Goal: Task Accomplishment & Management: Use online tool/utility

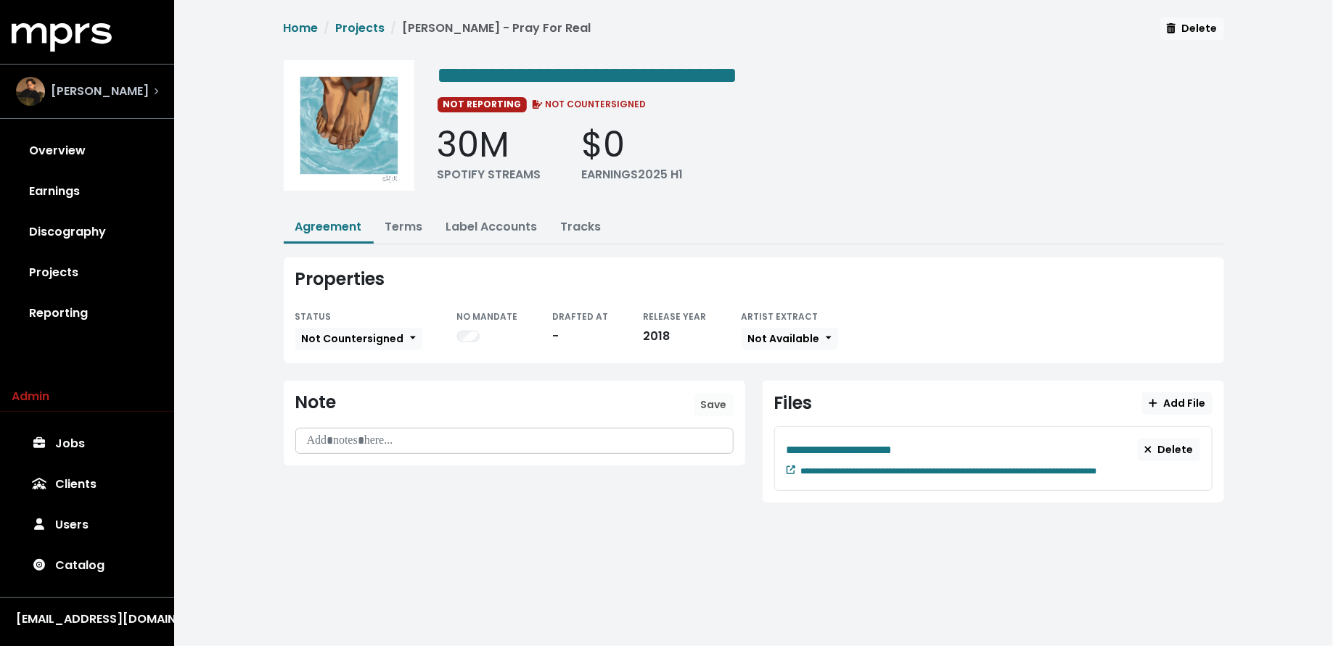
click at [120, 95] on div "[PERSON_NAME]" at bounding box center [87, 91] width 142 height 29
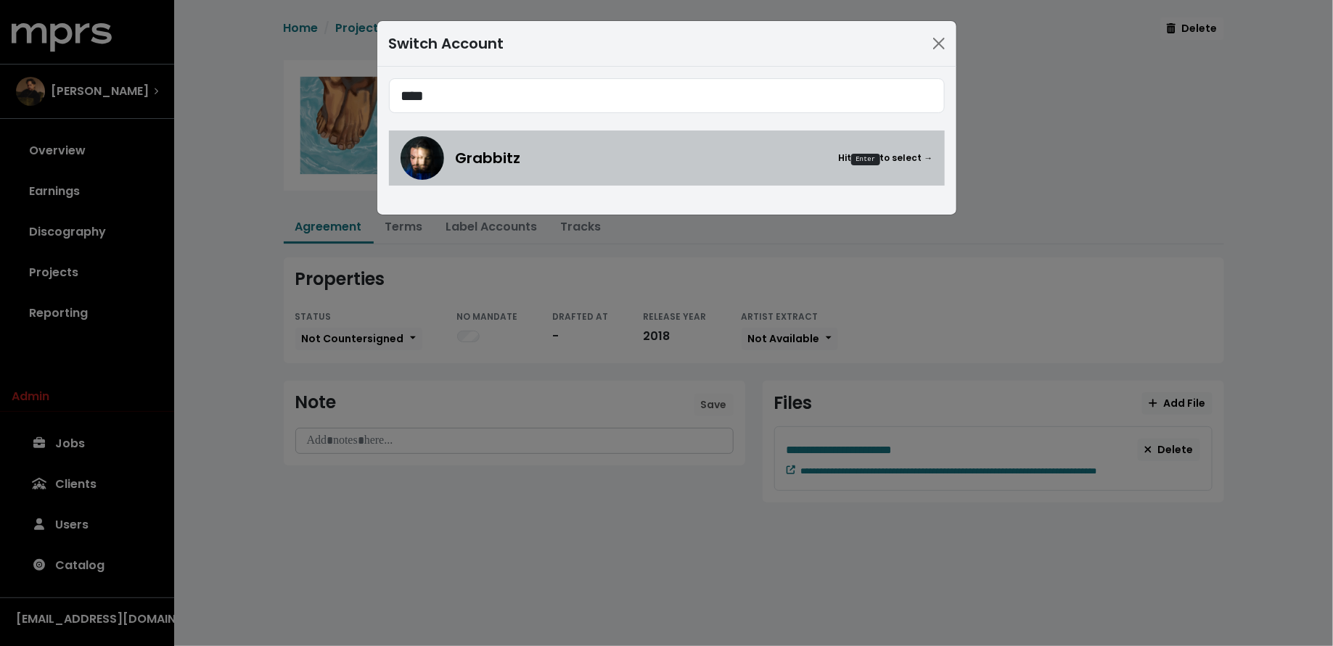
type input "****"
click at [453, 157] on div "Grabbitz Hit Enter to select →" at bounding box center [666, 158] width 532 height 44
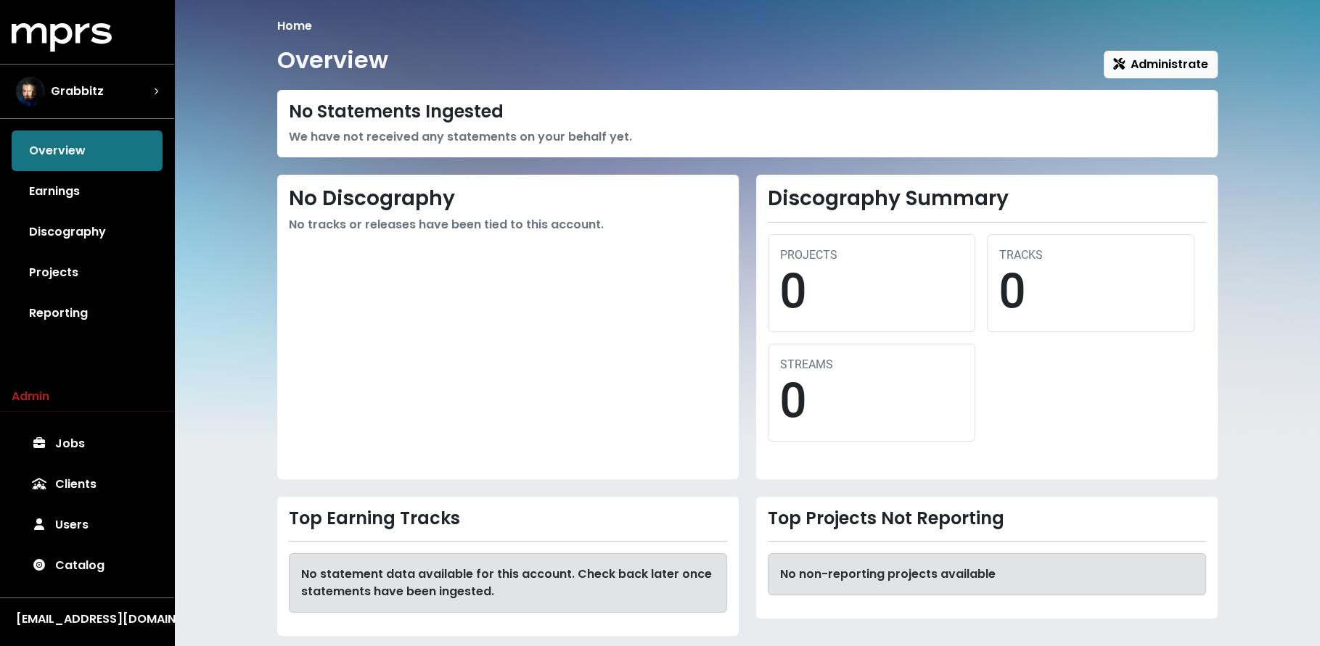
click at [1159, 46] on div "Overview Administrate" at bounding box center [747, 62] width 940 height 32
click at [1159, 60] on span "Administrate" at bounding box center [1160, 64] width 95 height 17
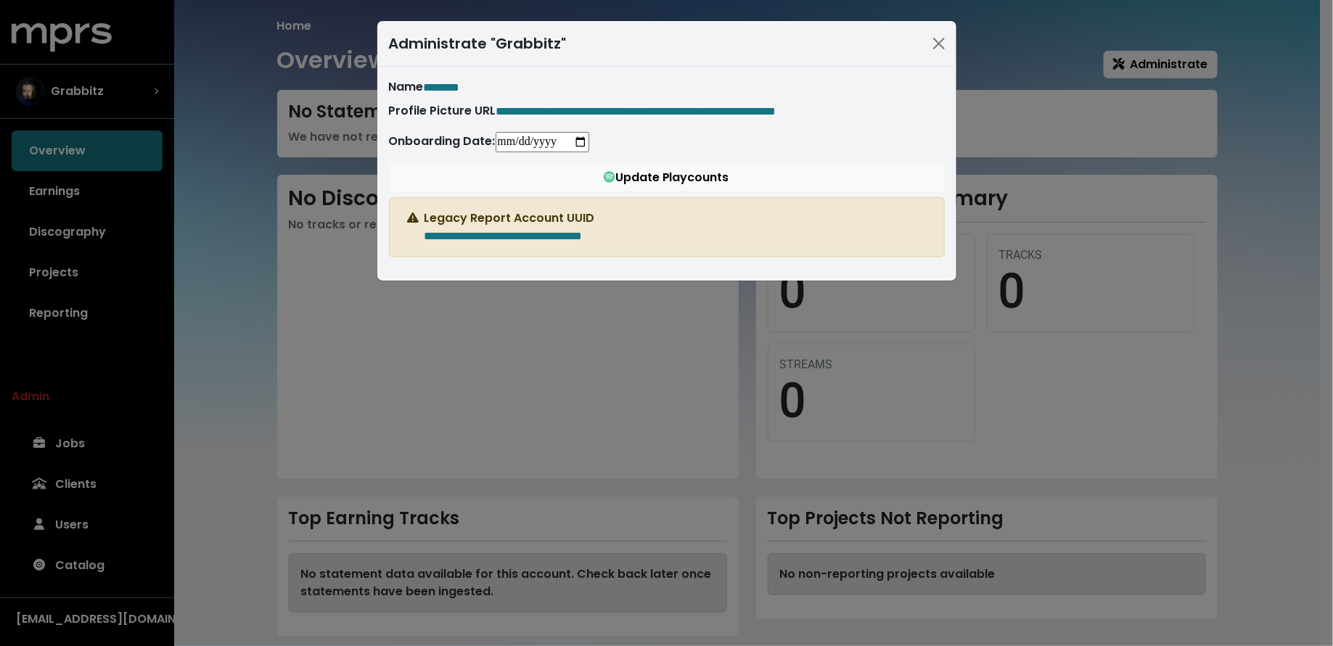
click at [226, 201] on div "**********" at bounding box center [666, 323] width 1333 height 646
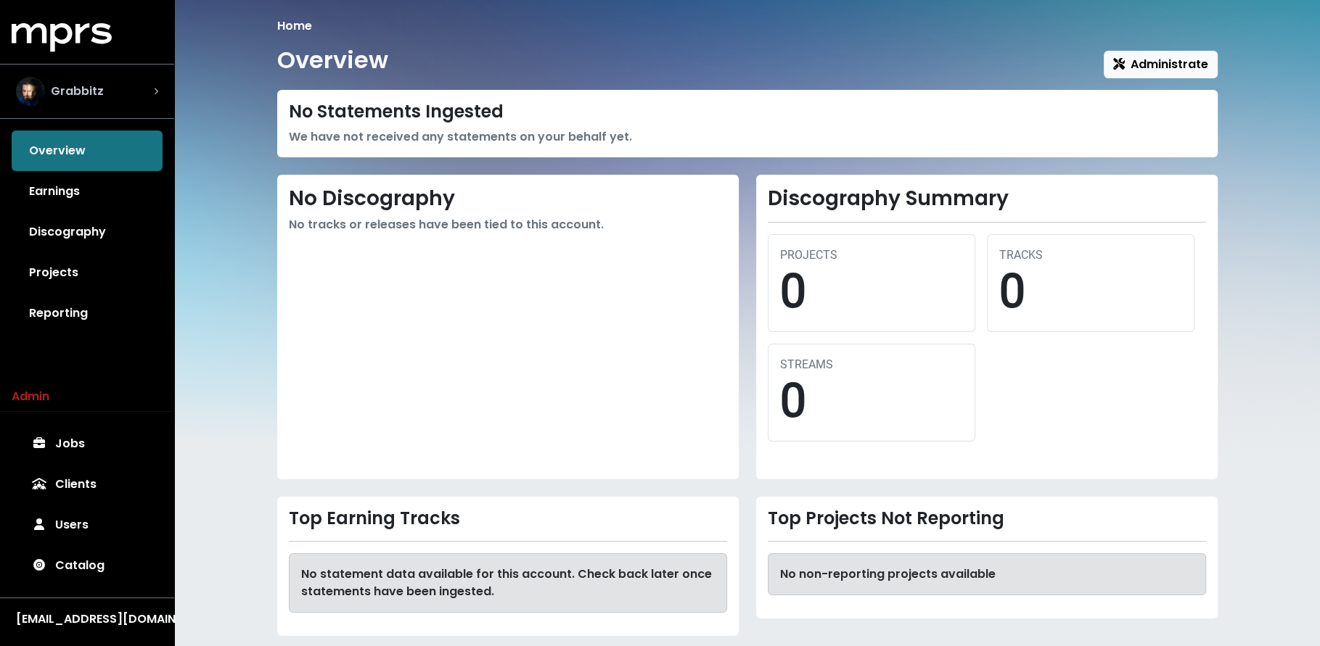
click at [140, 104] on div "Grabbitz" at bounding box center [87, 91] width 142 height 29
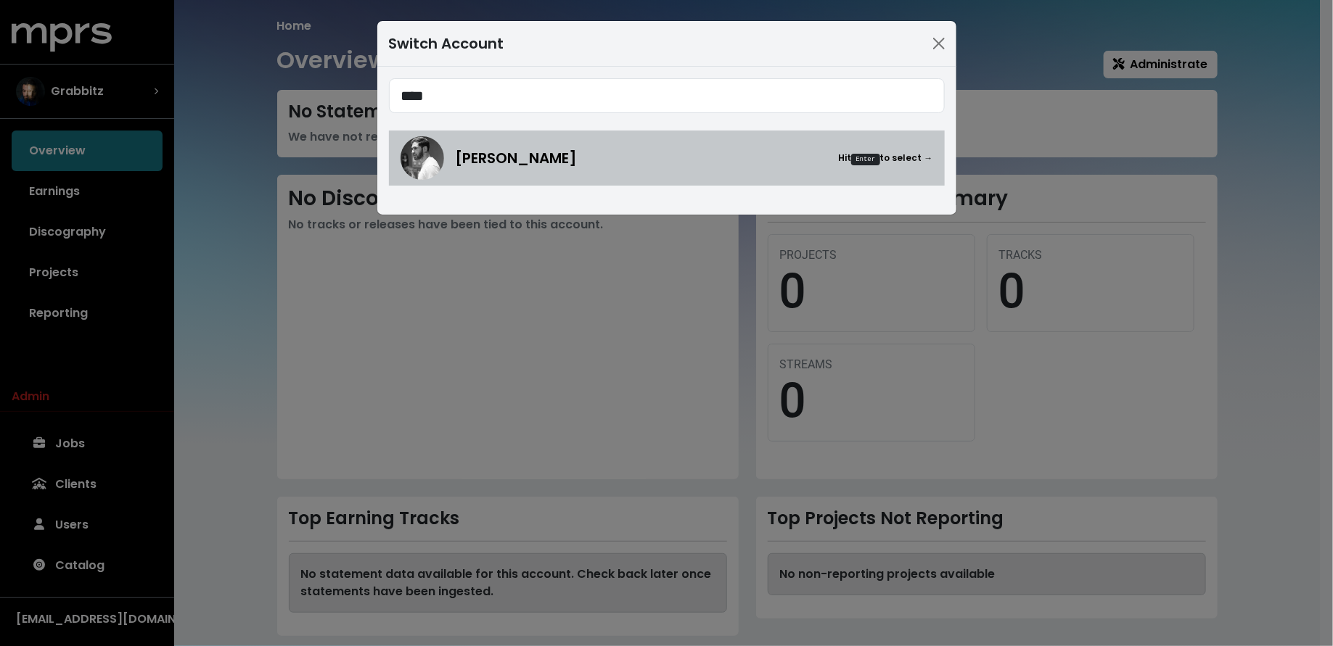
type input "****"
click at [564, 152] on div "Alex Salibian Hit Enter to select →" at bounding box center [694, 158] width 477 height 22
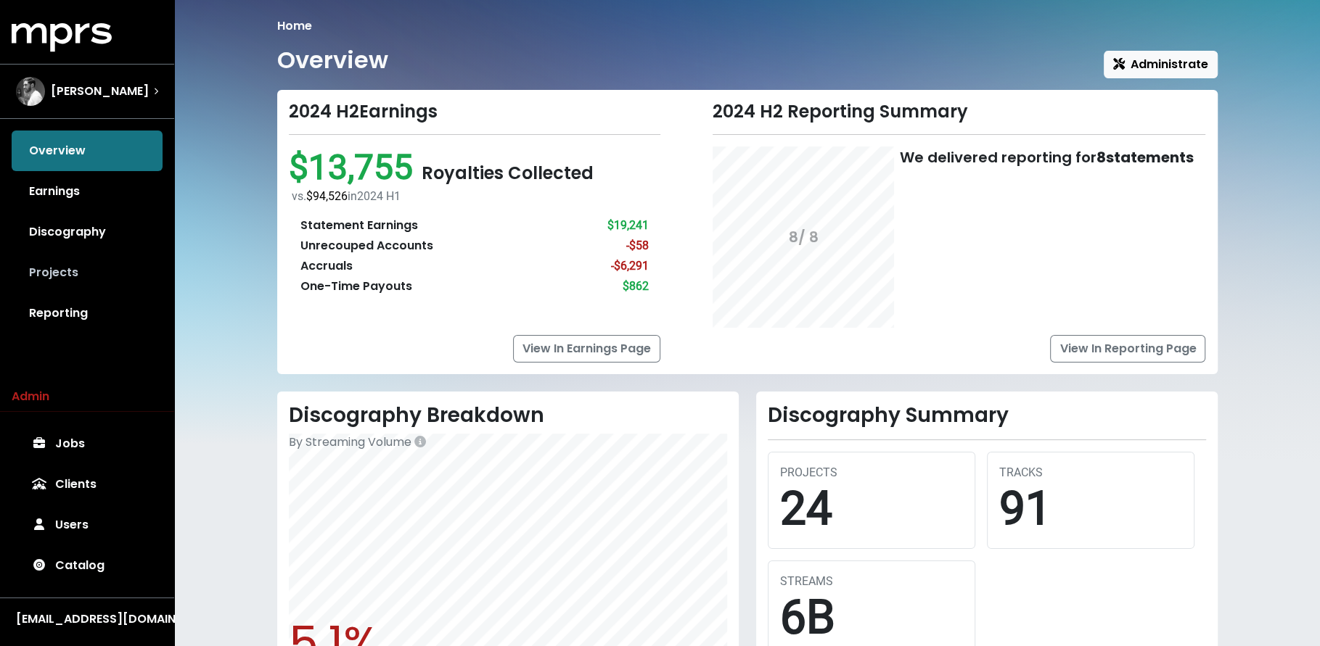
click at [91, 269] on link "Projects" at bounding box center [87, 272] width 151 height 41
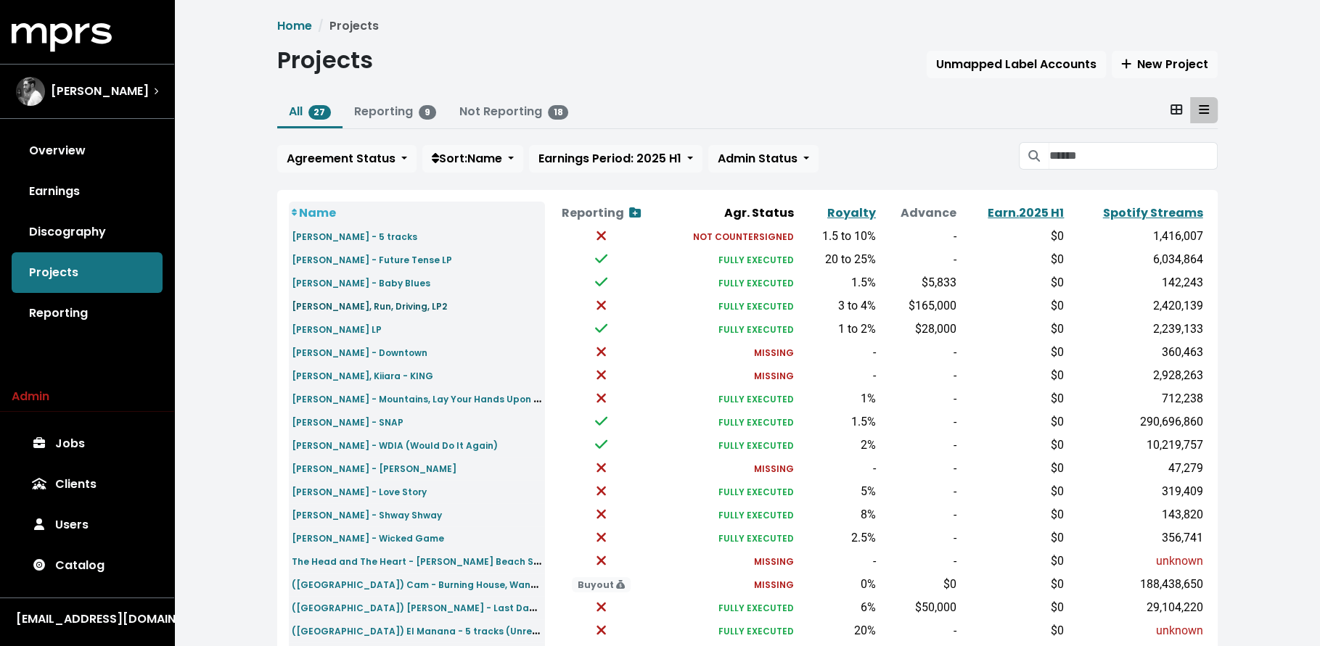
click at [324, 306] on small "Eddie Benjamin - Maniac, Run, Driving, LP2" at bounding box center [369, 306] width 155 height 12
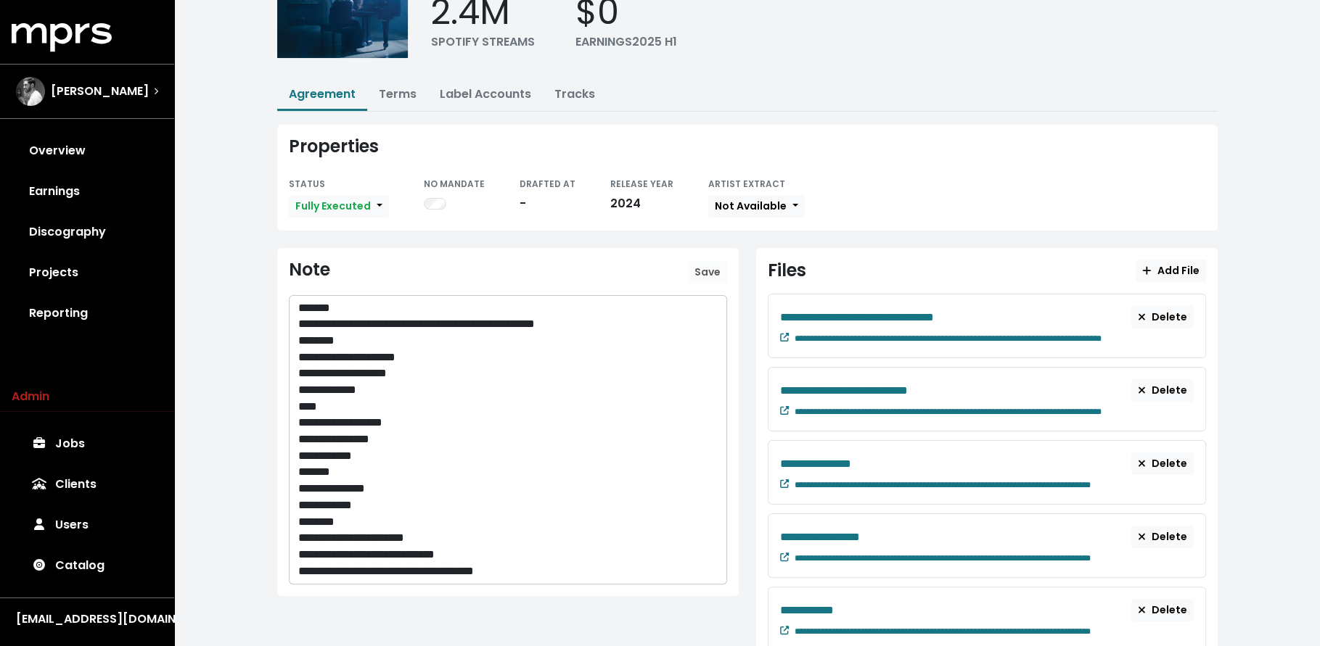
scroll to position [133, 0]
click at [406, 95] on link "Terms" at bounding box center [398, 94] width 38 height 17
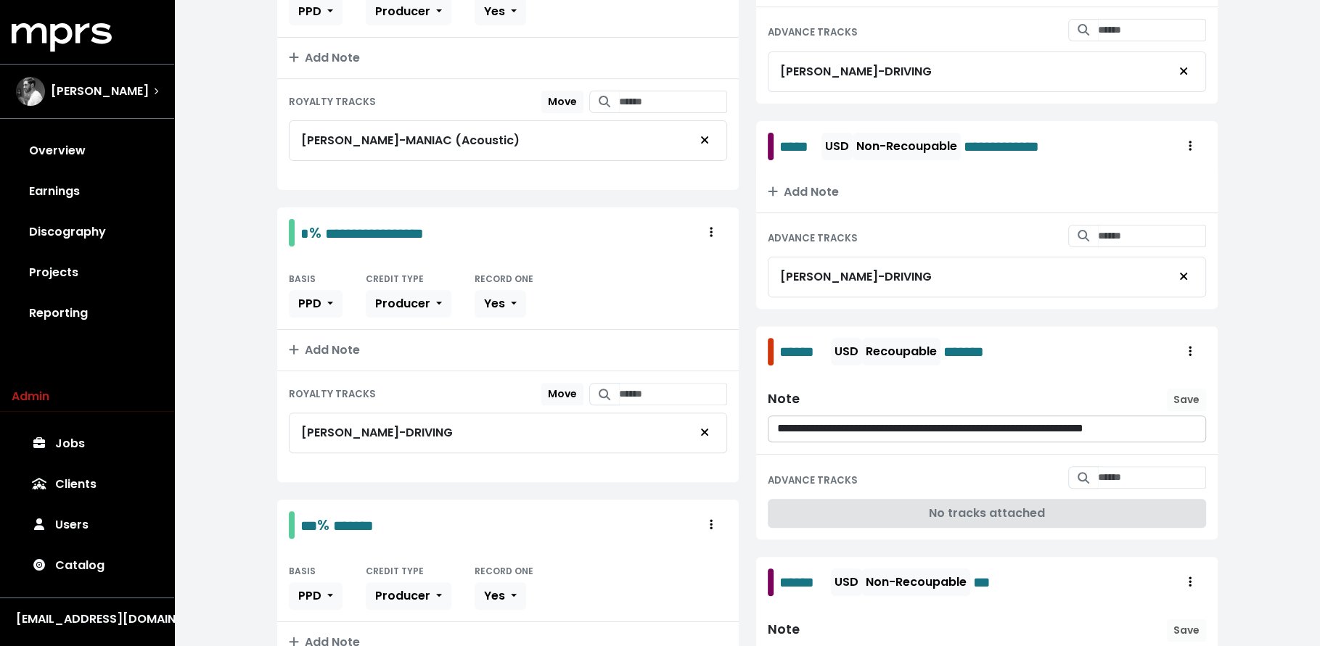
scroll to position [113, 0]
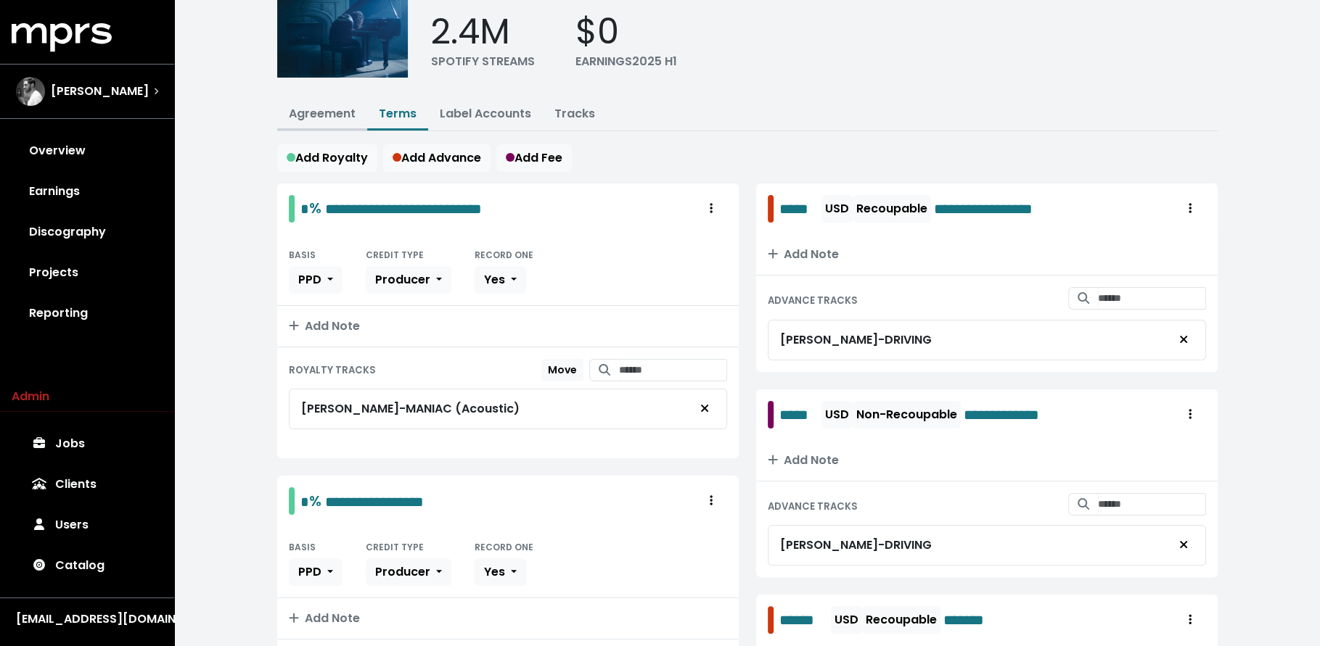
click at [322, 118] on link "Agreement" at bounding box center [322, 113] width 67 height 17
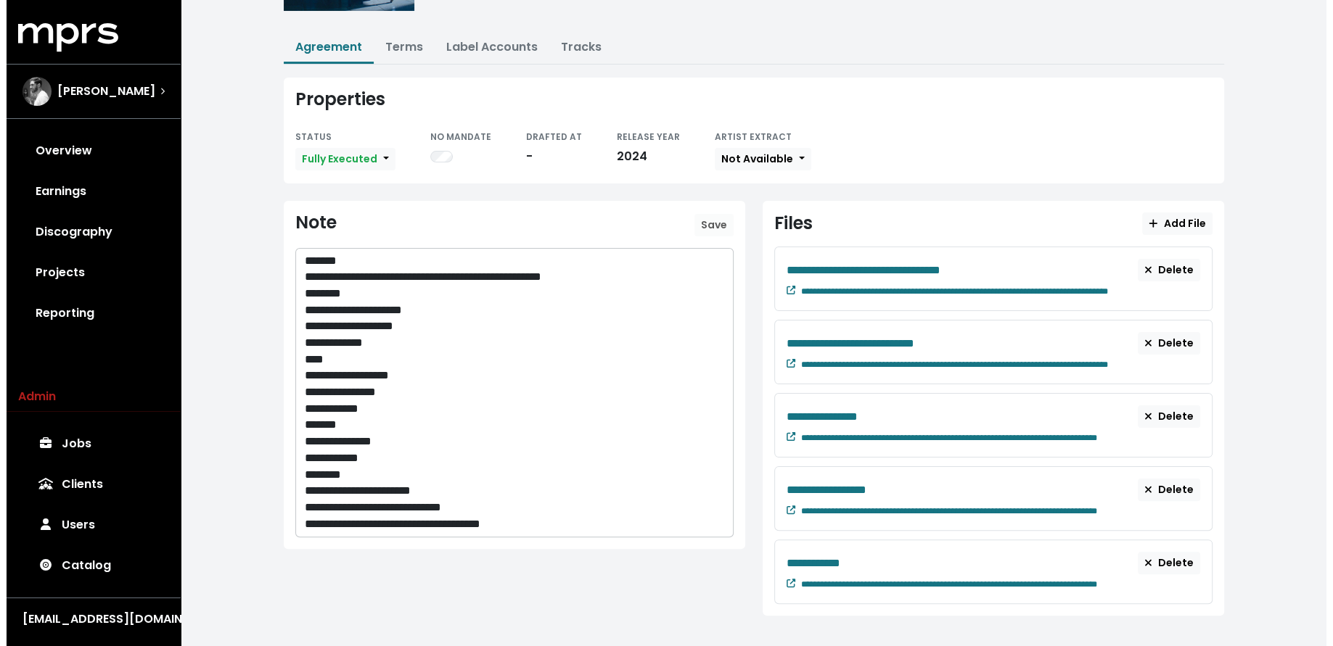
scroll to position [180, 0]
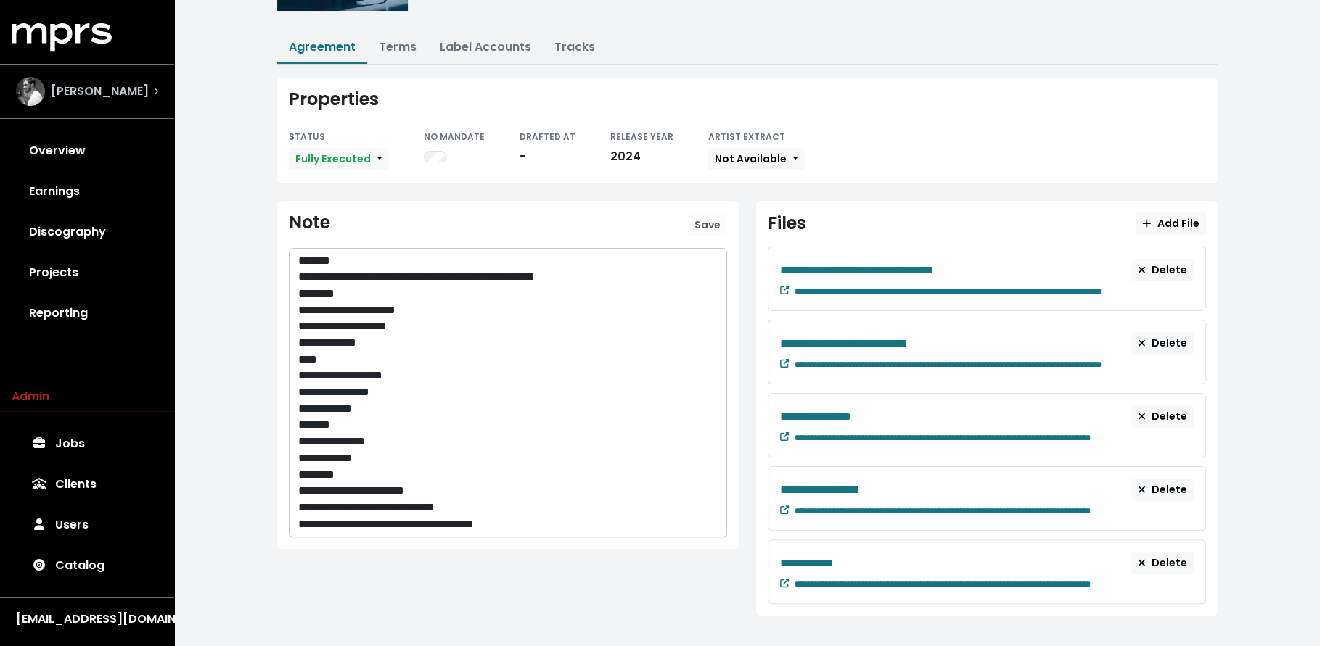
click at [132, 85] on div "Alex Salibian" at bounding box center [87, 91] width 142 height 29
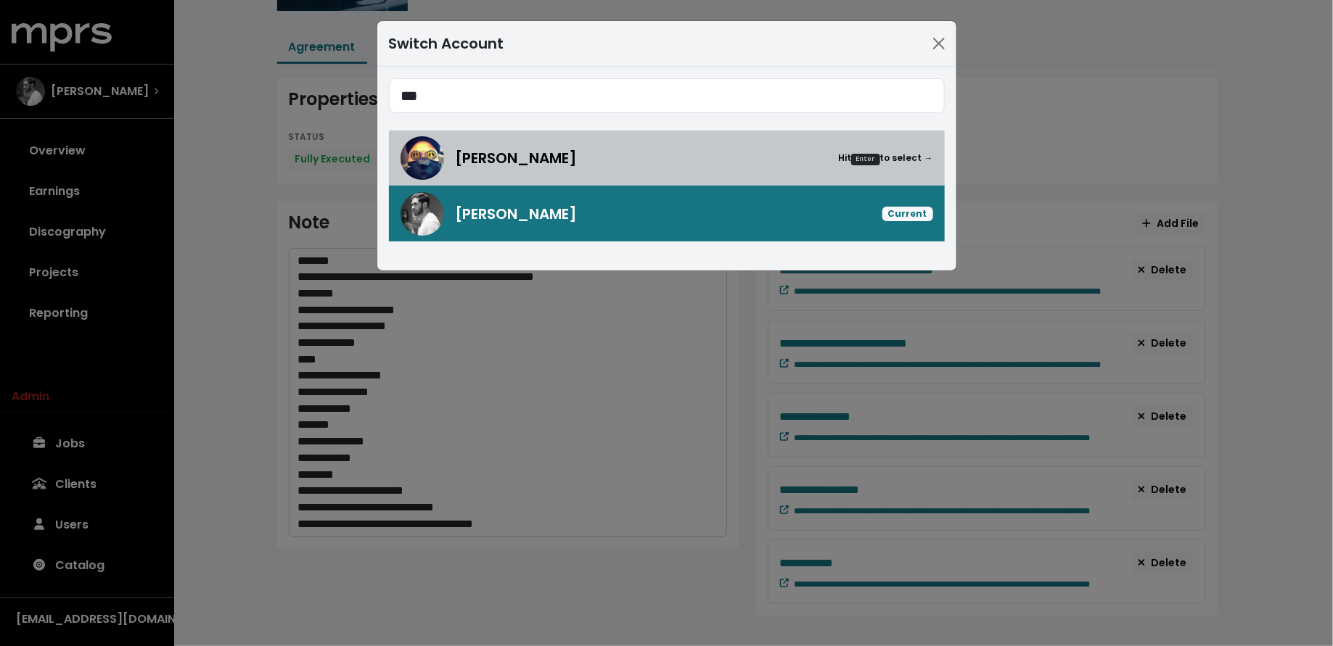
type input "***"
click at [448, 170] on div "Lex Luger Hit Enter to select →" at bounding box center [666, 158] width 532 height 44
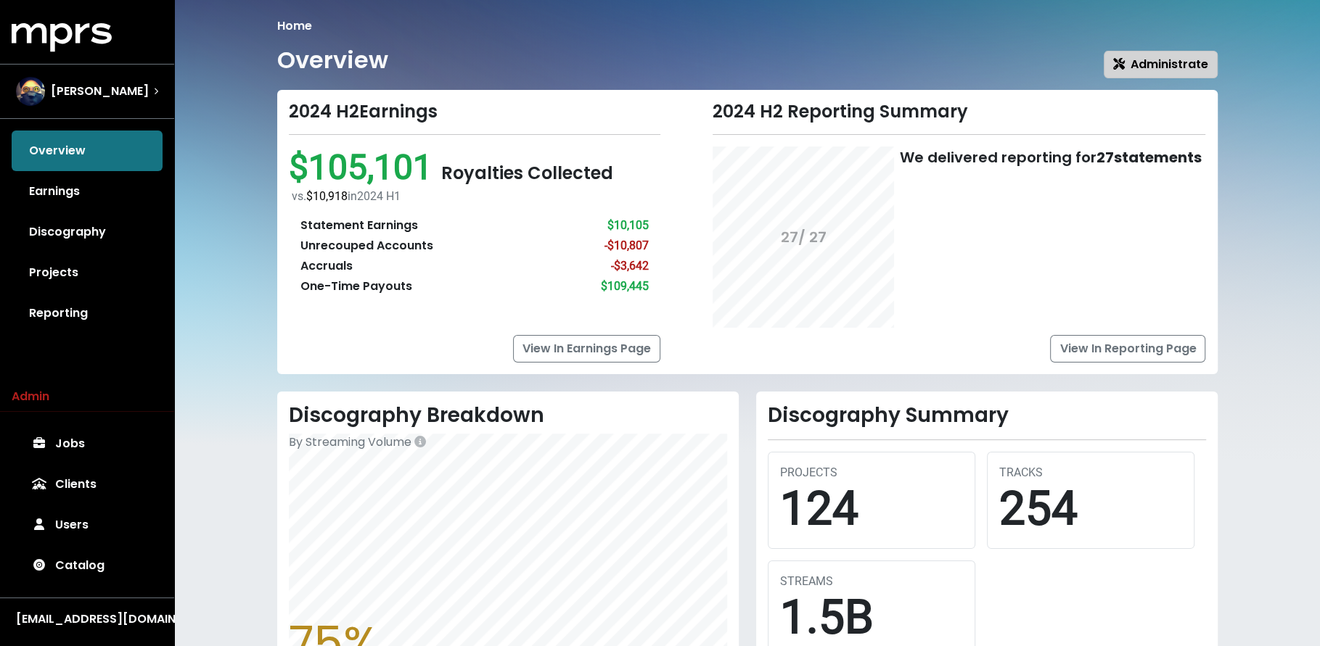
click at [1119, 69] on icon "button" at bounding box center [1119, 64] width 12 height 12
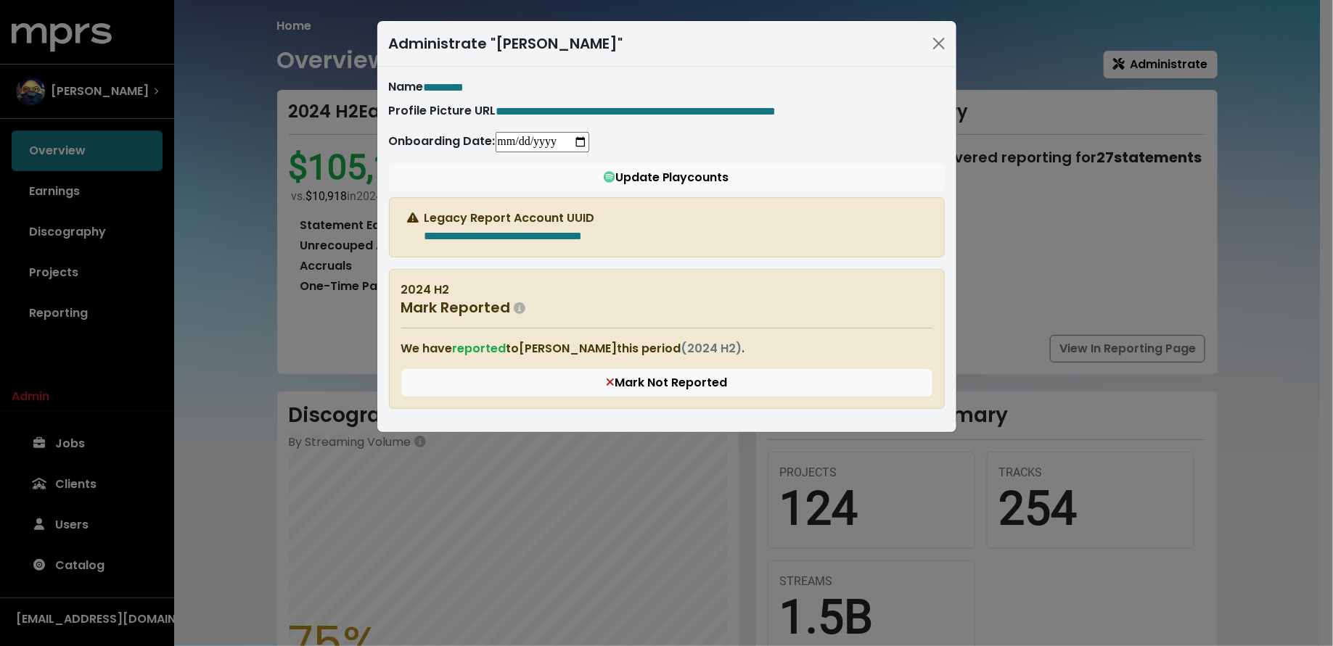
click at [149, 116] on div "**********" at bounding box center [666, 323] width 1333 height 646
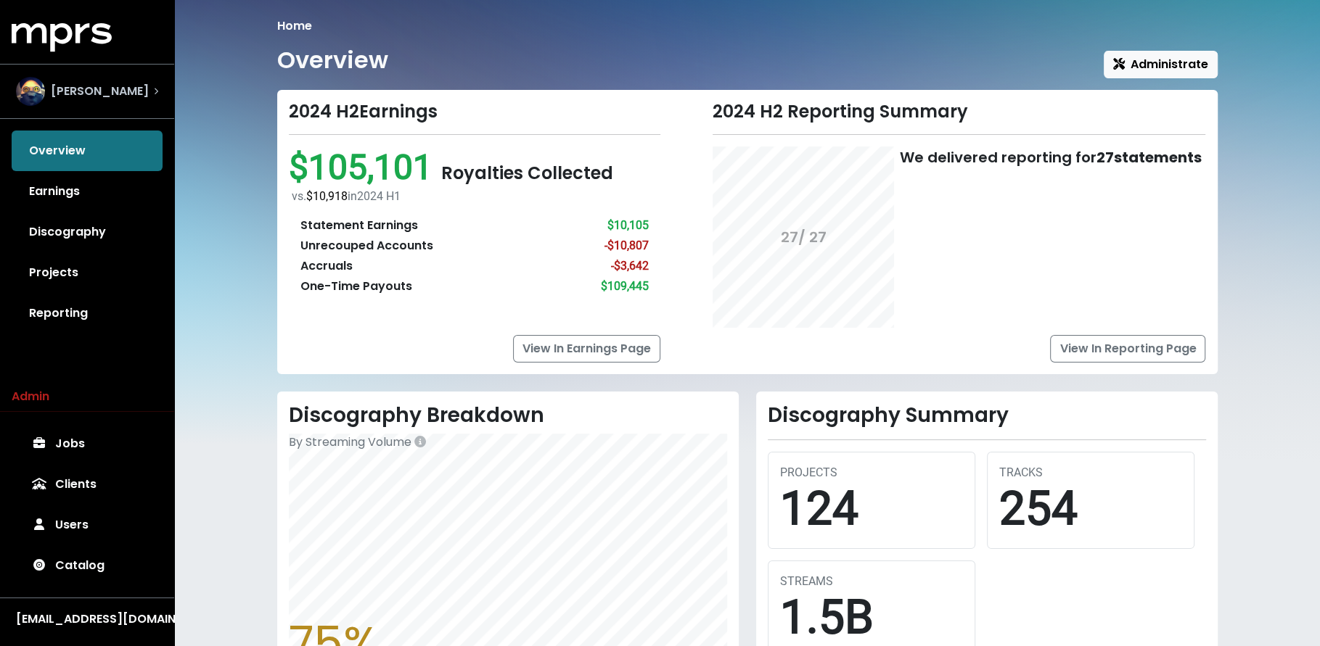
click at [128, 105] on div "Lex Luger" at bounding box center [87, 91] width 142 height 29
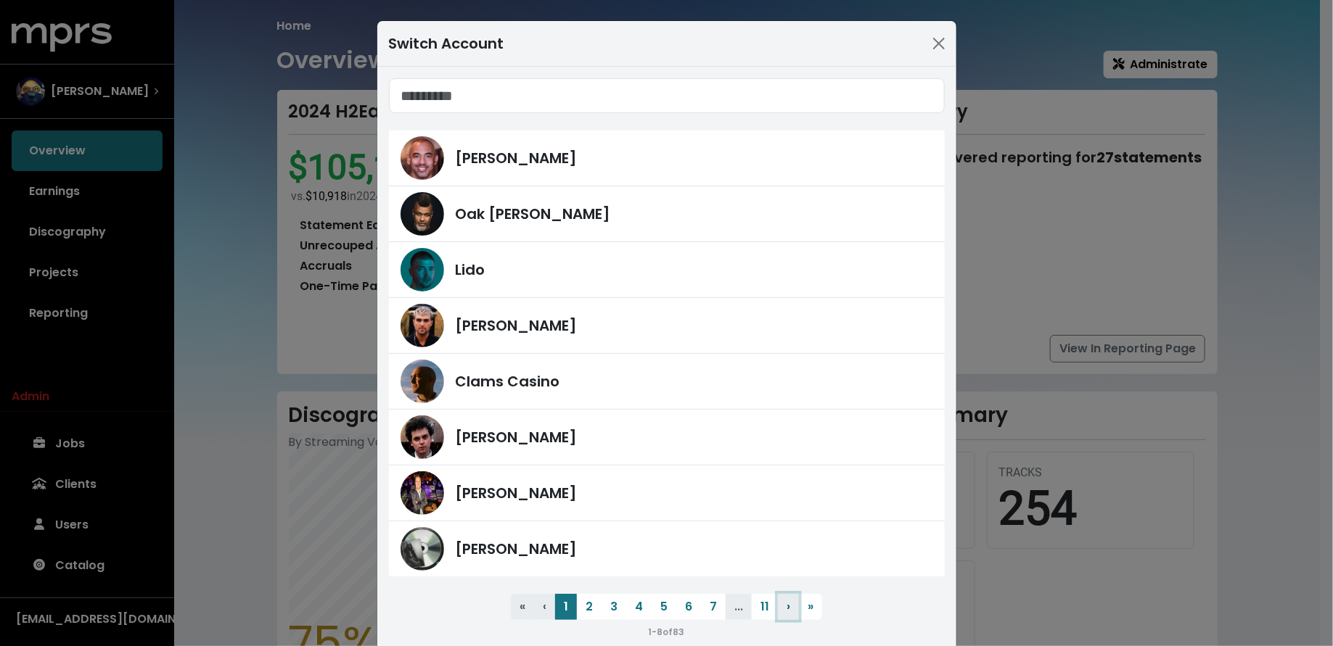
click at [778, 598] on button "› Next" at bounding box center [788, 607] width 21 height 26
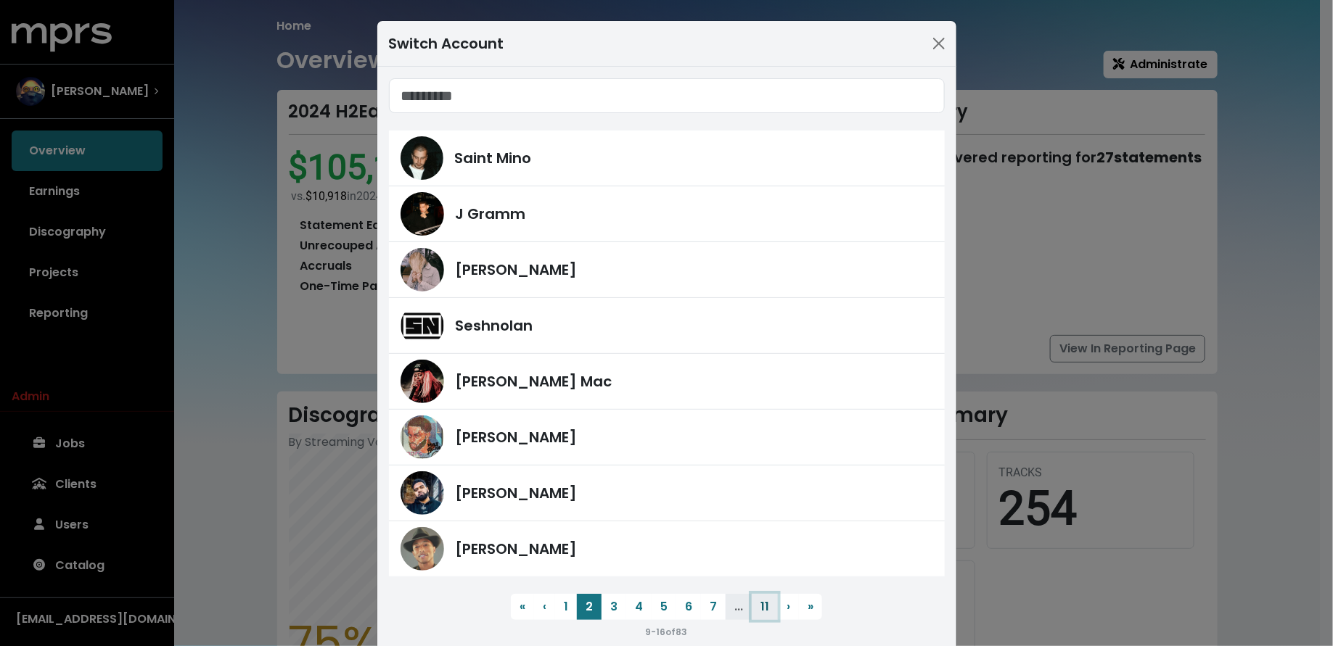
click at [752, 605] on button "11" at bounding box center [765, 607] width 26 height 26
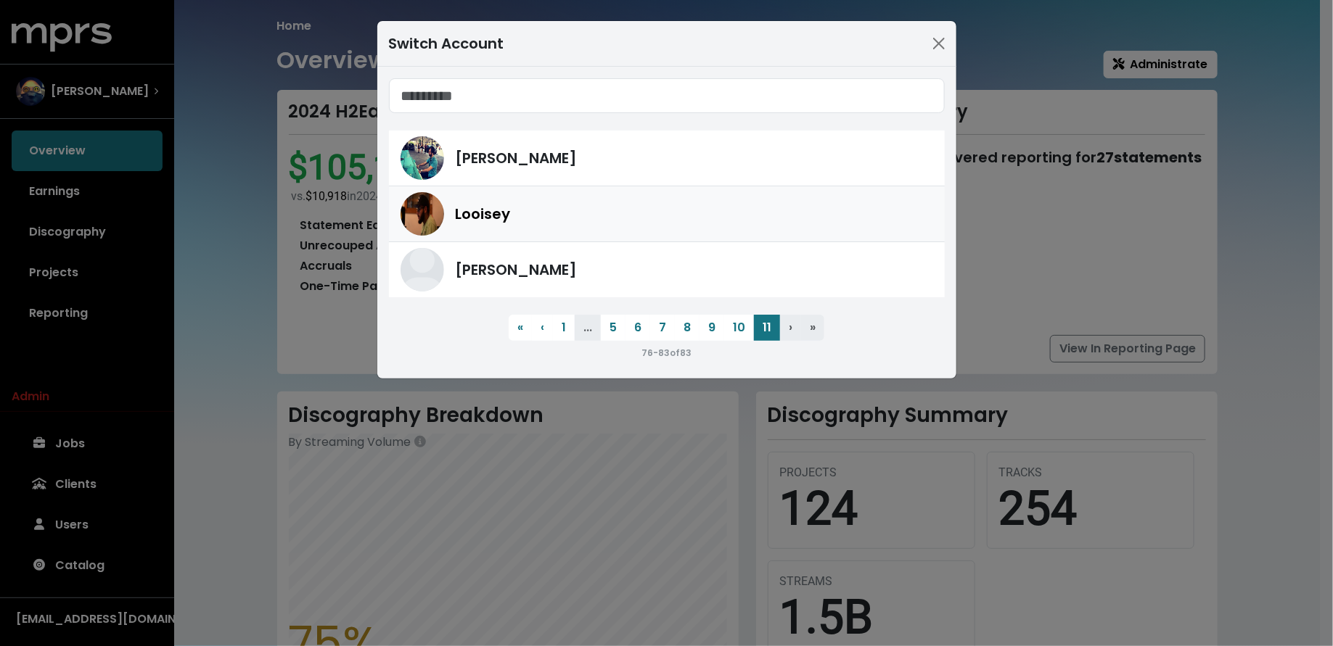
click at [603, 221] on div "Looisey" at bounding box center [694, 214] width 477 height 22
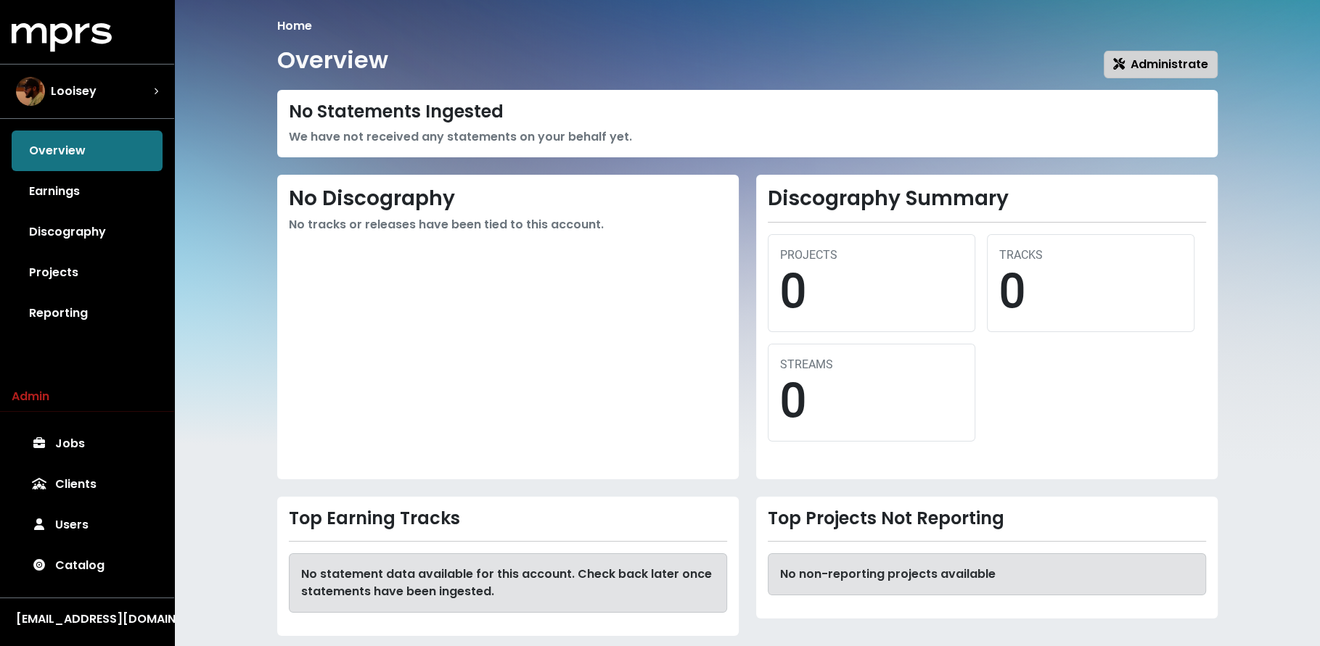
click at [1127, 62] on span "Administrate" at bounding box center [1160, 64] width 95 height 17
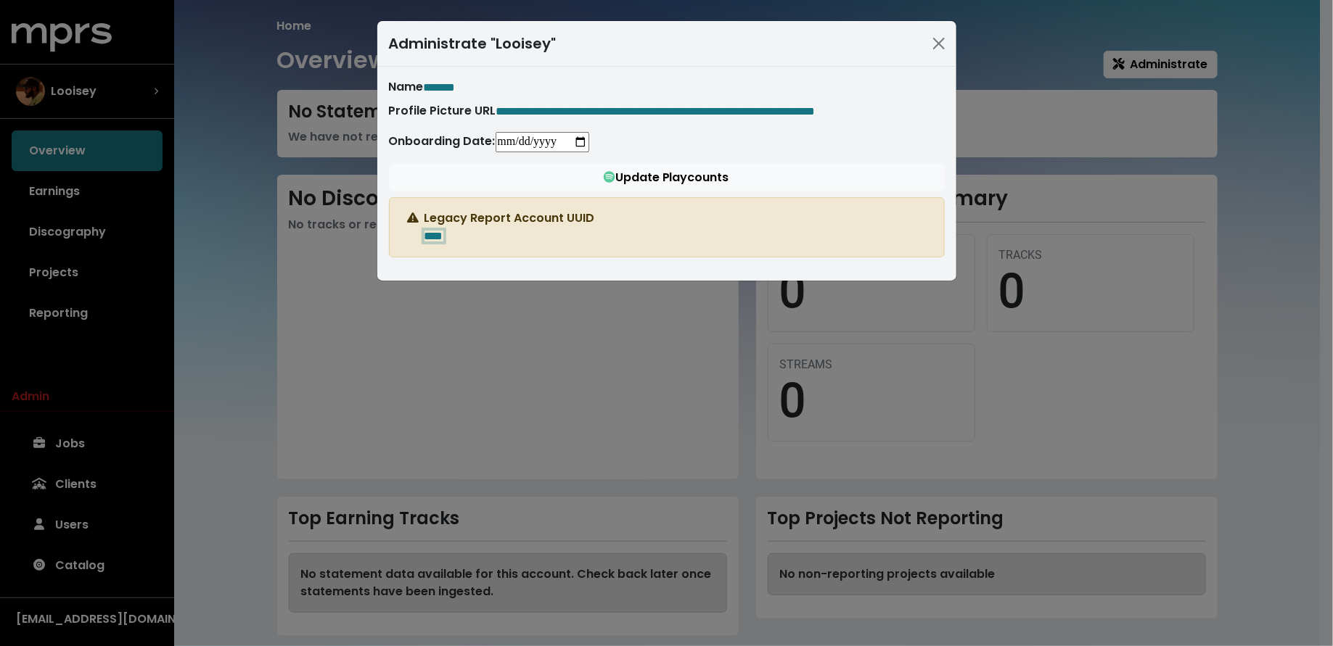
click at [205, 275] on div "**********" at bounding box center [666, 323] width 1333 height 646
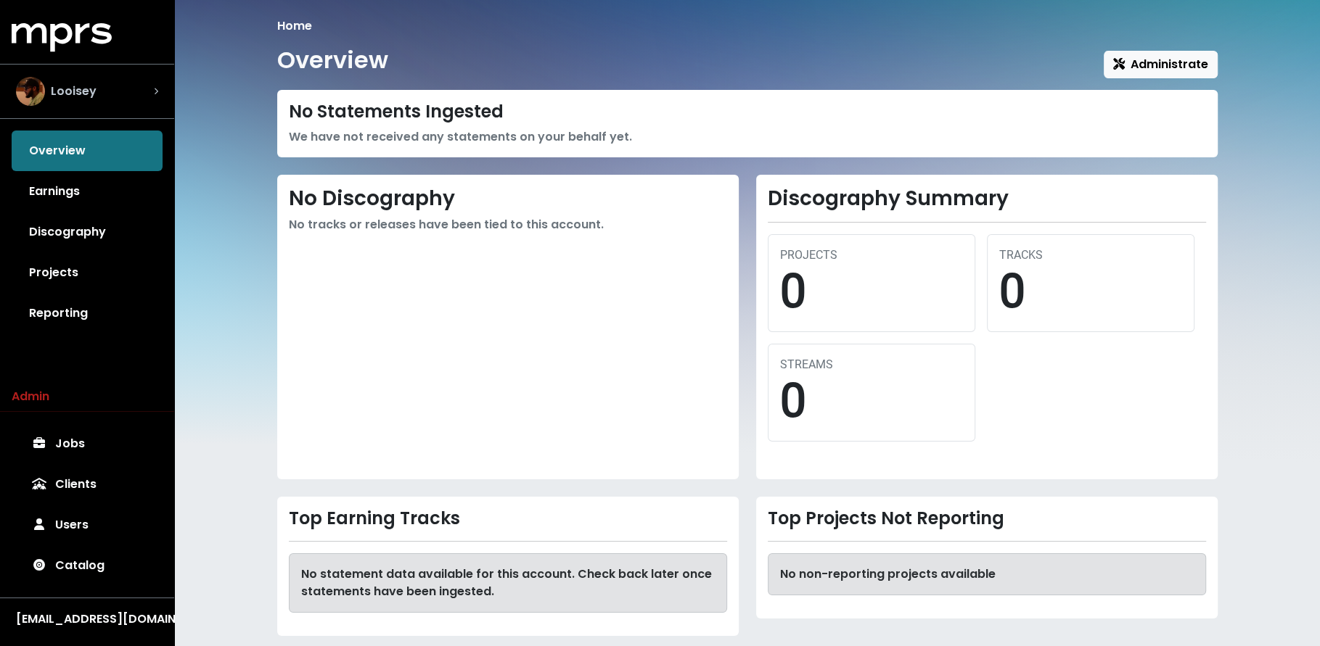
click at [86, 78] on div "Looisey" at bounding box center [56, 91] width 81 height 29
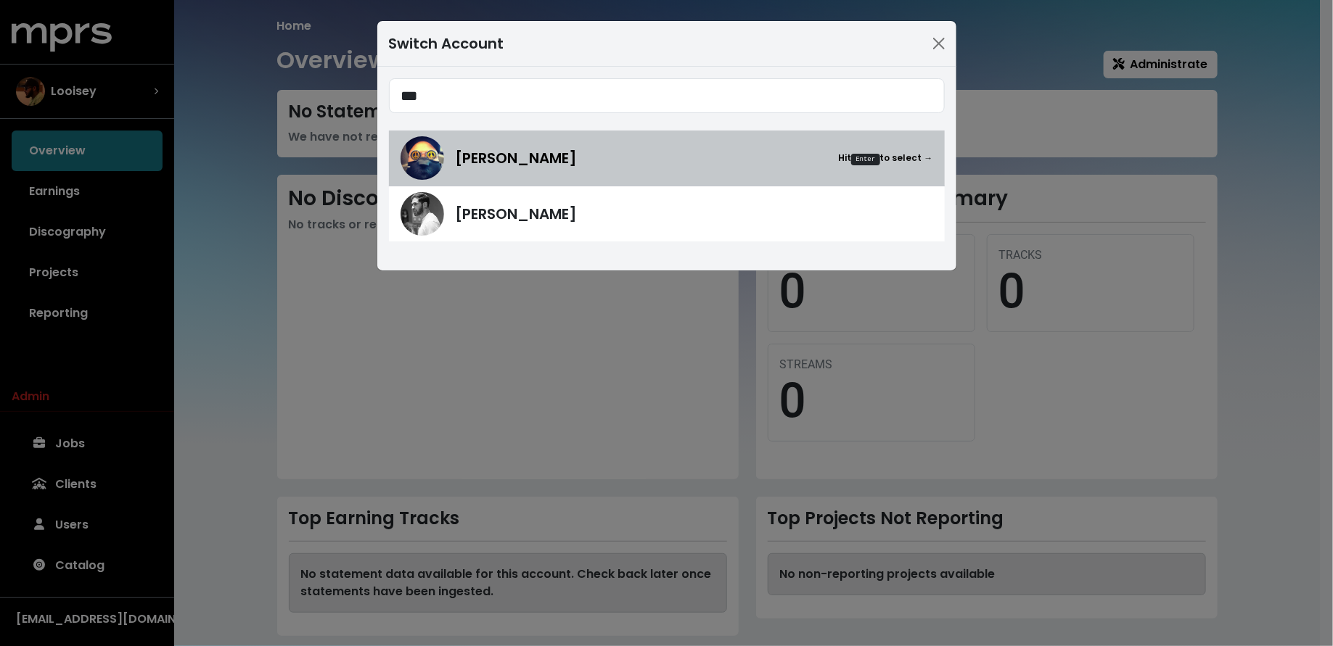
type input "***"
click at [525, 149] on div "Lex Luger Hit Enter to select →" at bounding box center [694, 158] width 477 height 22
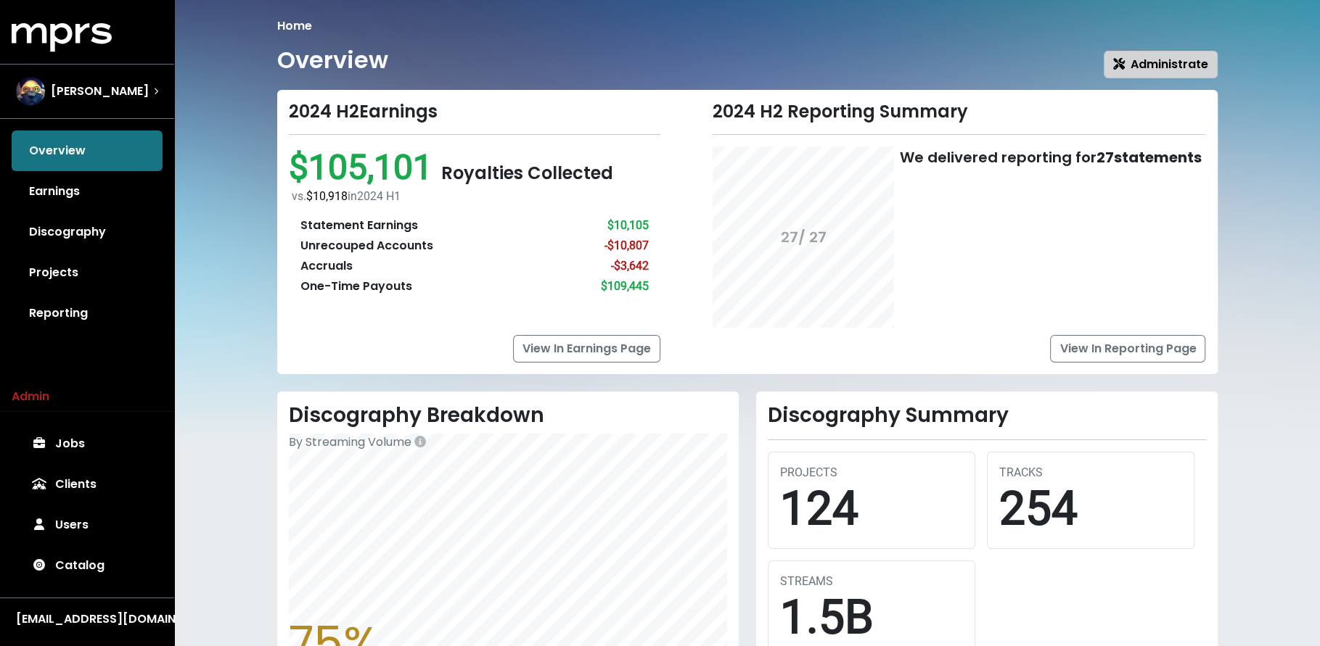
click at [1145, 59] on span "Administrate" at bounding box center [1160, 64] width 95 height 17
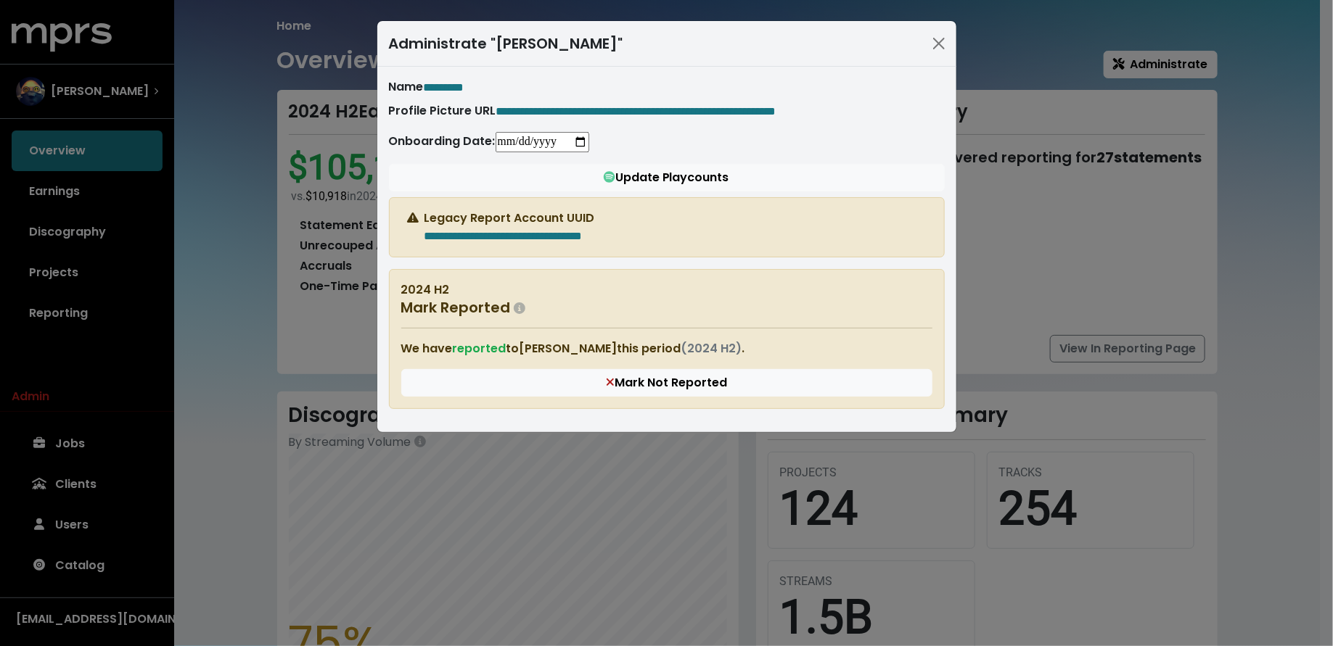
click at [215, 186] on div "**********" at bounding box center [666, 323] width 1333 height 646
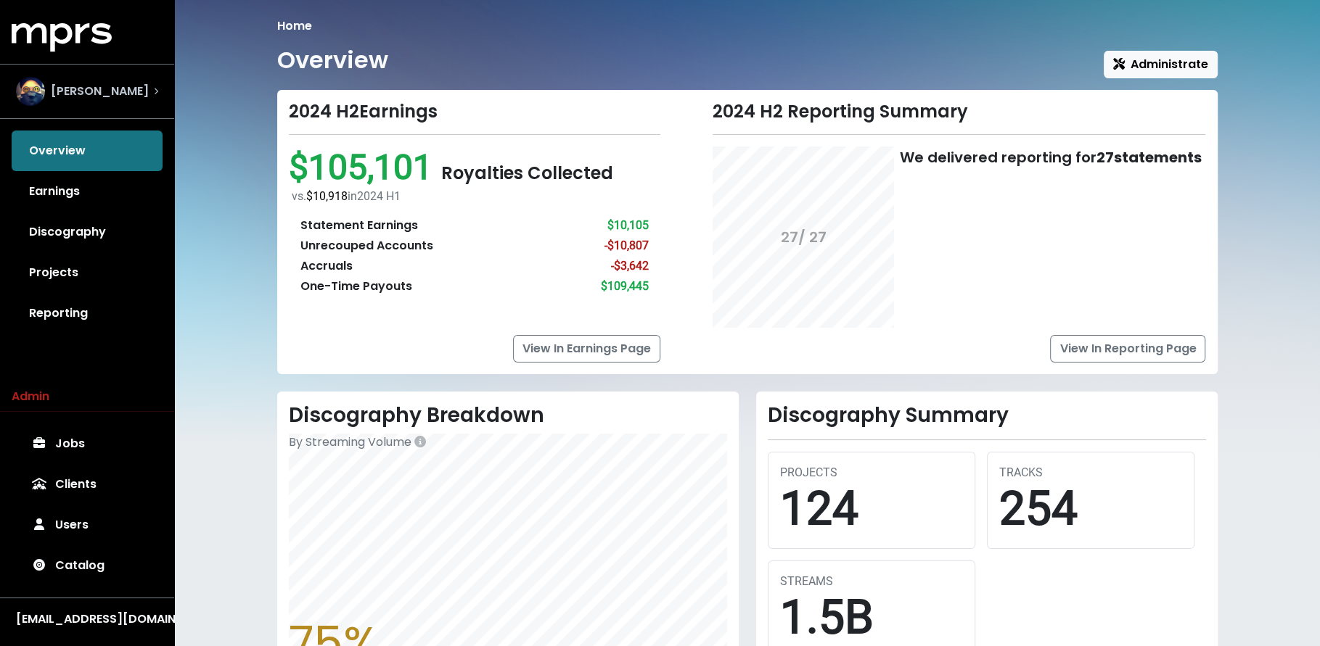
click at [150, 92] on div "Lex Luger" at bounding box center [87, 91] width 142 height 29
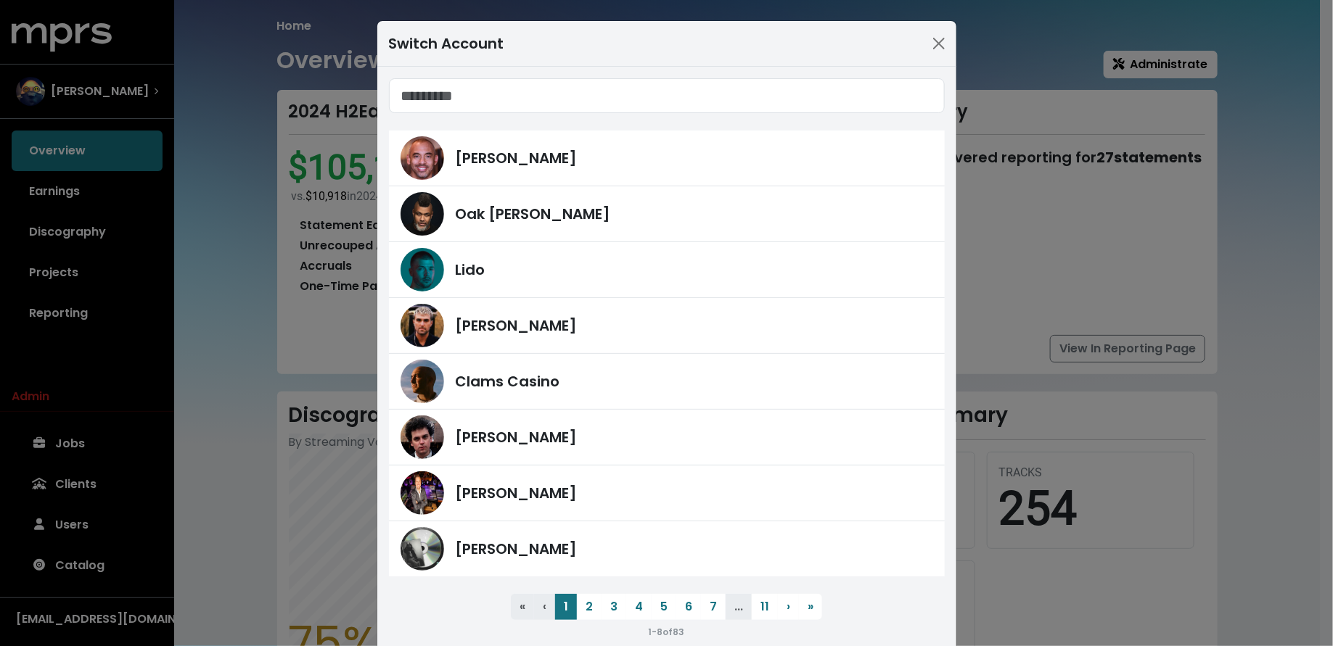
click at [73, 468] on div "Switch Account Harvey Mason Jr Oak Felder Lido Fred Gibson Clams Casino James F…" at bounding box center [666, 323] width 1333 height 646
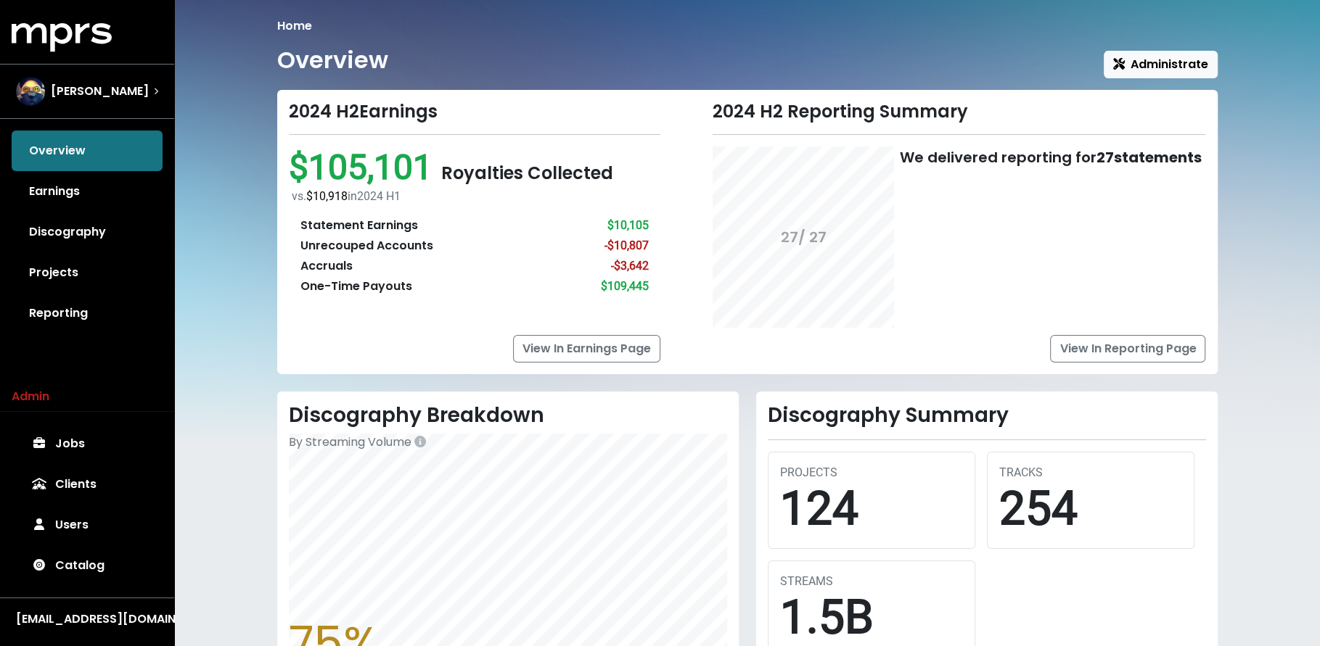
click at [76, 451] on link "Jobs" at bounding box center [87, 444] width 151 height 41
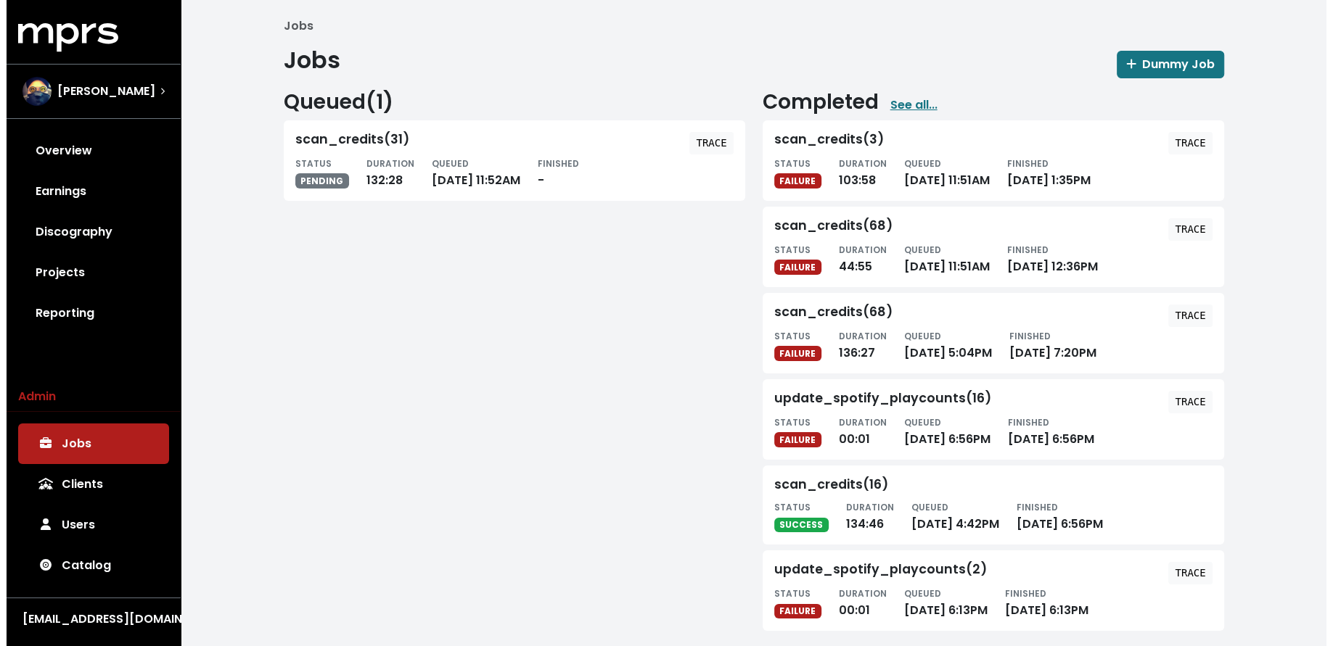
scroll to position [9, 0]
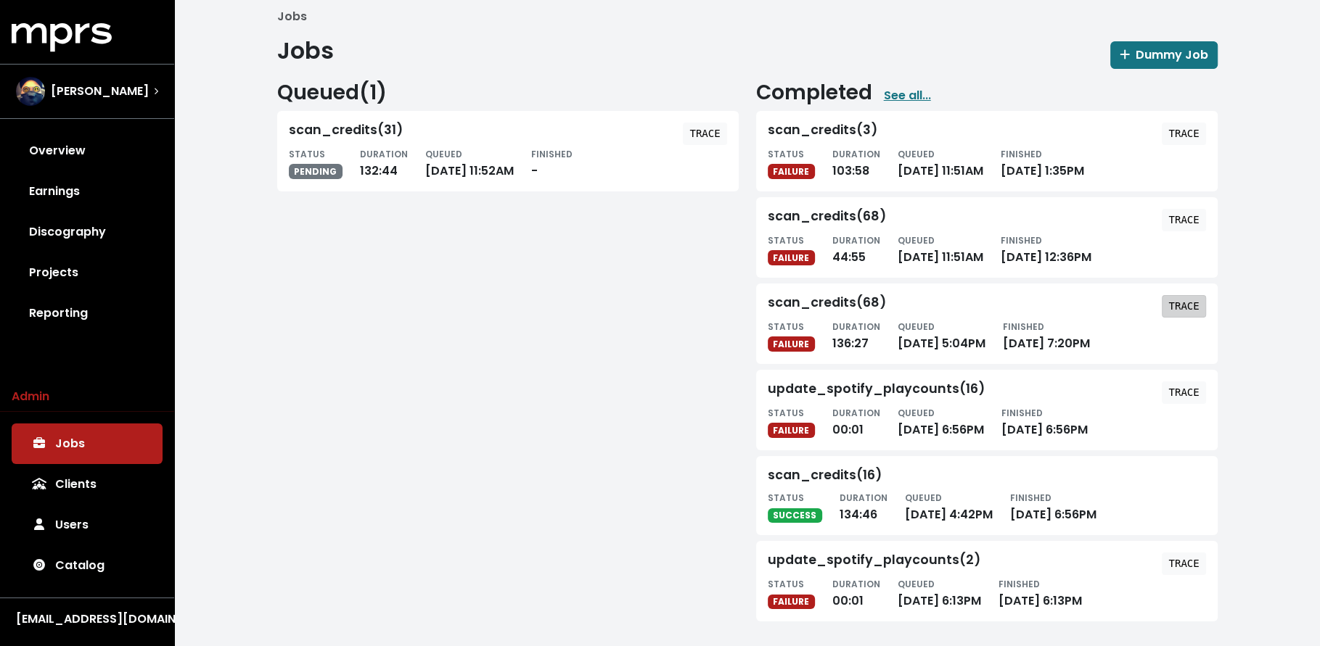
click at [1171, 295] on button "TRACE" at bounding box center [1183, 306] width 44 height 22
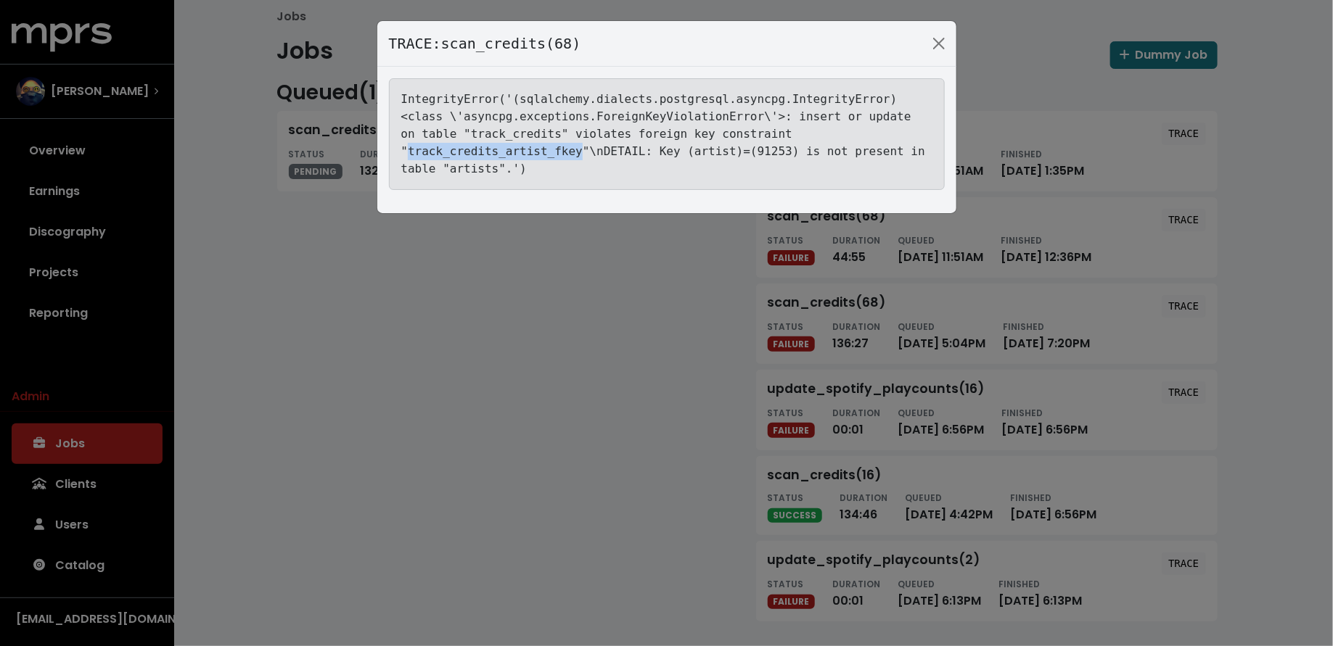
drag, startPoint x: 406, startPoint y: 155, endPoint x: 585, endPoint y: 155, distance: 179.2
click at [585, 155] on tt "IntegrityError('(sqlalchemy.dialects.postgresql.asyncpg.IntegrityError) <class …" at bounding box center [663, 133] width 524 height 83
click at [585, 170] on div "IntegrityError('(sqlalchemy.dialects.postgresql.asyncpg.IntegrityError) <class …" at bounding box center [667, 134] width 556 height 112
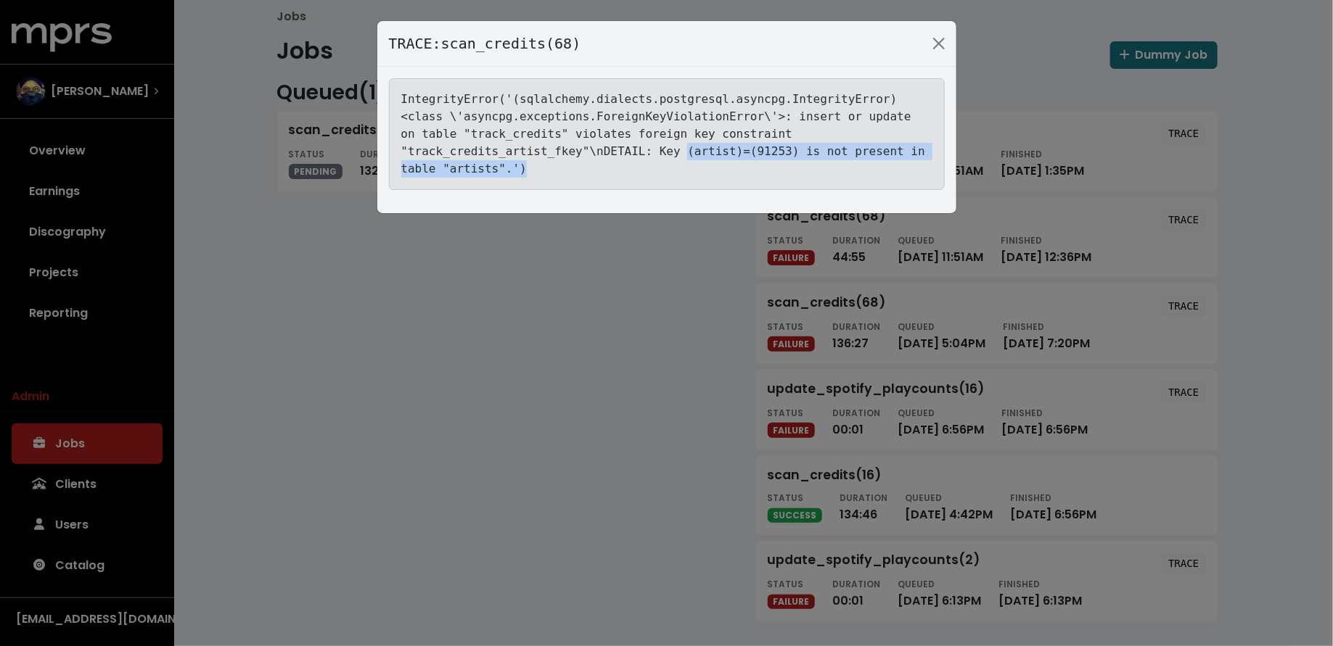
drag, startPoint x: 684, startPoint y: 155, endPoint x: 684, endPoint y: 170, distance: 15.2
click at [684, 170] on div "IntegrityError('(sqlalchemy.dialects.postgresql.asyncpg.IntegrityError) <class …" at bounding box center [667, 134] width 556 height 112
click at [584, 191] on div "IntegrityError('(sqlalchemy.dialects.postgresql.asyncpg.IntegrityError) <class …" at bounding box center [666, 140] width 579 height 147
click at [453, 395] on div "TRACE: scan_credits(68) IntegrityError('(sqlalchemy.dialects.postgresql.asyncpg…" at bounding box center [666, 323] width 1333 height 646
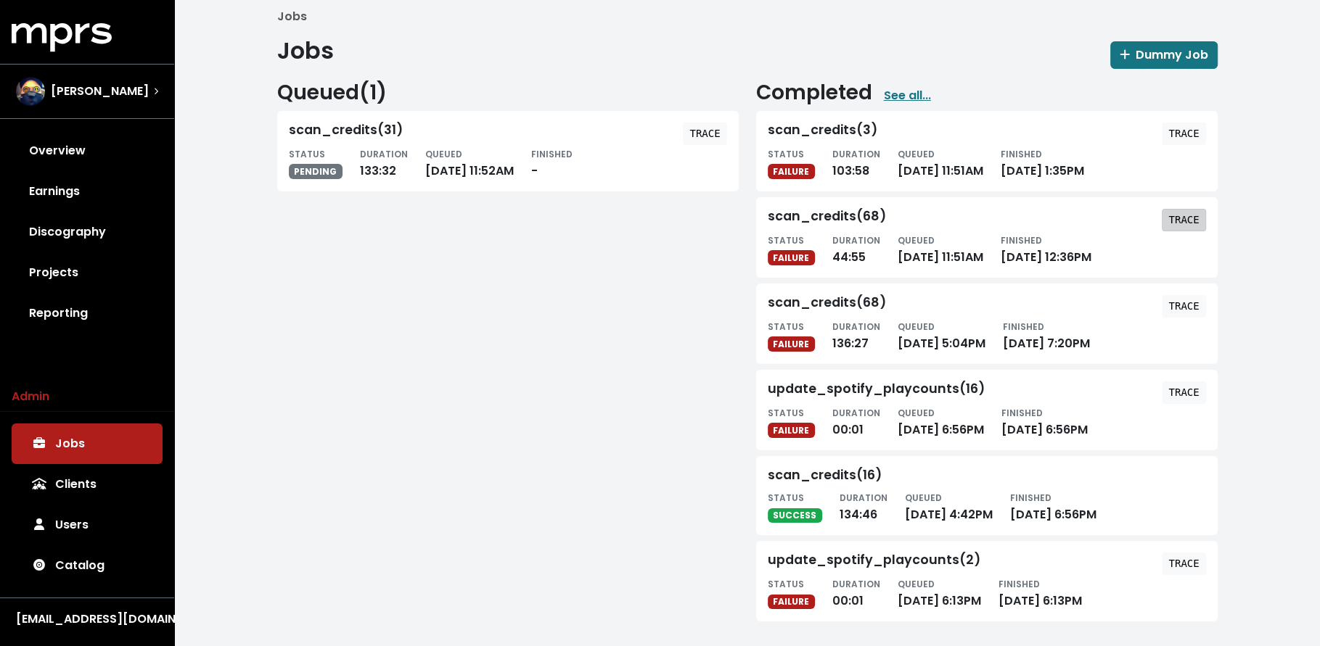
click at [1178, 221] on tt "TRACE" at bounding box center [1183, 220] width 30 height 12
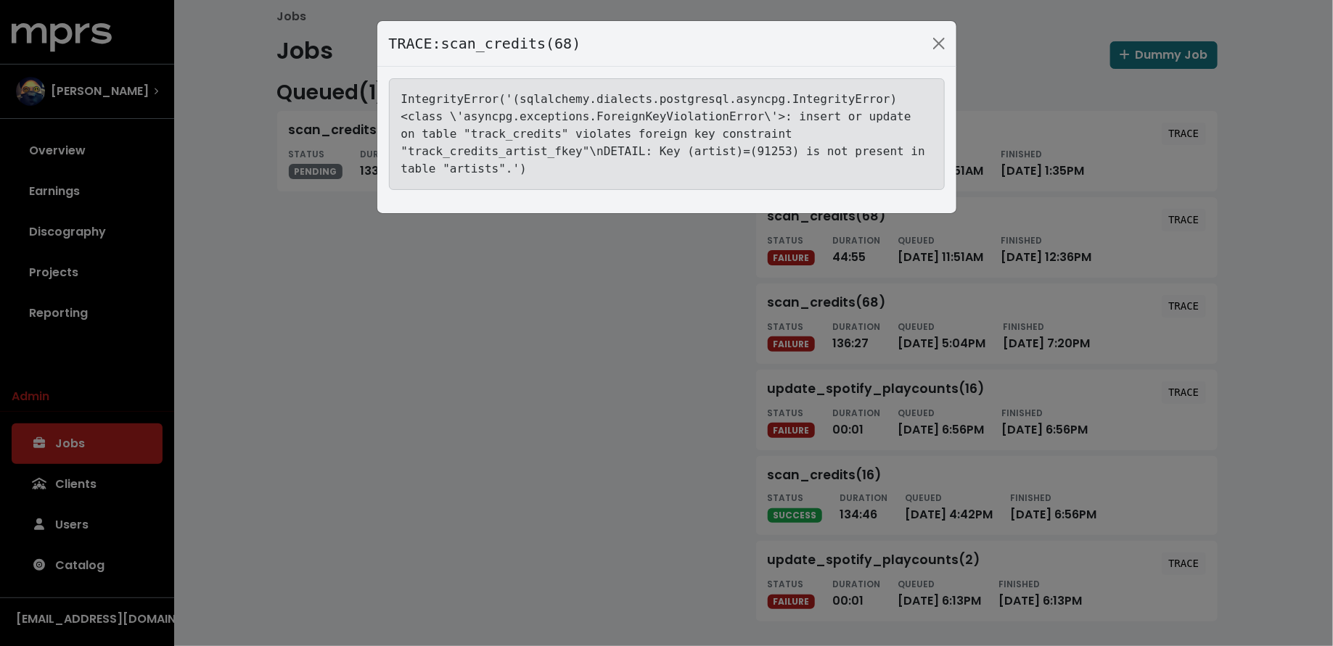
click at [1093, 212] on div "TRACE: scan_credits(68) IntegrityError('(sqlalchemy.dialects.postgresql.asyncpg…" at bounding box center [666, 323] width 1333 height 646
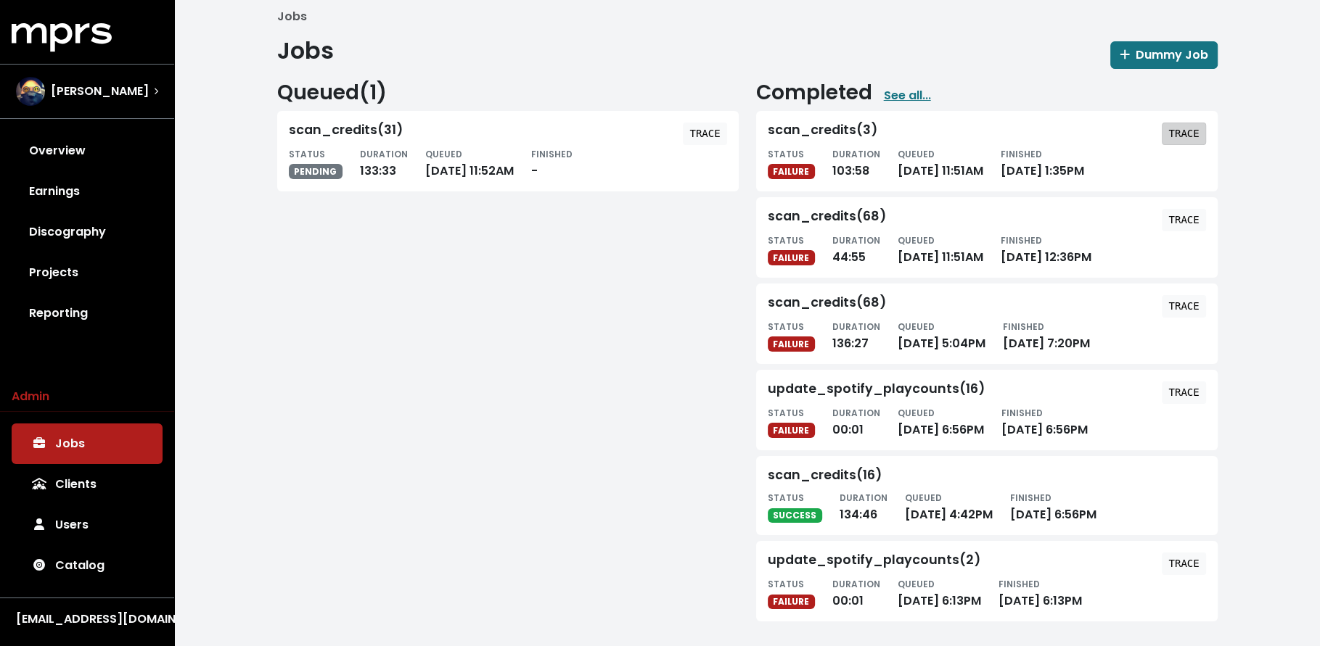
click at [1181, 131] on tt "TRACE" at bounding box center [1183, 134] width 30 height 12
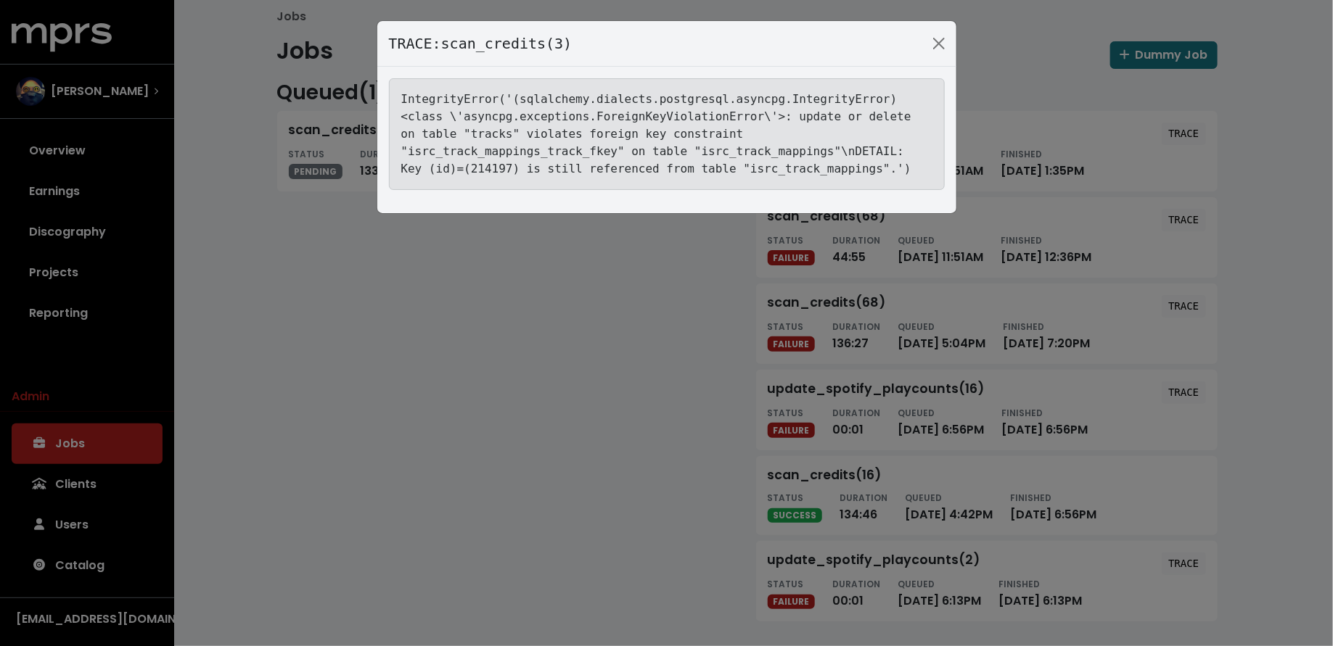
click at [530, 406] on div "TRACE: scan_credits(3) IntegrityError('(sqlalchemy.dialects.postgresql.asyncpg.…" at bounding box center [666, 323] width 1333 height 646
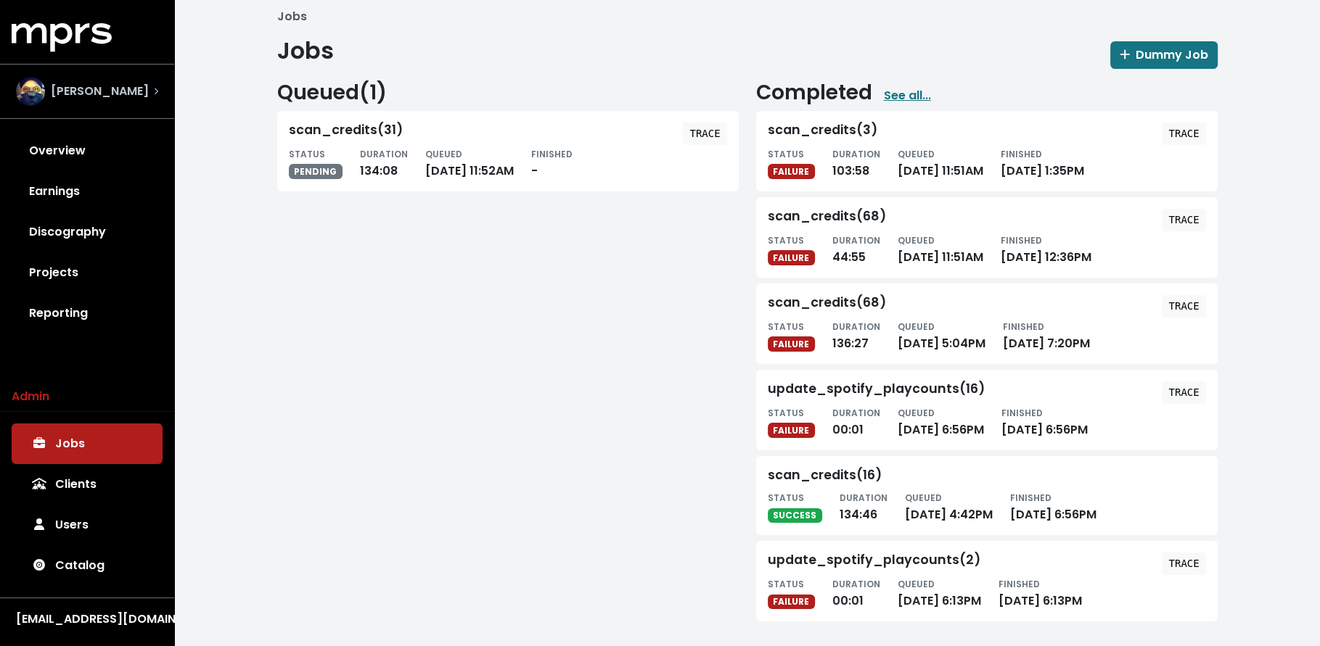
click at [86, 101] on div "Lex Luger" at bounding box center [82, 91] width 133 height 29
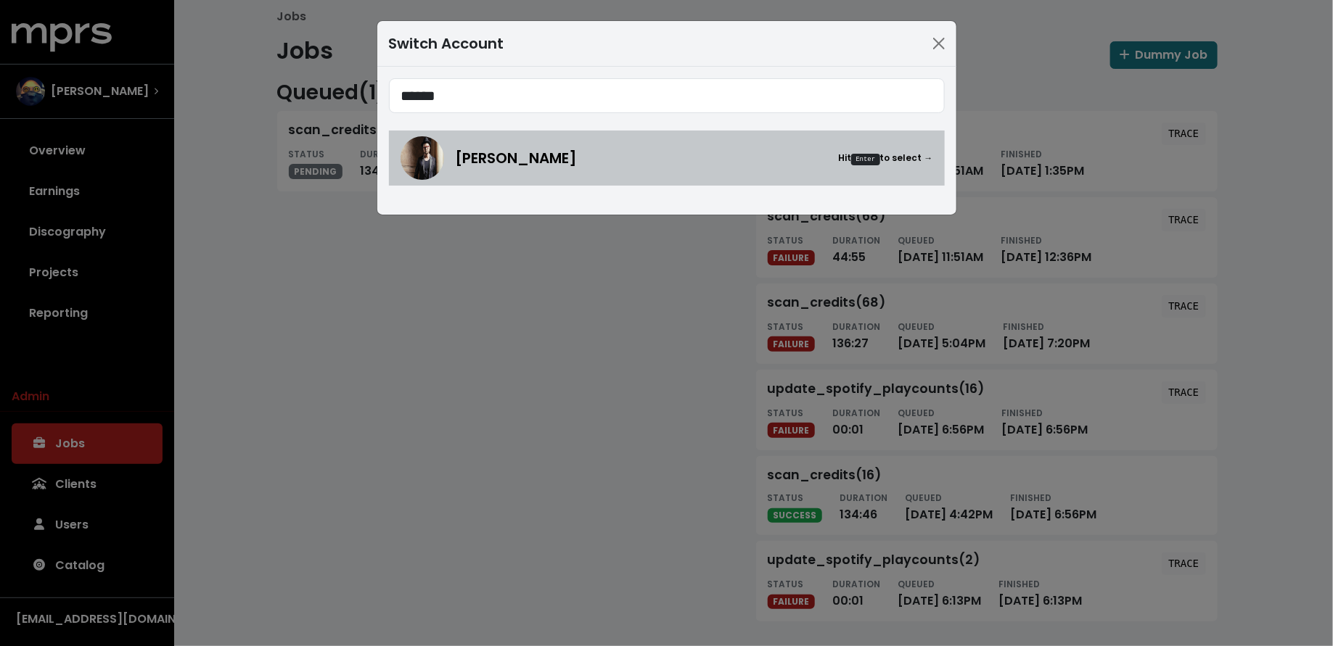
type input "******"
click at [568, 180] on link "Adam Anders Hit Enter to select →" at bounding box center [667, 158] width 556 height 55
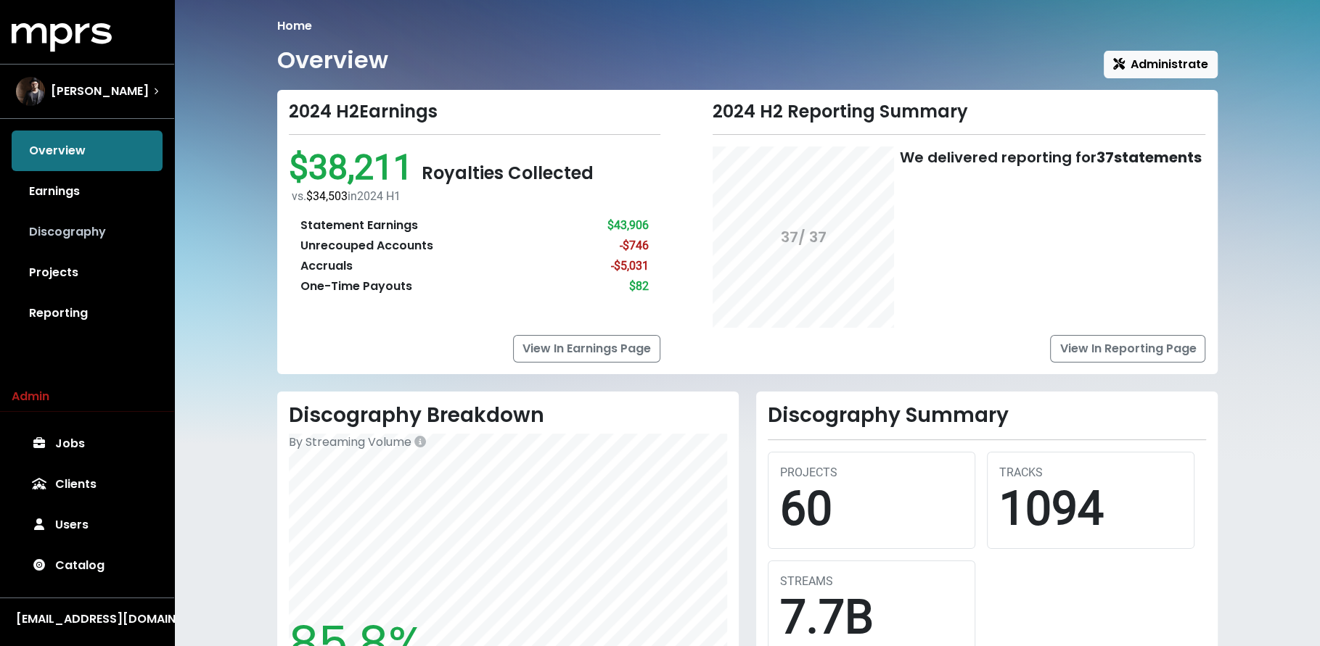
click at [40, 225] on link "Discography" at bounding box center [87, 232] width 151 height 41
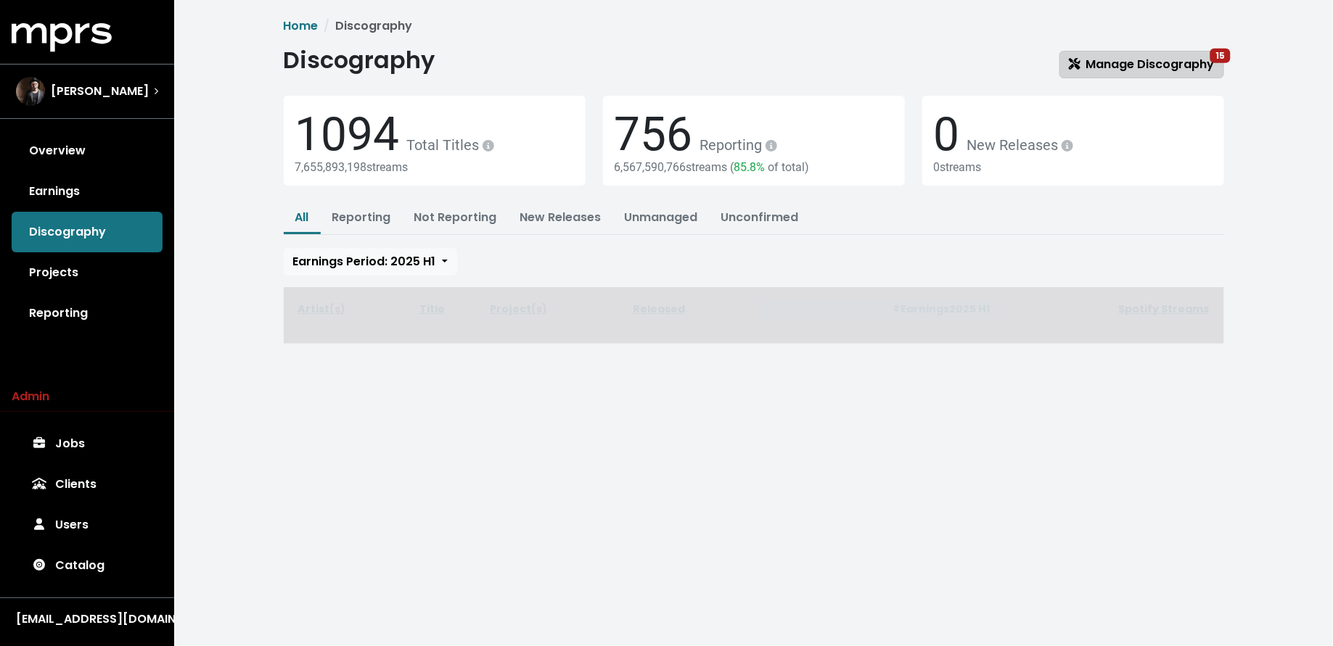
click at [1137, 70] on span "Manage Discography 15" at bounding box center [1142, 64] width 146 height 17
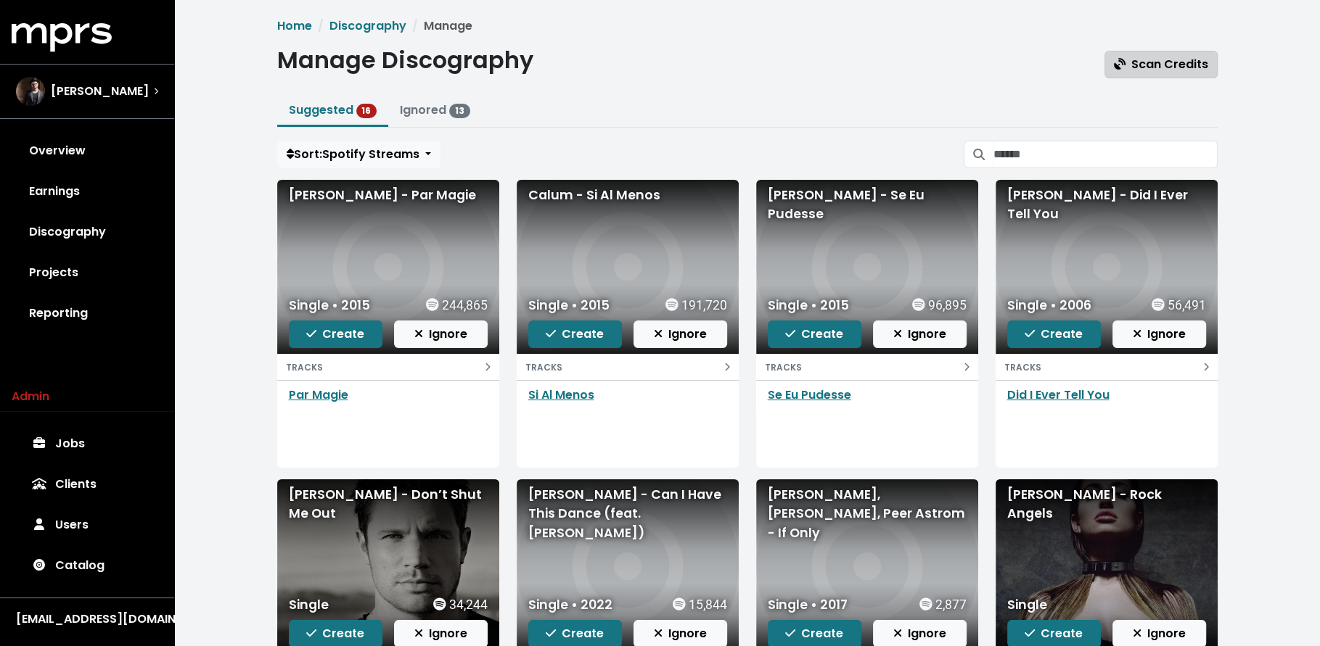
click at [1165, 68] on span "Scan Credits" at bounding box center [1161, 64] width 94 height 17
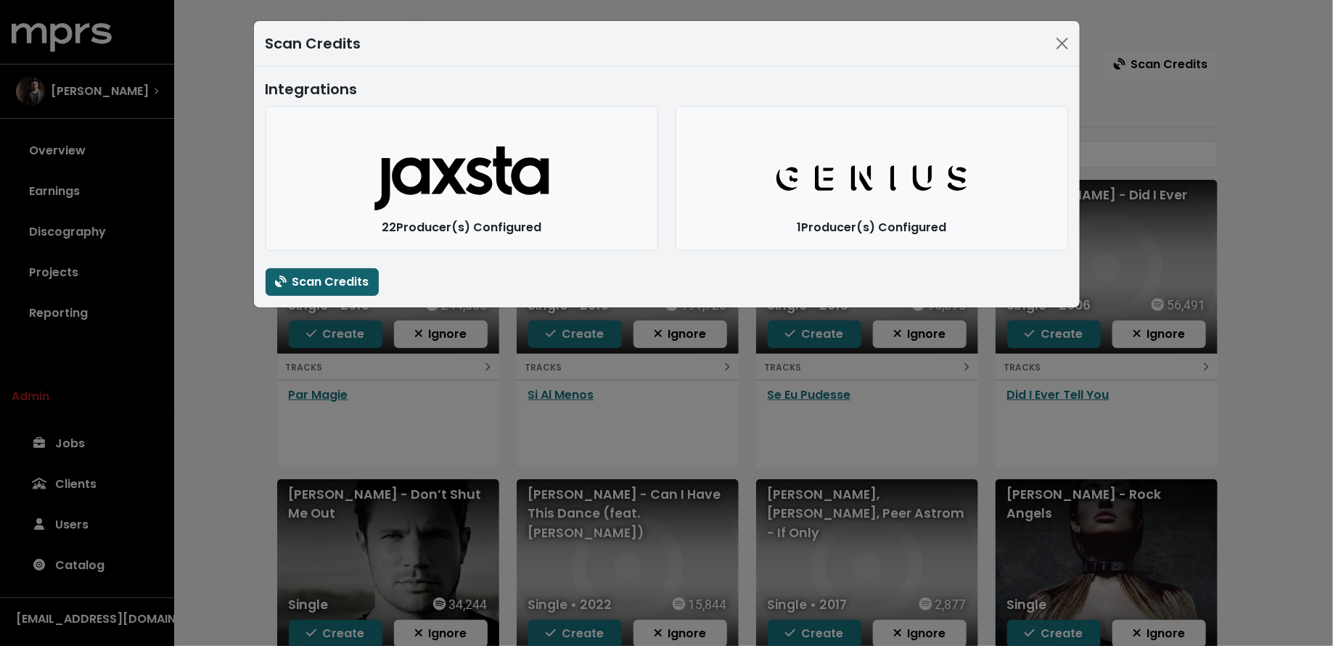
click at [317, 284] on span "Scan Credits" at bounding box center [322, 281] width 94 height 17
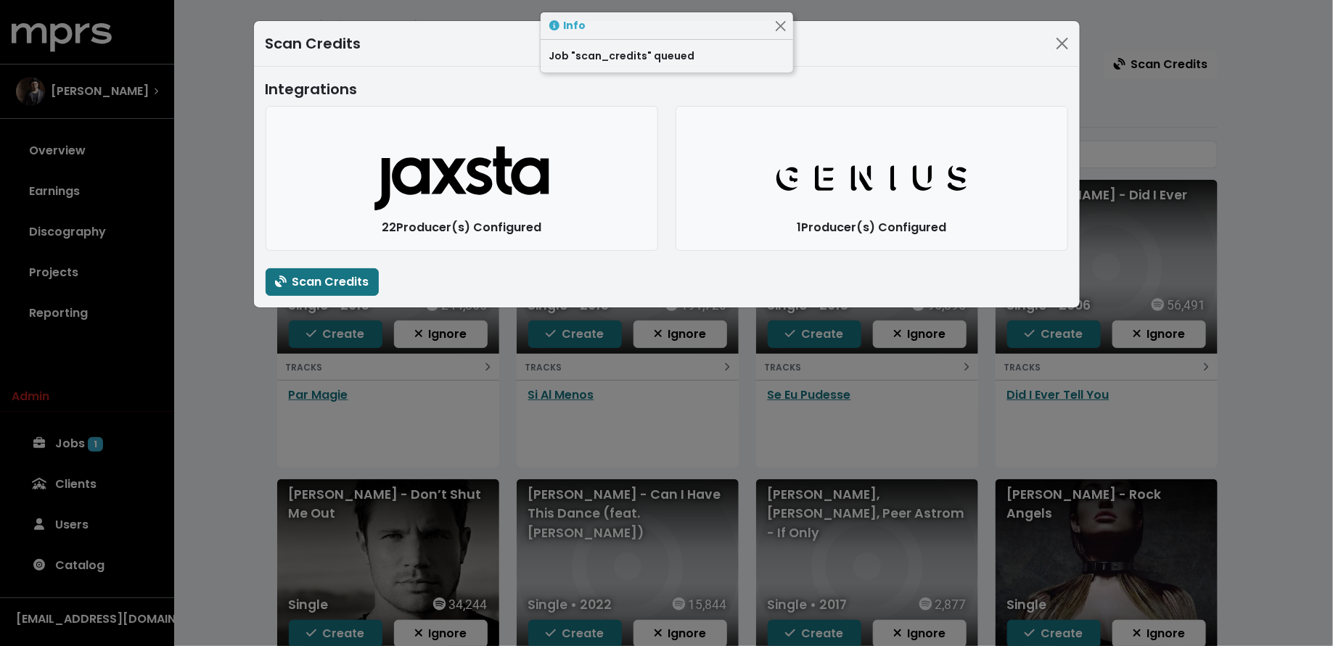
click at [247, 403] on div "Scan Credits Integrations Jaxsta Logo 22 Producer(s) Configured Genius Logo 1 P…" at bounding box center [666, 323] width 1333 height 646
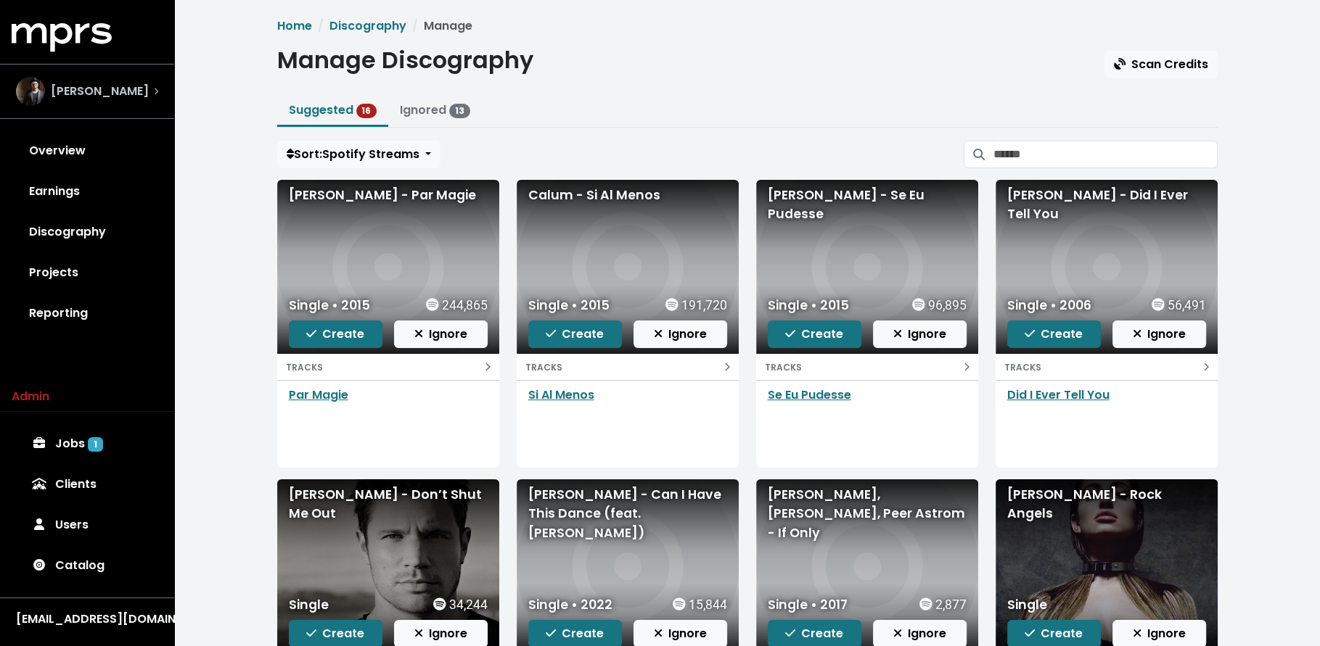
click at [127, 99] on span "Adam Anders" at bounding box center [100, 91] width 98 height 17
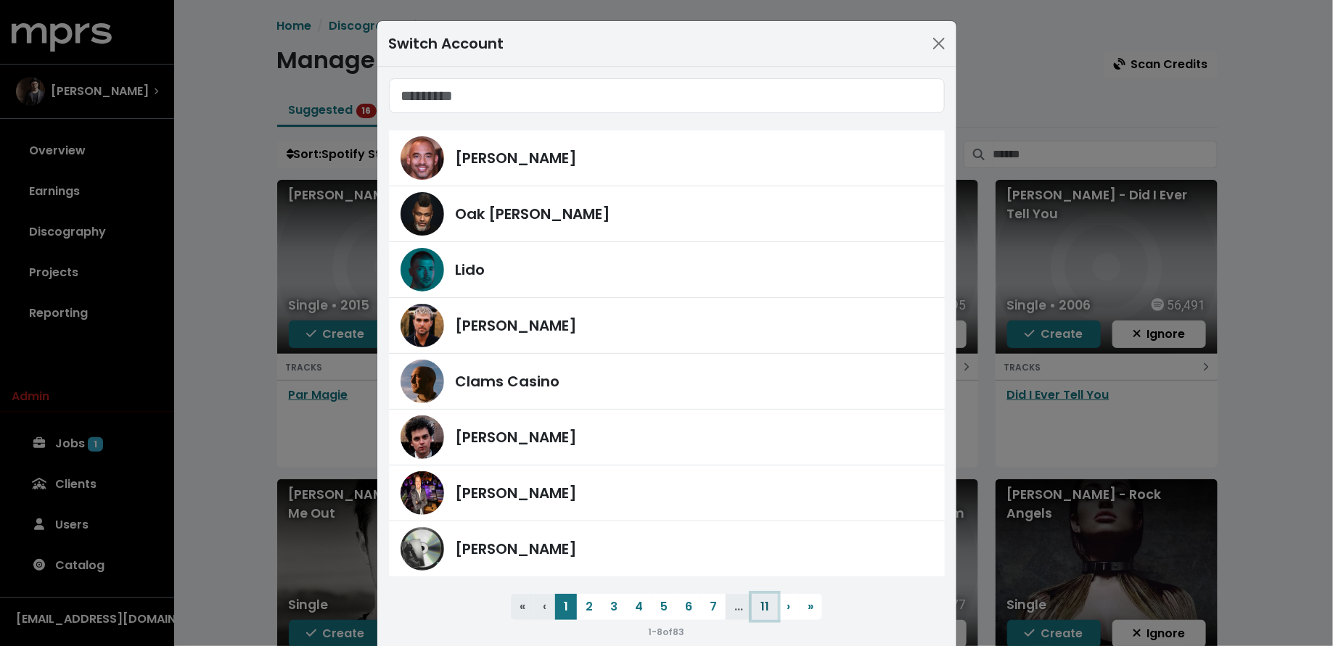
click at [752, 605] on button "11" at bounding box center [765, 607] width 26 height 26
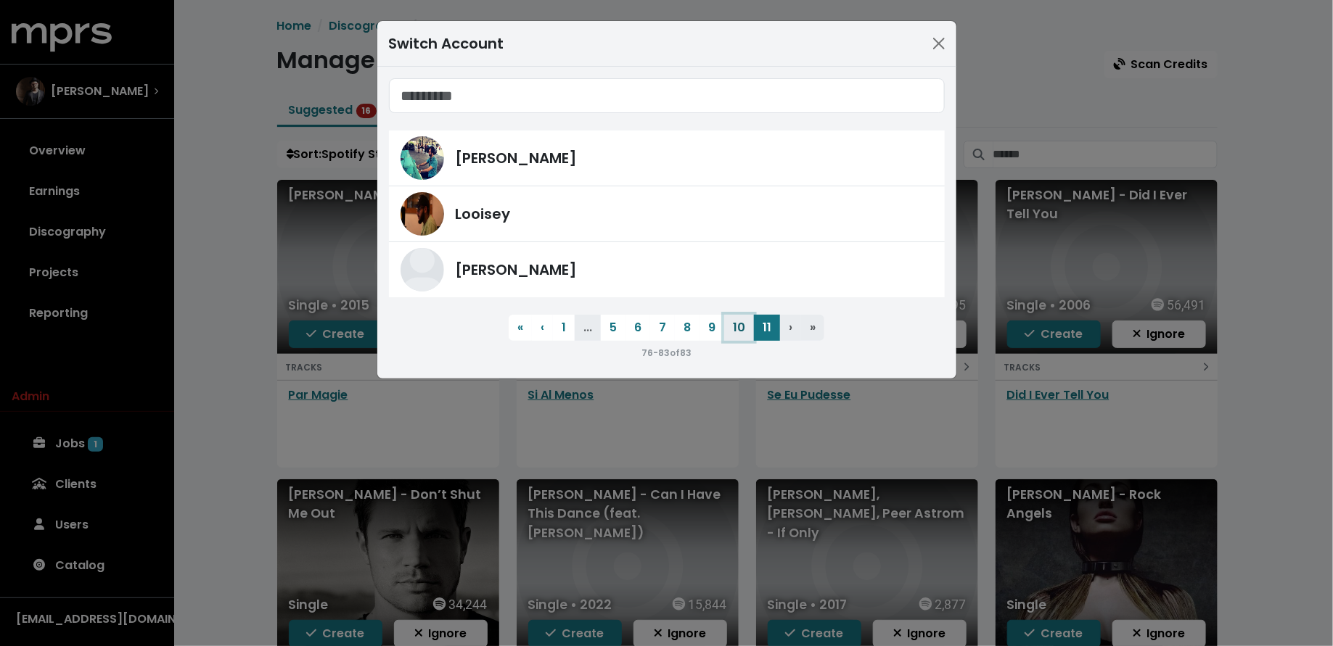
click at [734, 324] on button "10" at bounding box center [739, 328] width 30 height 26
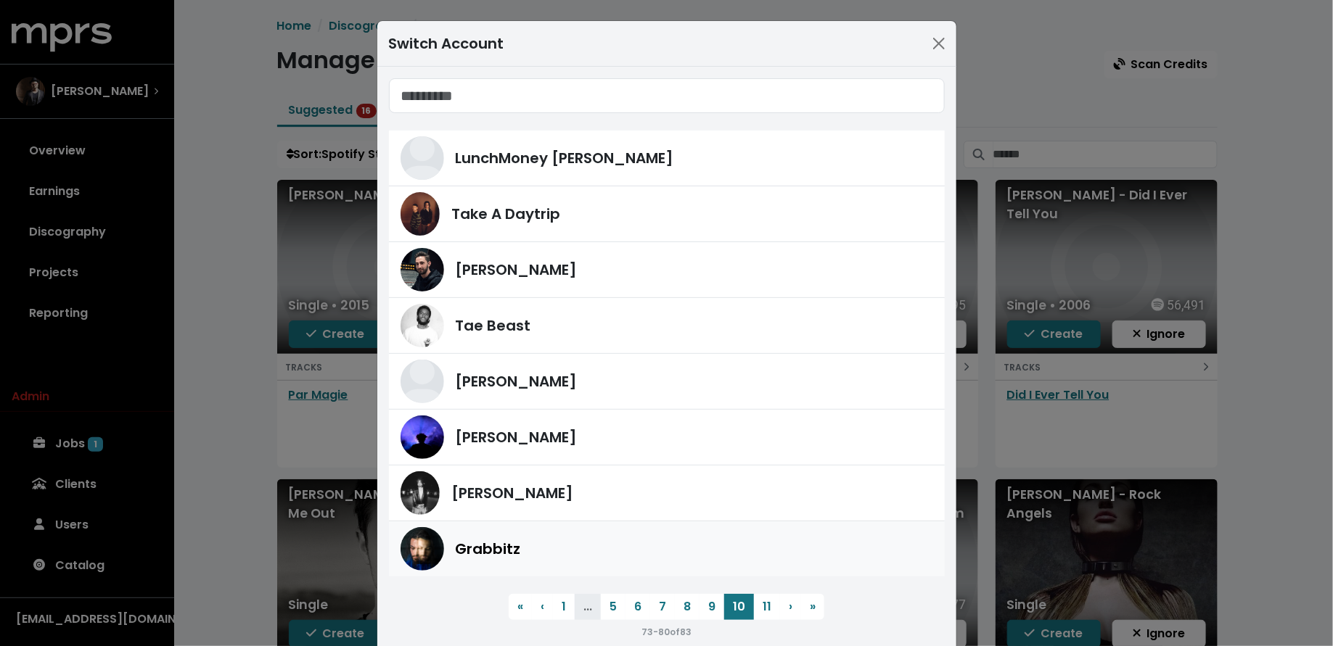
click at [533, 523] on link "Grabbitz" at bounding box center [667, 549] width 556 height 55
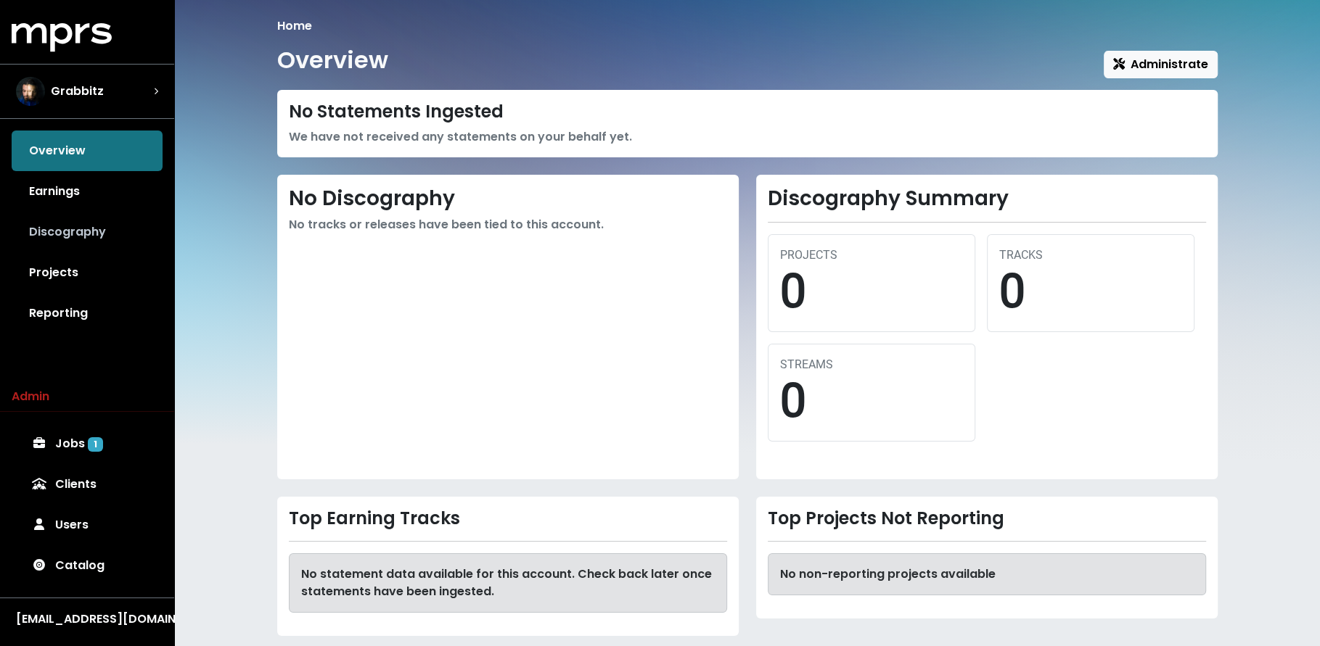
click at [118, 239] on link "Discography" at bounding box center [87, 232] width 151 height 41
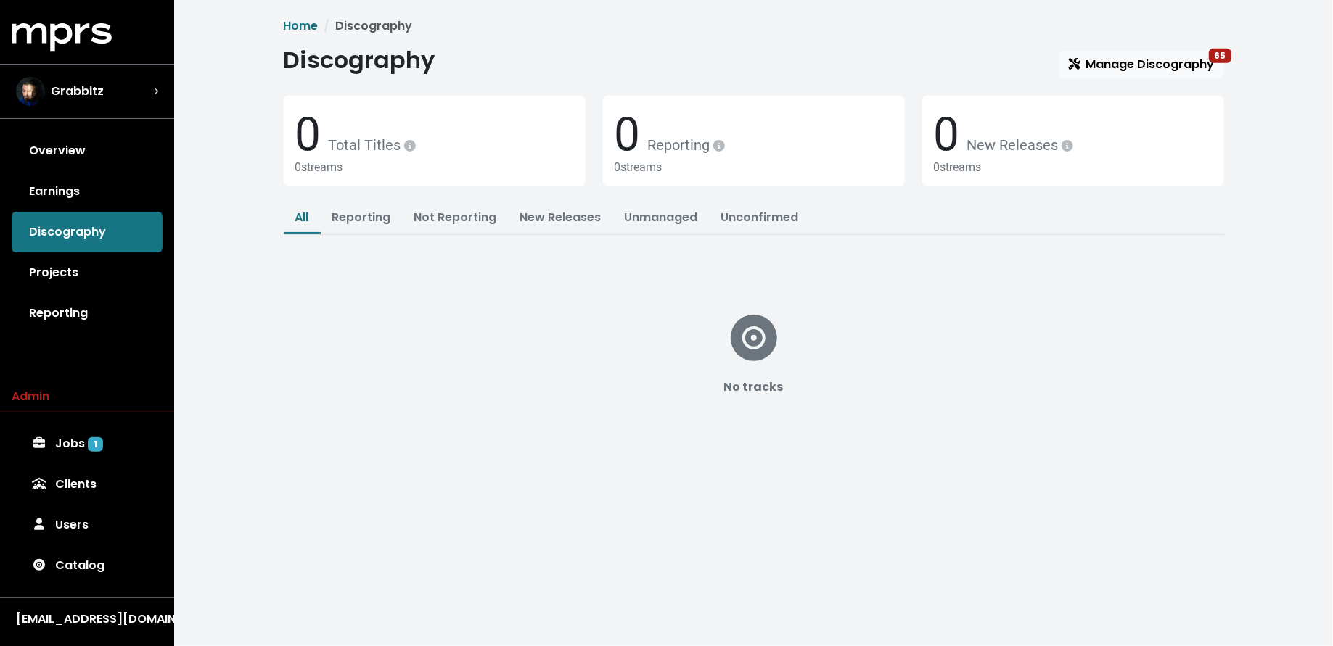
click at [1121, 83] on span "Discography Manage Discography 65 0 Total Titles 0 streams 0 Reporting 0 stream…" at bounding box center [754, 263] width 940 height 434
click at [1121, 73] on link "Manage Discography 65" at bounding box center [1141, 65] width 165 height 28
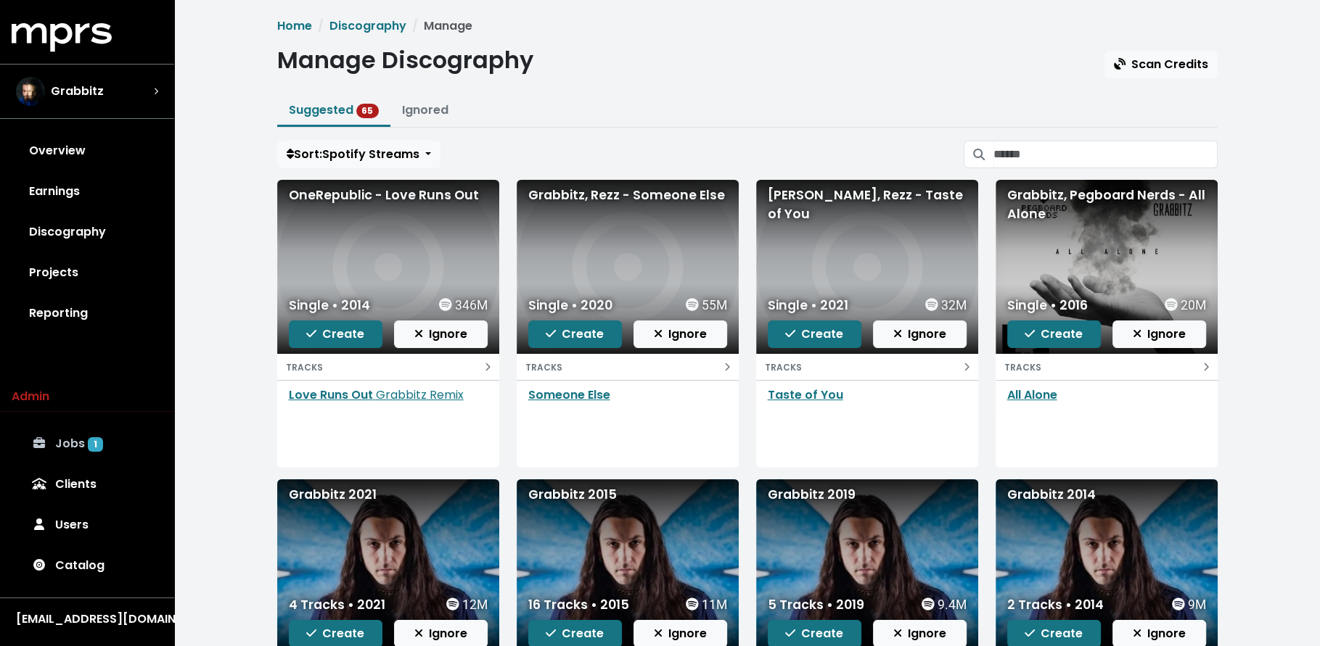
click at [73, 448] on link "Jobs 1" at bounding box center [87, 444] width 151 height 41
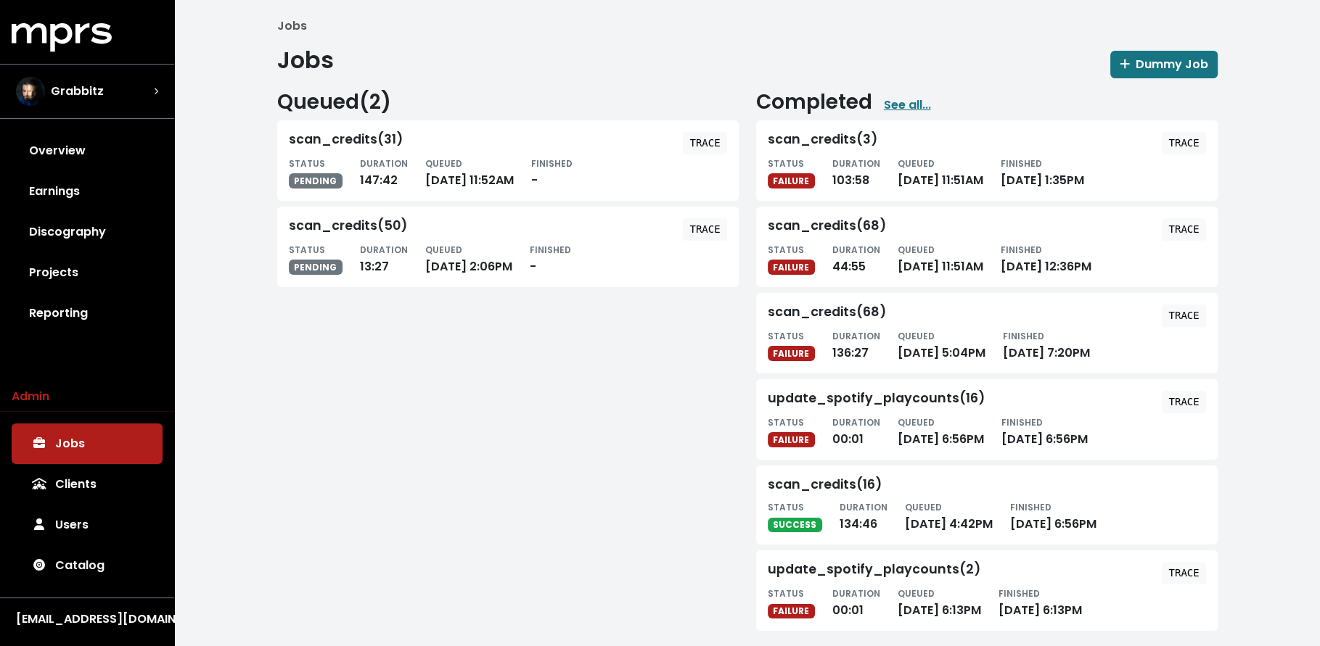
click at [1180, 141] on tt "TRACE" at bounding box center [1183, 143] width 30 height 12
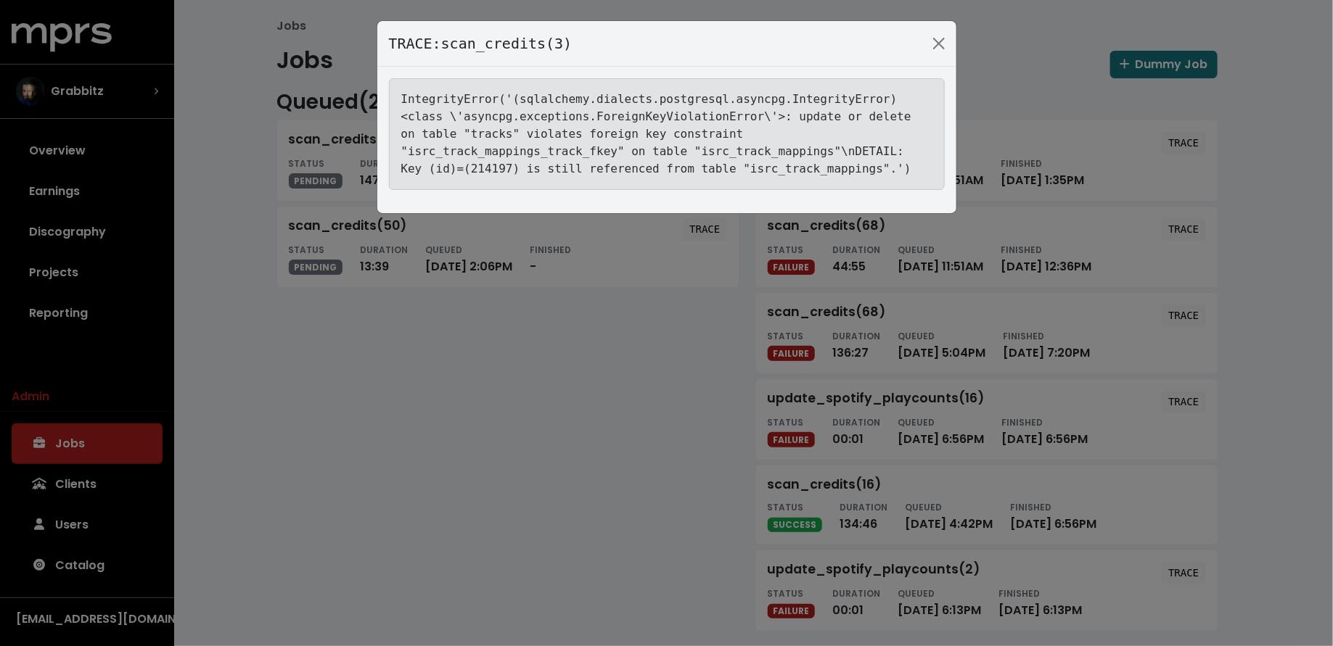
click at [593, 482] on div "TRACE: scan_credits(3) IntegrityError('(sqlalchemy.dialects.postgresql.asyncpg.…" at bounding box center [666, 323] width 1333 height 646
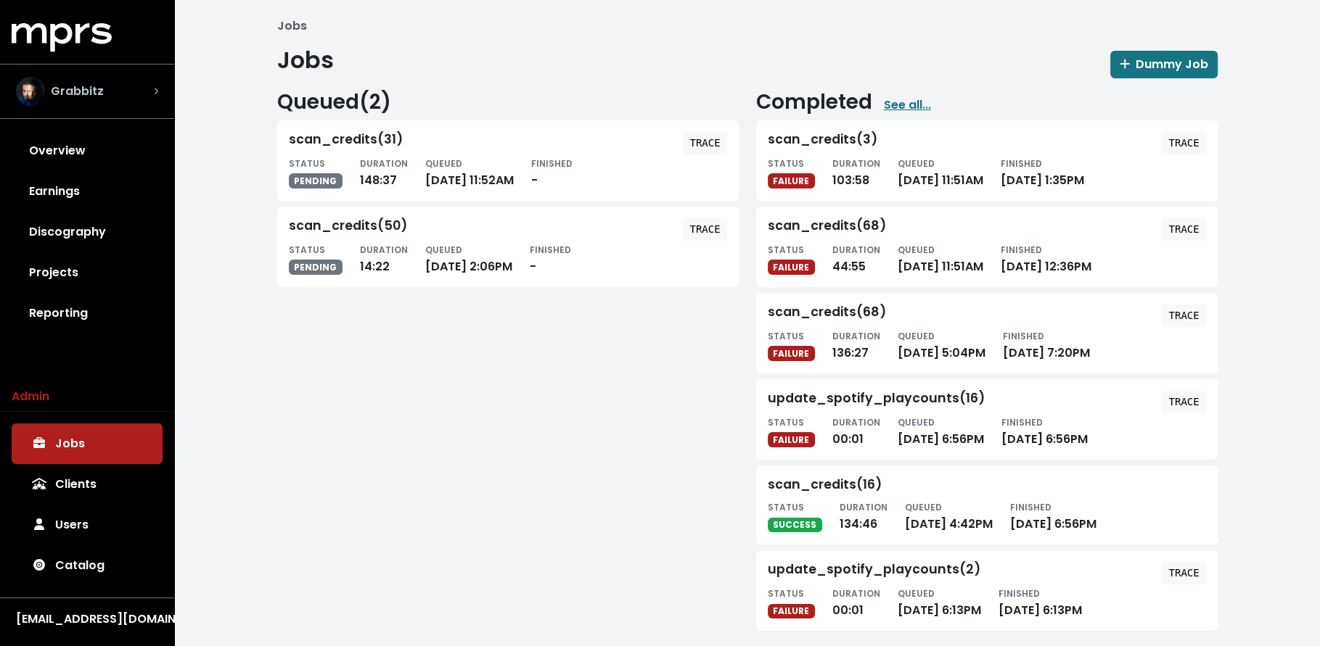
click at [88, 90] on span "Grabbitz" at bounding box center [77, 91] width 53 height 17
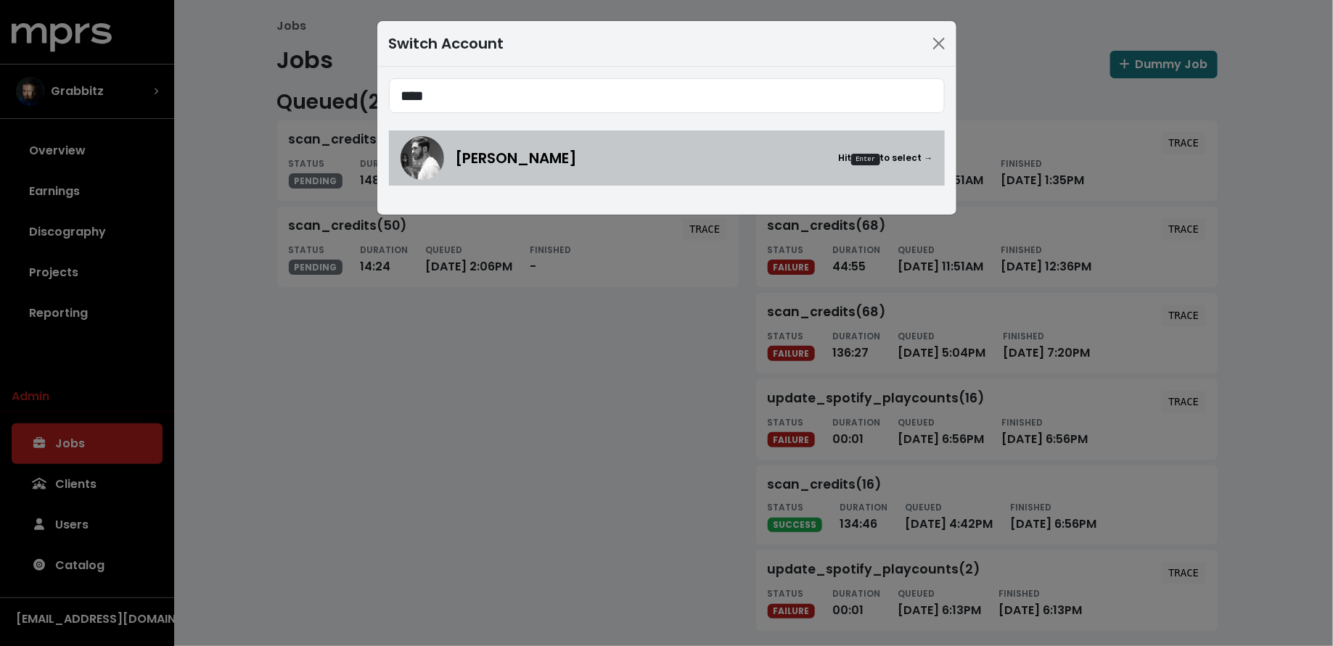
type input "****"
click at [401, 153] on img at bounding box center [422, 158] width 44 height 44
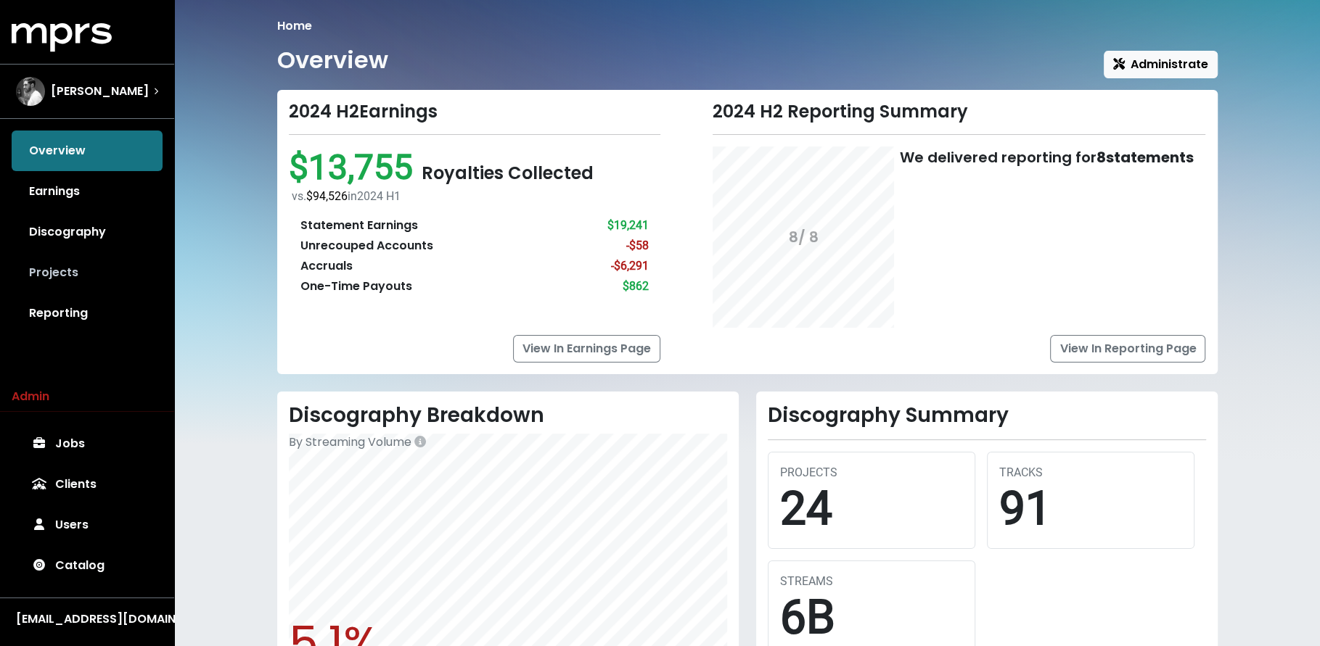
click at [70, 255] on link "Projects" at bounding box center [87, 272] width 151 height 41
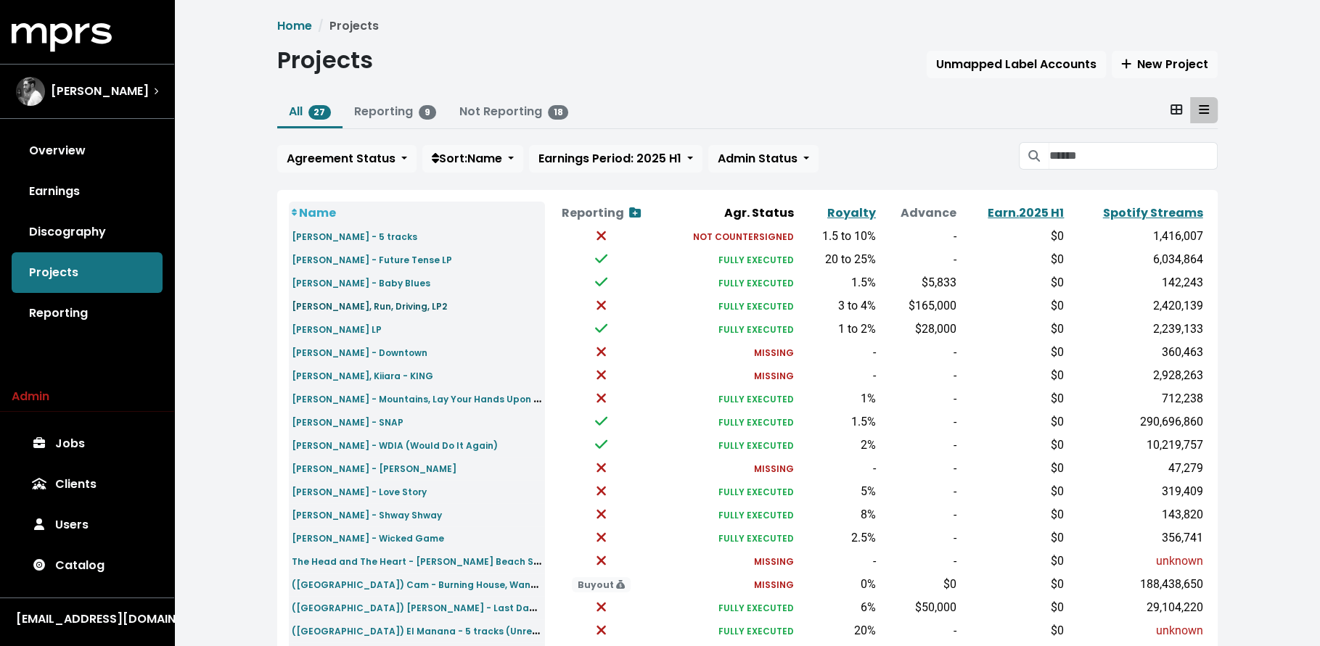
click at [363, 307] on small "Eddie Benjamin - Maniac, Run, Driving, LP2" at bounding box center [369, 306] width 155 height 12
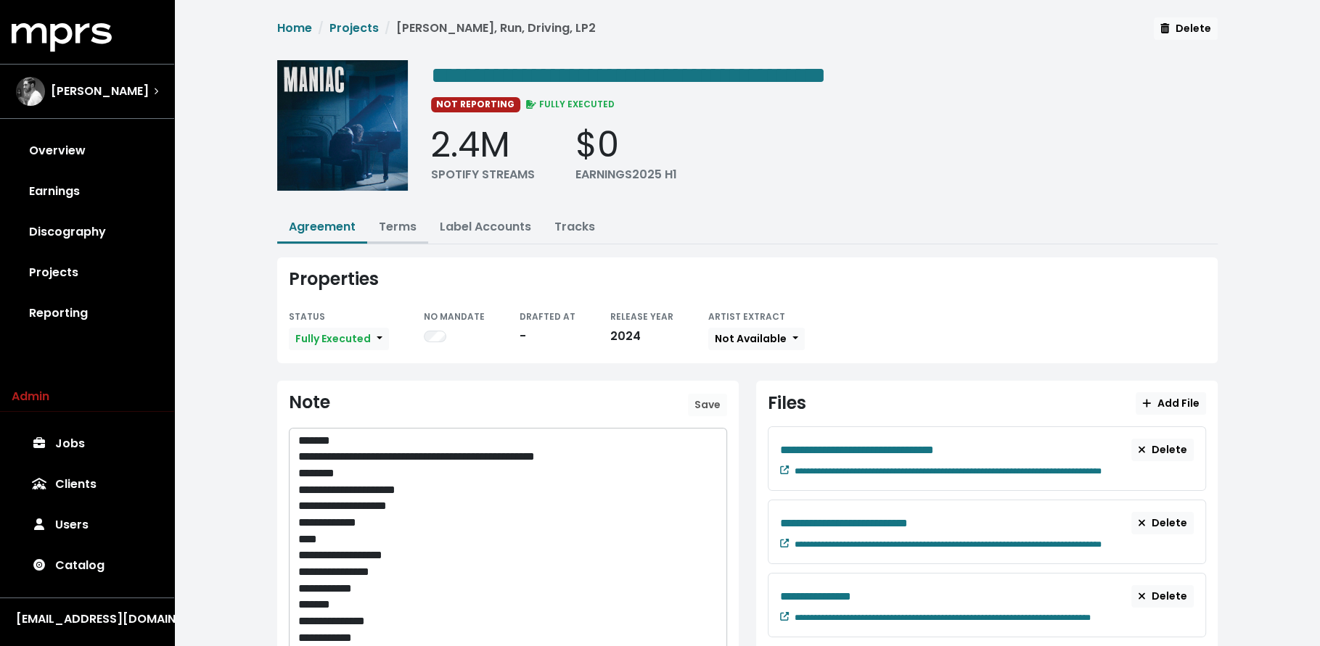
click at [386, 228] on link "Terms" at bounding box center [398, 226] width 38 height 17
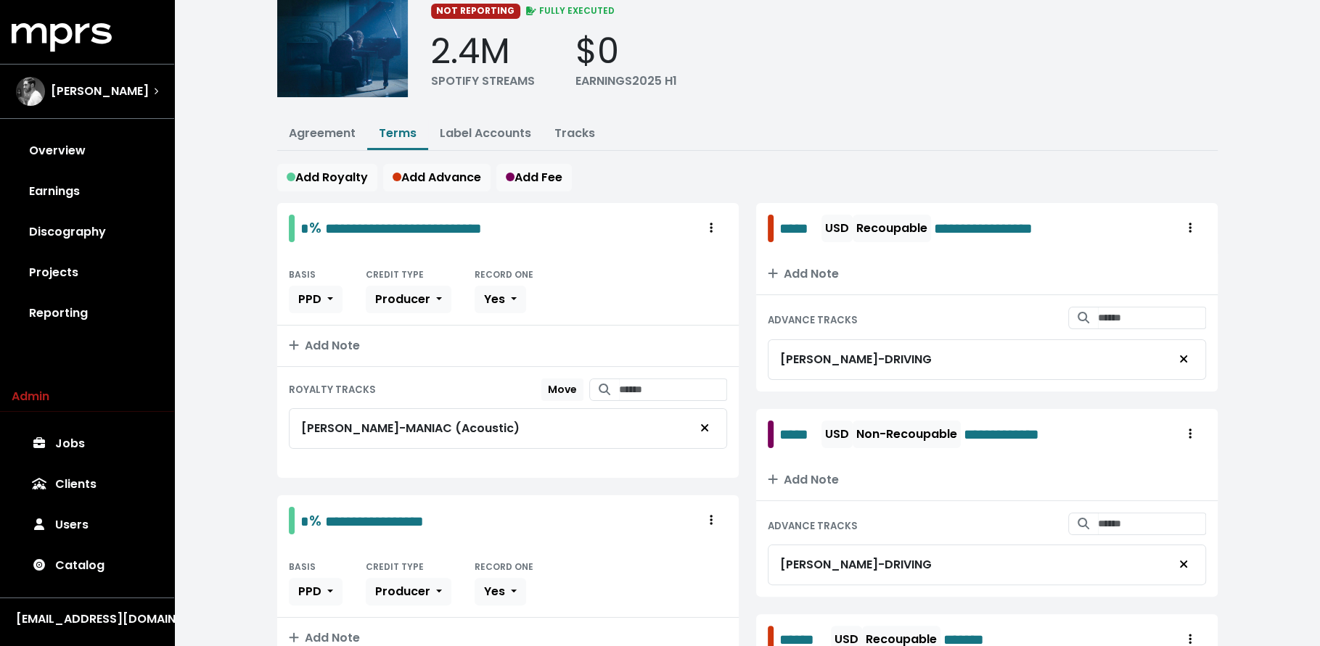
scroll to position [87, 0]
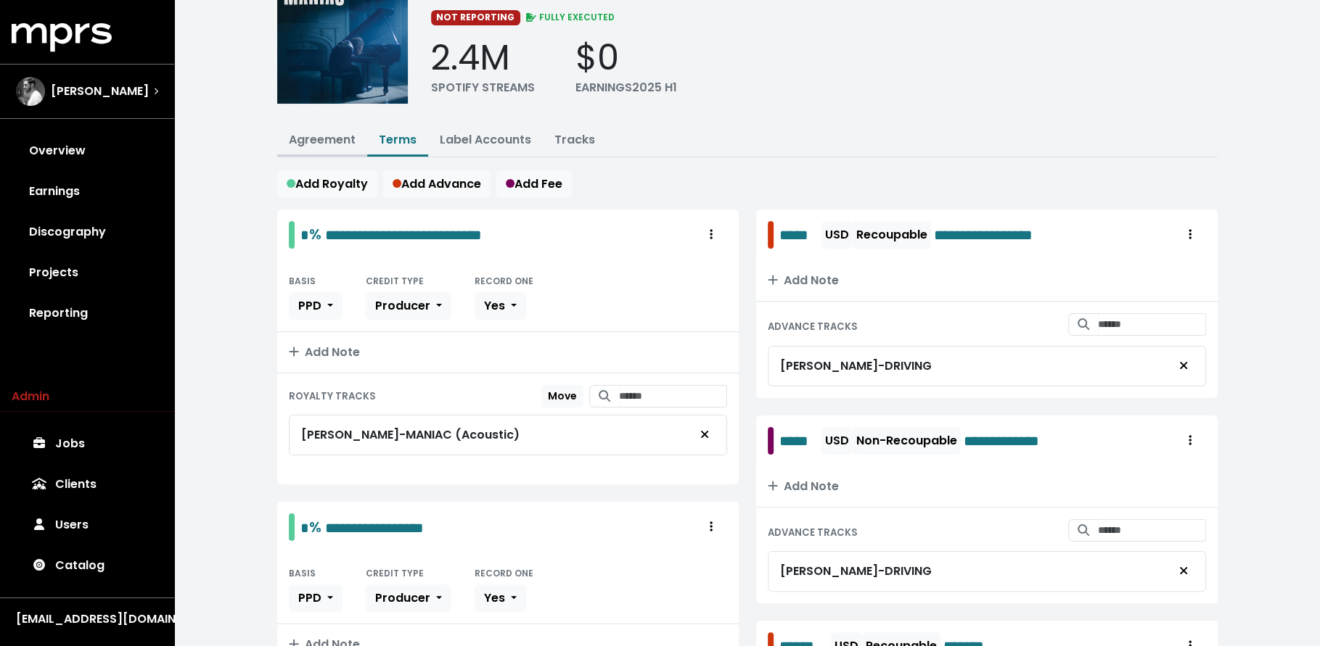
click at [306, 134] on link "Agreement" at bounding box center [322, 139] width 67 height 17
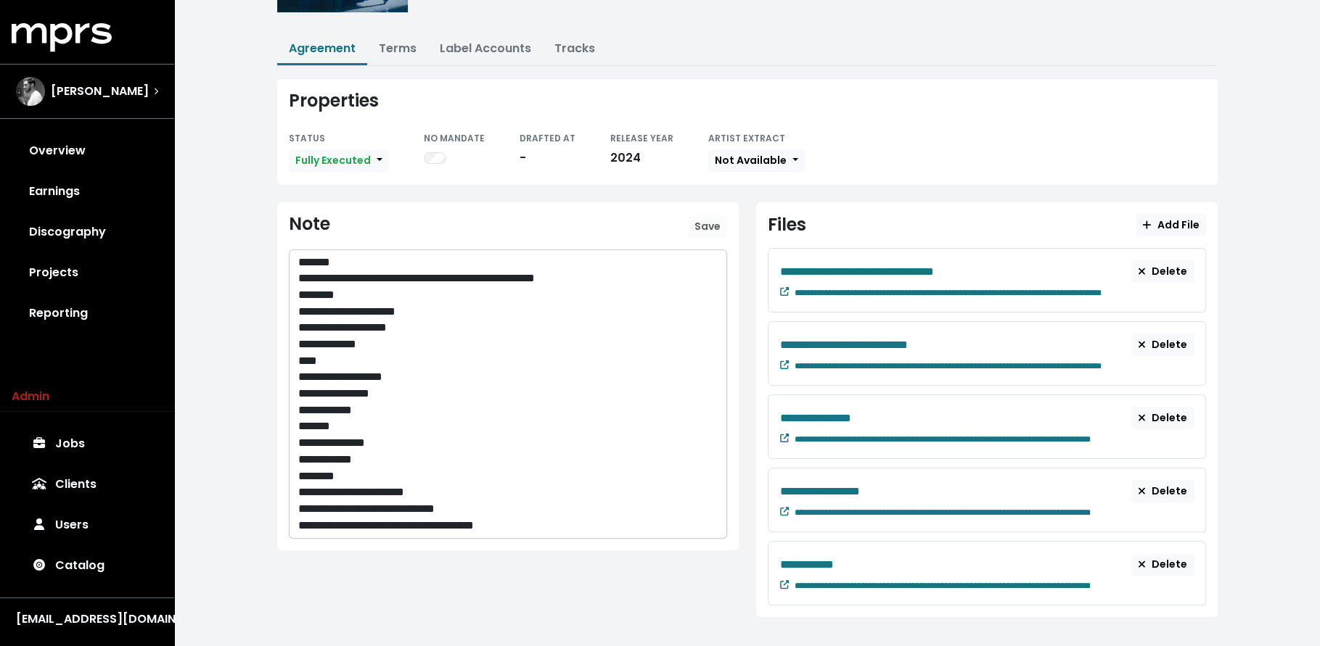
scroll to position [180, 0]
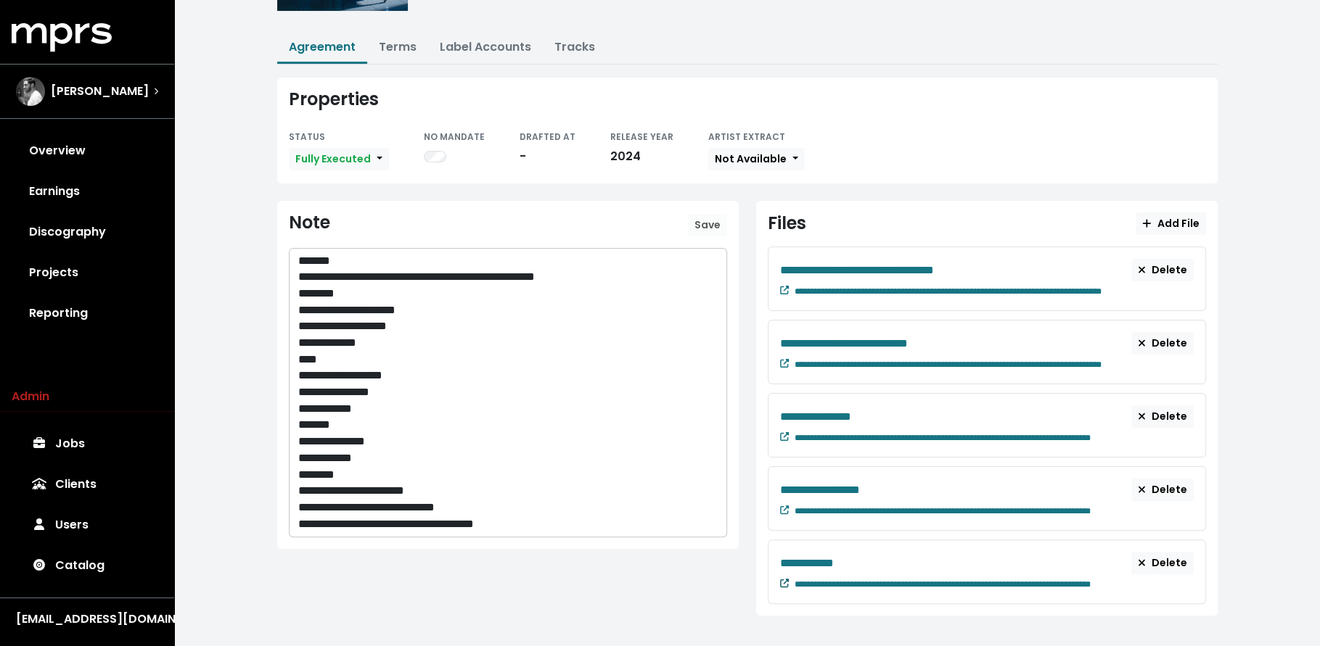
click at [784, 579] on icon at bounding box center [784, 583] width 9 height 9
click at [80, 279] on link "Projects" at bounding box center [87, 272] width 151 height 41
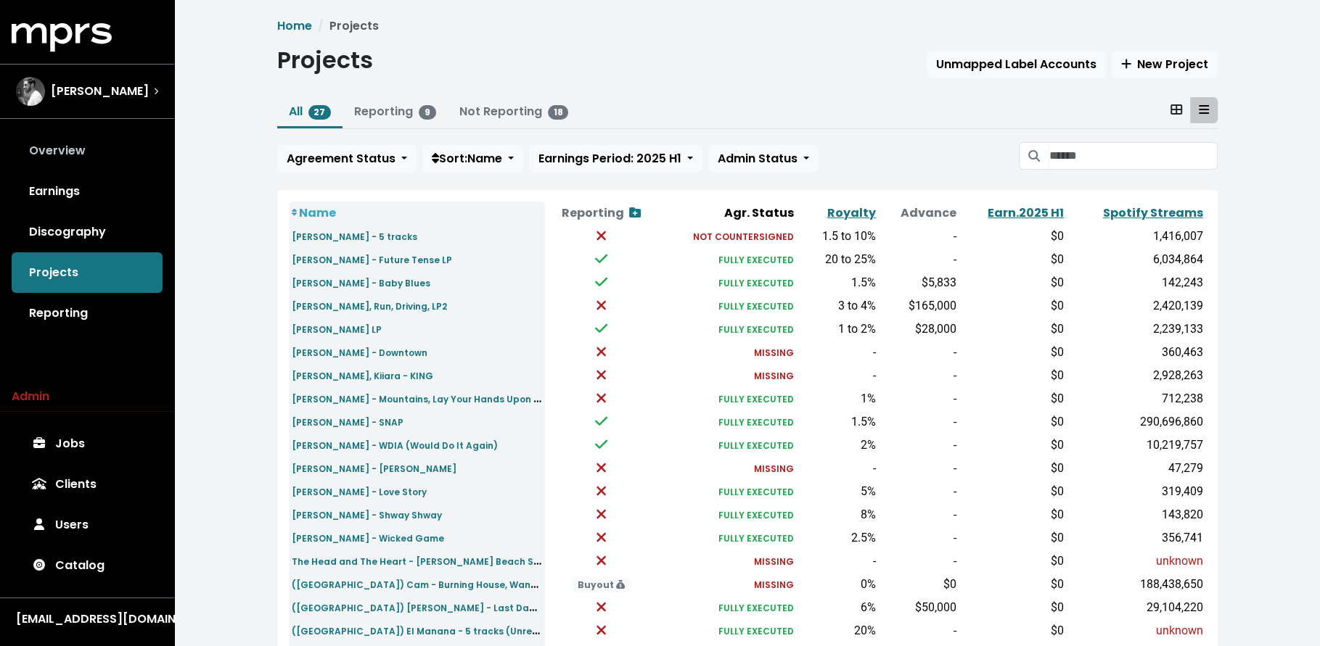
click at [98, 145] on link "Overview" at bounding box center [87, 151] width 151 height 41
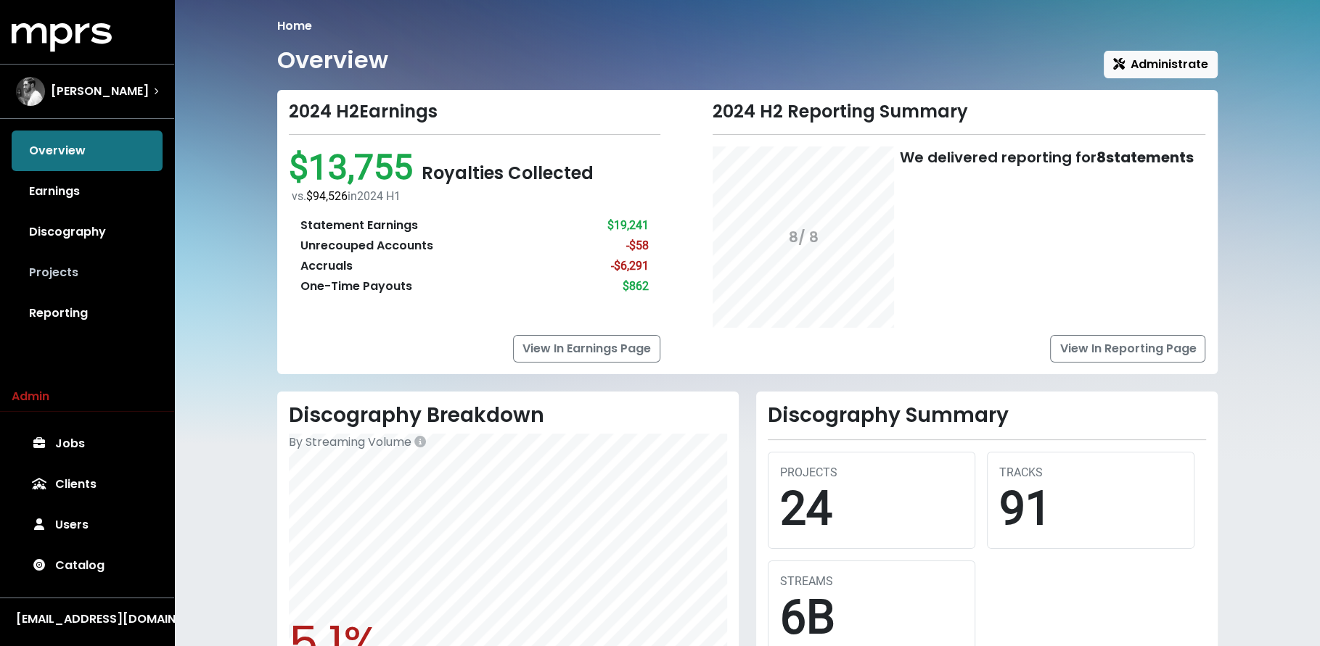
click at [104, 270] on link "Projects" at bounding box center [87, 272] width 151 height 41
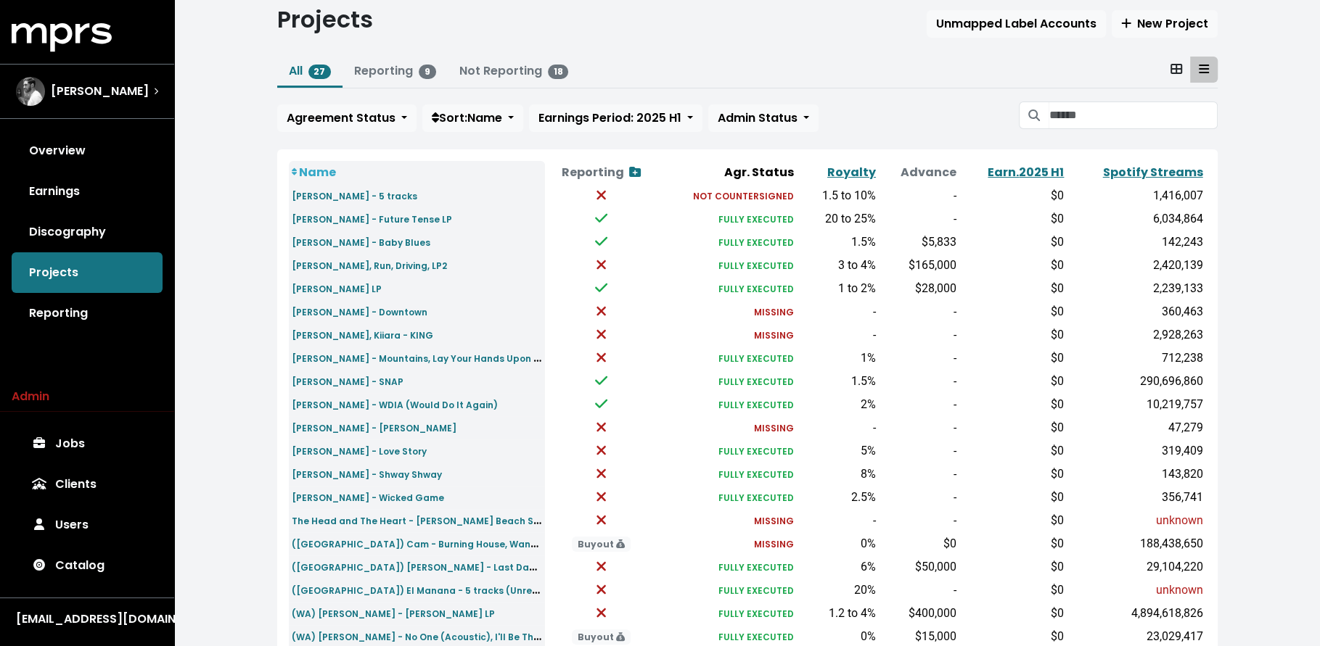
scroll to position [30, 0]
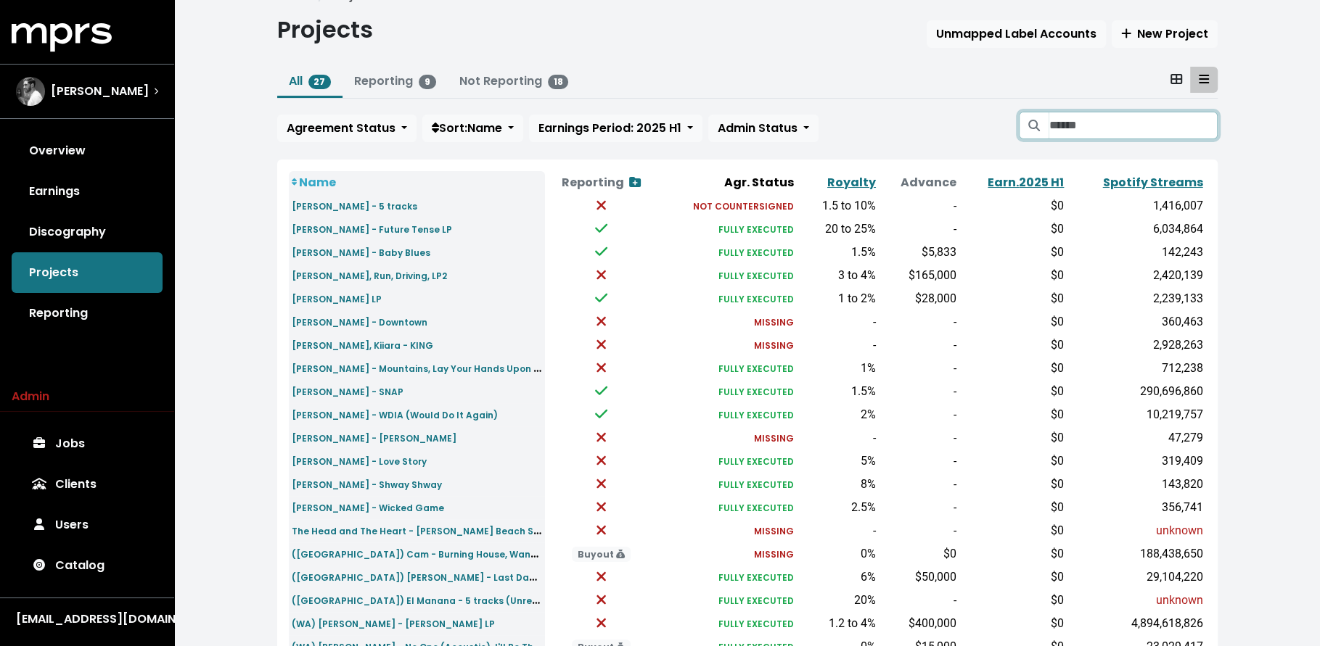
click at [1065, 126] on input "Search projects" at bounding box center [1132, 126] width 168 height 28
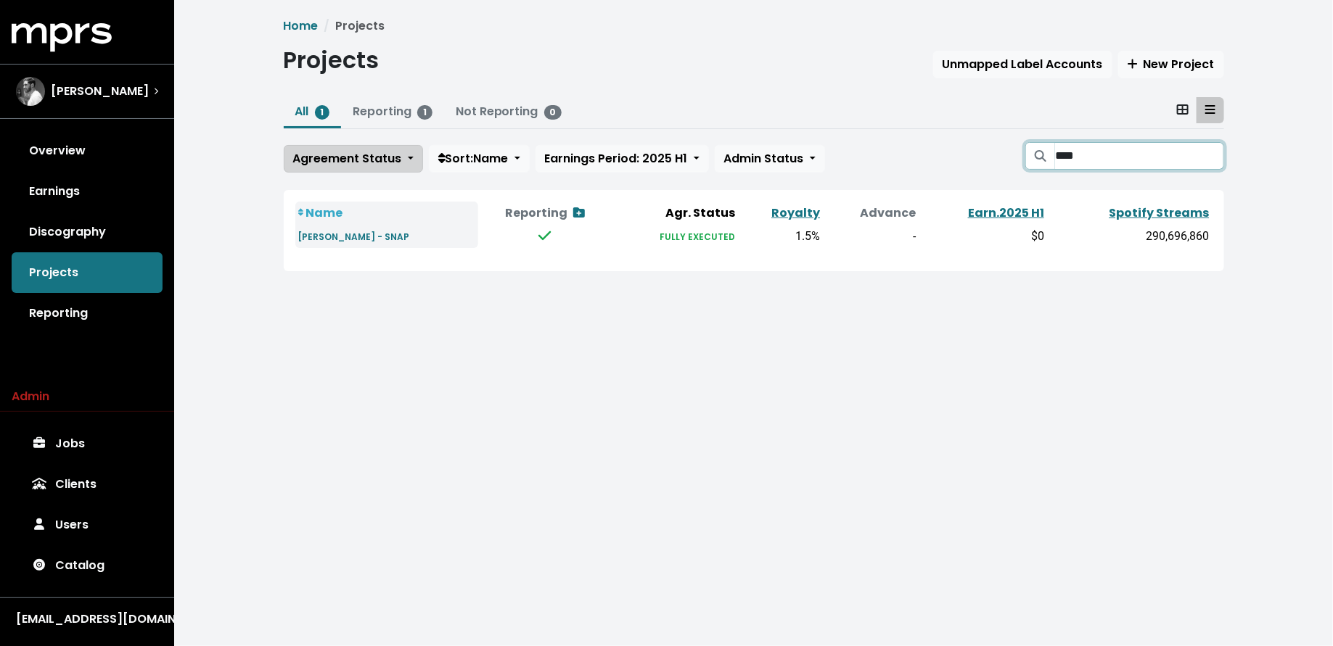
type input "****"
click at [337, 165] on span "Agreement Status" at bounding box center [347, 158] width 109 height 17
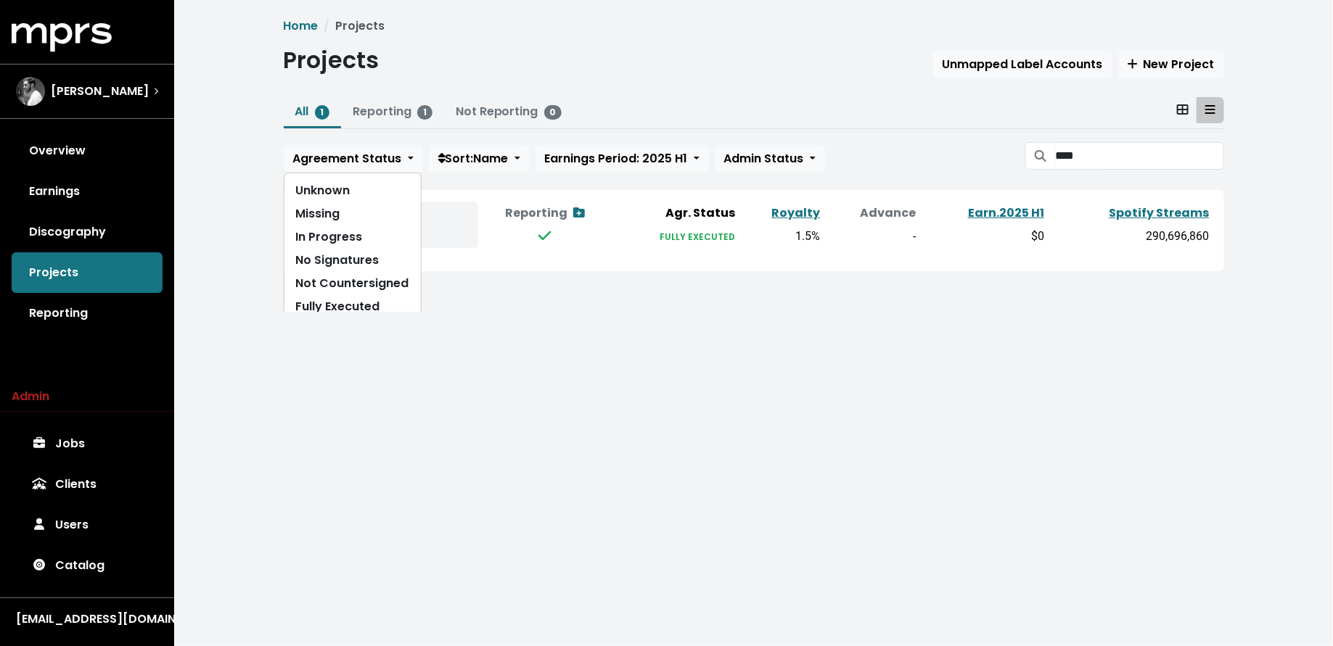
click at [715, 116] on ul "All 1 Reporting 1 Not Reporting 0" at bounding box center [754, 113] width 940 height 32
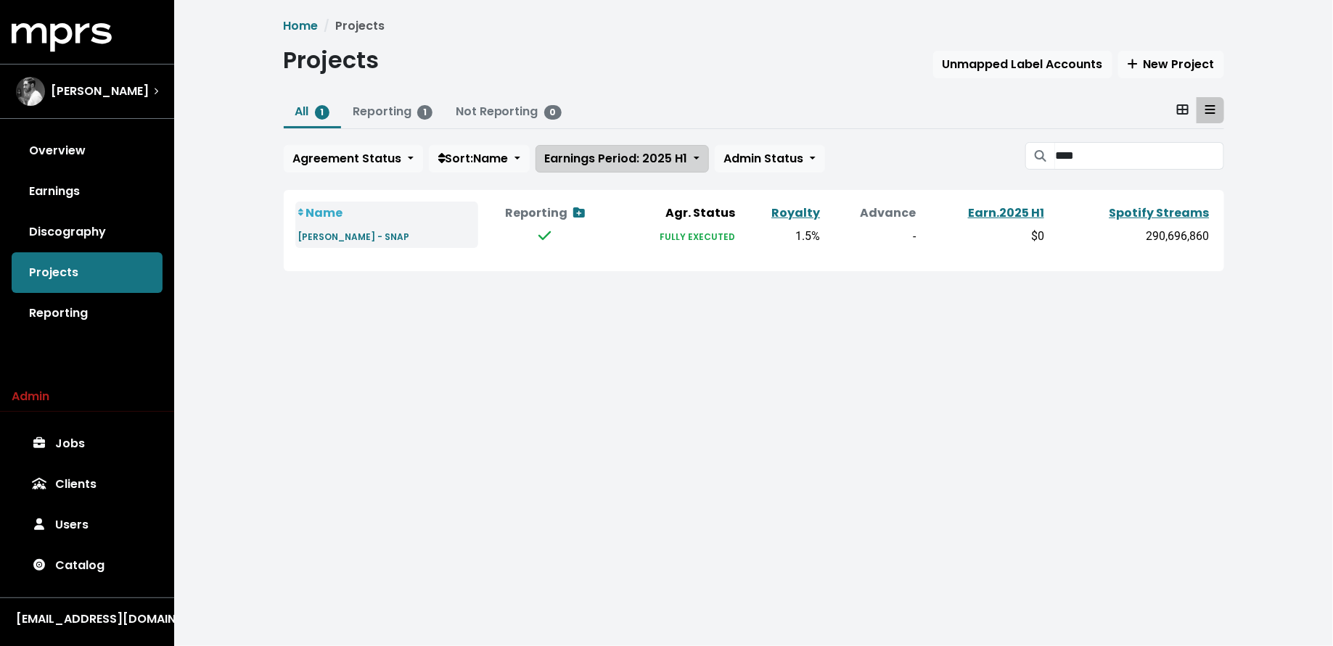
click at [673, 162] on span "Earnings Period: 2025 H1" at bounding box center [616, 158] width 143 height 17
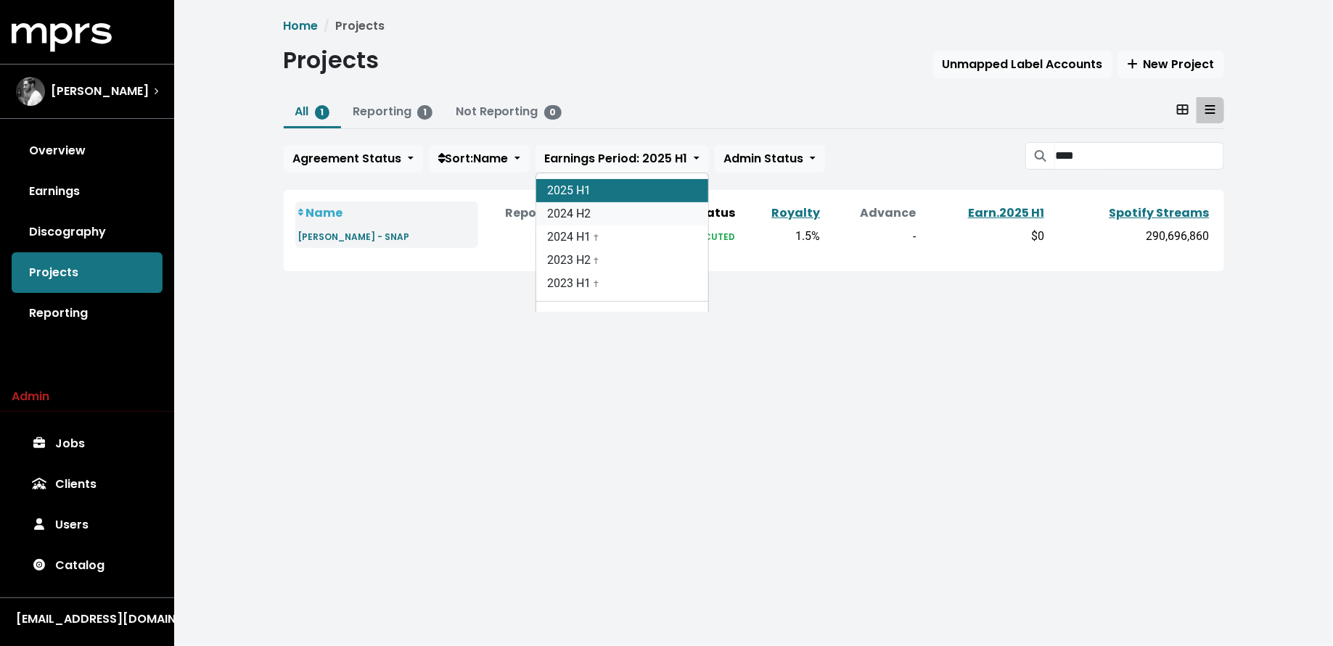
click at [667, 214] on link "2024 H2" at bounding box center [622, 213] width 172 height 23
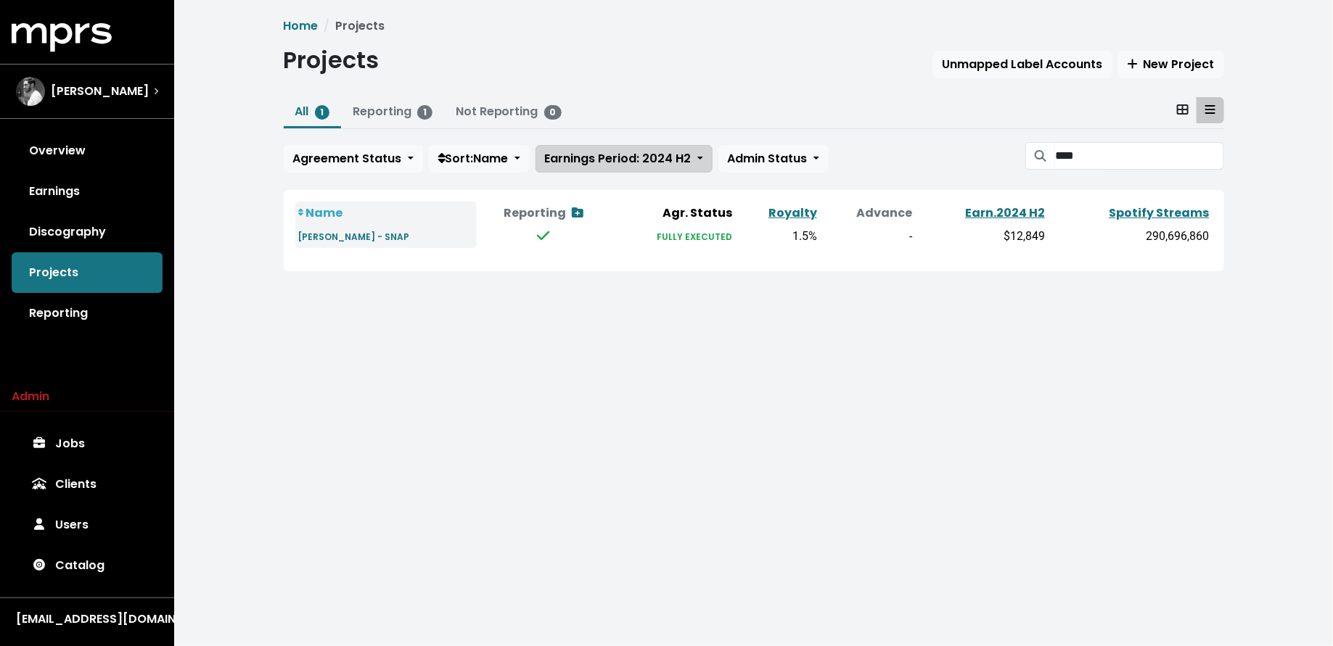
click at [649, 156] on span "Earnings Period: 2024 H2" at bounding box center [618, 158] width 147 height 17
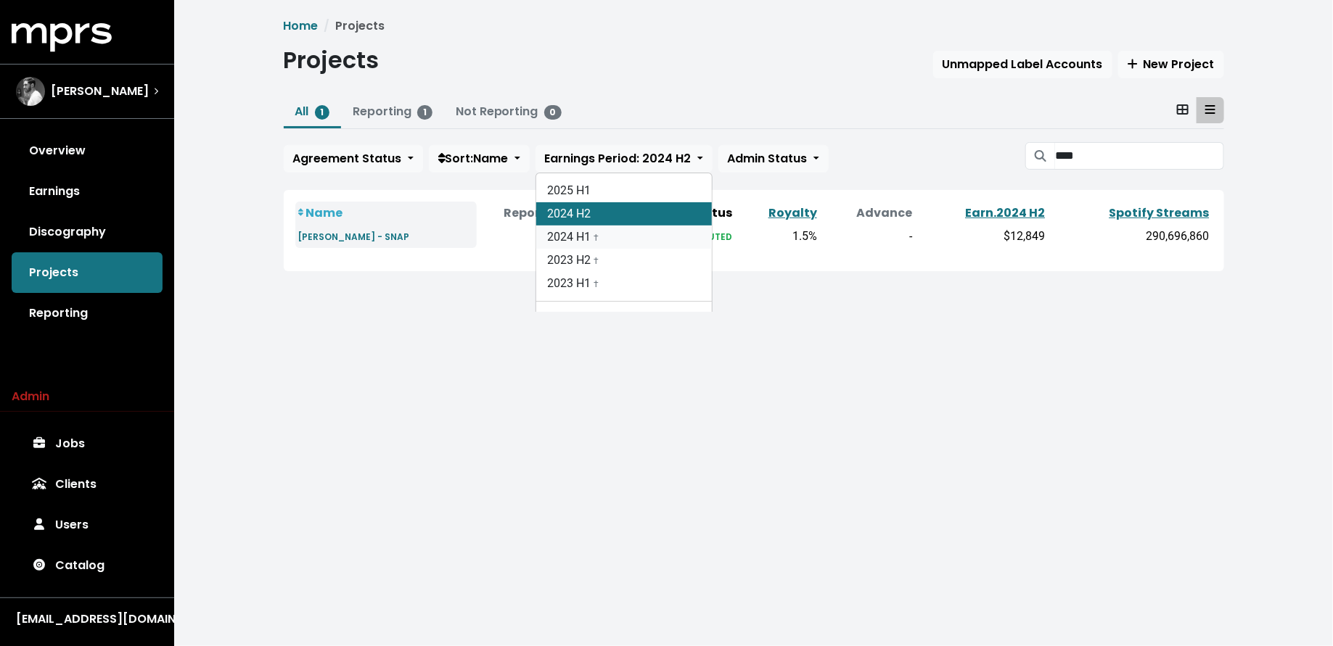
click at [641, 242] on link "2024 H1 †" at bounding box center [624, 237] width 176 height 23
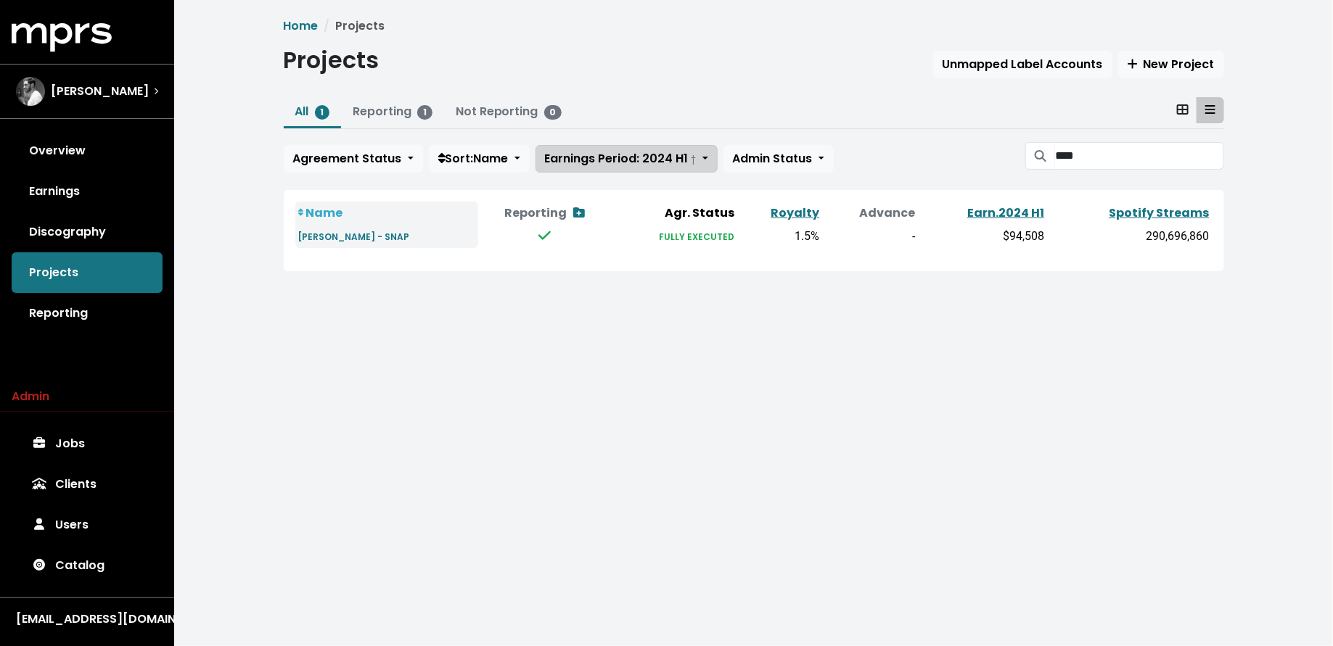
click at [631, 159] on span "Earnings Period: 2024 H1 †" at bounding box center [621, 158] width 152 height 17
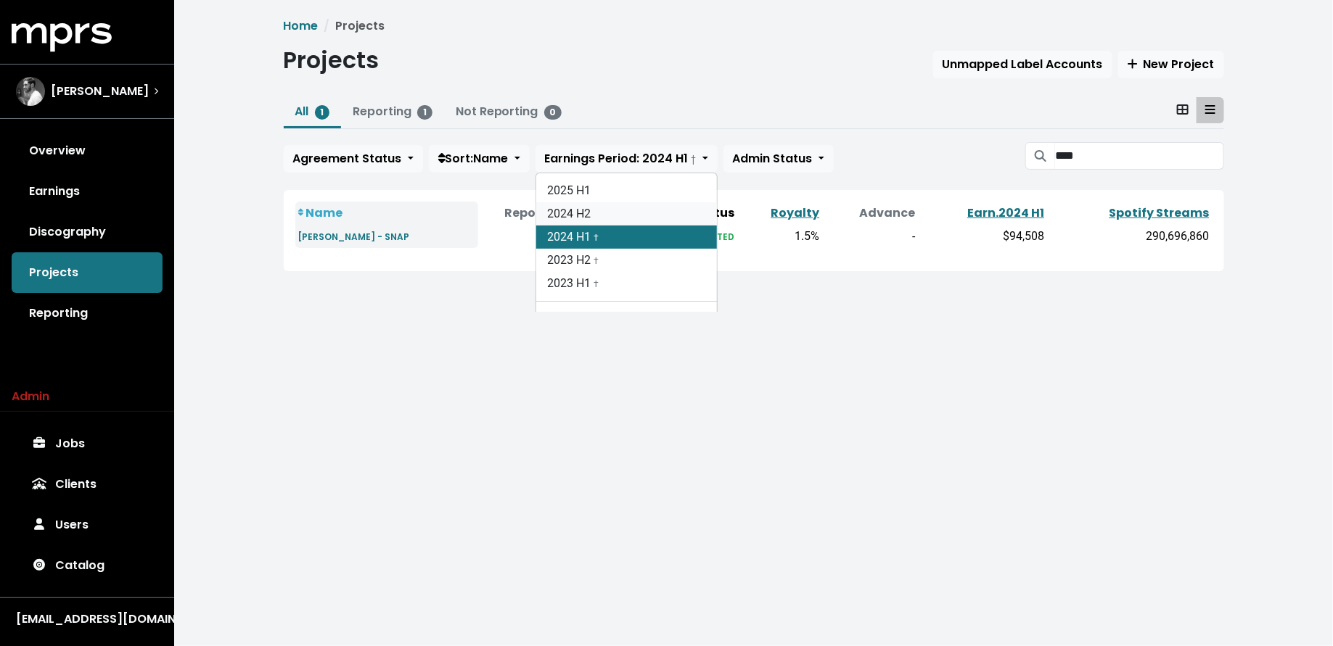
click at [631, 218] on link "2024 H2" at bounding box center [626, 213] width 181 height 23
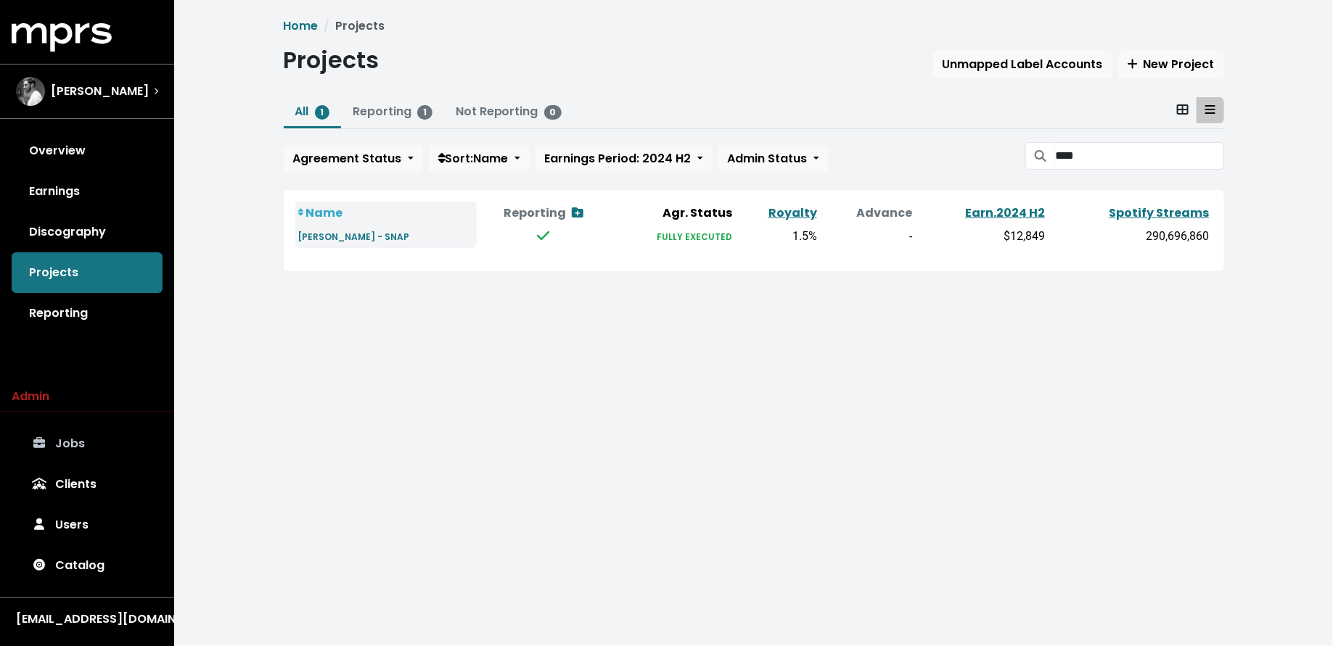
click at [94, 443] on link "Jobs" at bounding box center [87, 444] width 151 height 41
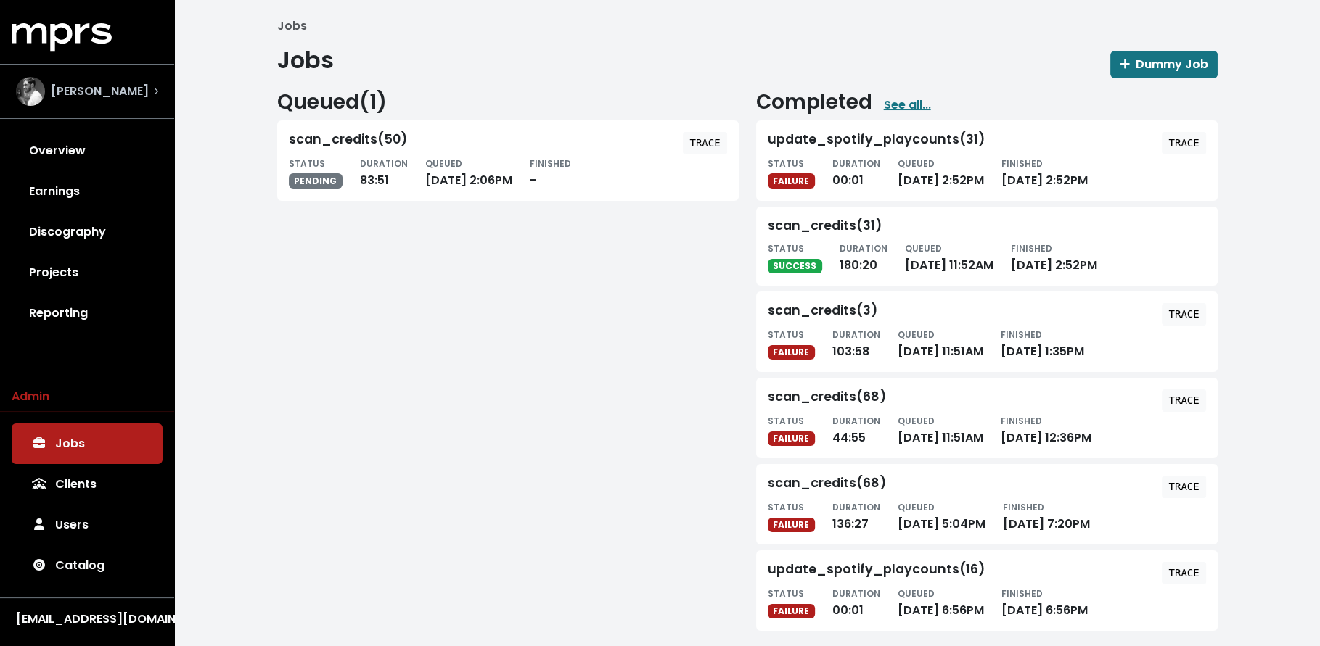
click at [138, 96] on div "Alex Salibian" at bounding box center [87, 91] width 142 height 29
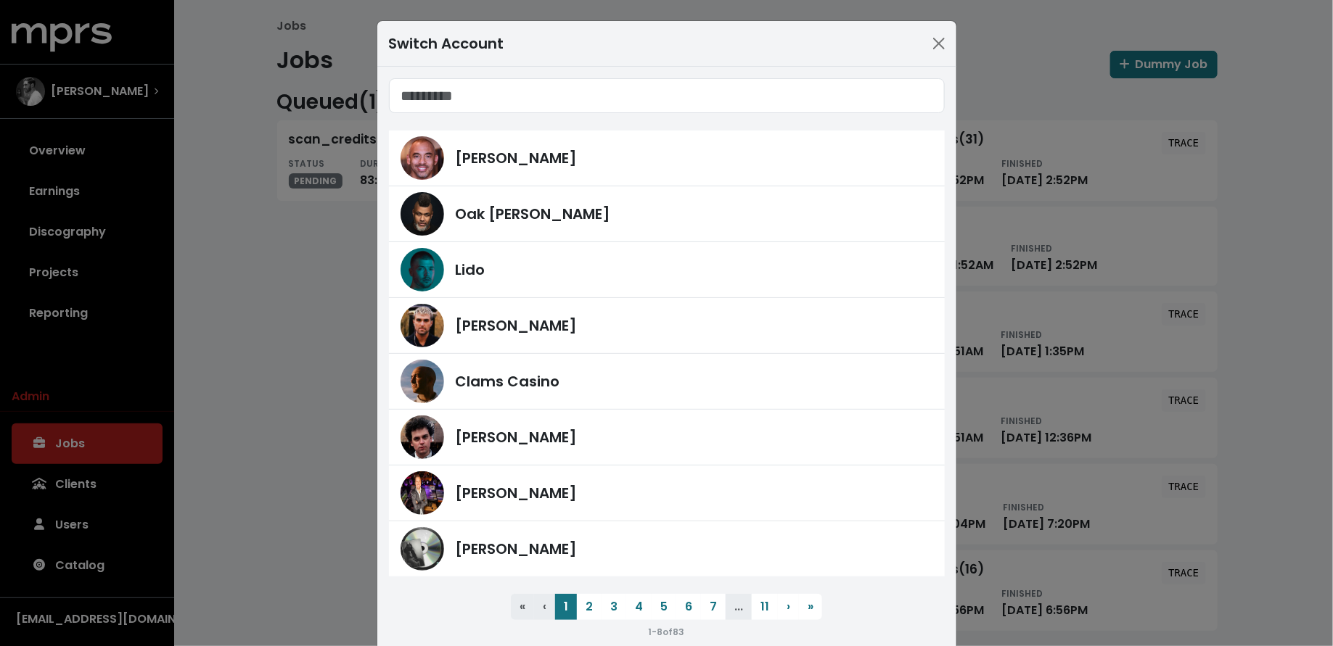
click at [202, 238] on div "Switch Account Harvey Mason Jr Oak Felder Lido Fred Gibson Clams Casino James F…" at bounding box center [666, 323] width 1333 height 646
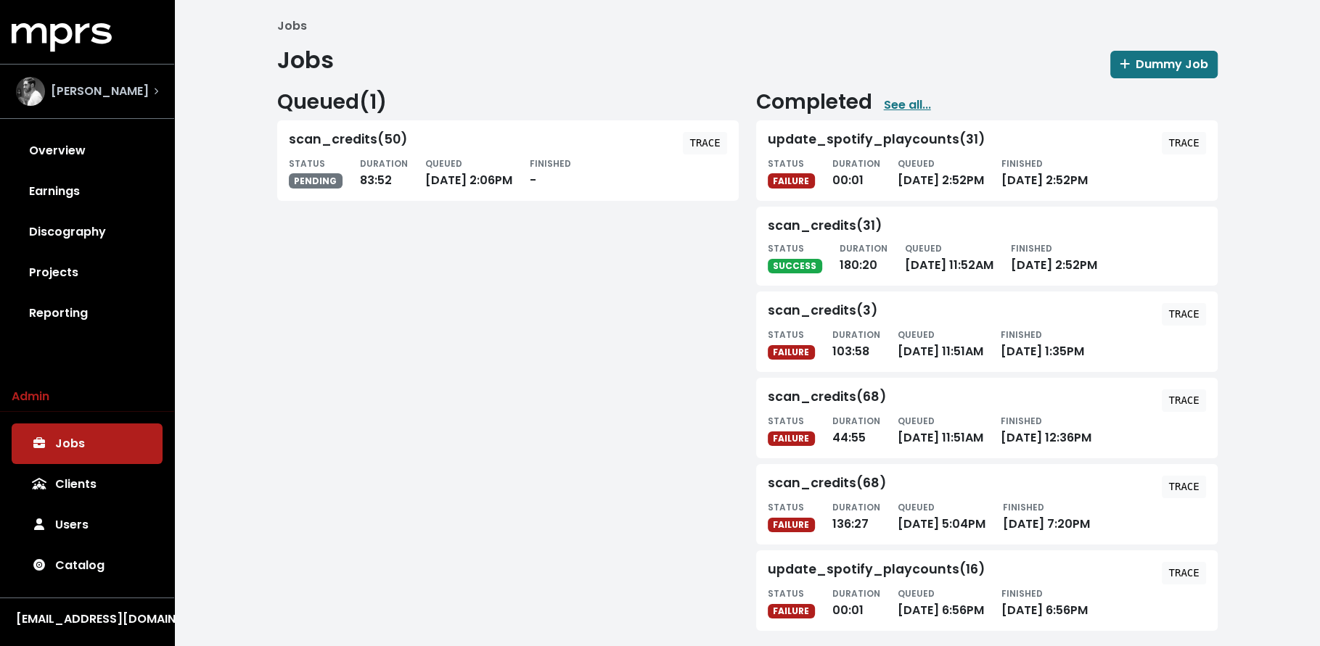
click at [126, 89] on span "Alex Salibian" at bounding box center [100, 91] width 98 height 17
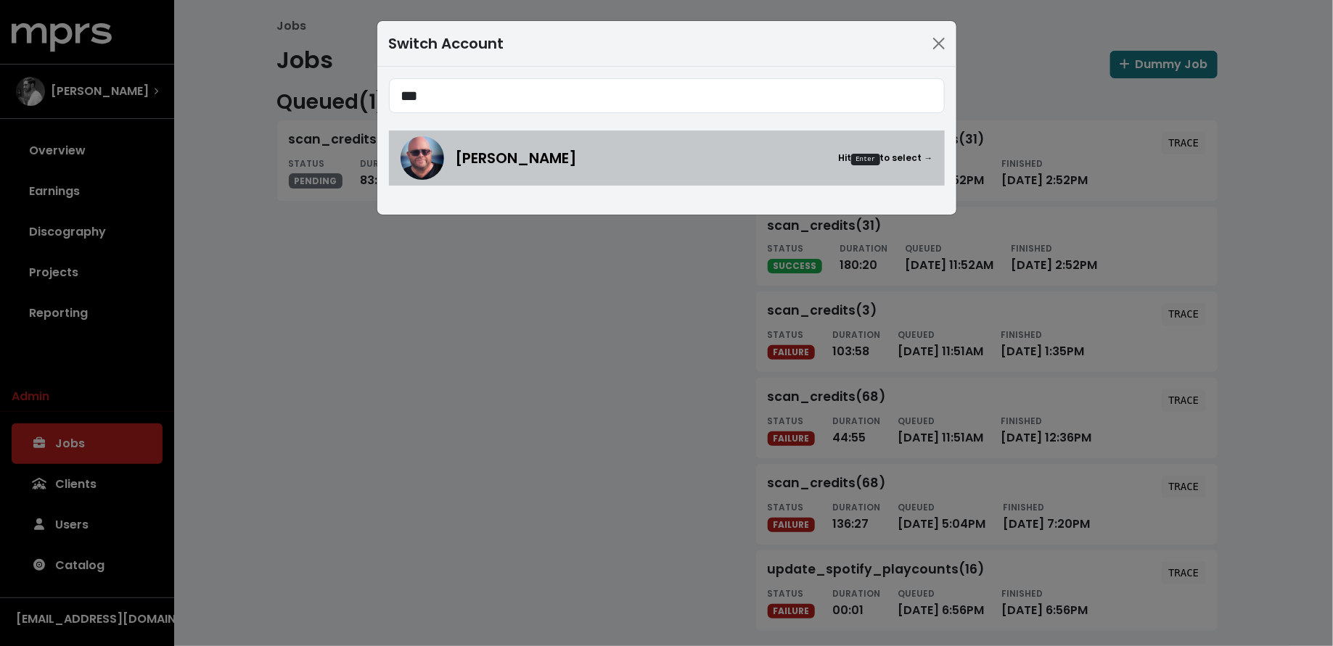
type input "***"
click at [456, 153] on span "Stuart Crichton" at bounding box center [517, 158] width 122 height 22
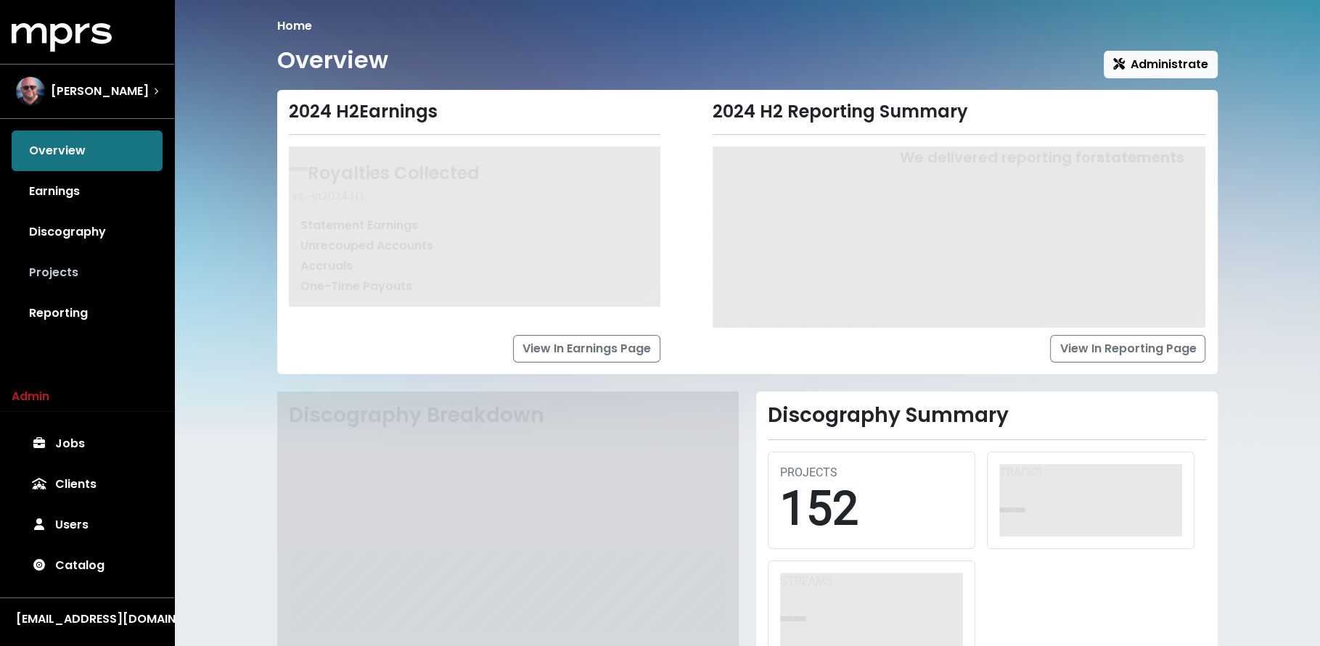
click at [118, 269] on link "Projects" at bounding box center [87, 272] width 151 height 41
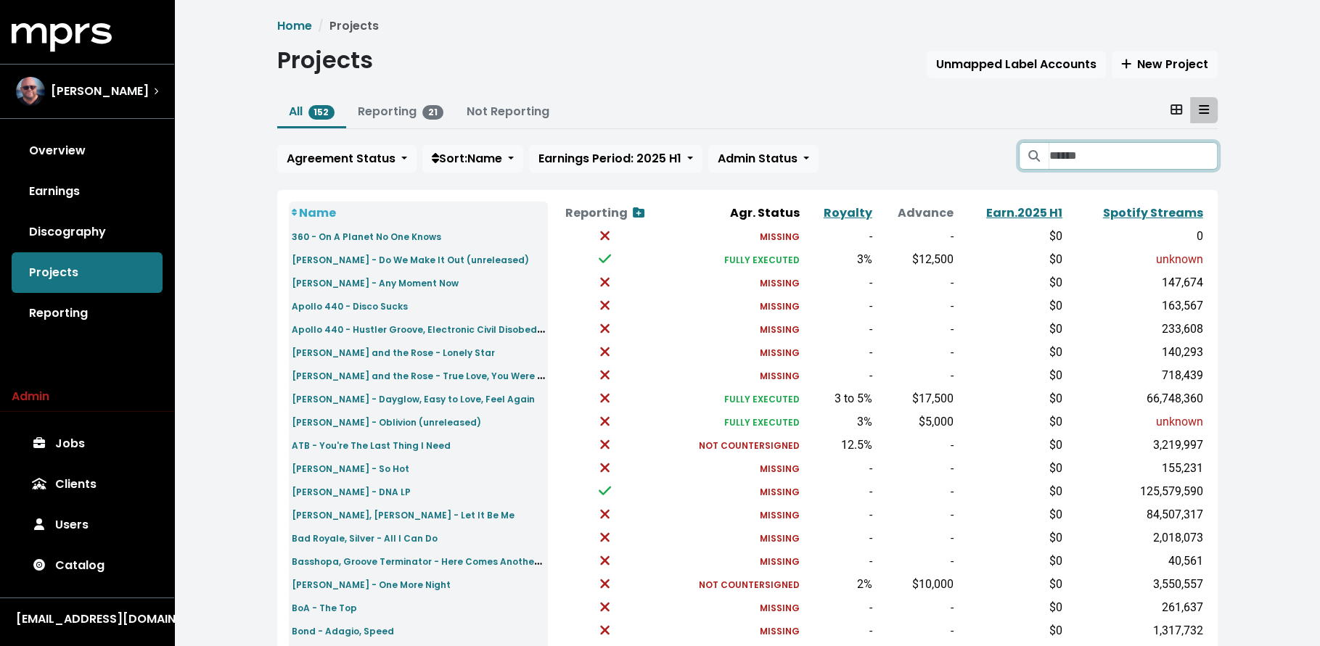
click at [1112, 162] on input "Search projects" at bounding box center [1132, 156] width 168 height 28
type input "****"
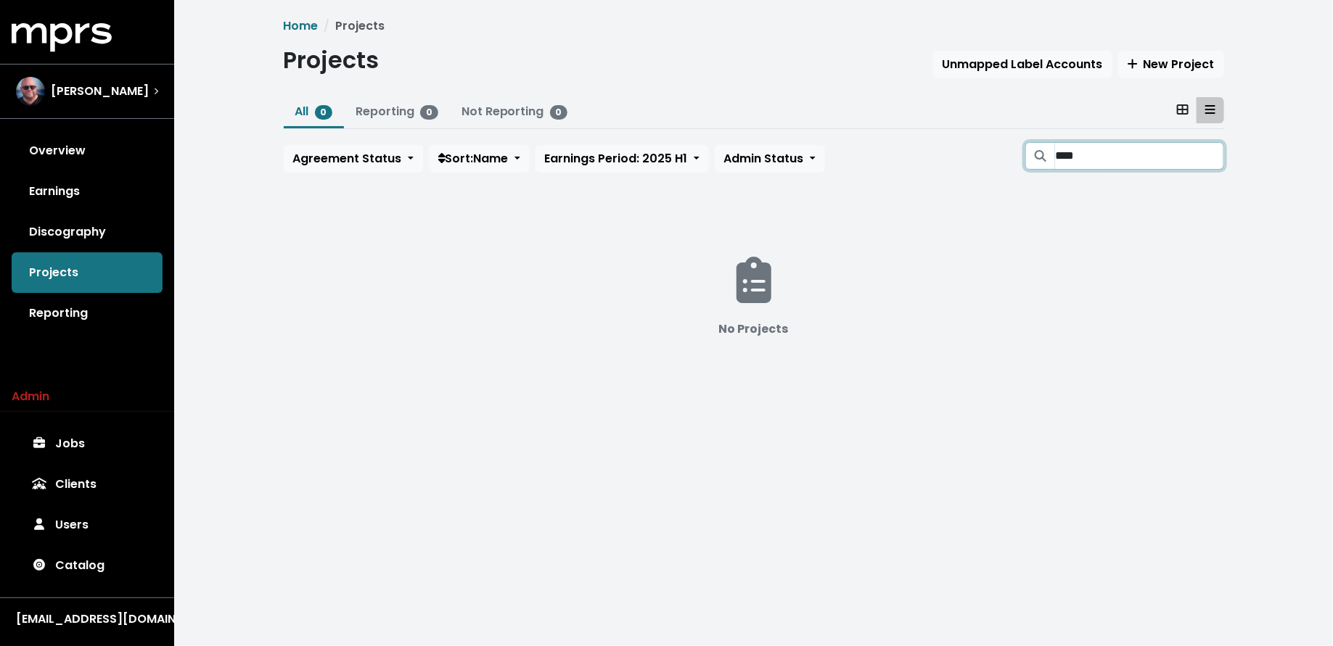
click at [1208, 152] on input "****" at bounding box center [1139, 156] width 168 height 28
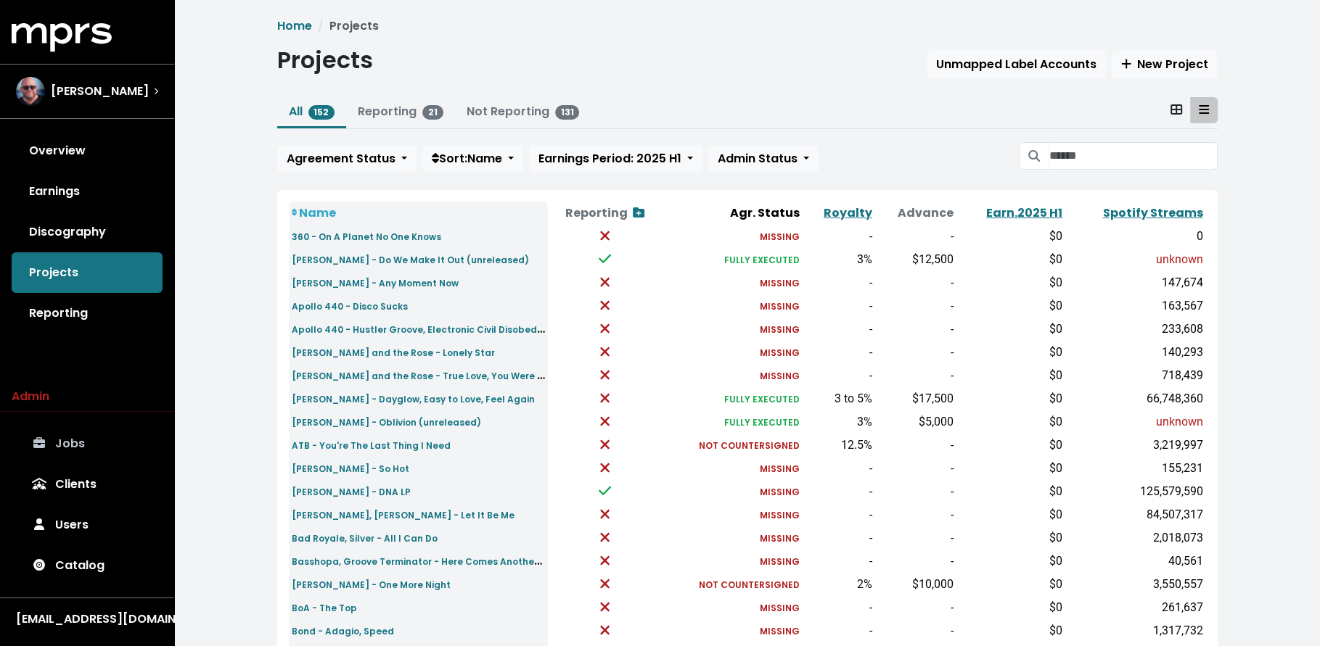
click at [89, 439] on link "Jobs" at bounding box center [87, 444] width 151 height 41
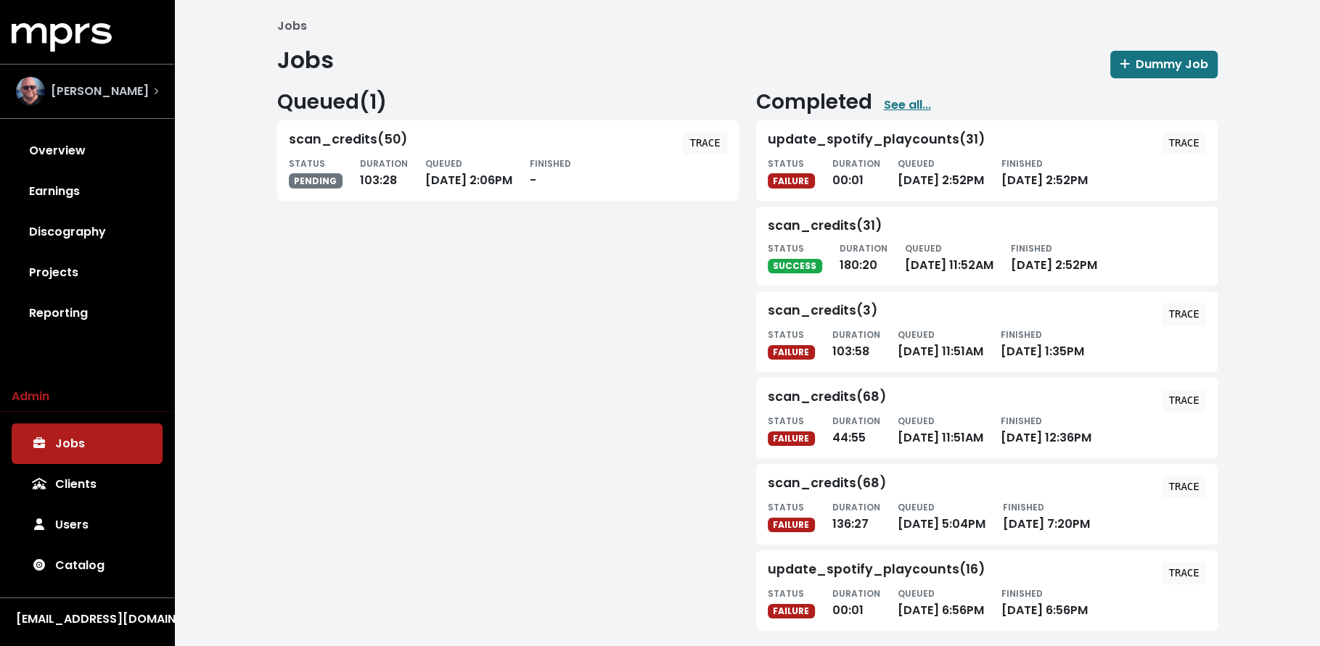
click at [133, 87] on span "Stuart Crichton" at bounding box center [100, 91] width 98 height 17
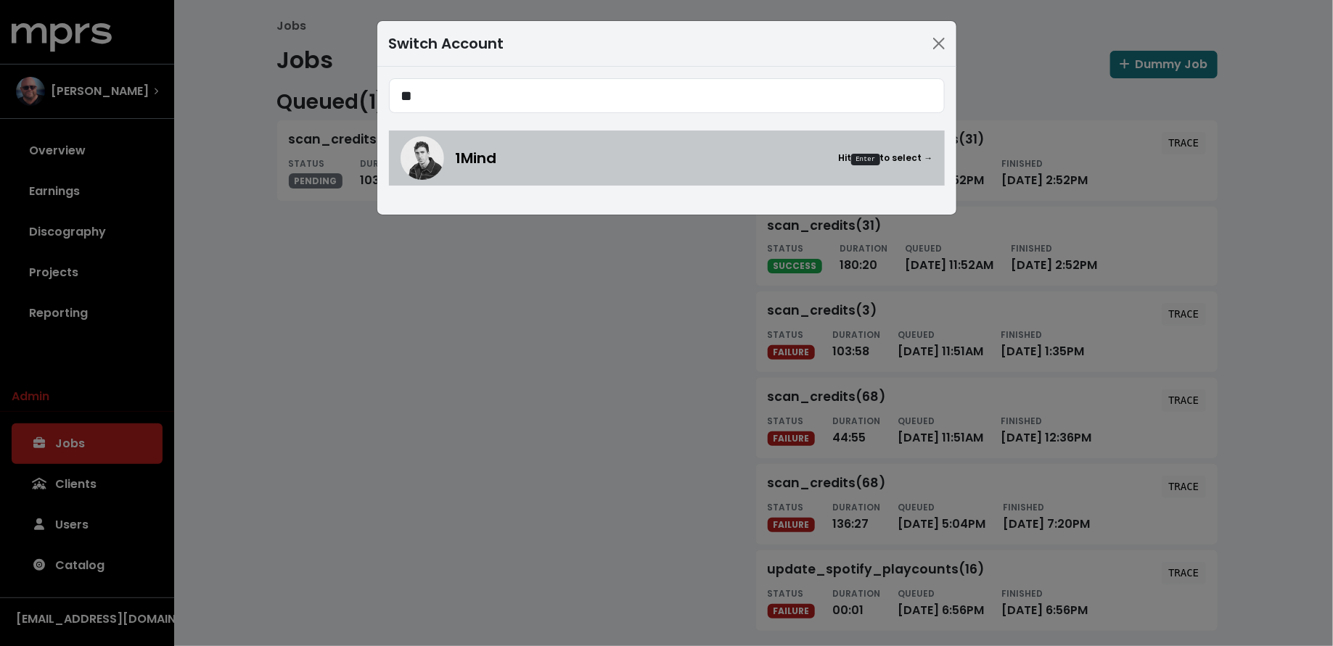
type input "**"
click at [460, 170] on div "1Mind Hit Enter to select →" at bounding box center [666, 158] width 532 height 44
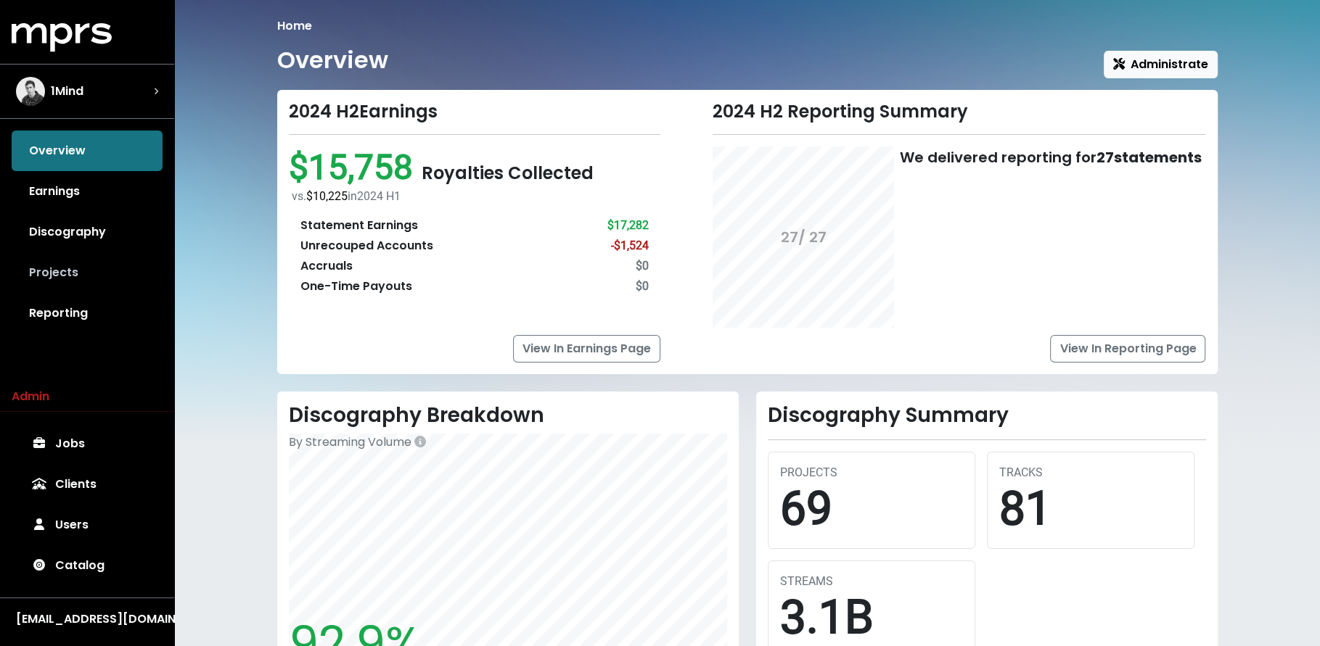
click at [78, 278] on link "Projects" at bounding box center [87, 272] width 151 height 41
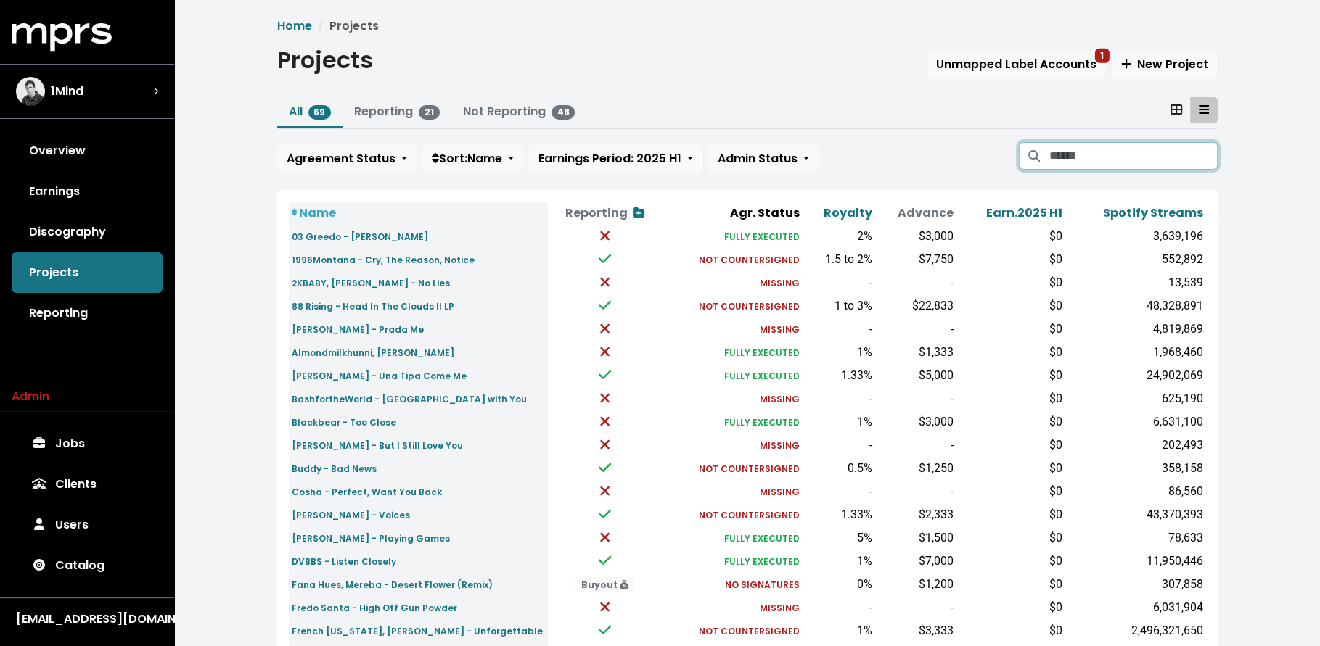
click at [1076, 161] on input "Search projects" at bounding box center [1132, 156] width 168 height 28
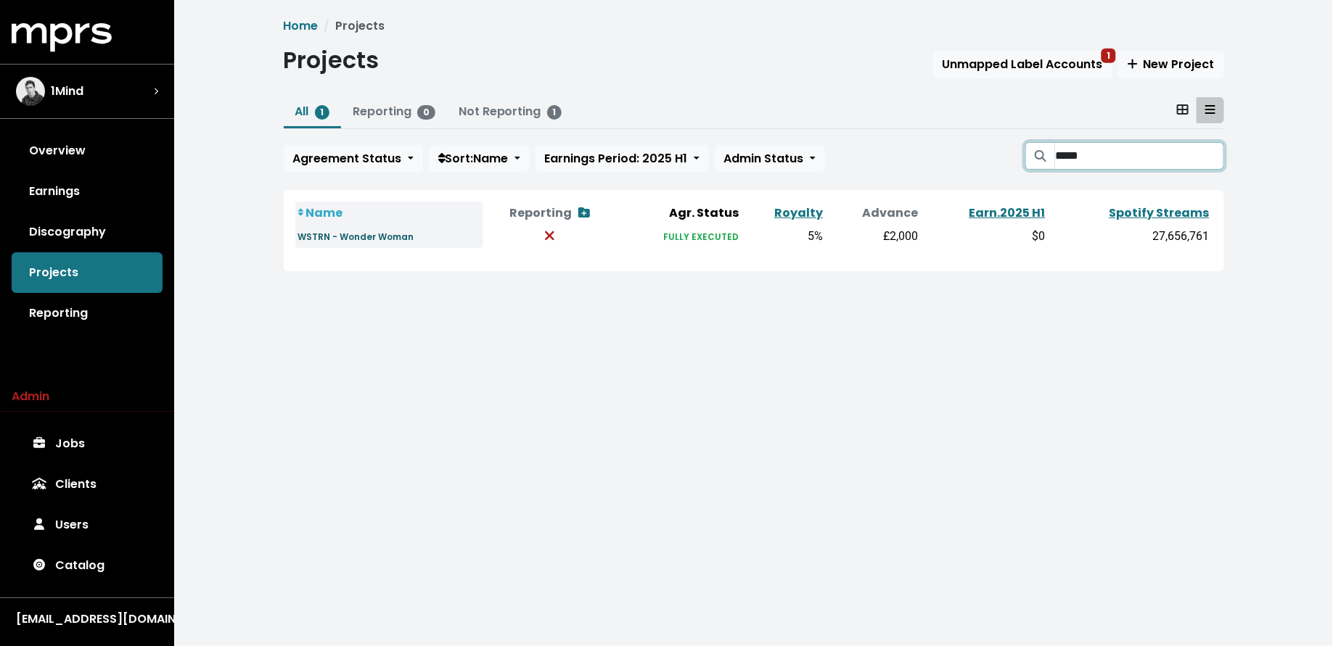
type input "*****"
click at [370, 237] on small "WSTRN - Wonder Woman" at bounding box center [356, 237] width 116 height 12
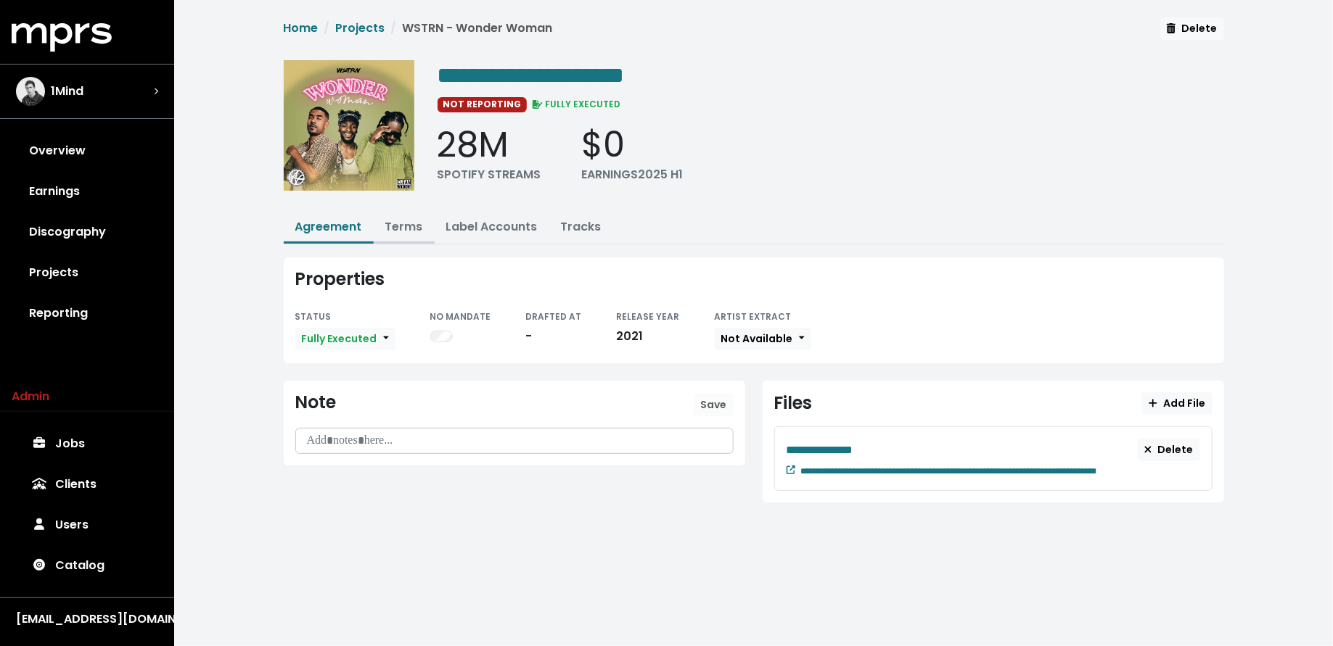
click at [411, 222] on link "Terms" at bounding box center [404, 226] width 38 height 17
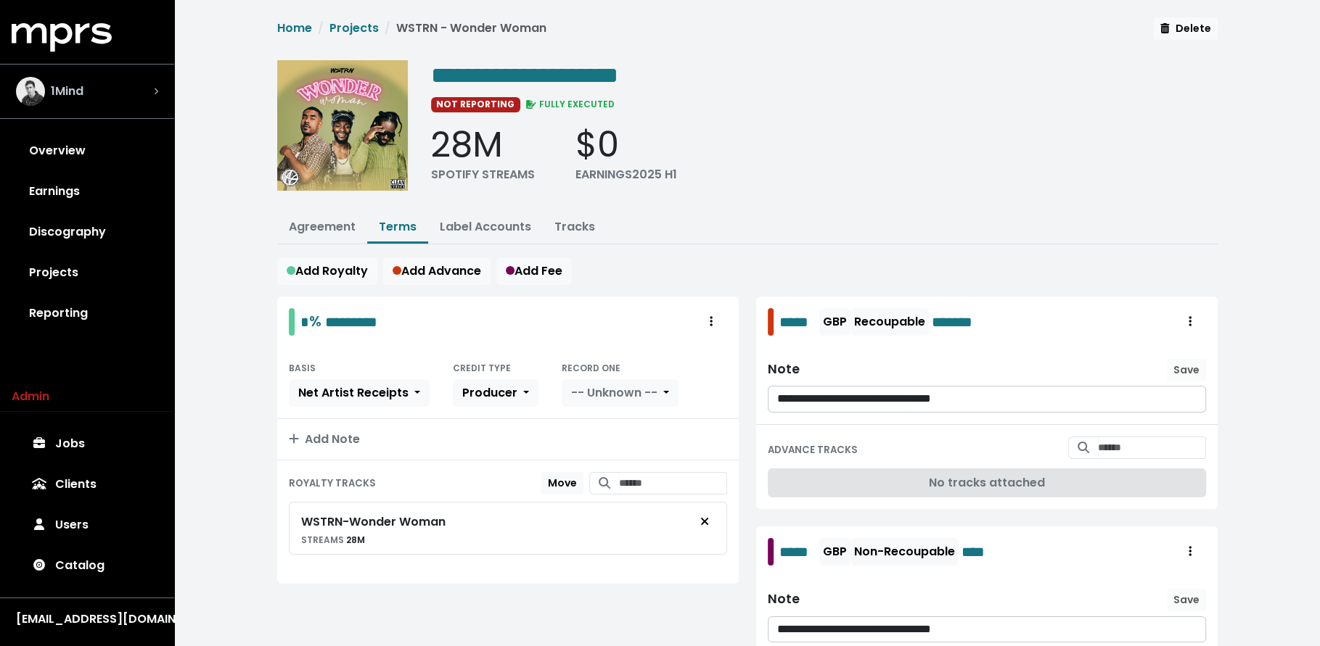
click at [115, 86] on div "1Mind" at bounding box center [87, 91] width 142 height 29
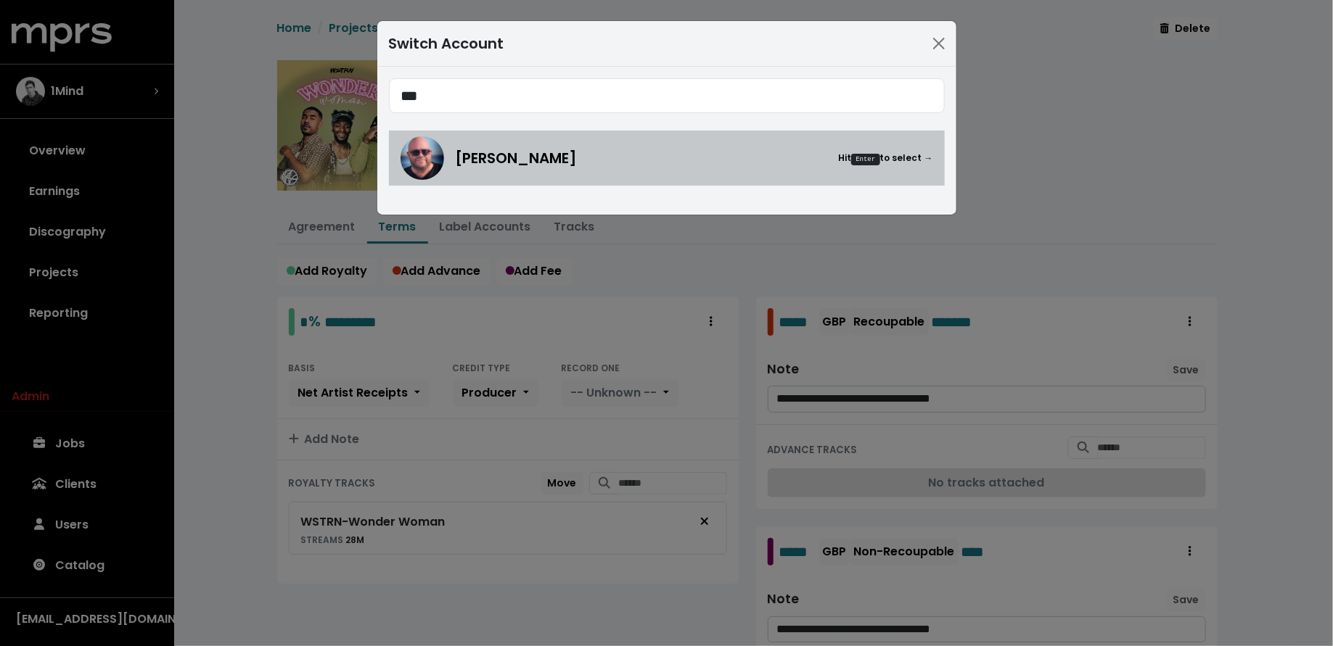
type input "***"
click at [437, 144] on img at bounding box center [422, 158] width 44 height 44
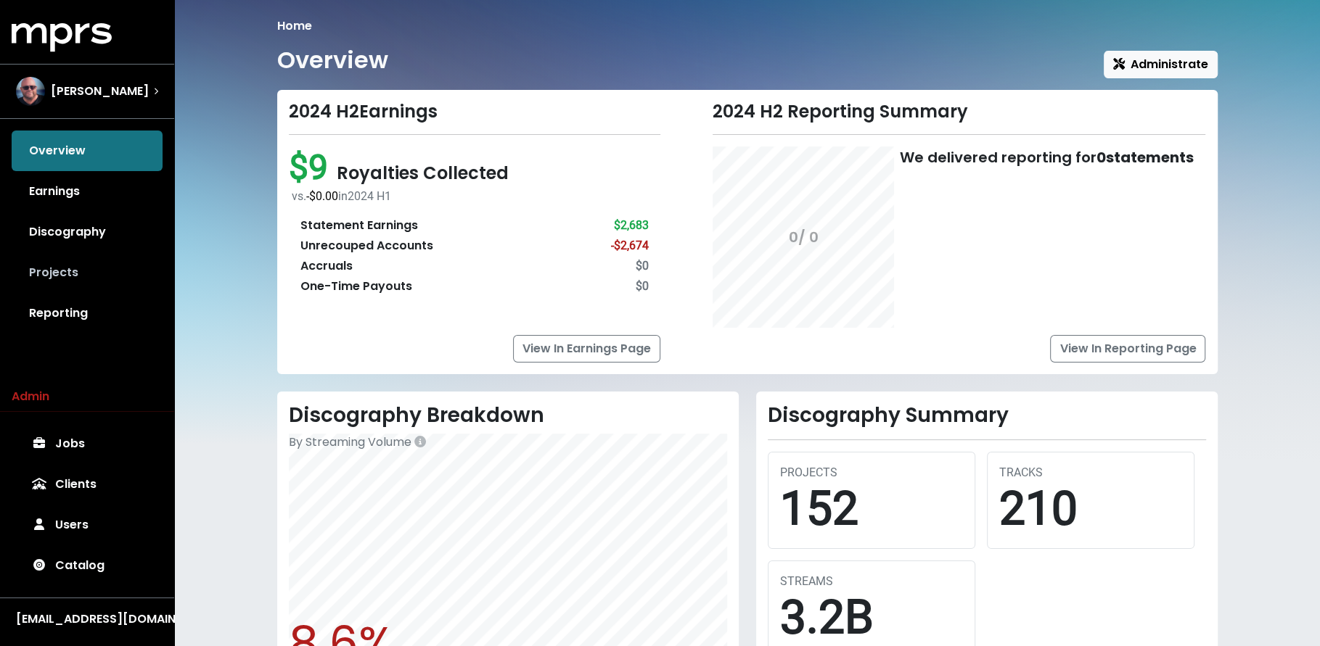
click at [120, 256] on link "Projects" at bounding box center [87, 272] width 151 height 41
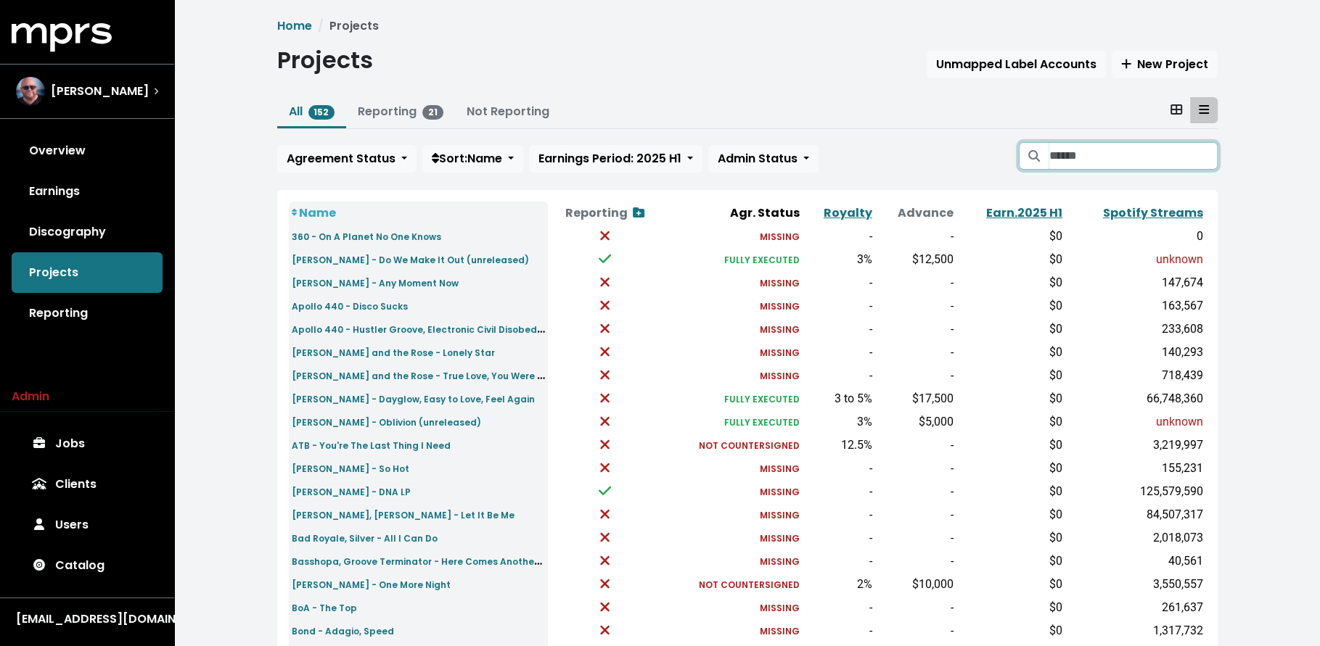
click at [1052, 155] on input "Search projects" at bounding box center [1132, 156] width 168 height 28
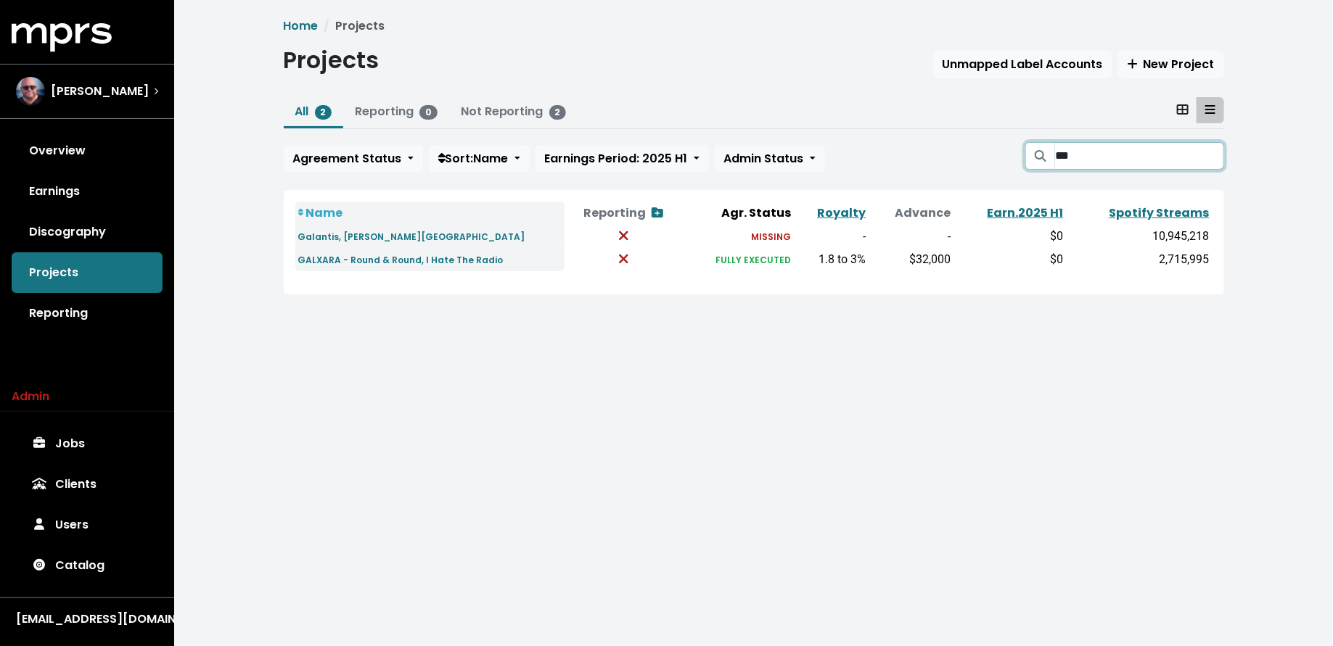
type input "***"
click at [67, 452] on link "Jobs" at bounding box center [87, 444] width 151 height 41
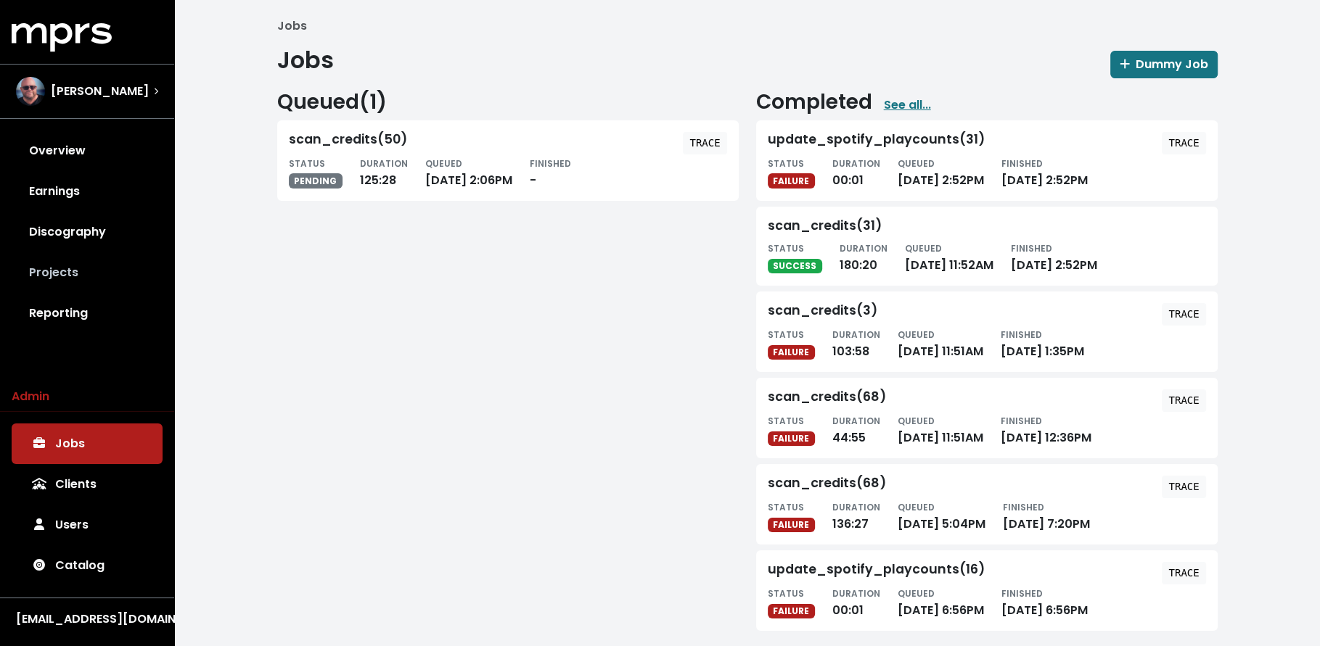
click at [82, 289] on link "Projects" at bounding box center [87, 272] width 151 height 41
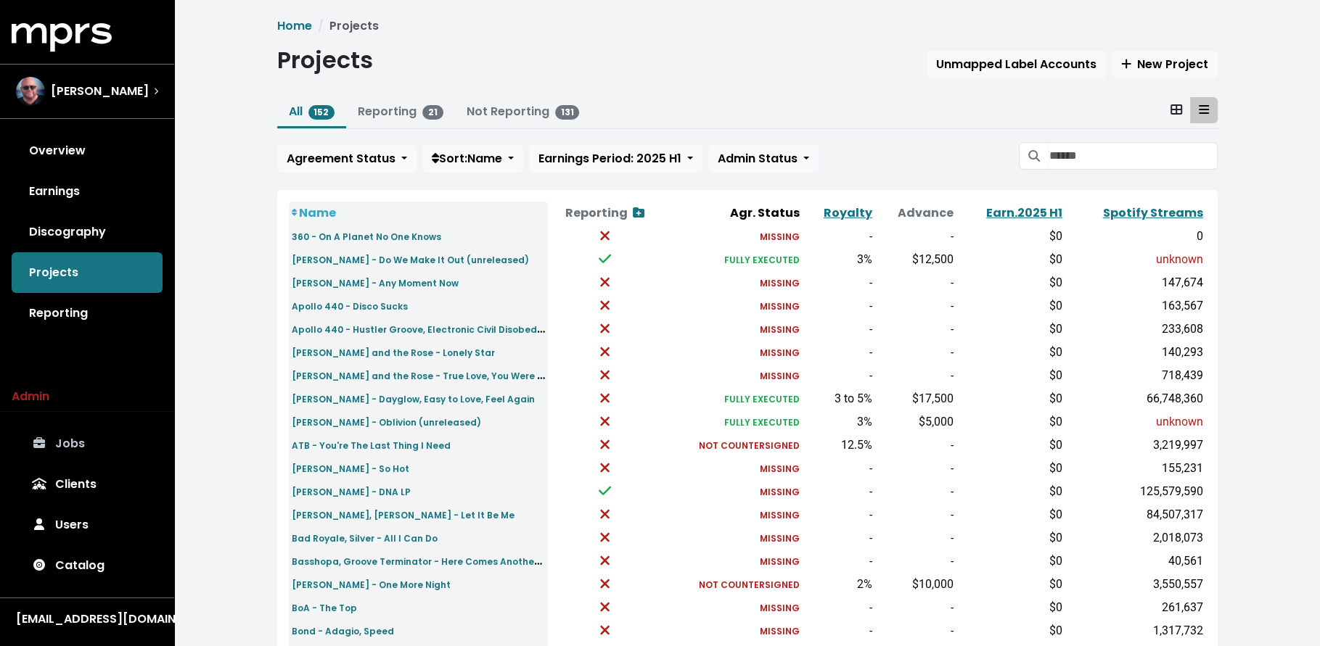
click at [139, 446] on link "Jobs" at bounding box center [87, 444] width 151 height 41
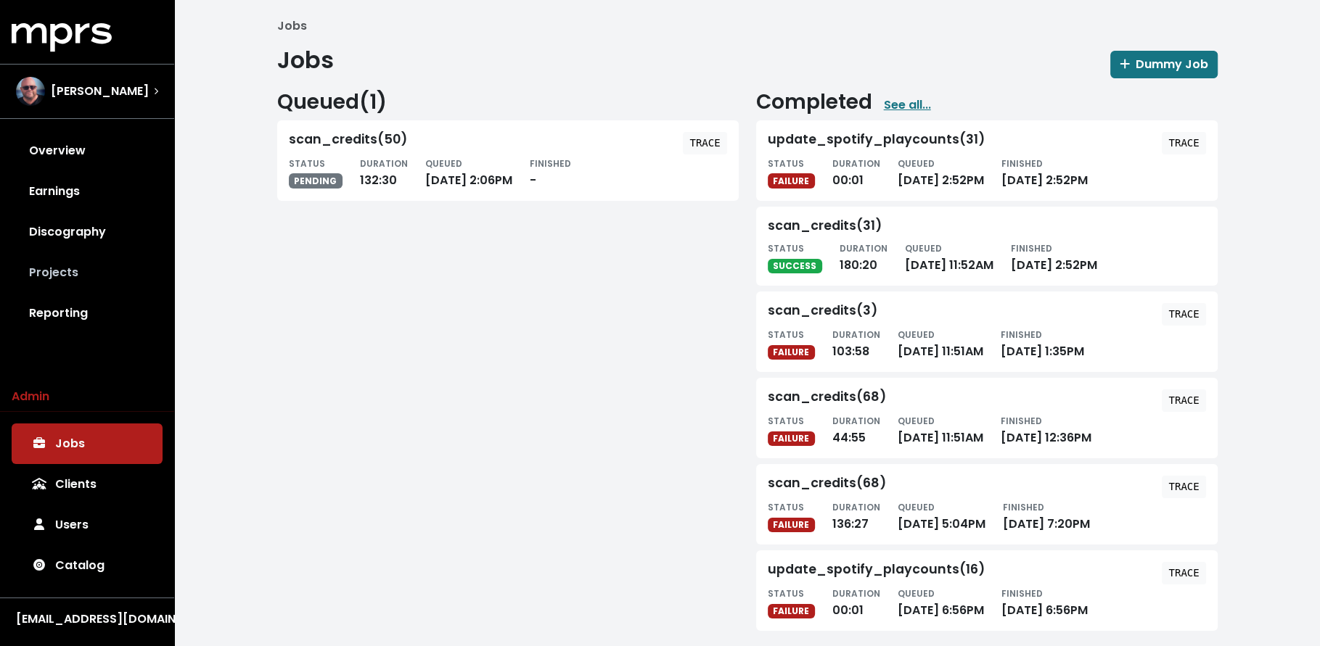
click at [105, 270] on link "Projects" at bounding box center [87, 272] width 151 height 41
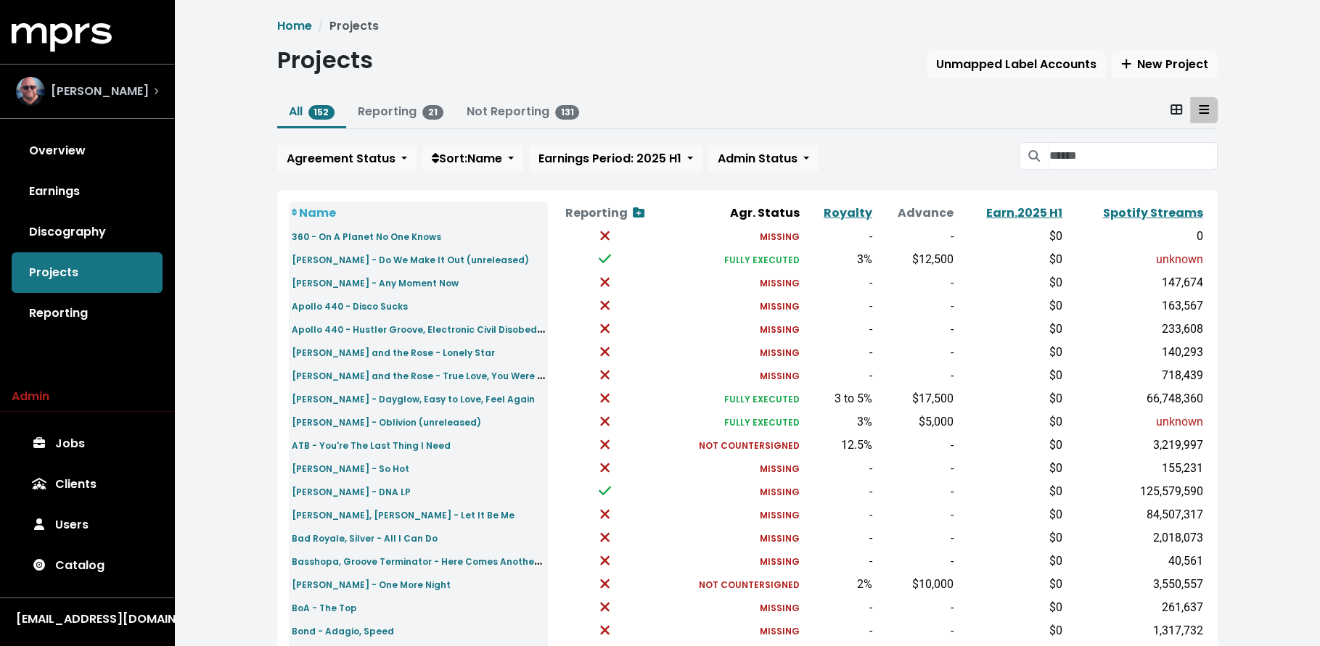
click at [132, 83] on span "Stuart Crichton" at bounding box center [100, 91] width 98 height 17
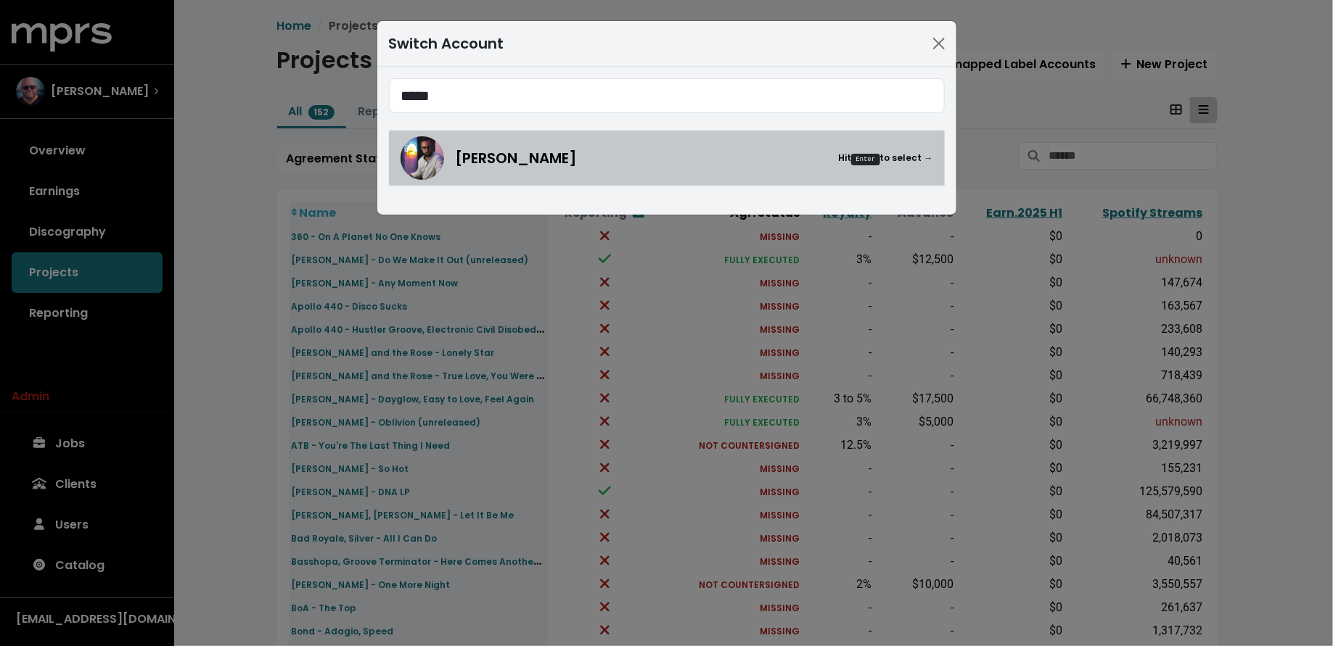
type input "*****"
click at [483, 157] on span "[PERSON_NAME]" at bounding box center [517, 158] width 122 height 22
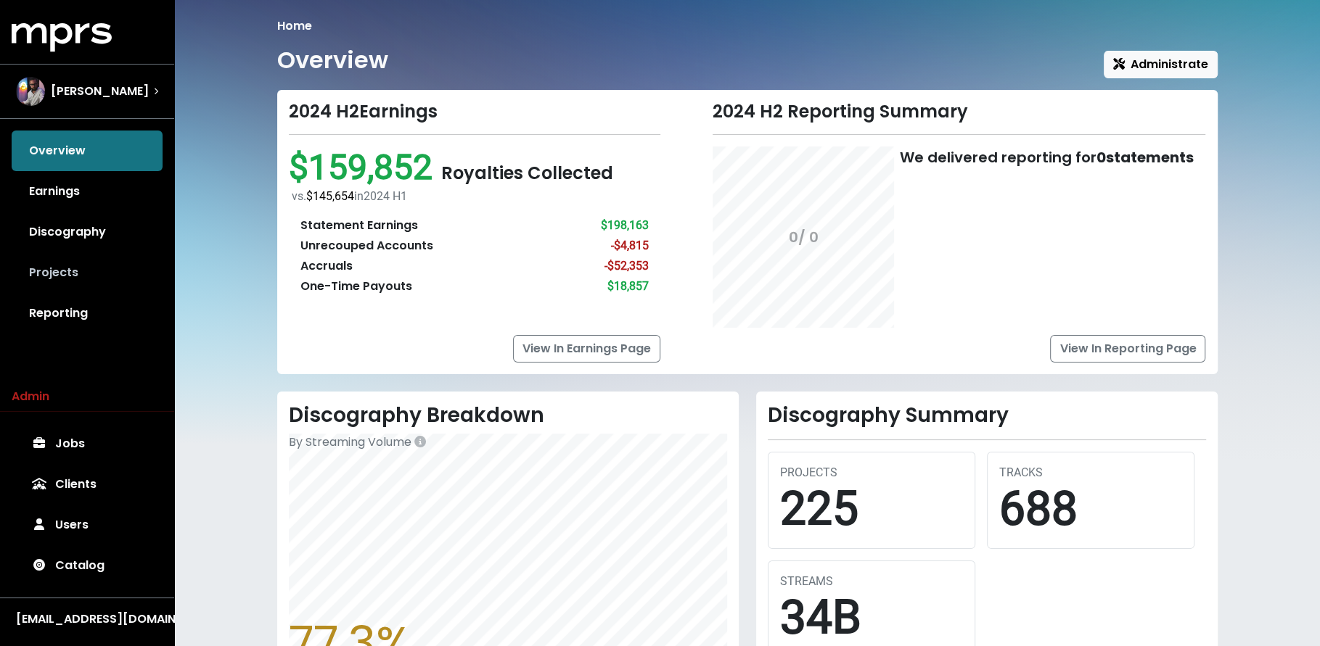
click at [80, 279] on link "Projects" at bounding box center [87, 272] width 151 height 41
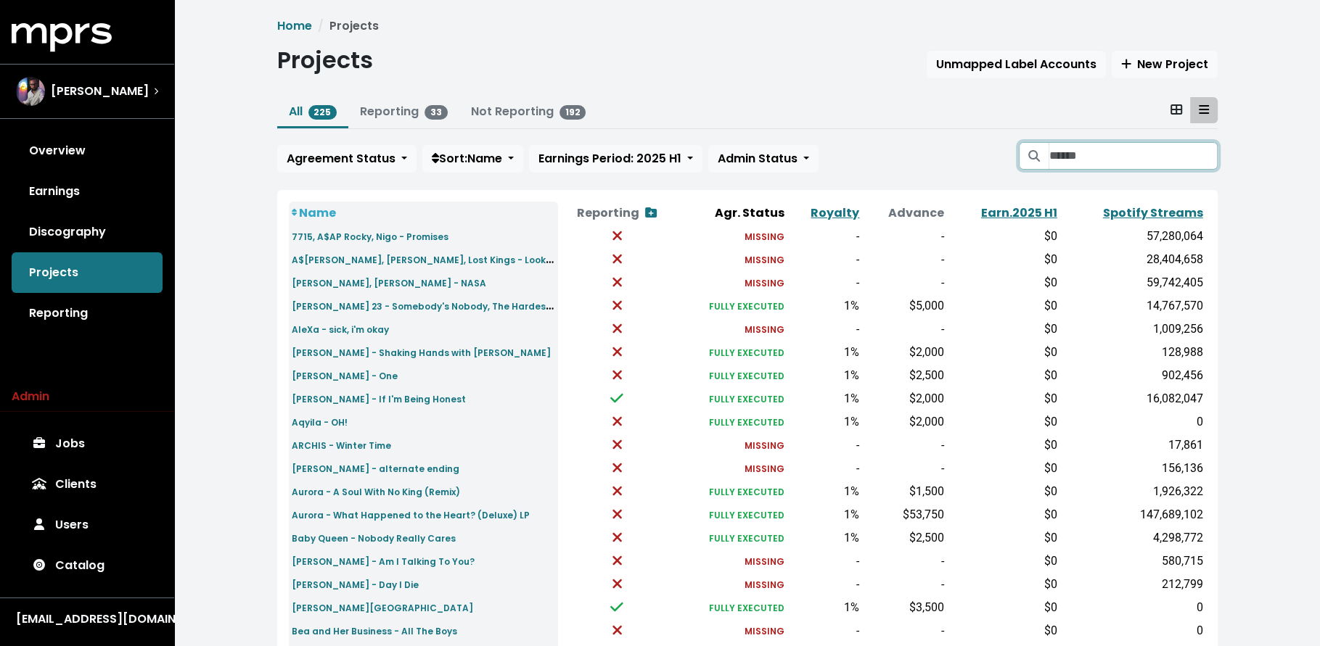
click at [1153, 159] on input "Search projects" at bounding box center [1132, 156] width 168 height 28
type input "*****"
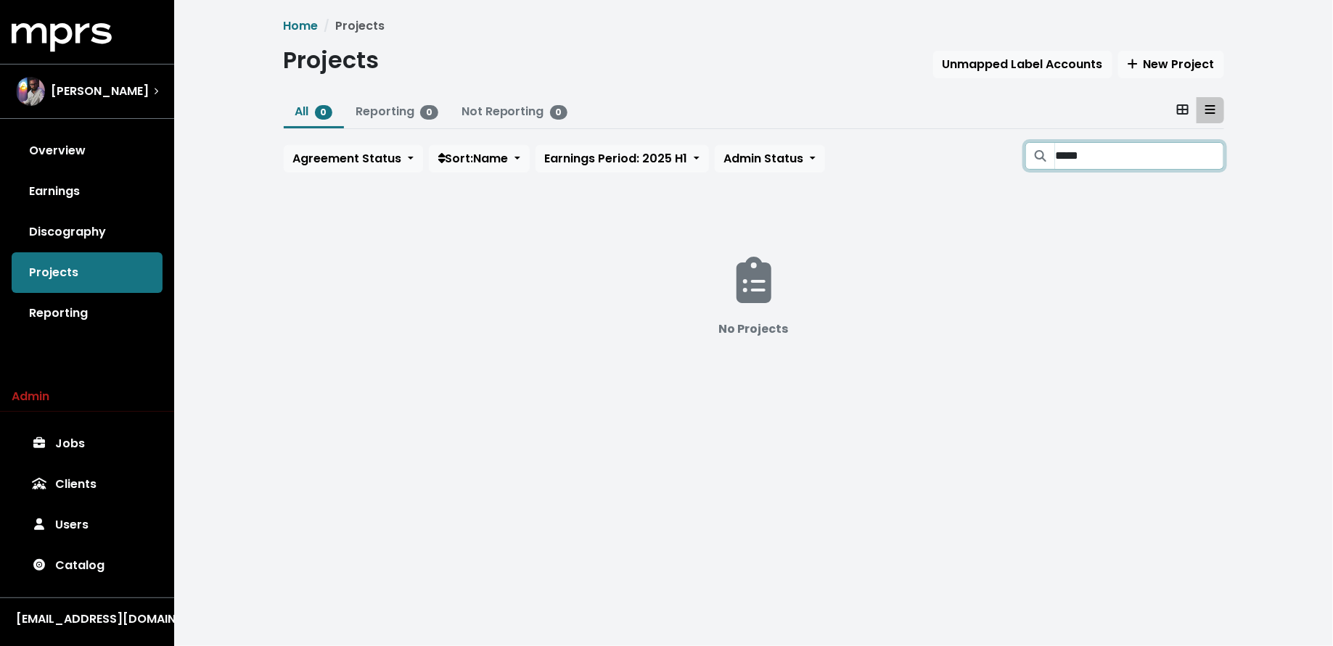
click at [1205, 155] on input "*****" at bounding box center [1139, 156] width 168 height 28
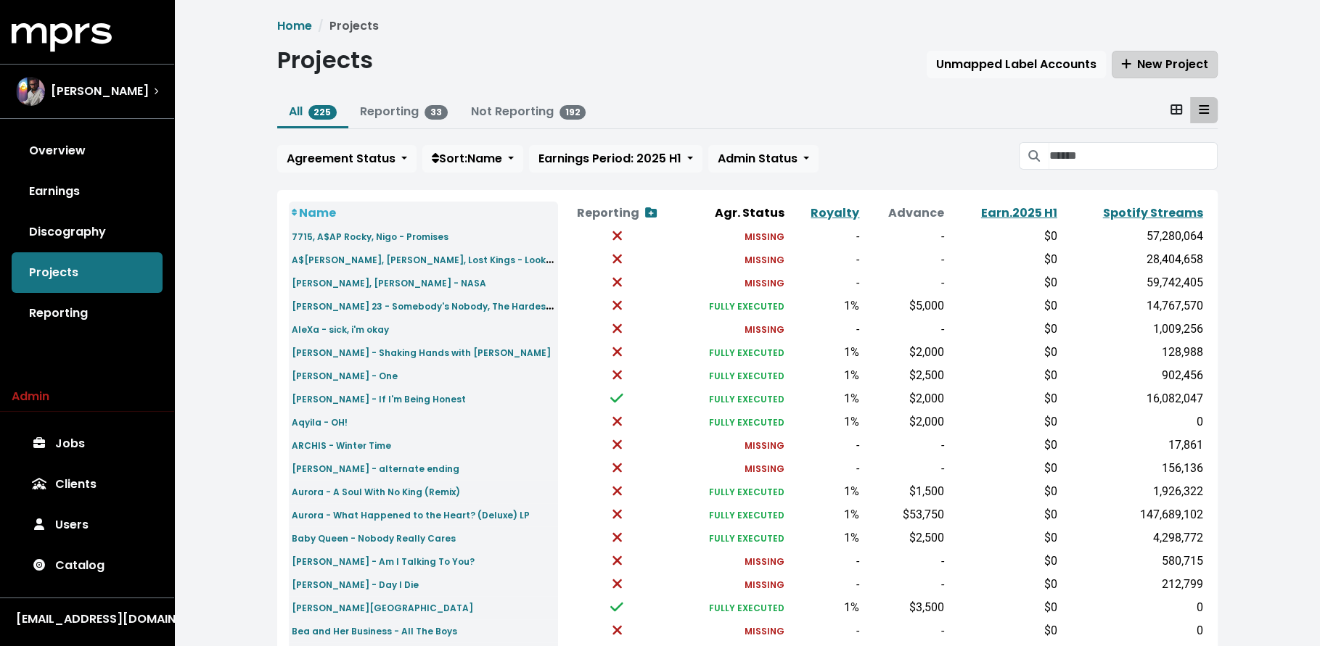
click at [1142, 69] on span "New Project" at bounding box center [1164, 64] width 87 height 17
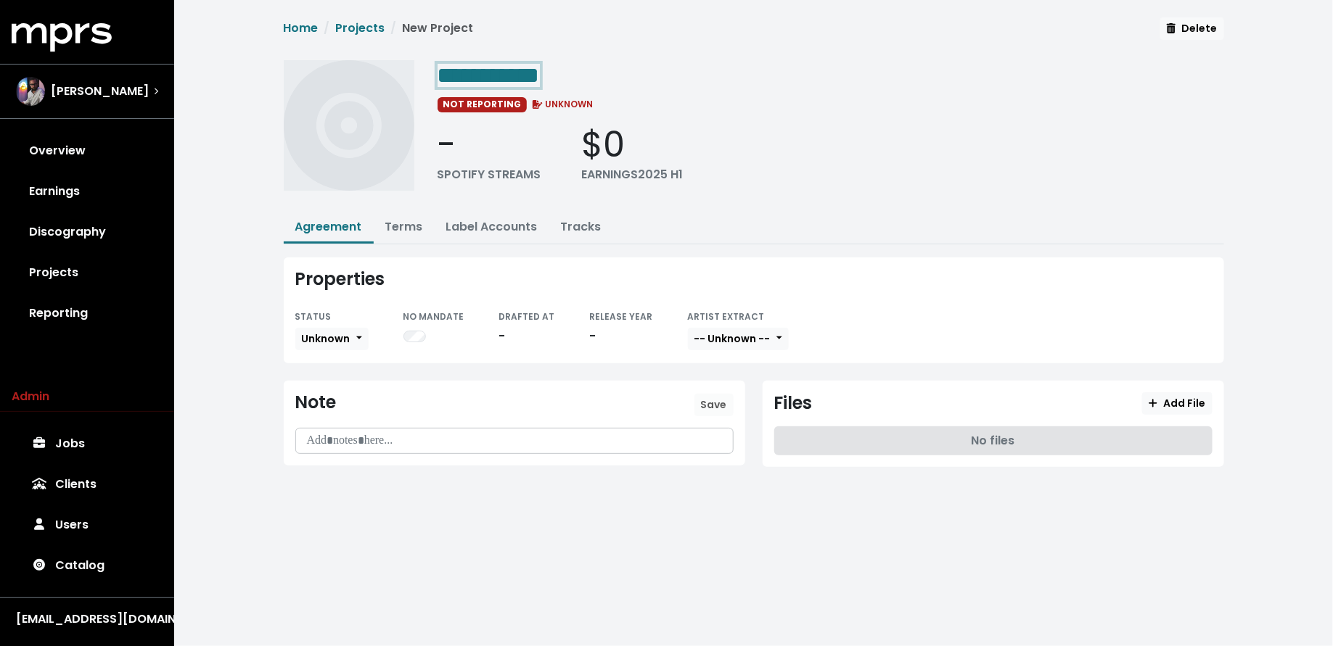
click at [613, 79] on div "**********" at bounding box center [830, 74] width 786 height 29
drag, startPoint x: 115, startPoint y: 284, endPoint x: 156, endPoint y: 272, distance: 42.9
click at [115, 283] on link "Projects" at bounding box center [87, 272] width 151 height 41
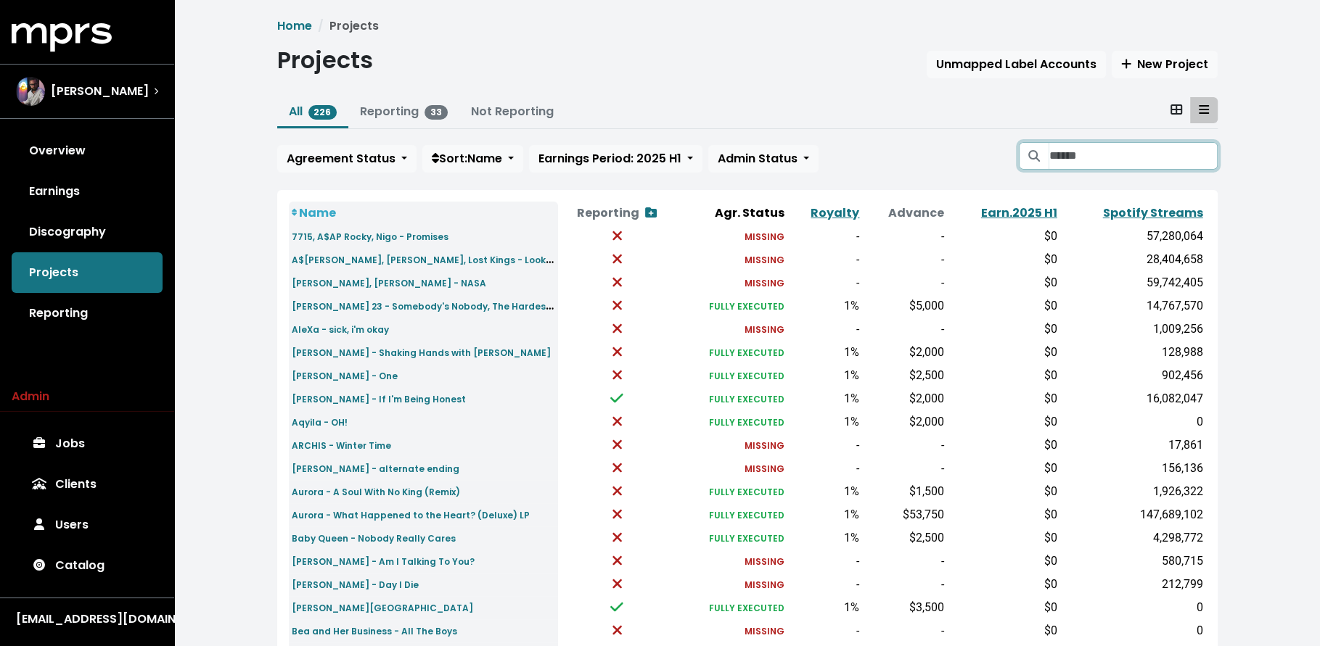
click at [1069, 160] on input "Search projects" at bounding box center [1132, 156] width 168 height 28
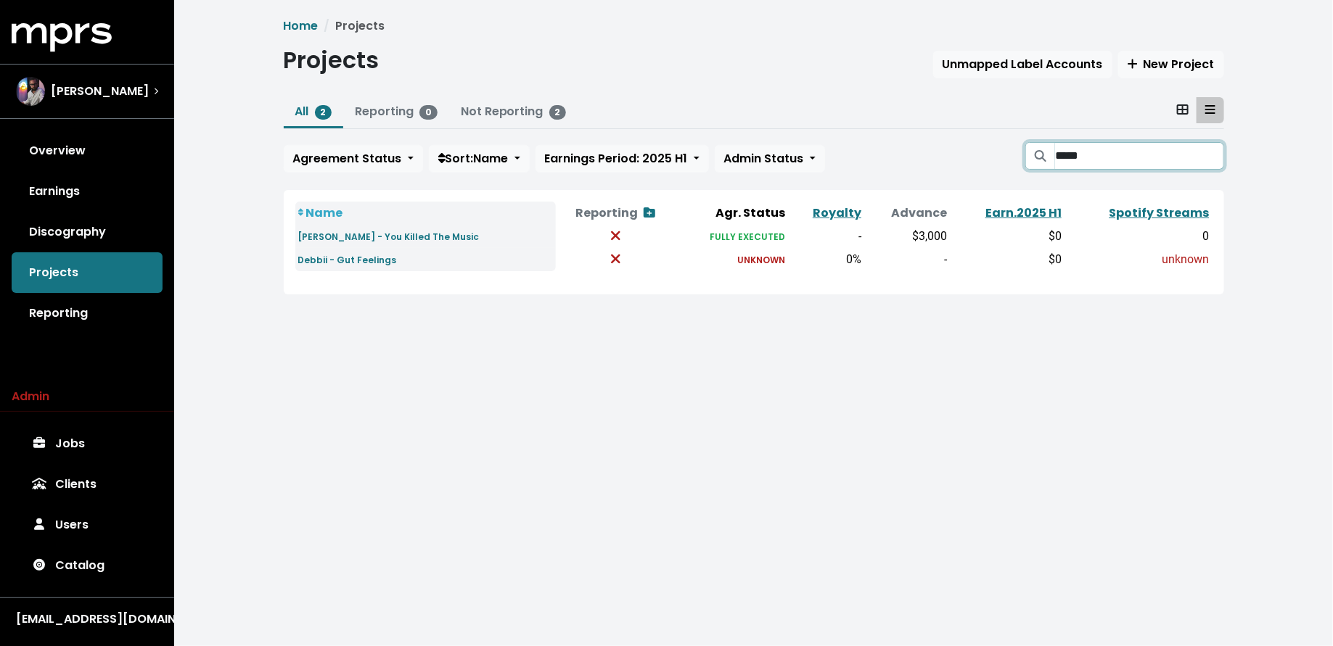
type input "*****"
click at [347, 258] on small "Debbii - Gut Feelings" at bounding box center [347, 260] width 99 height 12
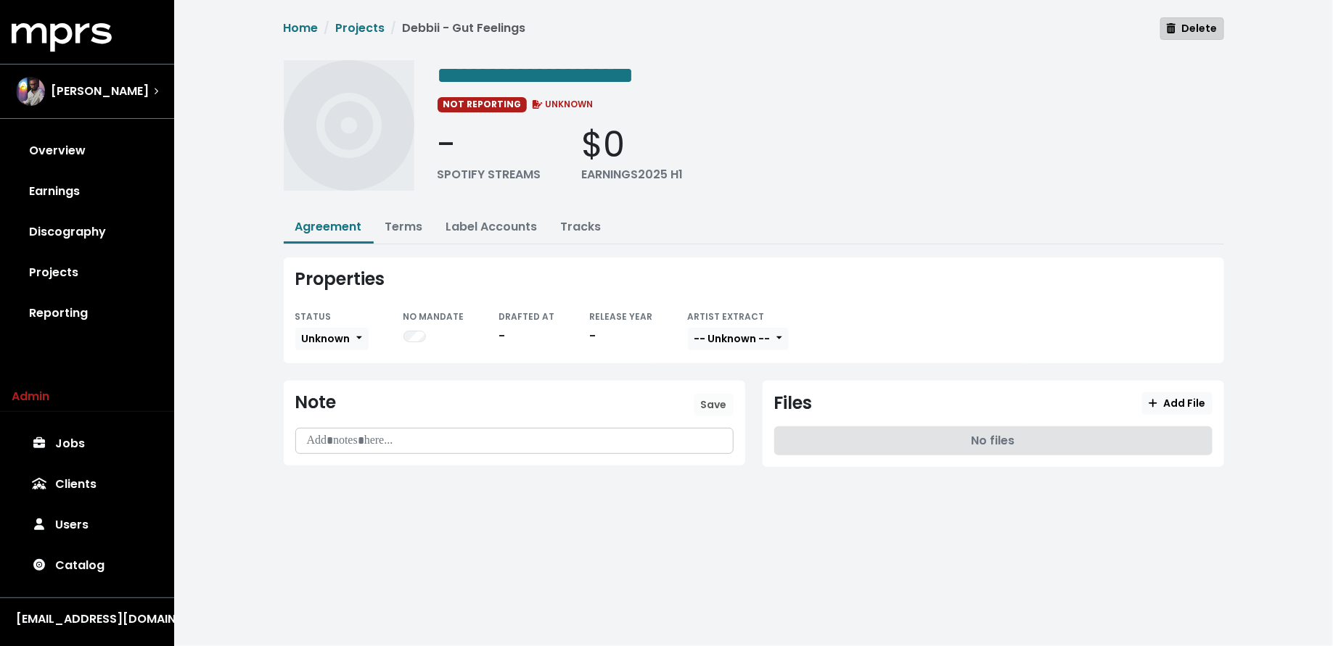
click at [1187, 33] on span "Delete" at bounding box center [1192, 28] width 50 height 15
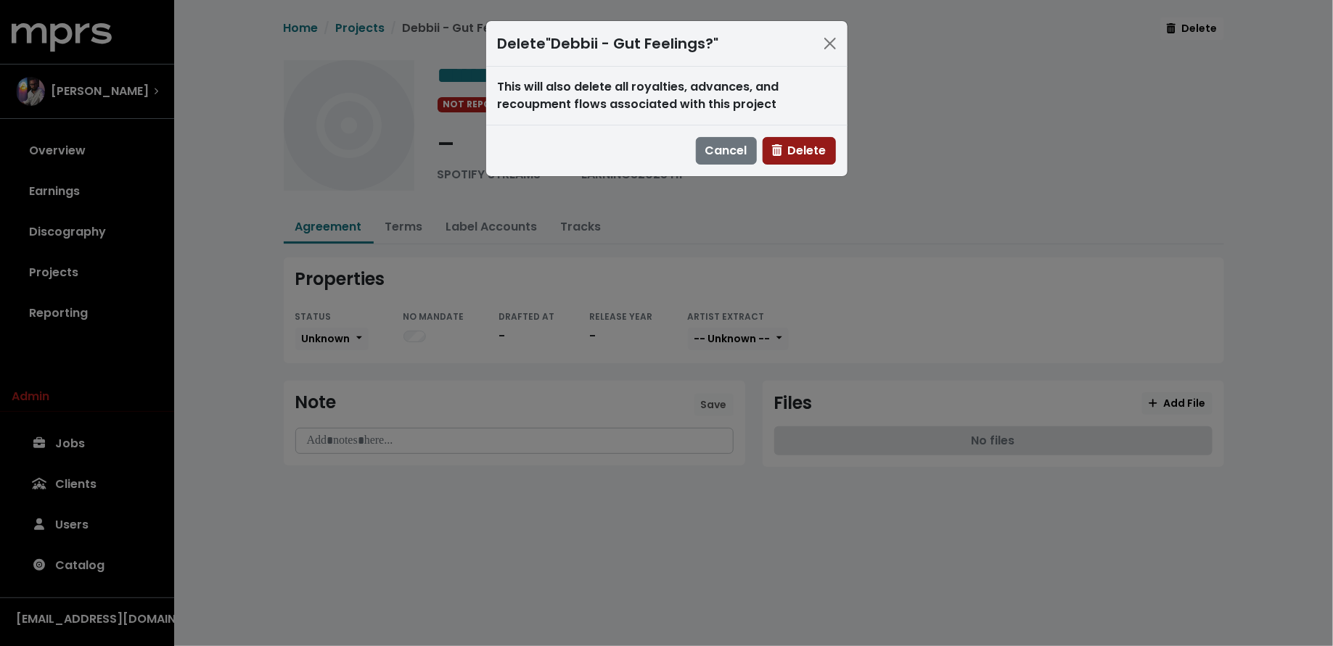
click at [793, 144] on span "Delete" at bounding box center [799, 150] width 54 height 17
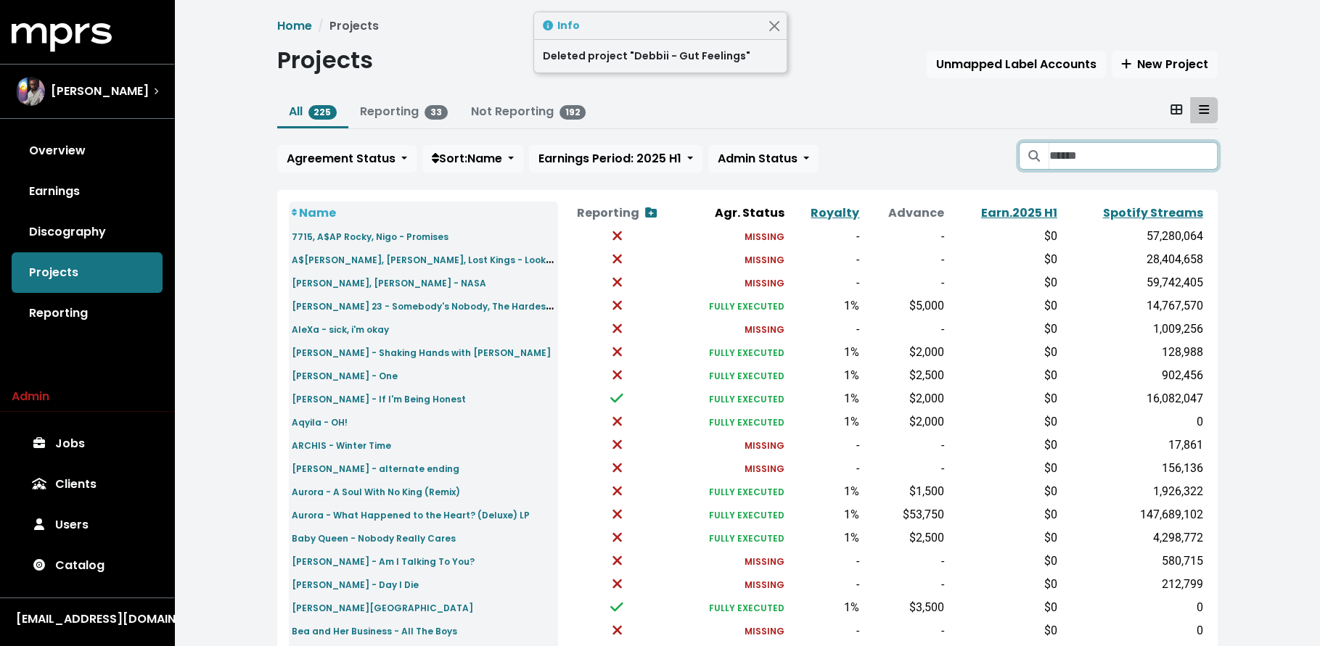
click at [1116, 162] on input "Search projects" at bounding box center [1132, 156] width 168 height 28
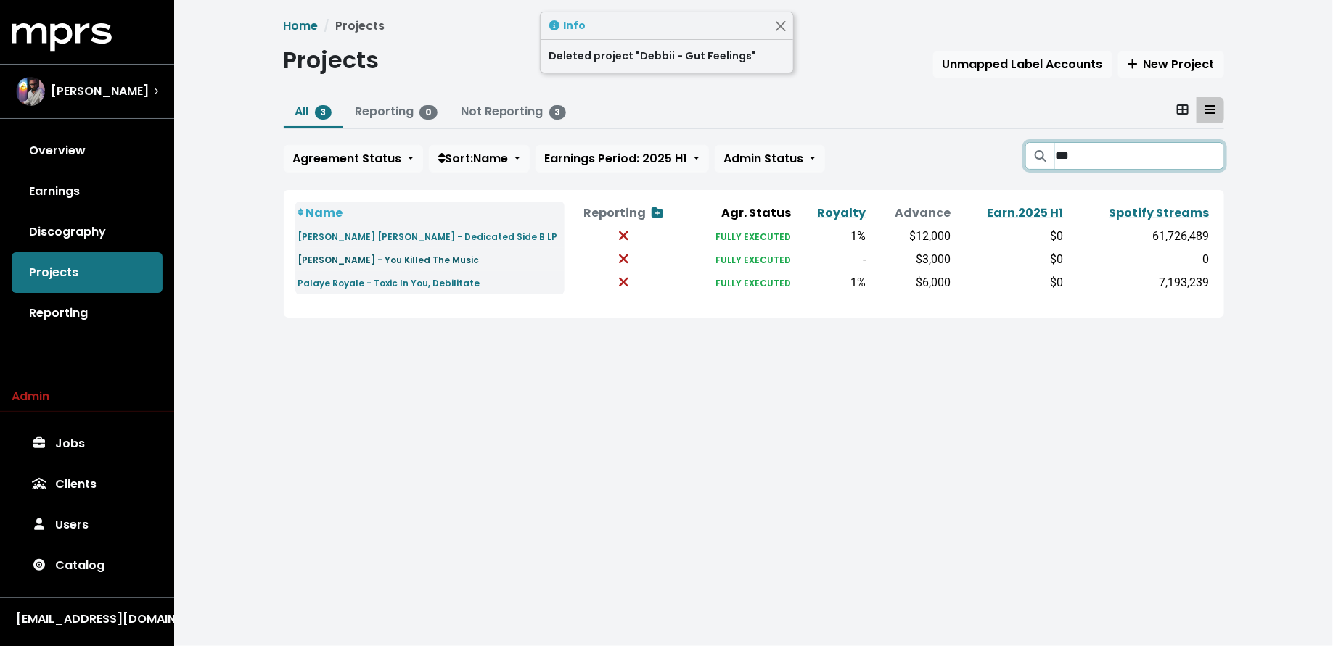
type input "***"
click at [417, 261] on small "[PERSON_NAME] - You Killed The Music" at bounding box center [388, 260] width 181 height 12
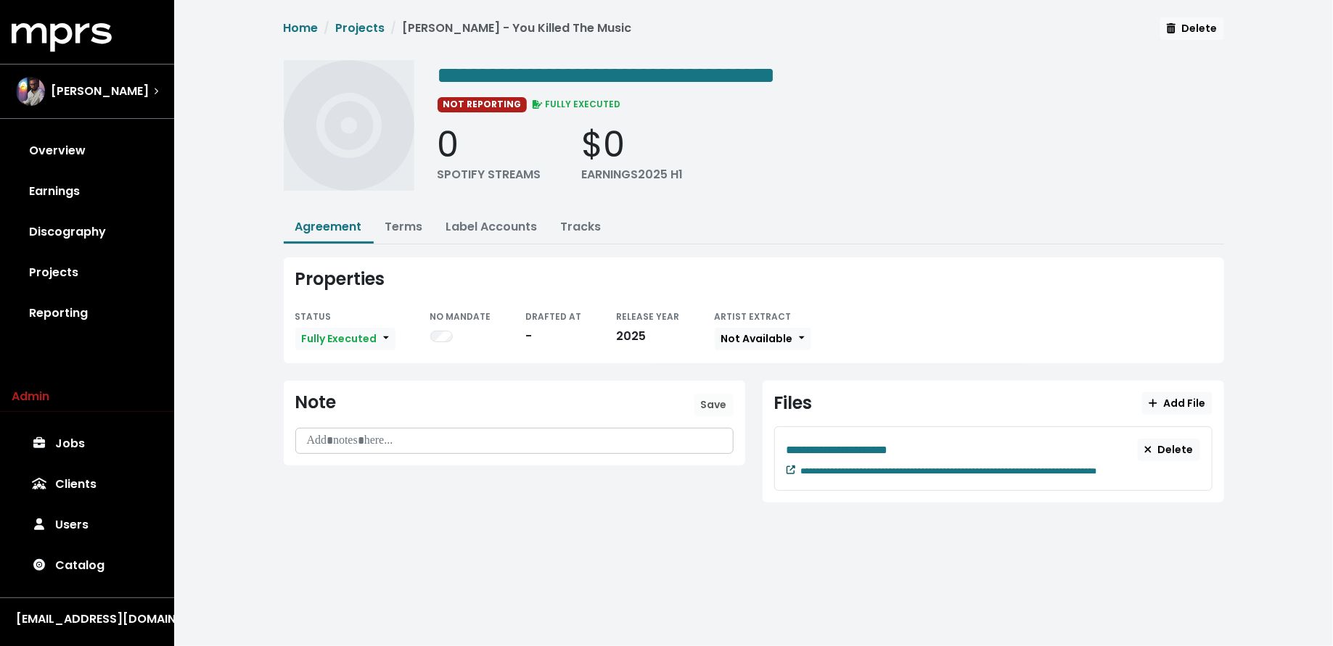
click at [787, 466] on icon at bounding box center [790, 470] width 9 height 9
click at [407, 234] on button "Terms" at bounding box center [404, 228] width 61 height 31
click at [408, 231] on link "Terms" at bounding box center [404, 226] width 38 height 17
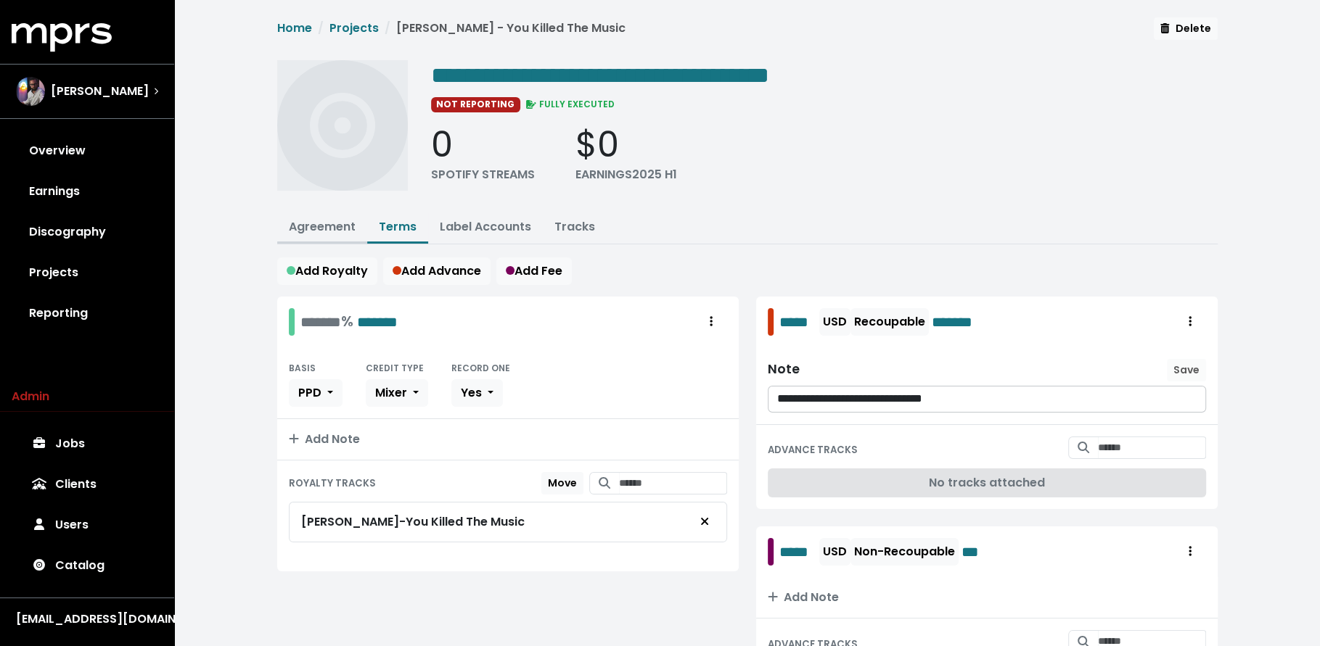
click at [341, 224] on link "Agreement" at bounding box center [322, 226] width 67 height 17
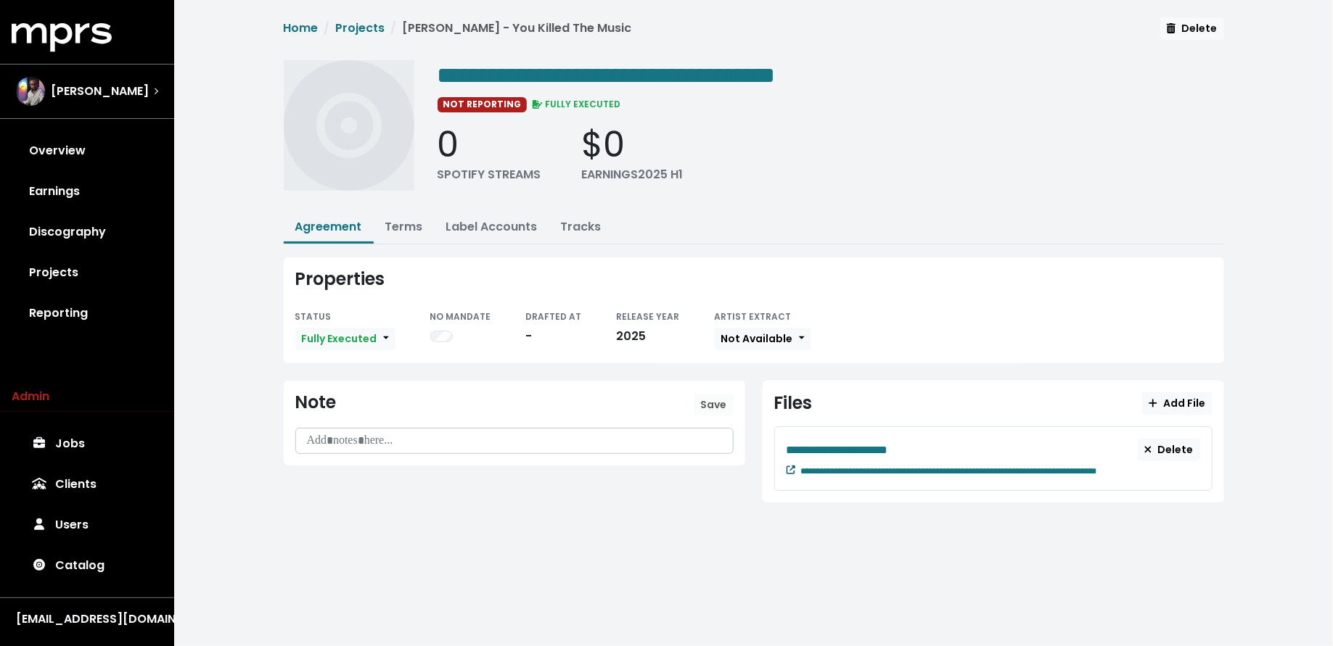
click at [791, 471] on small at bounding box center [790, 470] width 9 height 12
click at [392, 226] on link "Terms" at bounding box center [404, 226] width 38 height 17
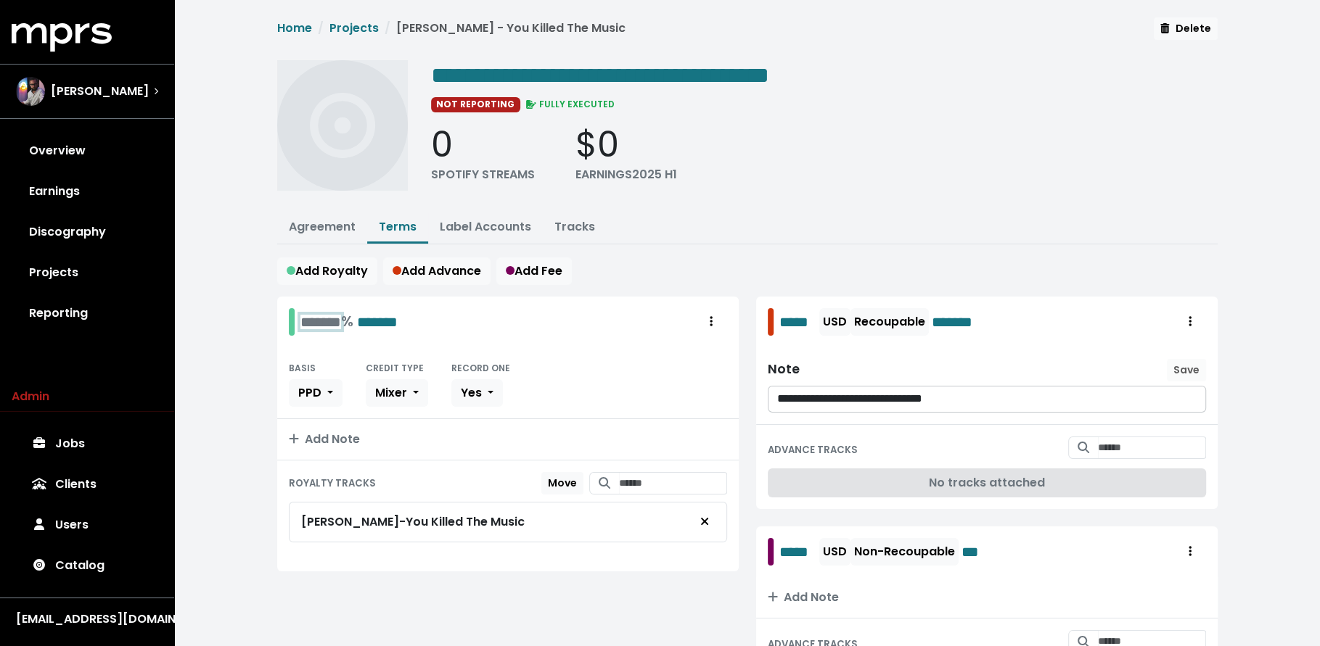
click at [303, 316] on div "******* % *******" at bounding box center [348, 321] width 97 height 22
click at [266, 408] on div "**********" at bounding box center [746, 378] width 1145 height 756
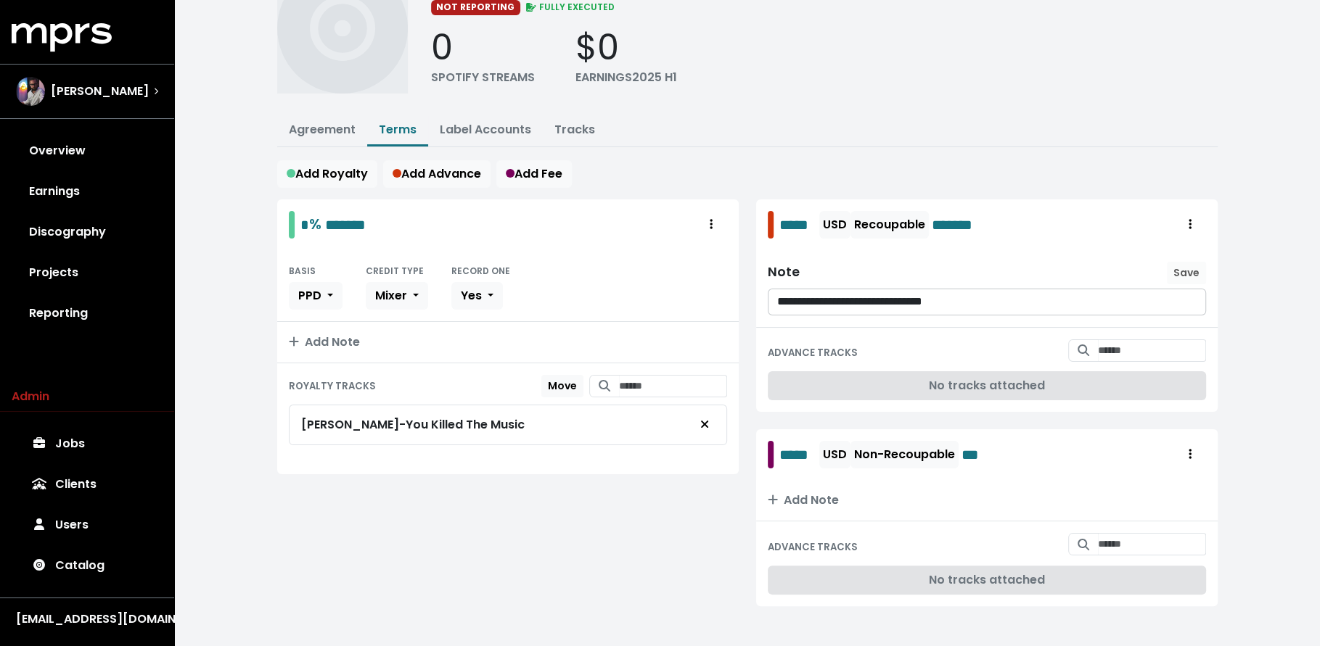
scroll to position [102, 0]
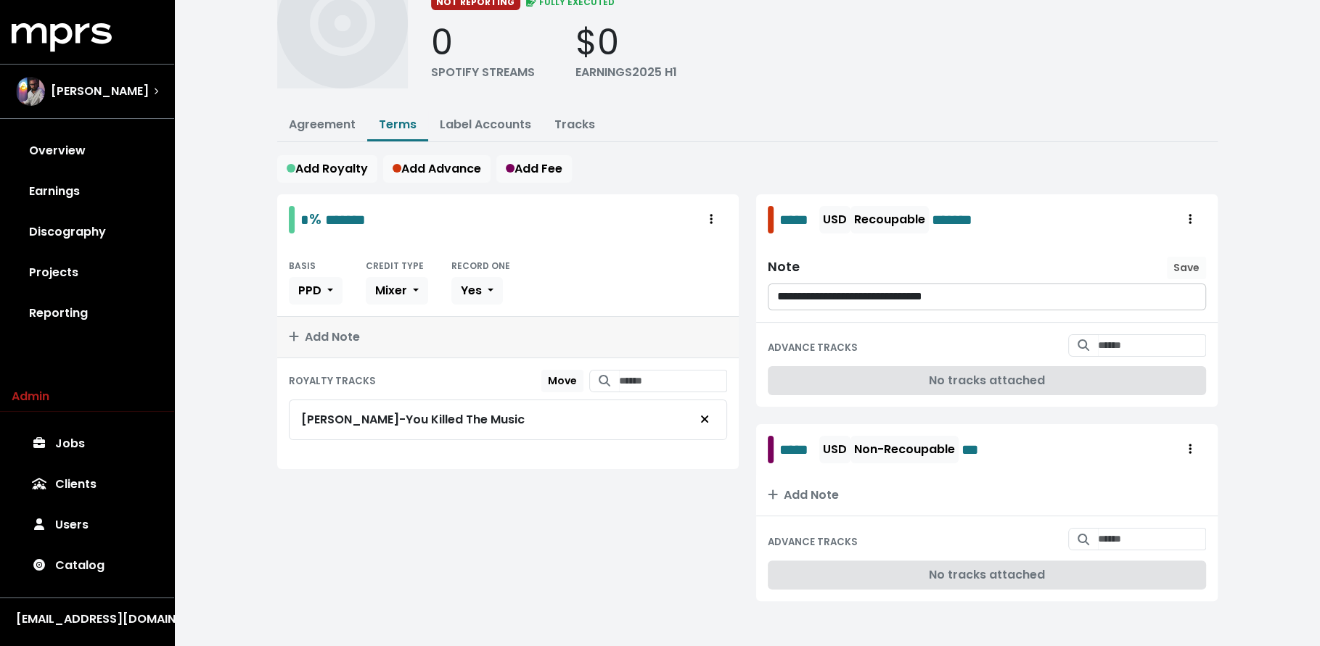
click at [339, 321] on button "Add Note" at bounding box center [507, 337] width 461 height 41
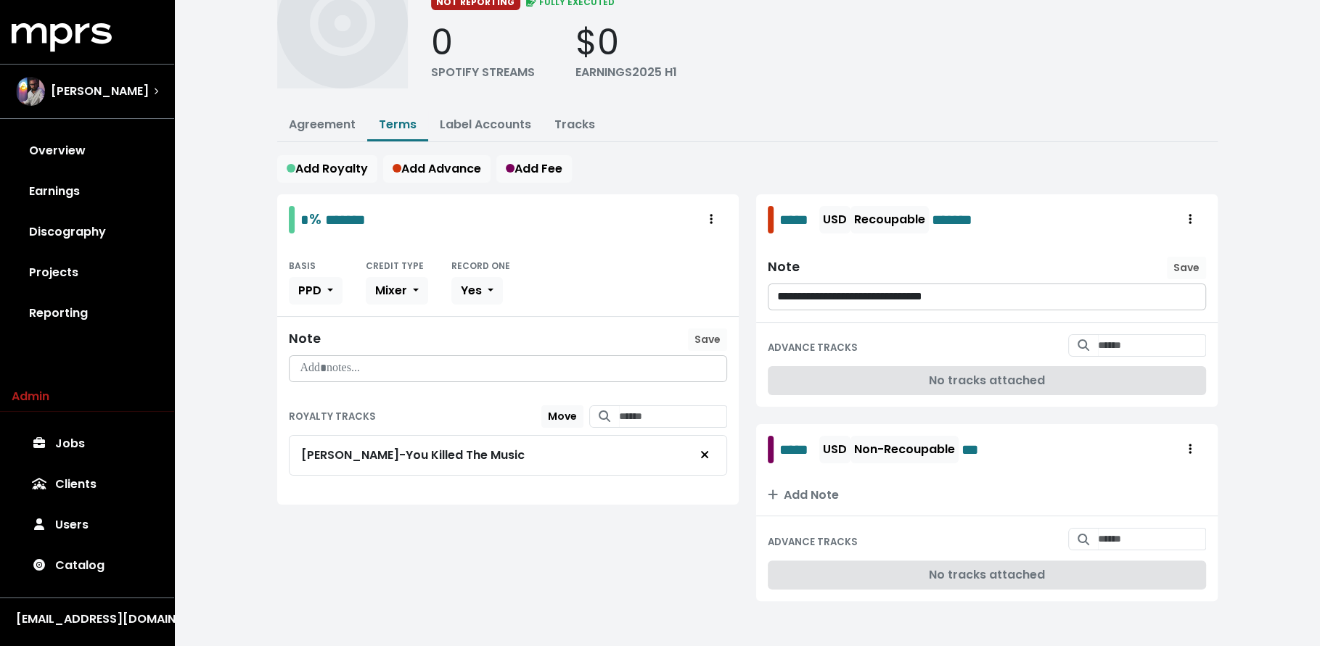
click at [360, 361] on p at bounding box center [507, 369] width 419 height 17
click at [699, 332] on span "Save" at bounding box center [707, 339] width 26 height 15
click at [633, 408] on input "Search for tracks by title and link them to this royalty" at bounding box center [673, 417] width 108 height 22
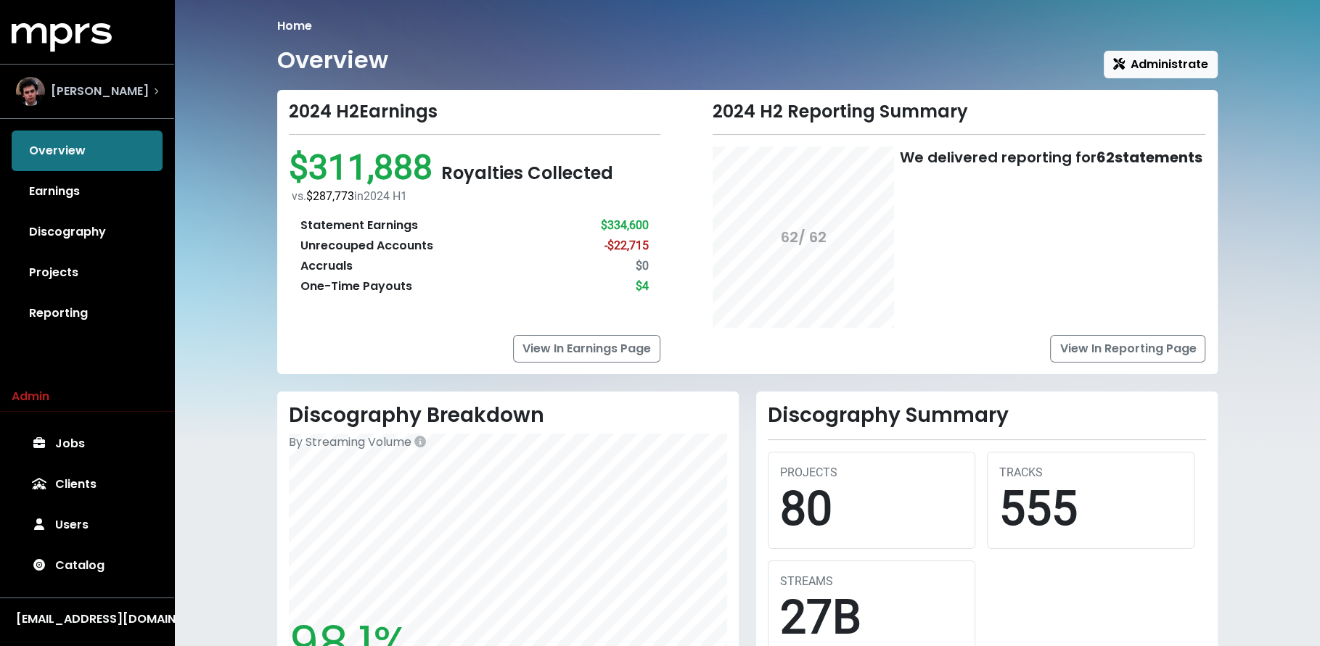
click at [126, 96] on div "James Ford" at bounding box center [87, 91] width 142 height 29
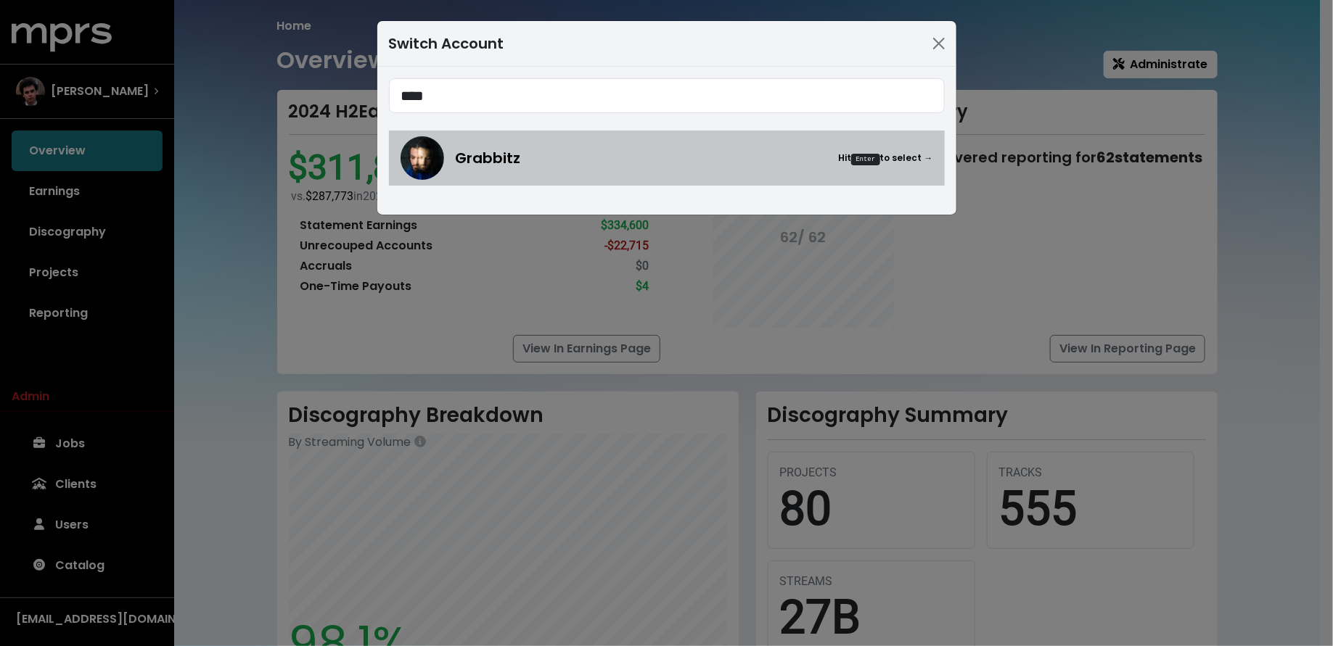
type input "****"
click at [467, 165] on span "Grabbitz" at bounding box center [488, 158] width 65 height 22
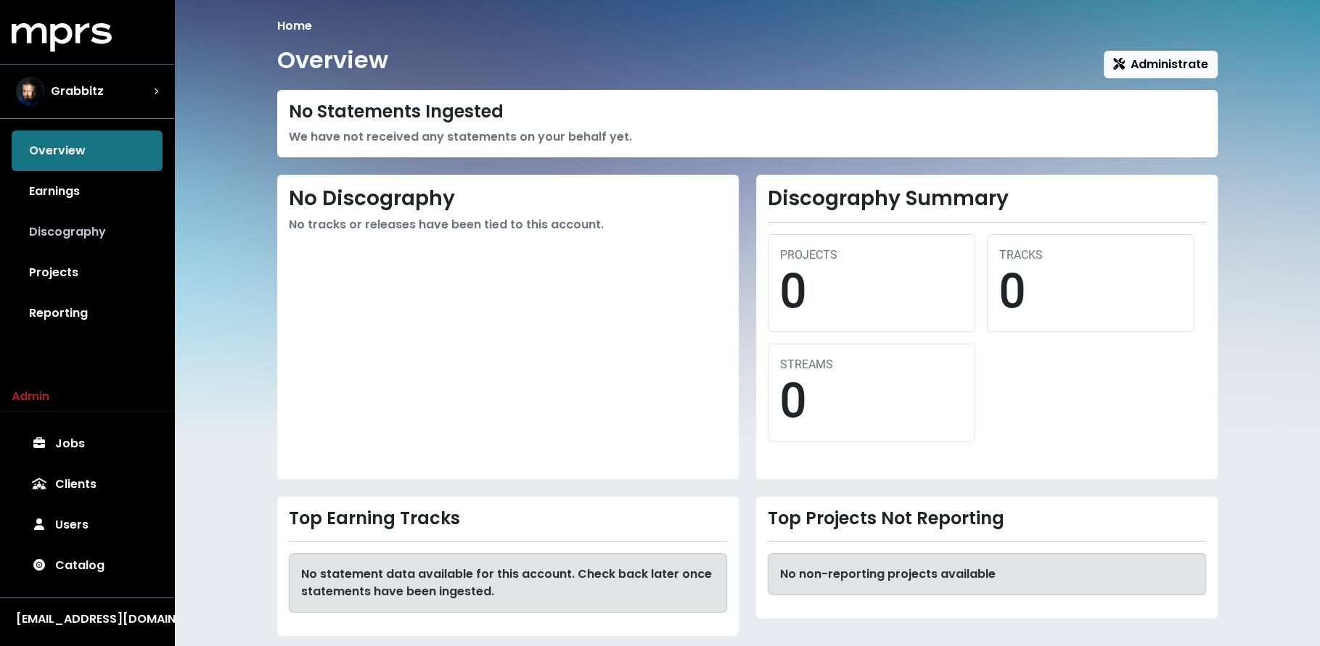
click at [115, 229] on link "Discography" at bounding box center [87, 232] width 151 height 41
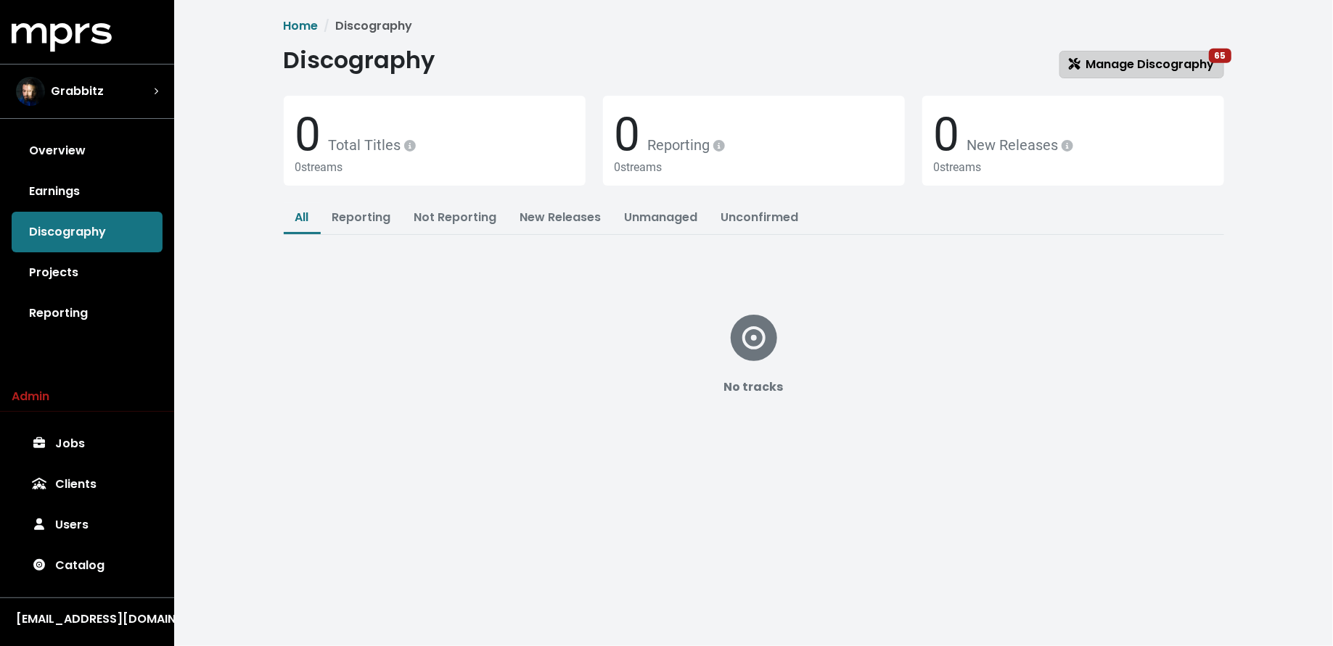
click at [1135, 73] on span "Manage Discography 65" at bounding box center [1142, 64] width 146 height 17
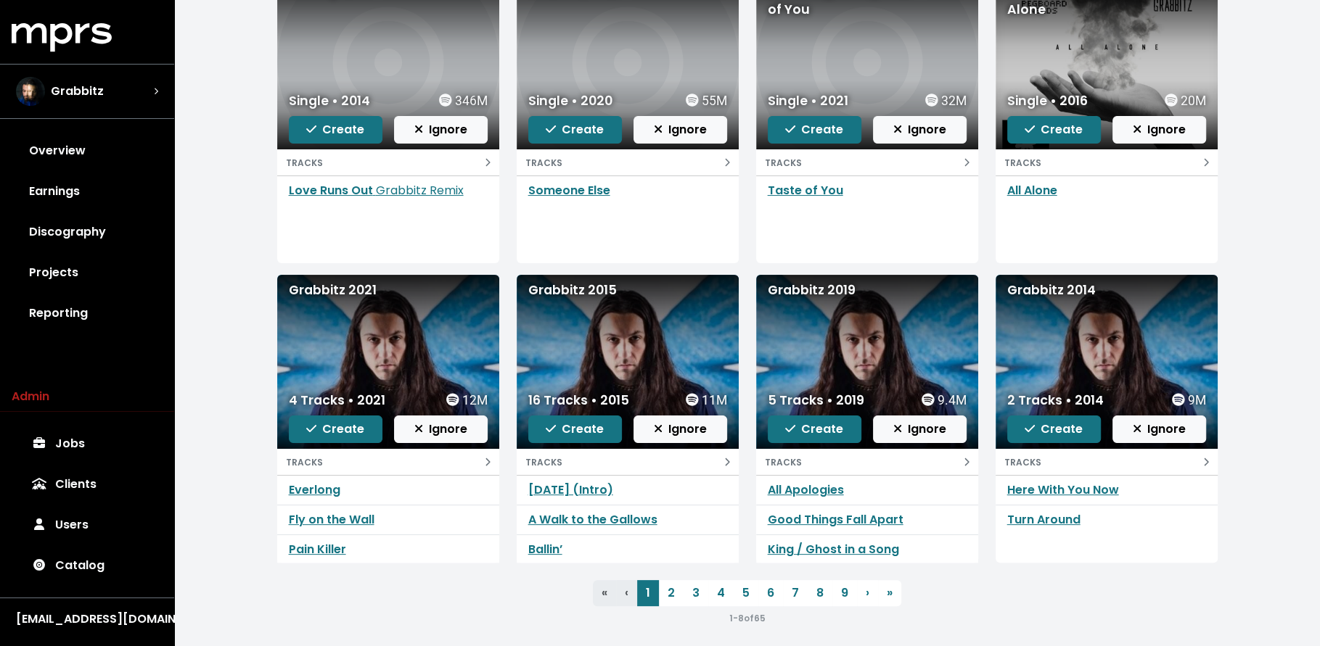
scroll to position [211, 0]
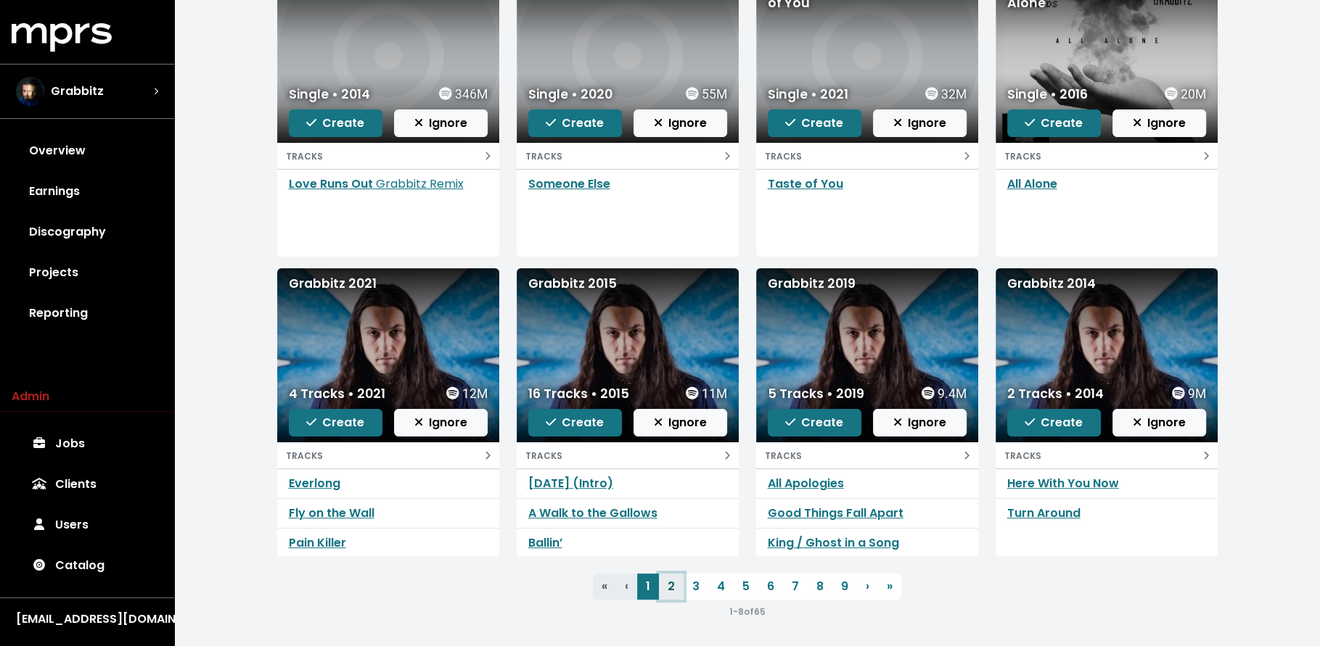
click at [670, 582] on link "2" at bounding box center [671, 587] width 25 height 26
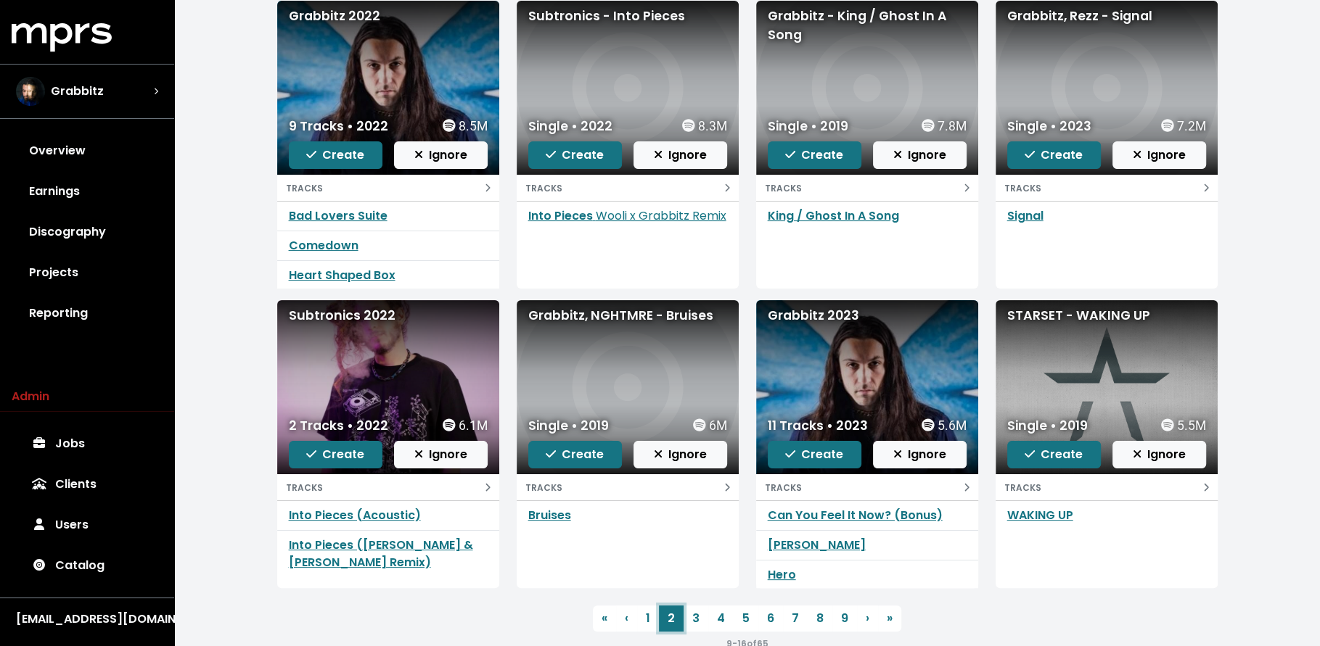
scroll to position [211, 0]
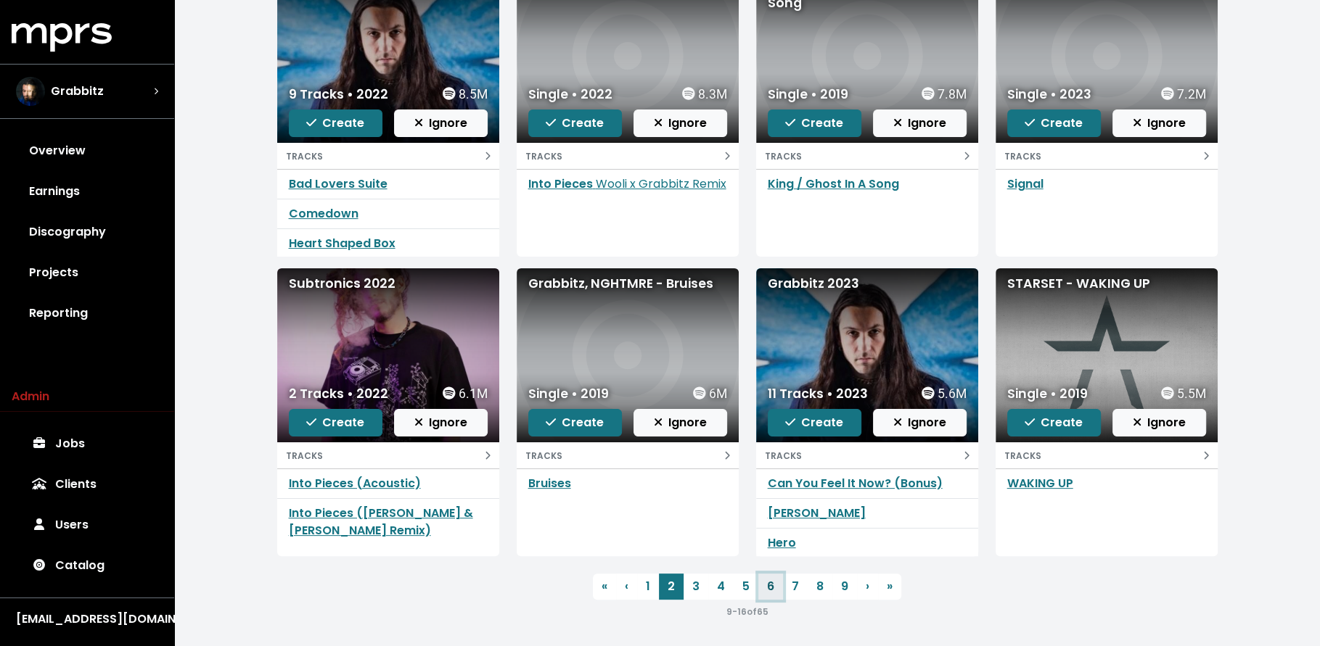
click at [760, 586] on link "6" at bounding box center [770, 587] width 25 height 26
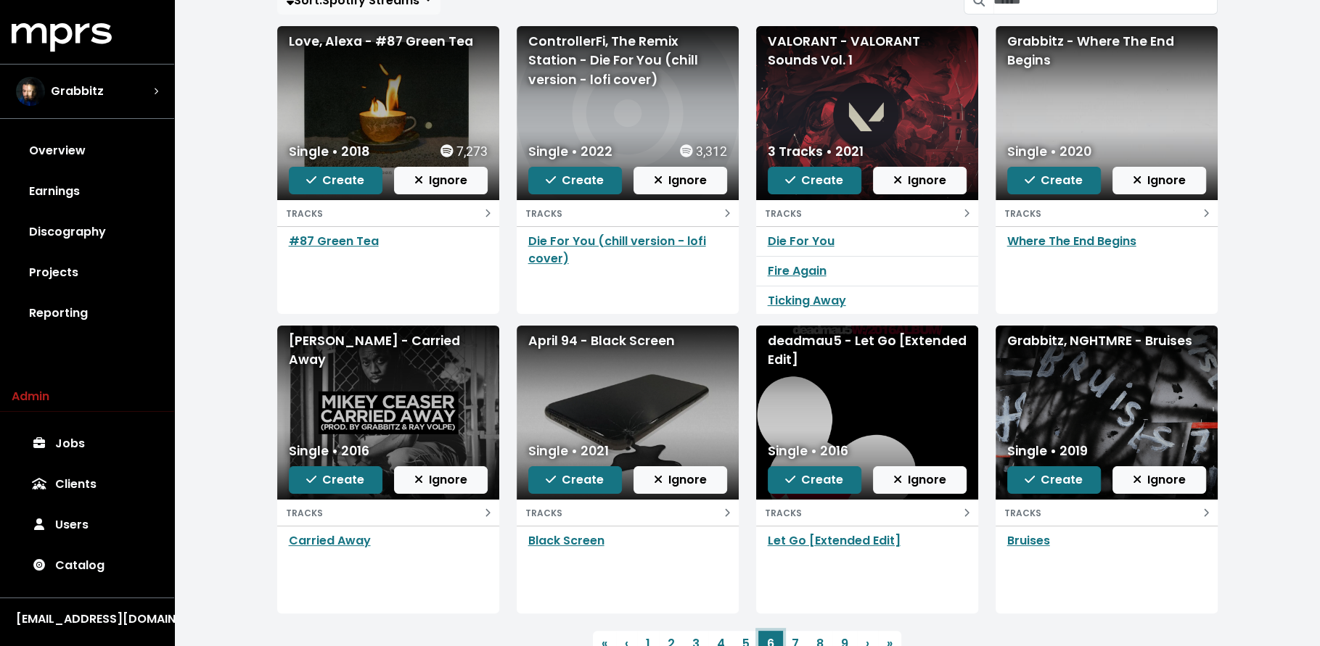
scroll to position [211, 0]
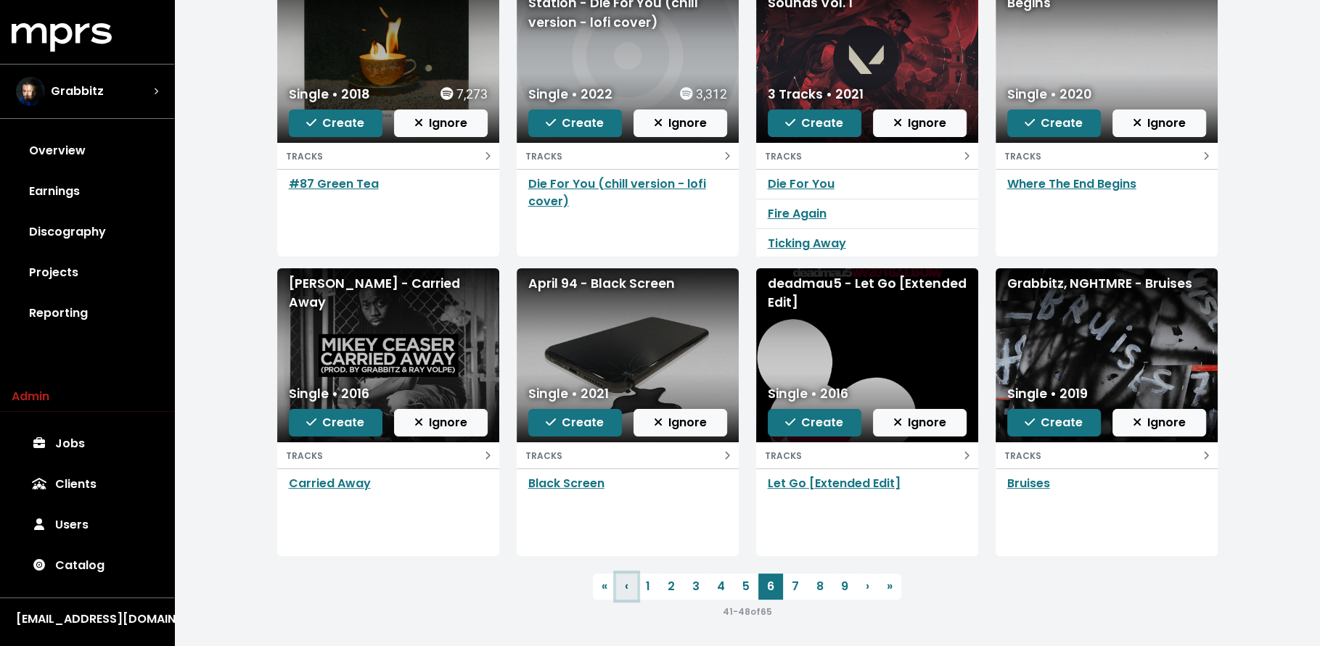
click at [635, 584] on link "‹ Previous" at bounding box center [626, 587] width 21 height 26
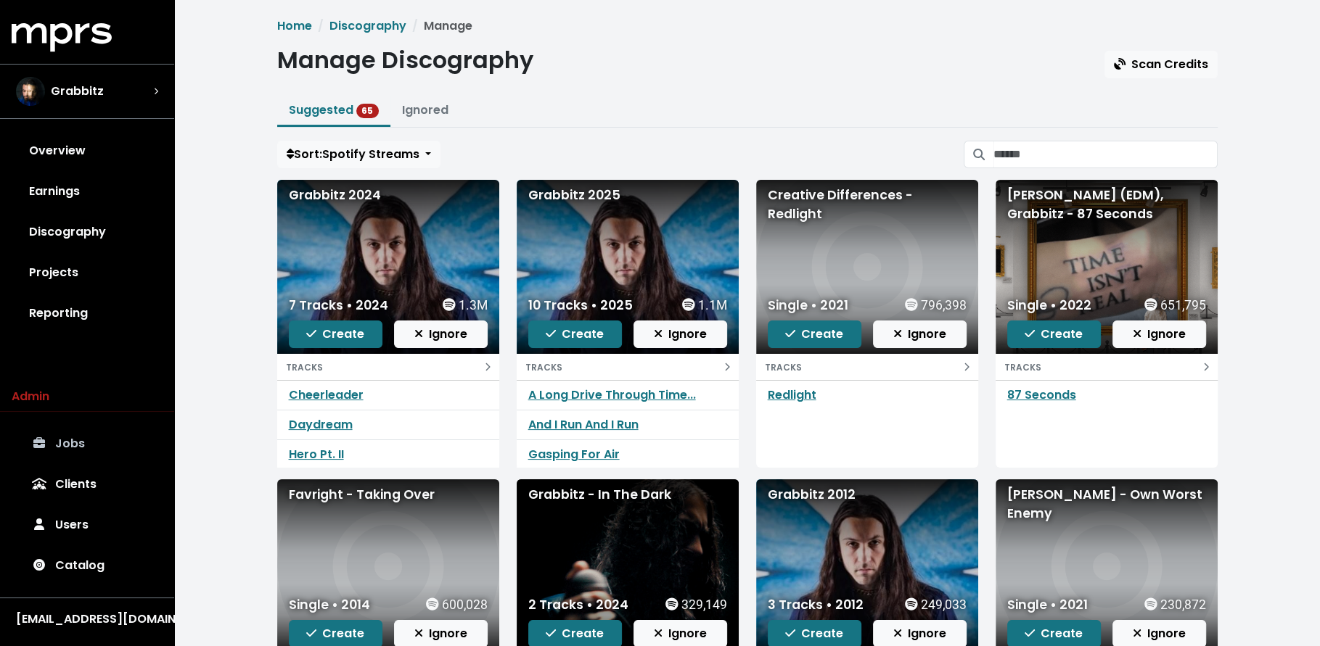
click at [79, 454] on link "Jobs" at bounding box center [87, 444] width 151 height 41
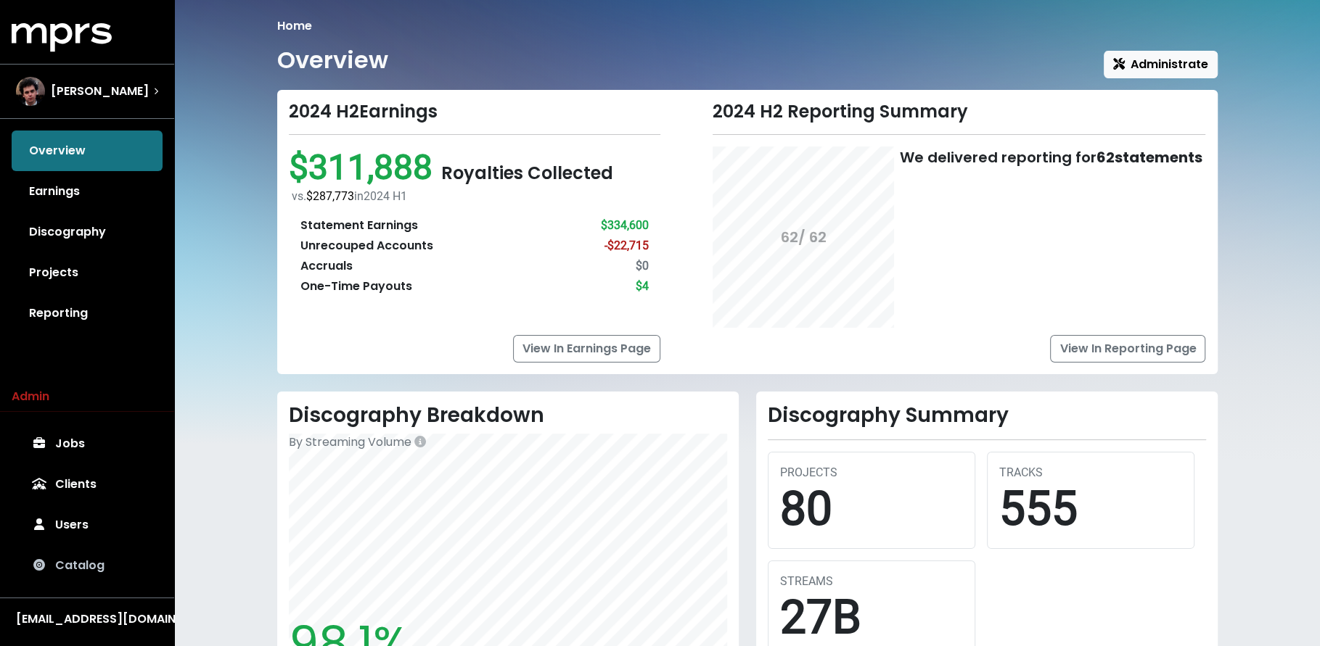
click at [86, 560] on link "Catalog" at bounding box center [87, 566] width 151 height 41
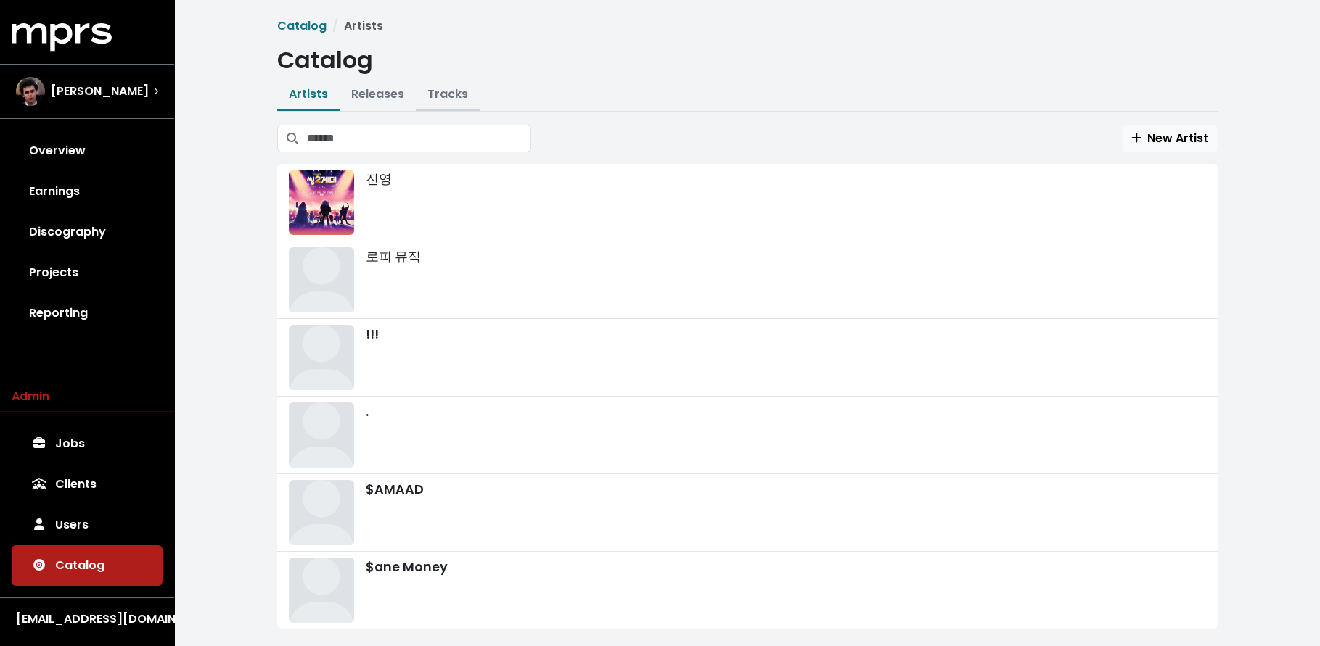
click at [451, 91] on link "Tracks" at bounding box center [447, 94] width 41 height 17
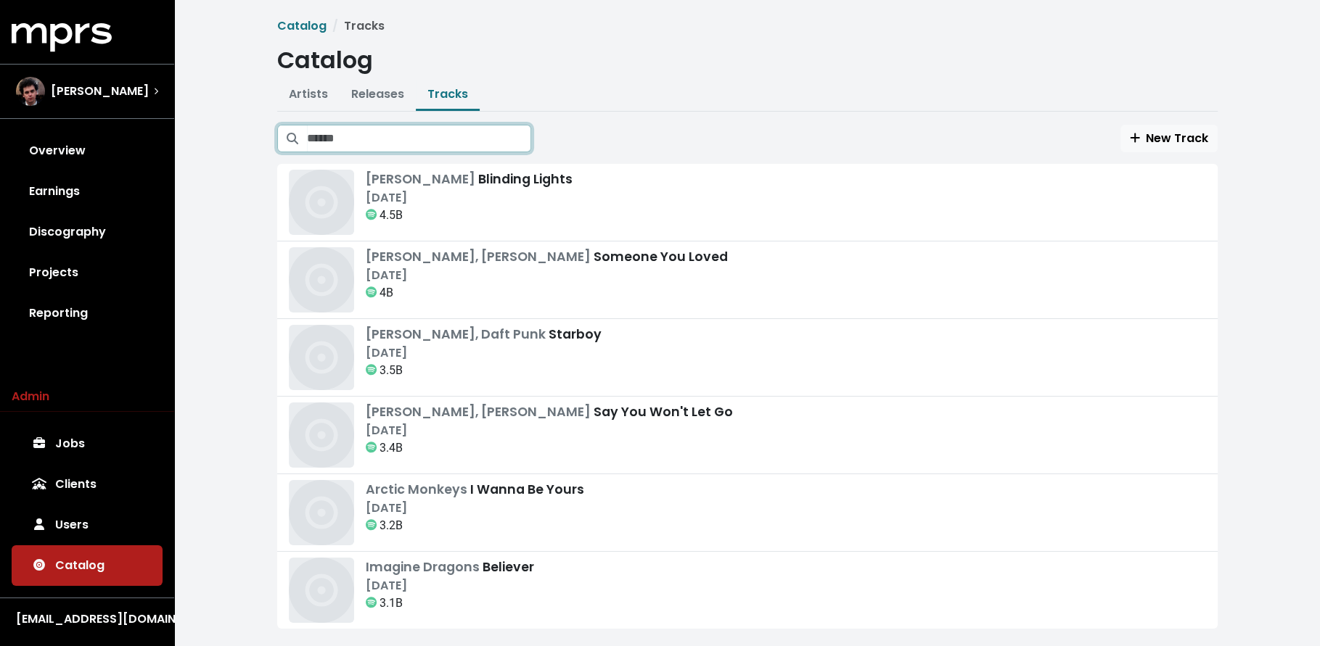
click at [520, 142] on input "Search tracks" at bounding box center [419, 139] width 224 height 28
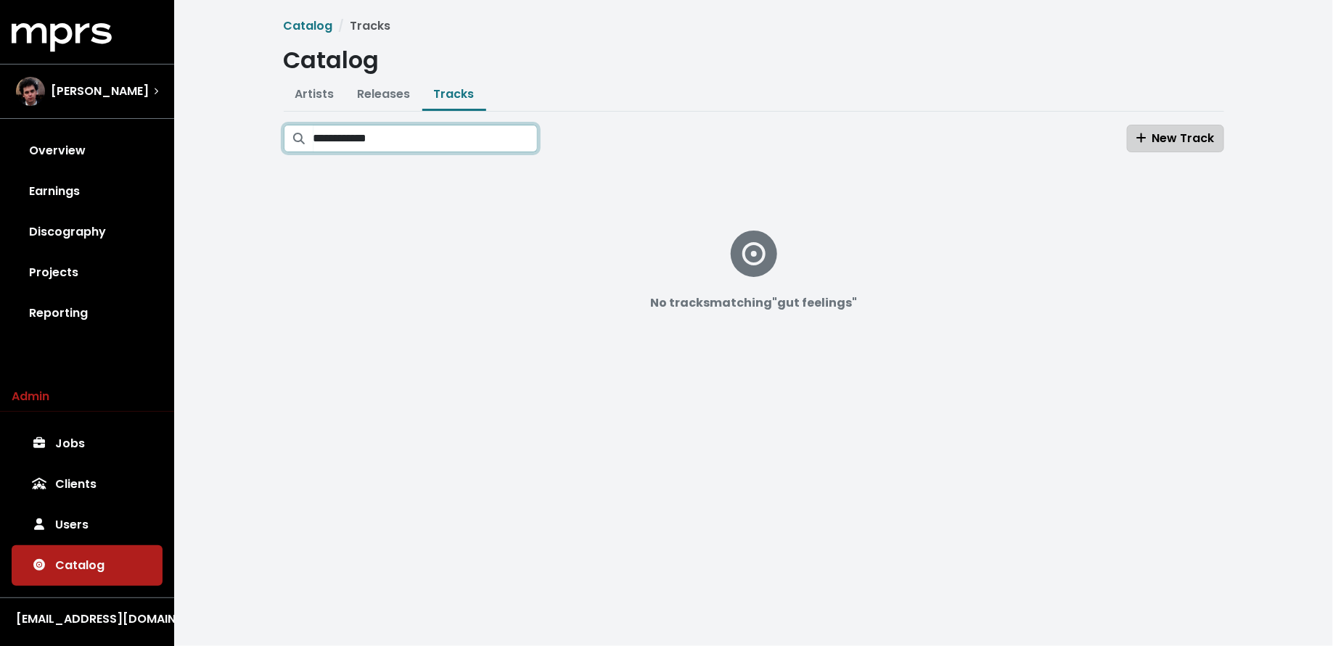
type input "**********"
click at [1157, 139] on span "New Track" at bounding box center [1175, 138] width 78 height 17
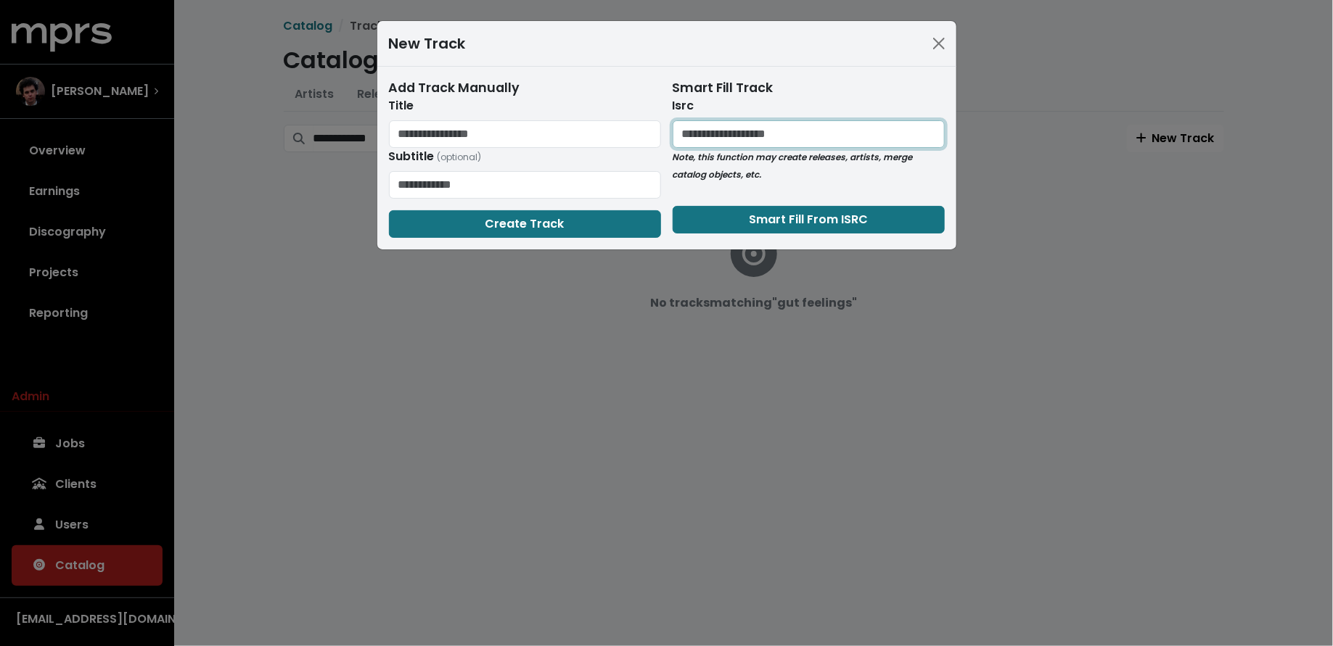
click at [731, 134] on input "text" at bounding box center [808, 134] width 272 height 28
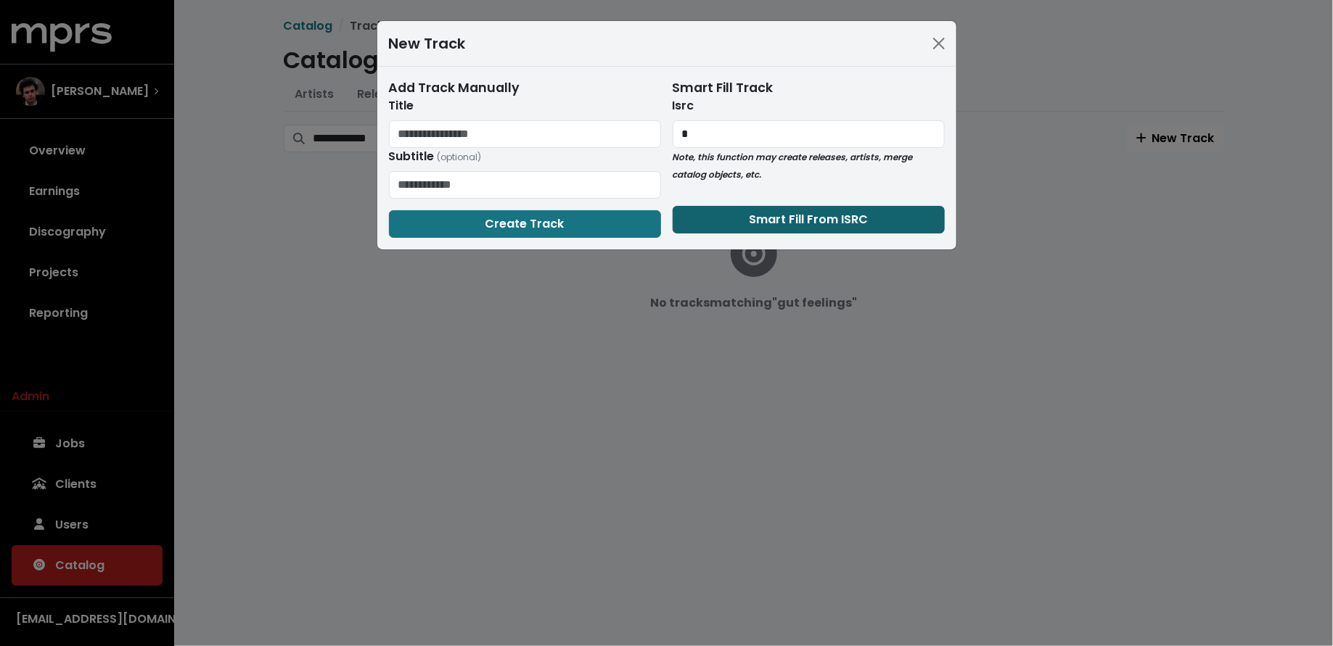
click at [731, 214] on button "Smart Fill From ISRC" at bounding box center [808, 220] width 272 height 28
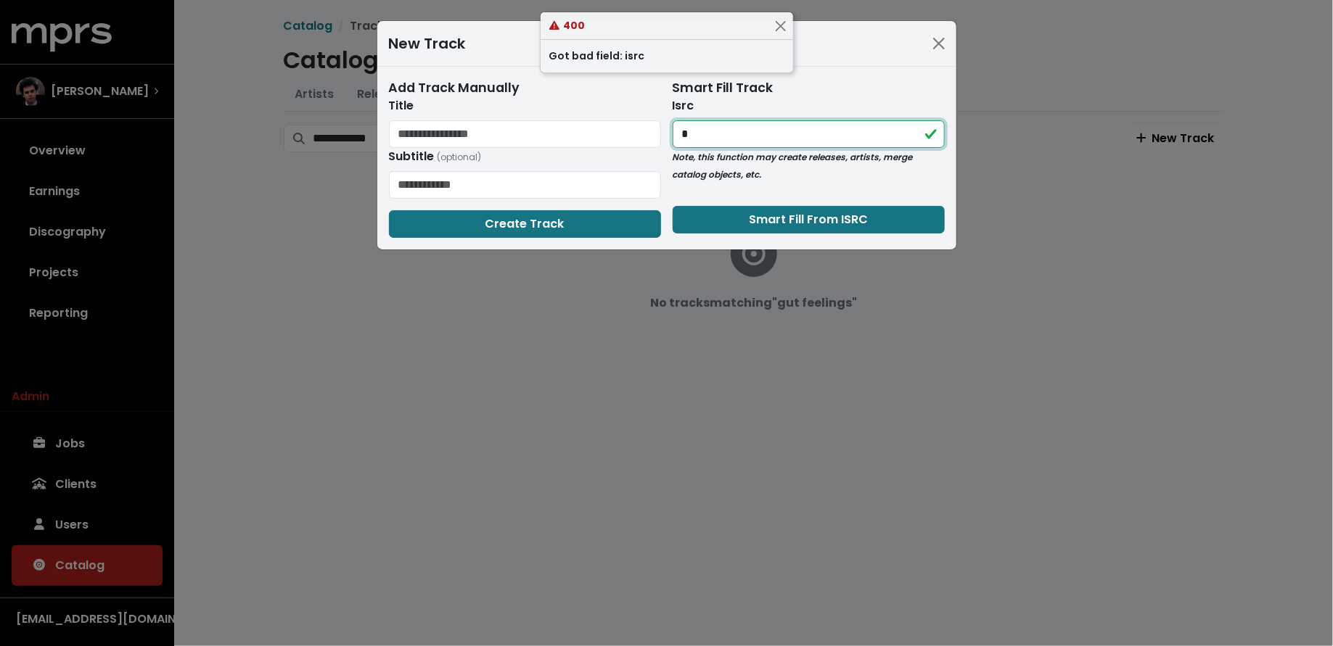
click at [729, 140] on input "*" at bounding box center [808, 134] width 272 height 28
paste input "**********"
type input "**********"
click at [731, 198] on form "**********" at bounding box center [808, 155] width 272 height 155
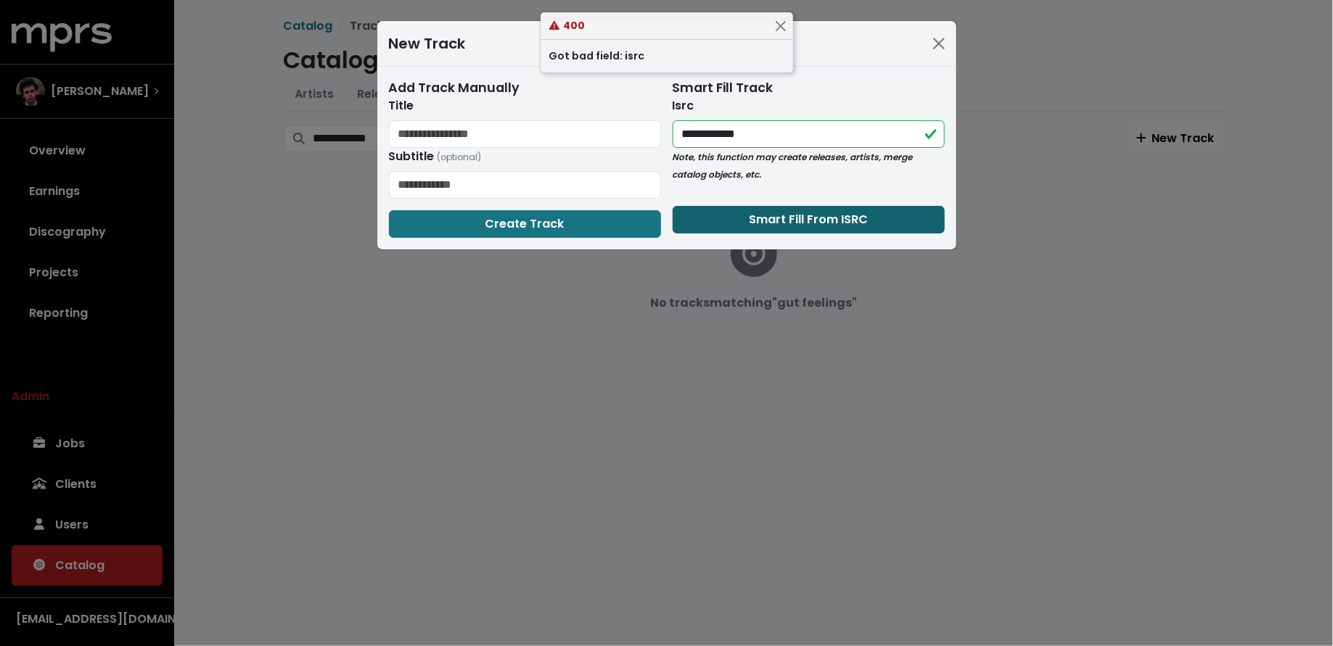
click at [731, 226] on button "Smart Fill From ISRC" at bounding box center [808, 220] width 272 height 28
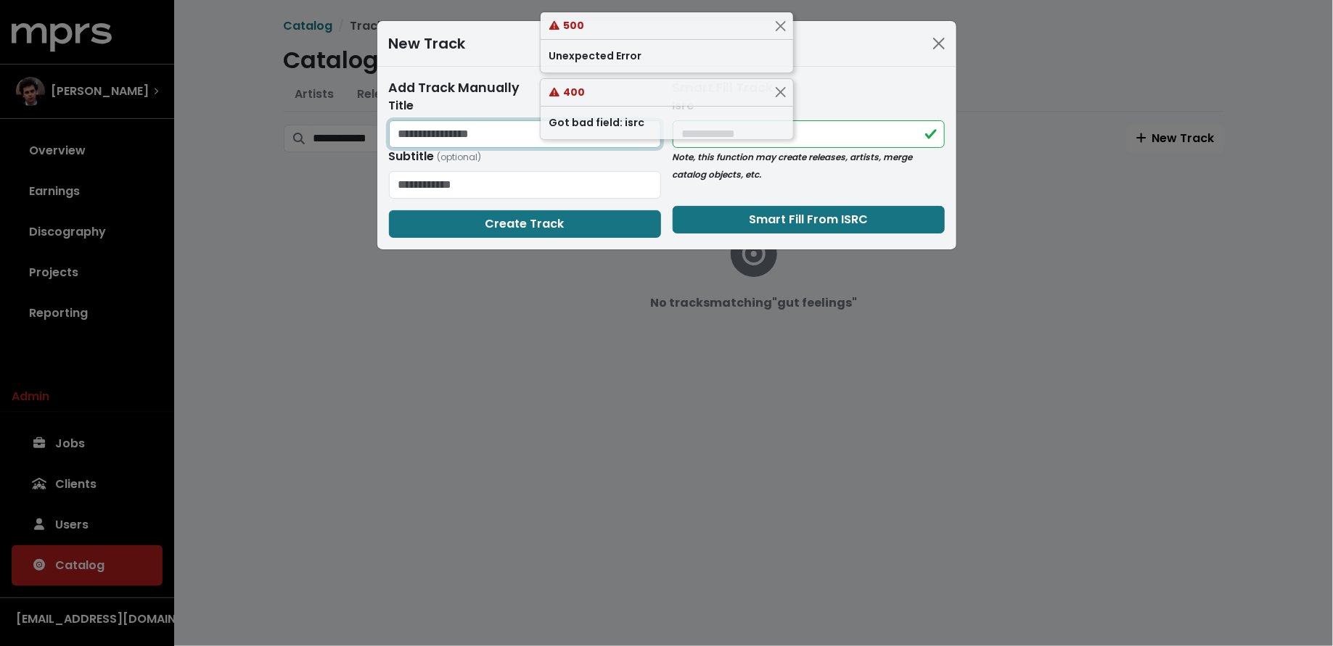
click at [468, 133] on input "text" at bounding box center [525, 134] width 272 height 28
type input "**********"
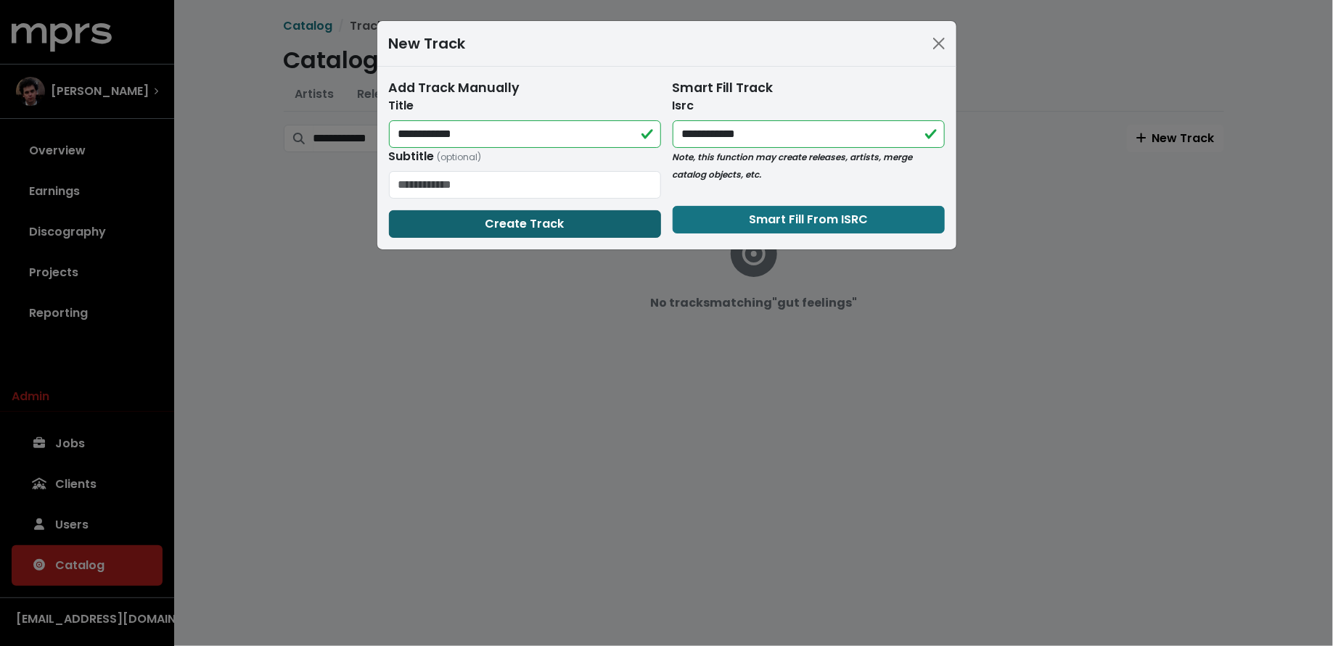
click at [446, 216] on button "Create Track" at bounding box center [525, 224] width 272 height 28
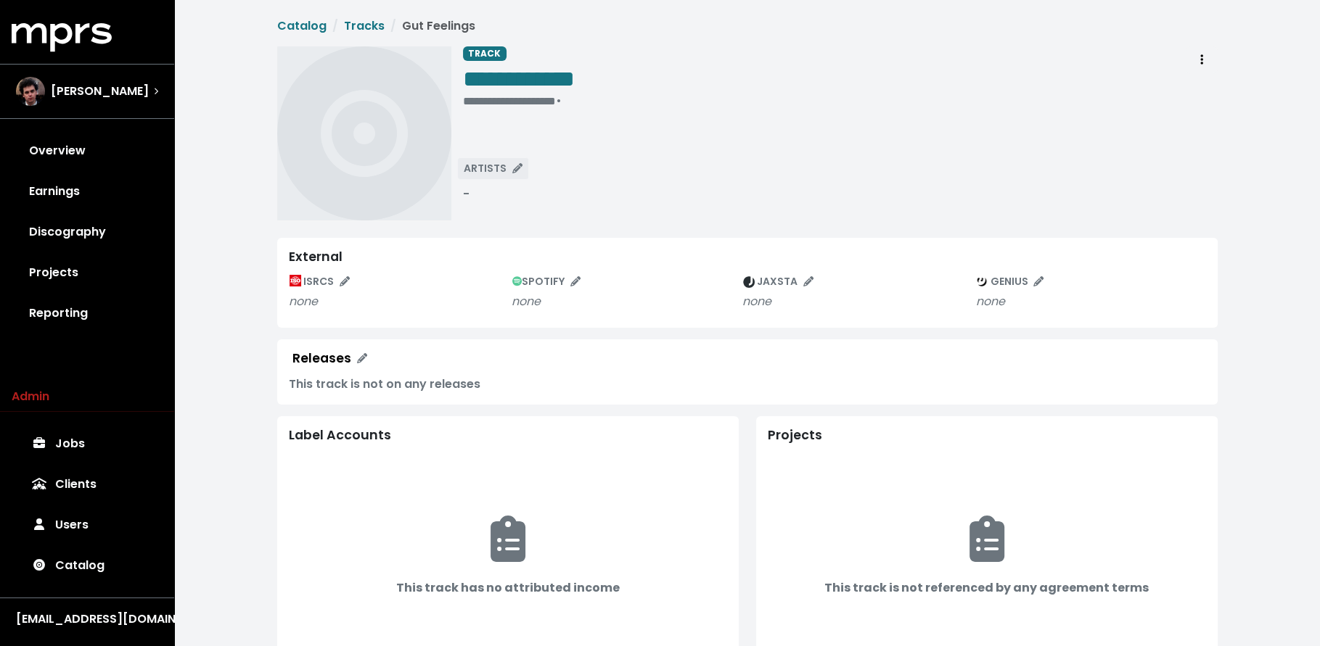
click at [495, 163] on span "ARTISTS" at bounding box center [493, 168] width 59 height 15
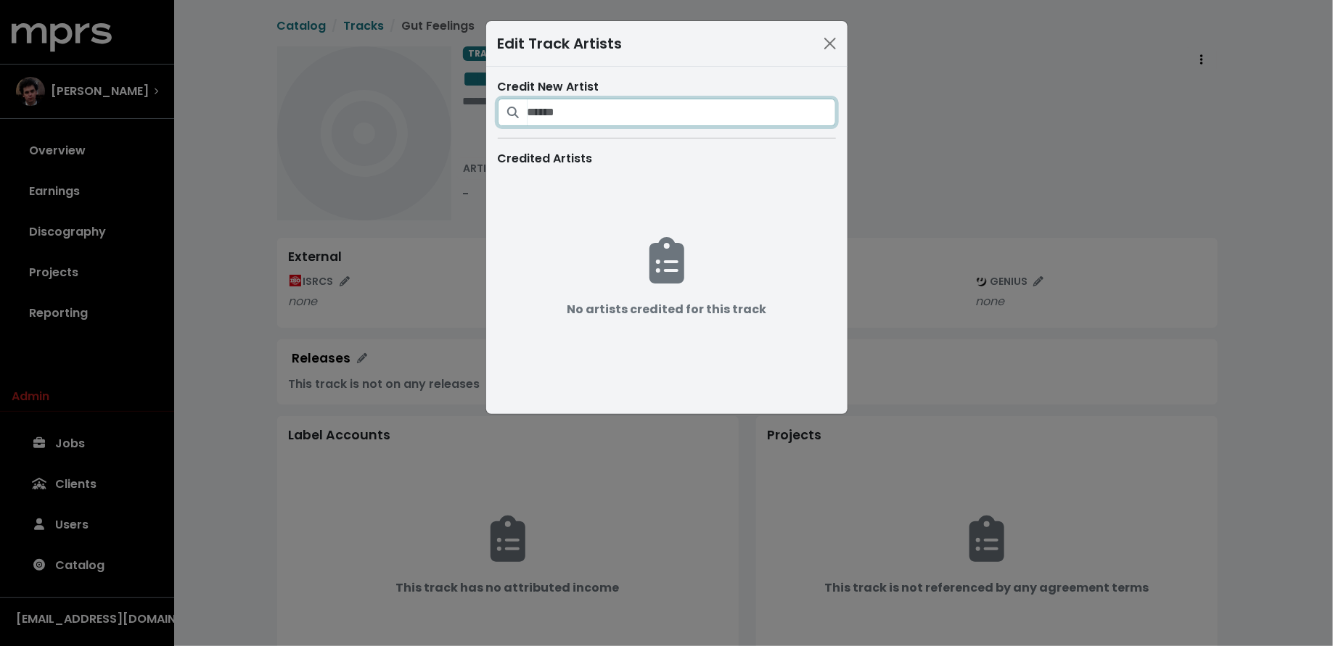
click at [551, 115] on input "Search for artists who should be credited on this track" at bounding box center [681, 113] width 308 height 28
type input "******"
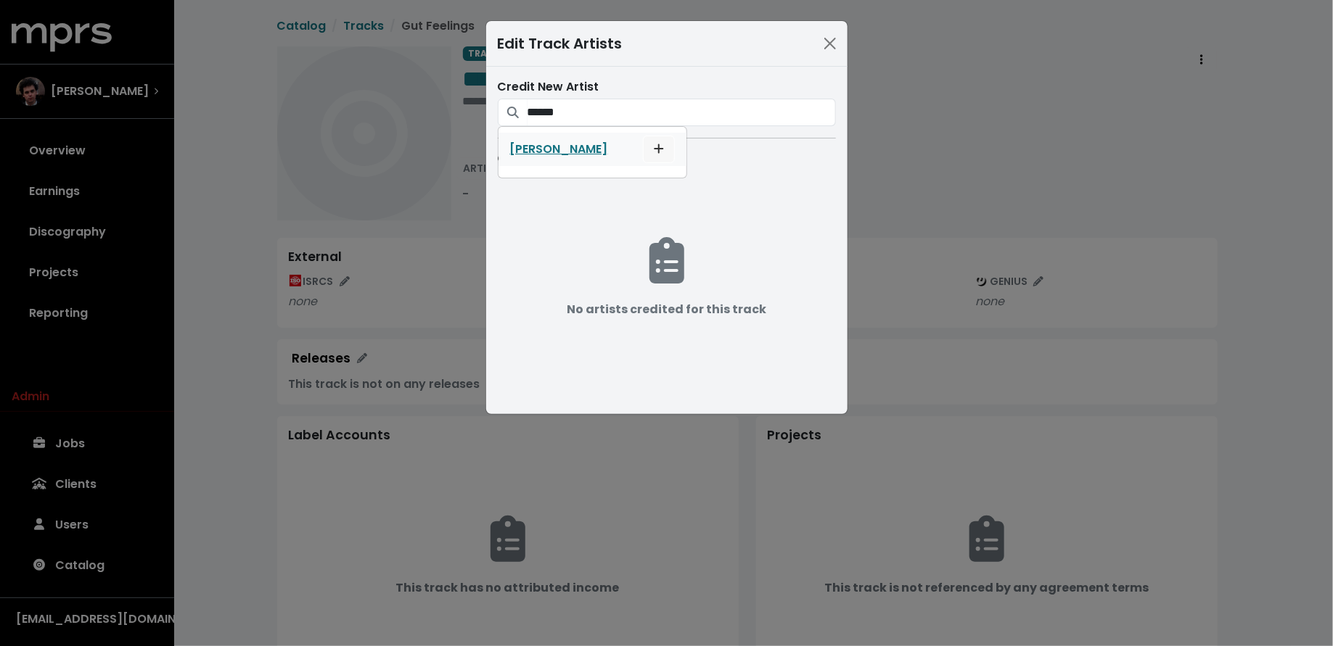
click at [654, 147] on icon "Add artist to this track's credited artists" at bounding box center [658, 148] width 9 height 9
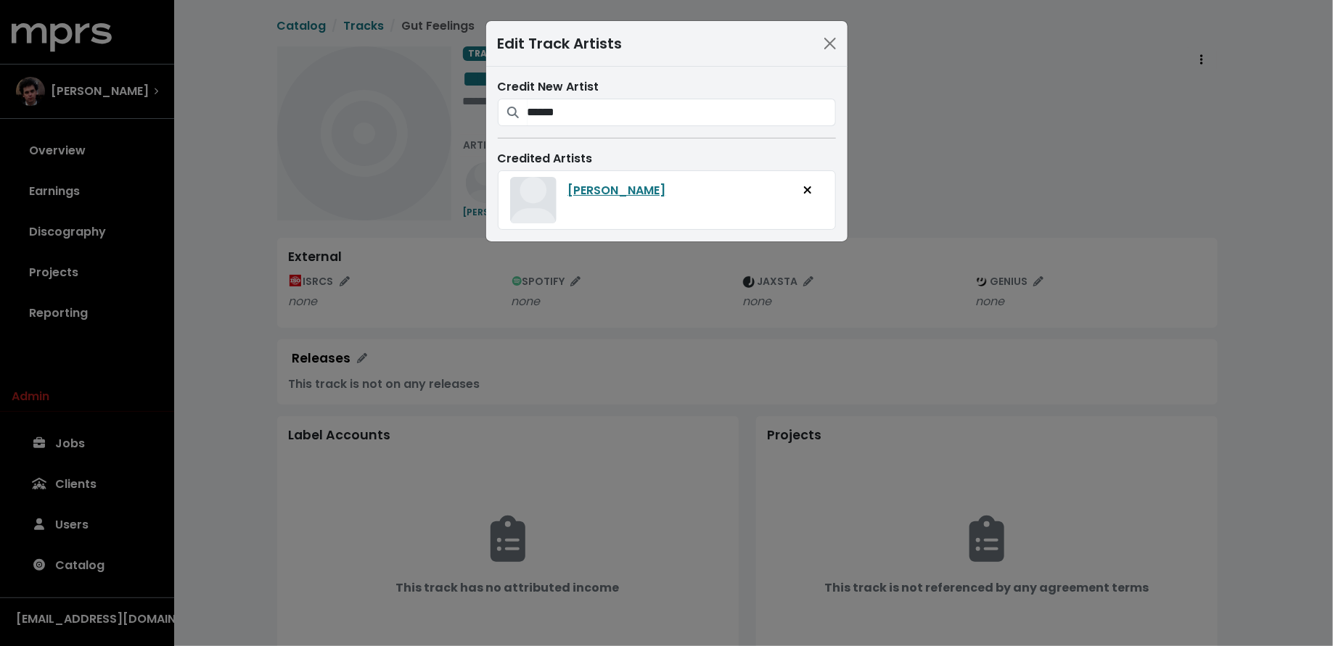
click at [401, 279] on div "Edit Track Artists Credit New Artist ****** Debbii Dawson Credited Artists Debb…" at bounding box center [666, 323] width 1333 height 646
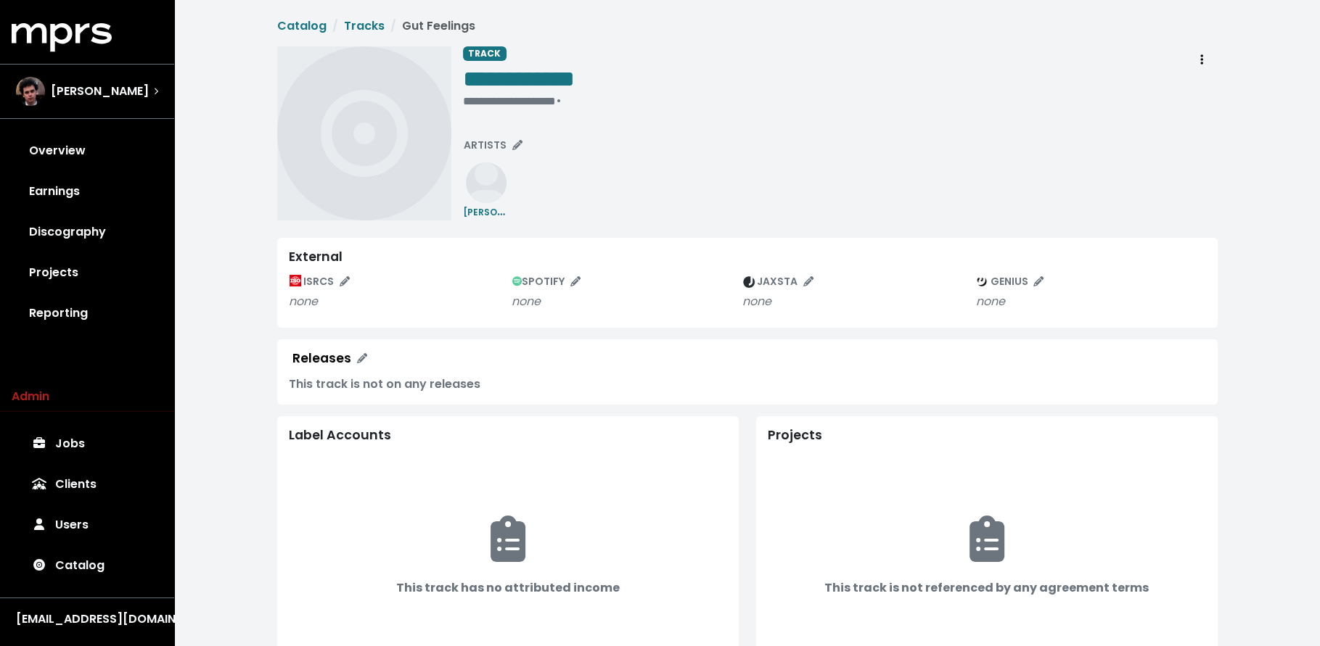
click at [325, 277] on span "ISRCS" at bounding box center [319, 281] width 60 height 15
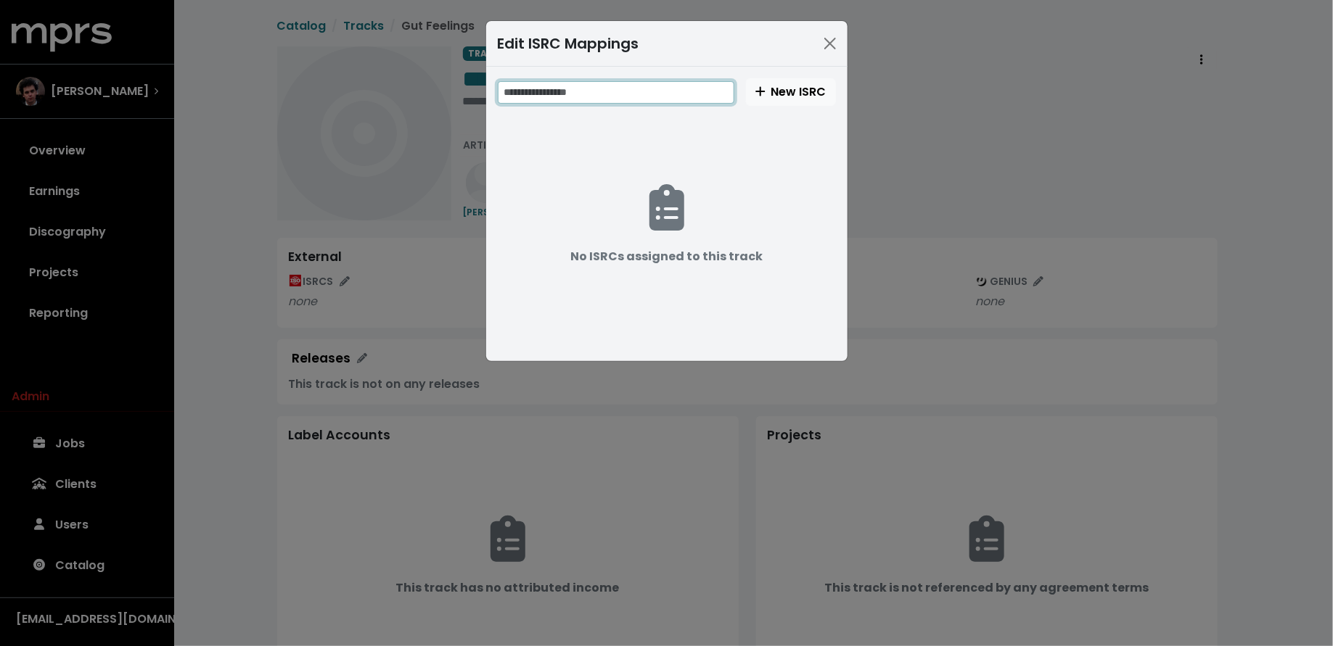
click at [688, 92] on input "text" at bounding box center [616, 92] width 236 height 22
paste input "**********"
type input "**********"
click at [770, 89] on span "New ISRC" at bounding box center [790, 91] width 71 height 17
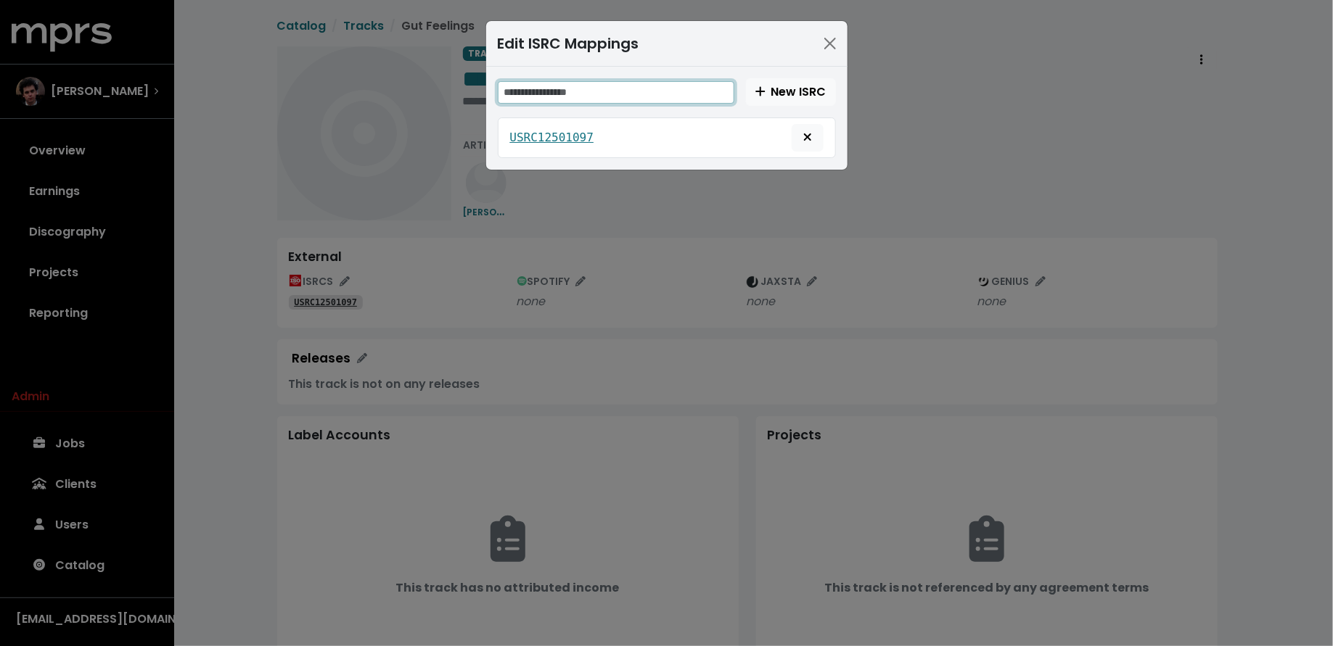
click at [559, 85] on input "text" at bounding box center [616, 92] width 236 height 22
click at [918, 155] on div "Edit ISRC Mappings New ISRC USRC12501097" at bounding box center [666, 323] width 1333 height 646
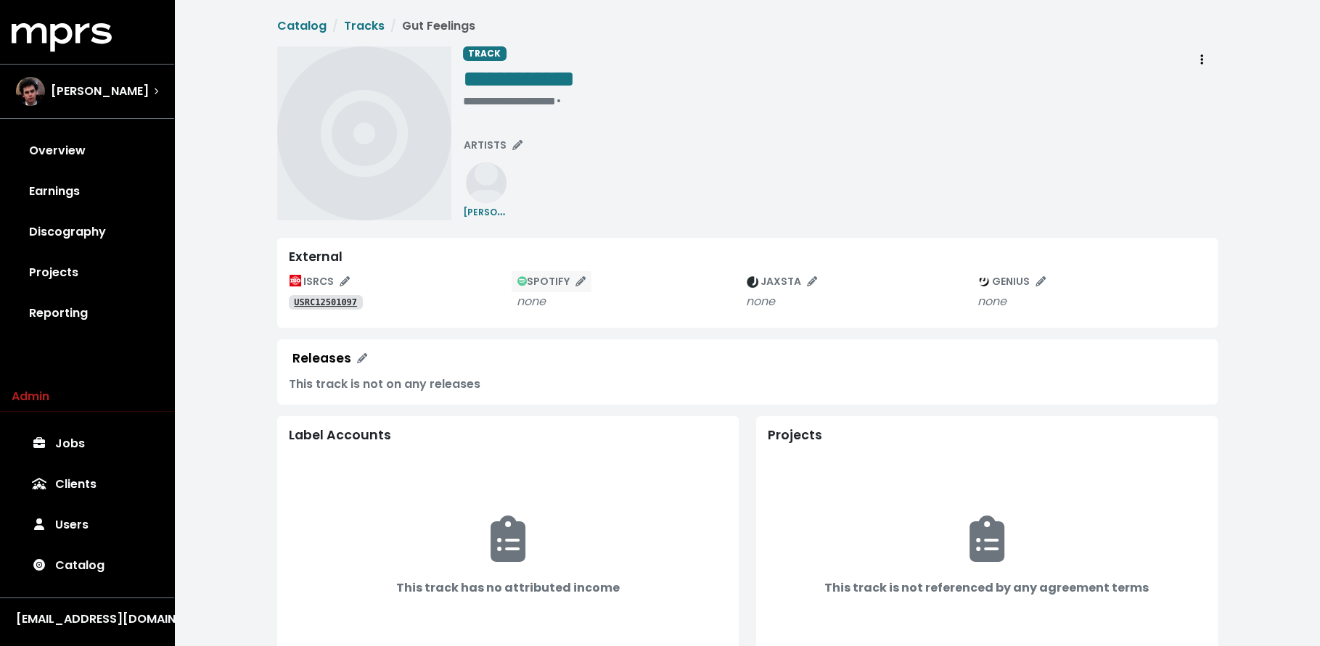
click at [582, 273] on button "SPOTIFY" at bounding box center [552, 282] width 82 height 22
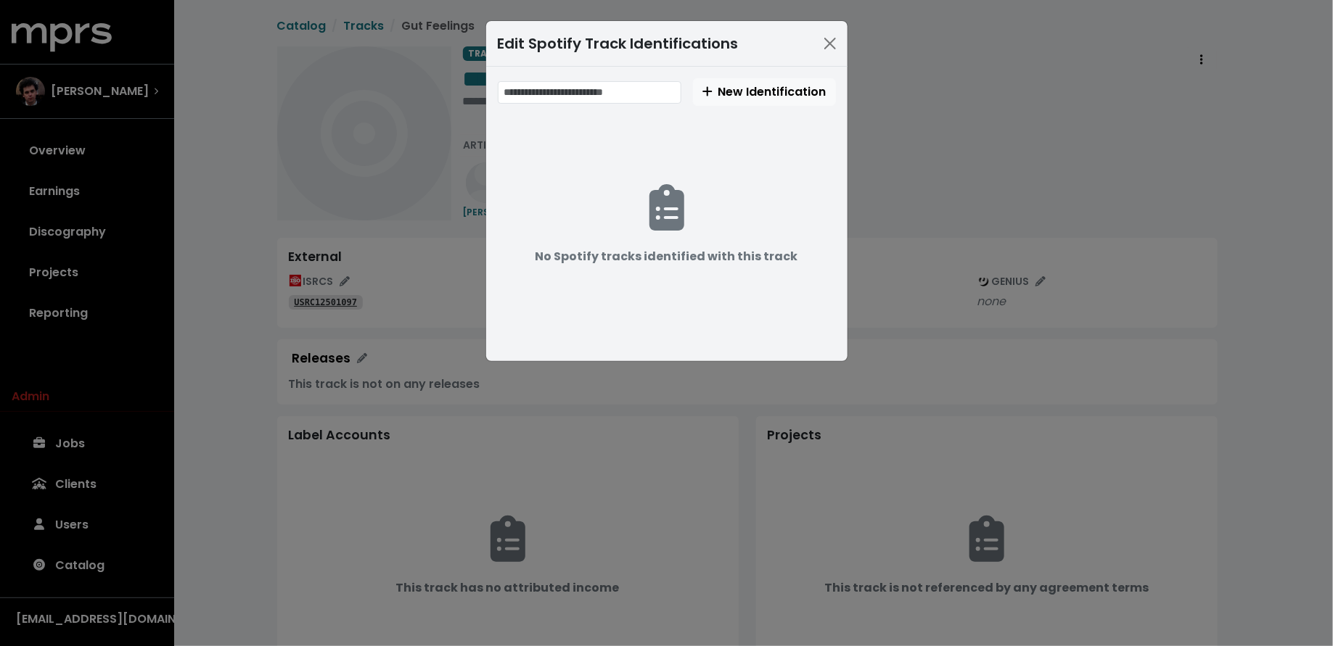
click at [629, 104] on div "New Identification" at bounding box center [667, 92] width 338 height 28
click at [629, 84] on input "text" at bounding box center [590, 92] width 184 height 22
paste input "**********"
click at [524, 94] on input "**********" at bounding box center [591, 92] width 186 height 22
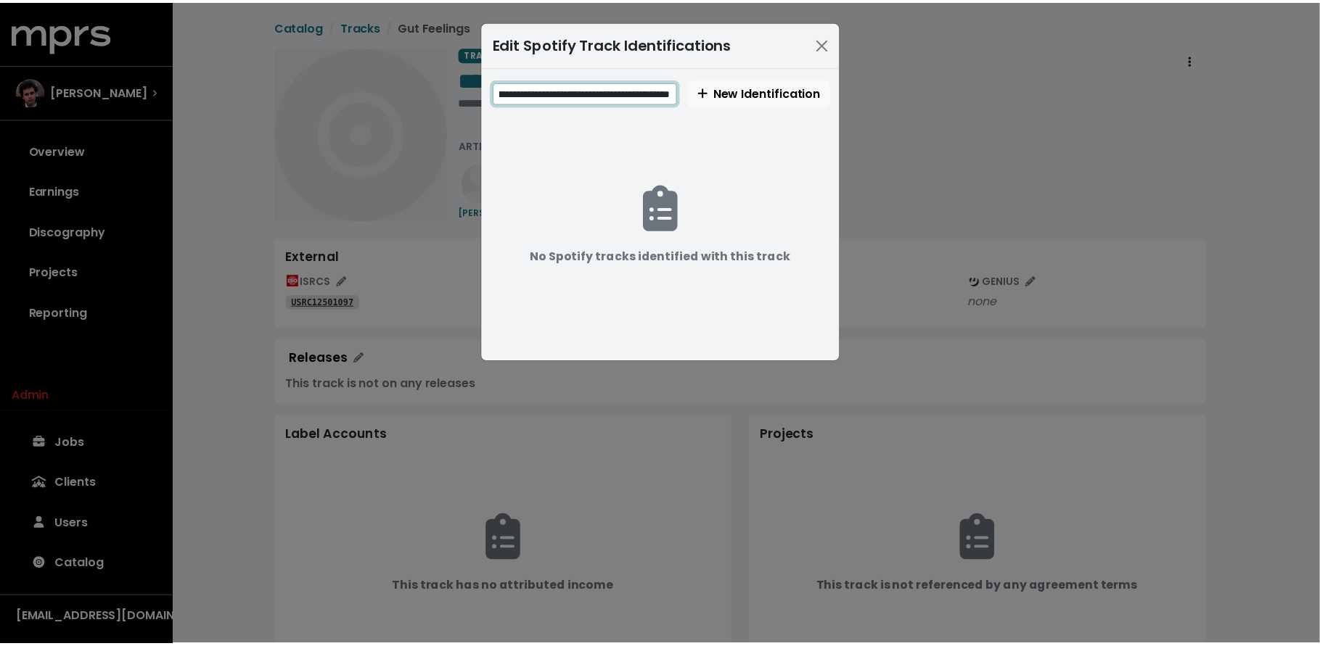
scroll to position [0, 0]
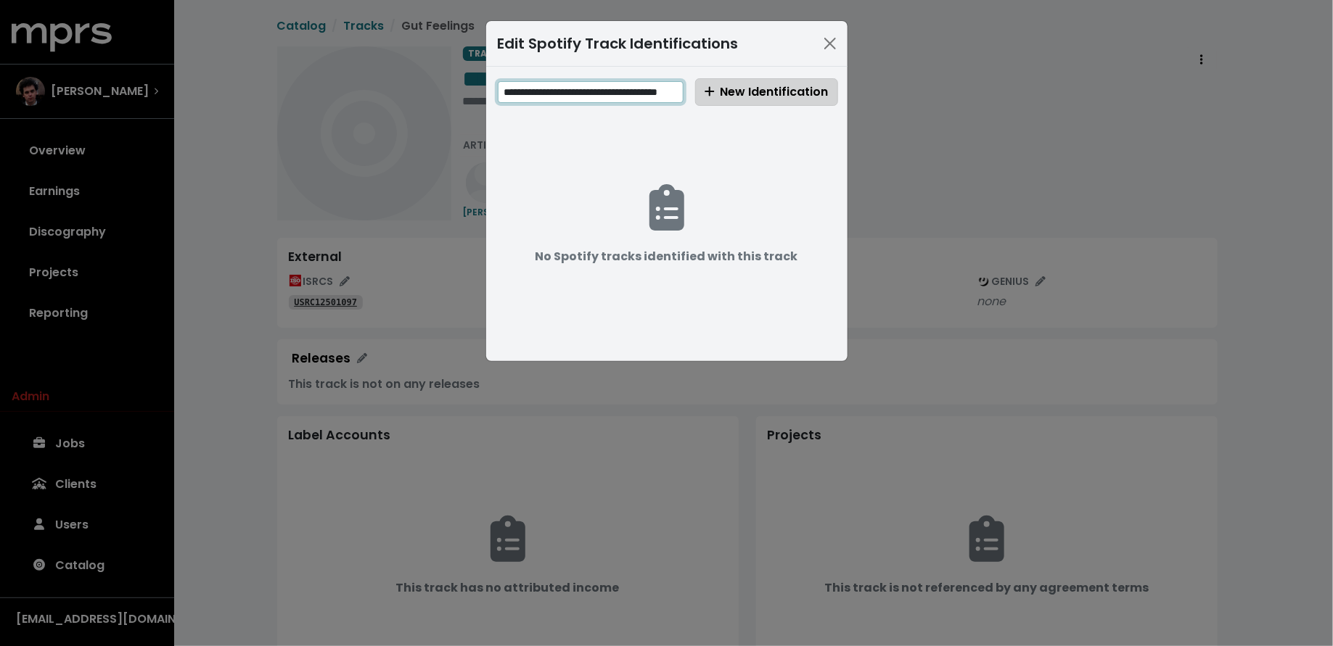
type input "**********"
click at [725, 99] on span "New Identification" at bounding box center [766, 91] width 124 height 17
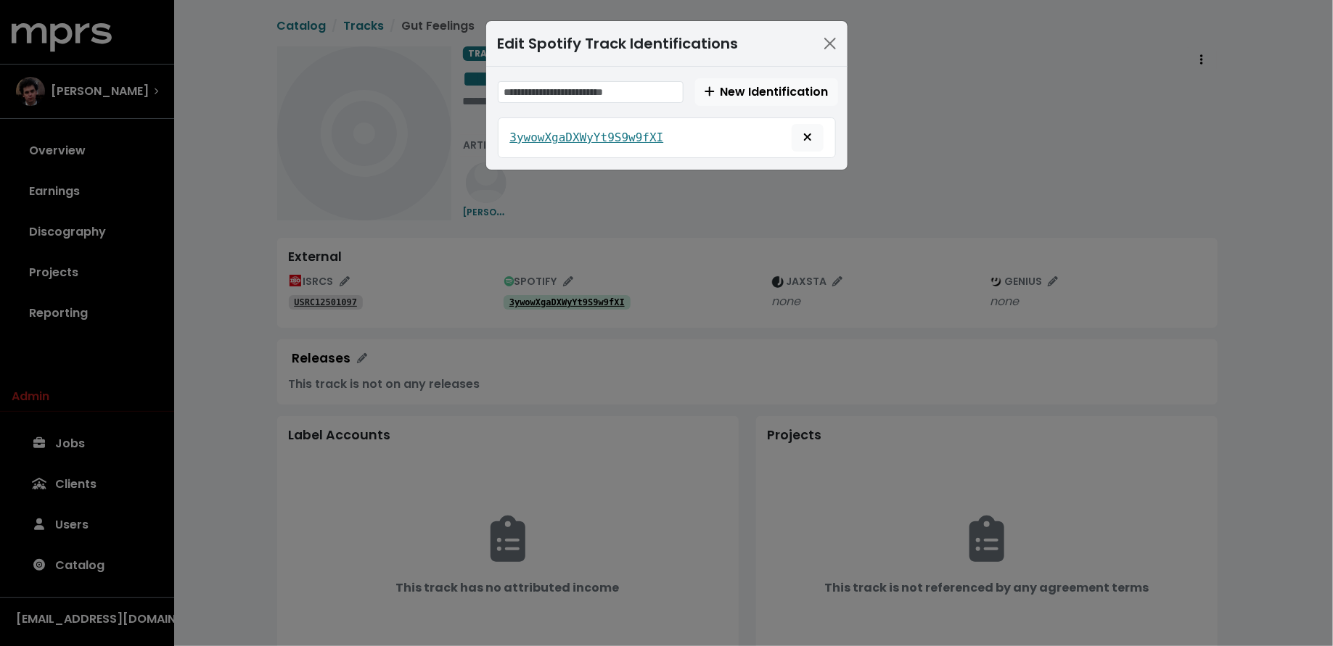
click at [231, 378] on div "Edit Spotify Track Identifications New Identification 3ywowXgaDXWyYt9S9w9fXI" at bounding box center [666, 323] width 1333 height 646
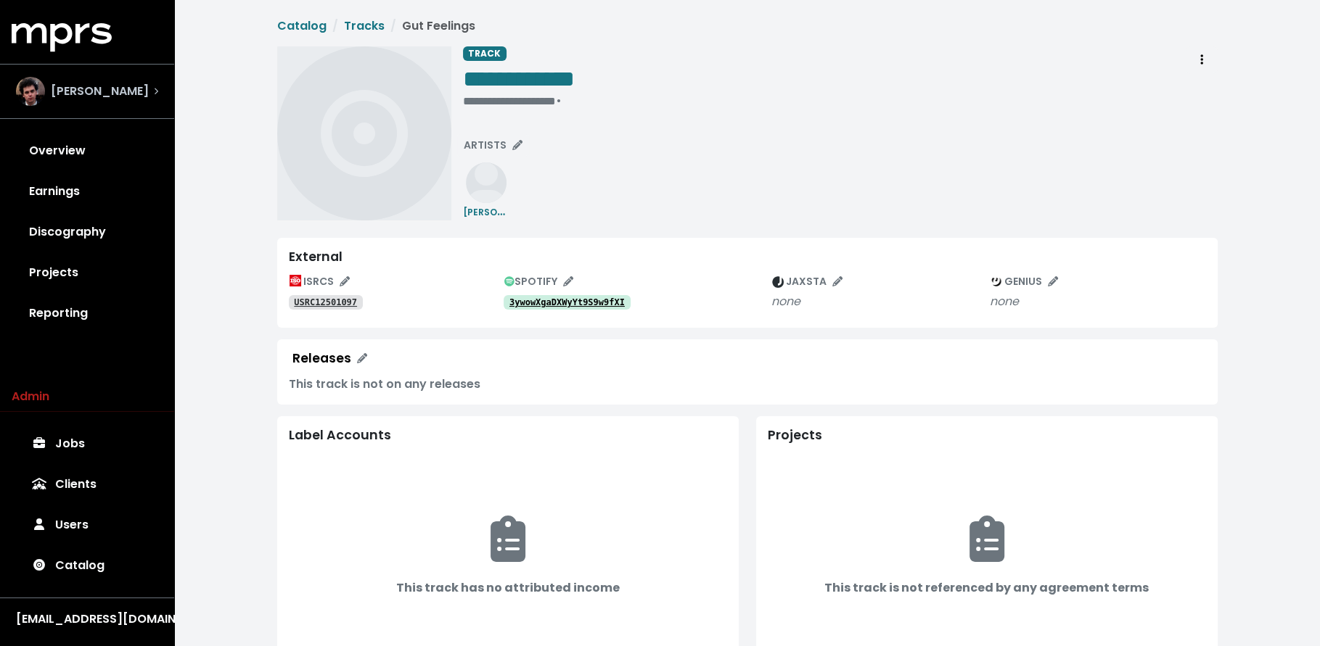
click at [45, 88] on div "[PERSON_NAME]" at bounding box center [82, 91] width 133 height 29
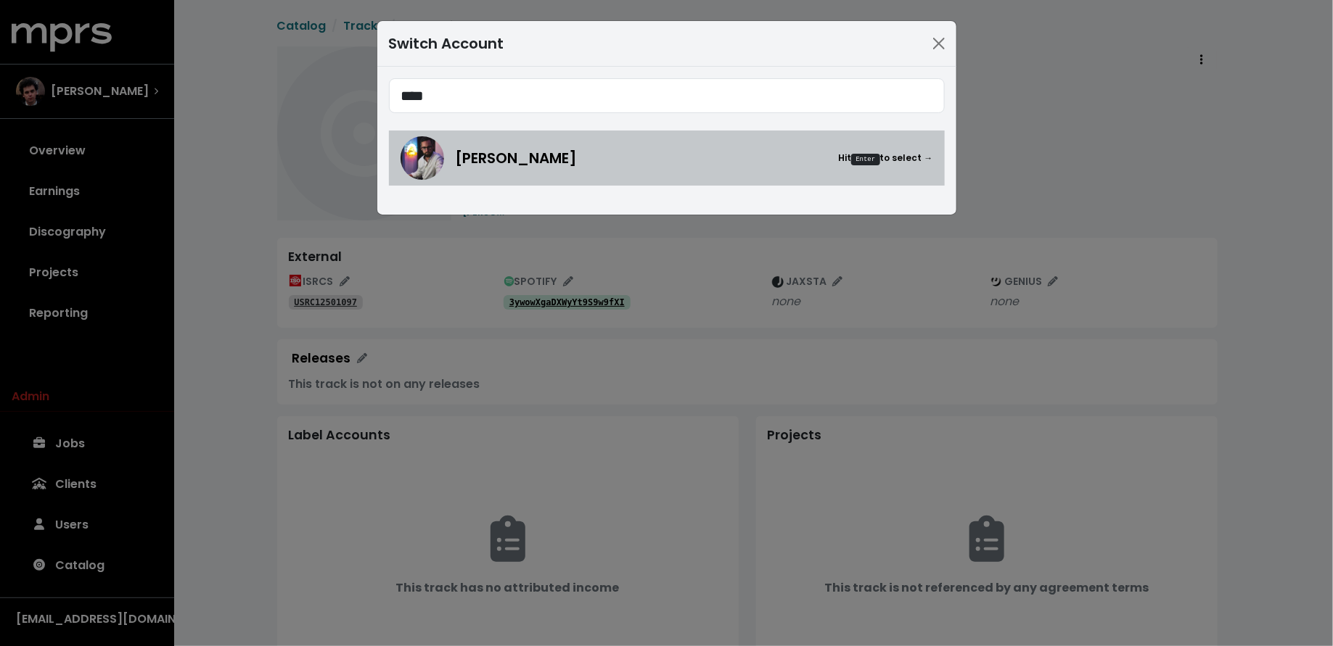
type input "****"
click at [634, 156] on div "Mitch McCarthy Hit Enter to select →" at bounding box center [694, 158] width 477 height 22
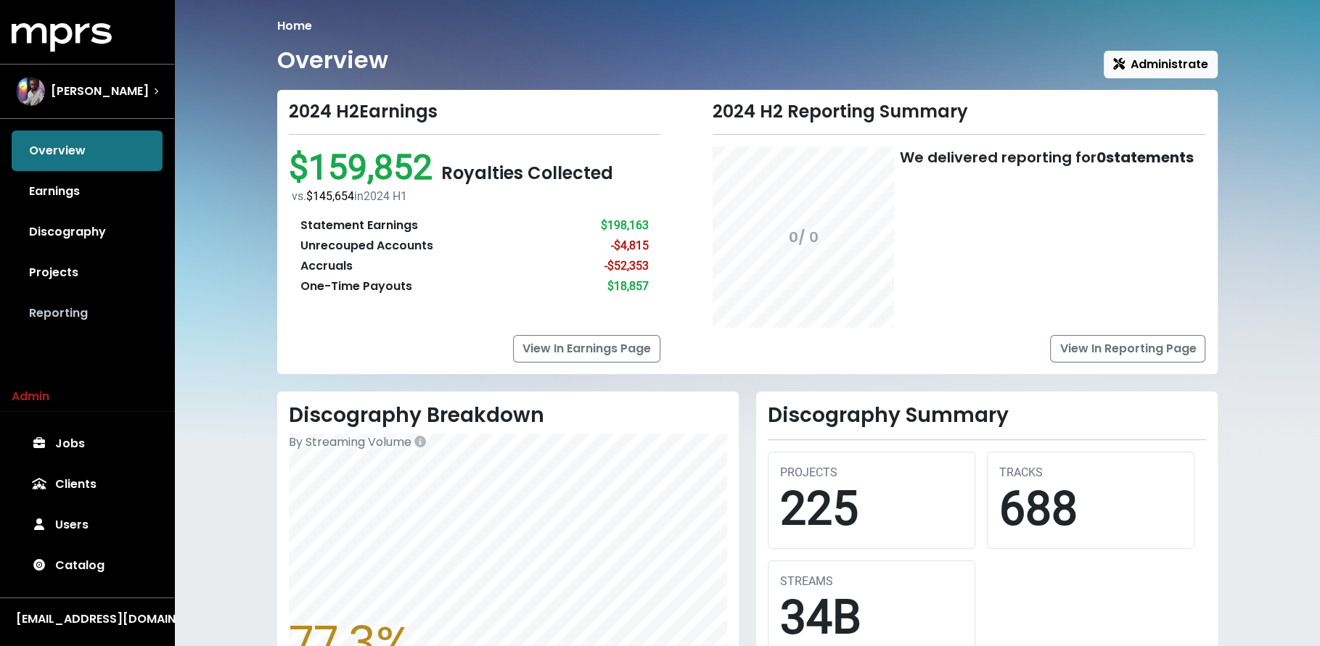
click at [89, 307] on link "Reporting" at bounding box center [87, 313] width 151 height 41
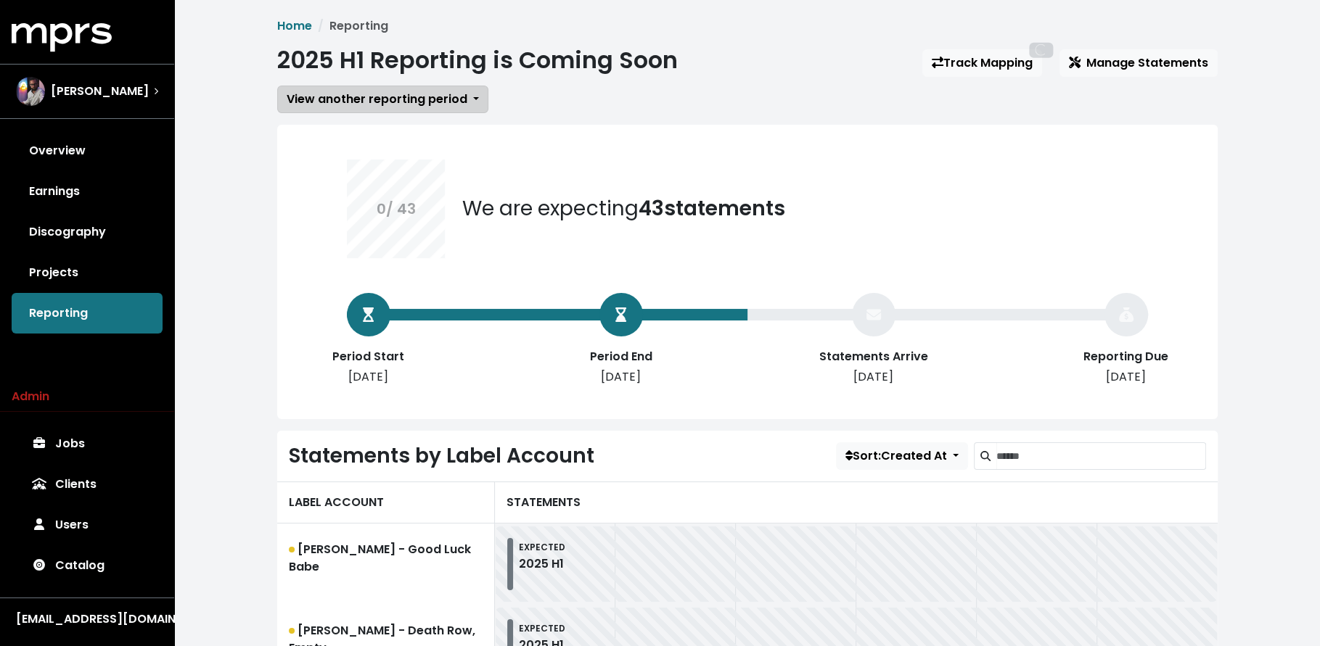
click at [404, 106] on span "View another reporting period" at bounding box center [377, 99] width 181 height 17
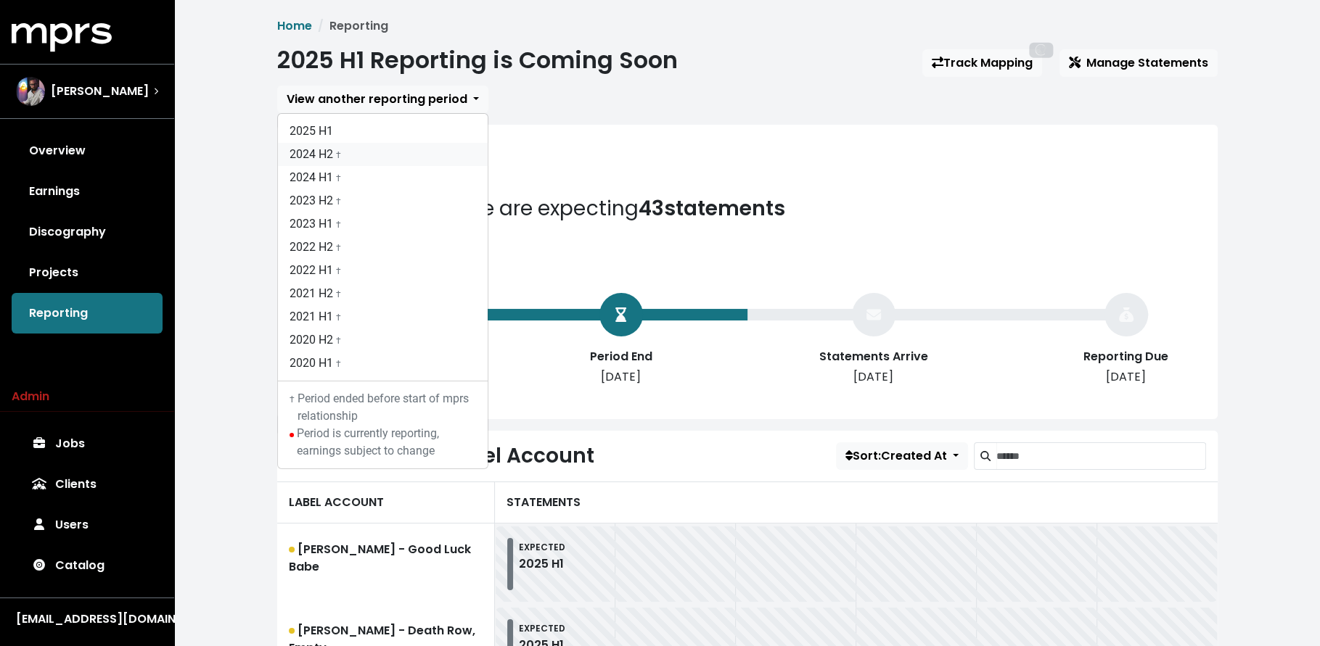
click at [398, 157] on link "2024 H2 †" at bounding box center [383, 154] width 210 height 23
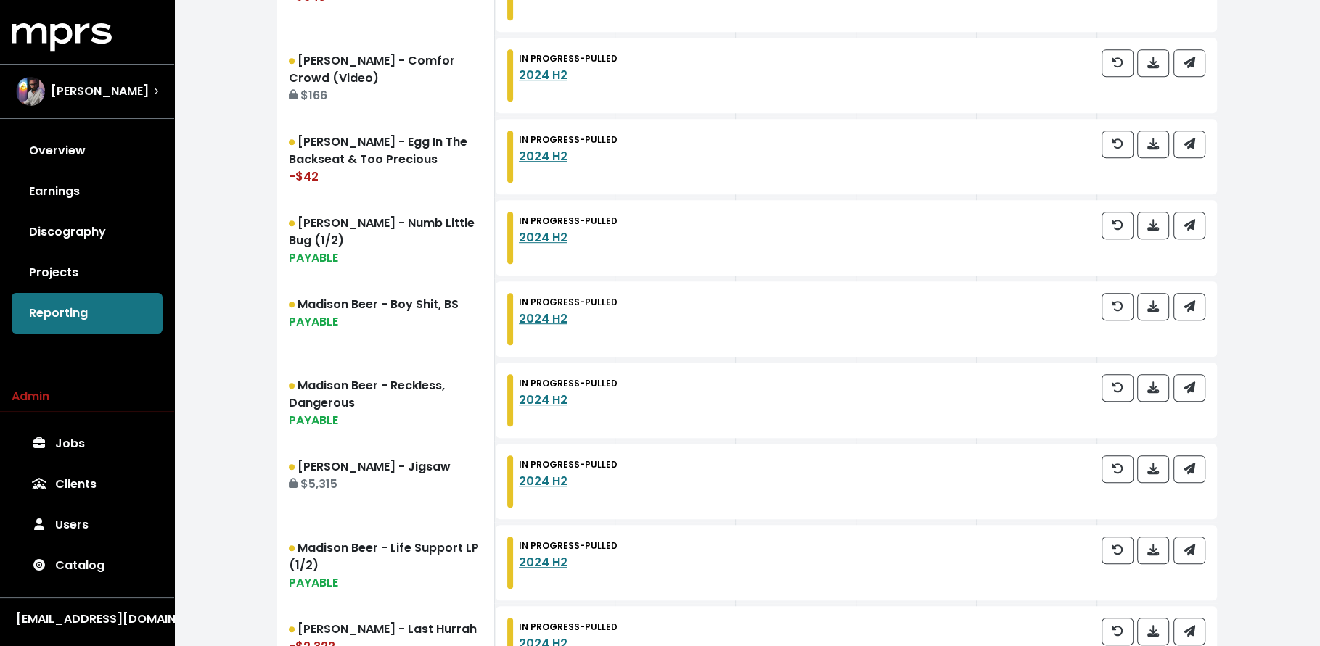
scroll to position [1640, 0]
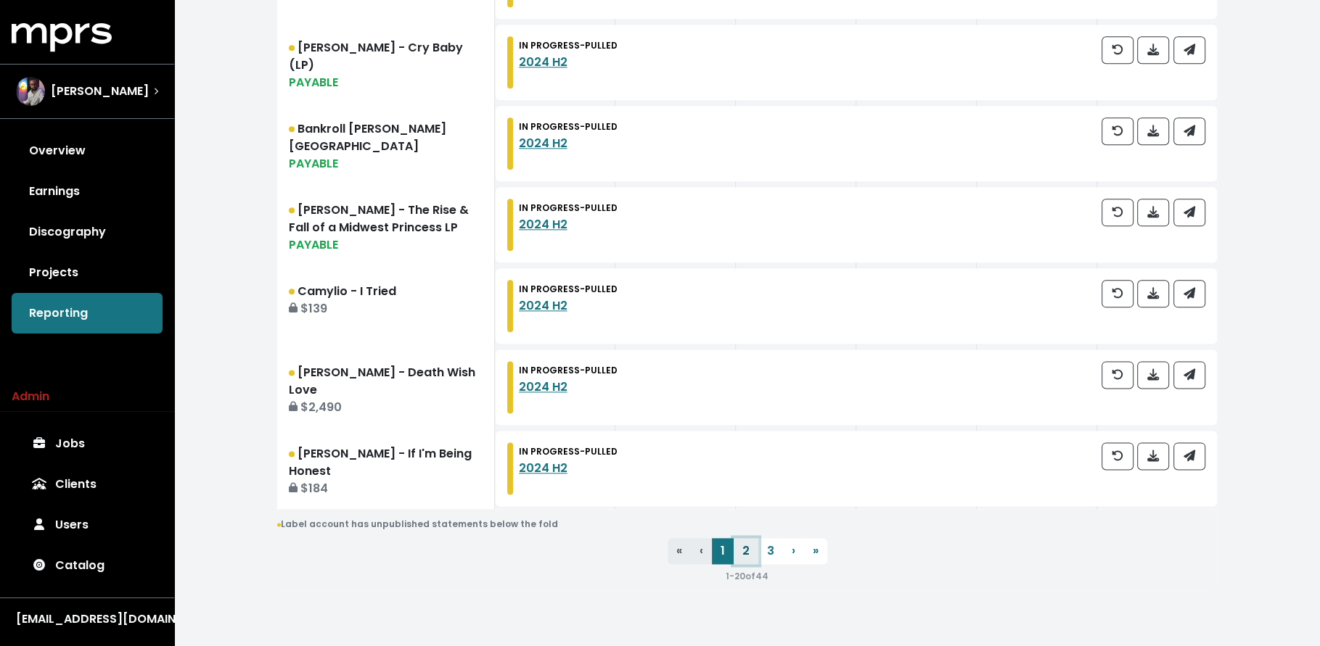
click at [738, 549] on link "2" at bounding box center [745, 551] width 25 height 26
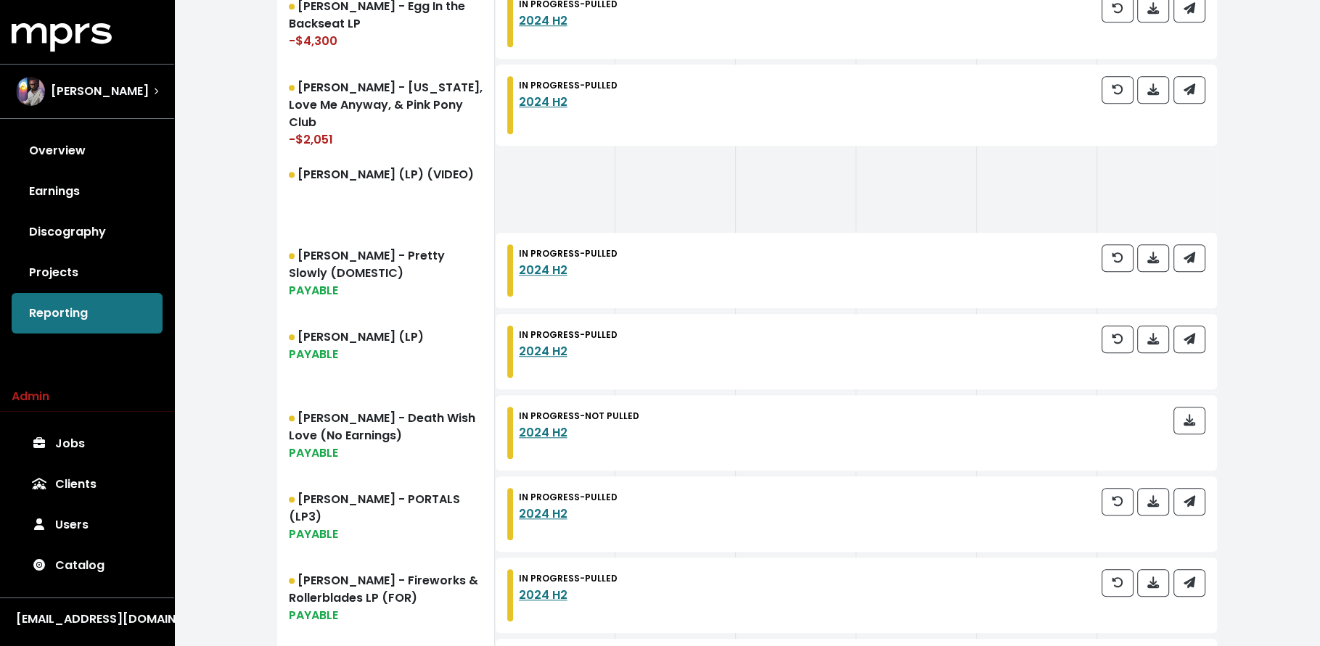
scroll to position [1645, 0]
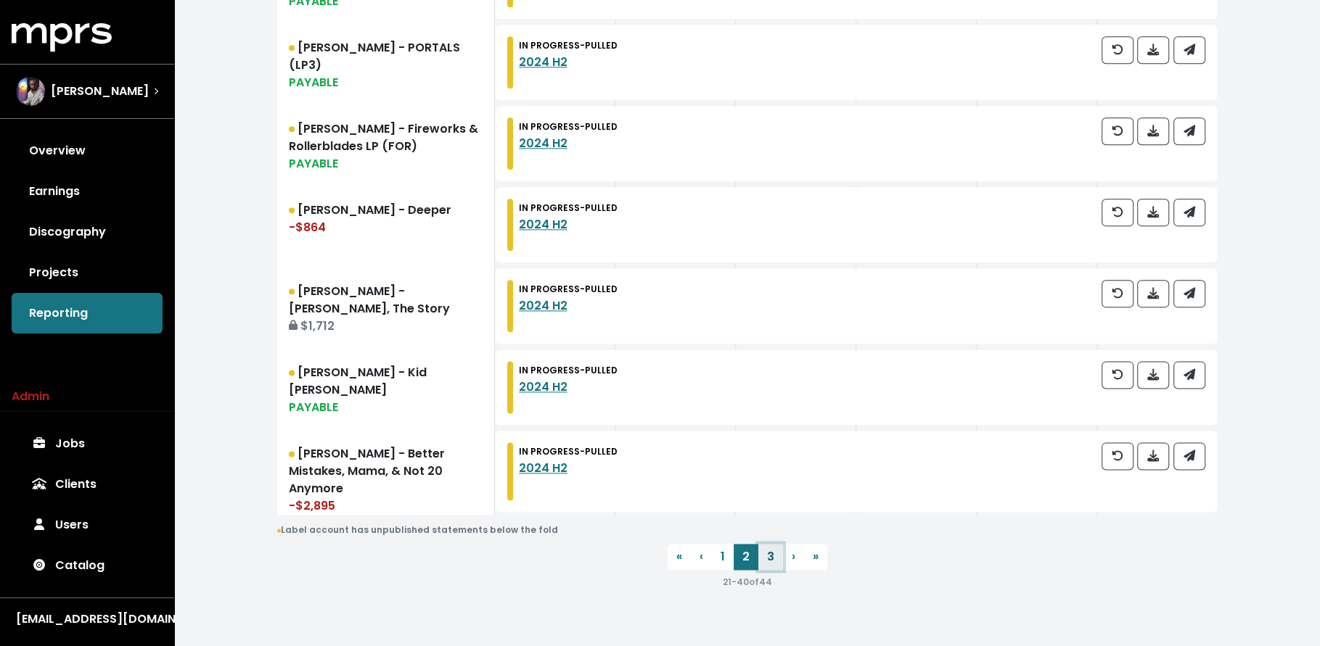
click at [764, 551] on link "3" at bounding box center [770, 557] width 25 height 26
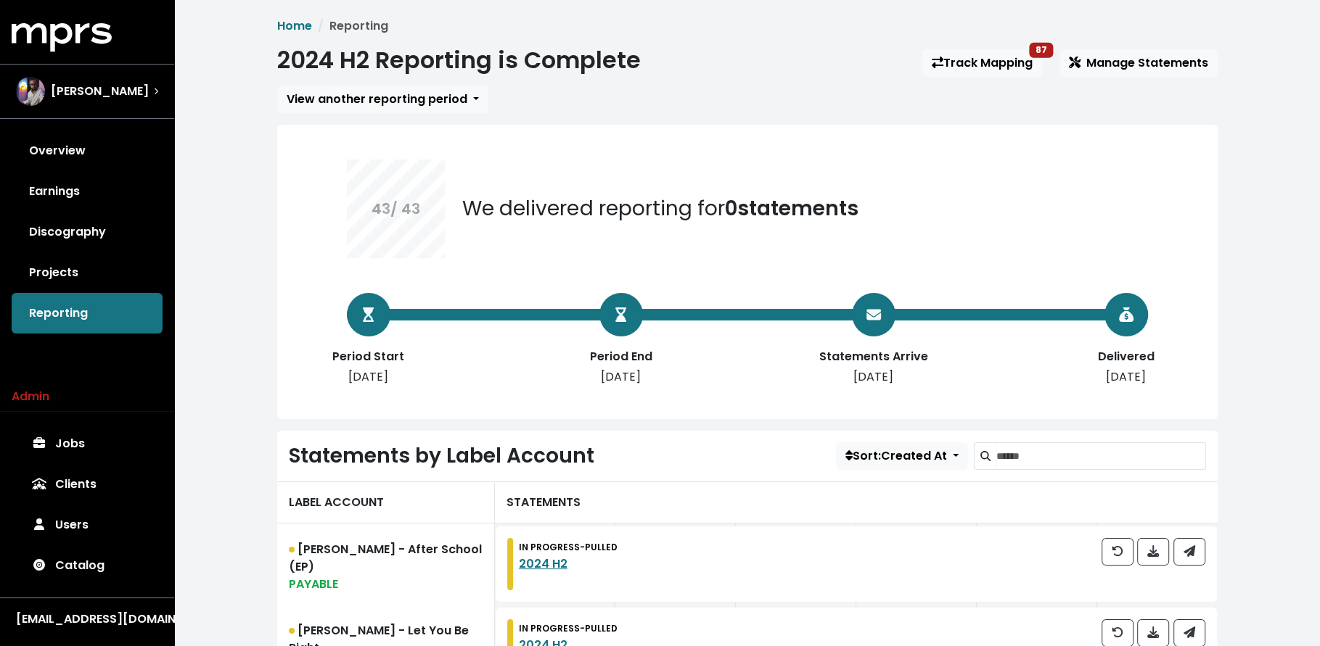
click at [994, 44] on div "Home Reporting 2024 H2 Reporting is Complete Track Mapping 87 Manage Statements…" at bounding box center [747, 473] width 958 height 913
click at [67, 92] on span "[PERSON_NAME]" at bounding box center [100, 91] width 98 height 17
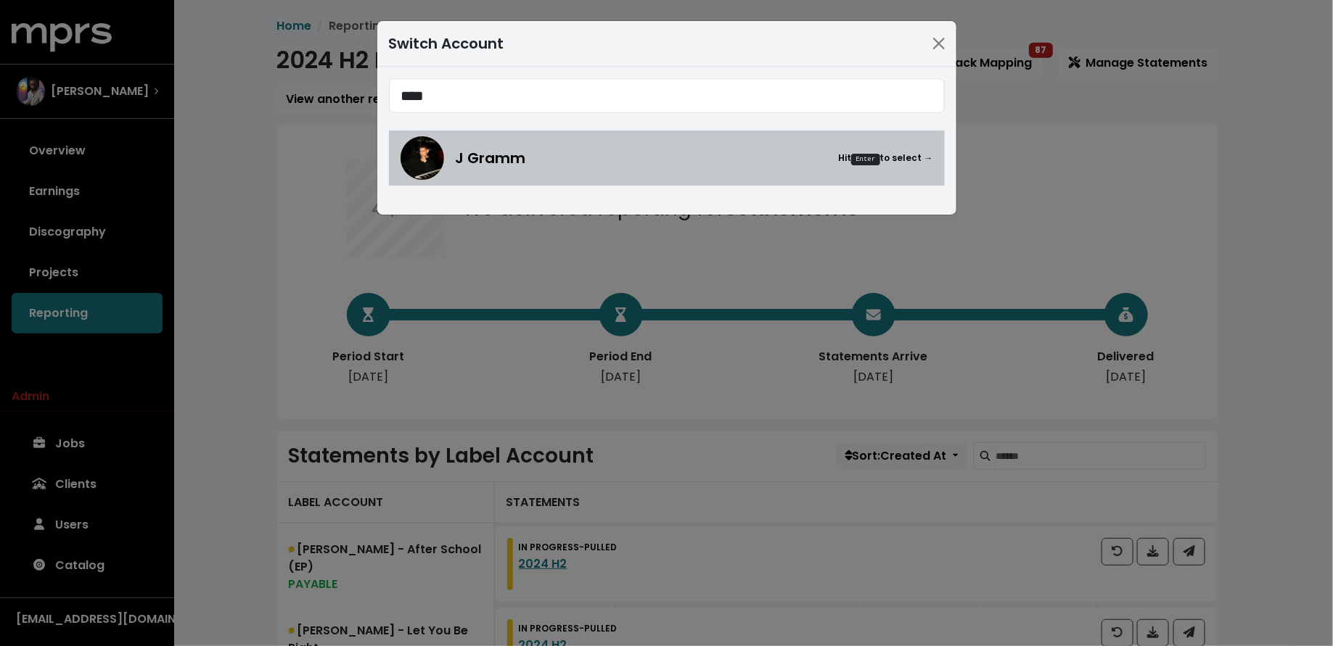
type input "****"
click at [520, 165] on span "J Gramm" at bounding box center [491, 158] width 70 height 22
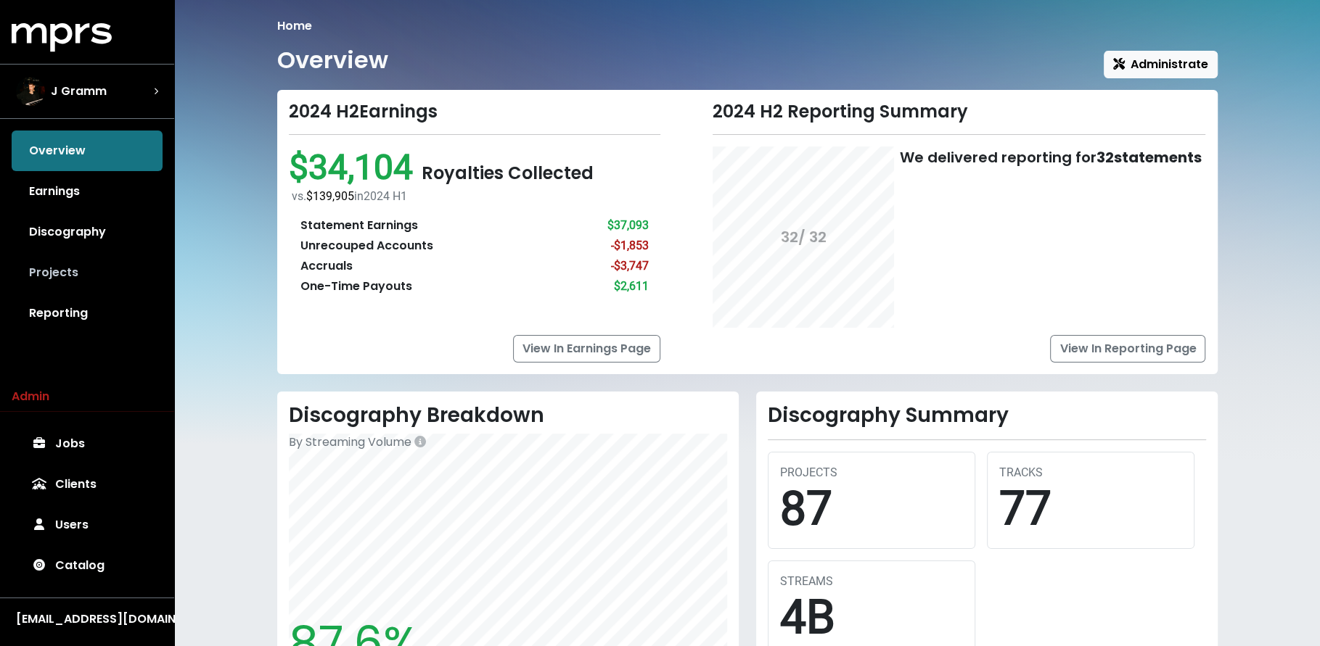
click at [88, 263] on link "Projects" at bounding box center [87, 272] width 151 height 41
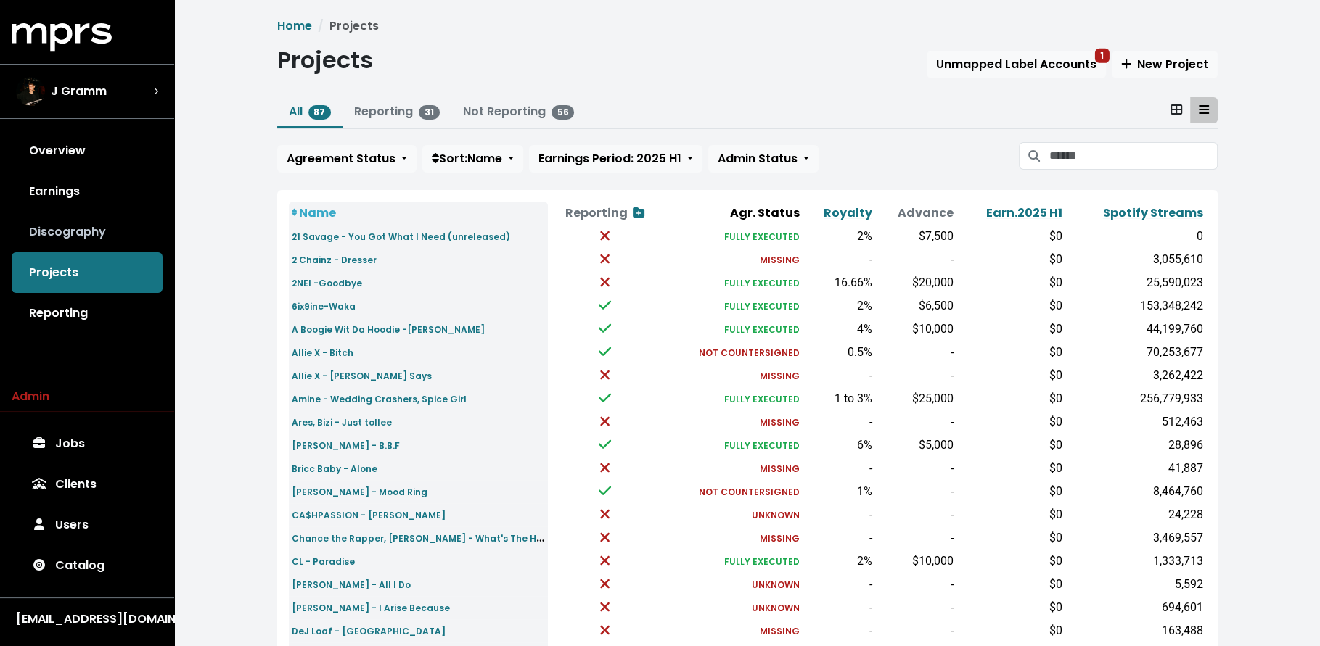
click at [37, 246] on link "Discography" at bounding box center [87, 232] width 151 height 41
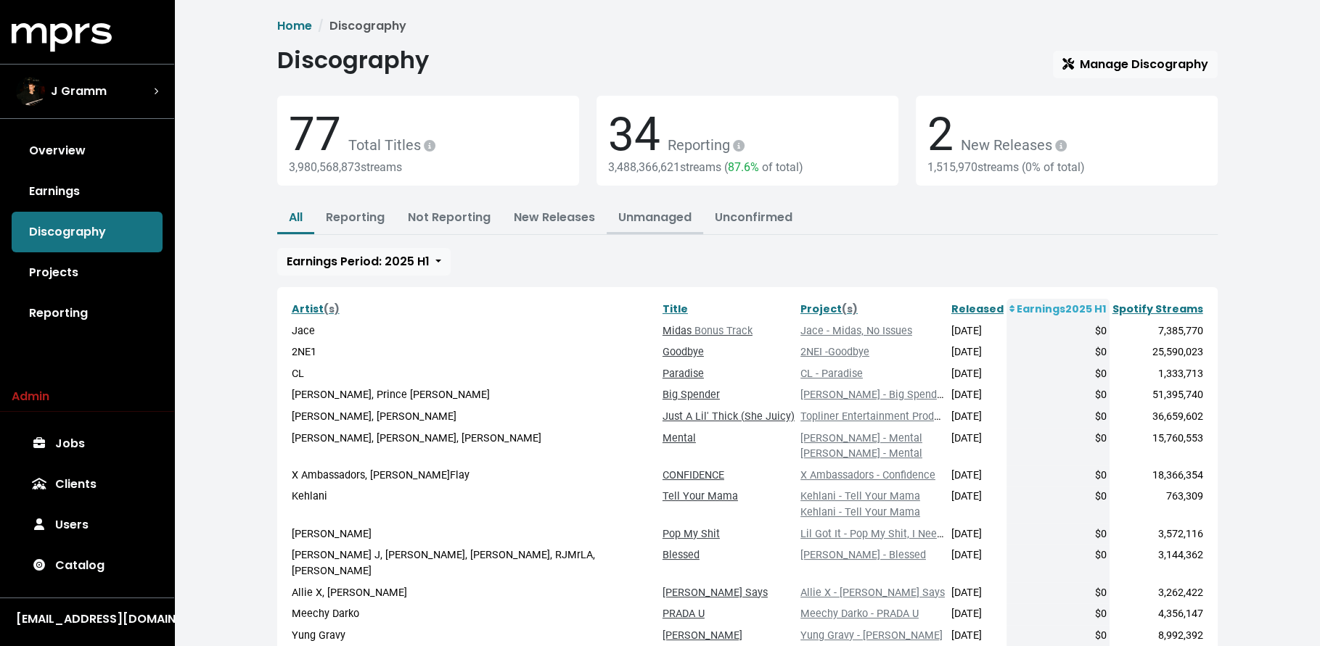
click at [650, 220] on link "Unmanaged" at bounding box center [654, 217] width 73 height 17
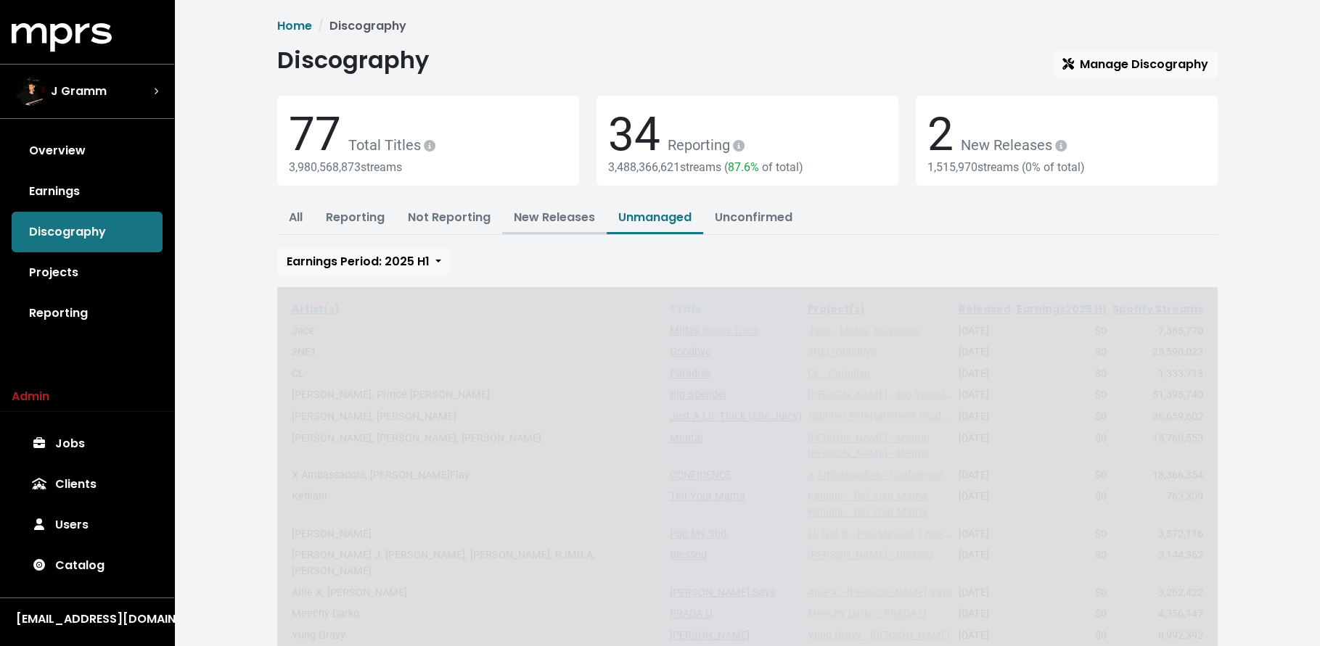
click at [578, 223] on link "New Releases" at bounding box center [554, 217] width 81 height 17
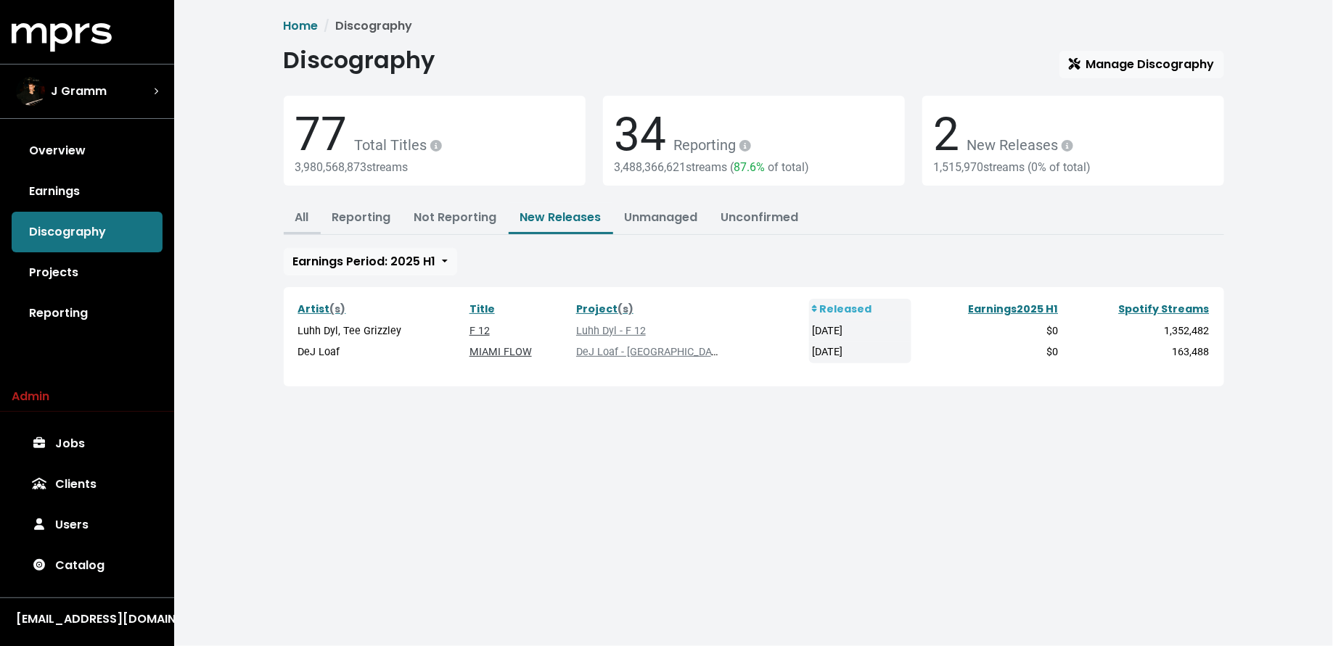
click at [311, 218] on button "All" at bounding box center [302, 218] width 37 height 31
click at [297, 218] on link "All" at bounding box center [302, 217] width 14 height 17
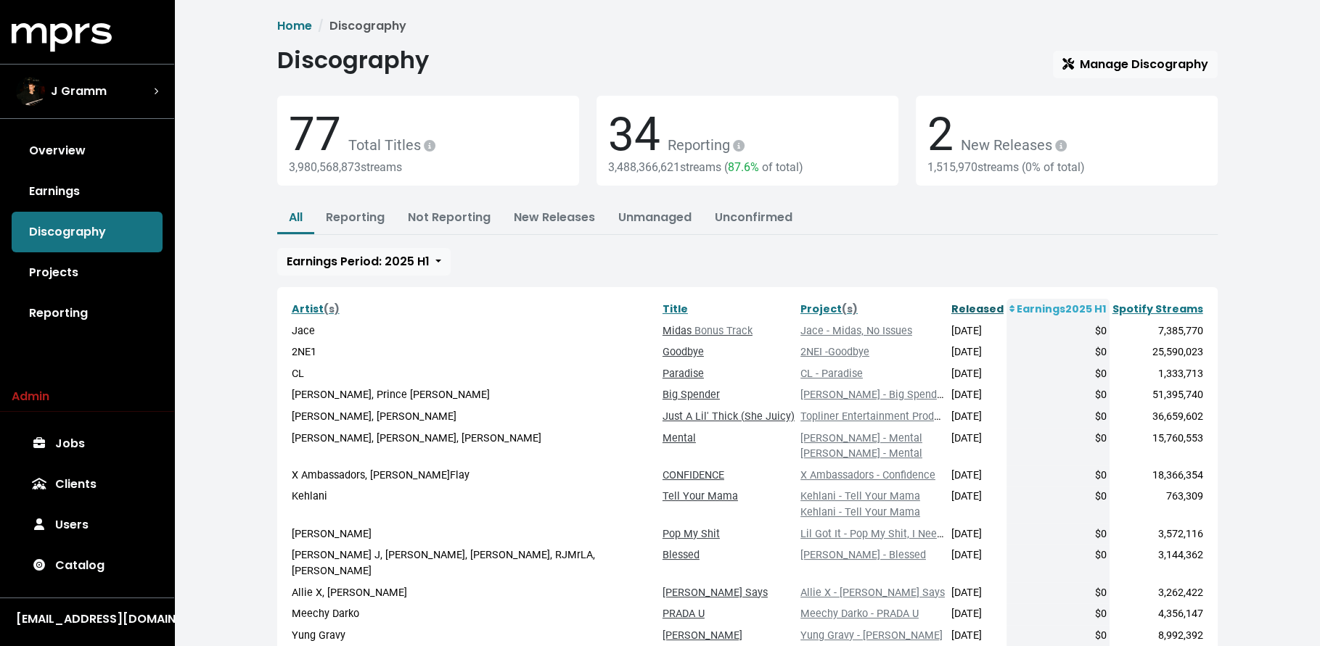
click at [951, 308] on link "Released" at bounding box center [977, 309] width 52 height 15
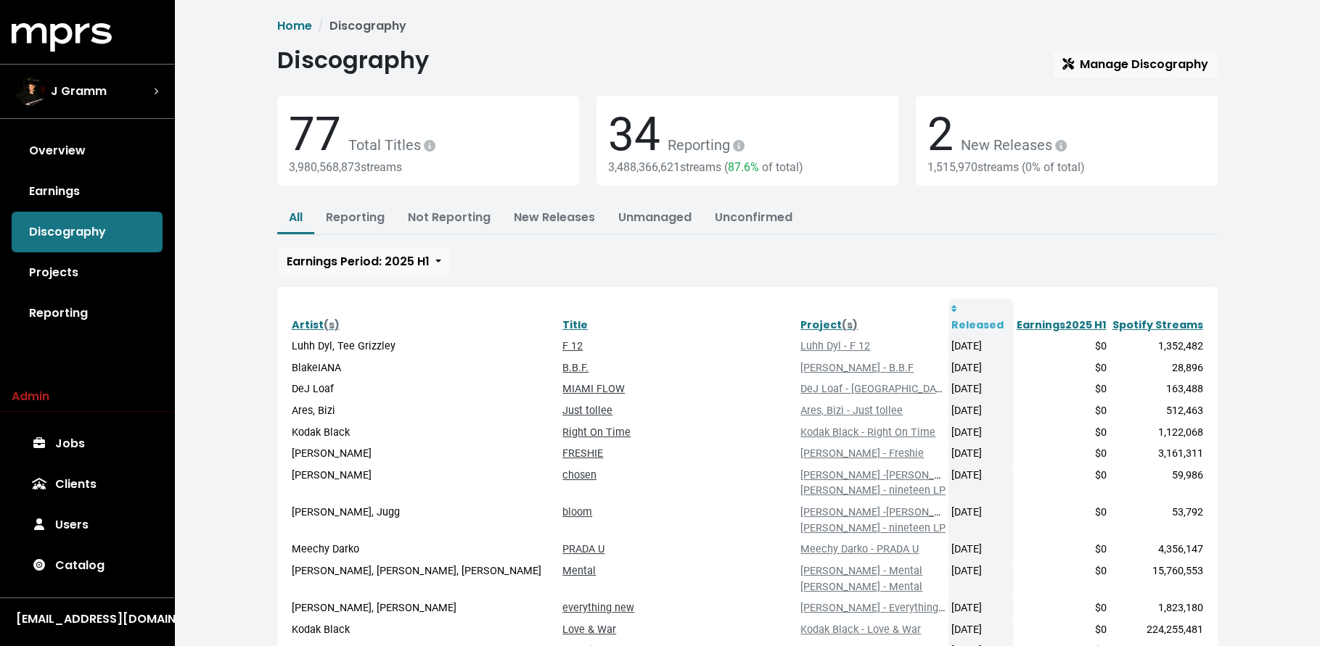
click at [951, 306] on icon at bounding box center [953, 309] width 5 height 8
click at [951, 308] on icon at bounding box center [953, 308] width 5 height 7
click at [968, 307] on th "Released" at bounding box center [980, 317] width 65 height 37
click at [948, 307] on th "Released" at bounding box center [980, 317] width 65 height 37
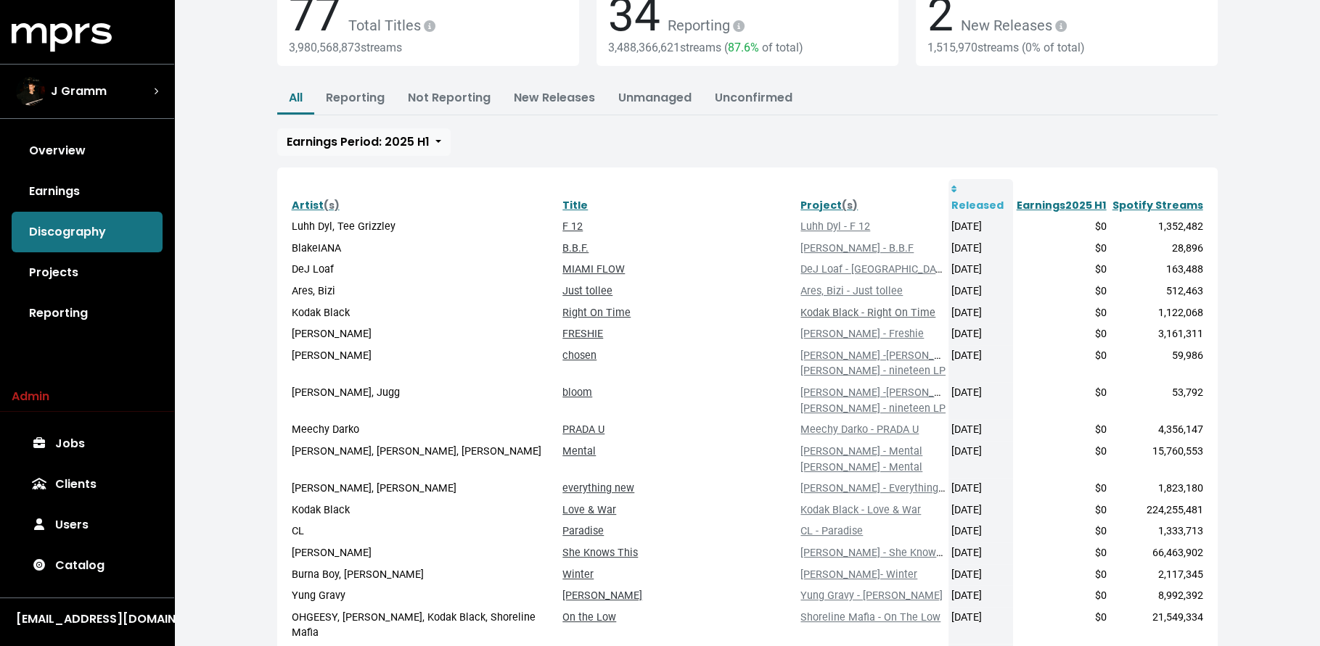
scroll to position [125, 0]
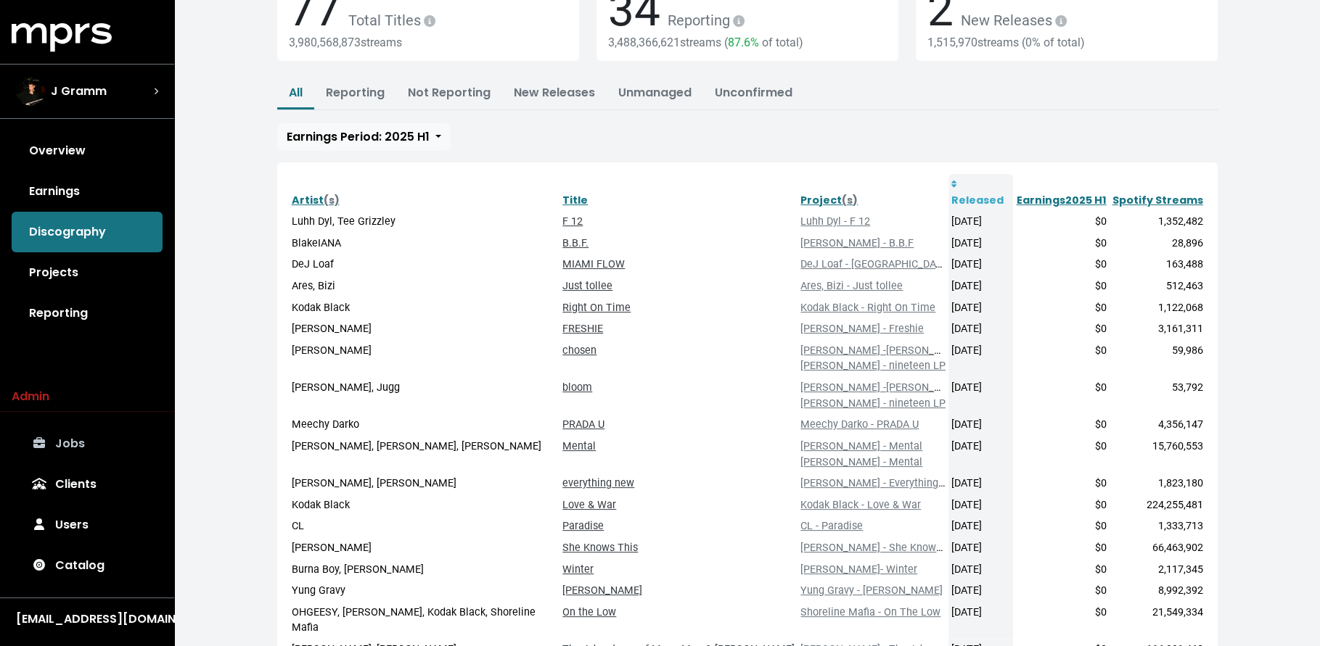
click at [117, 439] on link "Jobs" at bounding box center [87, 444] width 151 height 41
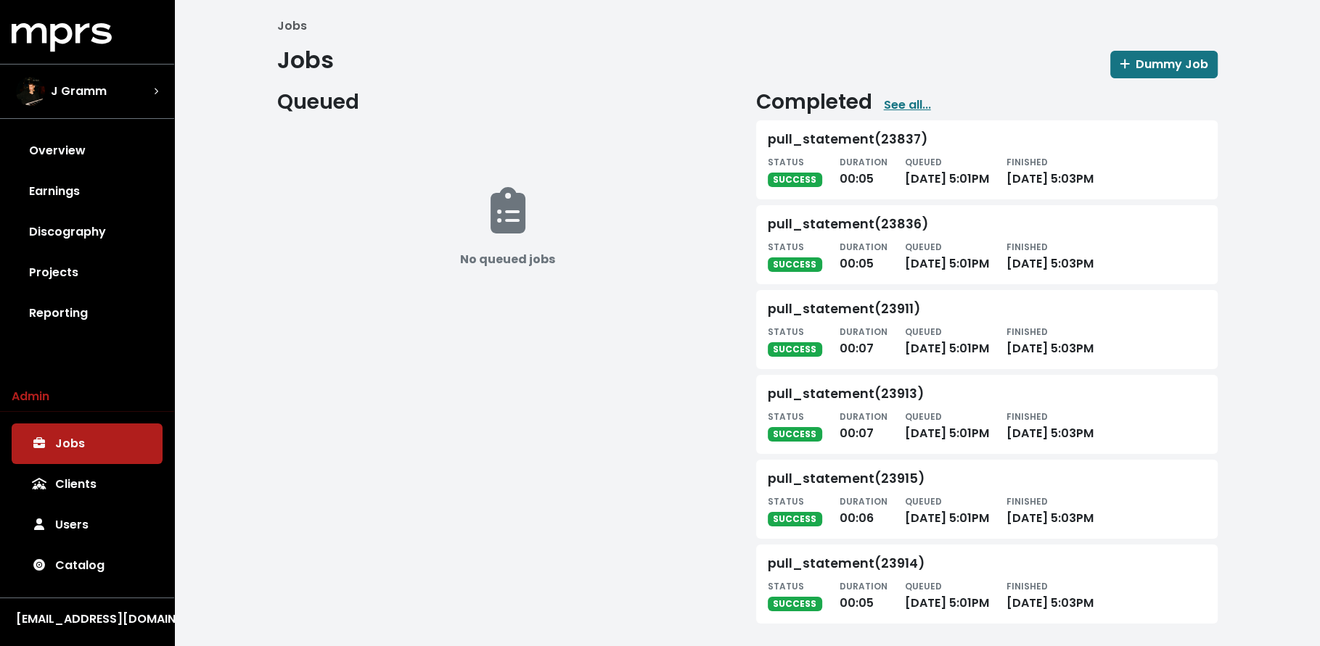
scroll to position [6, 0]
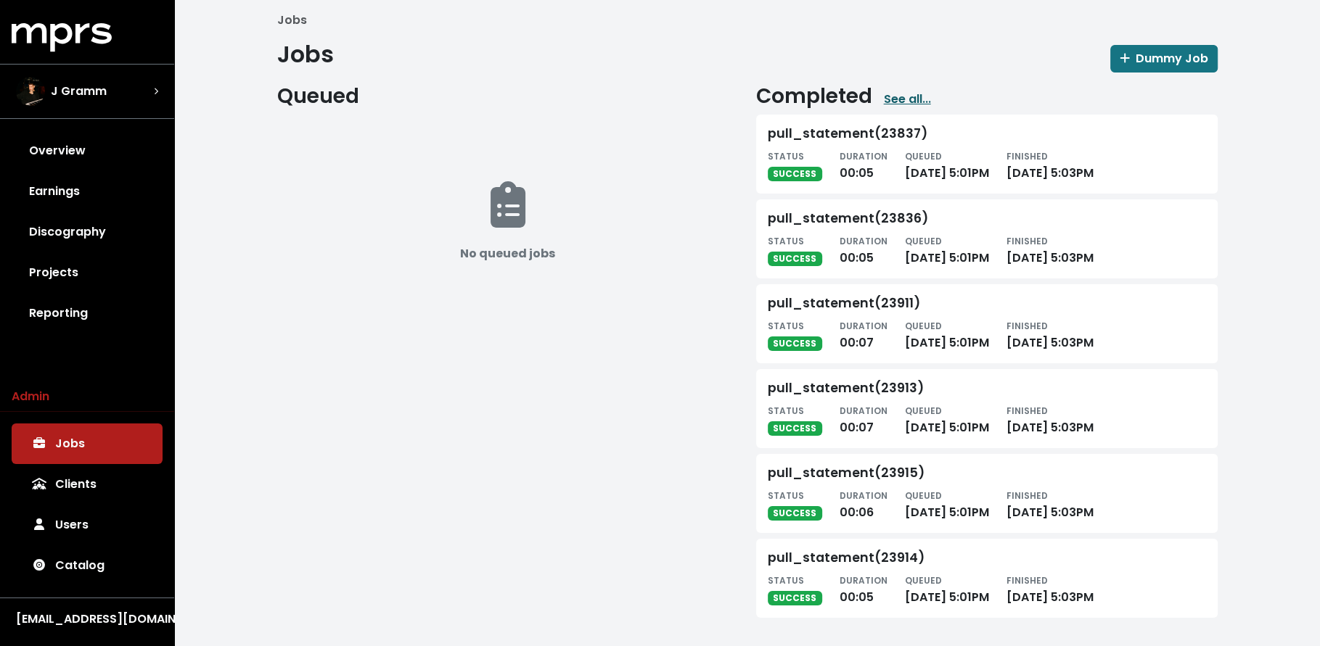
click at [900, 102] on link "See all..." at bounding box center [907, 99] width 47 height 17
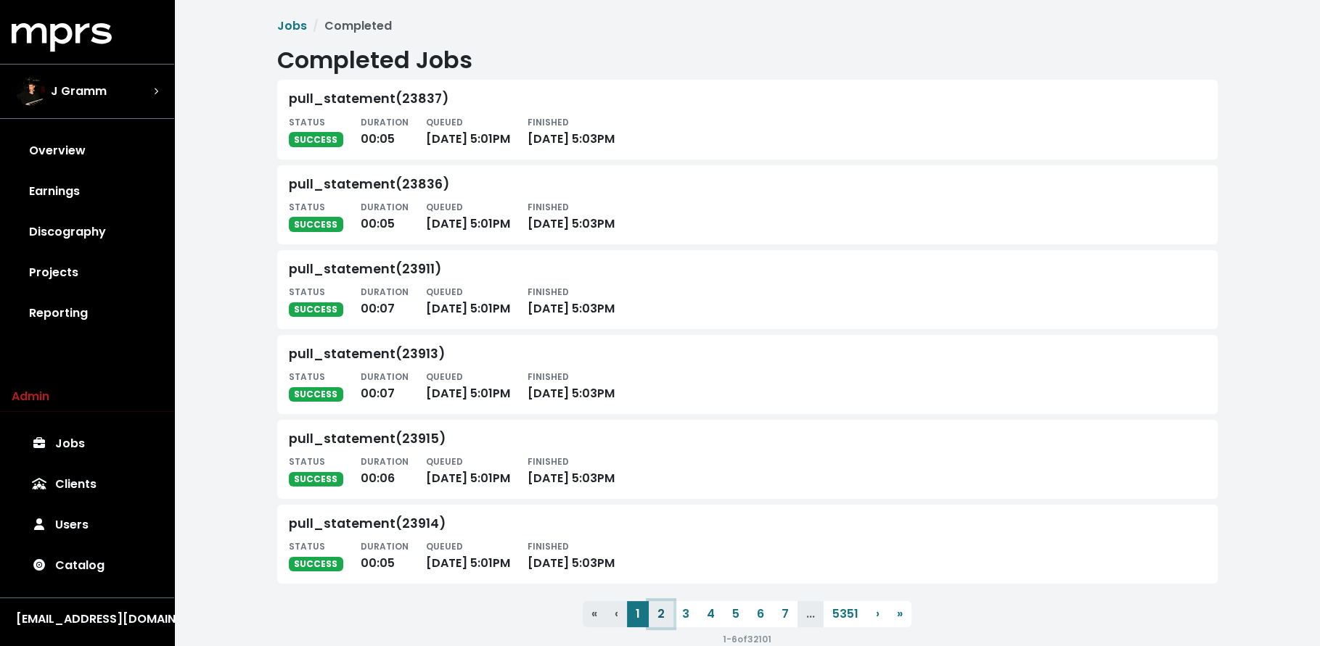
click at [658, 614] on button "2" at bounding box center [661, 614] width 25 height 26
click at [677, 617] on button "3" at bounding box center [685, 614] width 25 height 26
click at [707, 615] on button "4" at bounding box center [710, 614] width 25 height 26
click at [728, 613] on button "5" at bounding box center [735, 614] width 25 height 26
click at [754, 617] on button "6" at bounding box center [760, 614] width 25 height 26
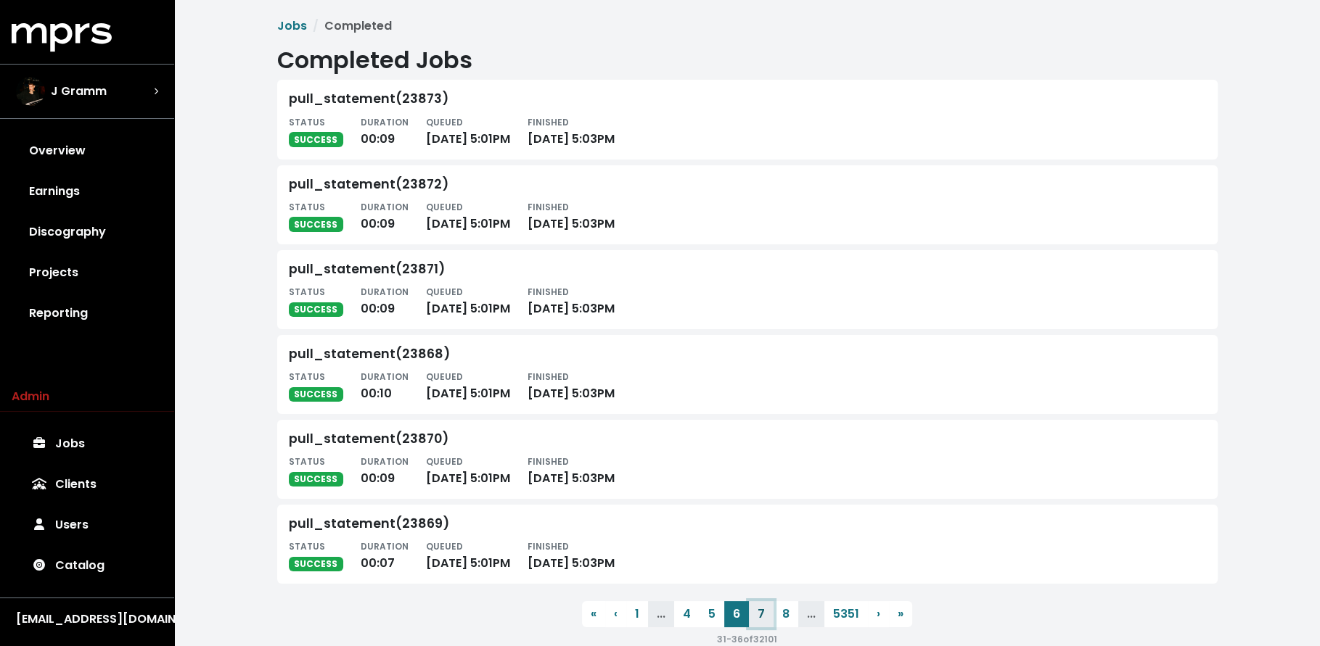
click at [760, 614] on button "7" at bounding box center [761, 614] width 25 height 26
click at [760, 617] on button "8" at bounding box center [761, 616] width 25 height 26
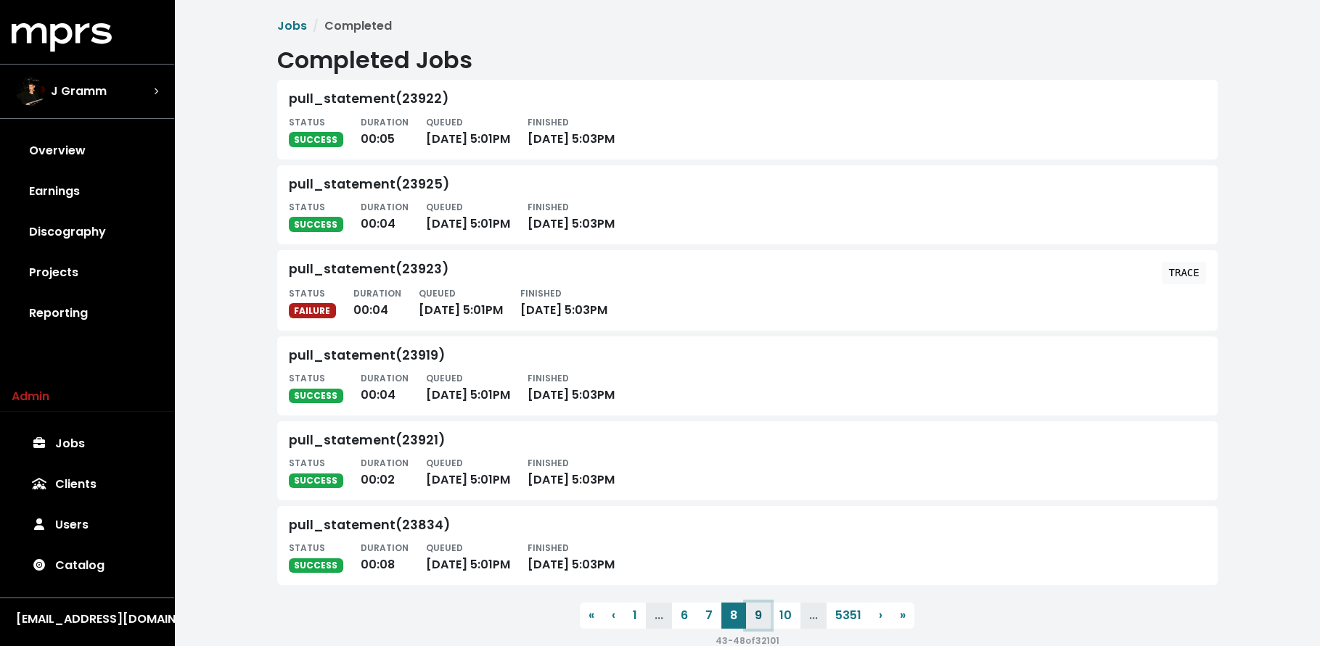
click at [762, 617] on button "9" at bounding box center [758, 616] width 25 height 26
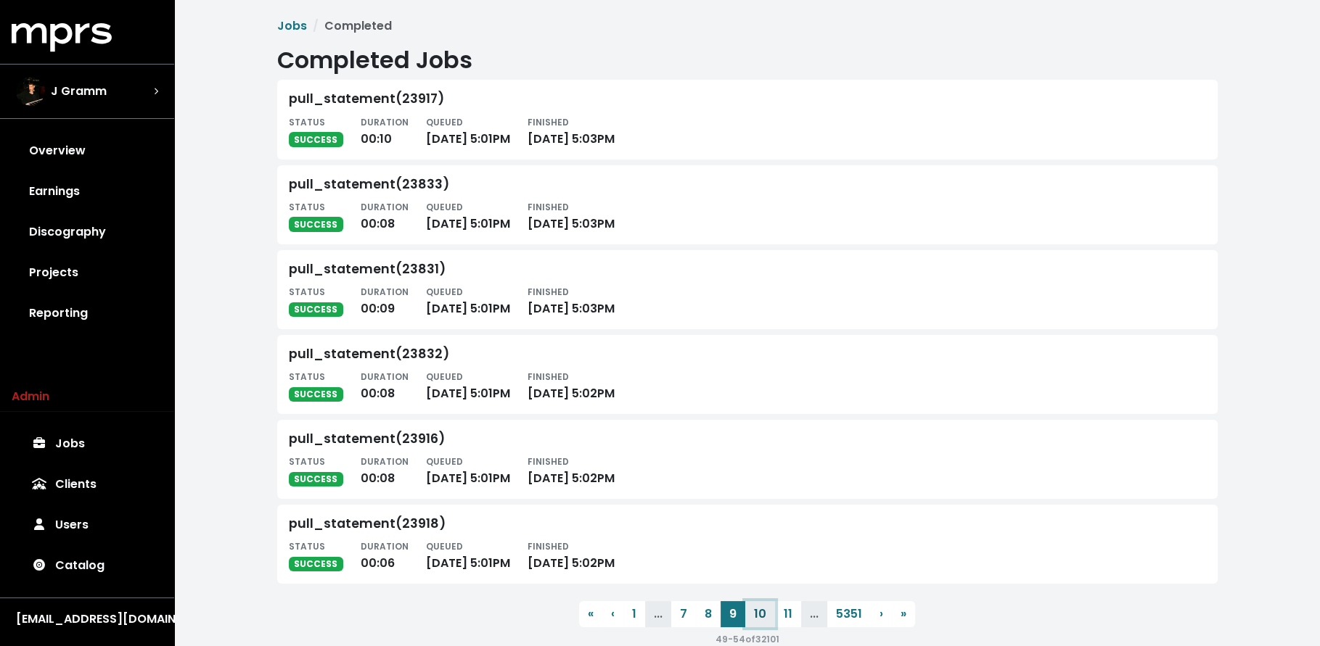
click at [762, 617] on button "10" at bounding box center [760, 614] width 30 height 26
click at [762, 617] on button "11" at bounding box center [761, 614] width 26 height 26
click at [762, 617] on button "12" at bounding box center [761, 614] width 29 height 26
click at [766, 611] on button "13" at bounding box center [763, 614] width 29 height 26
click at [766, 611] on button "14" at bounding box center [764, 614] width 30 height 26
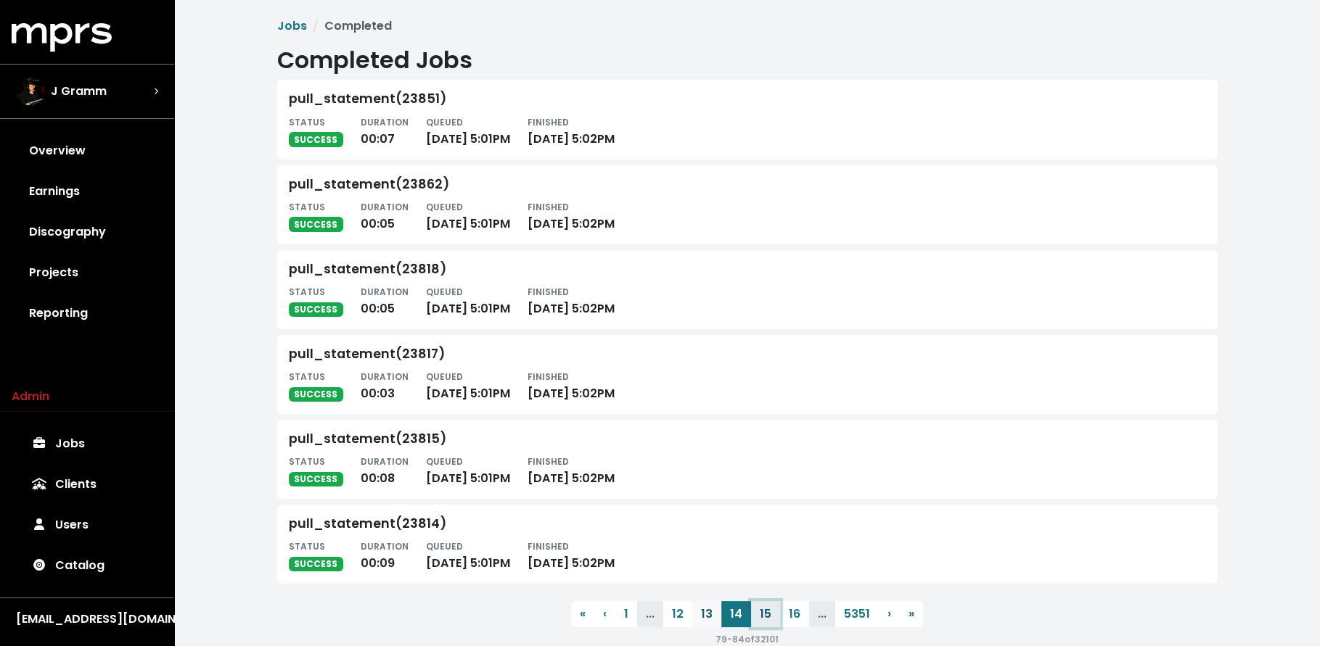
click at [766, 611] on button "15" at bounding box center [765, 614] width 29 height 26
click at [766, 611] on button "16" at bounding box center [765, 614] width 29 height 26
click at [766, 611] on button "17" at bounding box center [765, 614] width 29 height 26
click at [766, 611] on button "18" at bounding box center [765, 614] width 29 height 26
click at [766, 611] on button "19" at bounding box center [763, 614] width 29 height 26
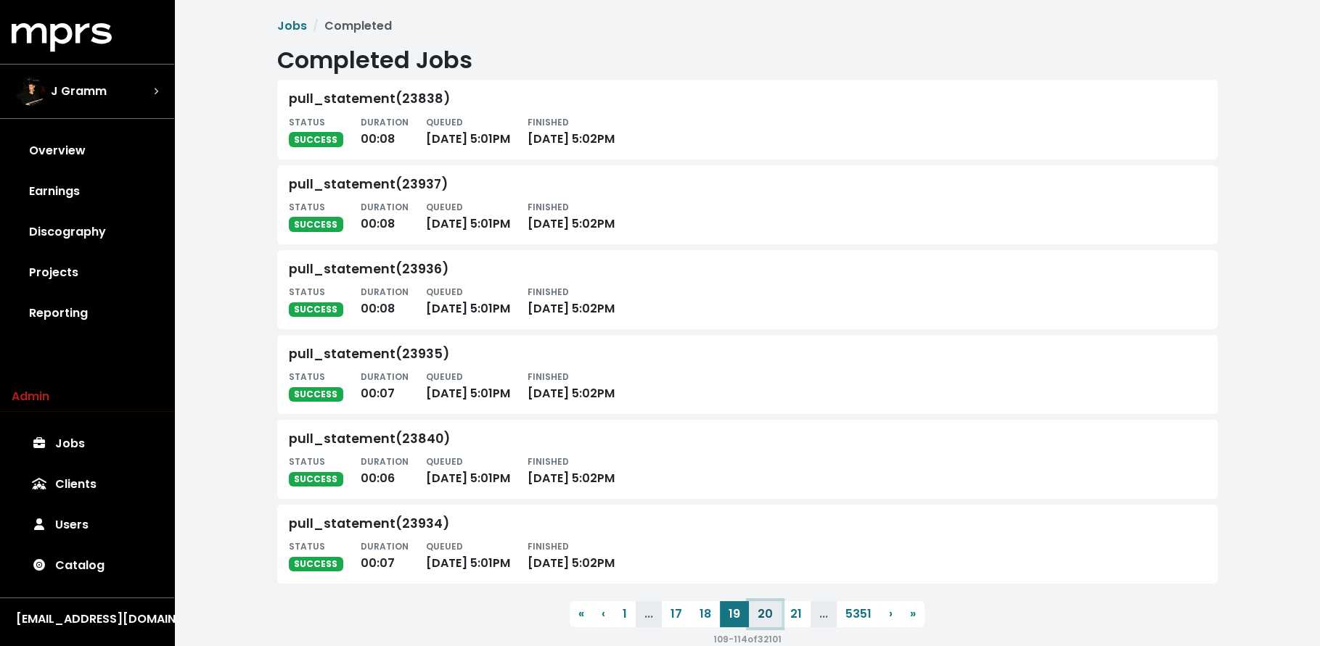
click at [766, 611] on button "20" at bounding box center [765, 614] width 33 height 26
click at [766, 611] on button "21" at bounding box center [765, 614] width 29 height 26
click at [766, 611] on button "22" at bounding box center [765, 614] width 32 height 26
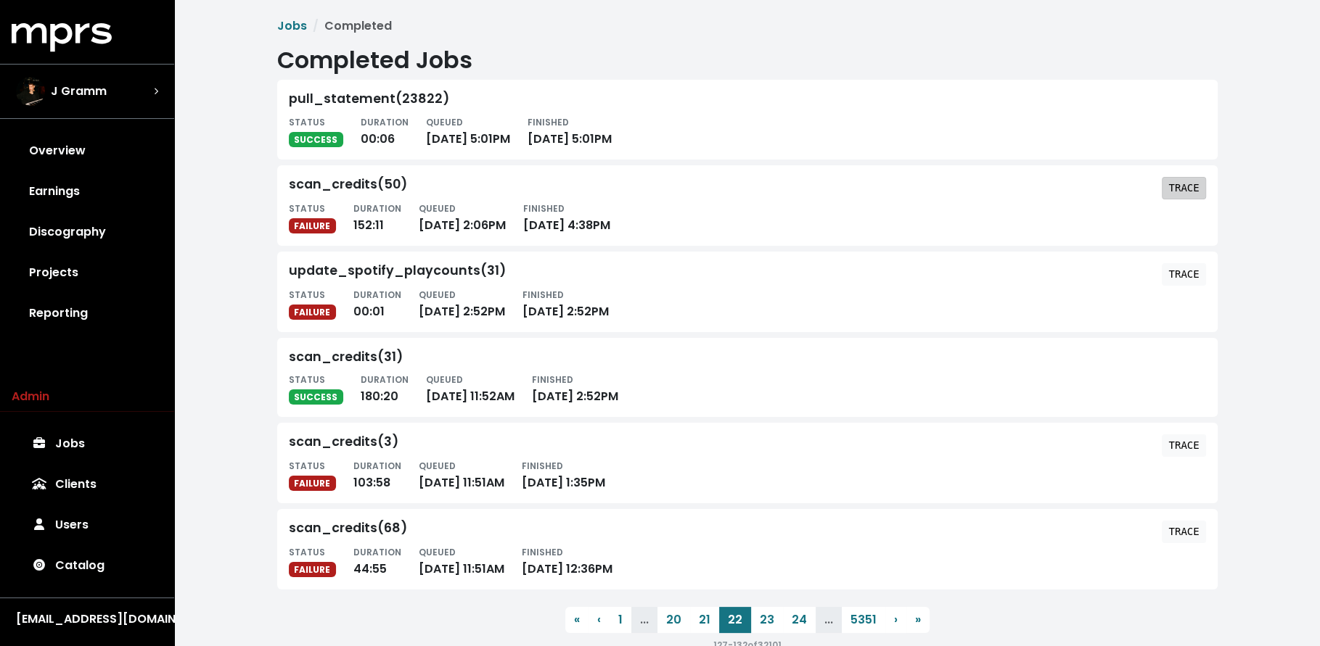
click at [1183, 189] on tt "TRACE" at bounding box center [1183, 188] width 30 height 12
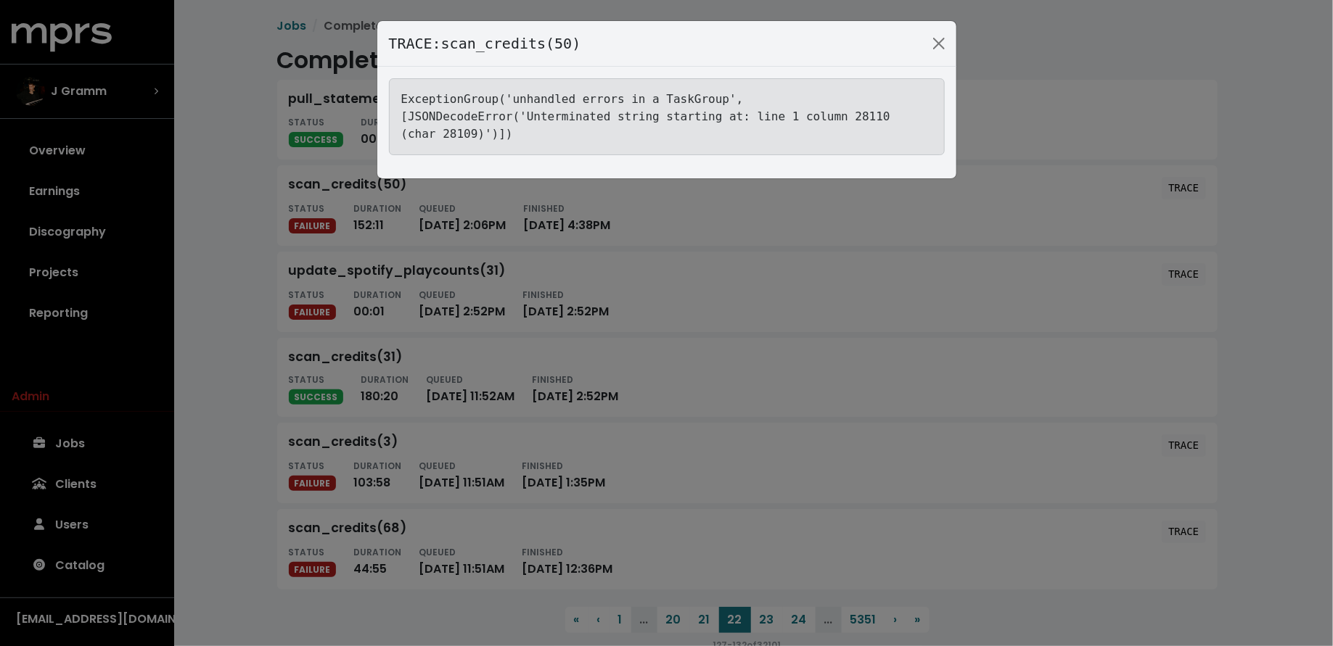
click at [204, 276] on div "TRACE: scan_credits(50) ExceptionGroup('unhandled errors in a TaskGroup', [JSON…" at bounding box center [666, 323] width 1333 height 646
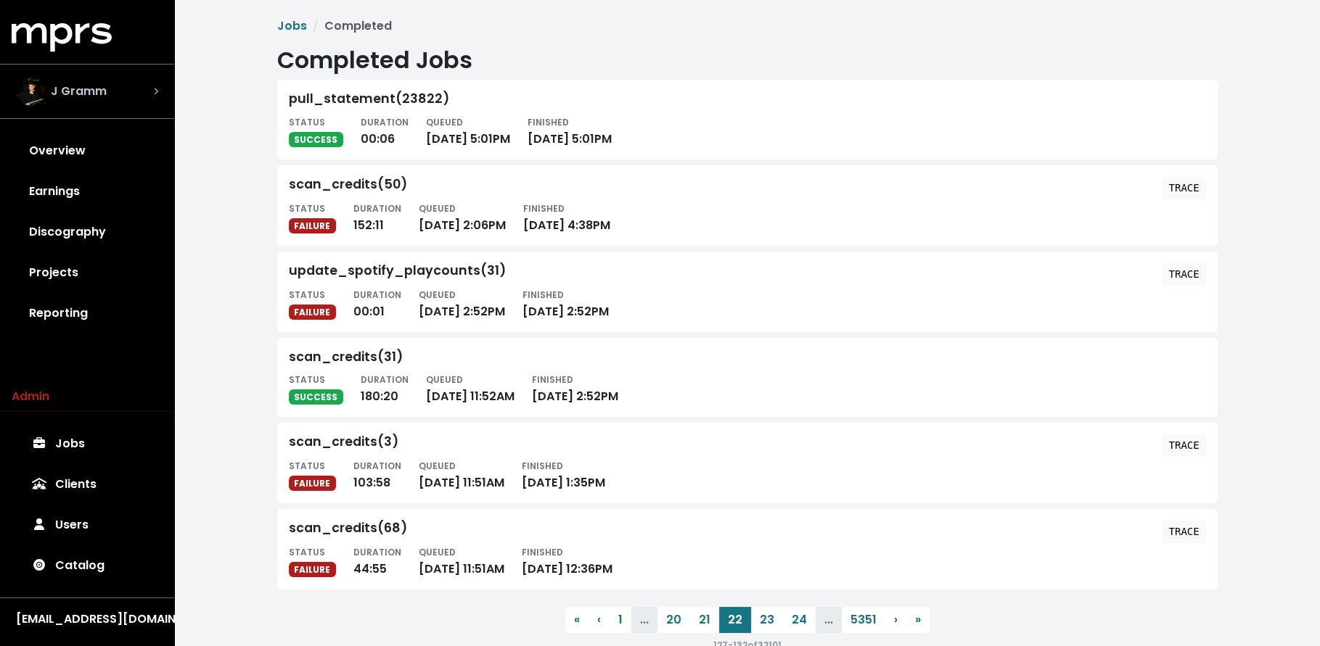
click at [108, 91] on div "J Gramm" at bounding box center [87, 91] width 142 height 29
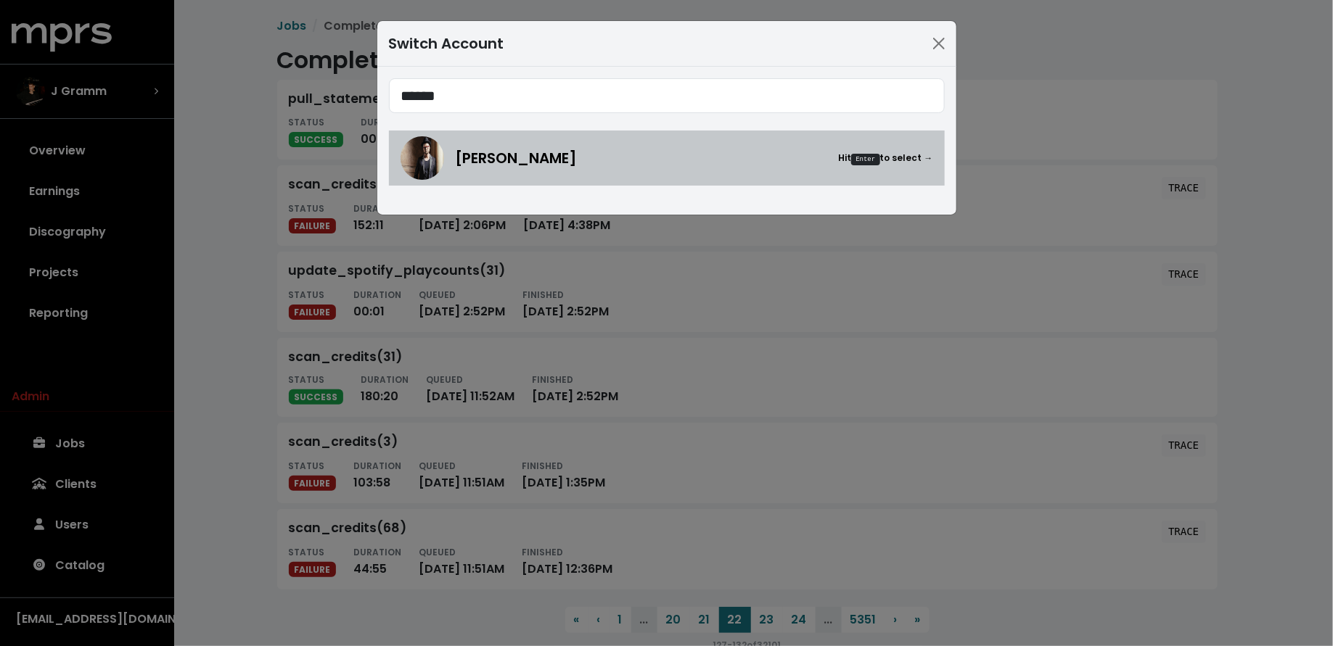
type input "******"
click at [461, 156] on span "Adam Anders" at bounding box center [517, 158] width 122 height 22
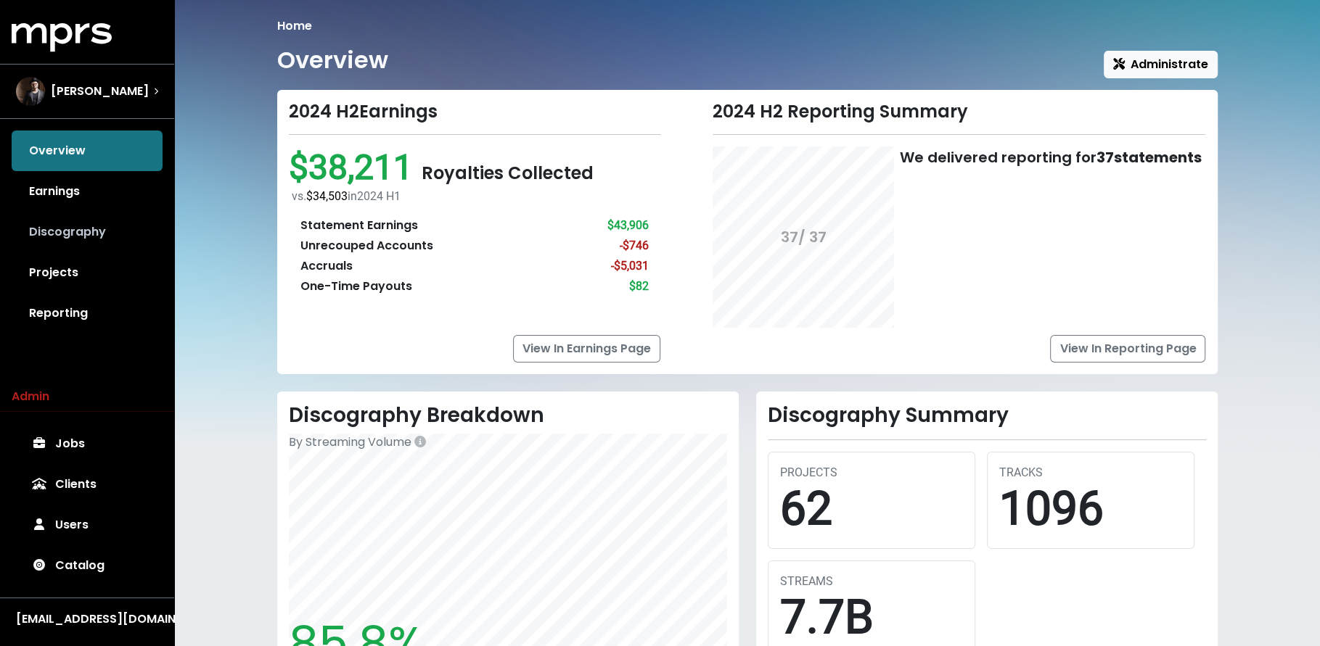
click at [103, 243] on link "Discography" at bounding box center [87, 232] width 151 height 41
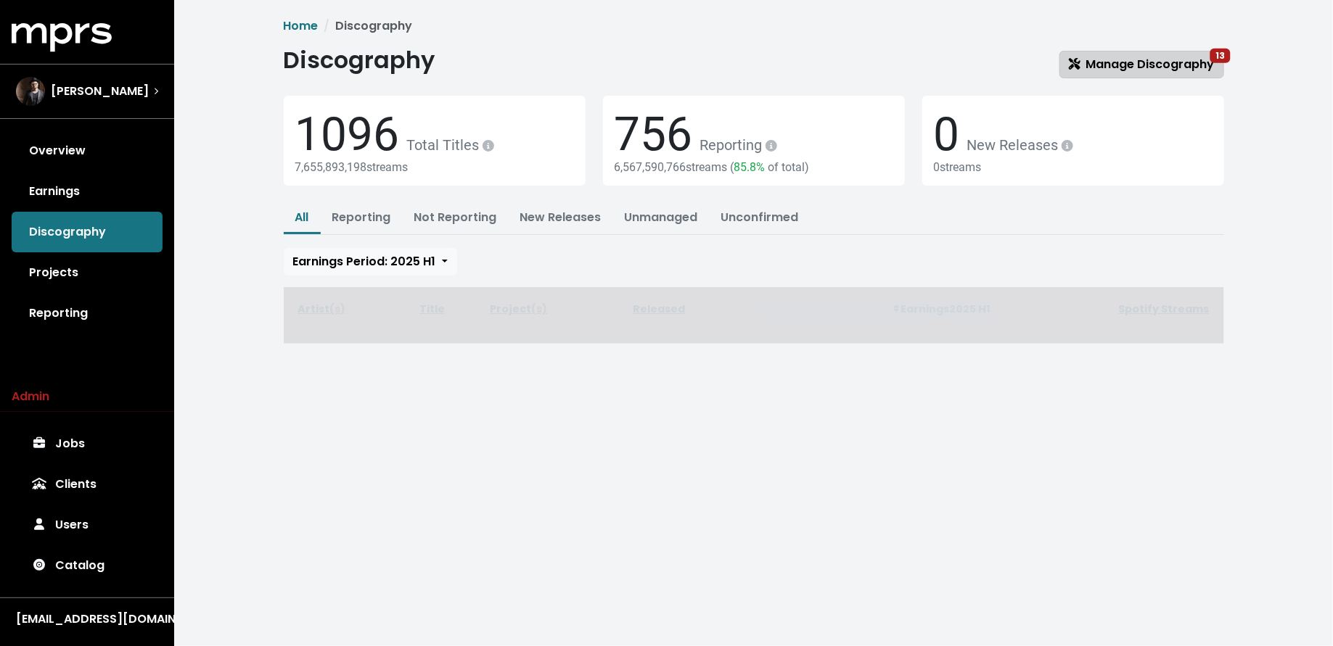
click at [1161, 52] on link "Manage Discography 13" at bounding box center [1141, 65] width 165 height 28
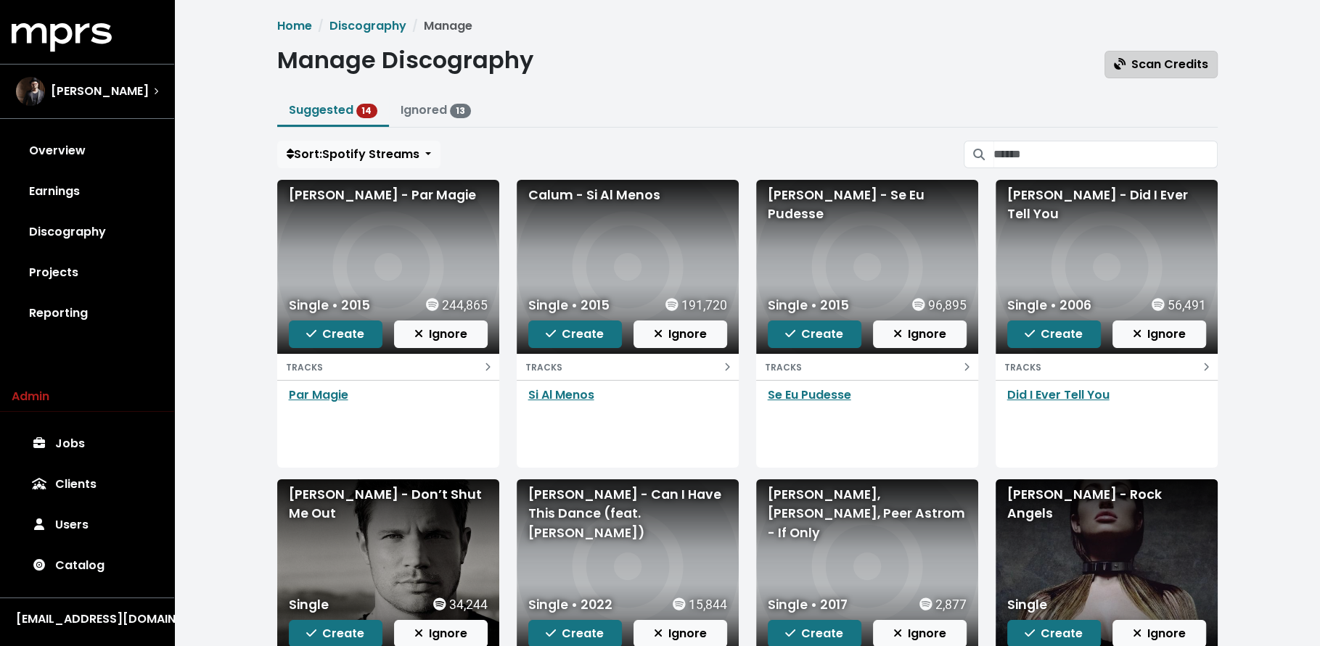
click at [1132, 61] on span "Scan Credits" at bounding box center [1161, 64] width 94 height 17
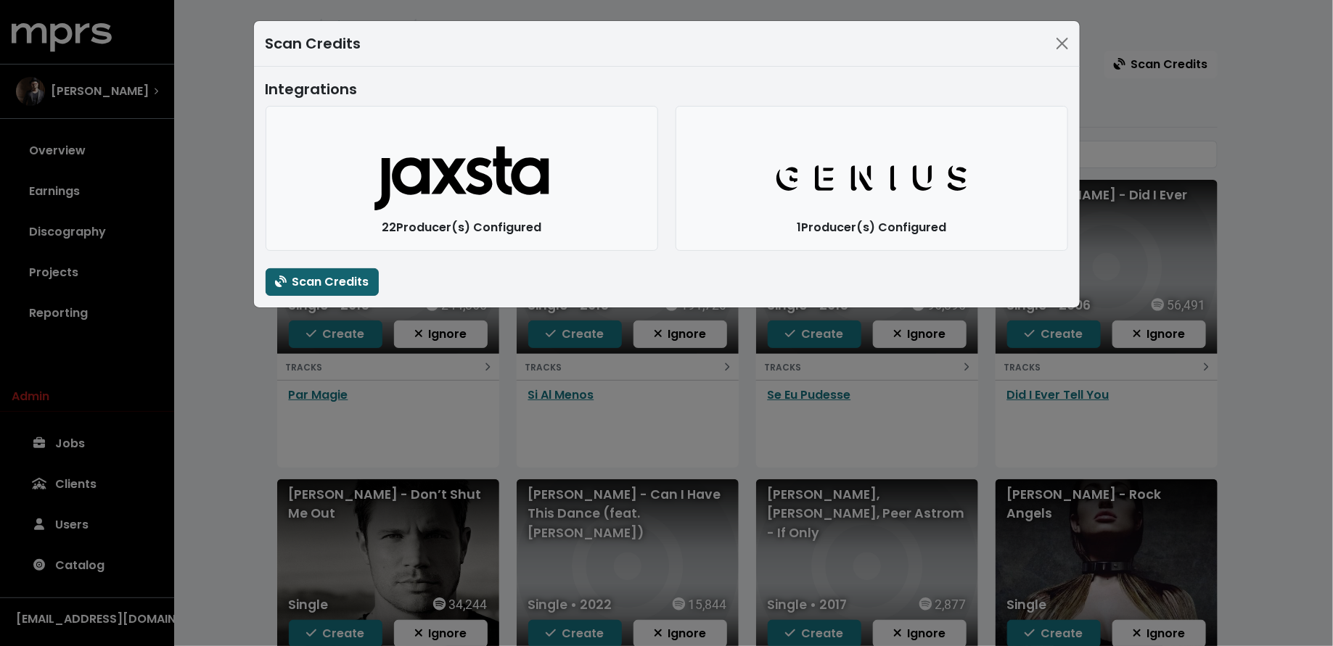
click at [338, 287] on span "Scan Credits" at bounding box center [322, 281] width 94 height 17
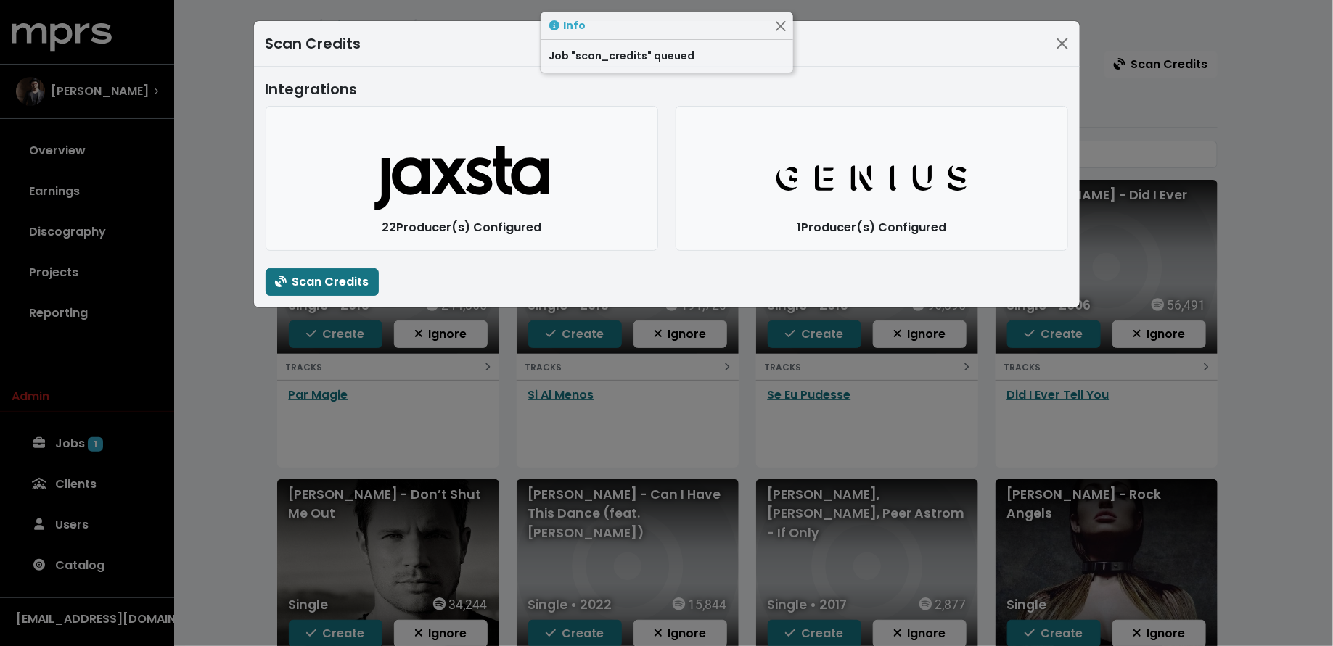
click at [202, 437] on div "Scan Credits Integrations Jaxsta Logo 22 Producer(s) Configured Genius Logo 1 P…" at bounding box center [666, 323] width 1333 height 646
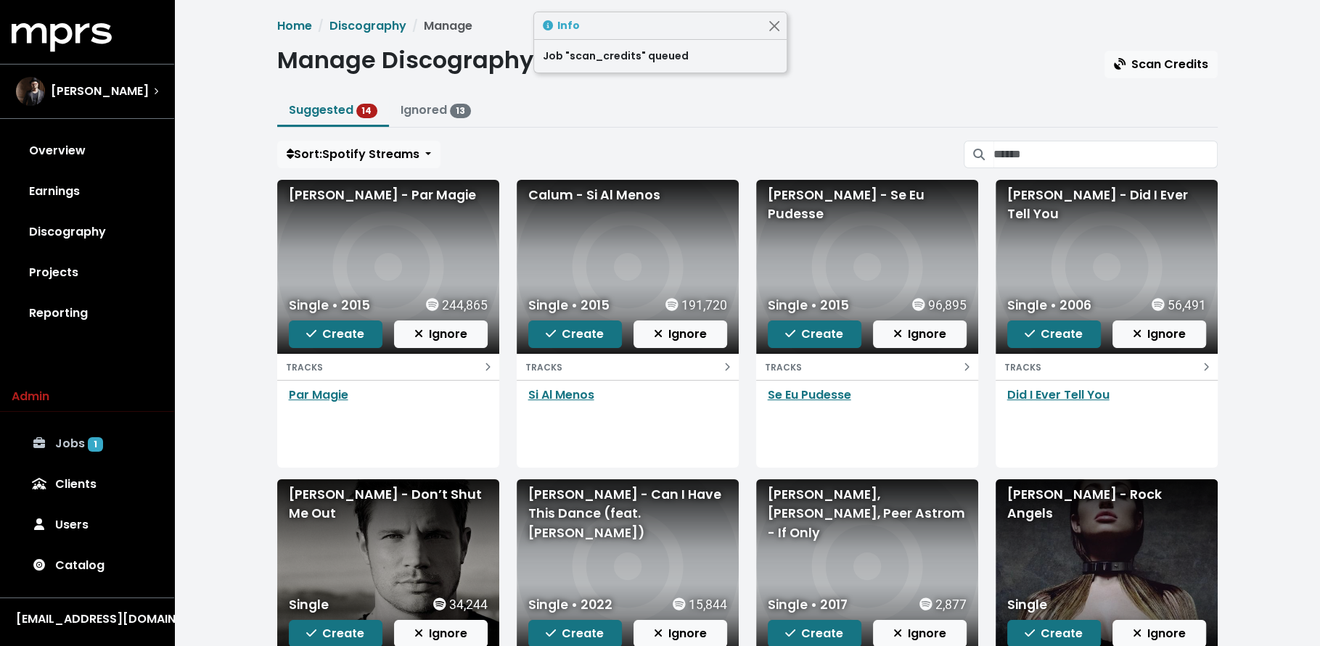
click at [84, 437] on link "Jobs 1" at bounding box center [87, 444] width 151 height 41
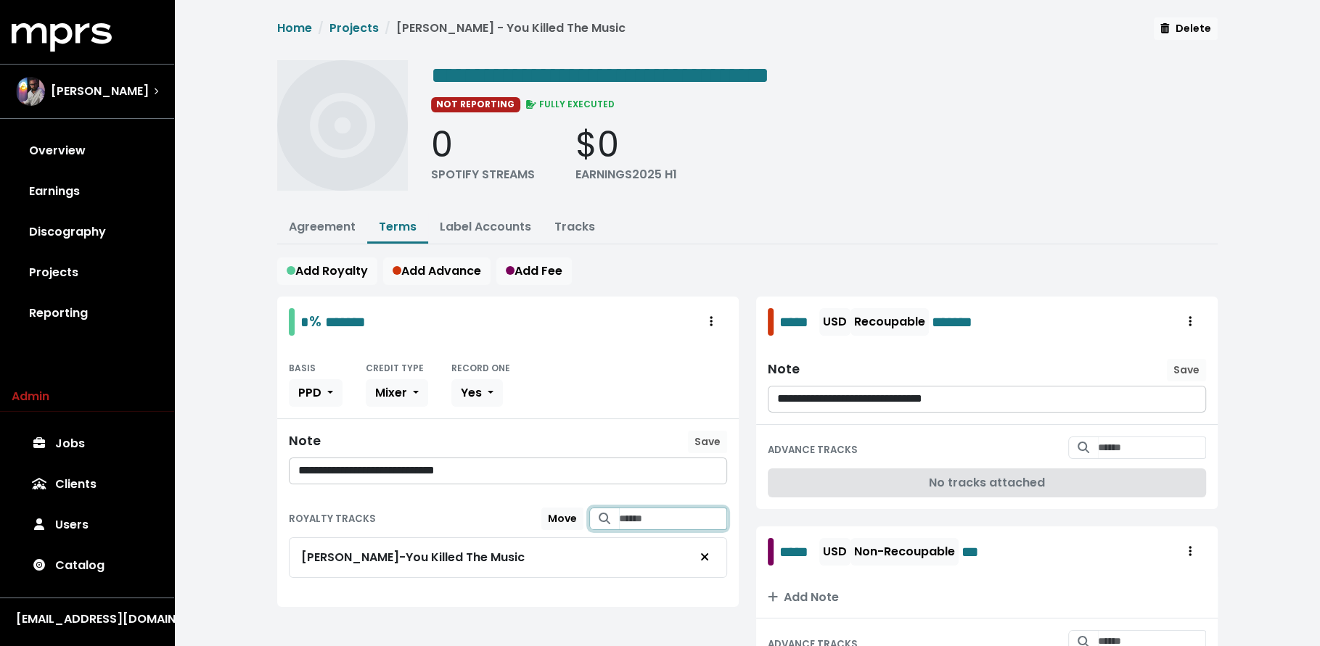
click at [625, 516] on input "Search for tracks by title and link them to this royalty" at bounding box center [673, 519] width 108 height 22
type input "**********"
click at [650, 559] on span "[PERSON_NAME] - Gut Feelings" at bounding box center [658, 555] width 112 height 30
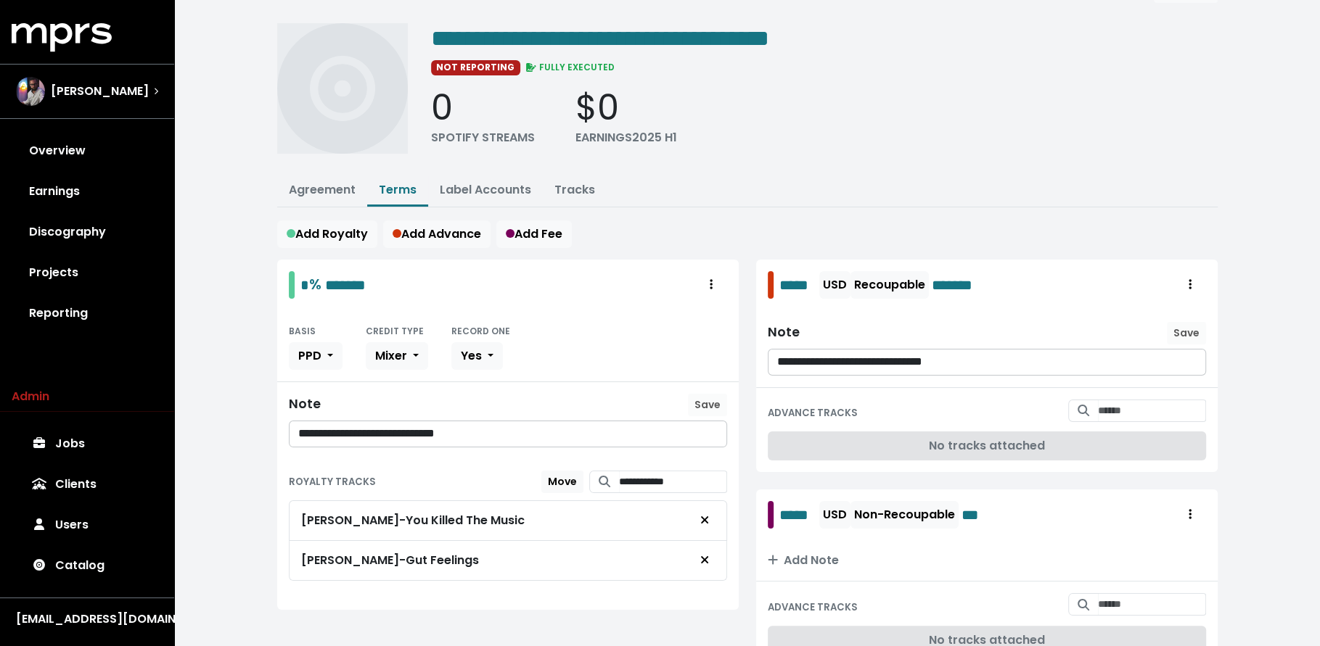
scroll to position [102, 0]
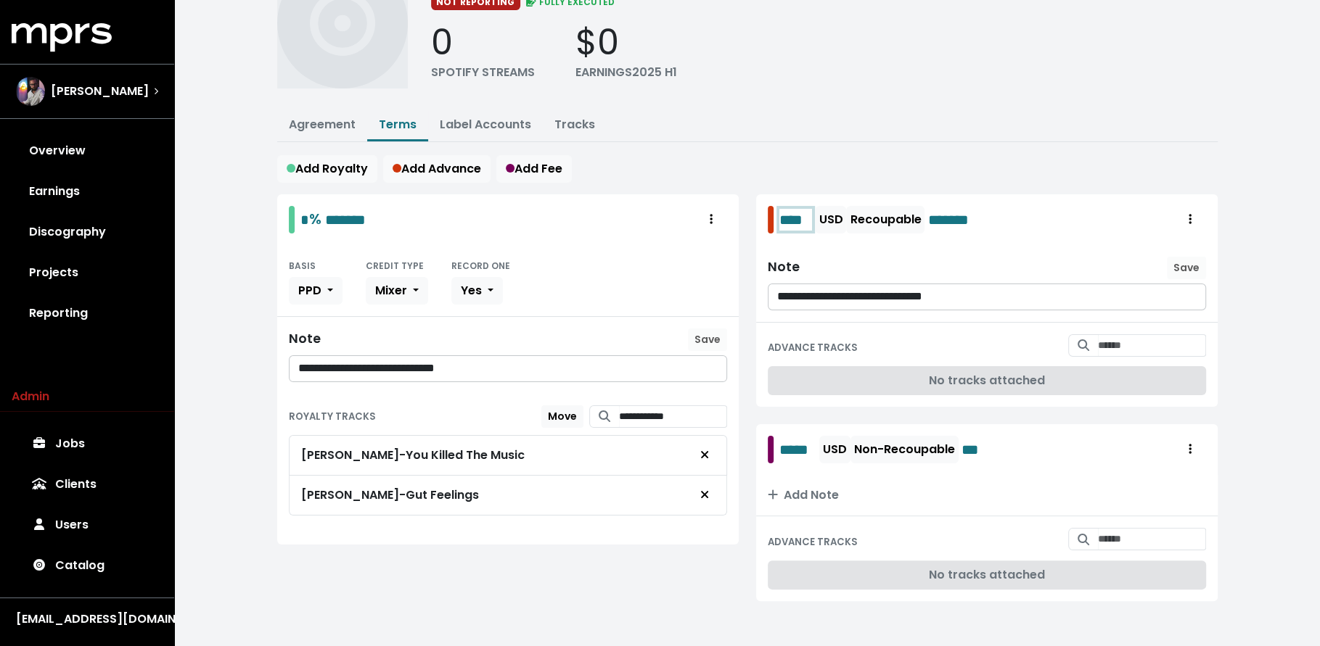
click at [810, 221] on span "****" at bounding box center [795, 220] width 33 height 22
click at [809, 451] on span "*****" at bounding box center [797, 450] width 37 height 22
click at [311, 118] on link "Agreement" at bounding box center [322, 124] width 67 height 17
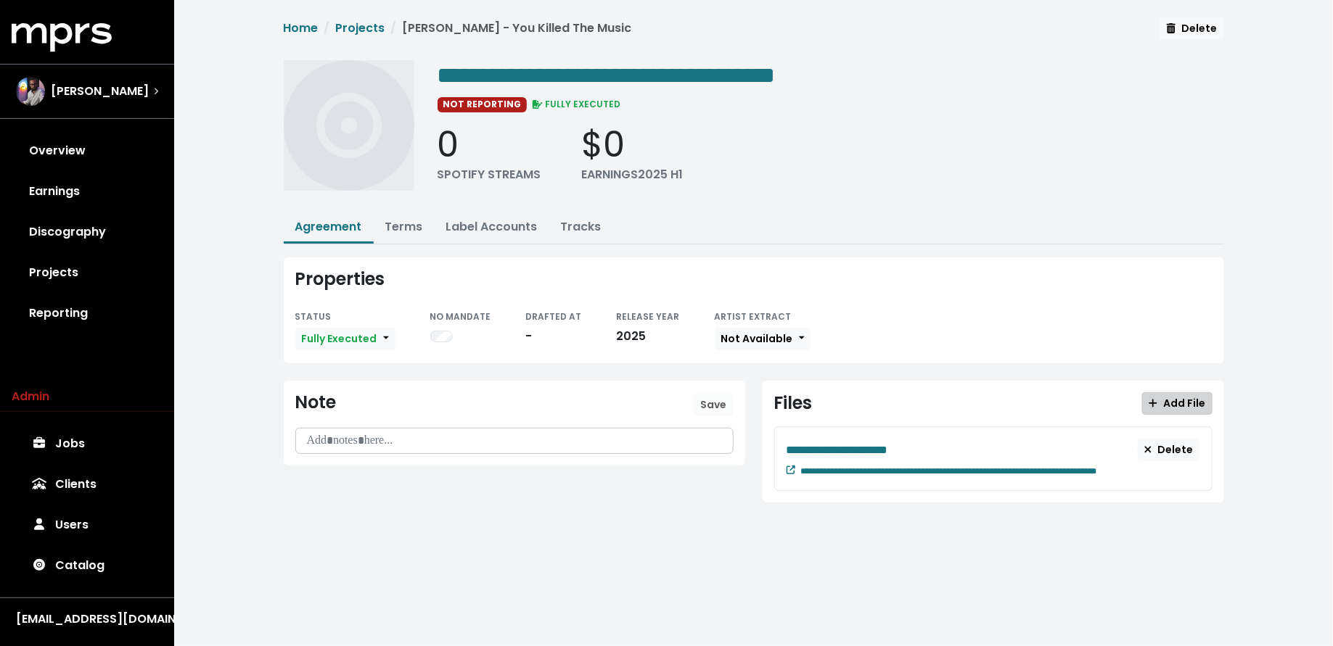
click at [1161, 398] on span "Add File" at bounding box center [1176, 403] width 57 height 15
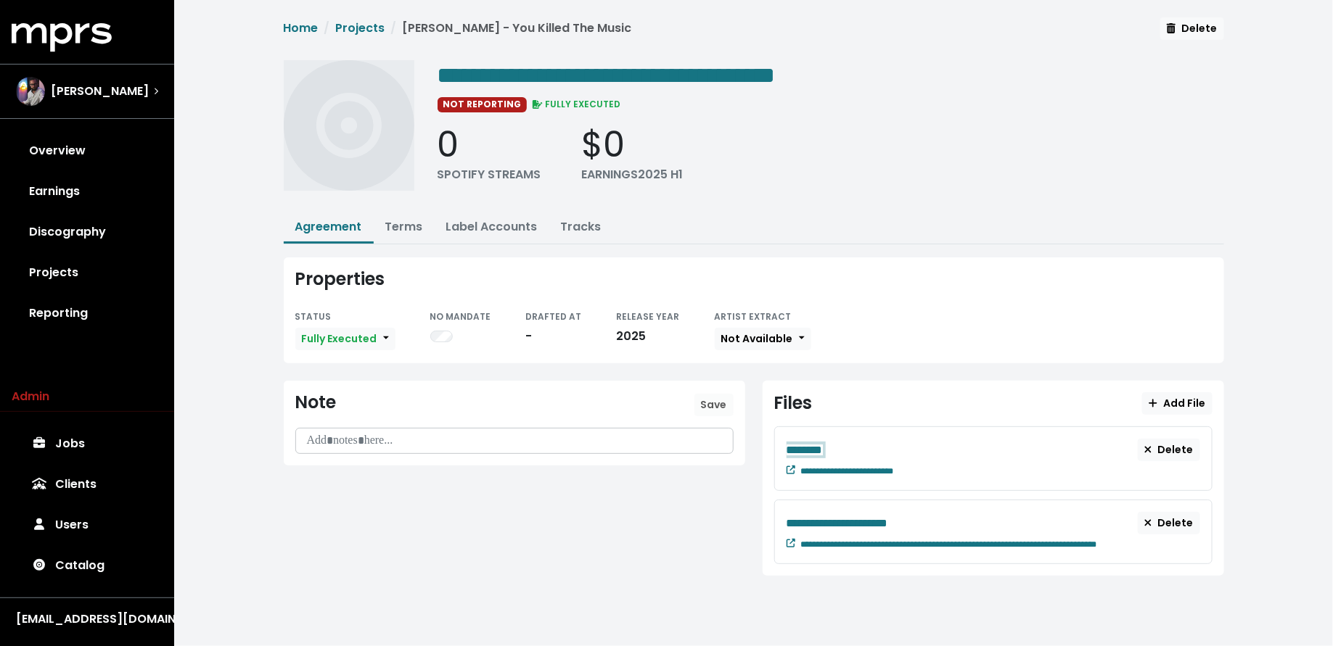
click at [842, 448] on div "********" at bounding box center [962, 450] width 352 height 18
click at [928, 469] on div "**********" at bounding box center [1000, 469] width 399 height 17
paste span "Edit value"
click at [488, 592] on div "**********" at bounding box center [753, 308] width 1159 height 617
click at [408, 224] on link "Terms" at bounding box center [404, 226] width 38 height 17
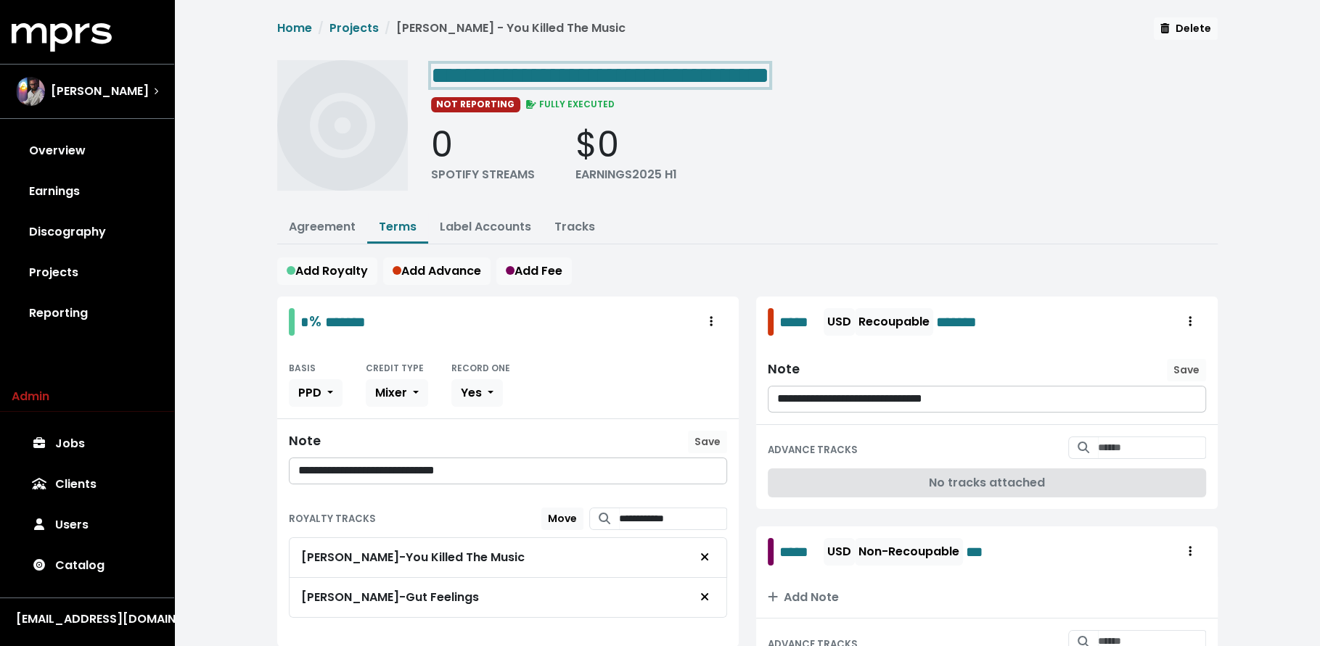
click at [769, 70] on span "**********" at bounding box center [600, 75] width 338 height 23
click at [769, 71] on span "**********" at bounding box center [600, 75] width 338 height 23
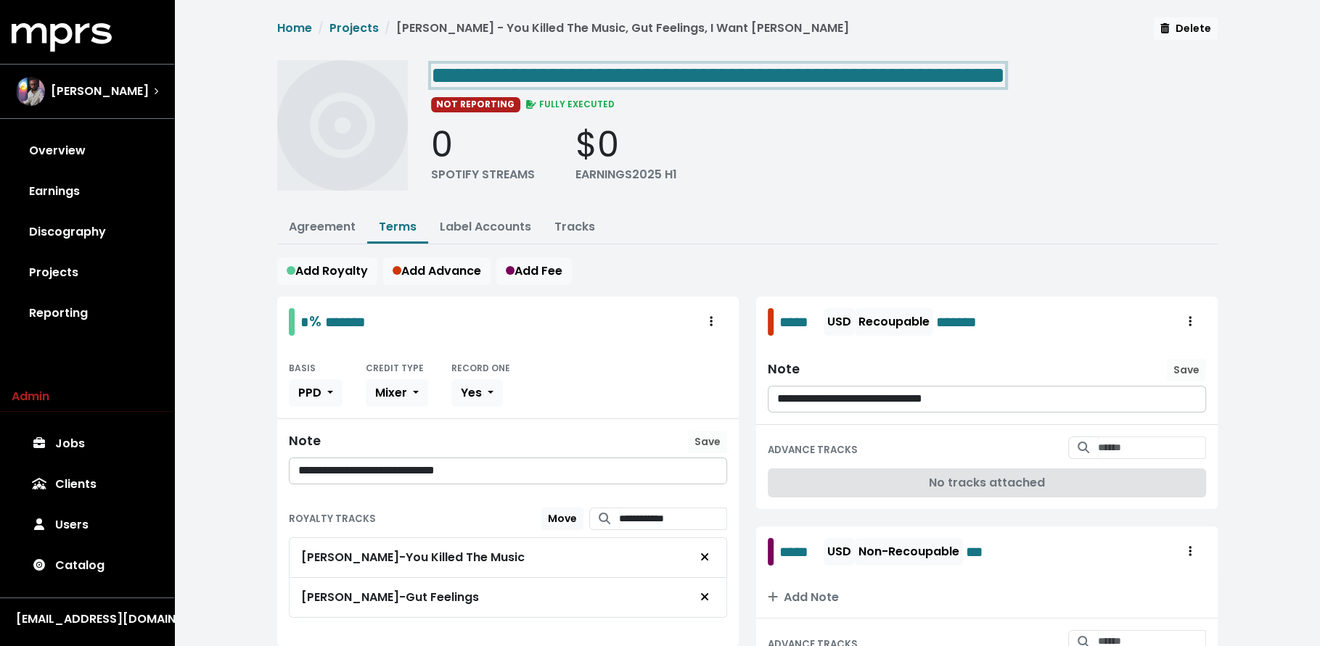
click at [1005, 76] on span "**********" at bounding box center [718, 75] width 574 height 23
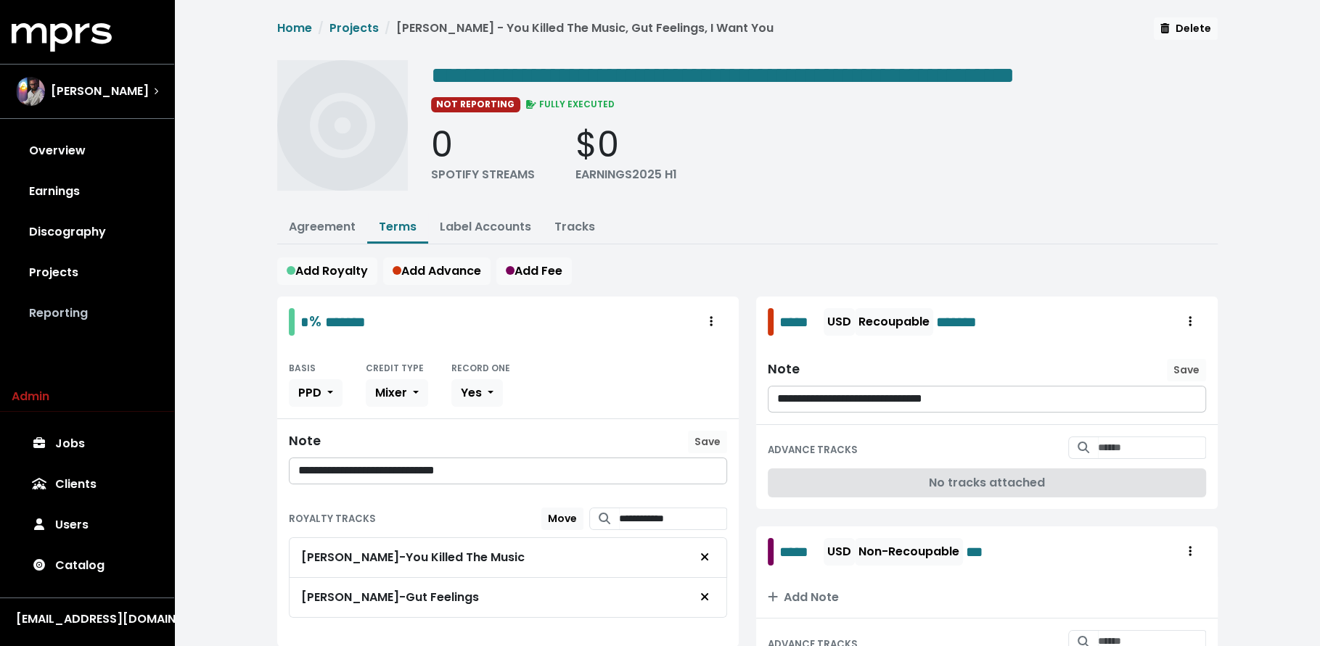
click at [81, 315] on link "Reporting" at bounding box center [87, 313] width 151 height 41
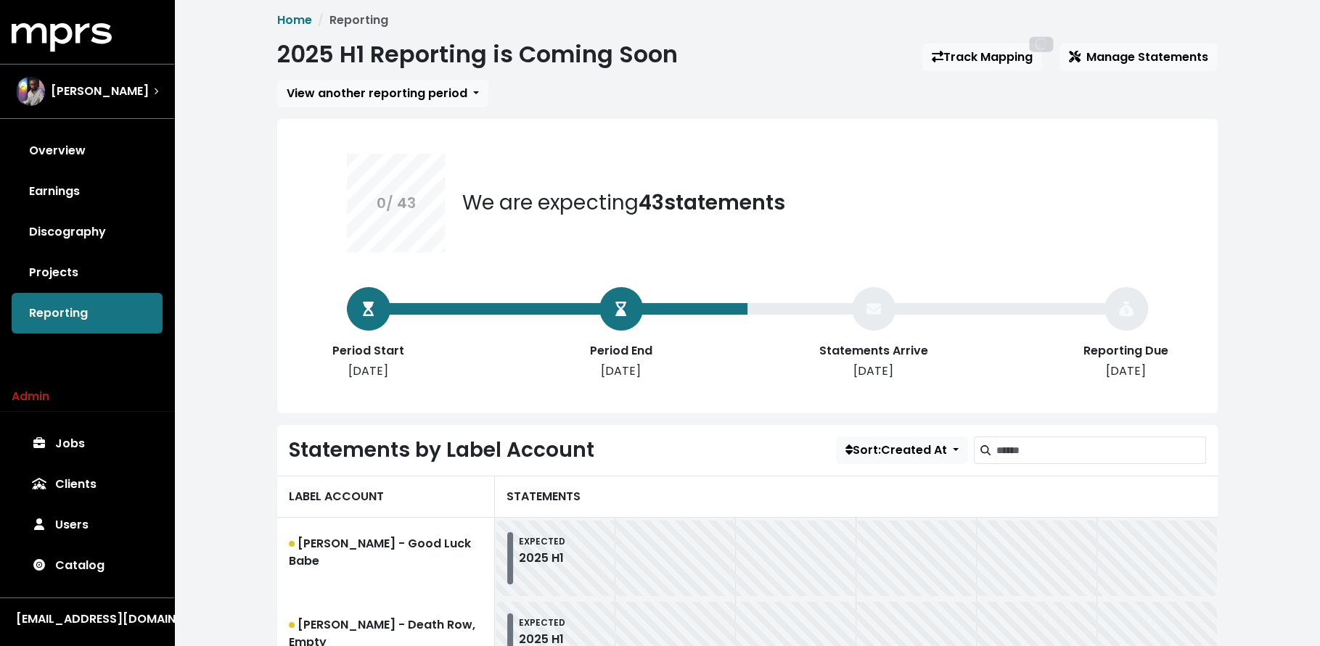
scroll to position [7, 0]
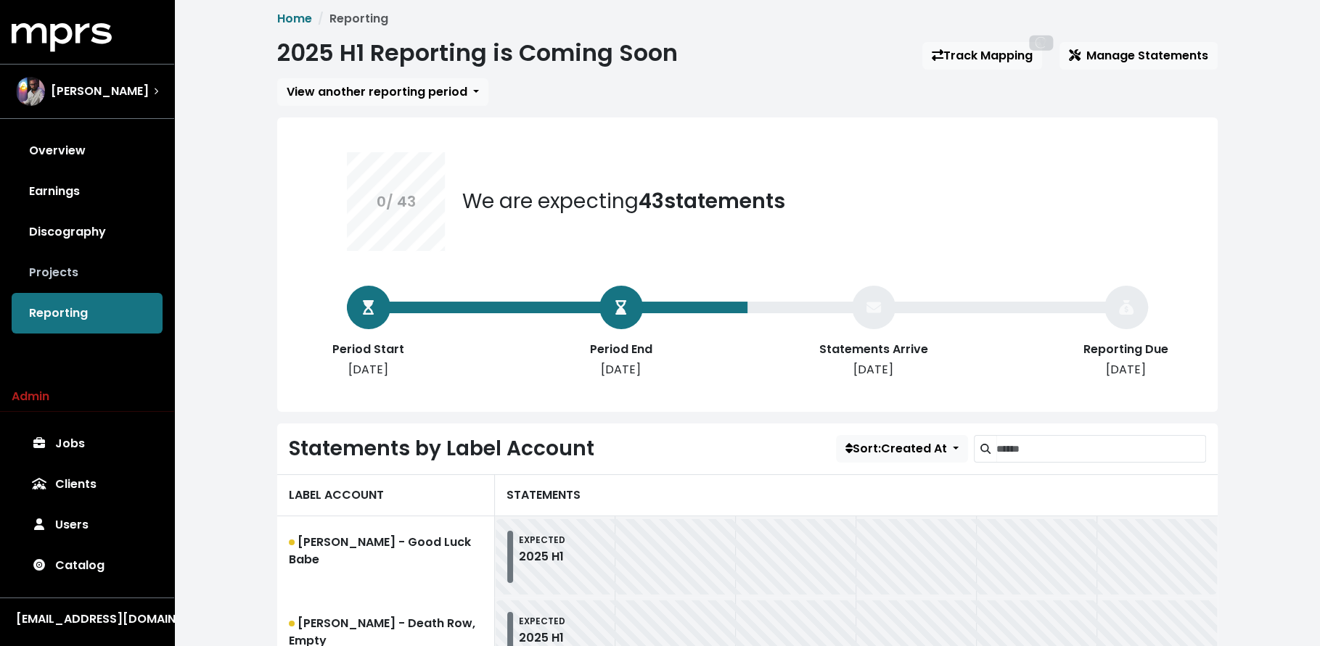
click at [112, 270] on link "Projects" at bounding box center [87, 272] width 151 height 41
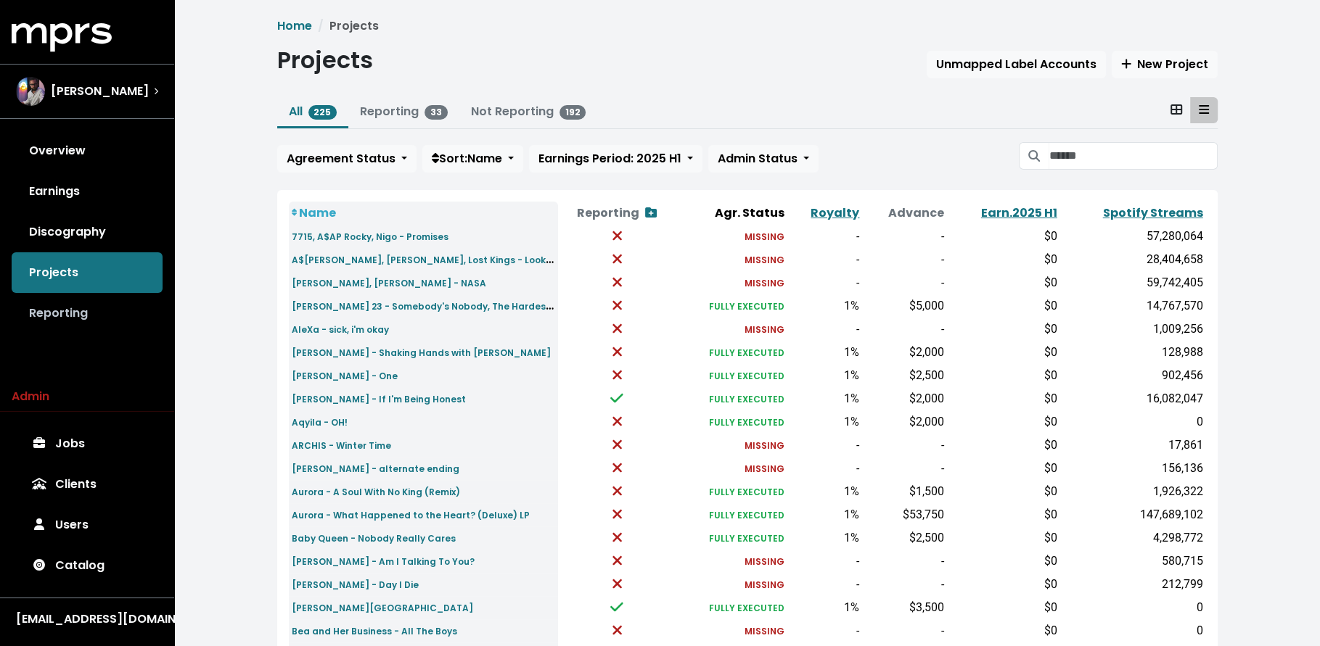
click at [114, 315] on link "Reporting" at bounding box center [87, 313] width 151 height 41
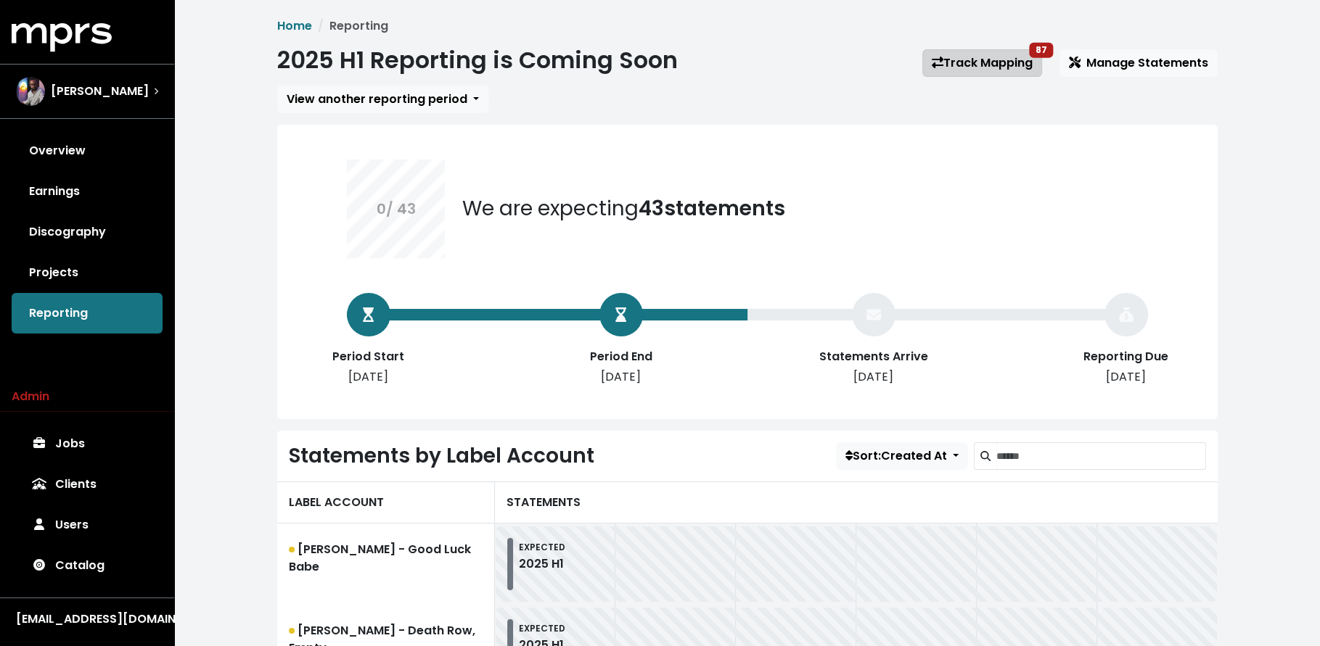
click at [979, 64] on link "Track Mapping 87" at bounding box center [982, 63] width 120 height 28
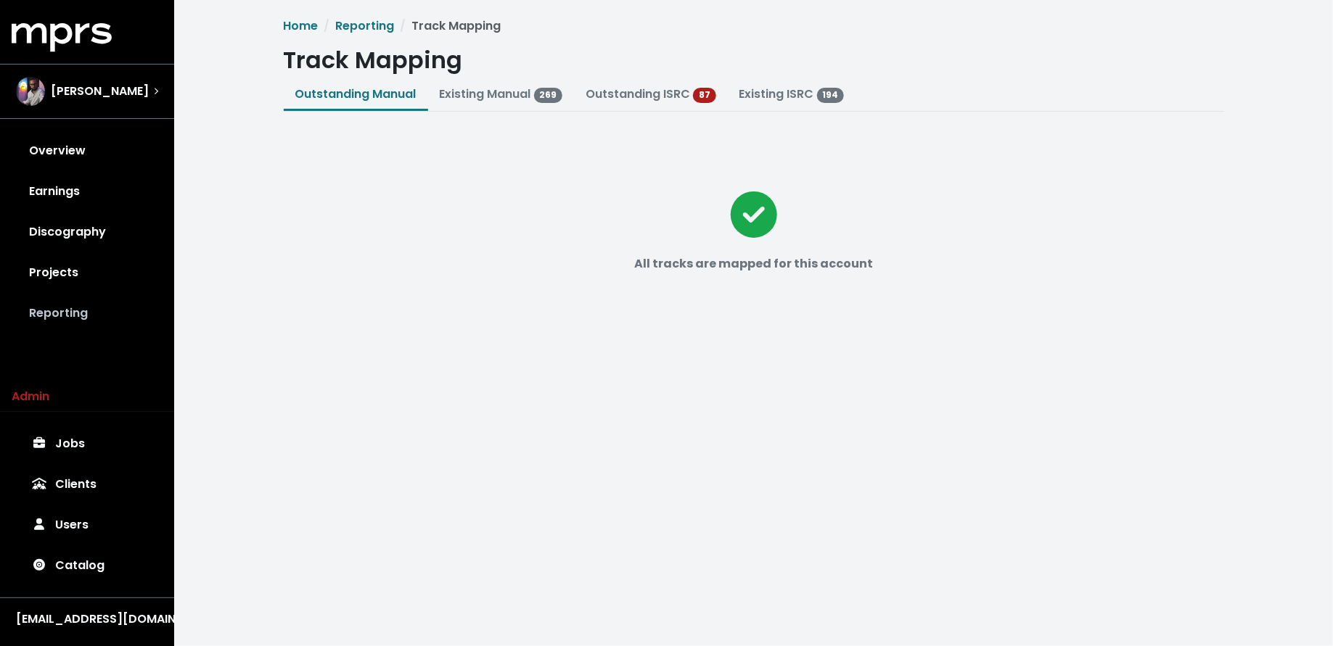
click at [94, 326] on link "Reporting" at bounding box center [87, 313] width 151 height 41
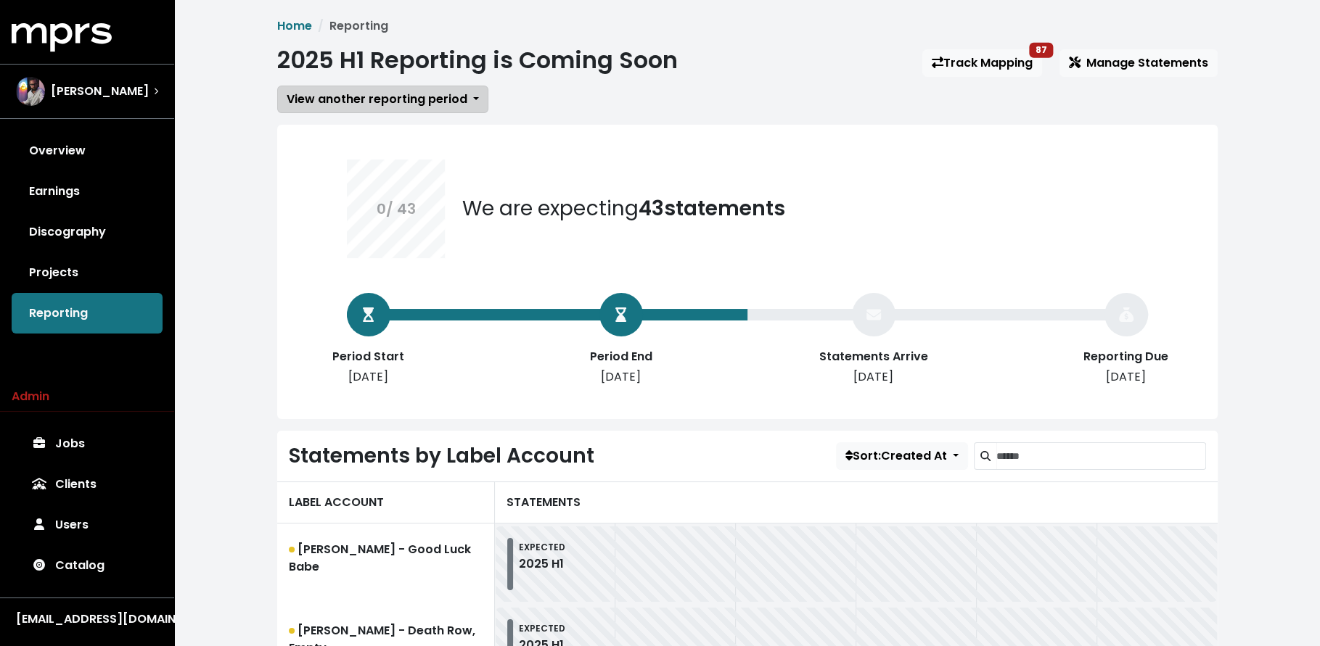
click at [400, 100] on span "View another reporting period" at bounding box center [377, 99] width 181 height 17
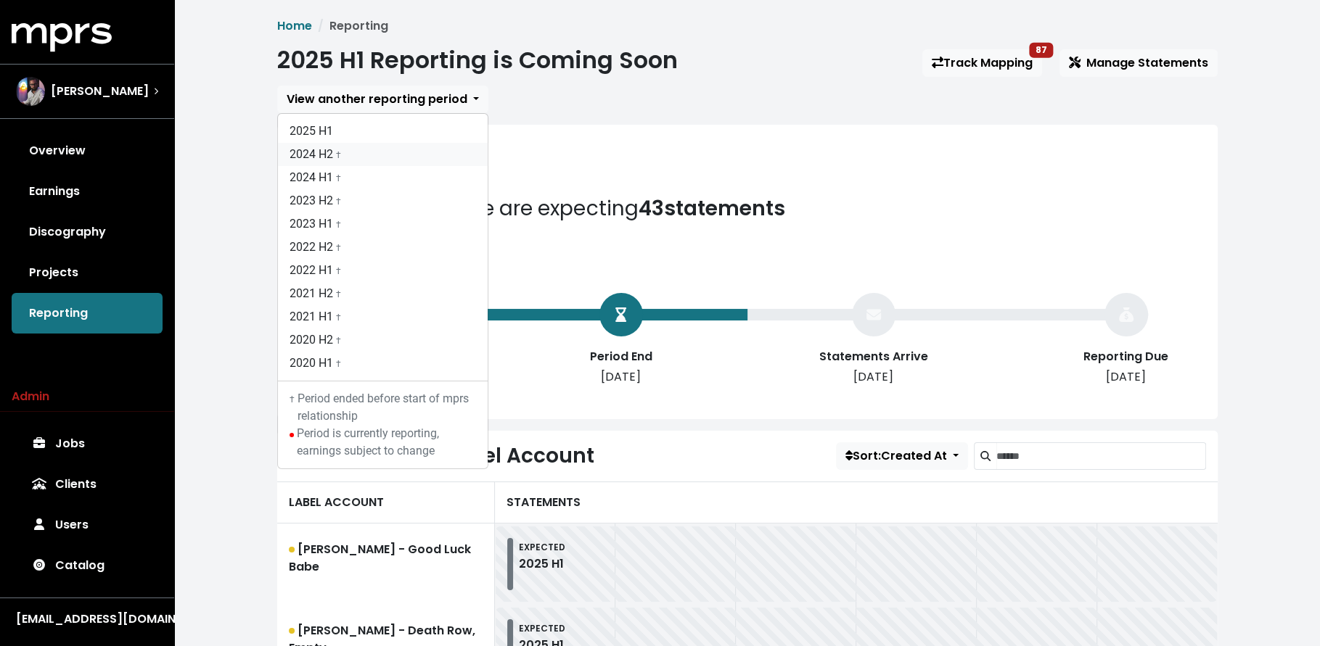
click at [399, 151] on link "2024 H2 †" at bounding box center [383, 154] width 210 height 23
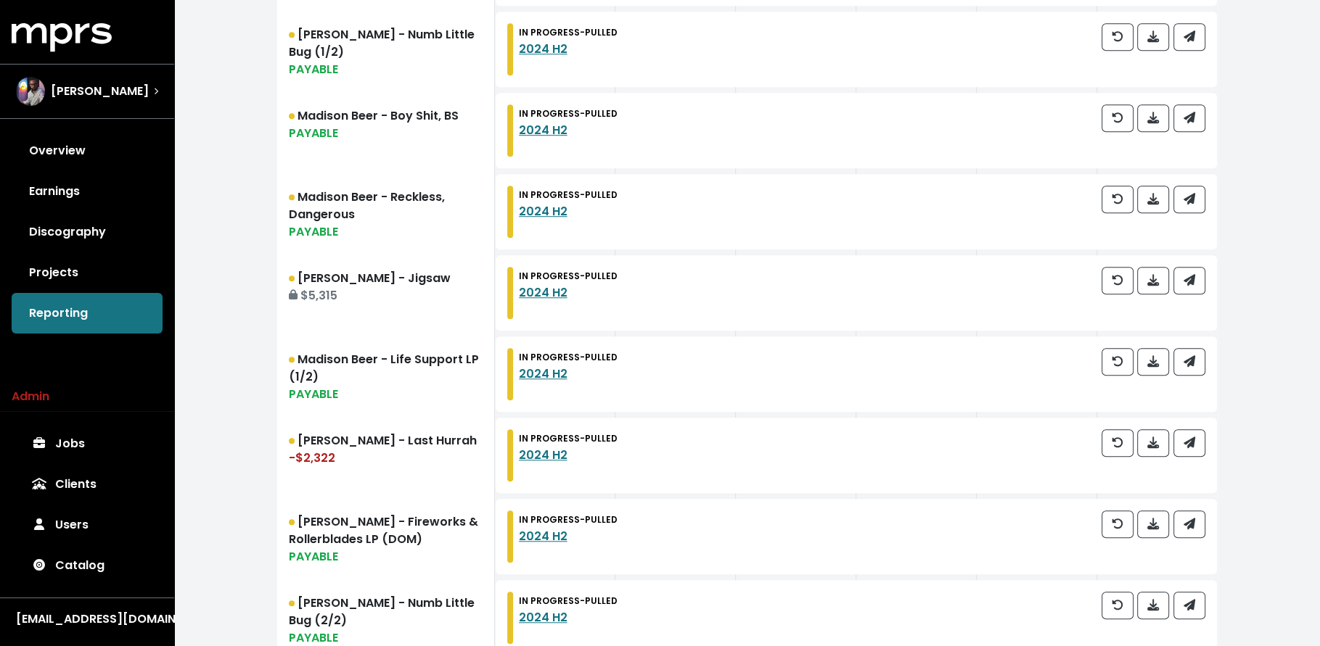
scroll to position [1640, 0]
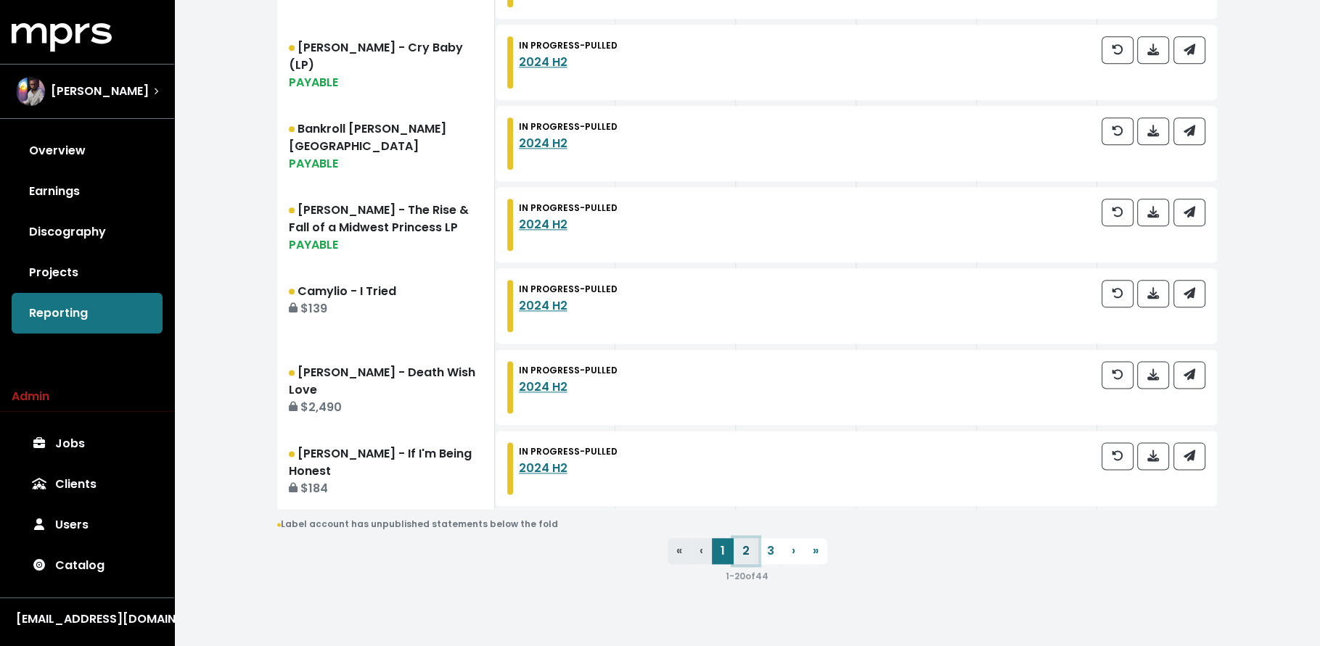
click at [747, 552] on link "2" at bounding box center [745, 551] width 25 height 26
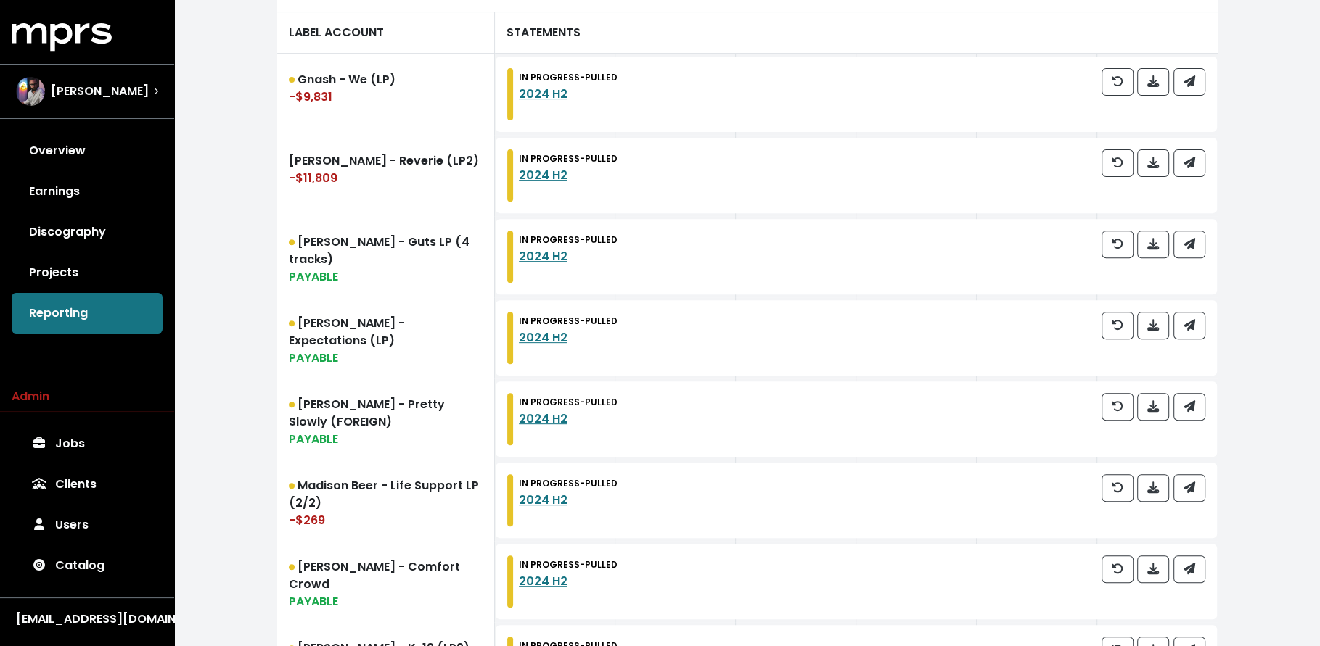
scroll to position [954, 0]
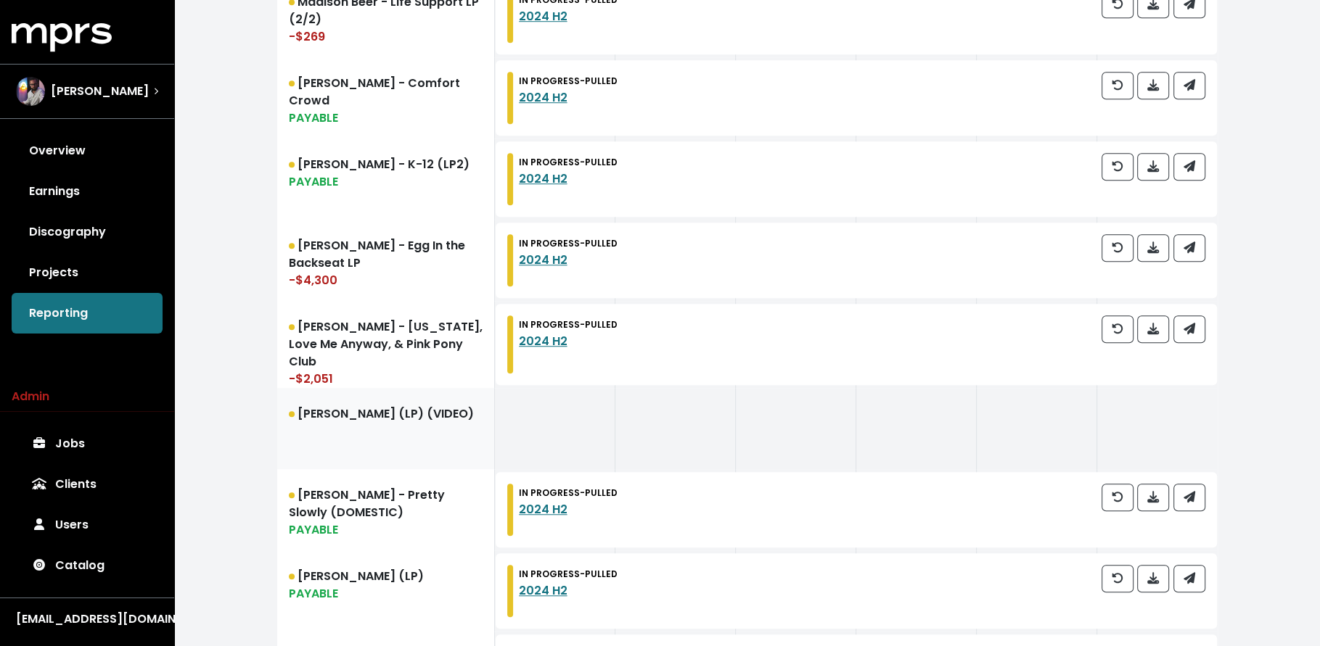
click at [387, 421] on link "[PERSON_NAME] (LP) (VIDEO)" at bounding box center [386, 428] width 218 height 81
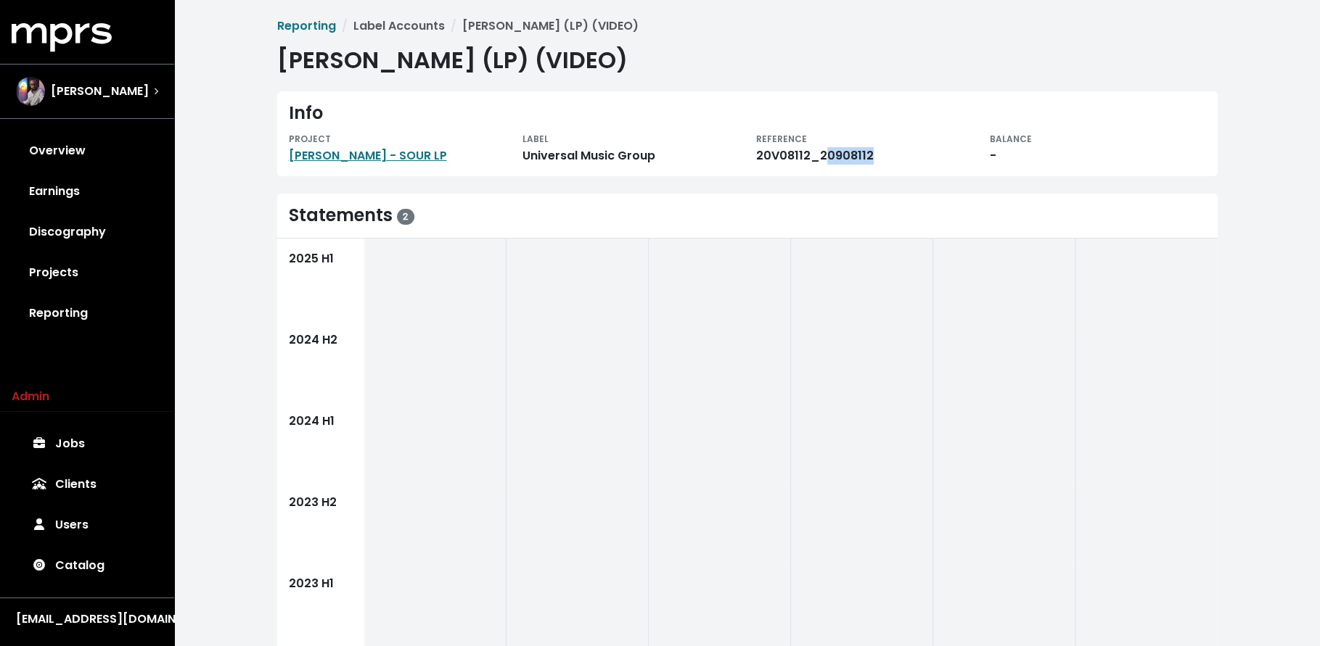
drag, startPoint x: 869, startPoint y: 160, endPoint x: 820, endPoint y: 160, distance: 48.6
click at [820, 160] on div "20V08112_20908112" at bounding box center [864, 155] width 216 height 17
drag, startPoint x: 807, startPoint y: 156, endPoint x: 754, endPoint y: 161, distance: 53.2
click at [754, 161] on div "REFERENCE 20V08112_20908112" at bounding box center [864, 147] width 234 height 35
copy div "20V08112"
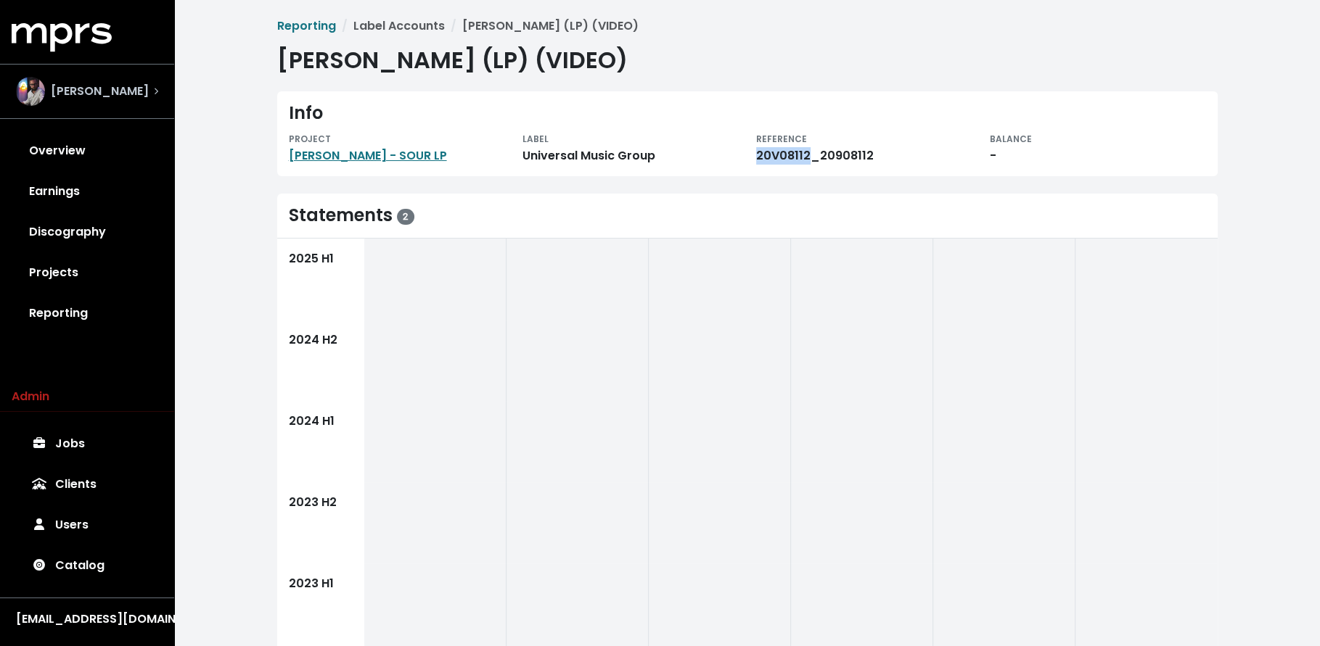
click at [100, 96] on span "[PERSON_NAME]" at bounding box center [100, 91] width 98 height 17
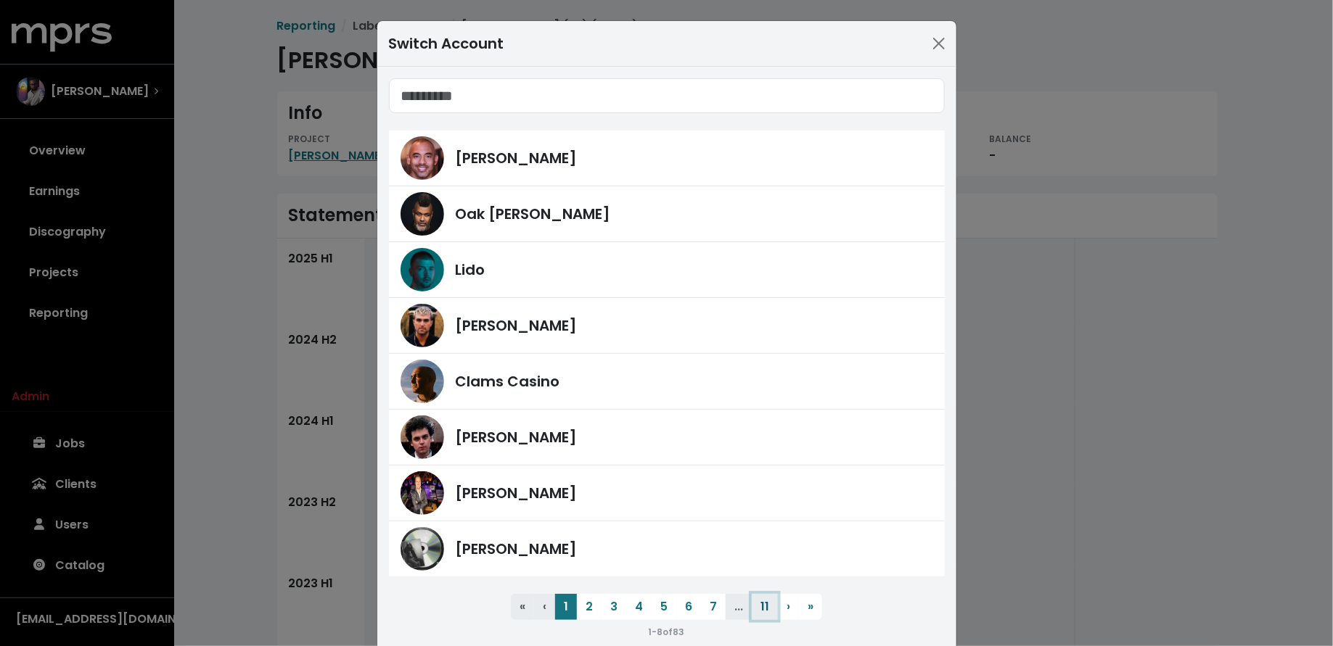
click at [752, 608] on button "11" at bounding box center [765, 607] width 26 height 26
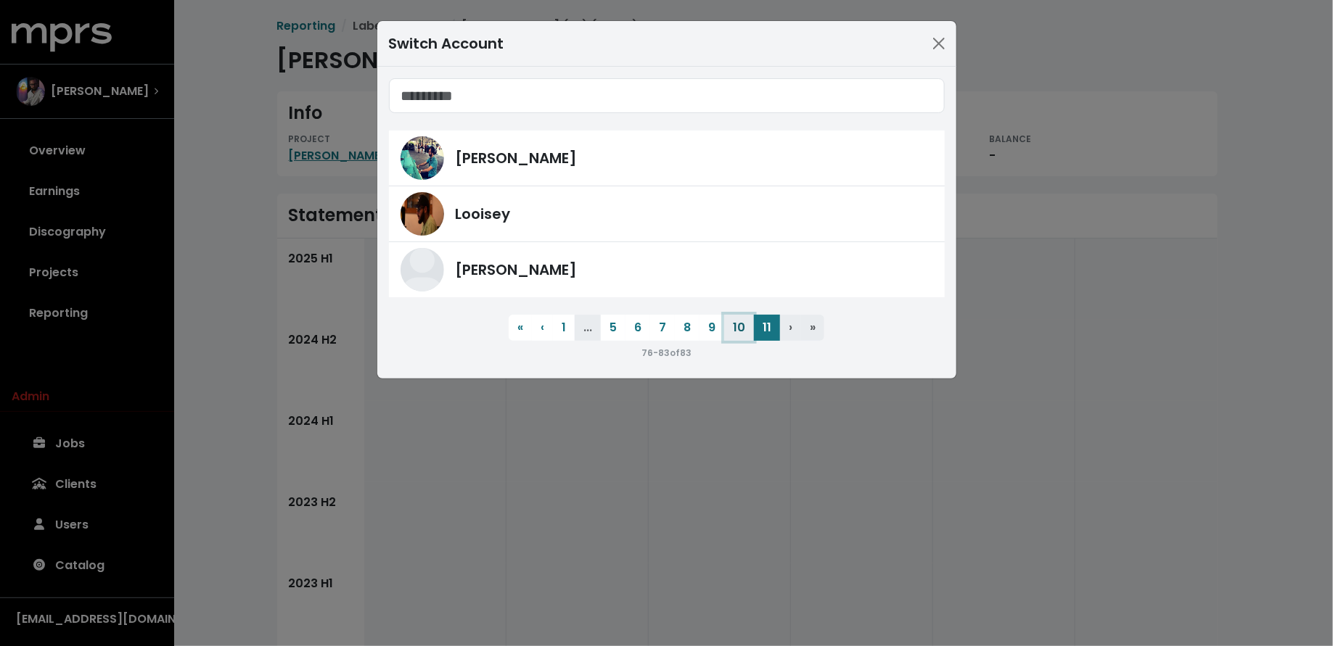
click at [733, 334] on button "10" at bounding box center [739, 328] width 30 height 26
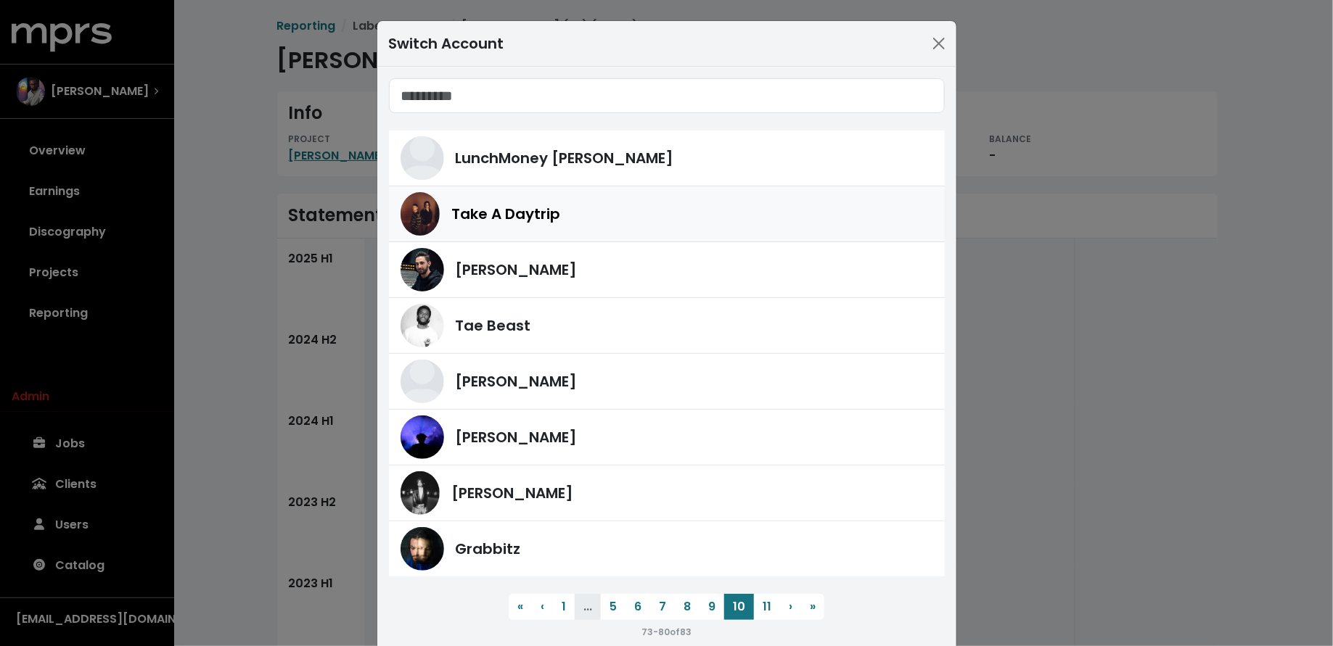
click at [631, 222] on div "Take A Daytrip" at bounding box center [692, 214] width 482 height 22
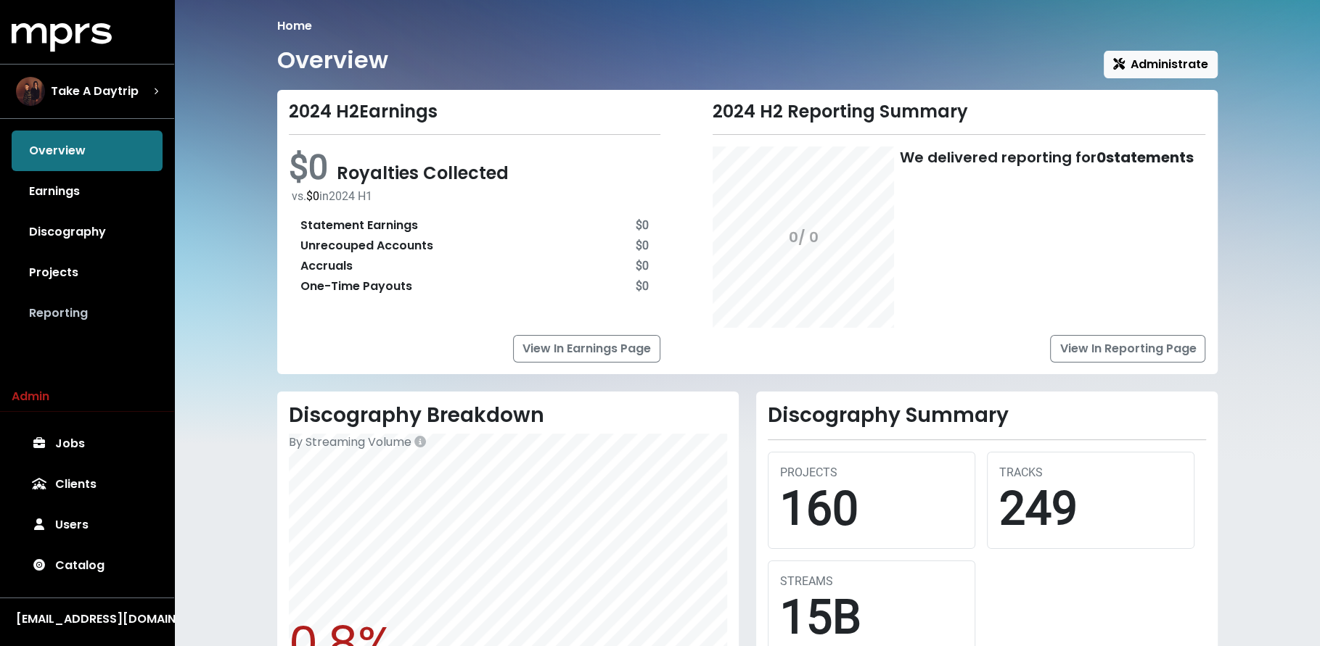
click at [116, 302] on link "Reporting" at bounding box center [87, 313] width 151 height 41
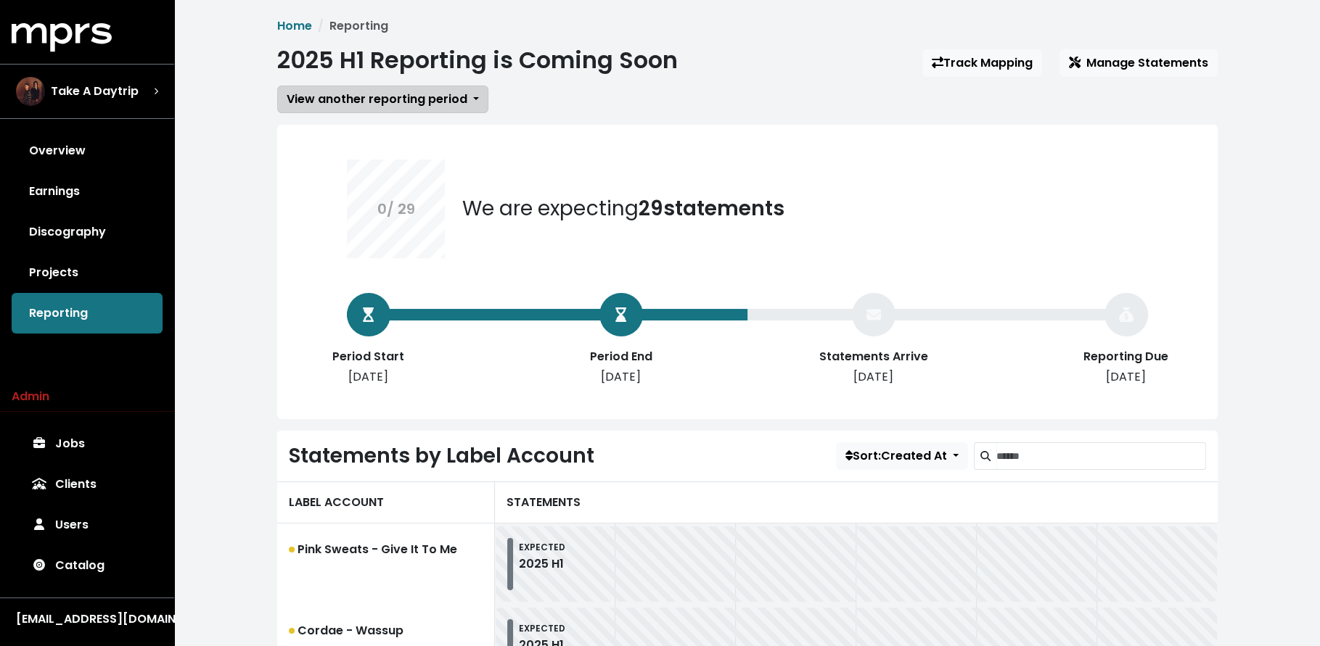
click at [407, 102] on span "View another reporting period" at bounding box center [377, 99] width 181 height 17
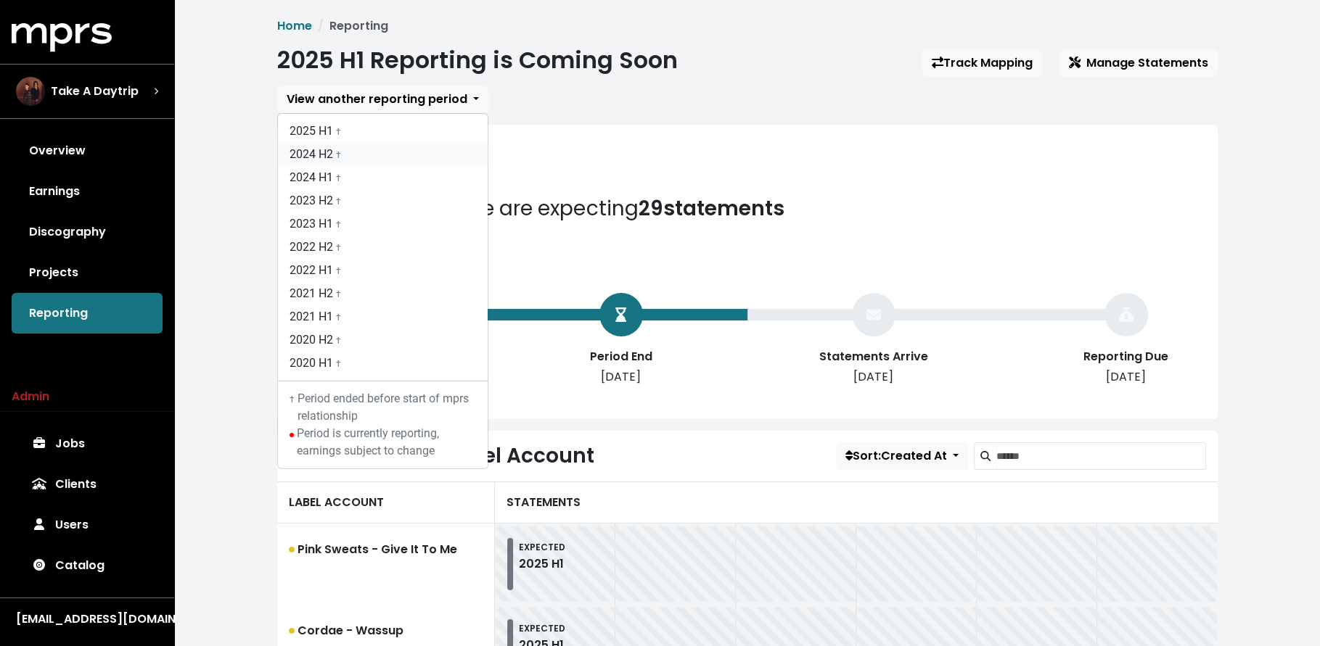
click at [400, 150] on link "2024 H2 †" at bounding box center [383, 154] width 210 height 23
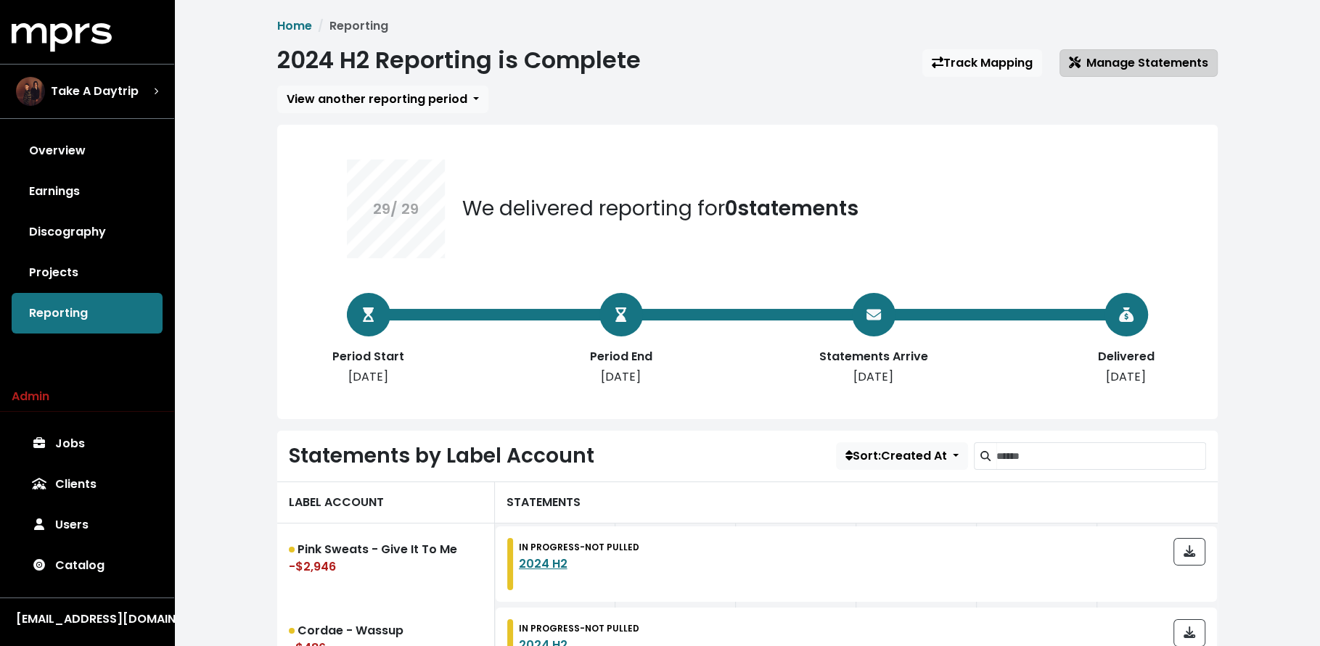
click at [1106, 60] on span "Manage Statements" at bounding box center [1138, 62] width 139 height 17
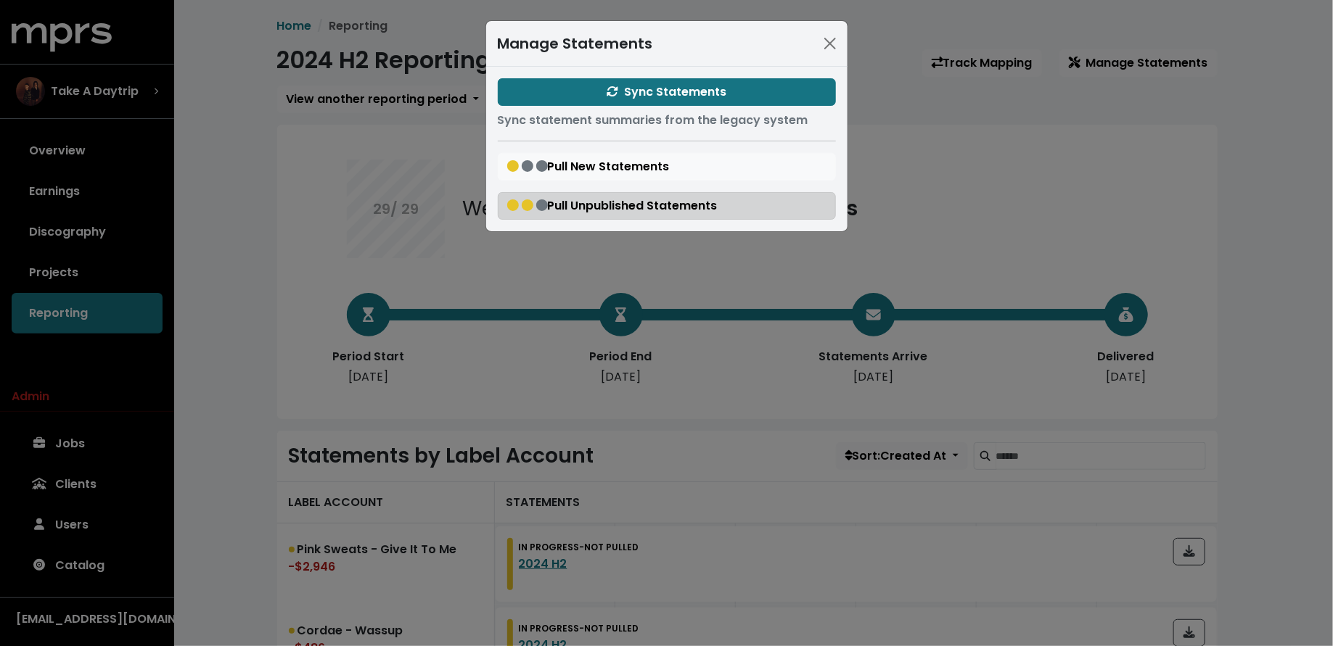
click at [612, 207] on span "Pull Unpublished Statements" at bounding box center [612, 205] width 210 height 17
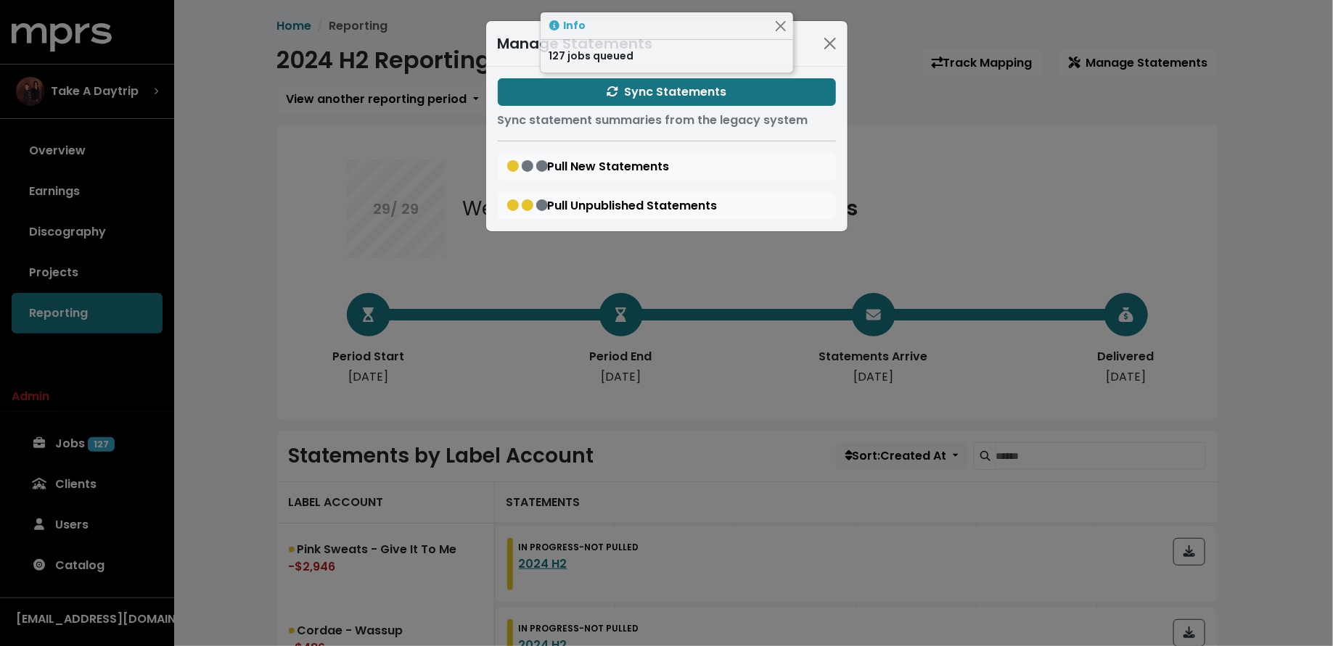
click at [248, 314] on div "Manage Statements Sync Statements Sync statement summaries from the legacy syst…" at bounding box center [666, 323] width 1333 height 646
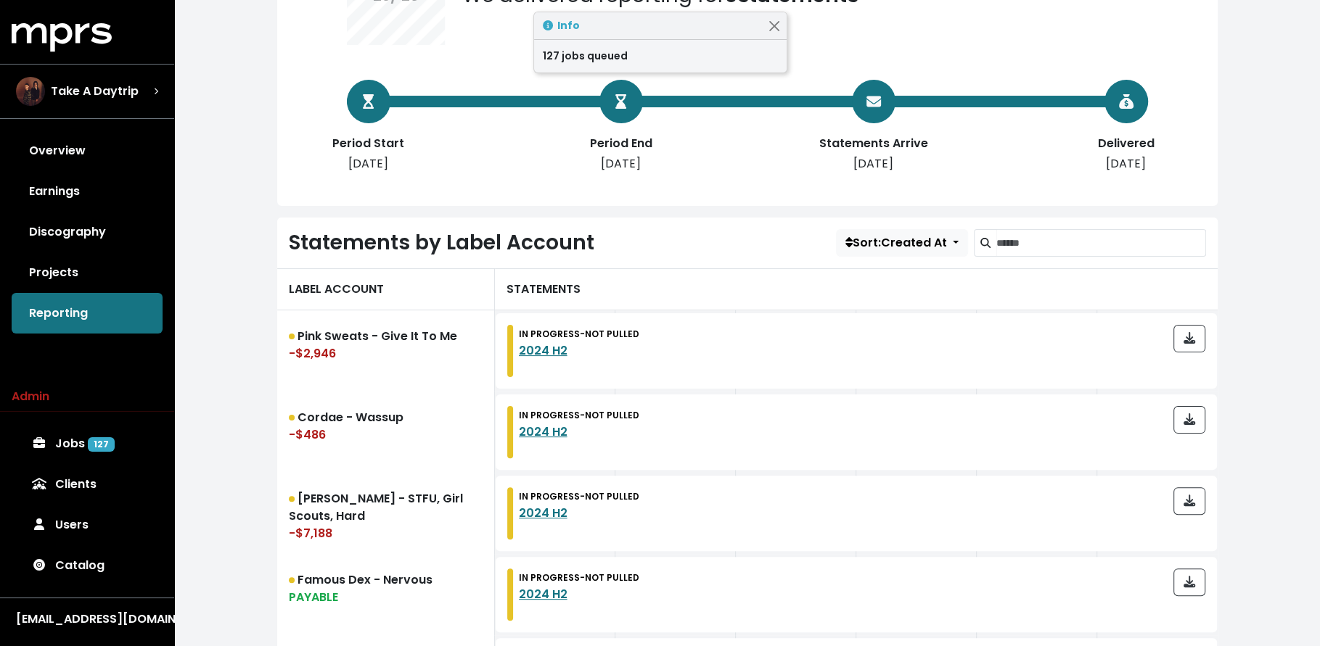
scroll to position [778, 0]
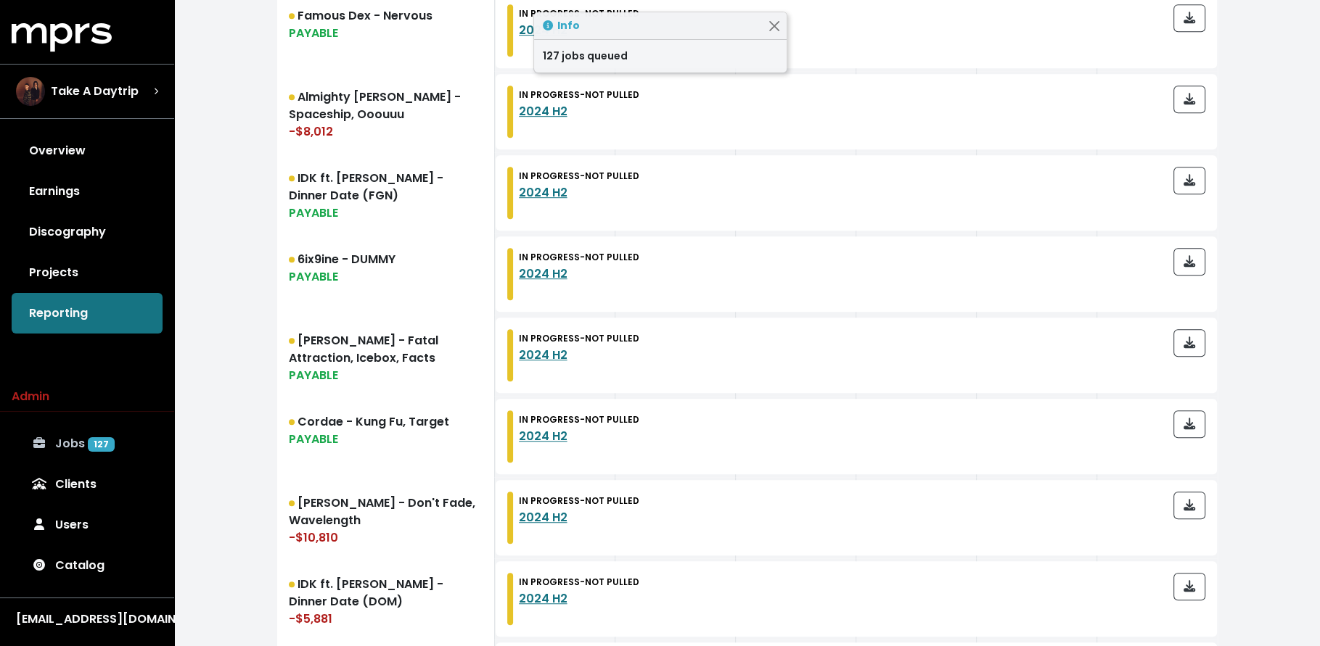
click at [77, 439] on link "Jobs 127" at bounding box center [87, 444] width 151 height 41
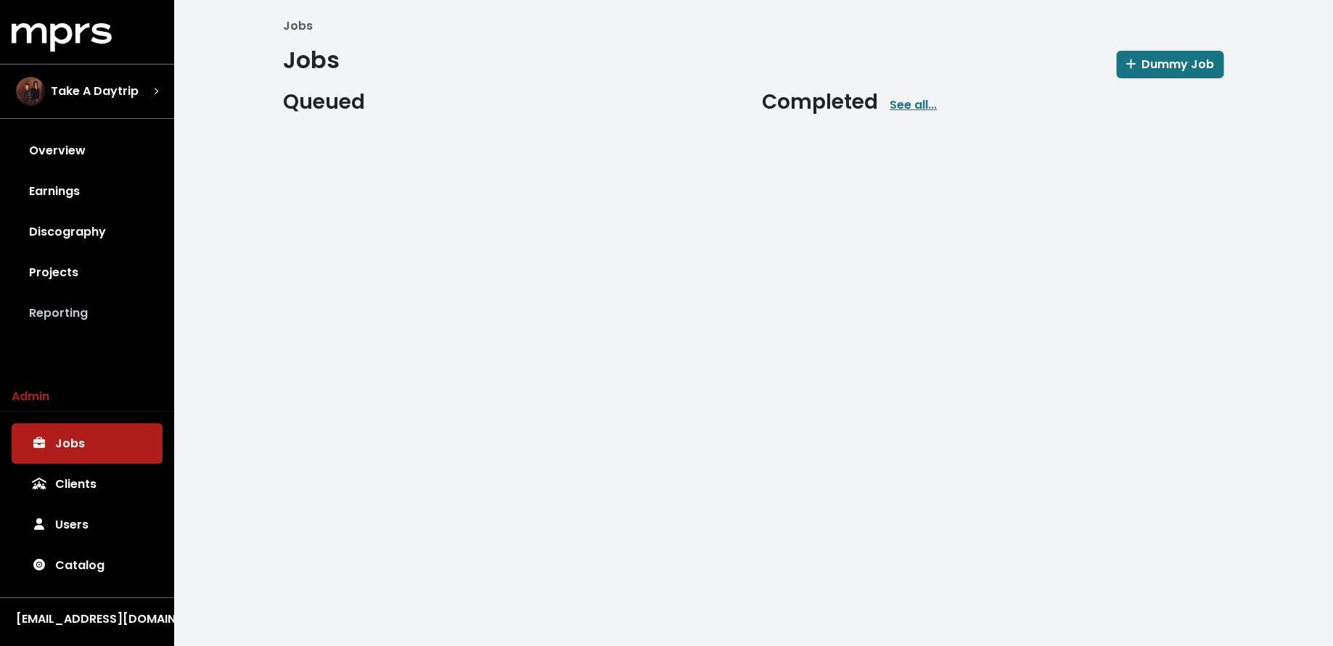
click at [104, 310] on link "Reporting" at bounding box center [87, 313] width 151 height 41
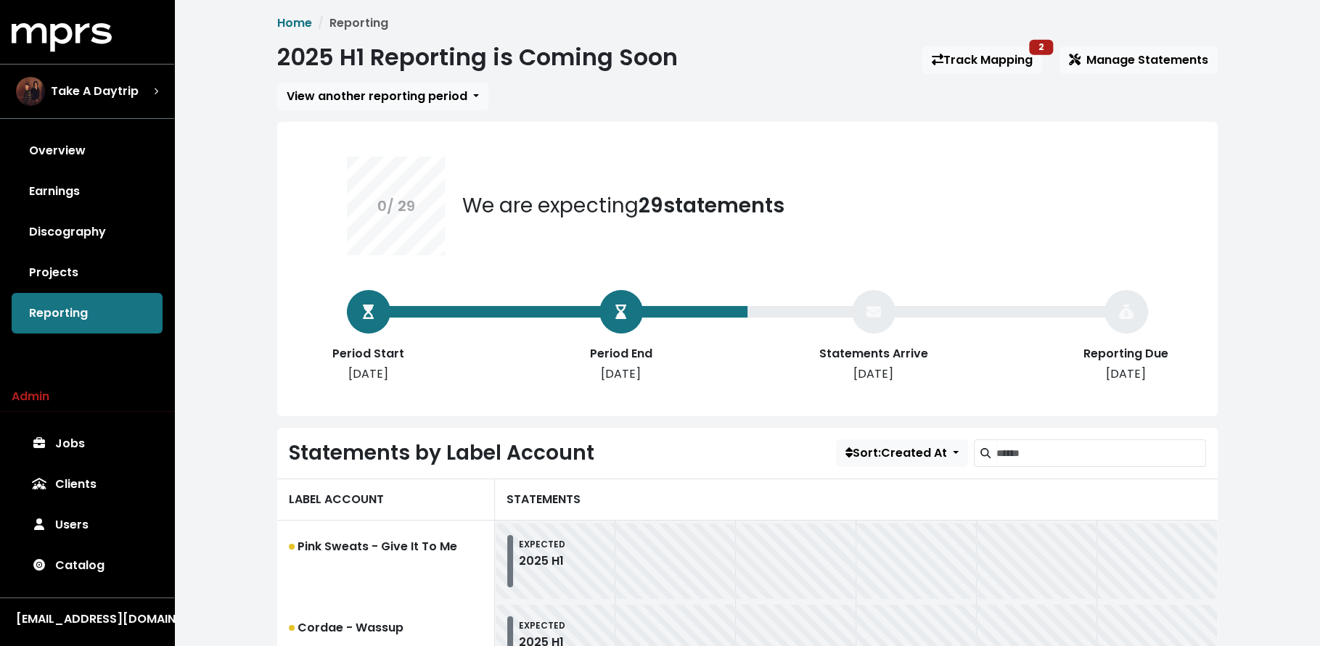
scroll to position [4, 0]
click at [70, 461] on link "Jobs" at bounding box center [87, 444] width 151 height 41
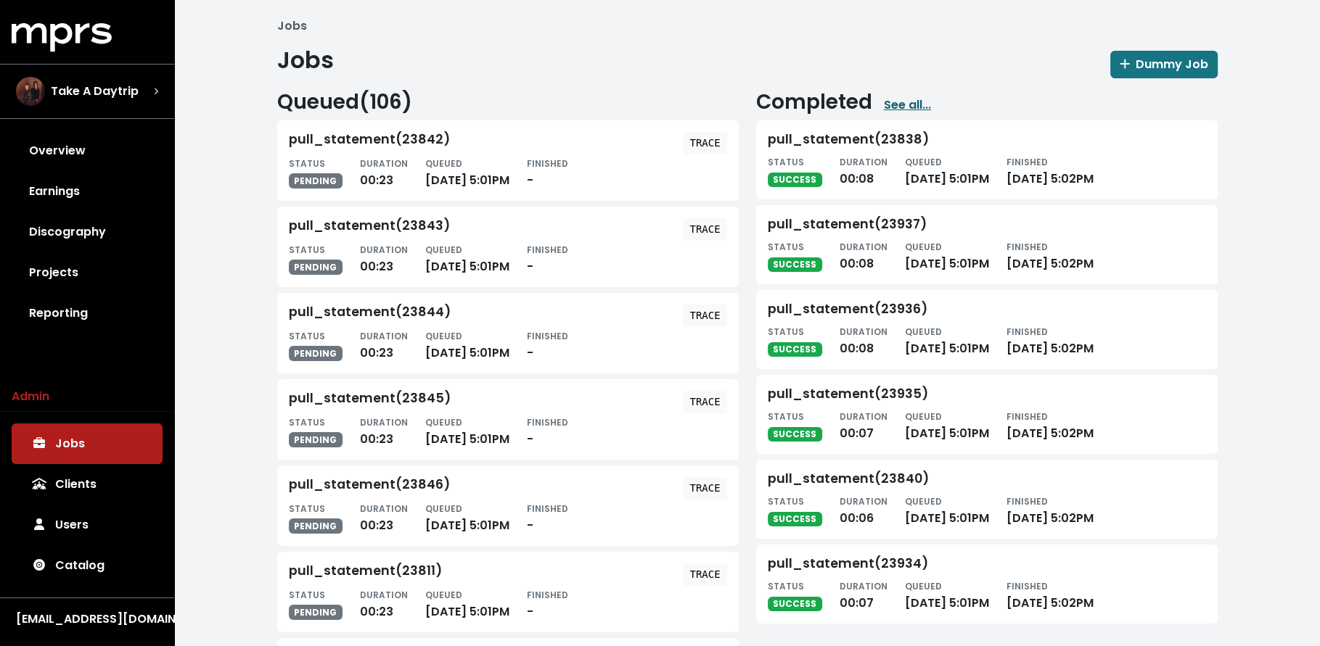
click at [905, 104] on link "See all..." at bounding box center [907, 104] width 47 height 17
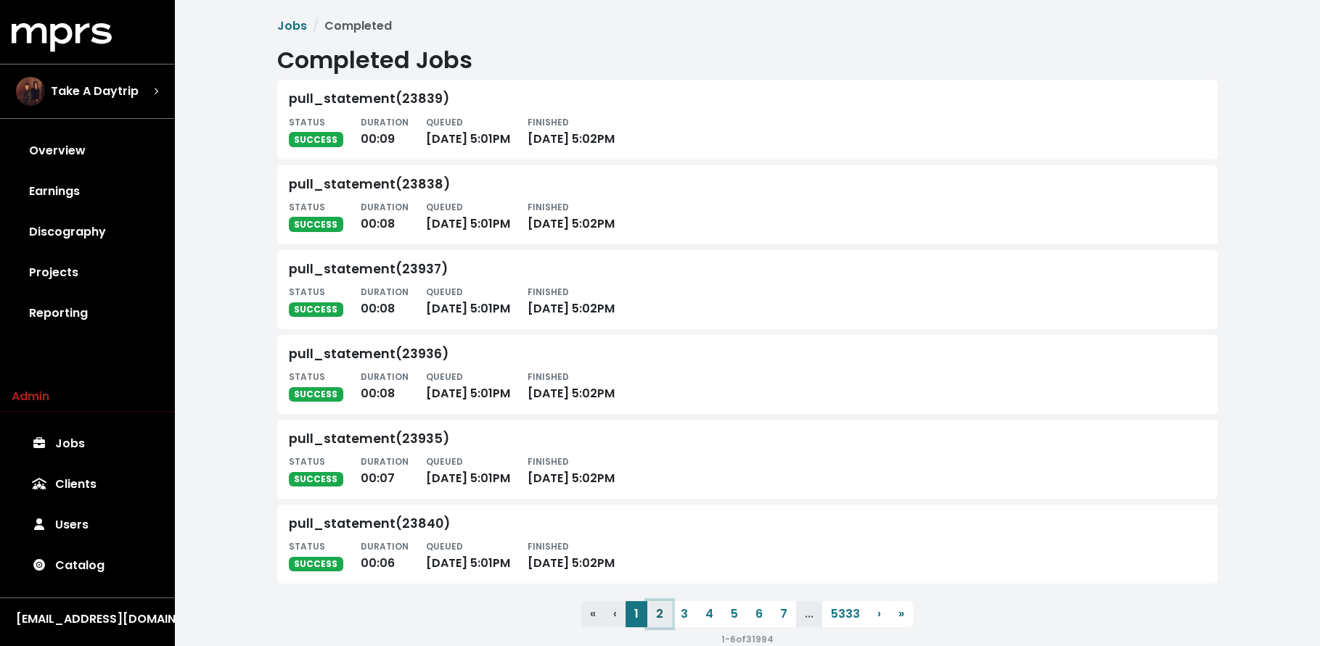
click at [662, 612] on button "2" at bounding box center [659, 614] width 25 height 26
click at [681, 613] on button "3" at bounding box center [684, 614] width 25 height 26
click at [712, 619] on button "4" at bounding box center [708, 614] width 25 height 26
click at [731, 617] on button "5" at bounding box center [734, 614] width 25 height 26
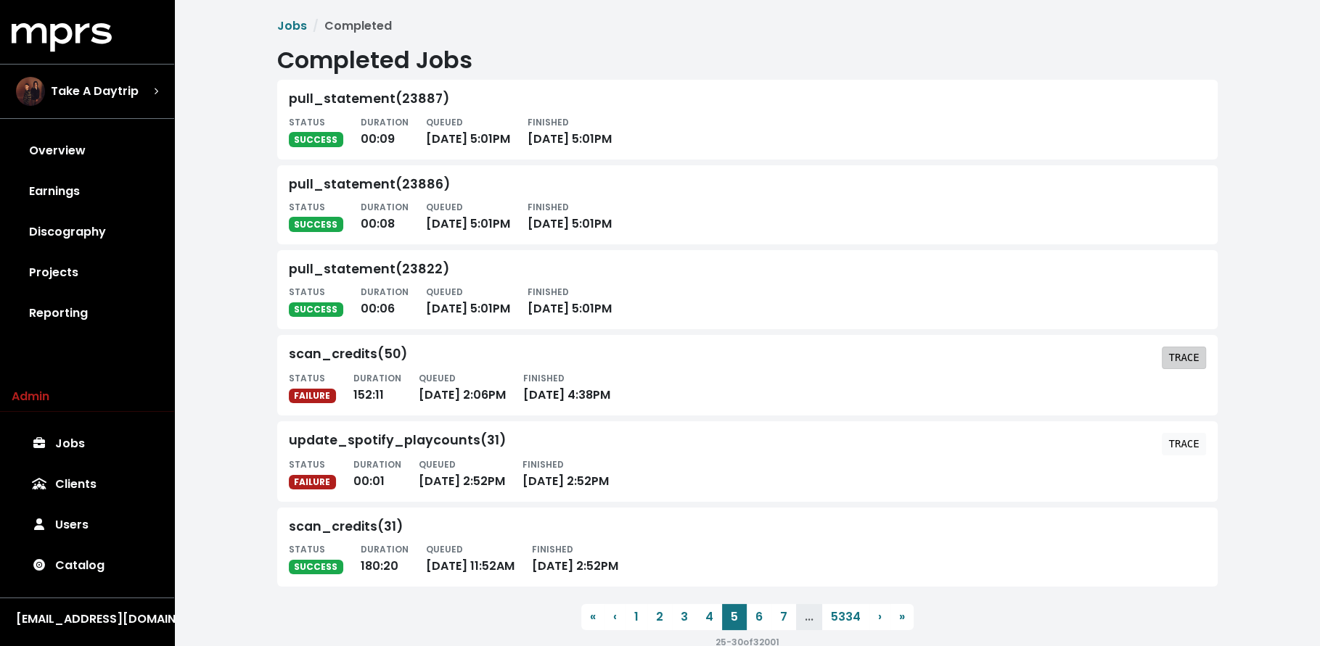
click at [1177, 359] on tt "TRACE" at bounding box center [1183, 358] width 30 height 12
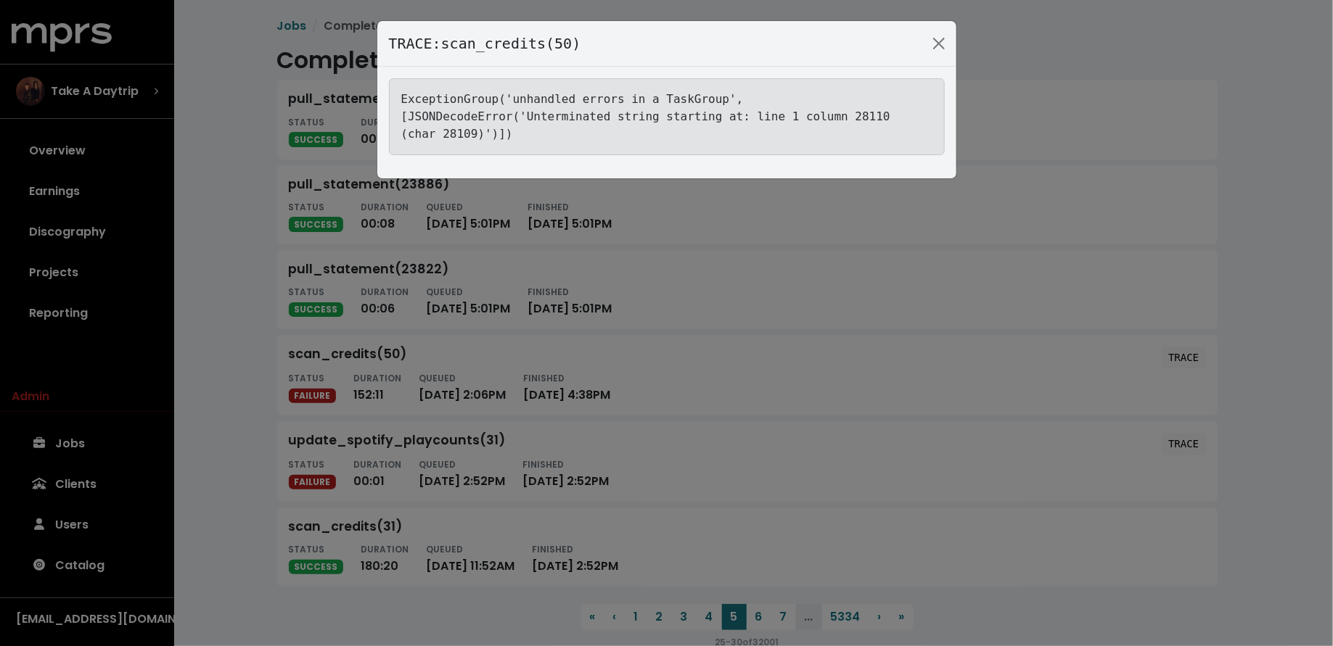
click at [666, 429] on div "TRACE: scan_credits(50) ExceptionGroup('unhandled errors in a TaskGroup', [JSON…" at bounding box center [666, 323] width 1333 height 646
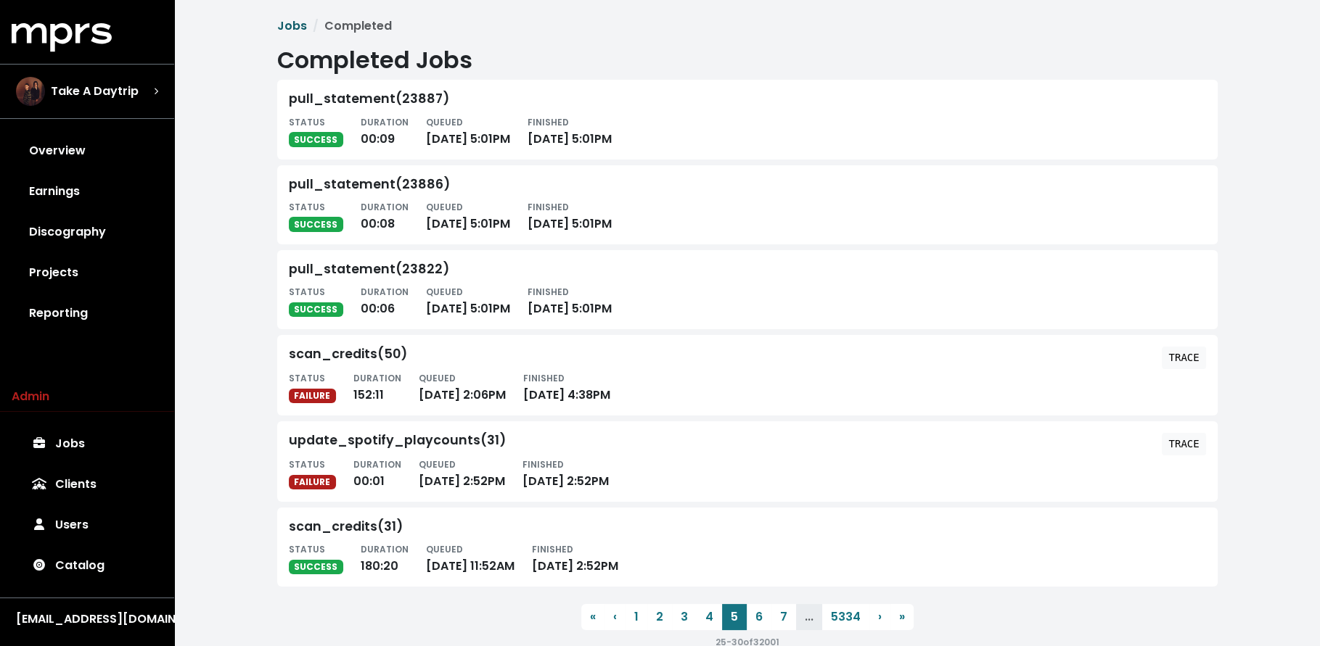
click at [292, 29] on link "Jobs" at bounding box center [292, 25] width 30 height 17
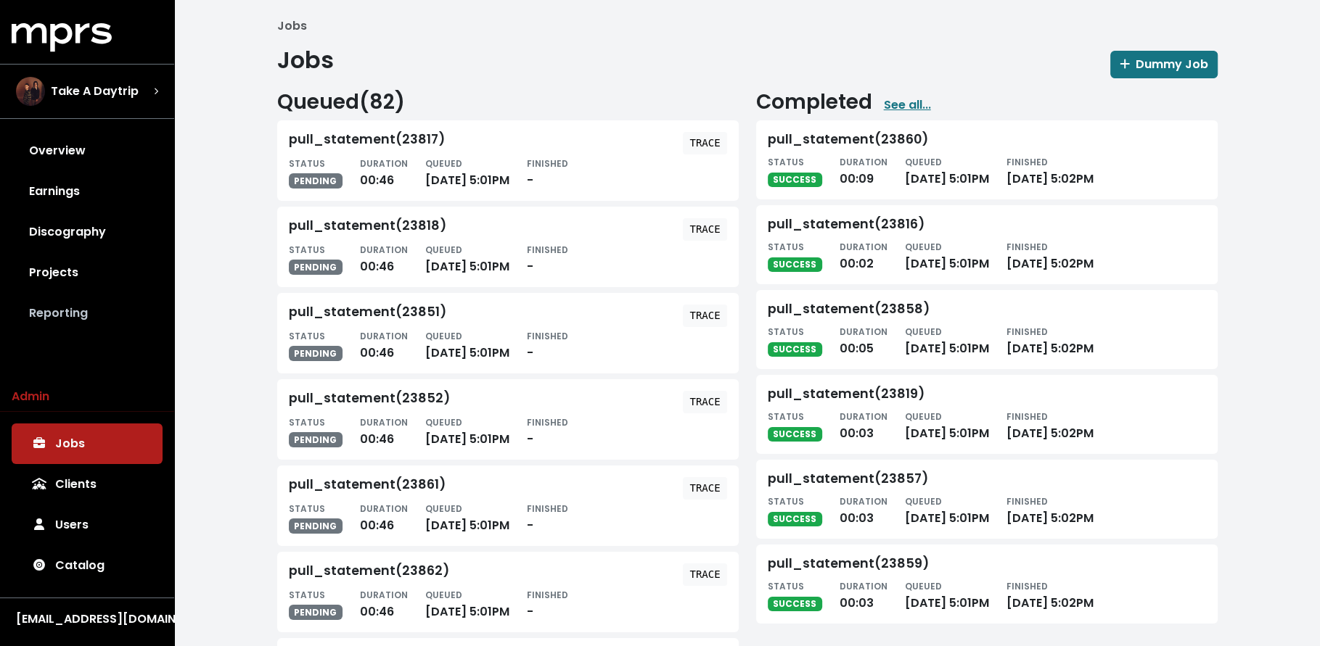
click at [129, 321] on link "Reporting" at bounding box center [87, 313] width 151 height 41
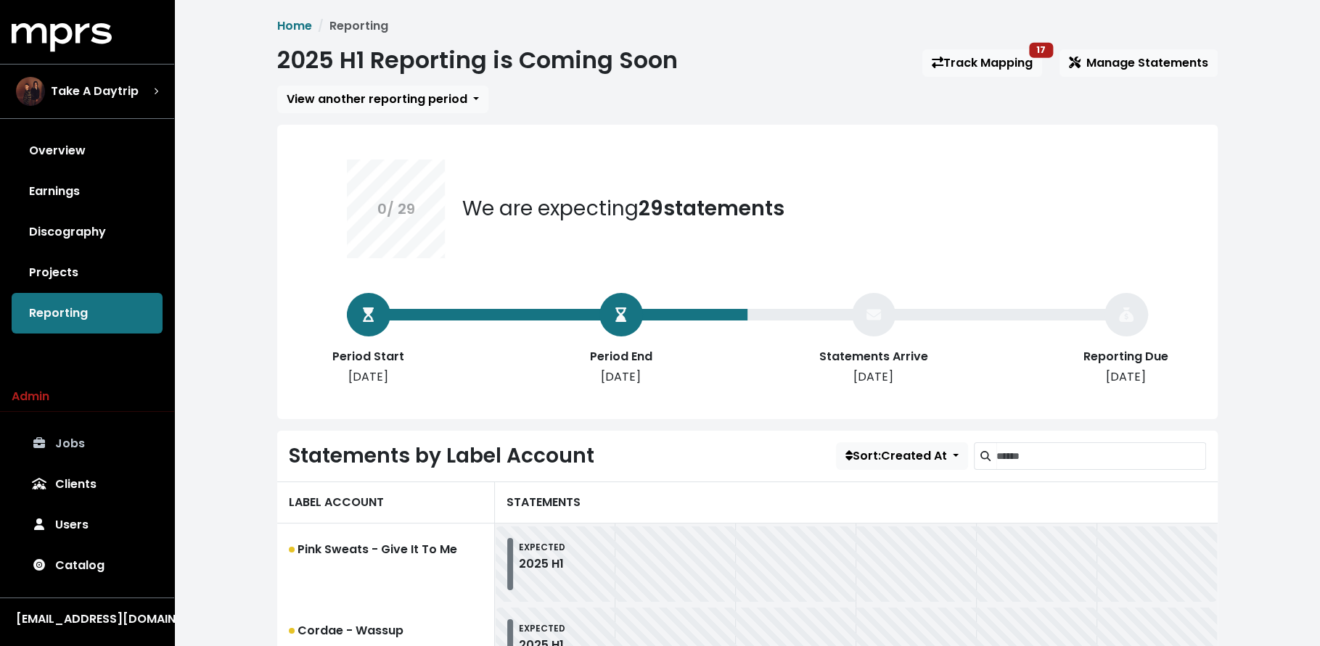
click at [63, 447] on link "Jobs" at bounding box center [87, 444] width 151 height 41
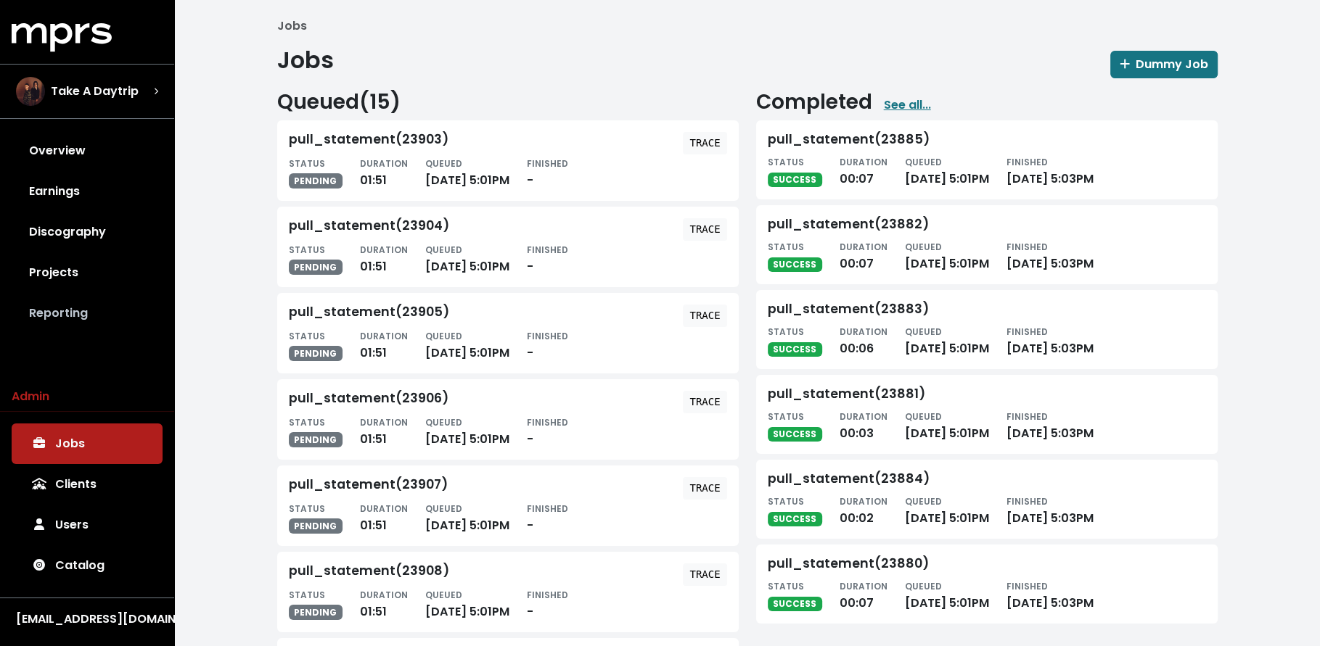
click at [112, 309] on link "Reporting" at bounding box center [87, 313] width 151 height 41
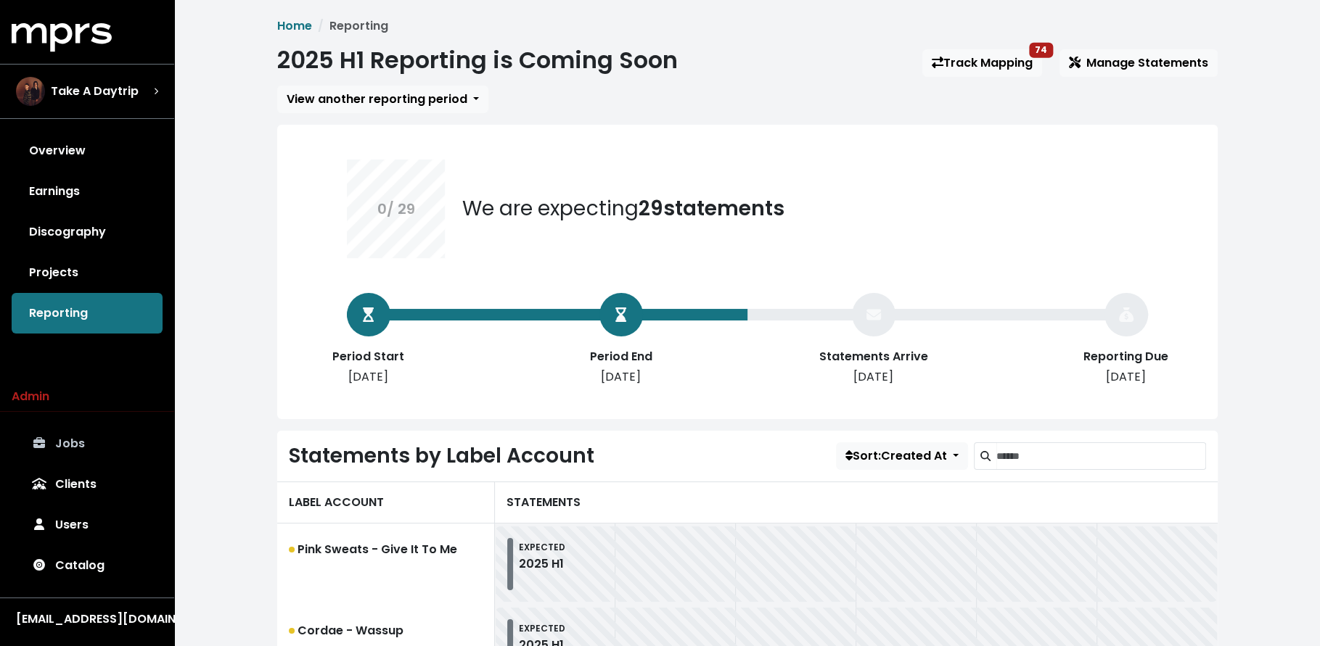
click at [93, 436] on link "Jobs" at bounding box center [87, 444] width 151 height 41
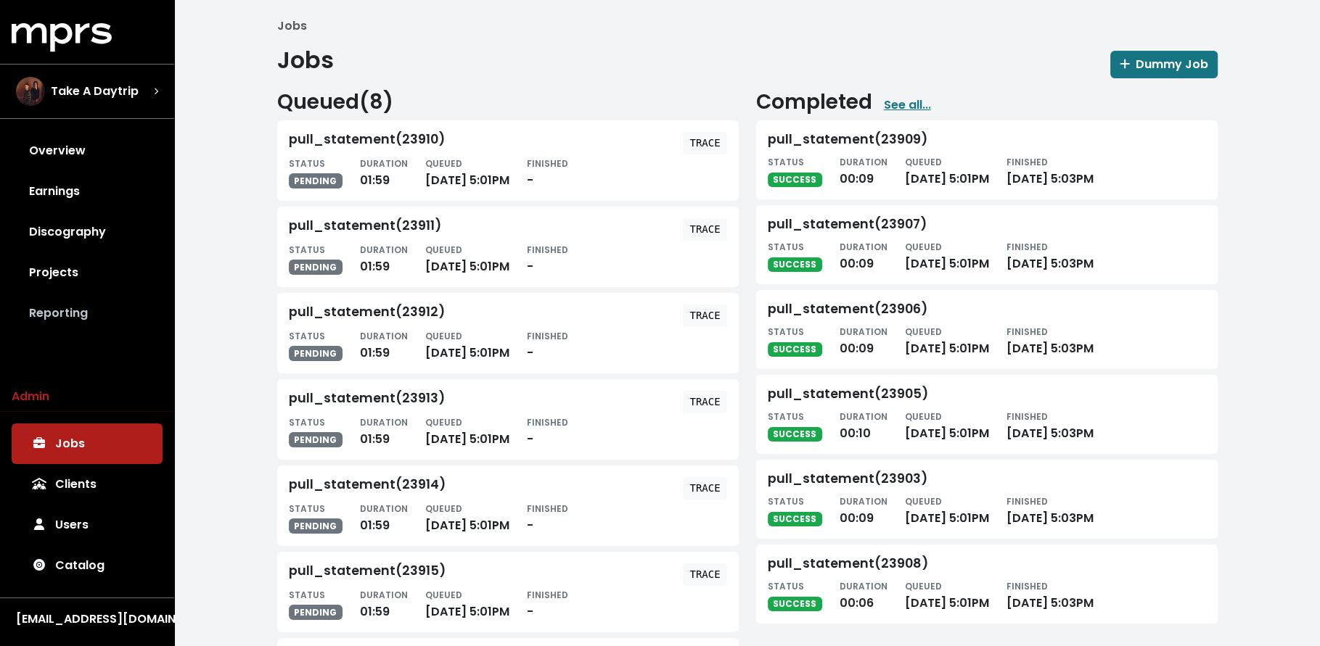
click at [90, 308] on link "Reporting" at bounding box center [87, 313] width 151 height 41
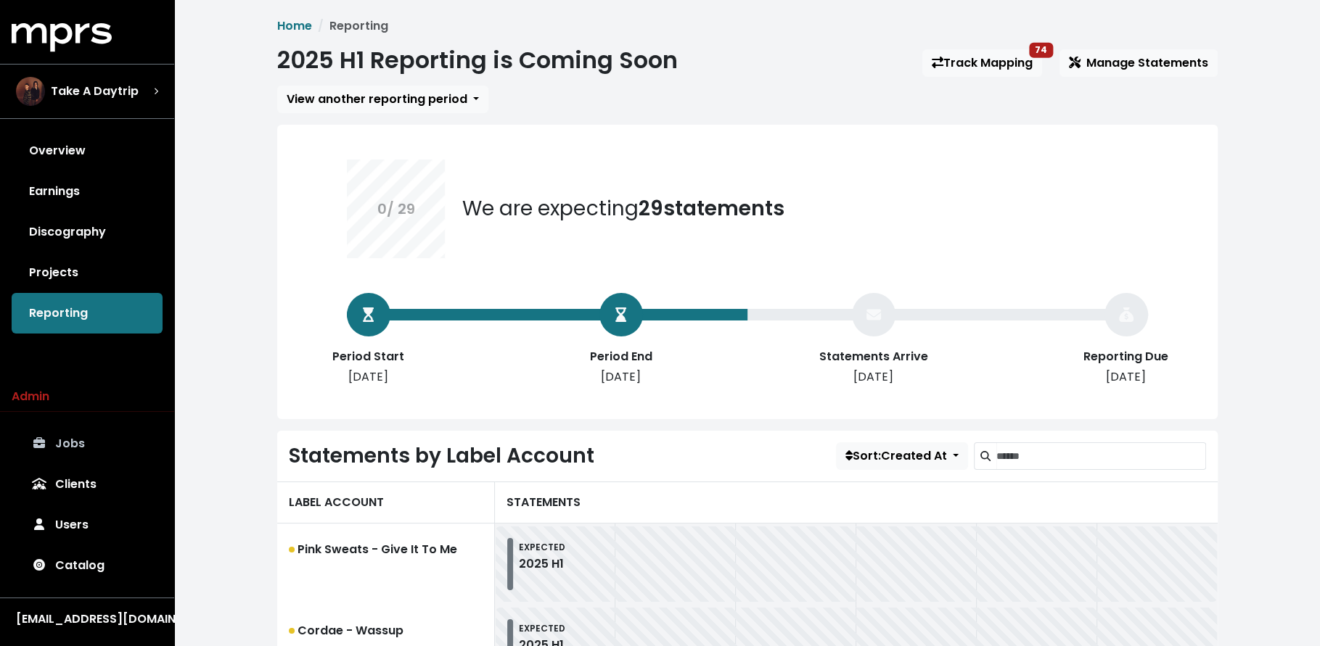
click at [91, 445] on link "Jobs" at bounding box center [87, 444] width 151 height 41
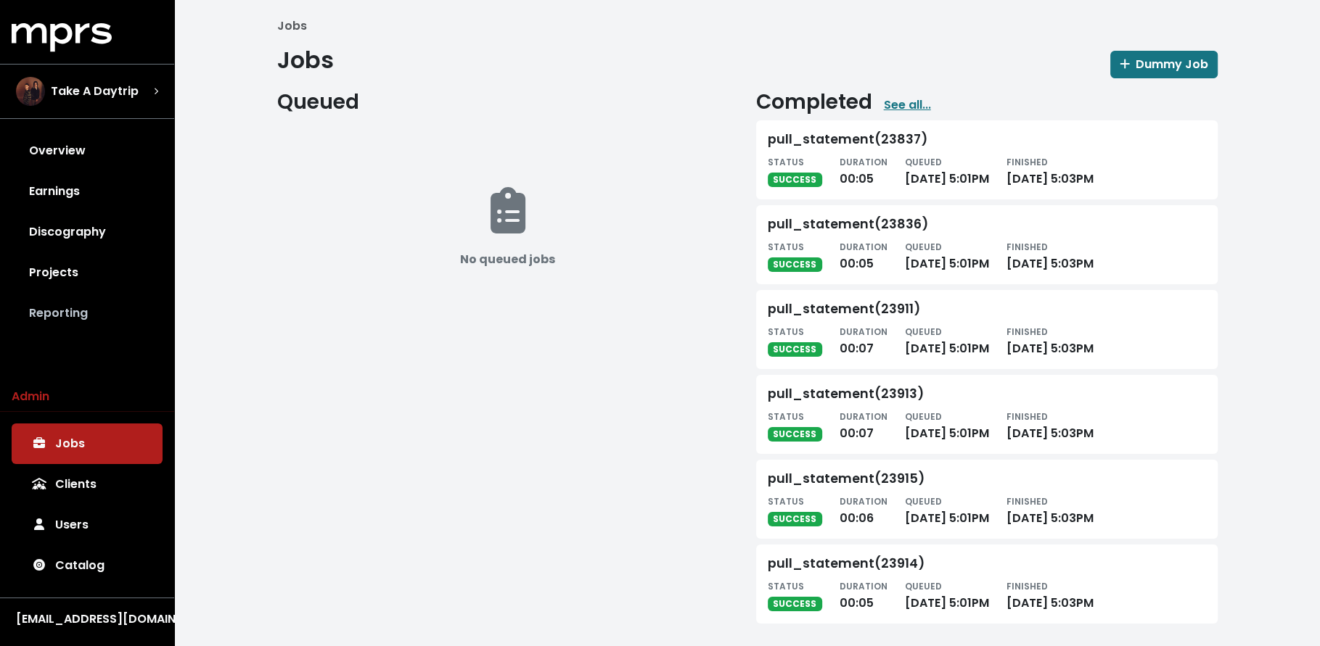
click at [79, 321] on link "Reporting" at bounding box center [87, 313] width 151 height 41
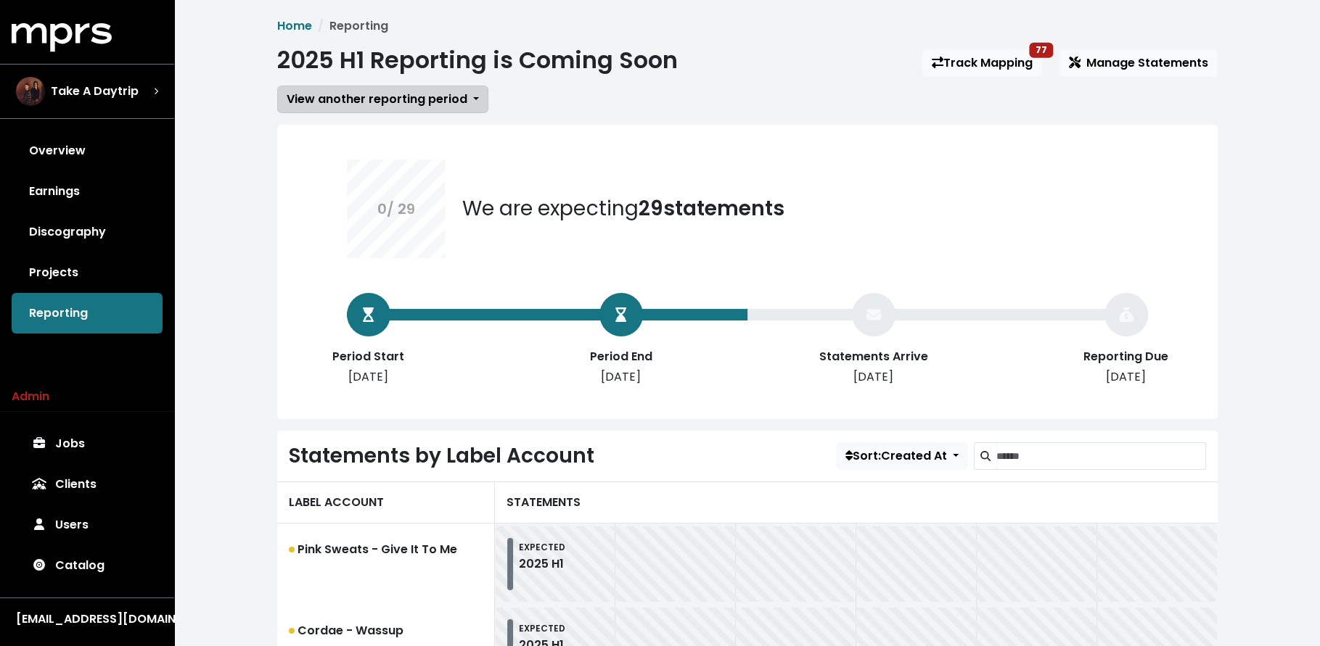
click at [344, 95] on span "View another reporting period" at bounding box center [377, 99] width 181 height 17
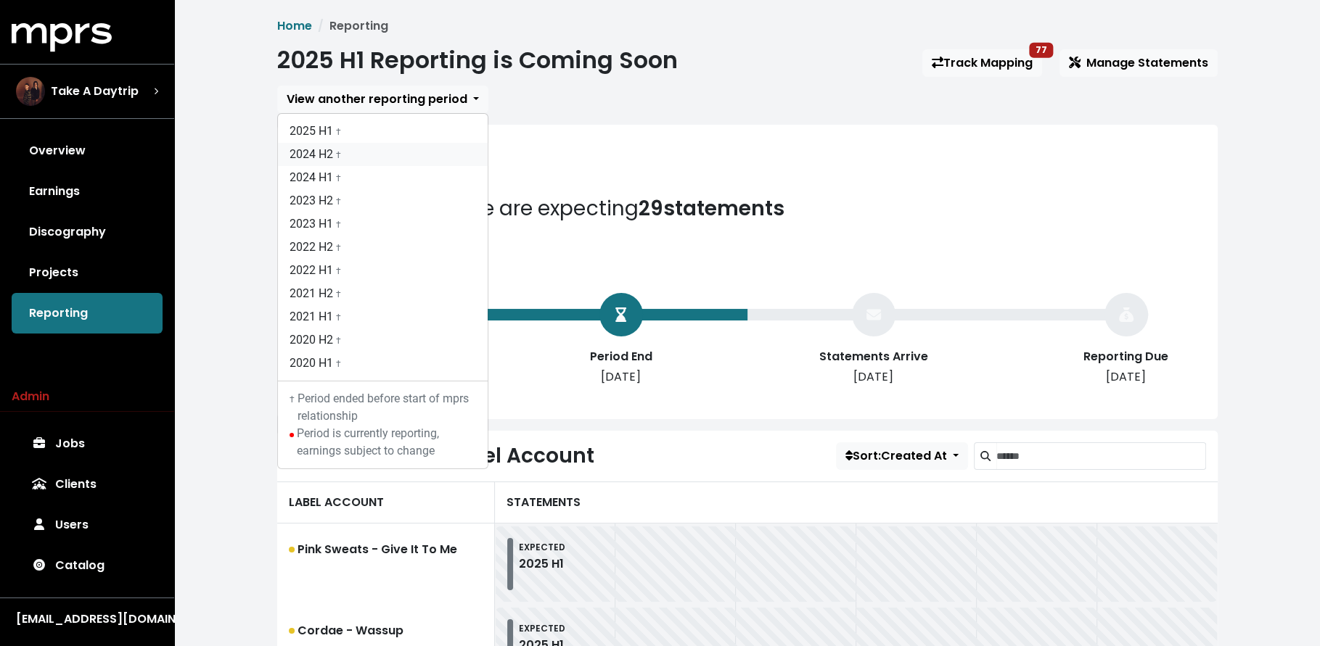
click at [347, 160] on link "2024 H2 †" at bounding box center [383, 154] width 210 height 23
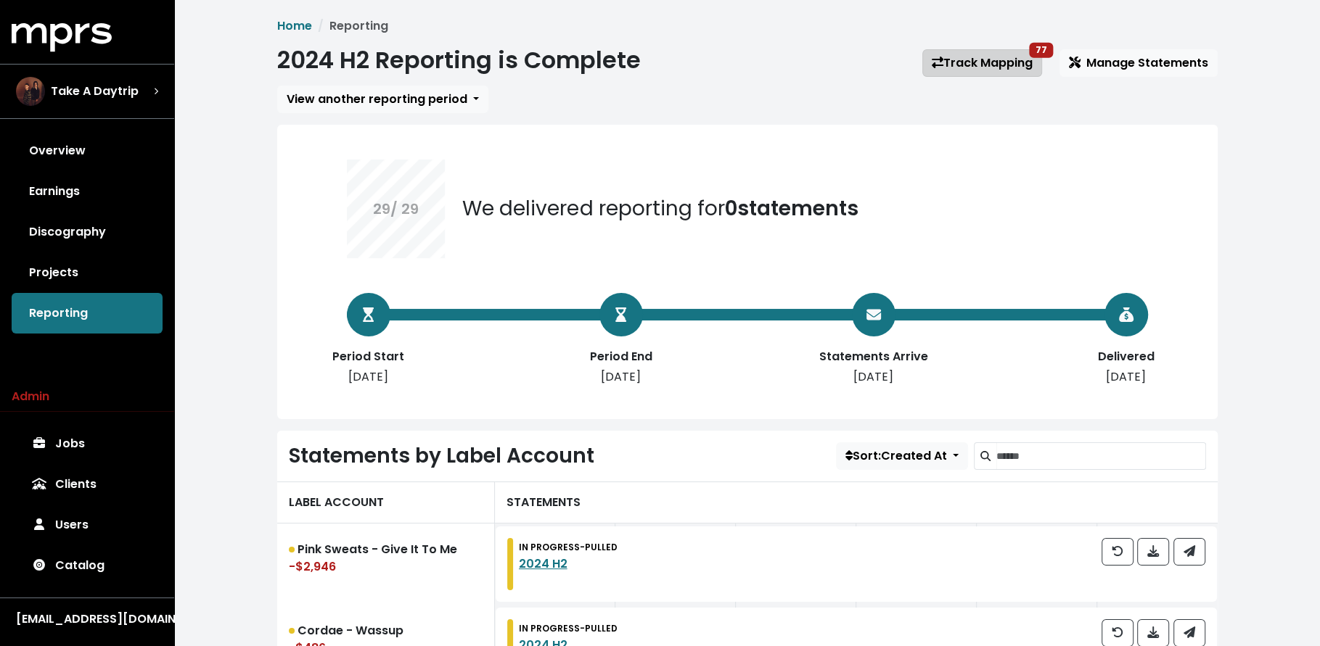
click at [1013, 75] on link "Track Mapping 77" at bounding box center [982, 63] width 120 height 28
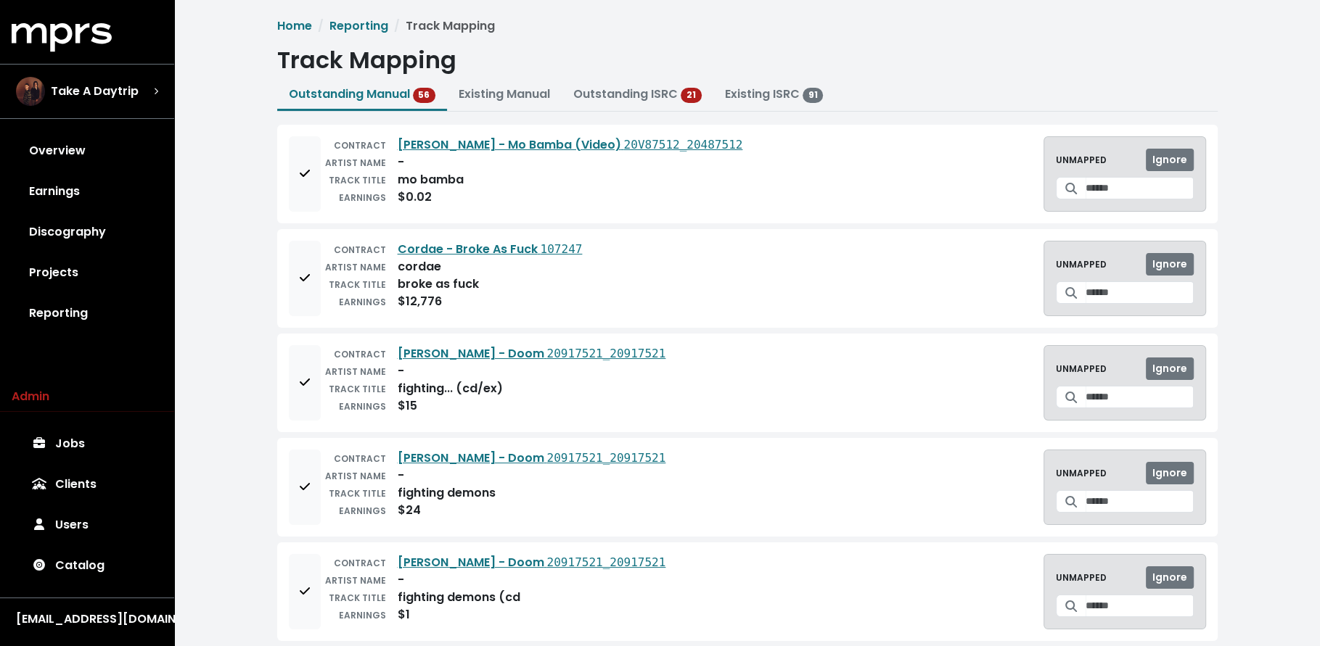
click at [279, 395] on div "CONTRACT [PERSON_NAME] - Doom 20917521_20917521 ARTIST NAME - TRACK TITLE fight…" at bounding box center [747, 383] width 940 height 99
click at [295, 377] on button "Add to mapping queue" at bounding box center [305, 382] width 32 height 75
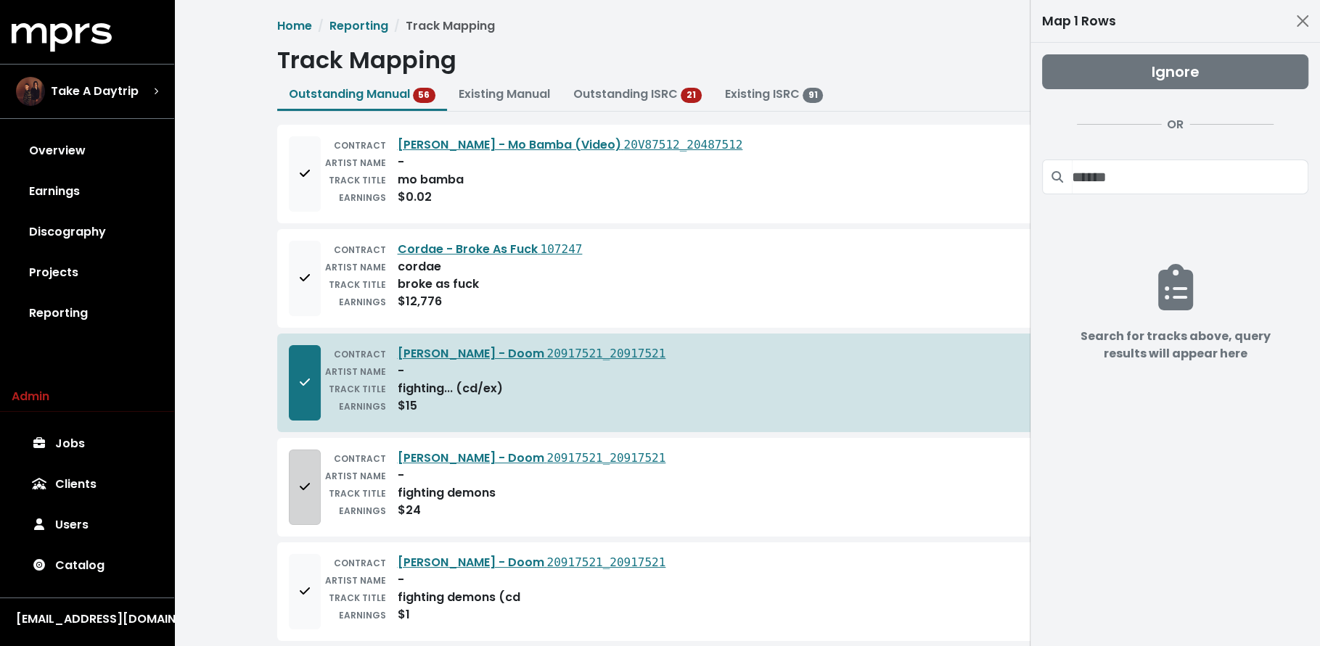
click at [299, 467] on button "Add to mapping queue" at bounding box center [305, 487] width 32 height 75
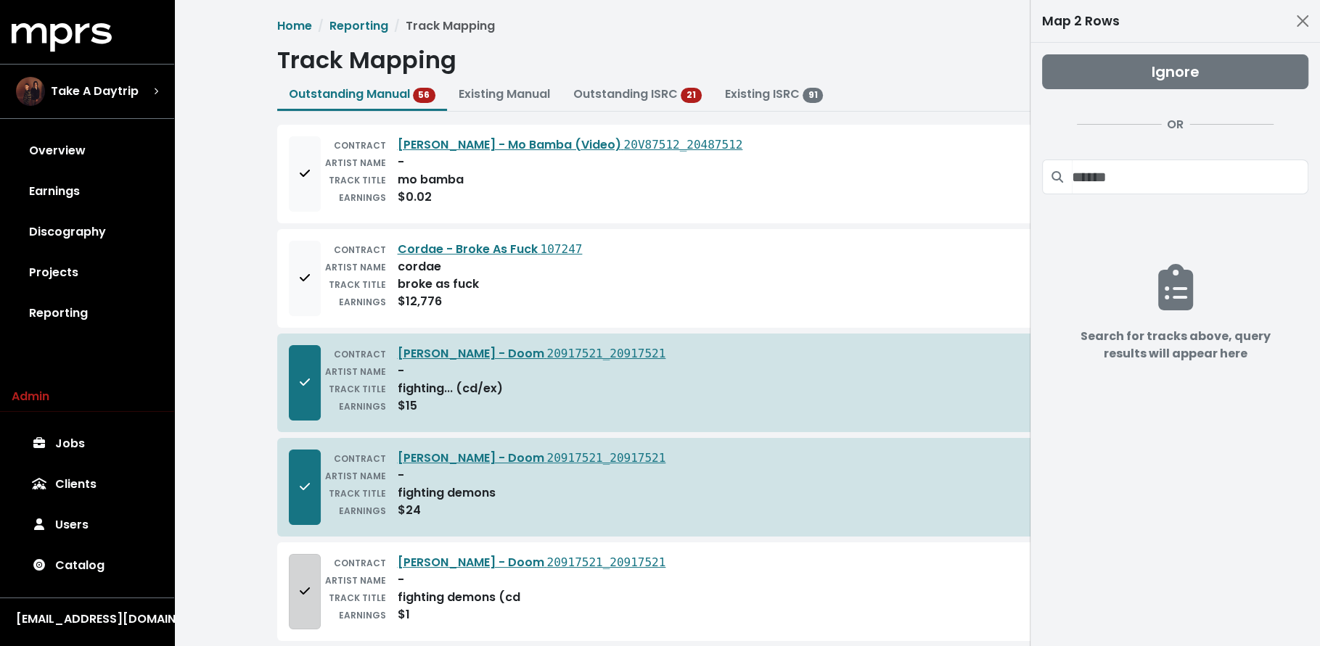
click at [302, 585] on icon "Add to mapping queue" at bounding box center [305, 591] width 10 height 12
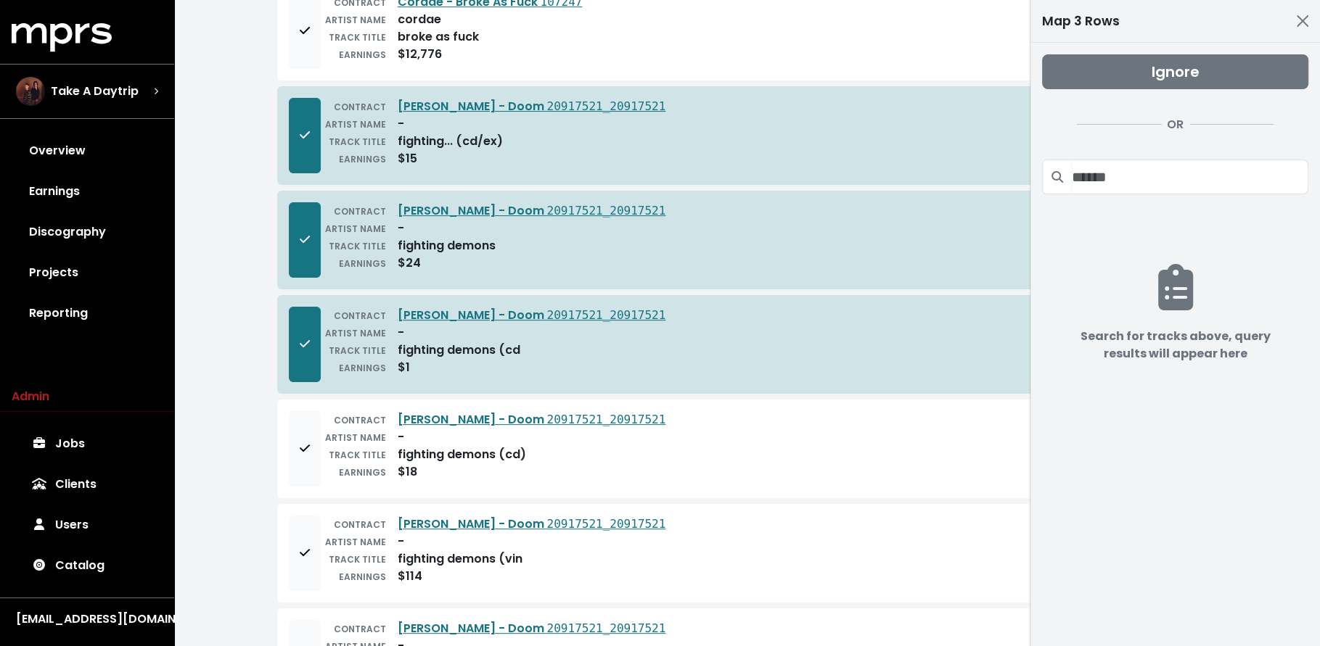
scroll to position [257, 0]
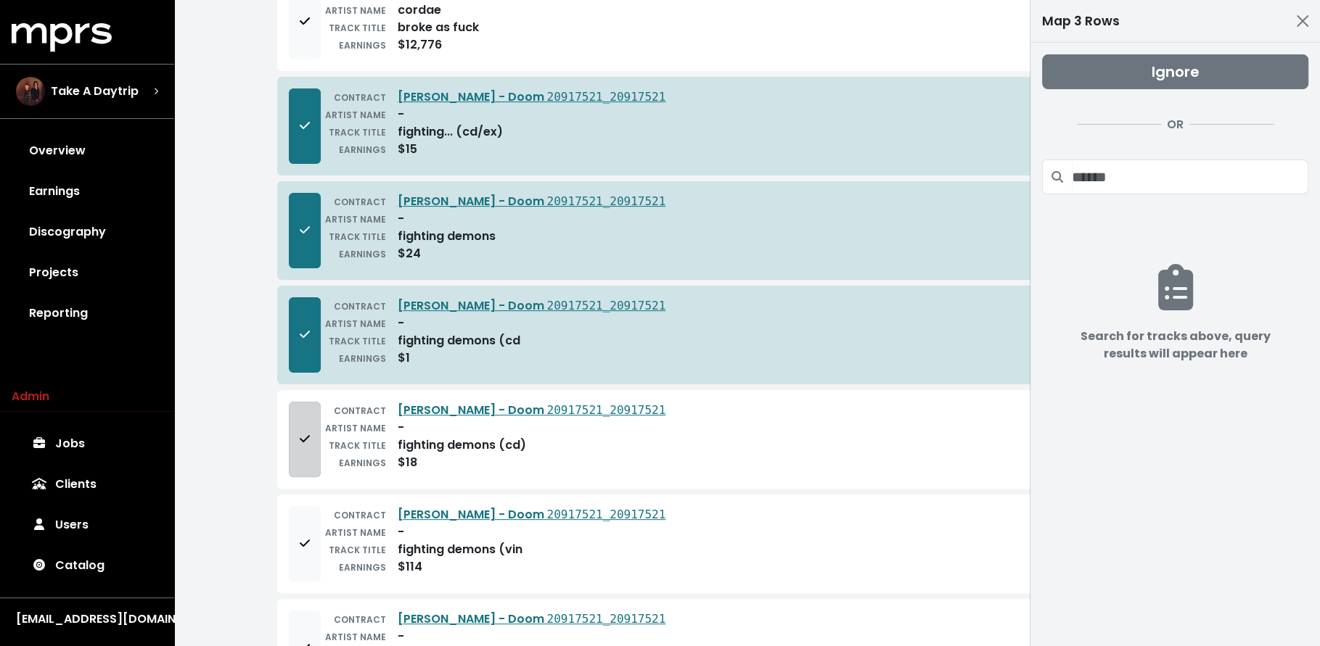
click at [305, 440] on span "Add to mapping queue" at bounding box center [305, 439] width 10 height 17
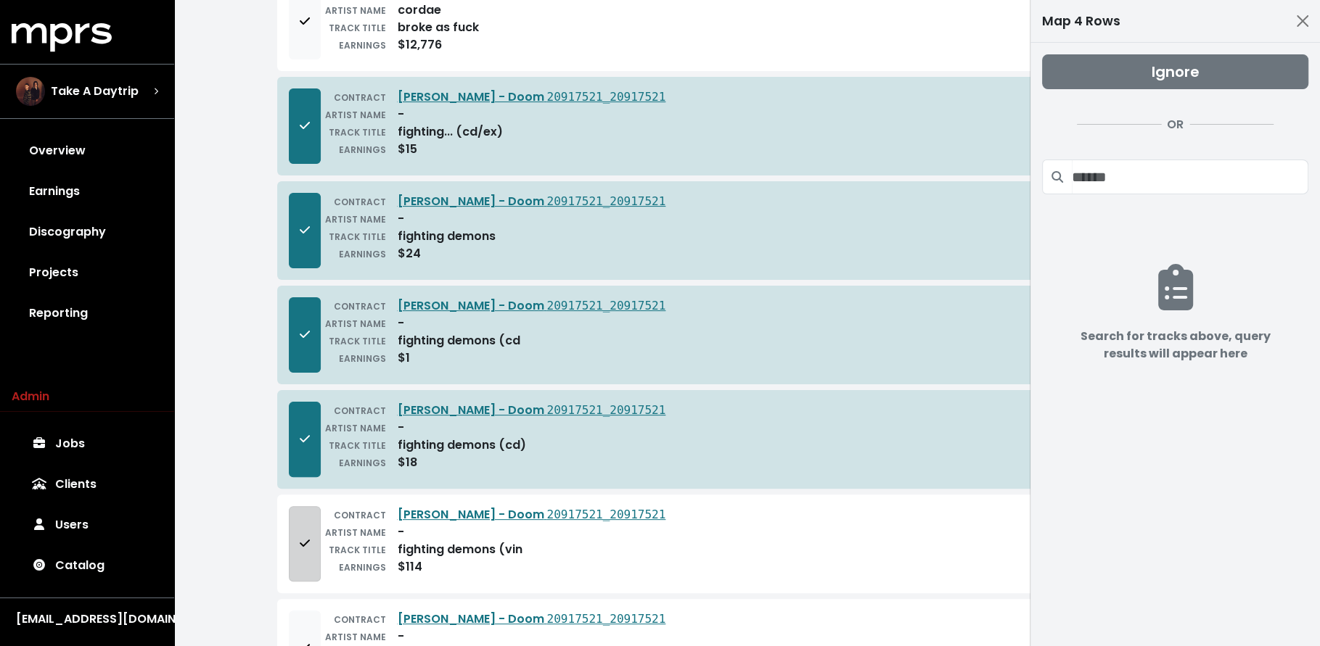
click at [309, 535] on span "Add to mapping queue" at bounding box center [304, 543] width 13 height 17
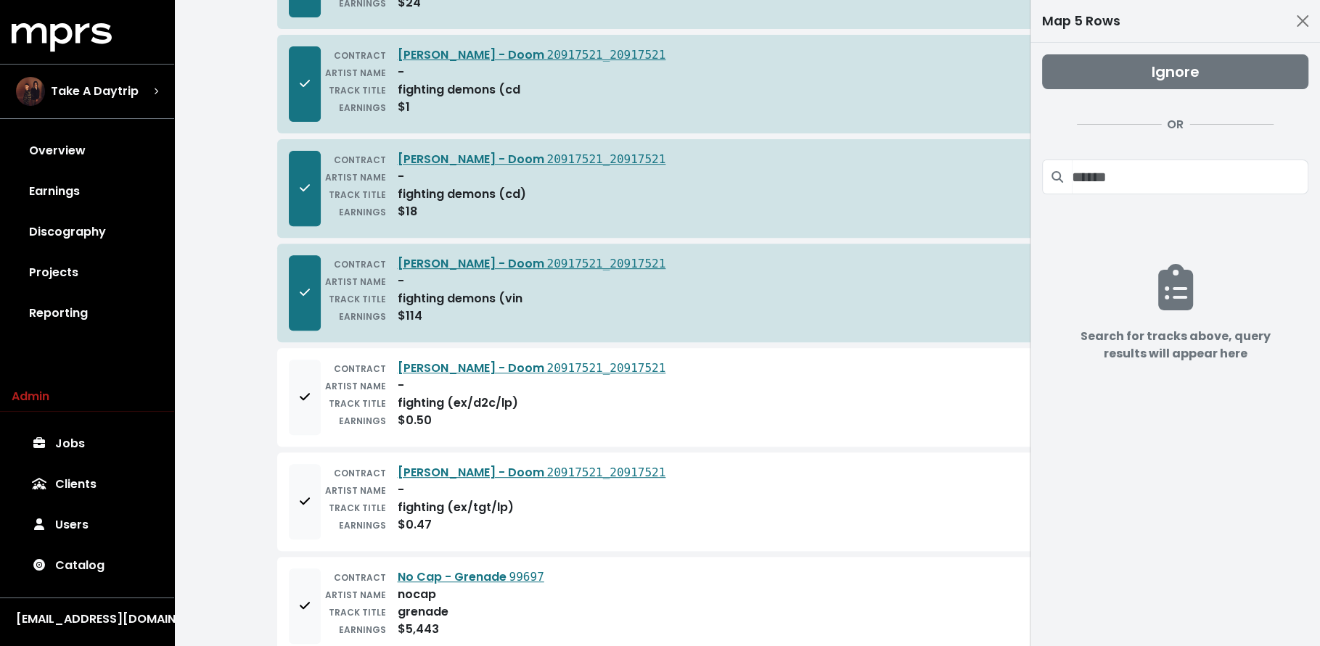
scroll to position [513, 0]
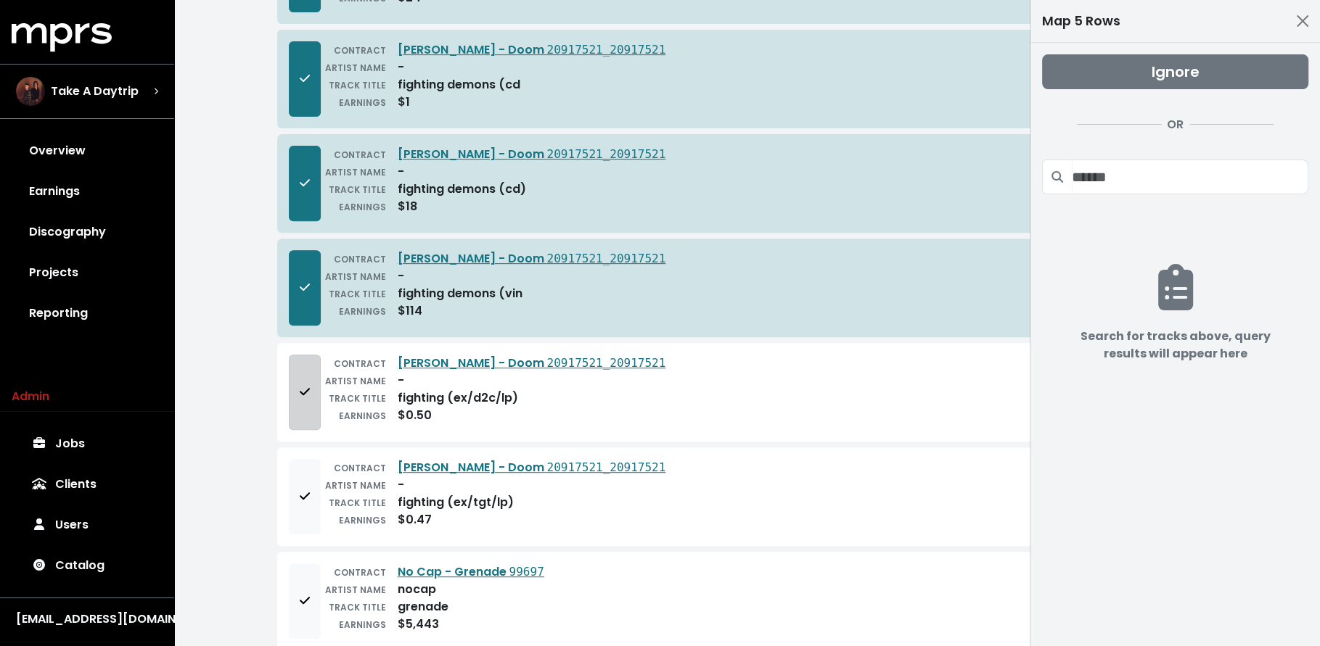
click at [291, 398] on button "Add to mapping queue" at bounding box center [305, 392] width 32 height 75
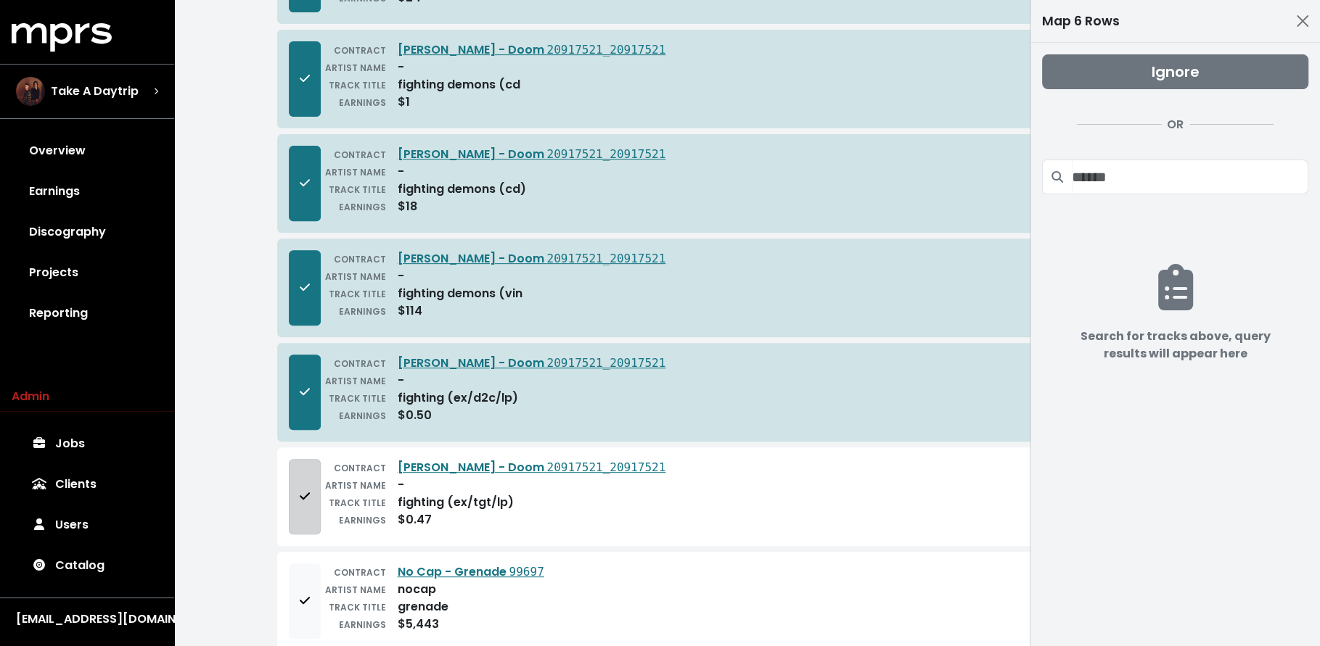
click at [305, 490] on icon "Add to mapping queue" at bounding box center [305, 496] width 10 height 12
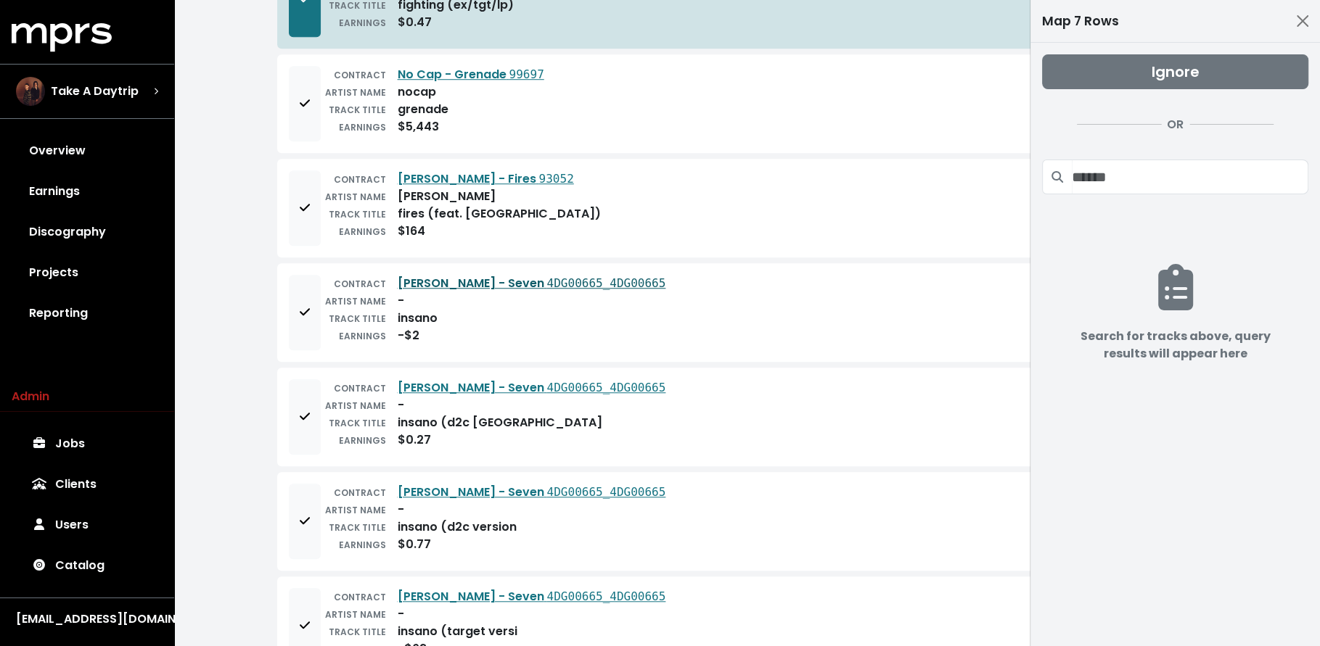
scroll to position [1012, 0]
click at [300, 409] on icon "Add to mapping queue" at bounding box center [305, 415] width 10 height 12
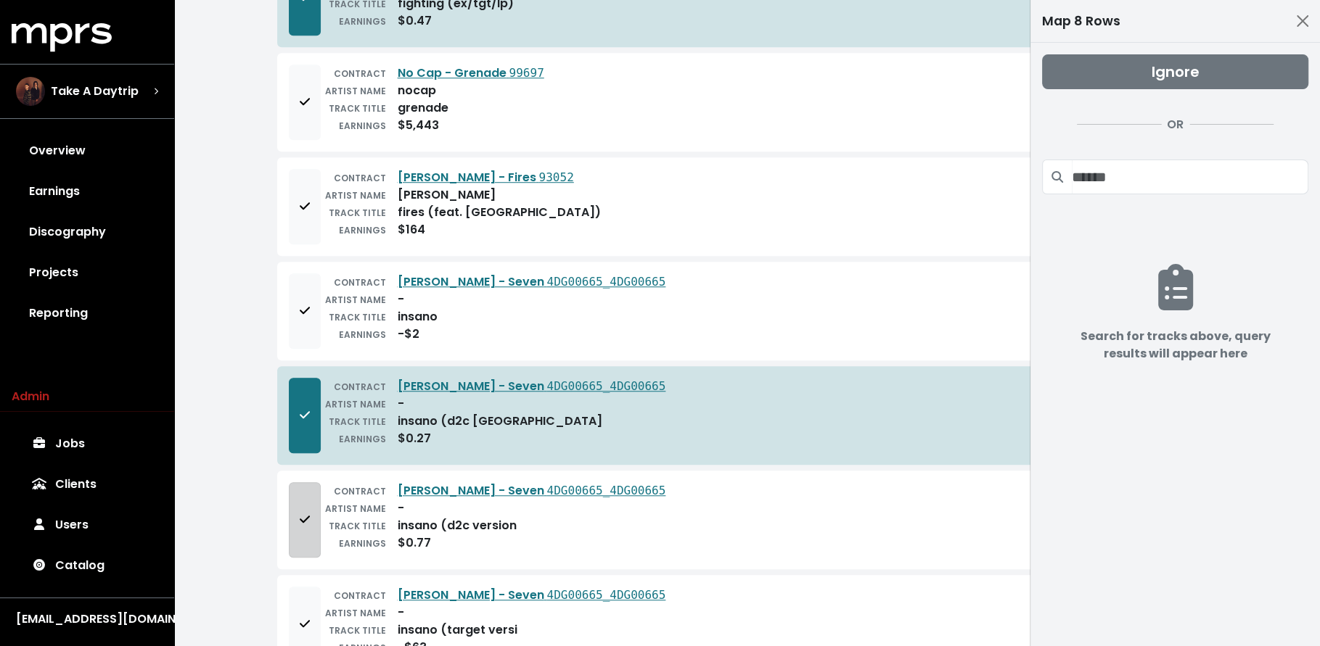
click at [306, 495] on button "Add to mapping queue" at bounding box center [305, 519] width 32 height 75
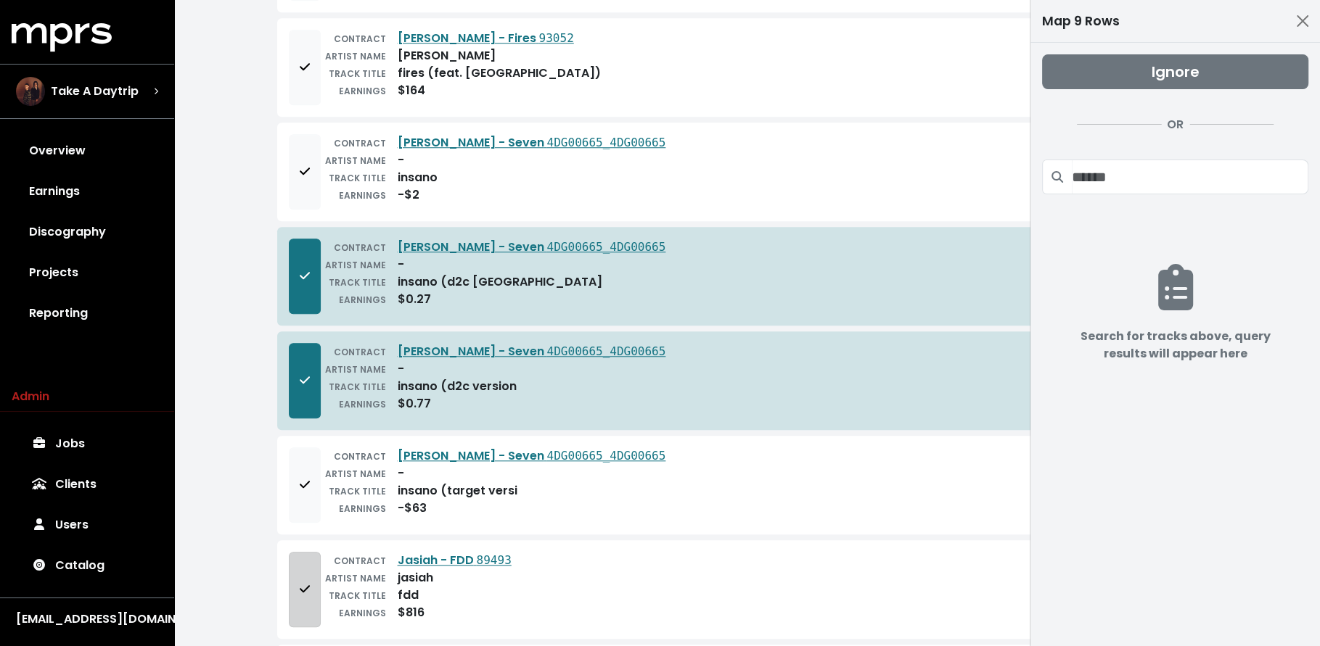
scroll to position [1209, 0]
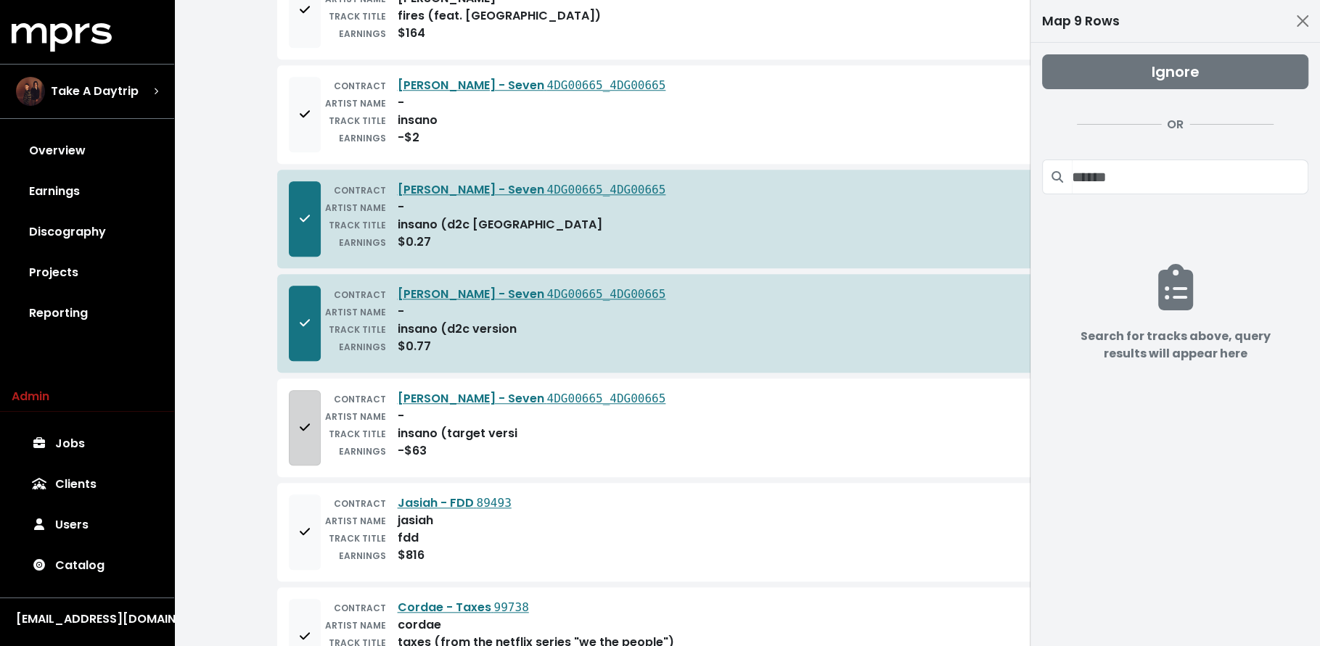
click at [305, 439] on button "Add to mapping queue" at bounding box center [305, 427] width 32 height 75
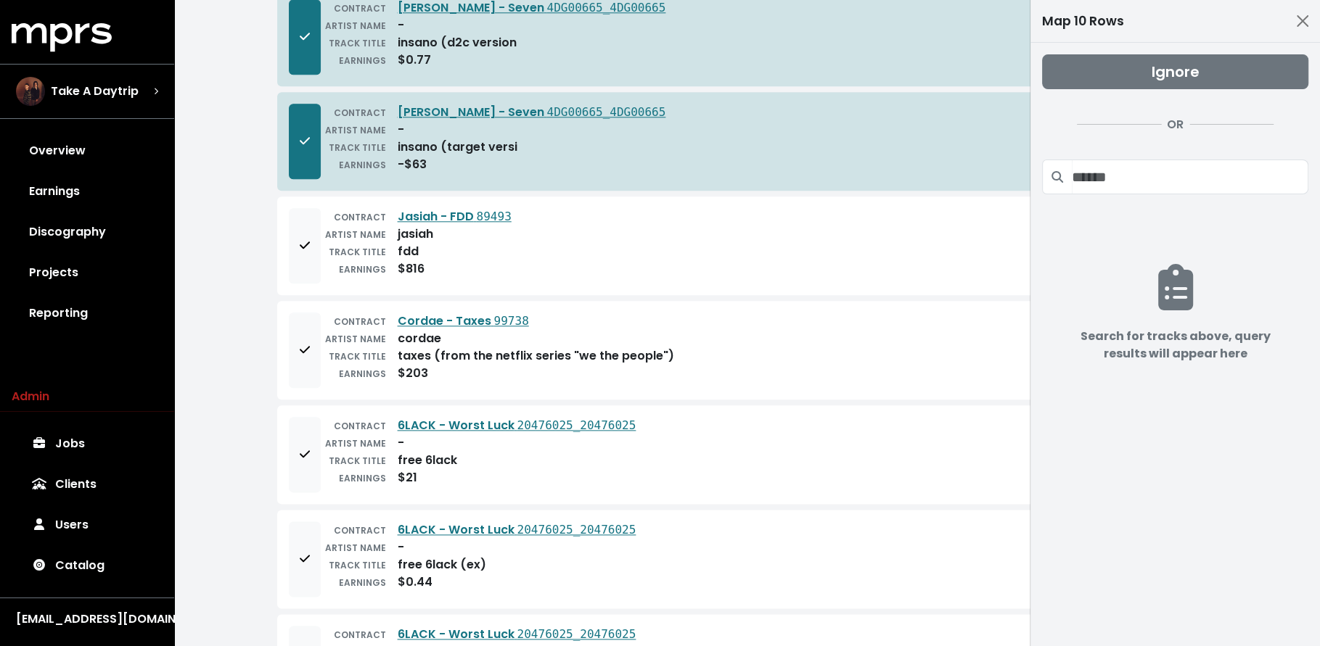
scroll to position [1497, 0]
click at [295, 444] on button "Add to mapping queue" at bounding box center [305, 453] width 32 height 75
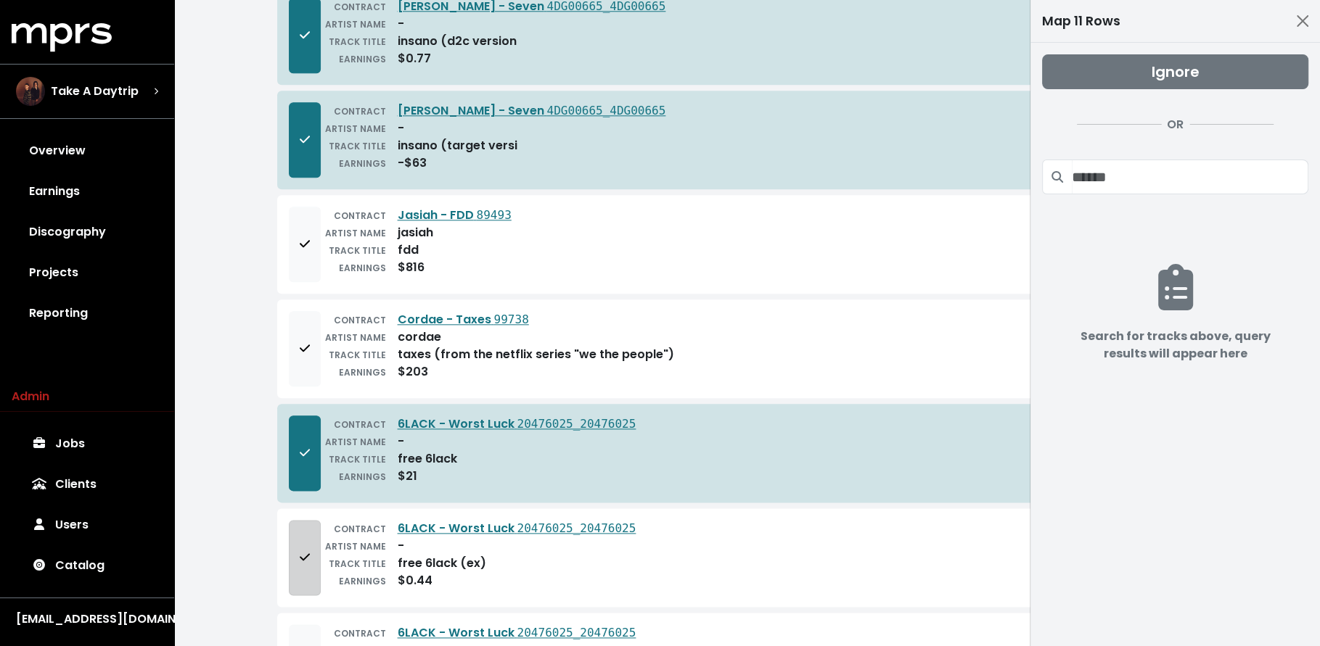
click at [300, 551] on icon "Add to mapping queue" at bounding box center [305, 557] width 10 height 12
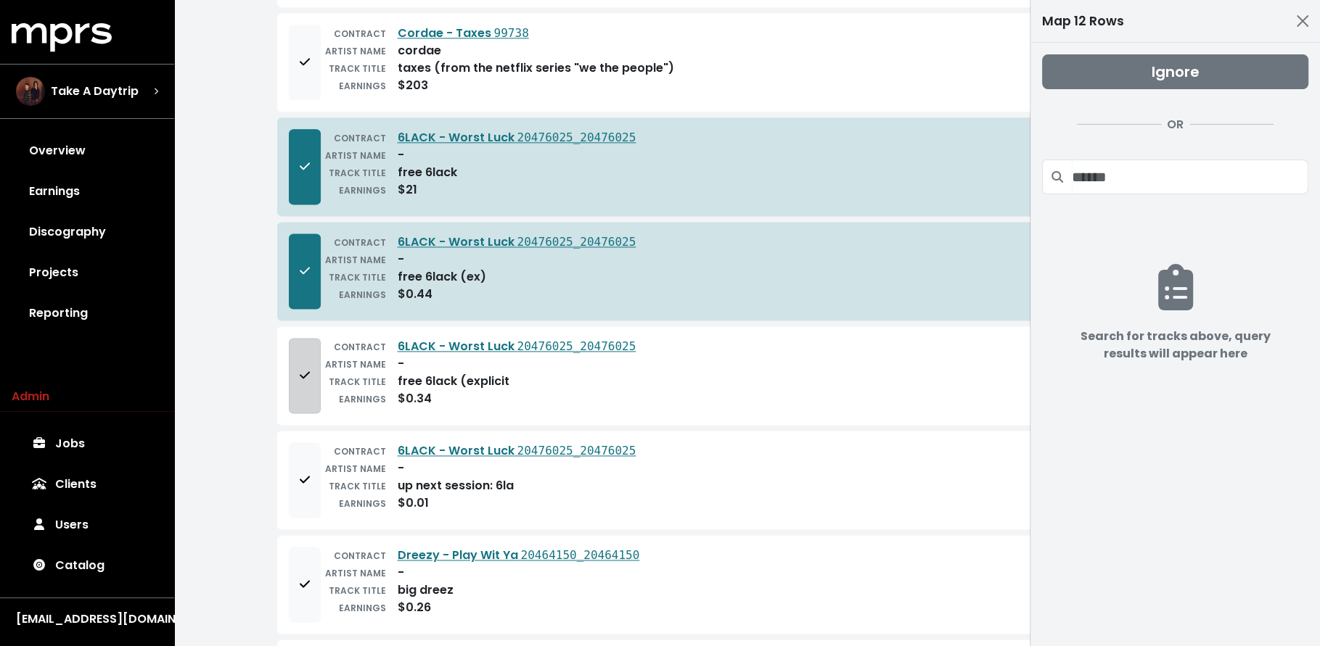
click at [295, 379] on button "Add to mapping queue" at bounding box center [305, 375] width 32 height 75
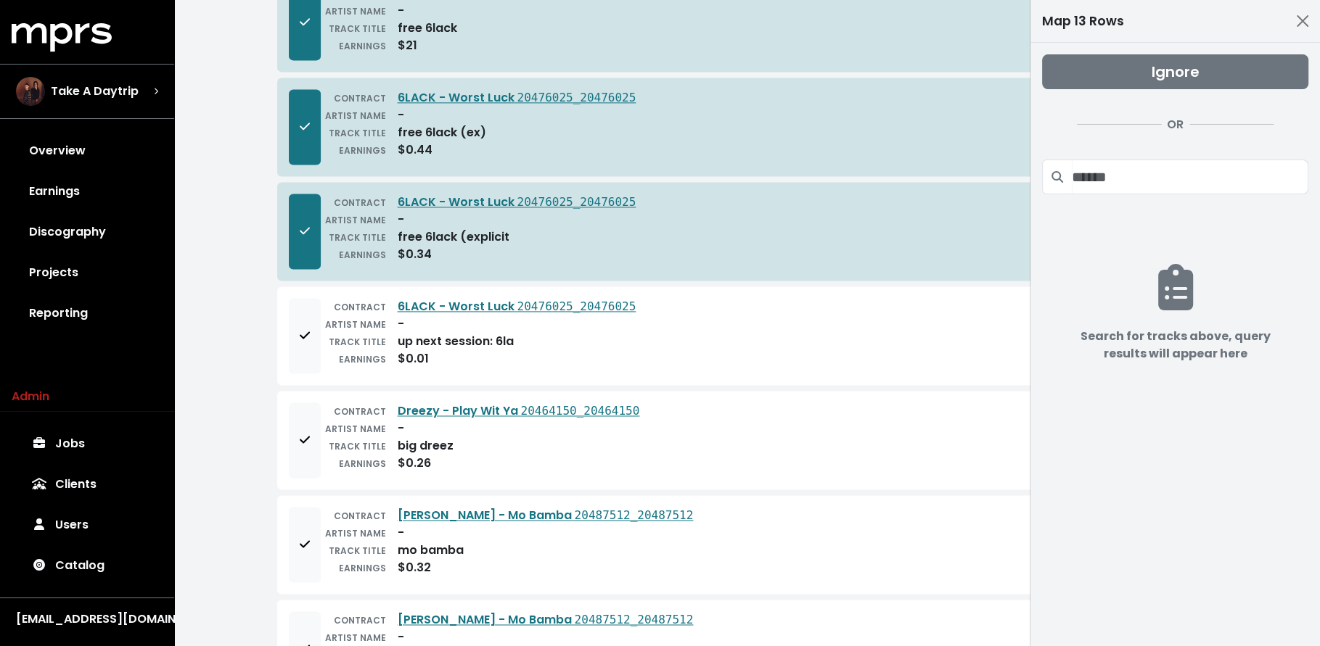
scroll to position [2004, 0]
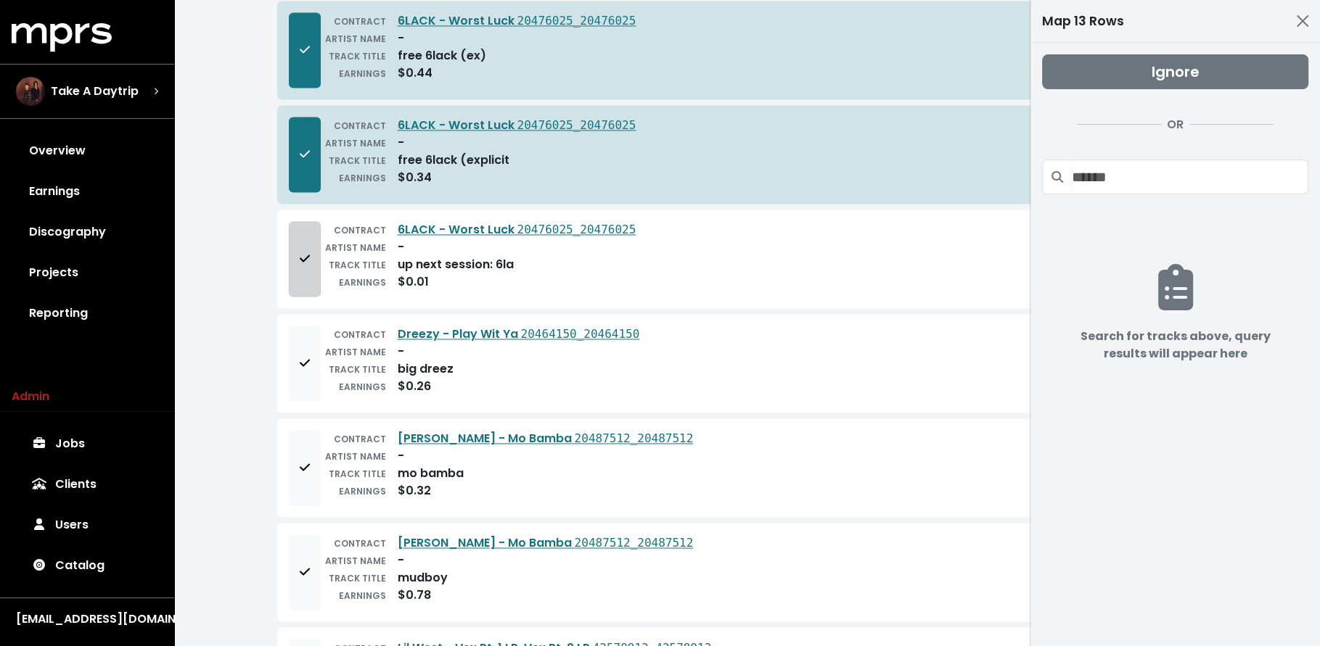
click at [304, 245] on button "Add to mapping queue" at bounding box center [305, 258] width 32 height 75
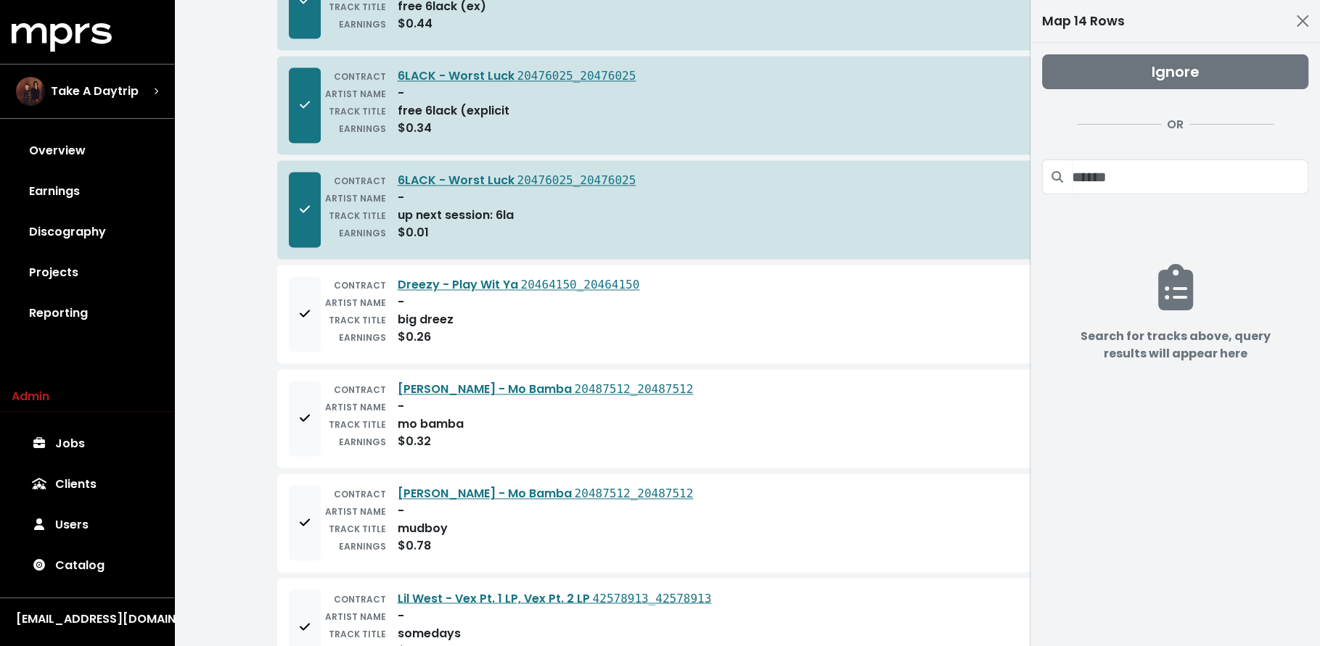
scroll to position [2057, 0]
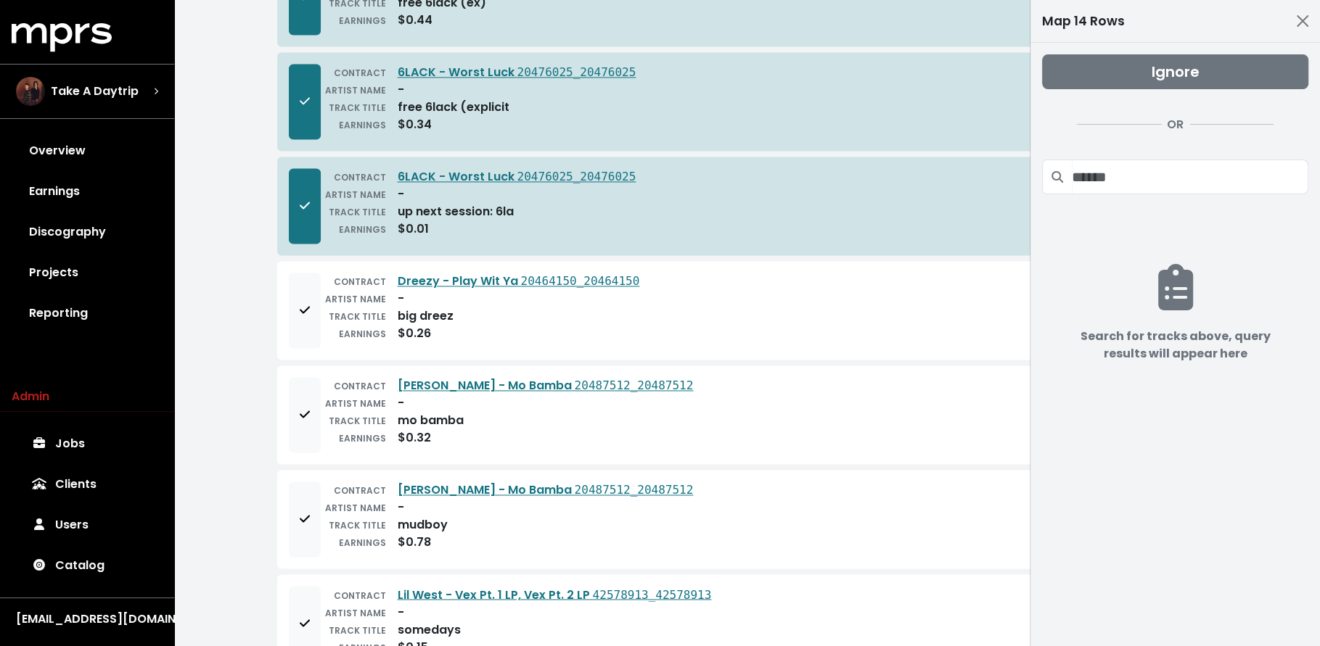
click at [280, 281] on div "CONTRACT Dreezy - Play Wit Ya 20464150_20464150 ARTIST NAME - TRACK TITLE big d…" at bounding box center [747, 310] width 940 height 99
click at [289, 301] on button "Add to mapping queue" at bounding box center [305, 310] width 32 height 75
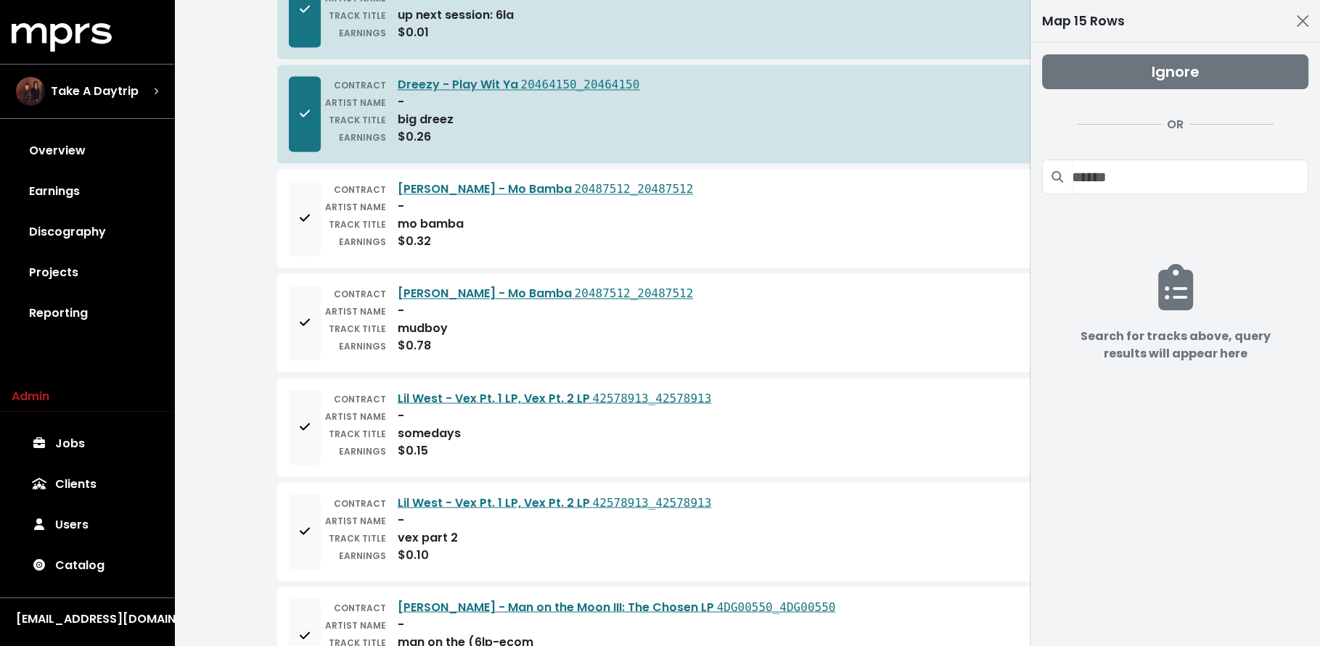
scroll to position [2255, 0]
click at [300, 305] on button "Add to mapping queue" at bounding box center [305, 321] width 32 height 75
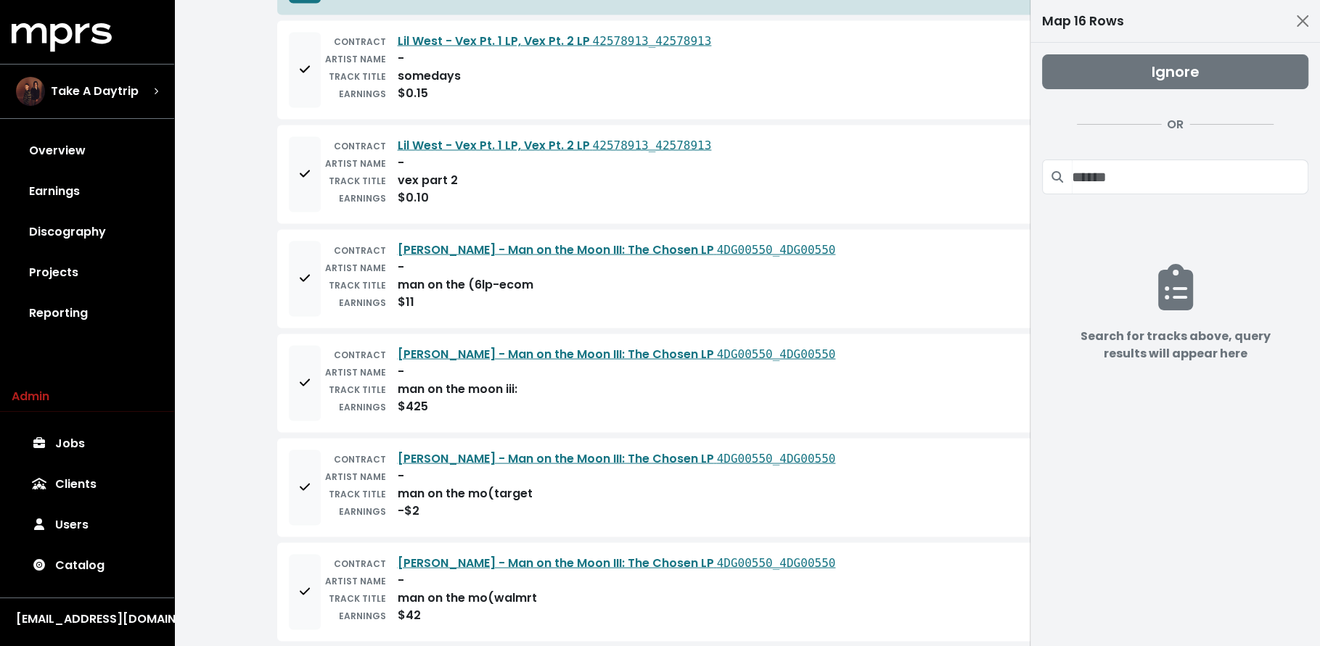
scroll to position [2612, 0]
click at [309, 153] on button "Add to mapping queue" at bounding box center [305, 173] width 32 height 75
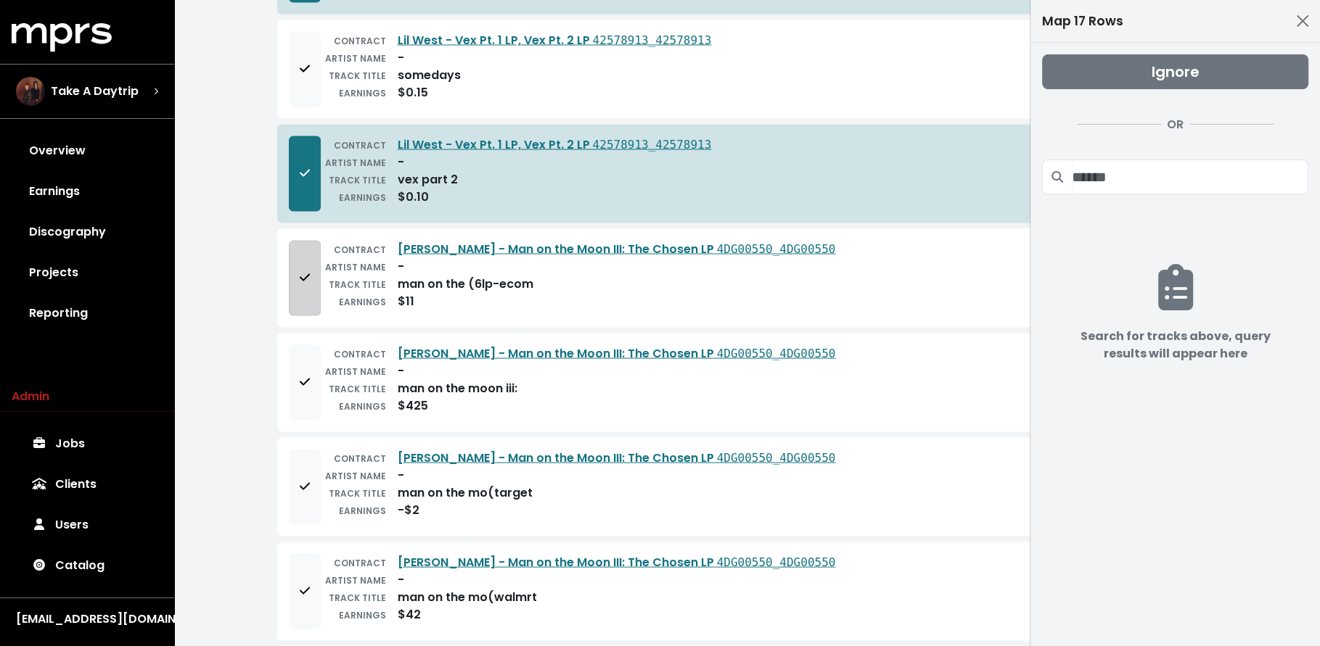
click at [294, 263] on button "Add to mapping queue" at bounding box center [305, 277] width 32 height 75
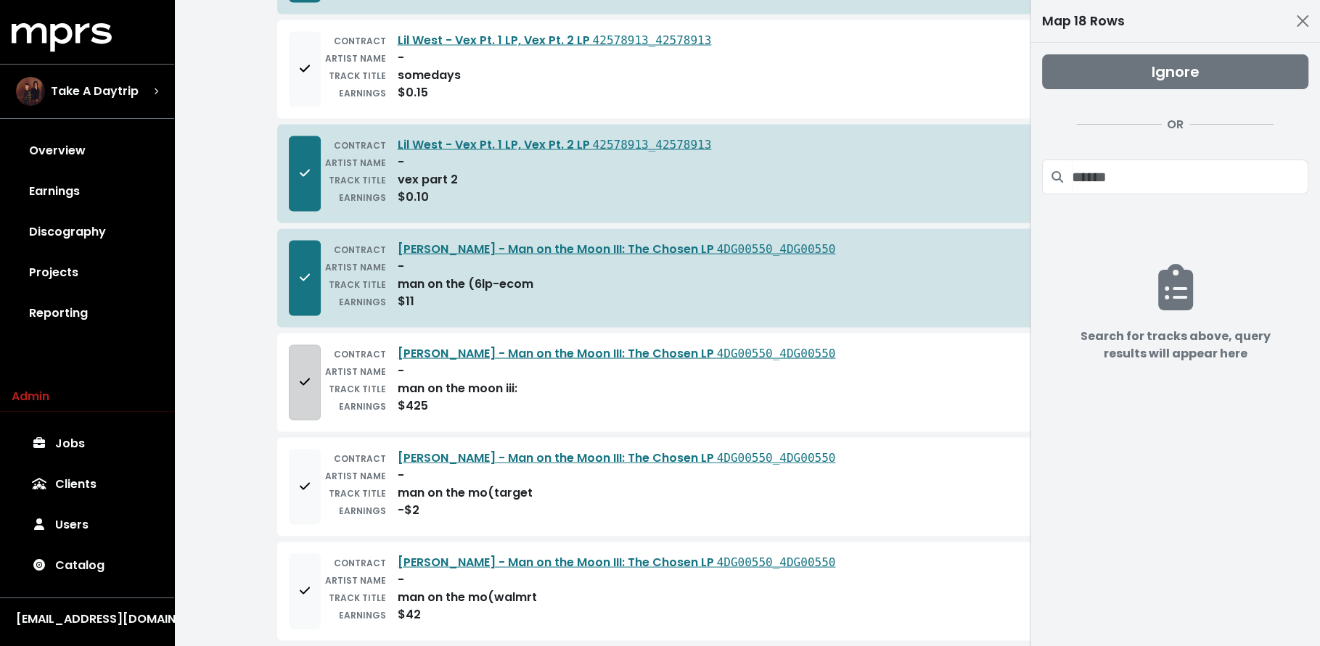
click at [305, 367] on button "Add to mapping queue" at bounding box center [305, 382] width 32 height 75
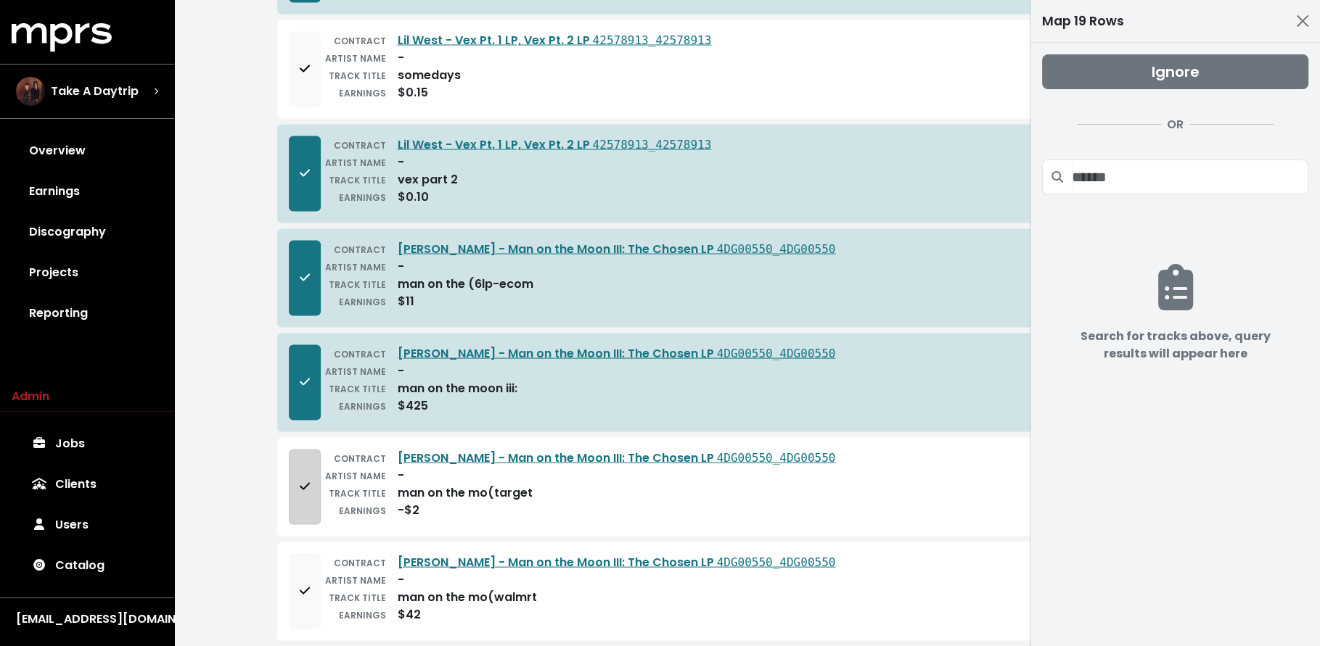
click at [313, 480] on button "Add to mapping queue" at bounding box center [305, 486] width 32 height 75
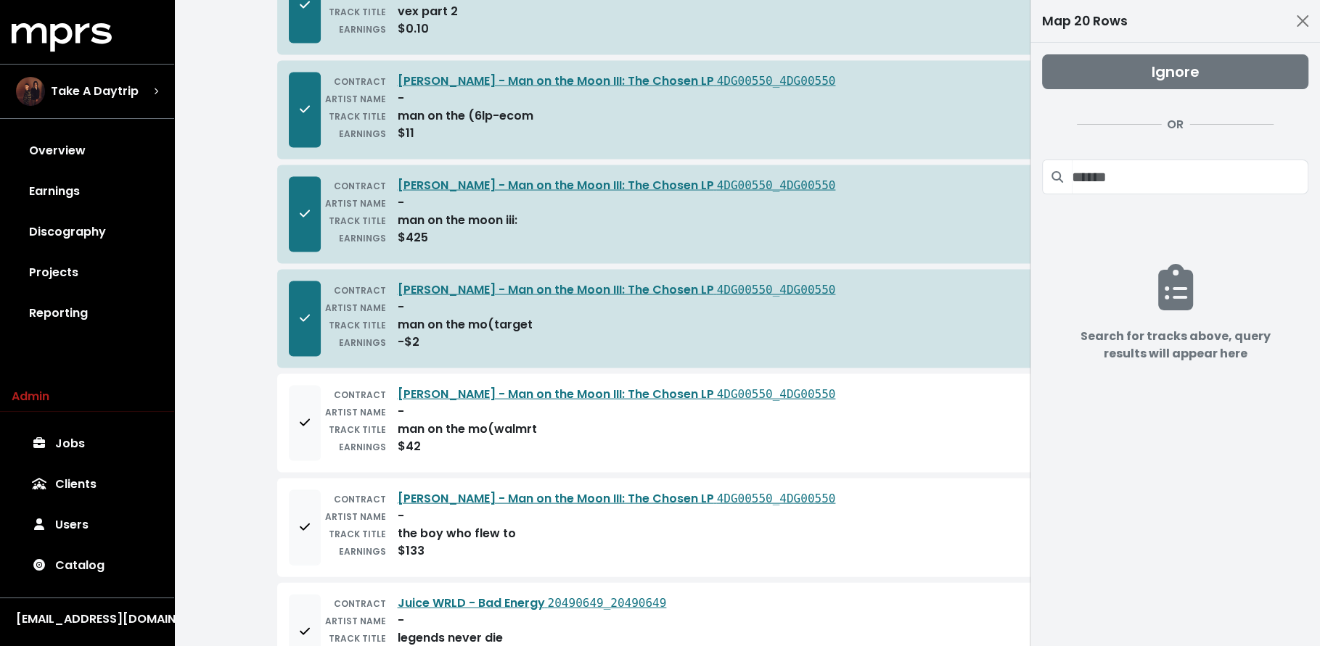
scroll to position [2831, 0]
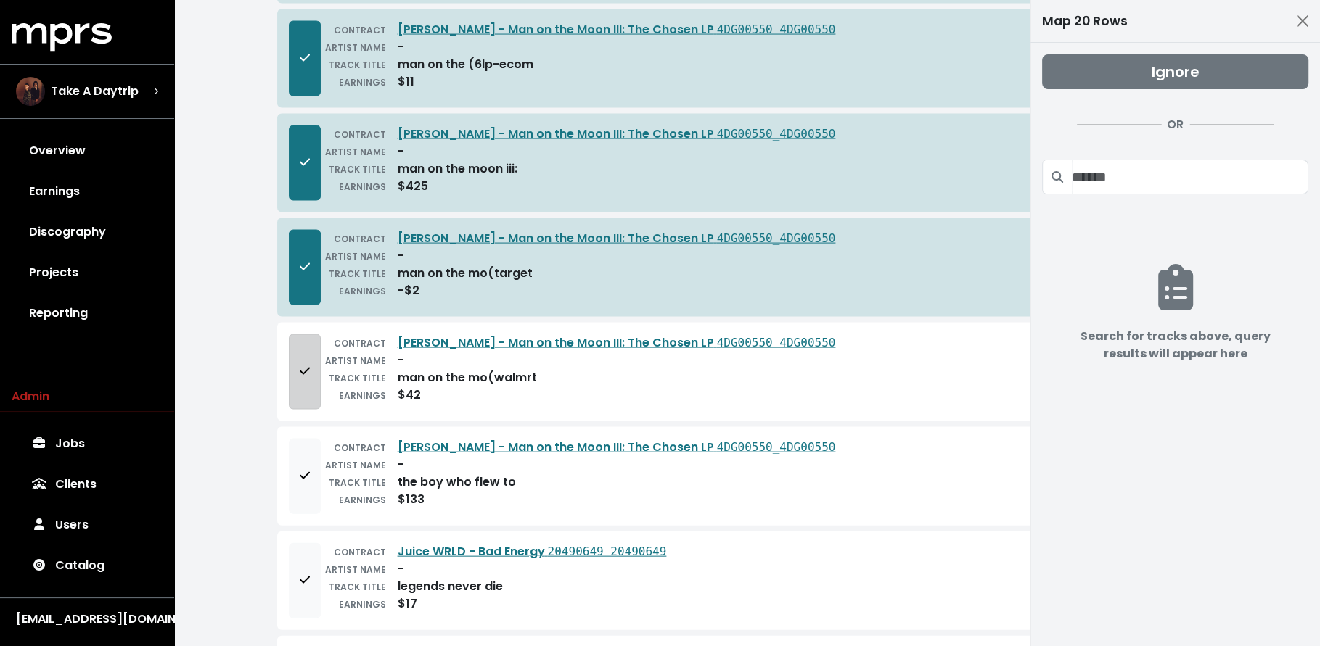
click at [314, 334] on button "Add to mapping queue" at bounding box center [305, 371] width 32 height 75
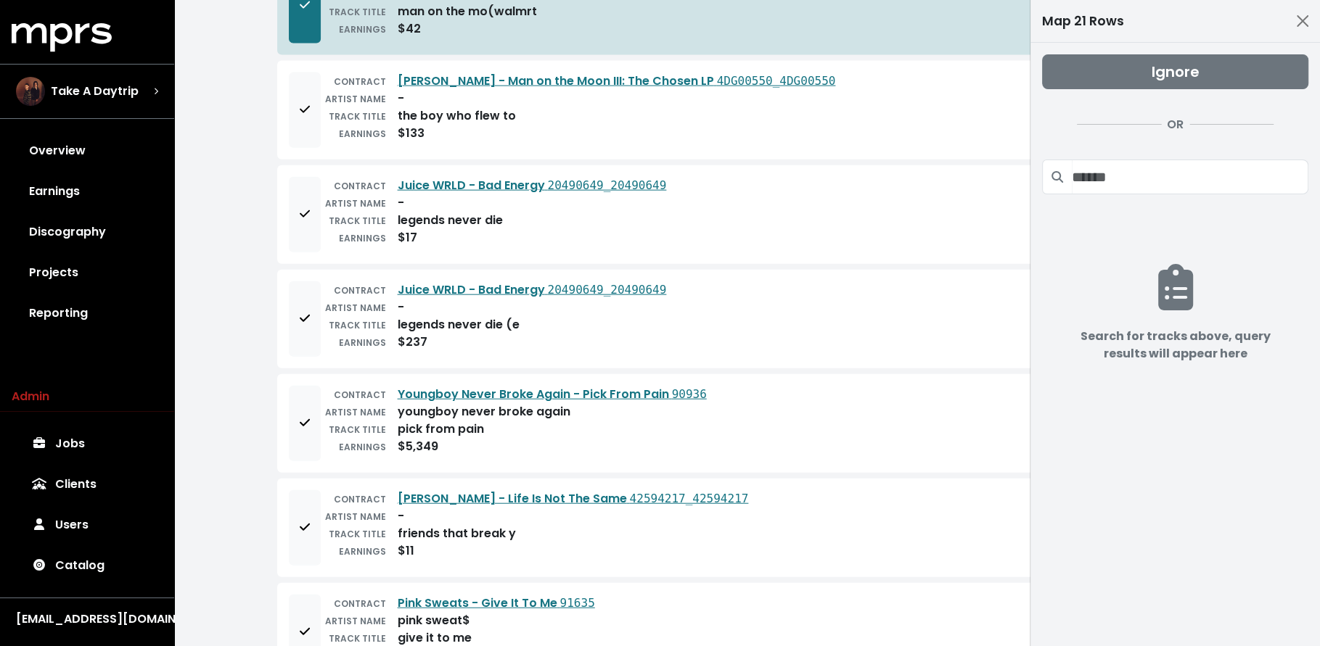
scroll to position [3197, 0]
click at [304, 207] on span "Add to mapping queue" at bounding box center [305, 215] width 10 height 17
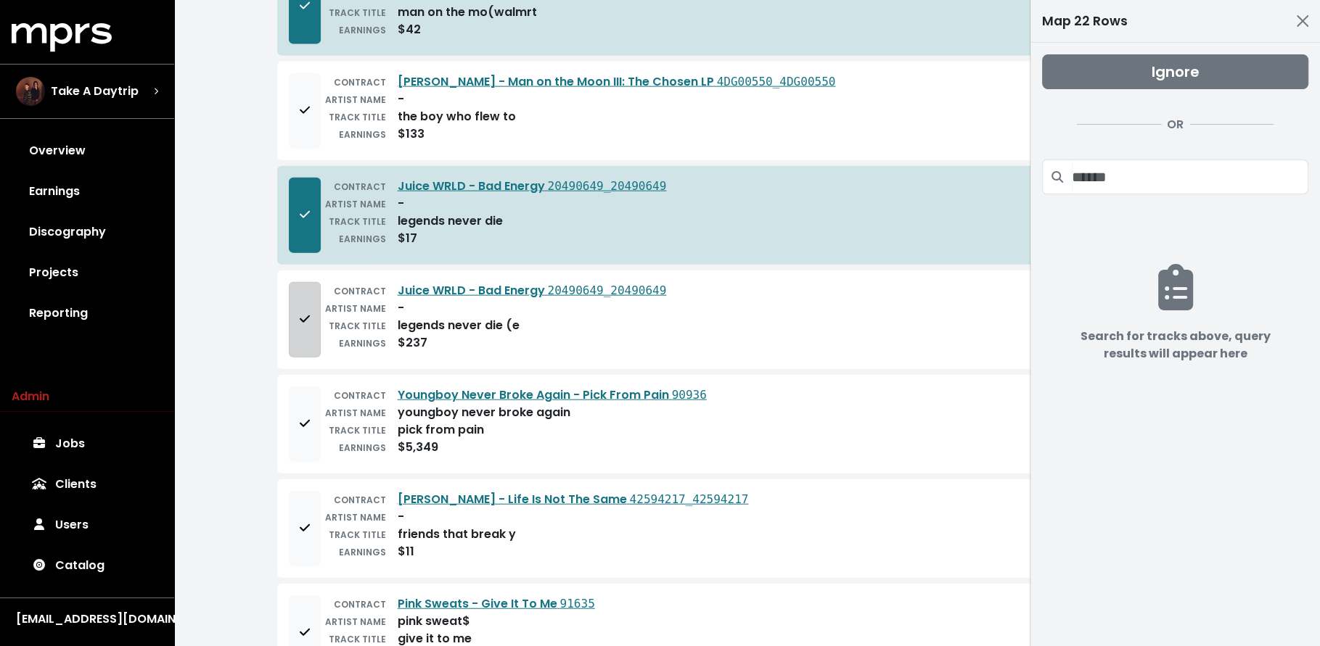
click at [297, 291] on button "Add to mapping queue" at bounding box center [305, 319] width 32 height 75
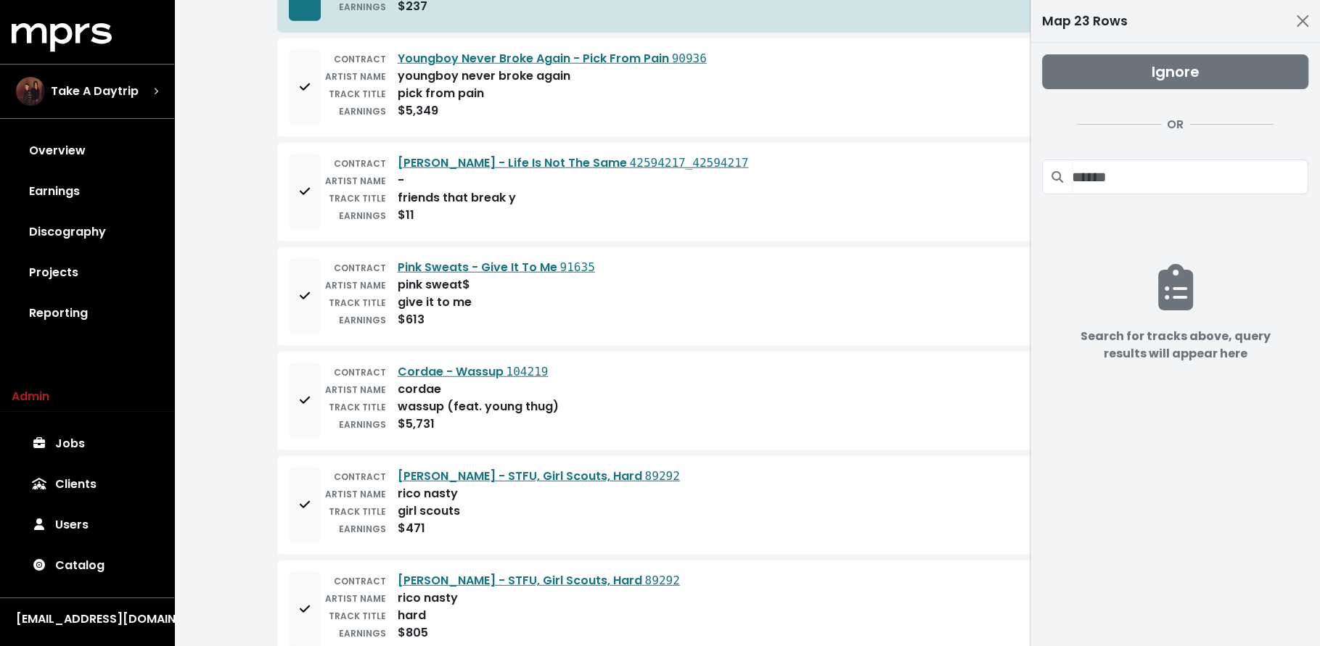
scroll to position [3536, 0]
click at [306, 164] on button "Add to mapping queue" at bounding box center [305, 189] width 32 height 75
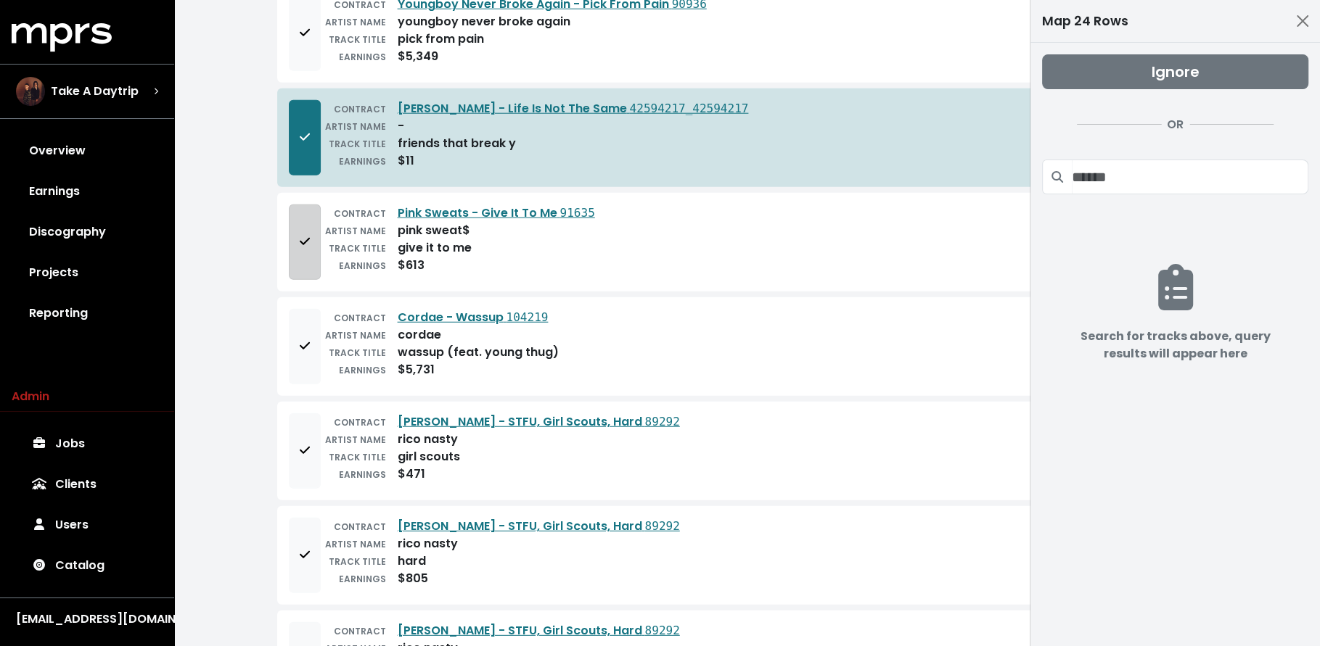
scroll to position [3590, 0]
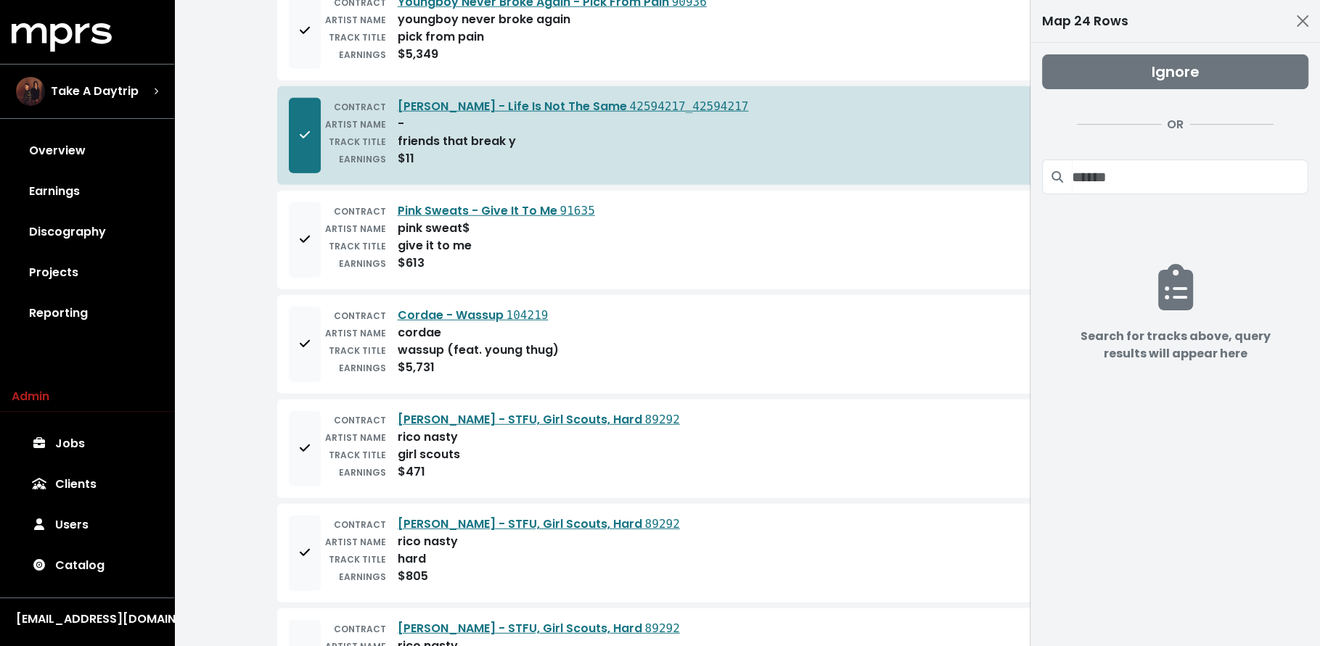
click at [1132, 62] on button "Ignore" at bounding box center [1175, 71] width 266 height 35
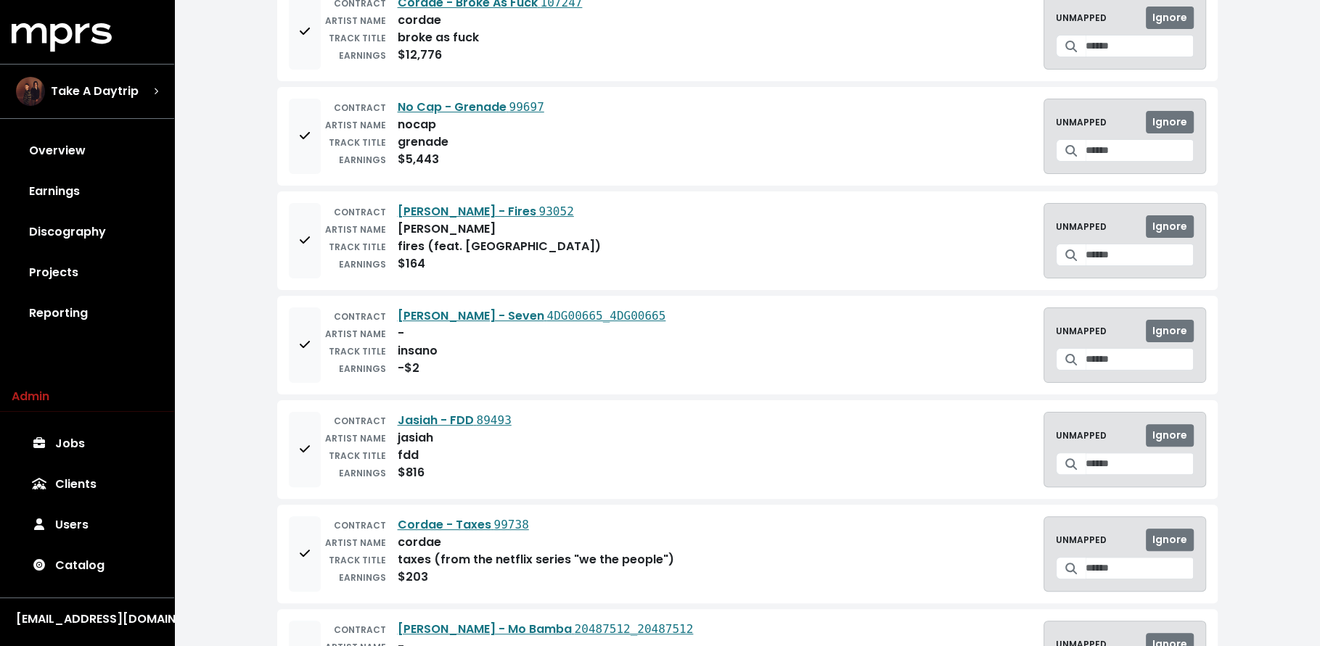
scroll to position [0, 0]
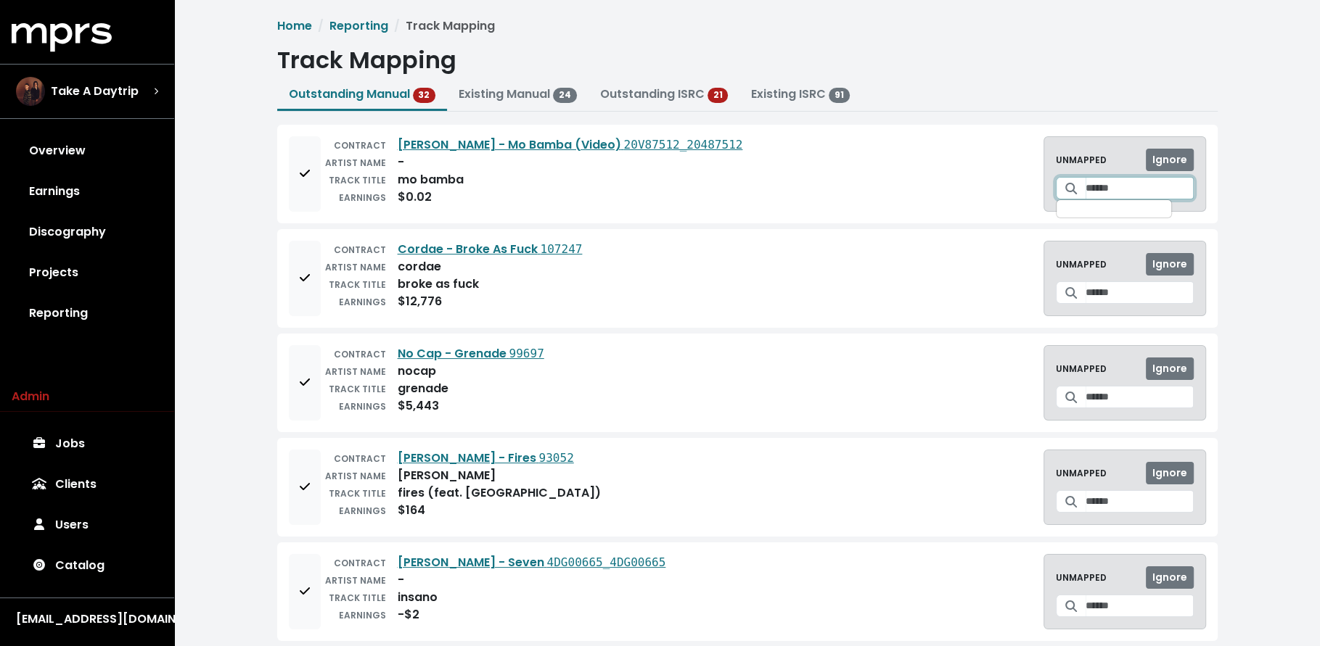
click at [1099, 197] on input "Search for a track to map to" at bounding box center [1139, 188] width 108 height 22
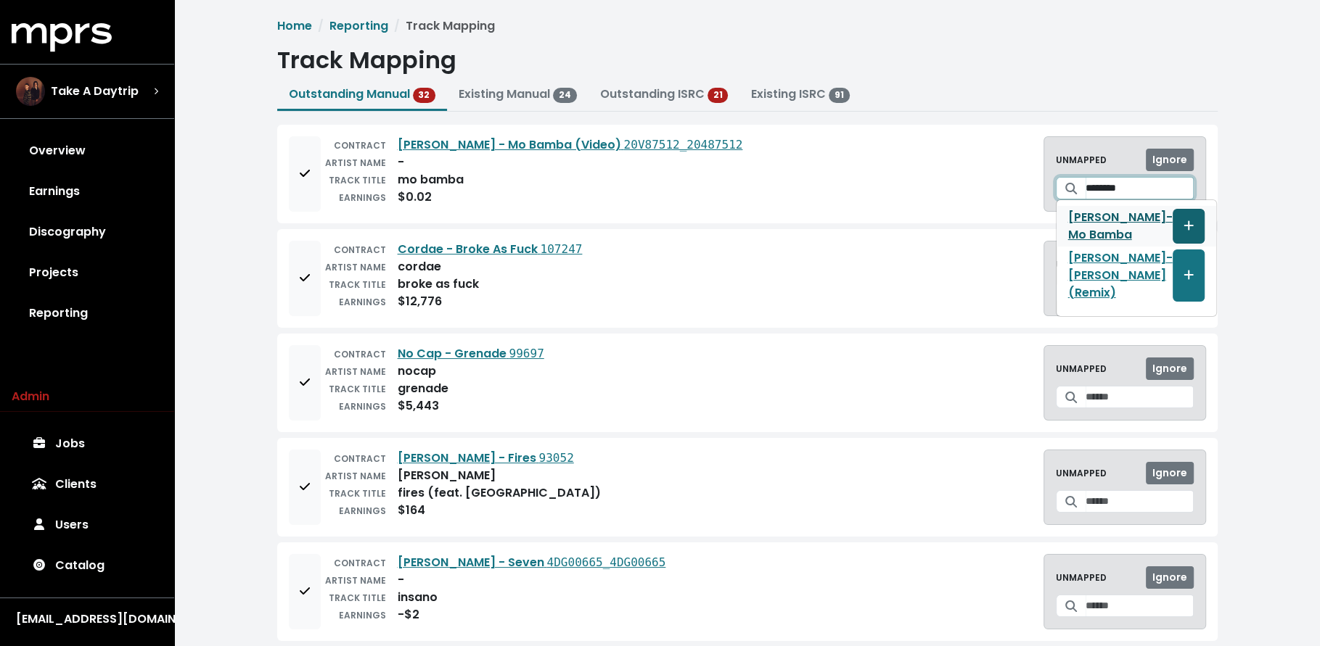
type input "********"
click at [1183, 223] on icon "Create track mapping" at bounding box center [1188, 226] width 10 height 12
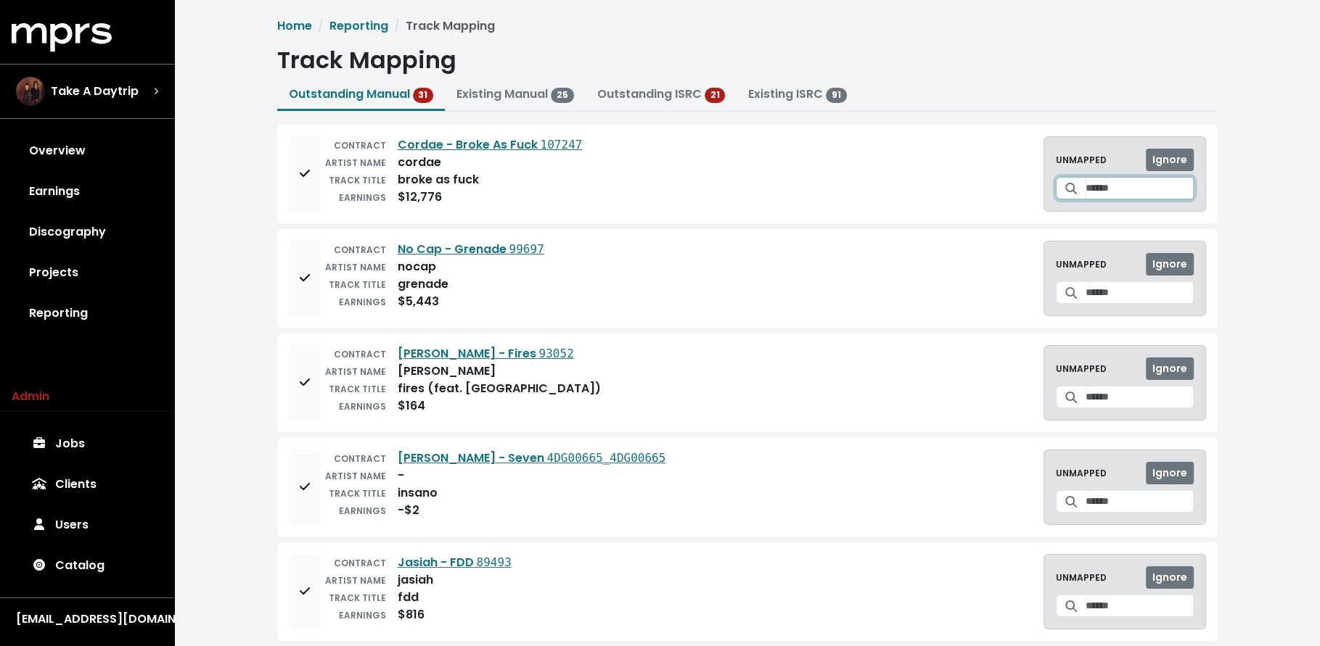
click at [1111, 194] on input "Search for a track to map to" at bounding box center [1139, 188] width 108 height 22
type input "**********"
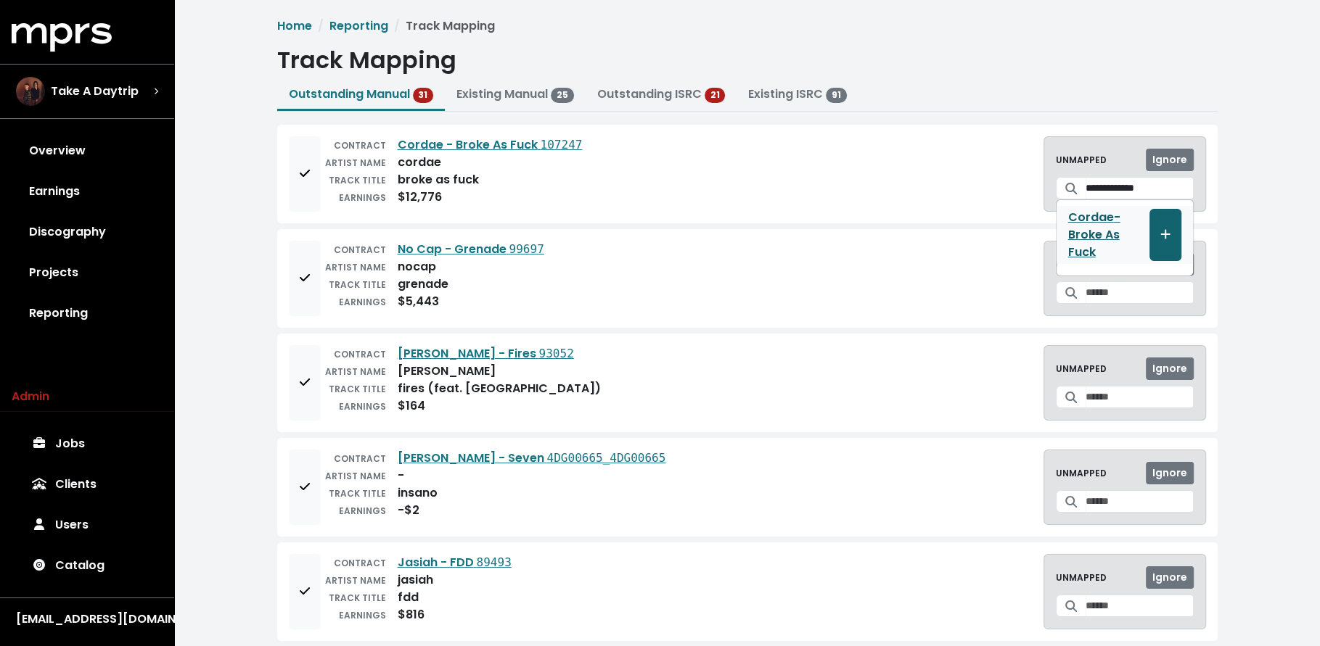
click at [1168, 229] on icon "Create track mapping" at bounding box center [1165, 235] width 10 height 12
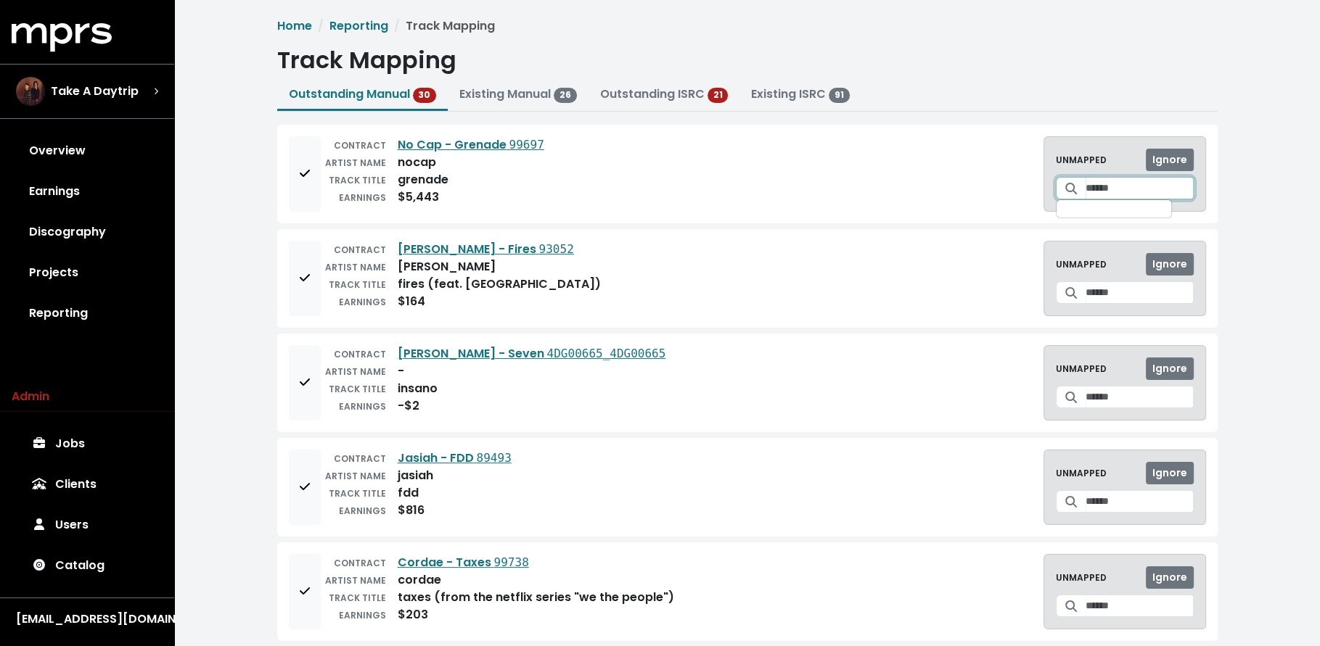
click at [1106, 186] on input "Search for a track to map to" at bounding box center [1139, 188] width 108 height 22
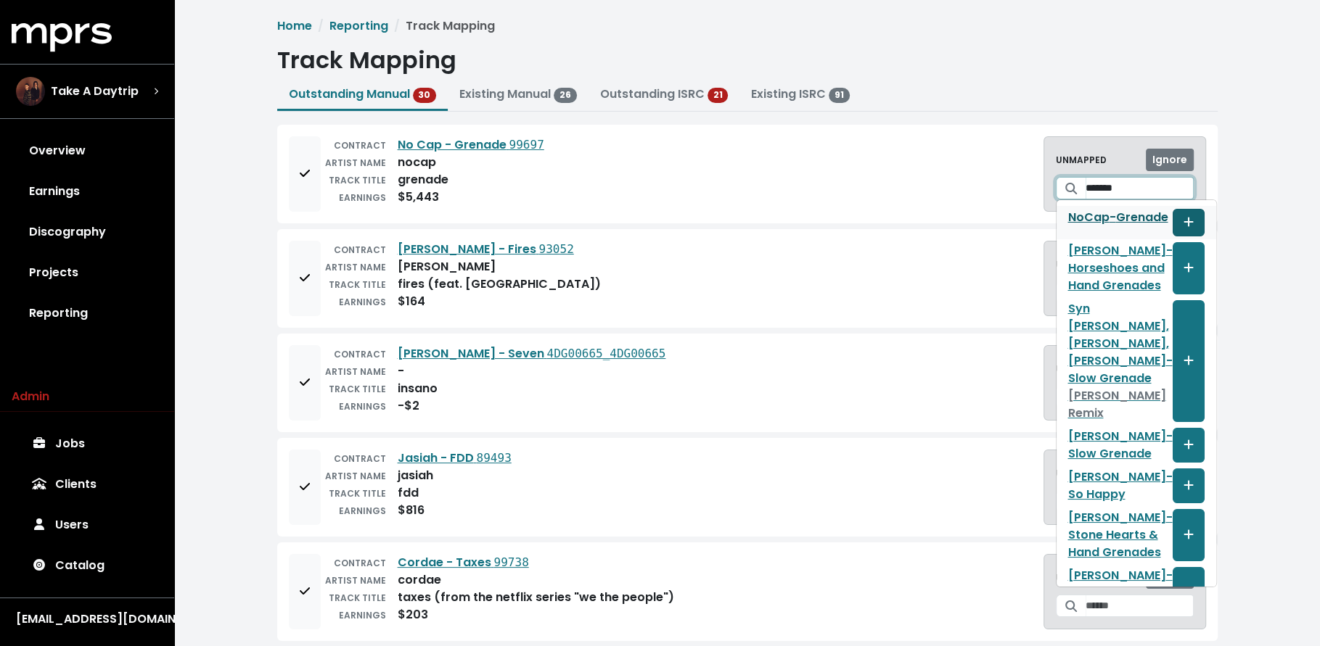
type input "*******"
click at [1172, 210] on button "Create track mapping" at bounding box center [1188, 223] width 32 height 28
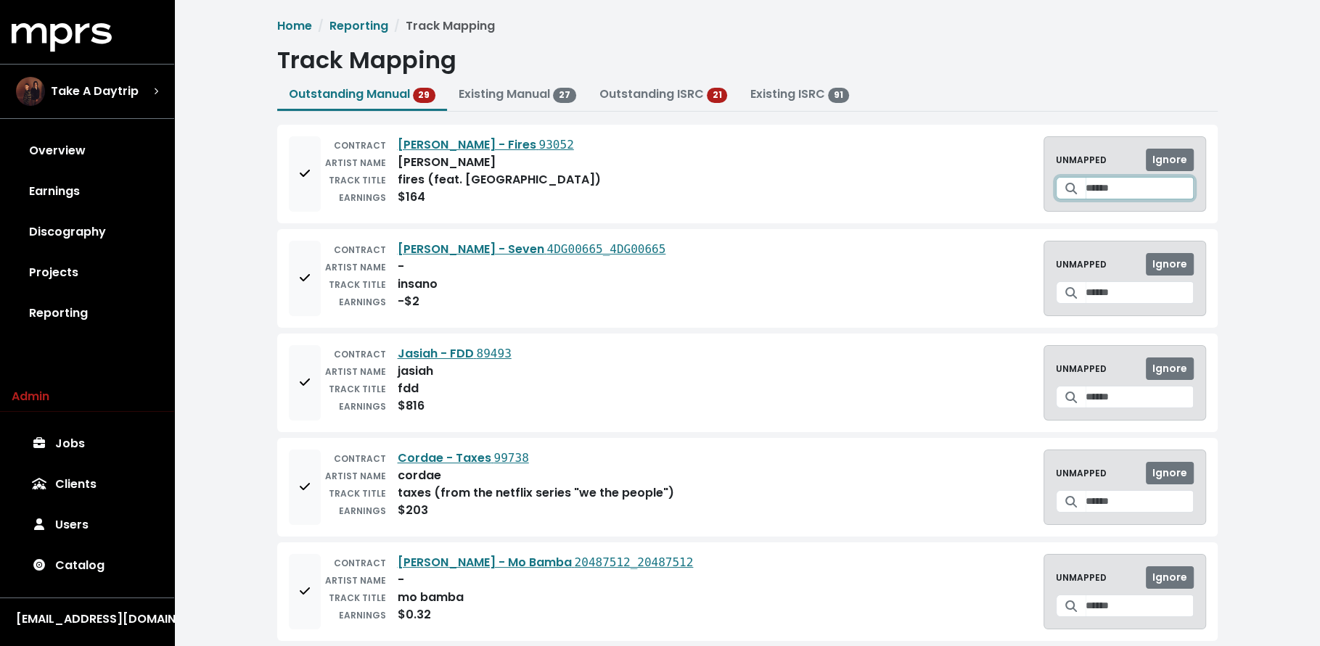
click at [1103, 185] on input "Search for a track to map to" at bounding box center [1139, 188] width 108 height 22
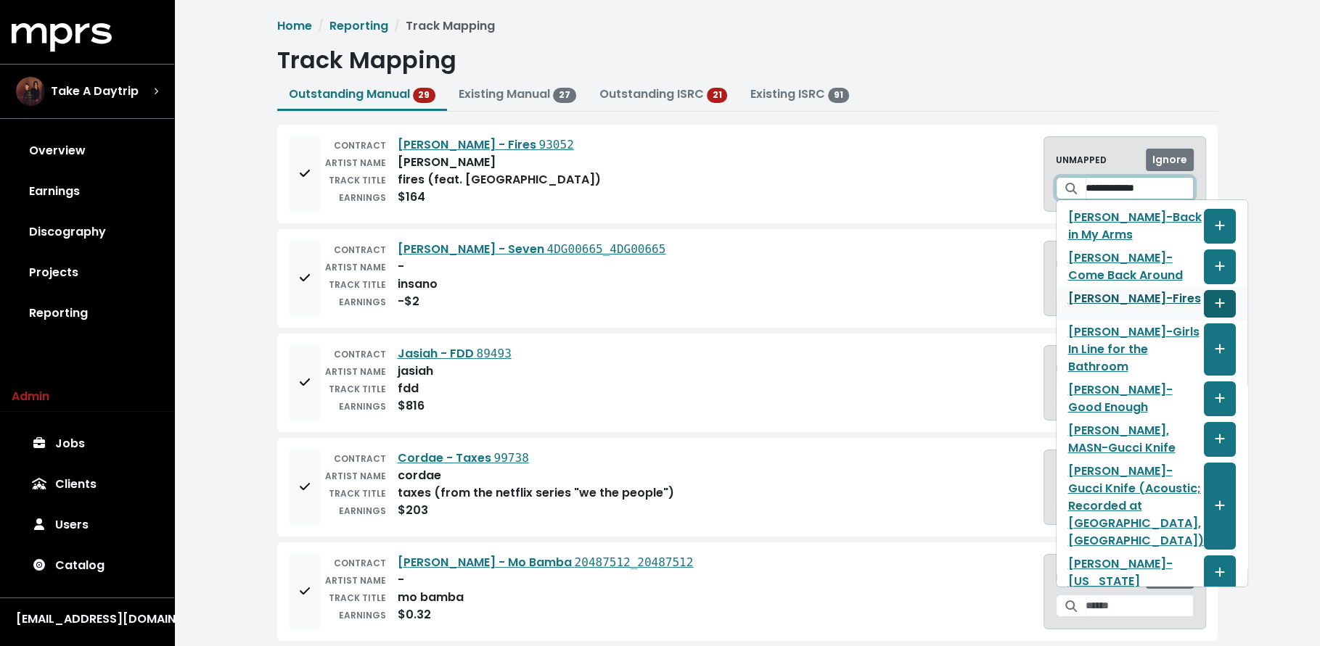
type input "**********"
click at [1214, 309] on icon "Create track mapping" at bounding box center [1219, 303] width 10 height 12
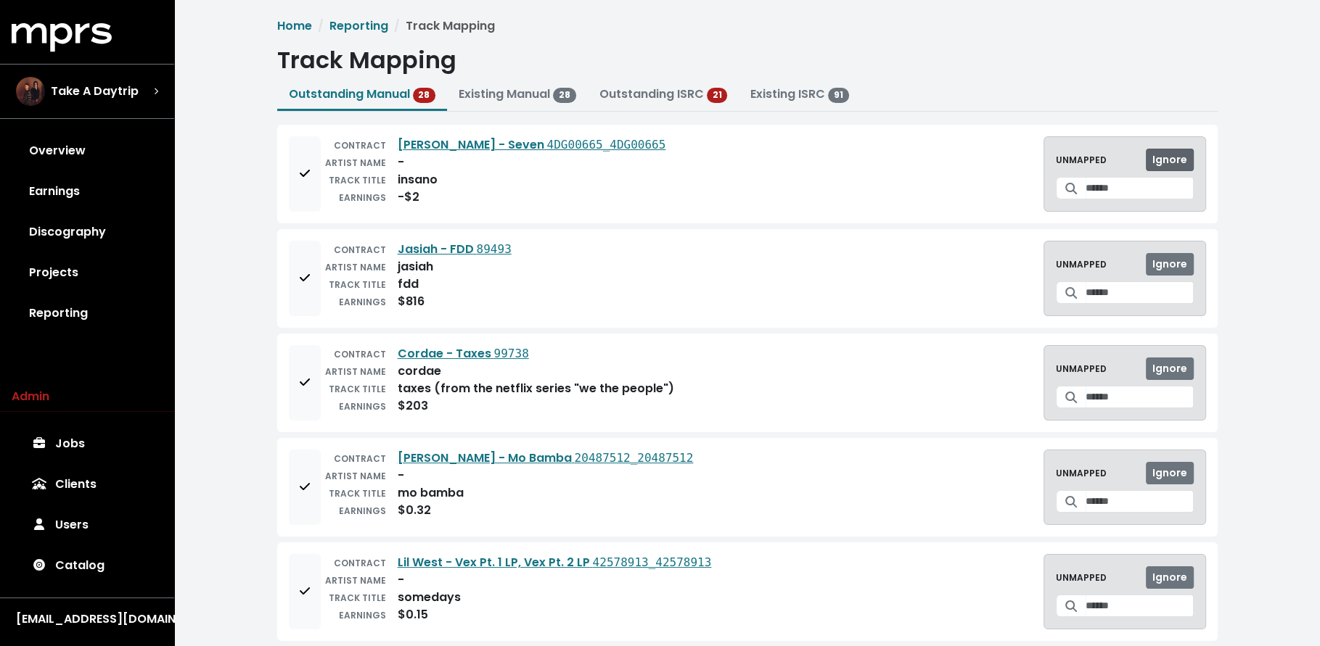
click at [1167, 154] on span "Ignore" at bounding box center [1169, 159] width 35 height 15
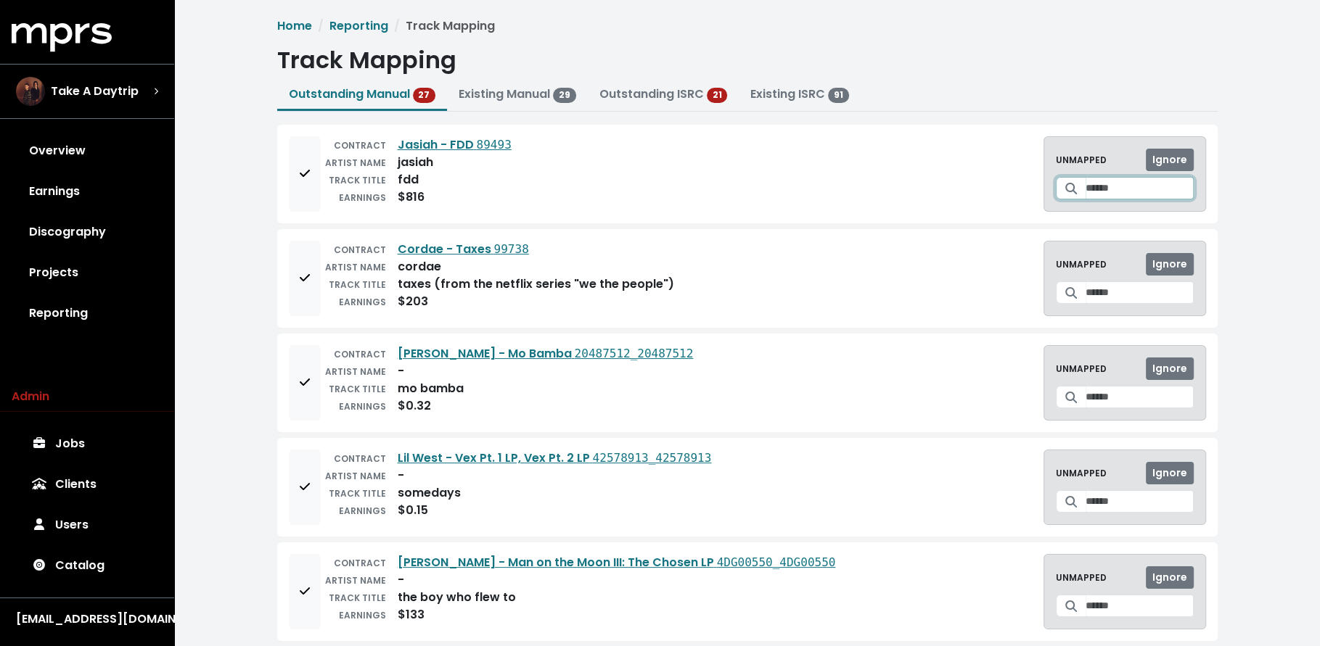
click at [1098, 183] on input "Search for a track to map to" at bounding box center [1139, 188] width 108 height 22
type input "*"
type input "***"
click at [1156, 217] on button "Create track mapping" at bounding box center [1154, 223] width 32 height 28
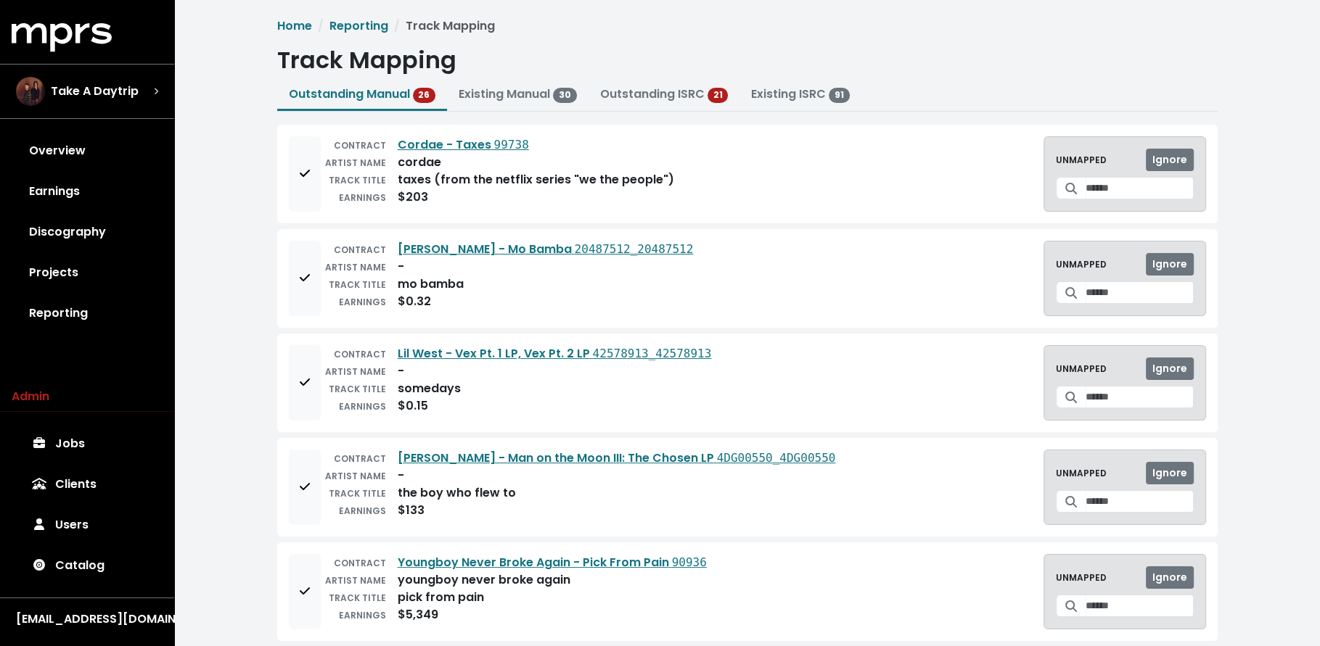
click at [1098, 171] on div "UNMAPPED Ignore" at bounding box center [1124, 173] width 163 height 75
click at [1097, 182] on input "Search for a track to map to" at bounding box center [1139, 188] width 108 height 22
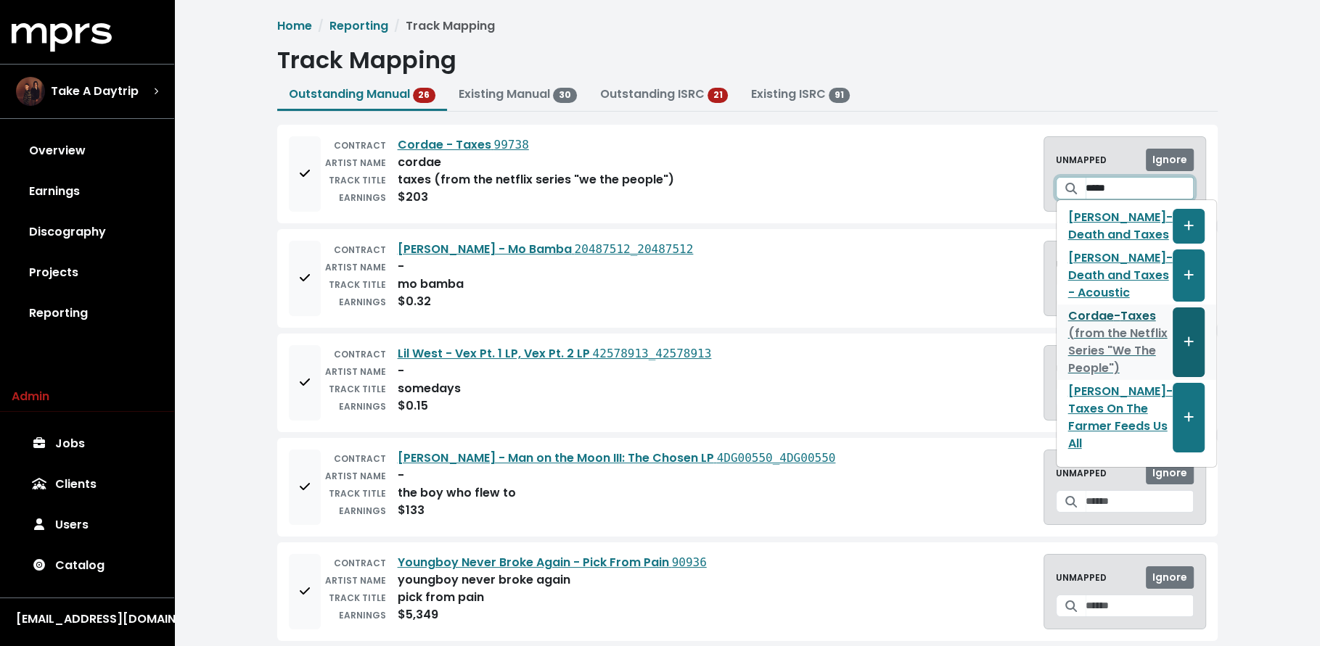
type input "*****"
click at [1182, 351] on span "Create track mapping" at bounding box center [1188, 342] width 13 height 17
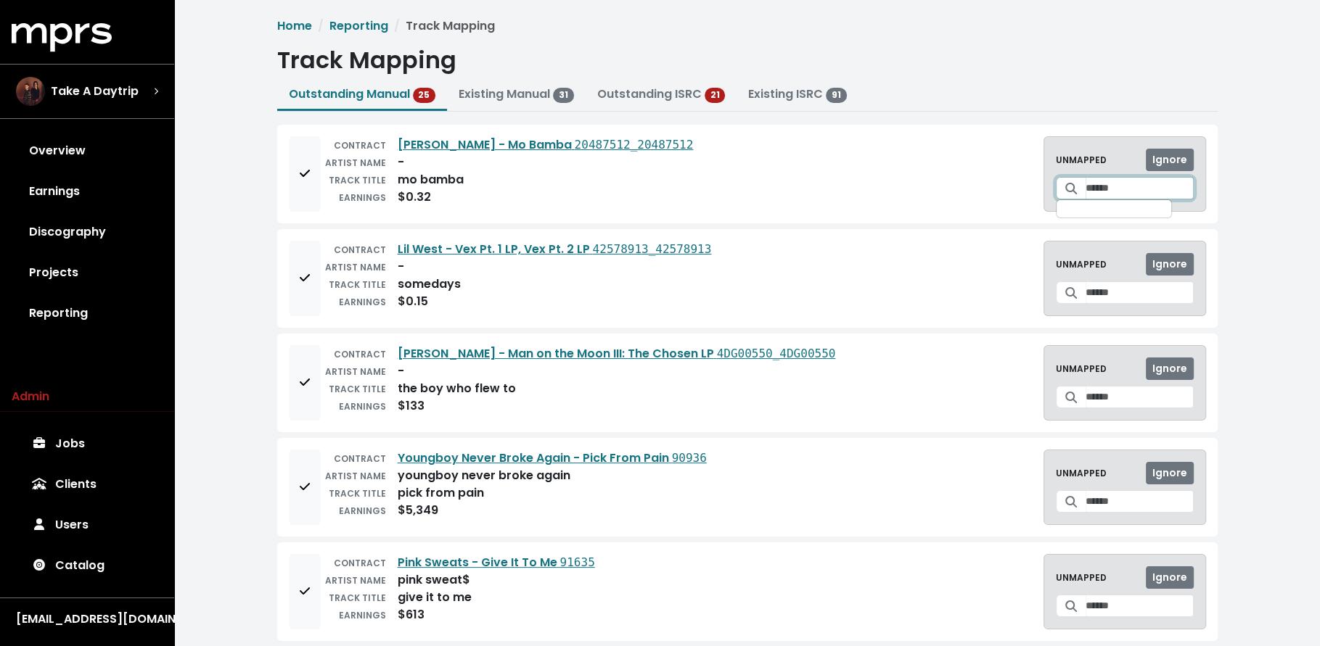
click at [1085, 183] on input "Search for a track to map to" at bounding box center [1139, 188] width 108 height 22
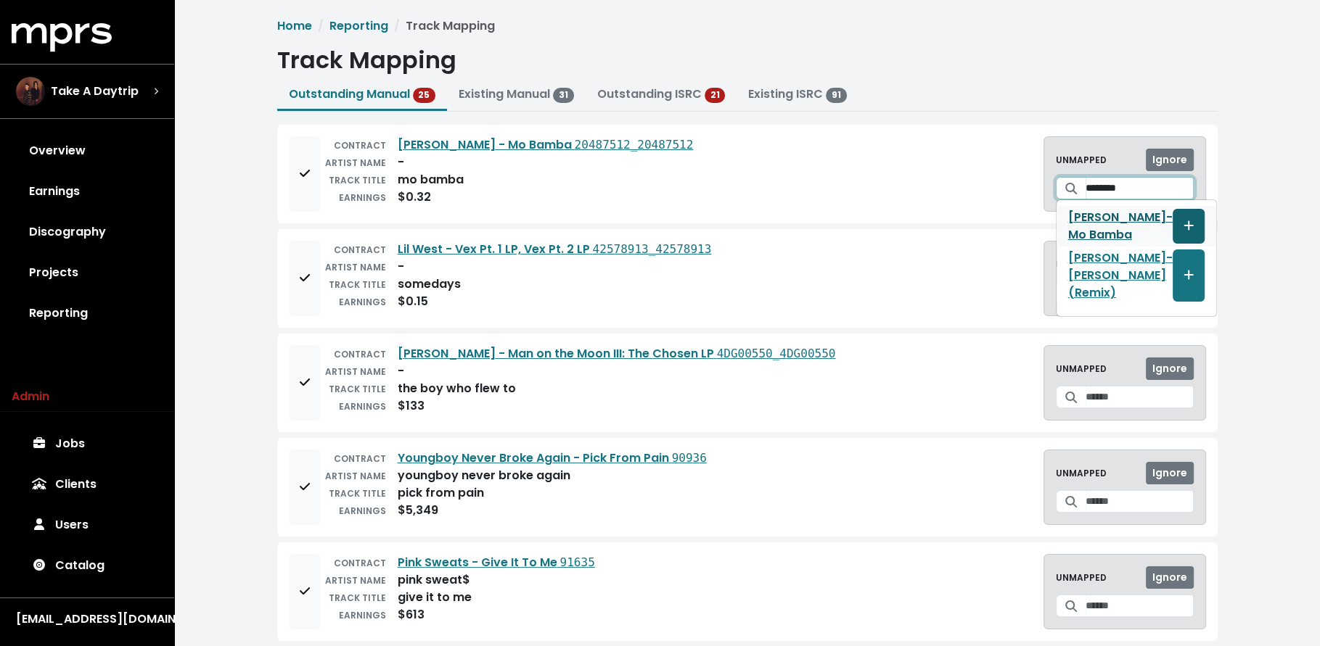
type input "********"
click at [1172, 222] on button "Create track mapping" at bounding box center [1188, 226] width 32 height 35
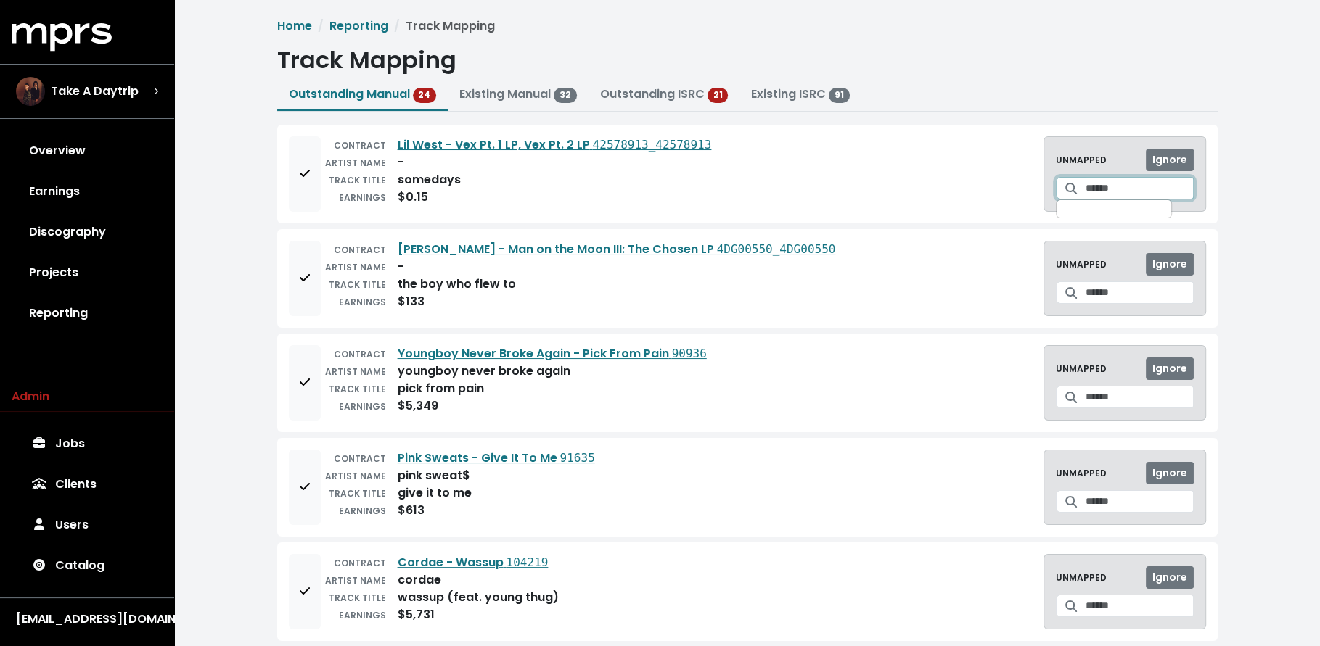
click at [1086, 184] on input "Search for a track to map to" at bounding box center [1139, 188] width 108 height 22
type input "**********"
click at [1172, 222] on button "Create track mapping" at bounding box center [1188, 226] width 32 height 35
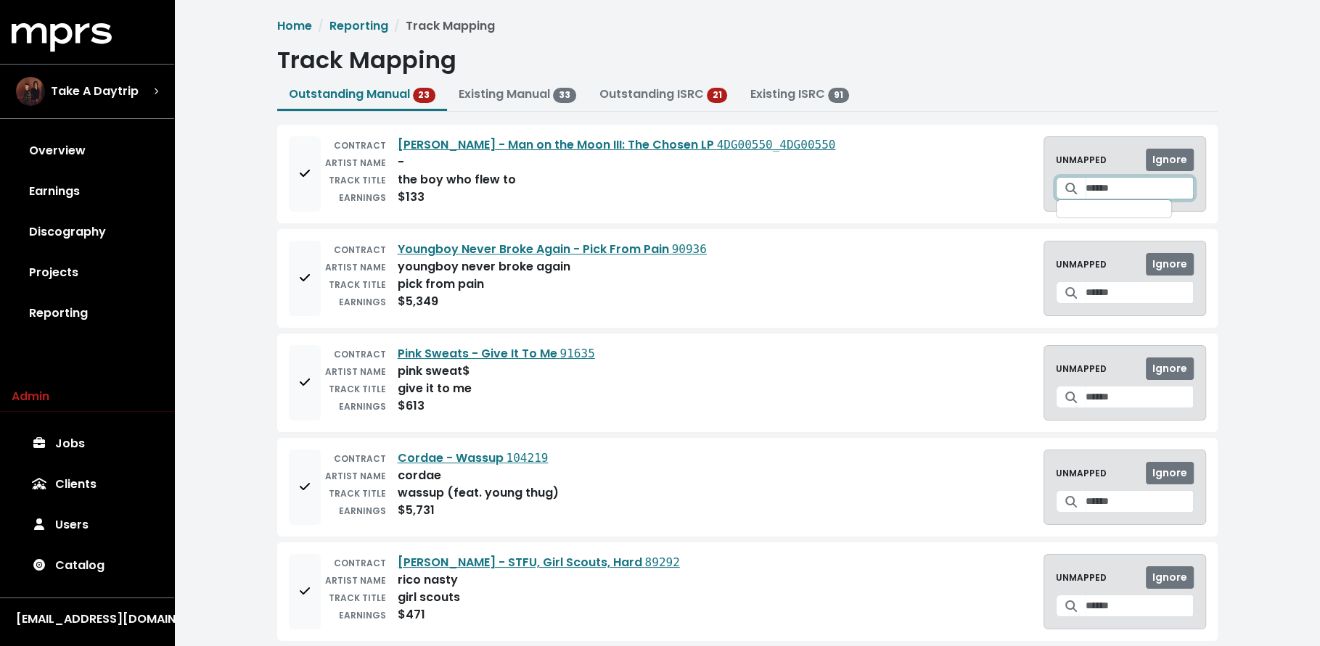
click at [1093, 193] on input "Search for a track to map to" at bounding box center [1139, 188] width 108 height 22
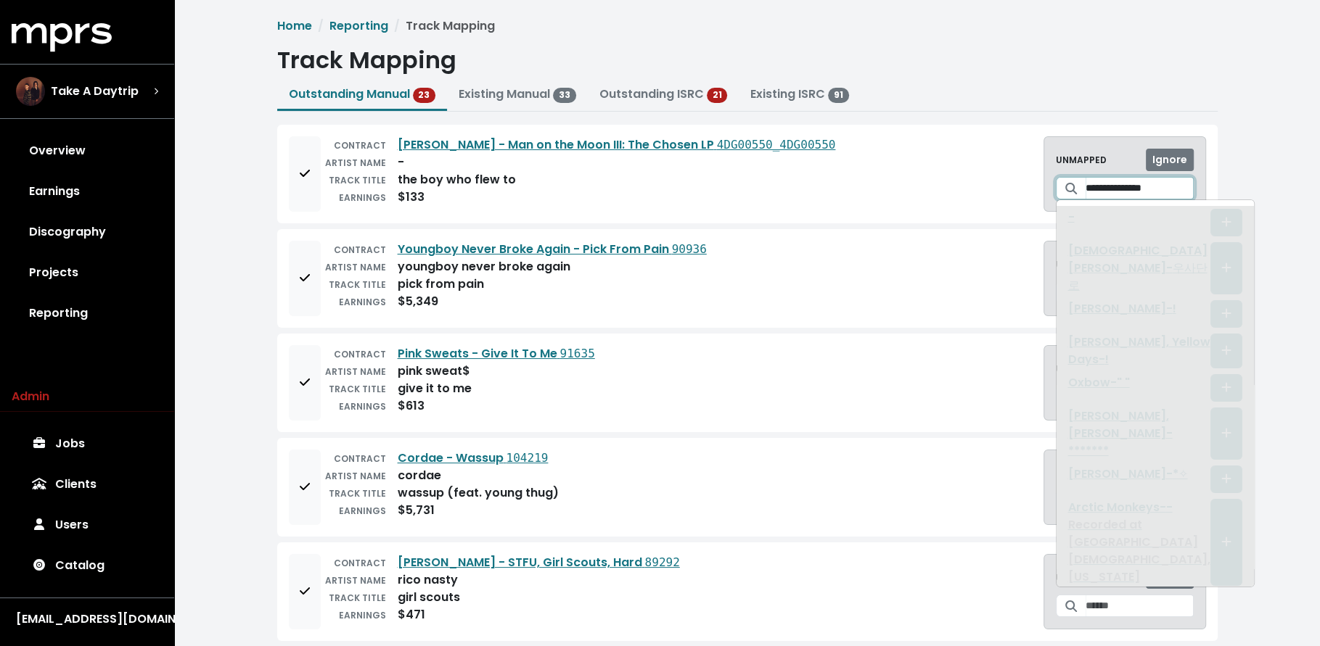
type input "**********"
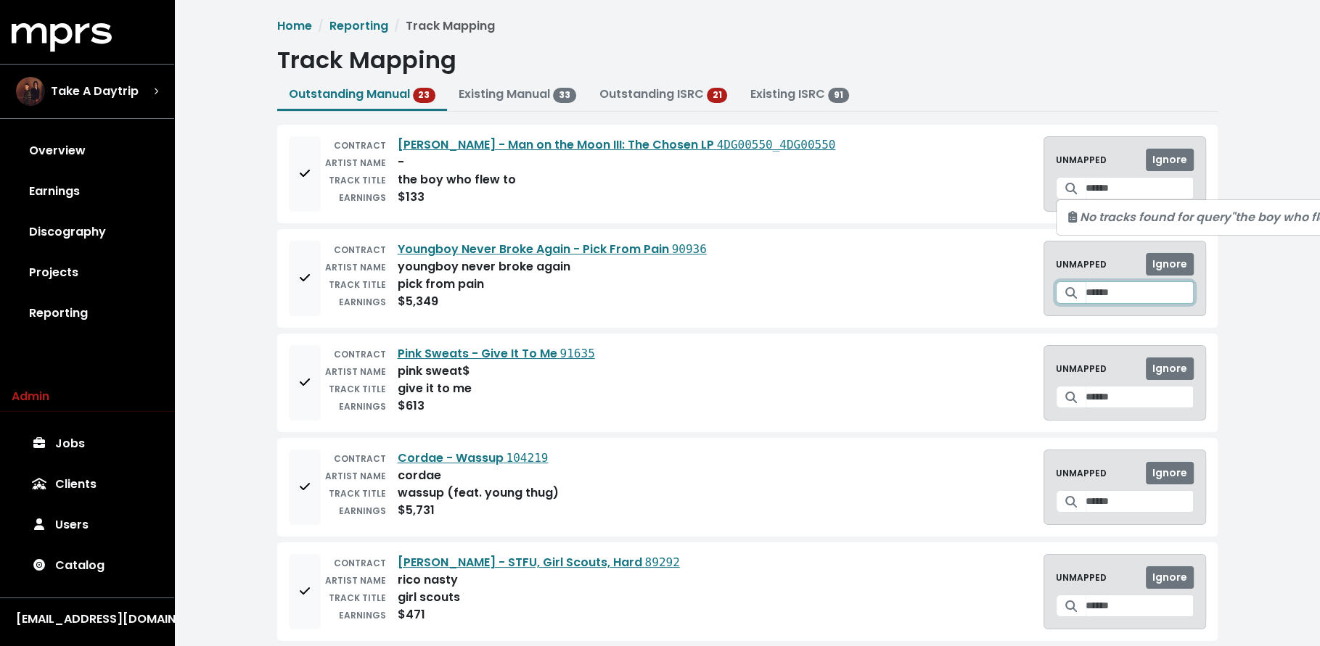
click at [1085, 294] on input "Search for a track to map to" at bounding box center [1139, 292] width 108 height 22
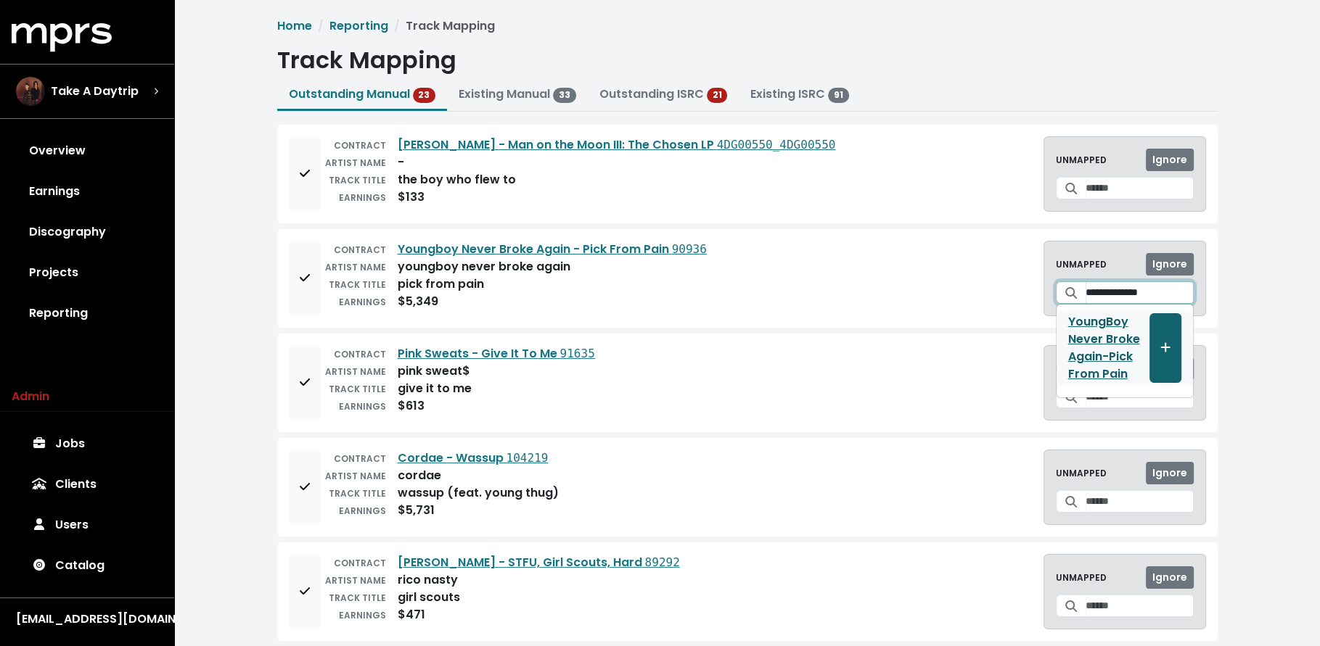
type input "**********"
click at [1163, 324] on button "Create track mapping" at bounding box center [1165, 348] width 32 height 70
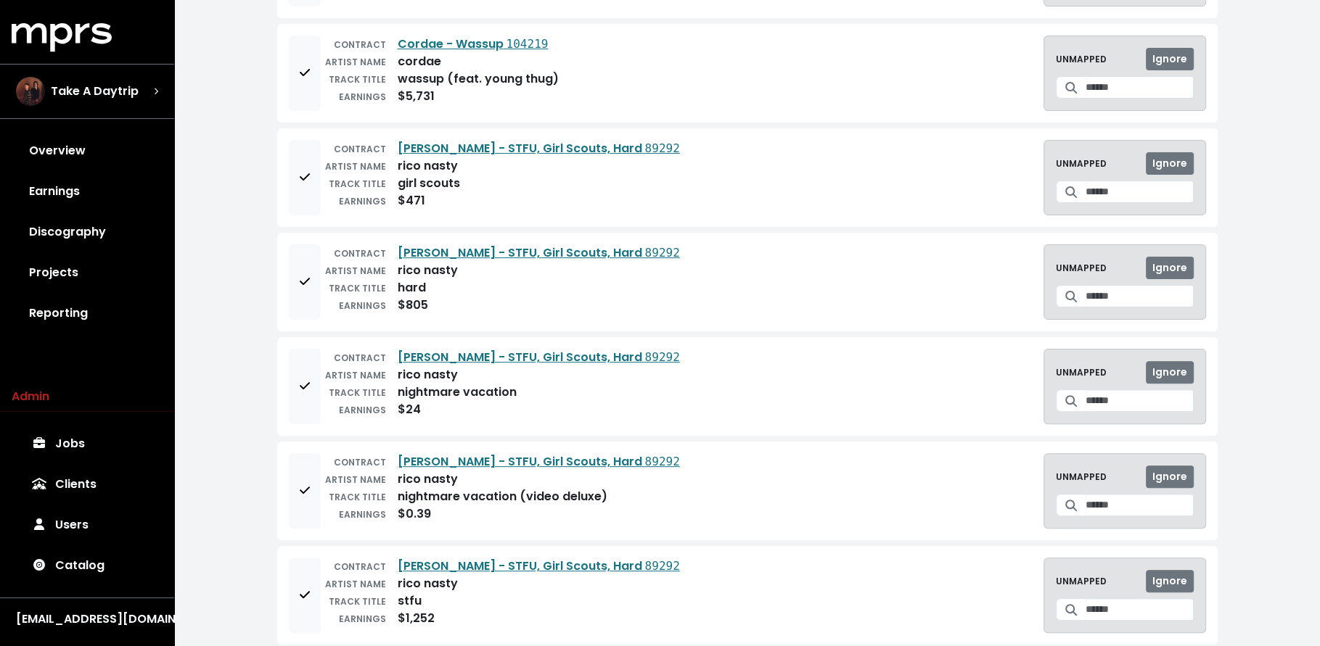
scroll to position [316, 0]
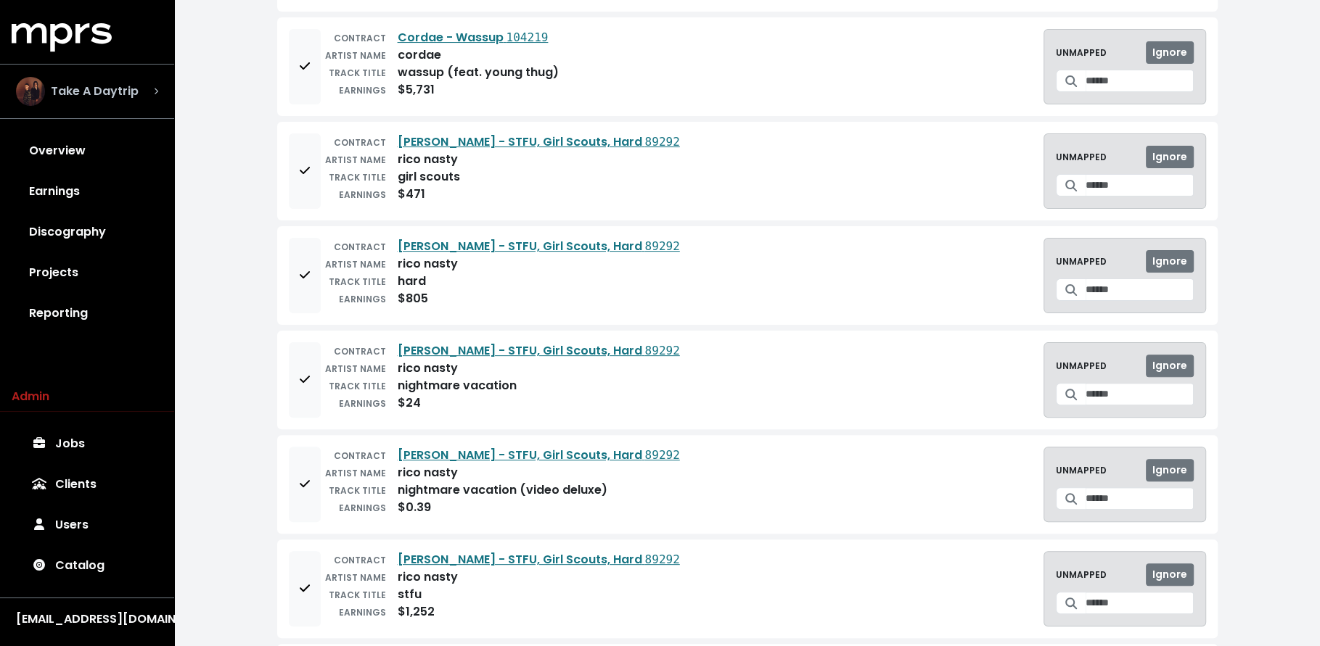
click at [112, 89] on span "Take A Daytrip" at bounding box center [95, 91] width 88 height 17
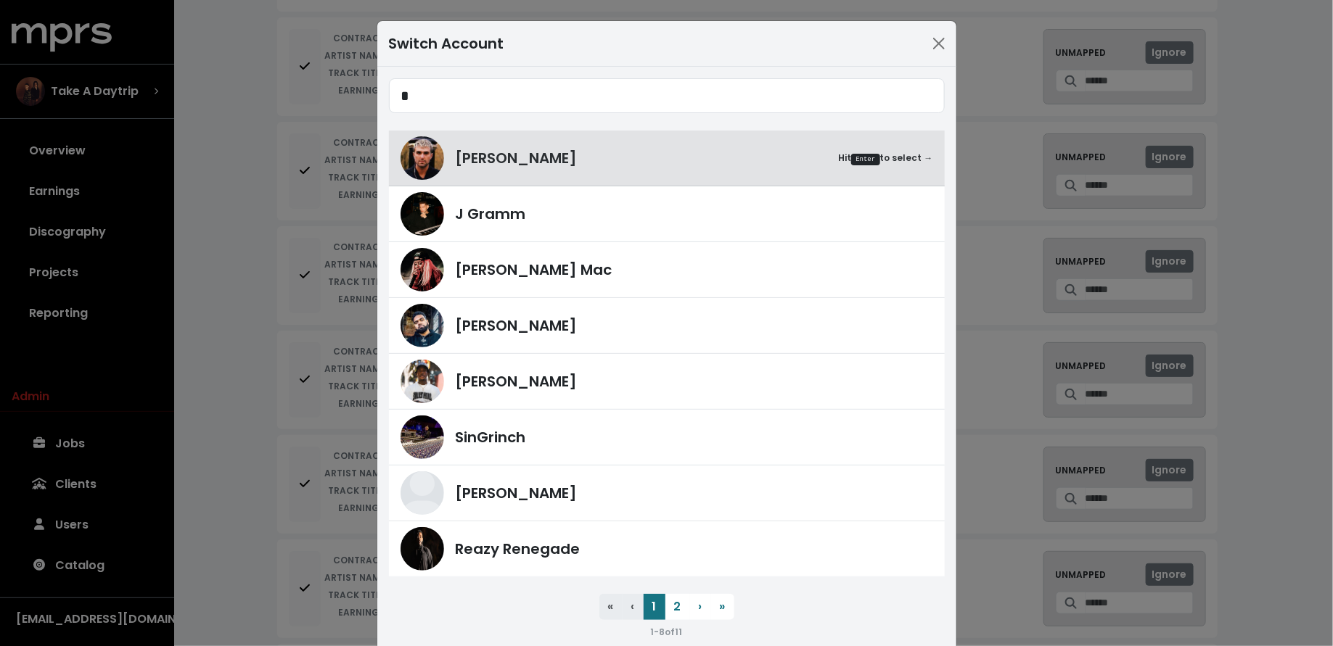
type input "*"
click at [234, 349] on div "Switch Account * [PERSON_NAME] Hit Enter to select → J Gramm [PERSON_NAME] Lan …" at bounding box center [666, 323] width 1333 height 646
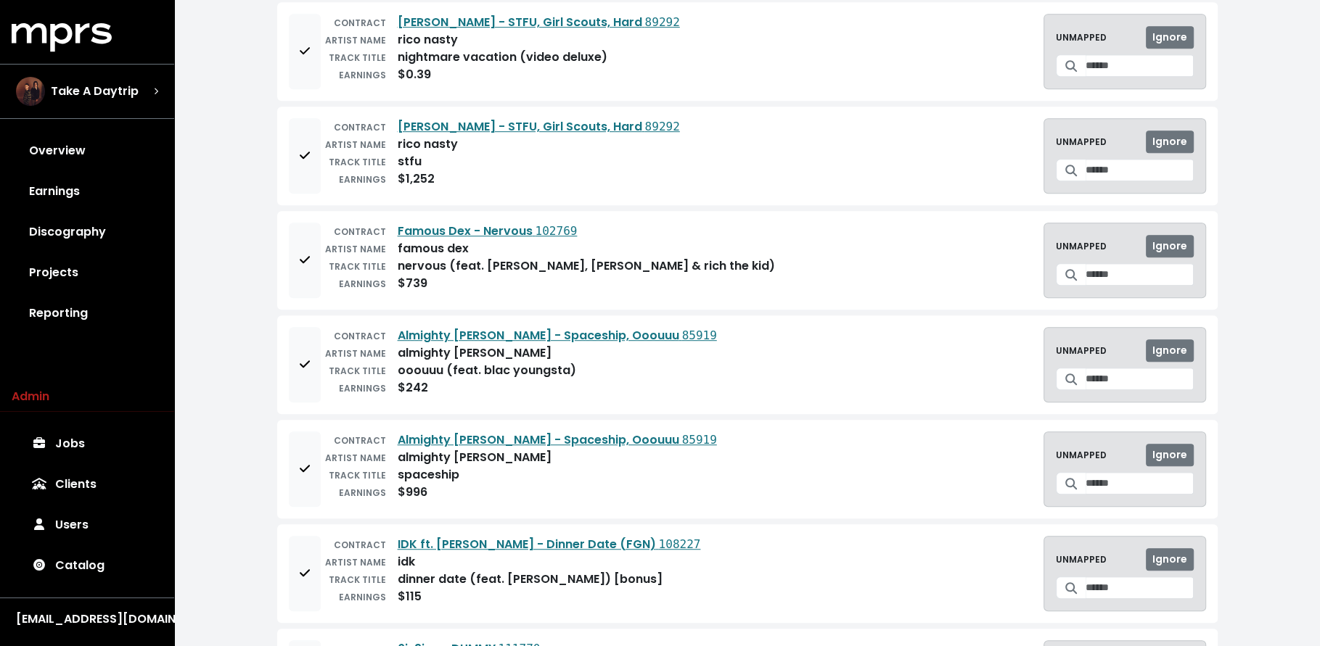
scroll to position [0, 0]
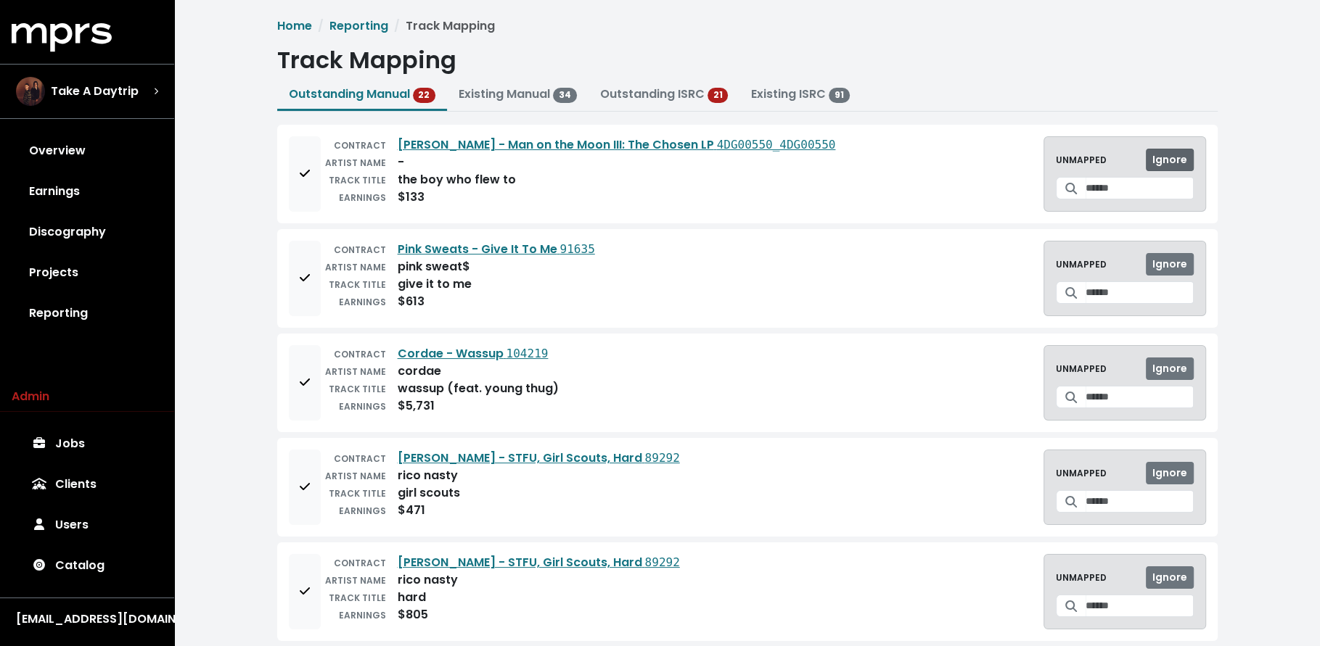
click at [1156, 156] on span "Ignore" at bounding box center [1169, 159] width 35 height 15
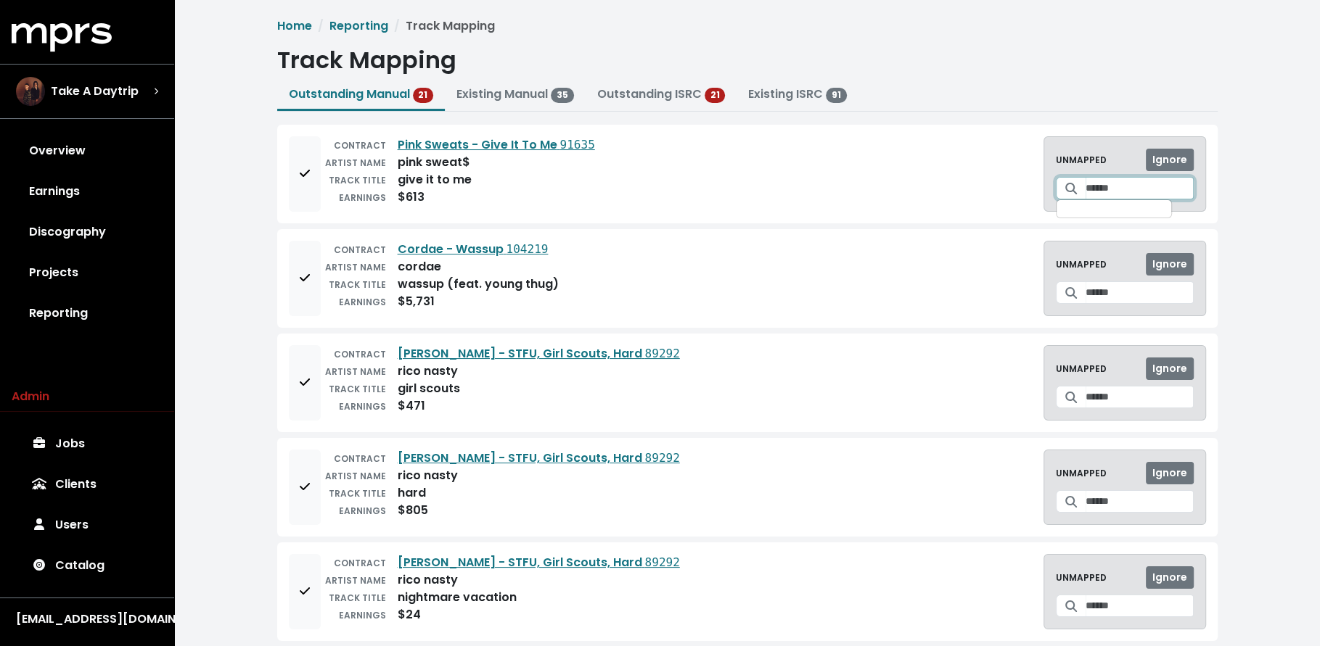
click at [1110, 194] on input "Search for a track to map to" at bounding box center [1139, 188] width 108 height 22
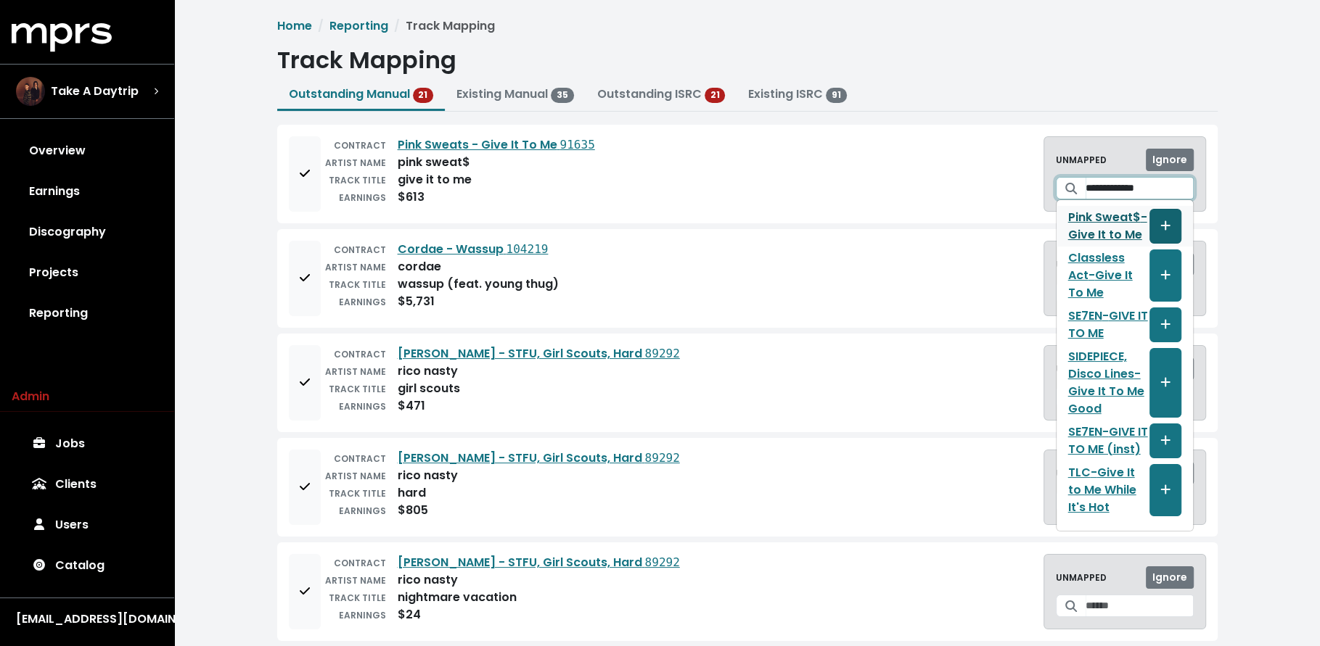
type input "**********"
click at [1167, 221] on icon "Create track mapping" at bounding box center [1165, 226] width 10 height 12
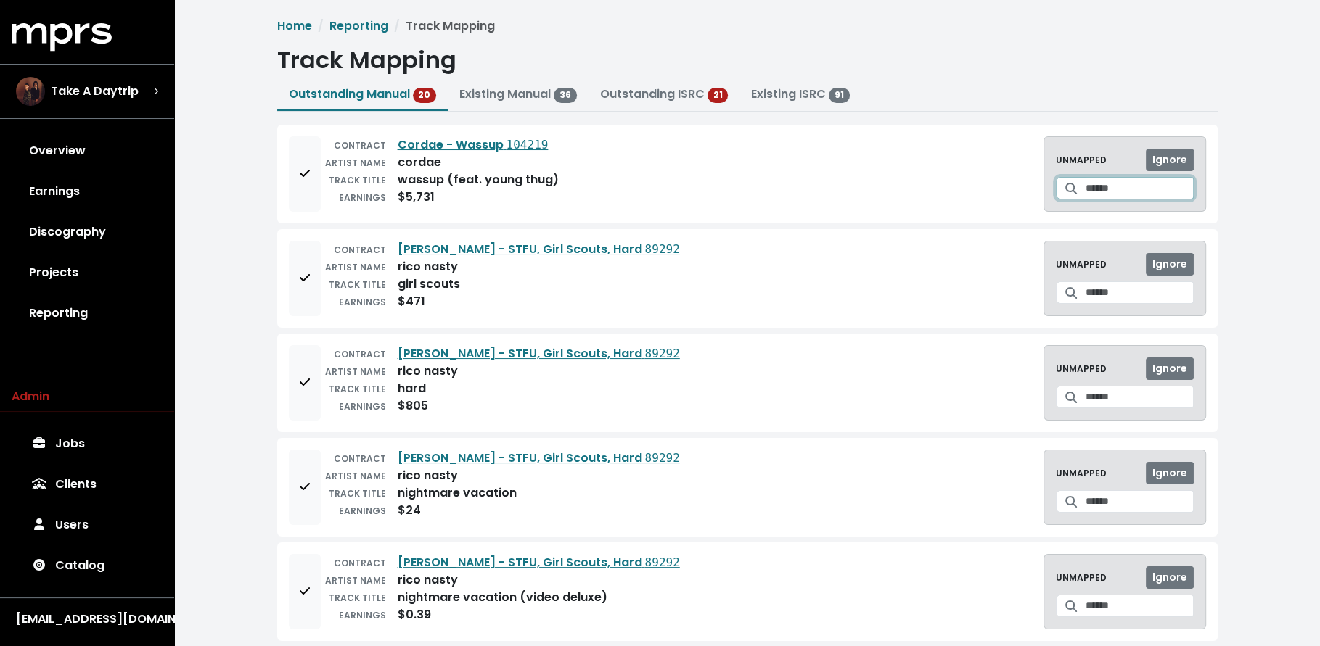
click at [1100, 188] on input "Search for a track to map to" at bounding box center [1139, 188] width 108 height 22
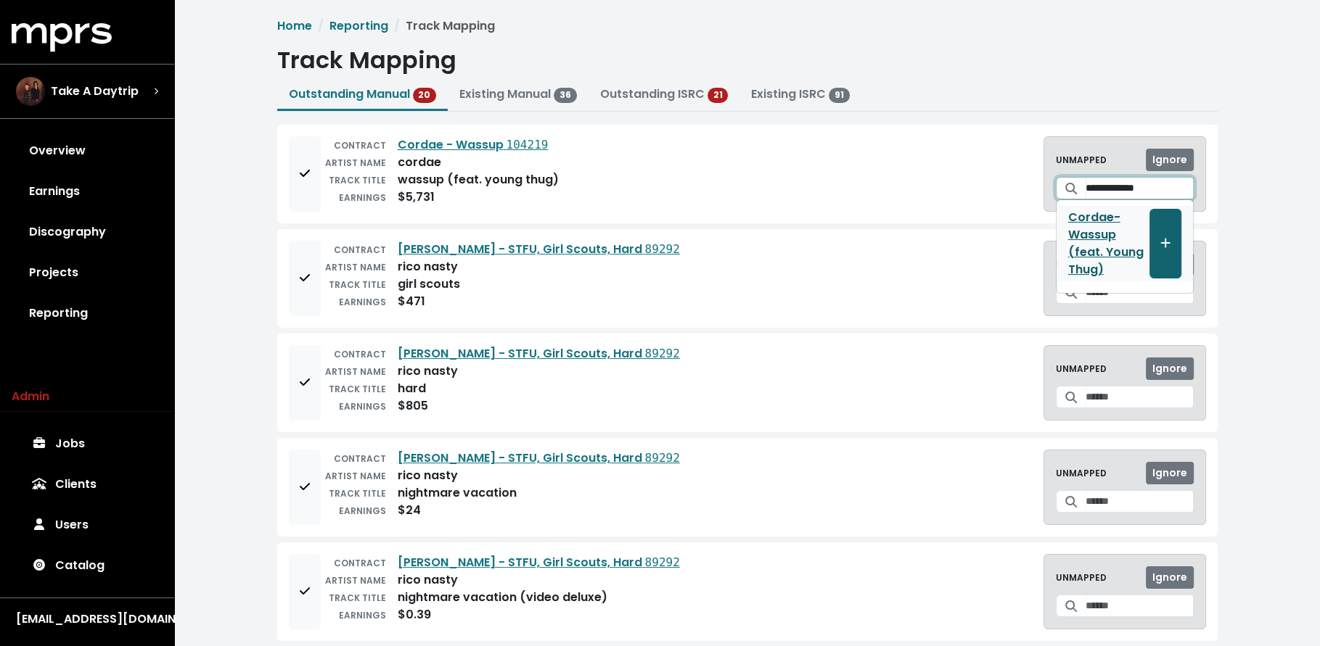
type input "**********"
click at [1164, 224] on button "Create track mapping" at bounding box center [1165, 244] width 32 height 70
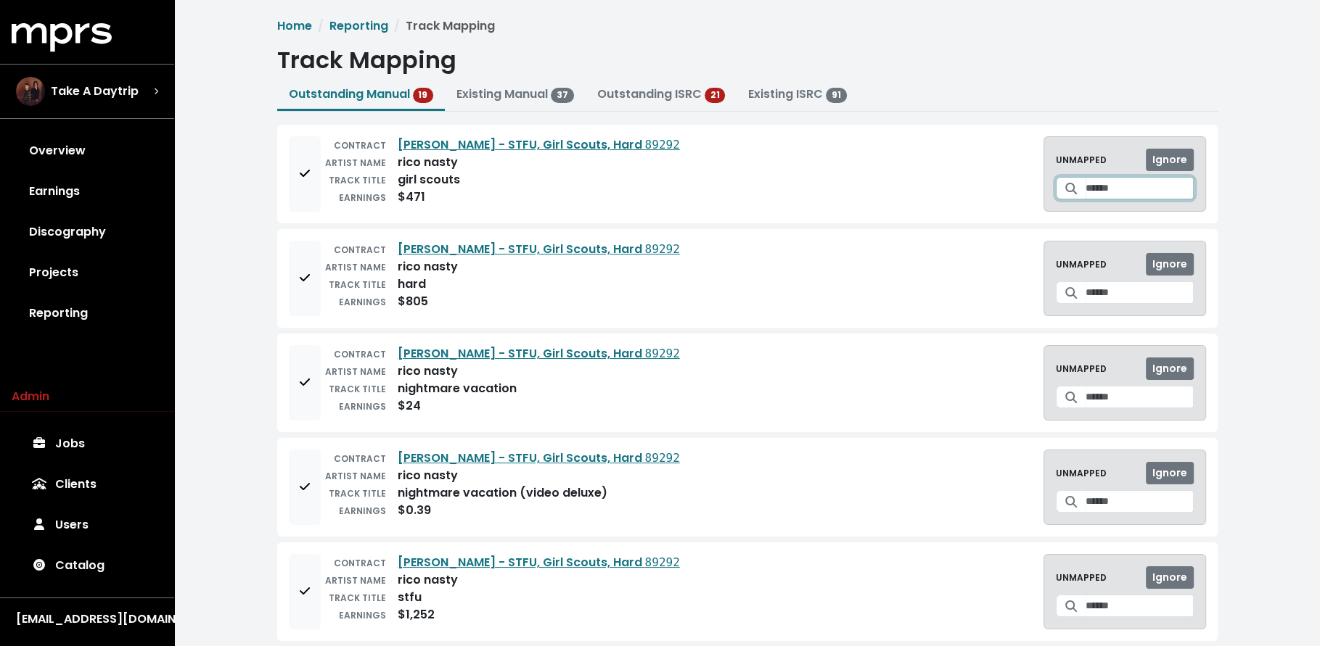
click at [1104, 190] on input "Search for a track to map to" at bounding box center [1139, 188] width 108 height 22
type input "**********"
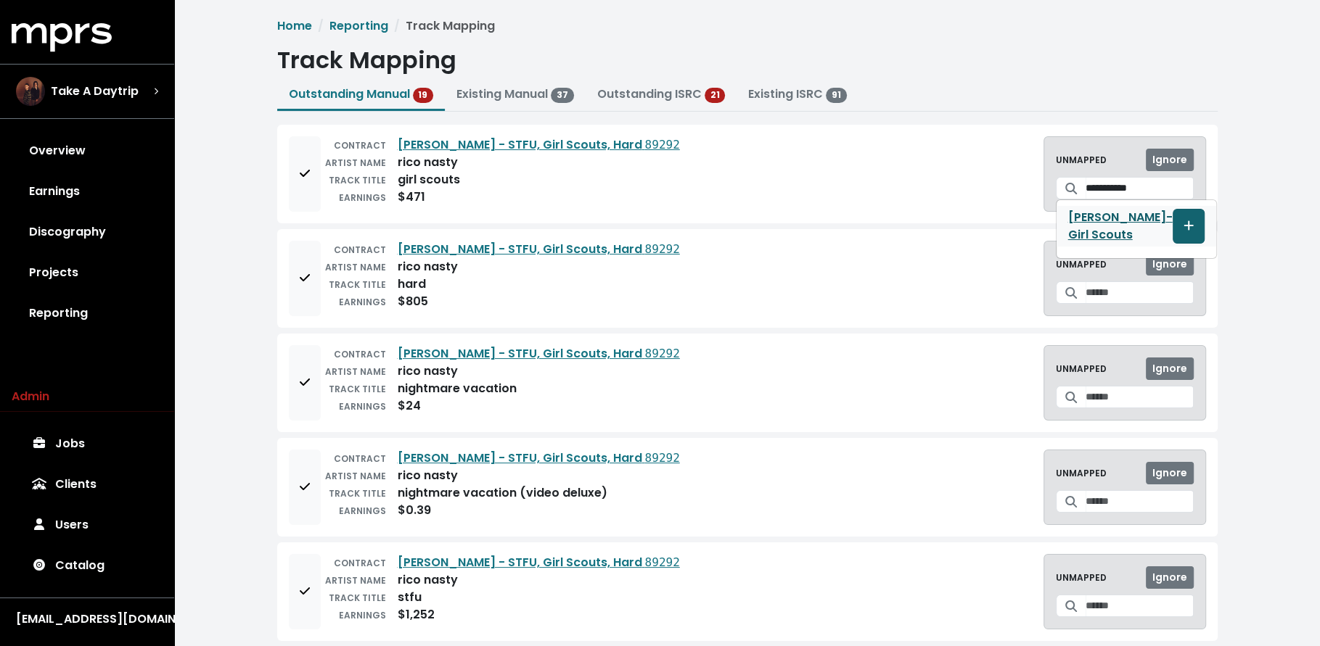
click at [1183, 223] on icon "Create track mapping" at bounding box center [1187, 225] width 9 height 9
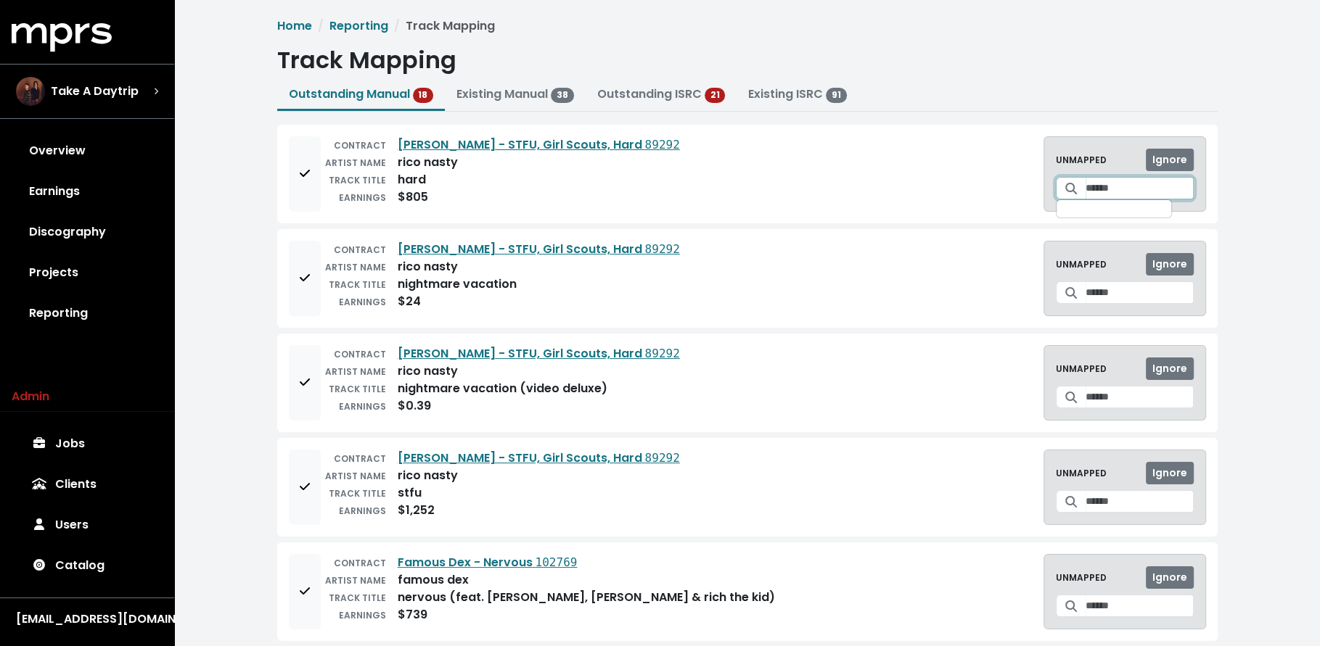
click at [1097, 186] on input "Search for a track to map to" at bounding box center [1139, 188] width 108 height 22
type input "**********"
click at [1183, 229] on icon "Create track mapping" at bounding box center [1188, 226] width 10 height 12
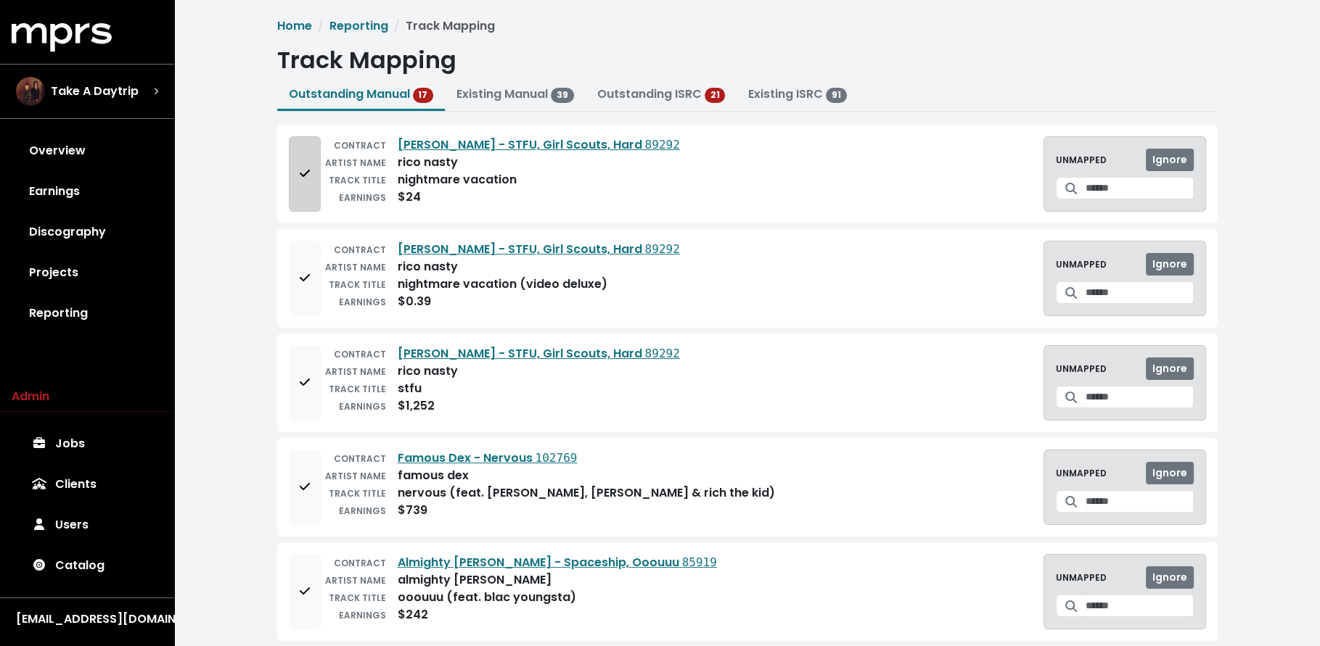
click at [293, 180] on button "Add to mapping queue" at bounding box center [305, 173] width 32 height 75
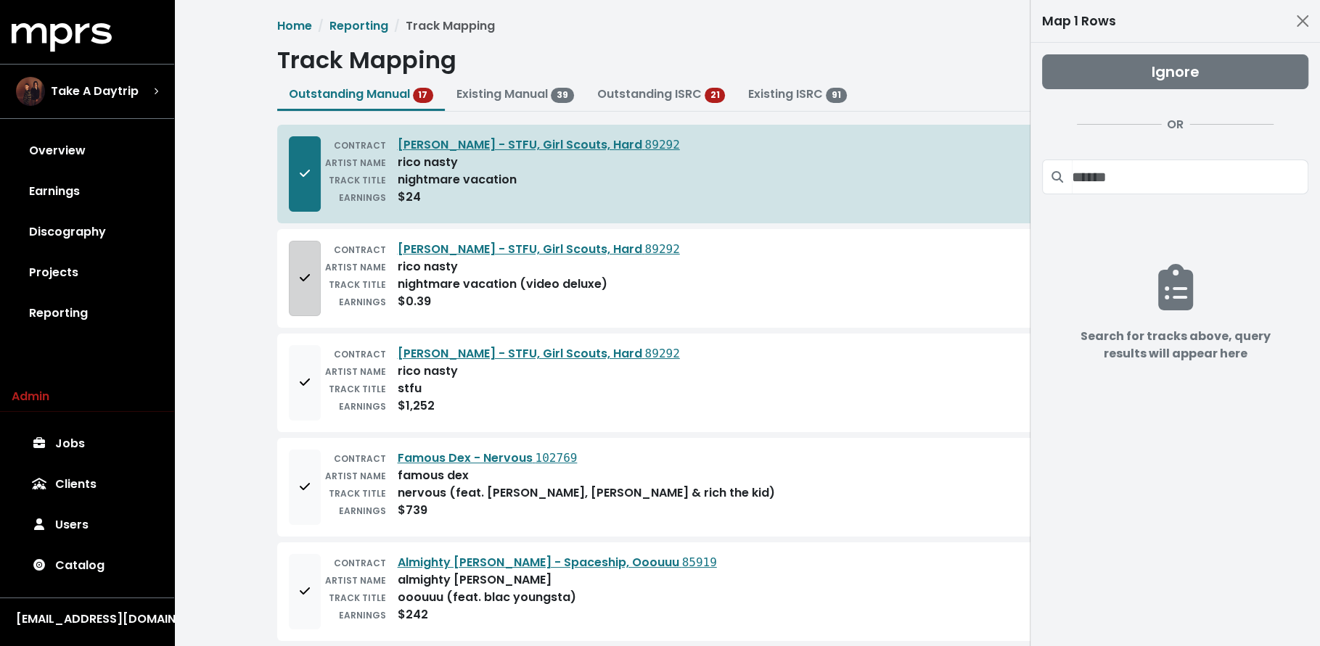
click at [302, 295] on button "Add to mapping queue" at bounding box center [305, 278] width 32 height 75
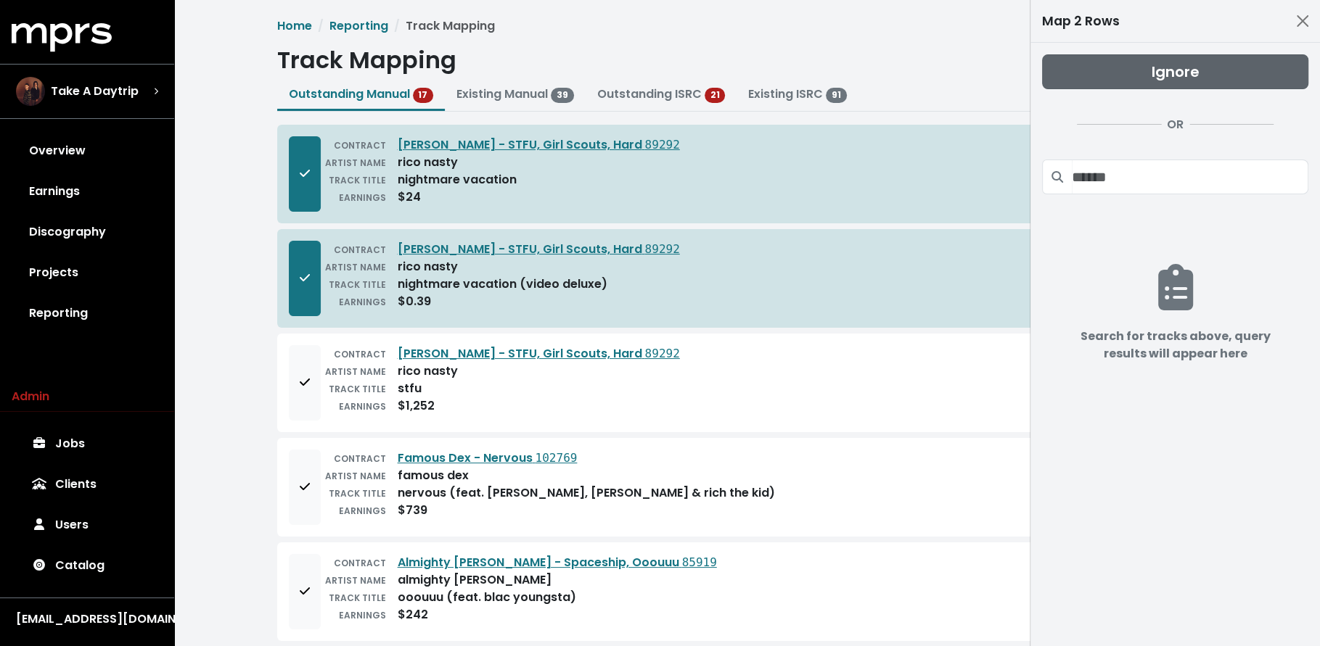
click at [1201, 68] on button "Ignore" at bounding box center [1175, 71] width 266 height 35
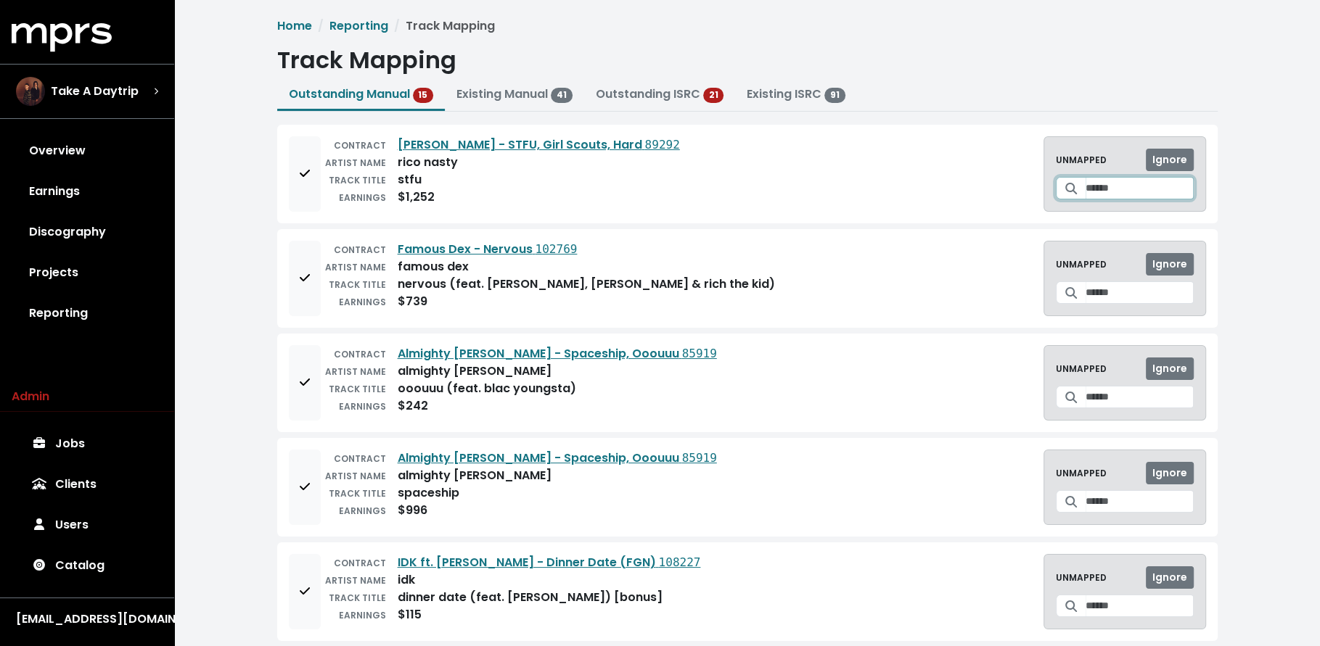
click at [1142, 185] on input "Search for a track to map to" at bounding box center [1139, 188] width 108 height 22
type input "**********"
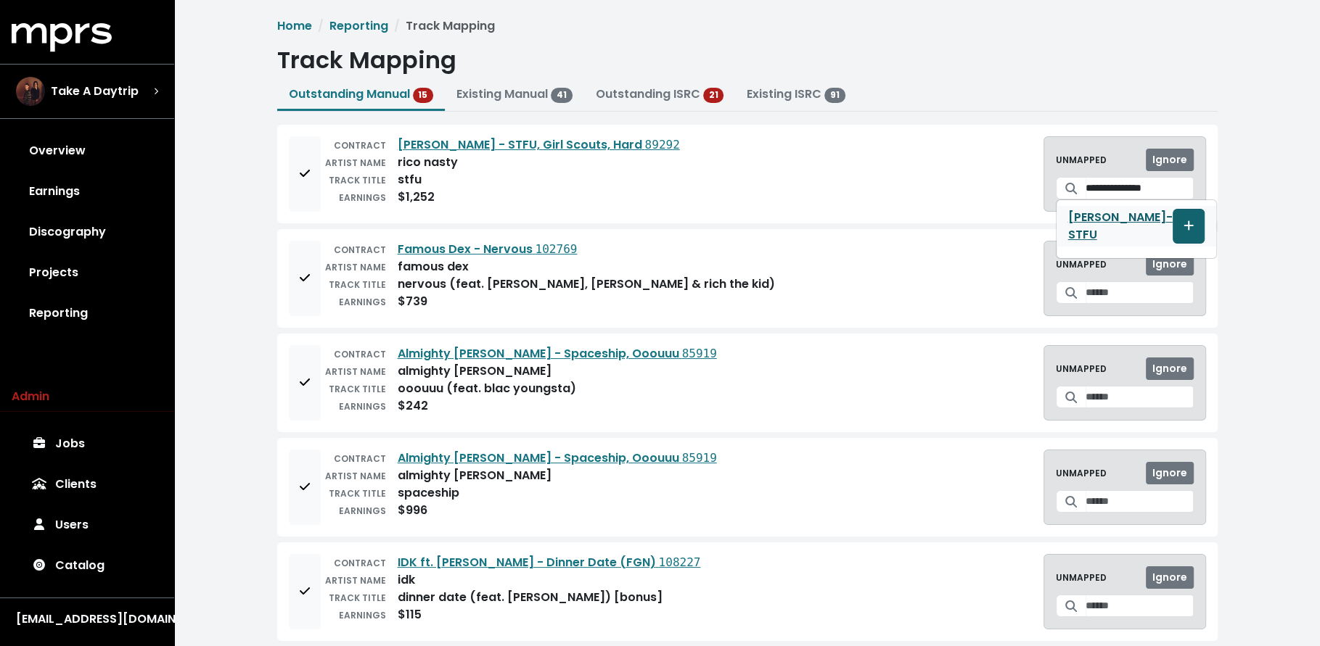
click at [1183, 223] on icon "Create track mapping" at bounding box center [1188, 226] width 10 height 12
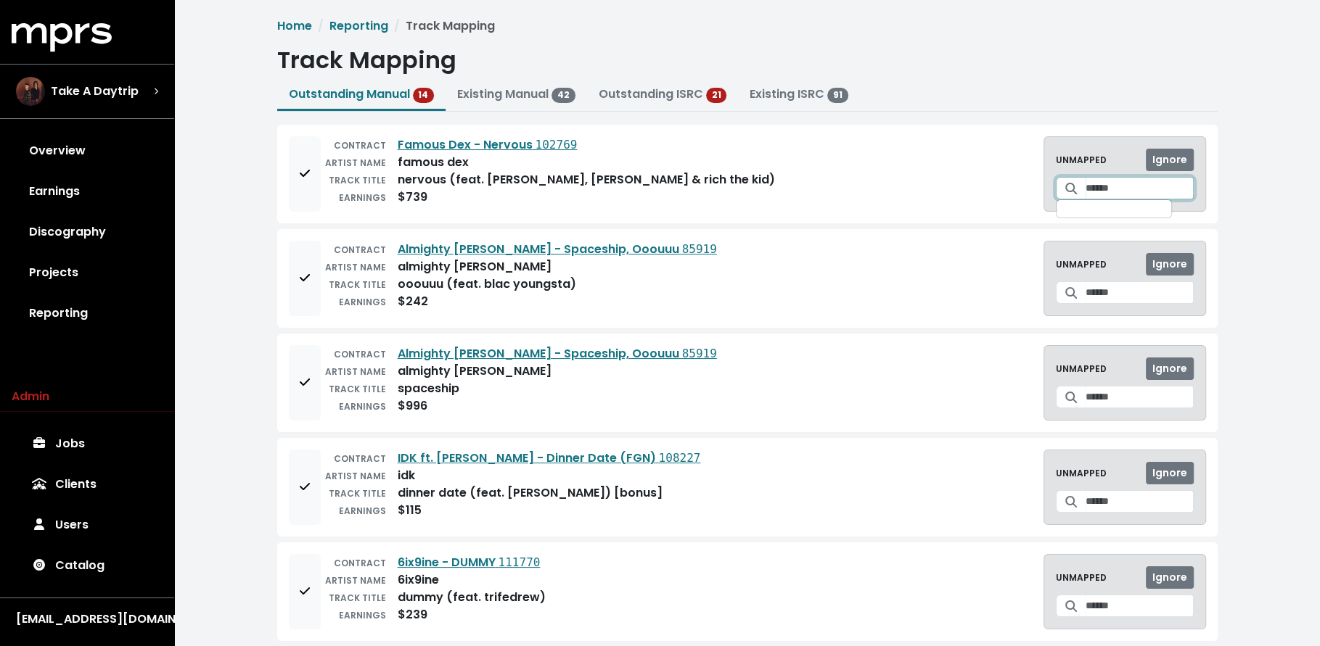
click at [1085, 186] on input "Search for a track to map to" at bounding box center [1139, 188] width 108 height 22
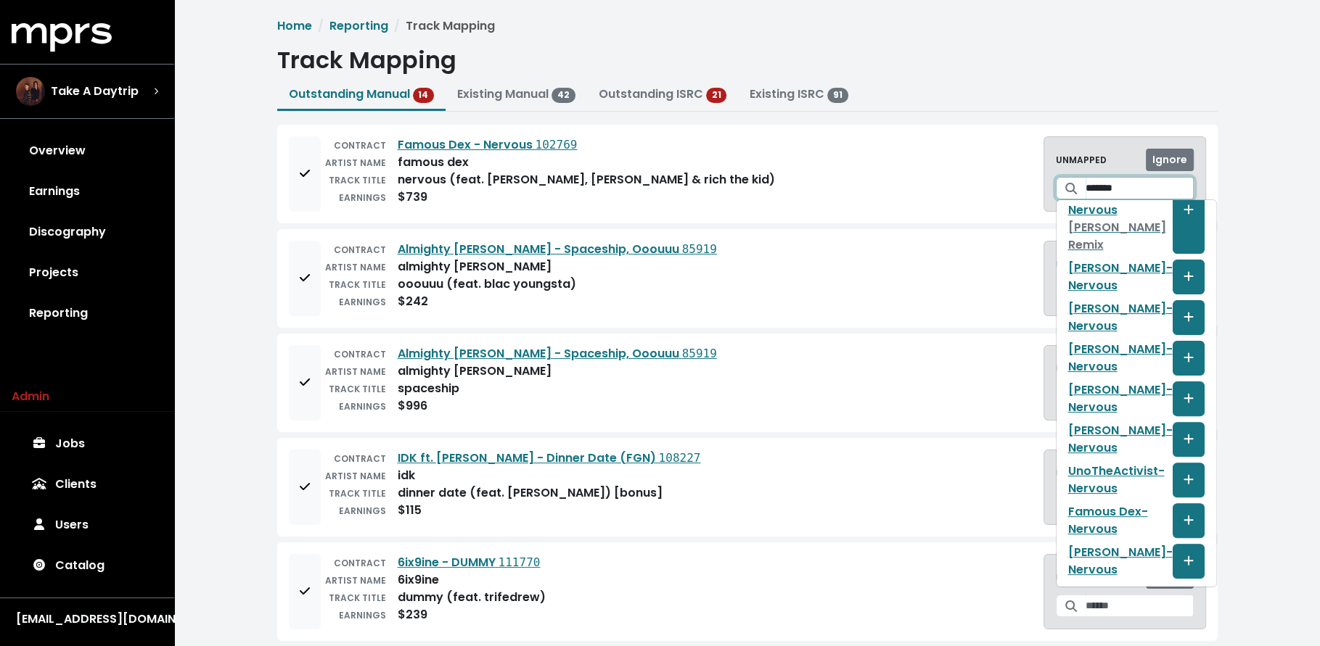
scroll to position [482, 0]
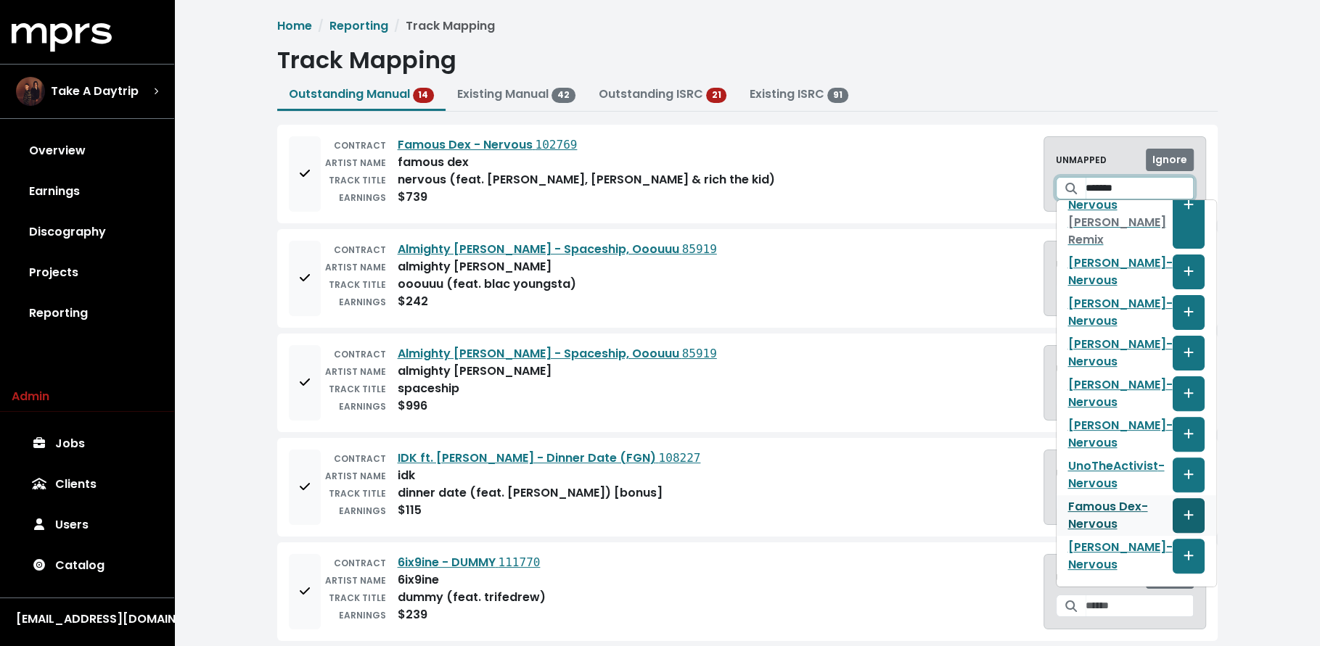
type input "*******"
click at [1183, 511] on icon "Create track mapping" at bounding box center [1187, 515] width 9 height 9
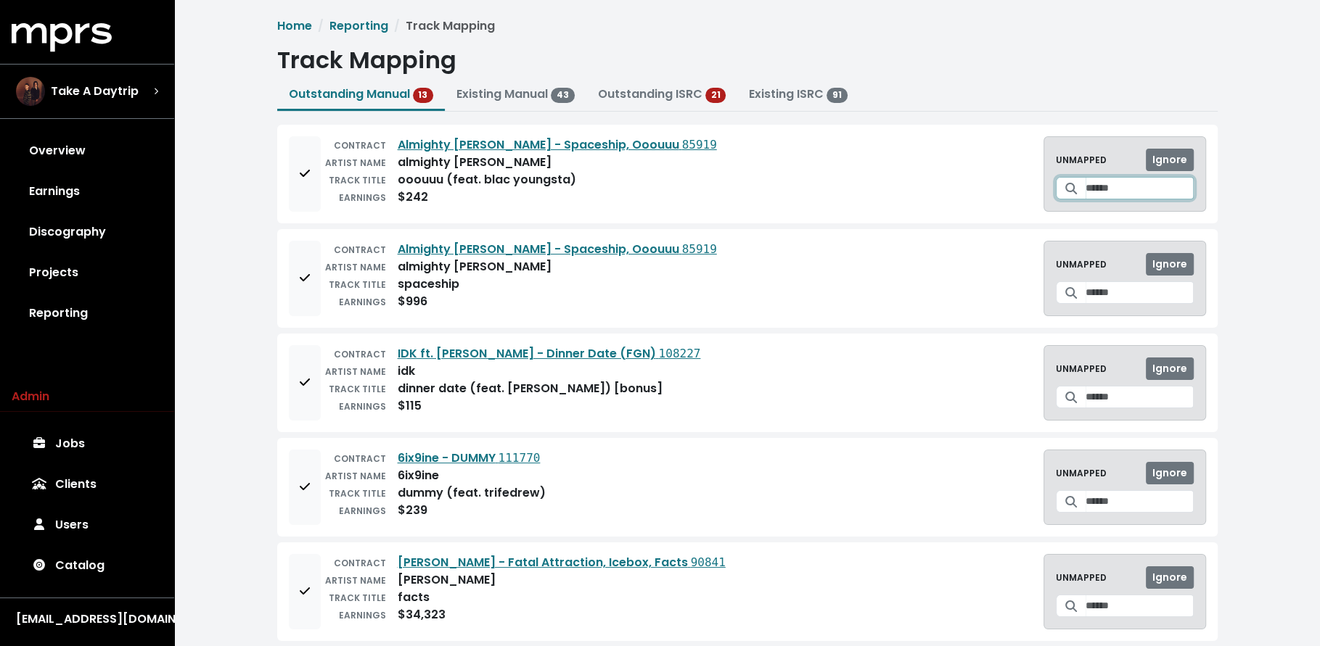
click at [1093, 186] on input "Search for a track to map to" at bounding box center [1139, 188] width 108 height 22
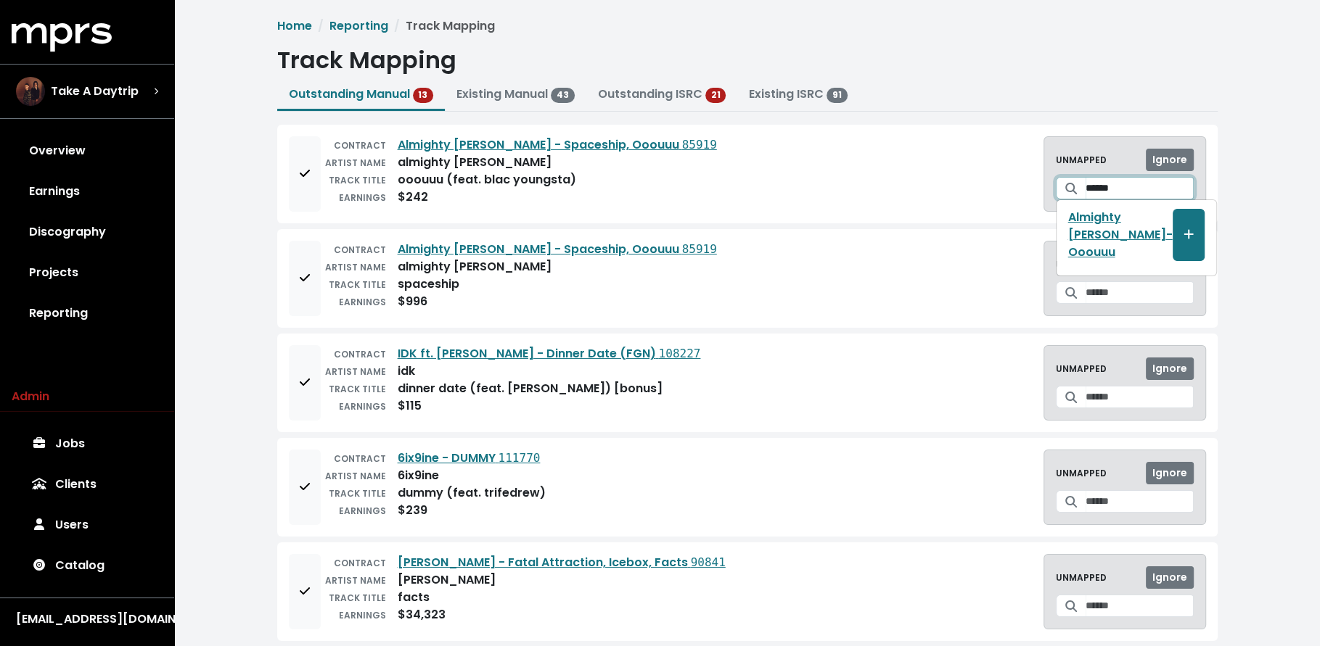
type input "******"
click at [1174, 223] on button "Create track mapping" at bounding box center [1188, 235] width 32 height 52
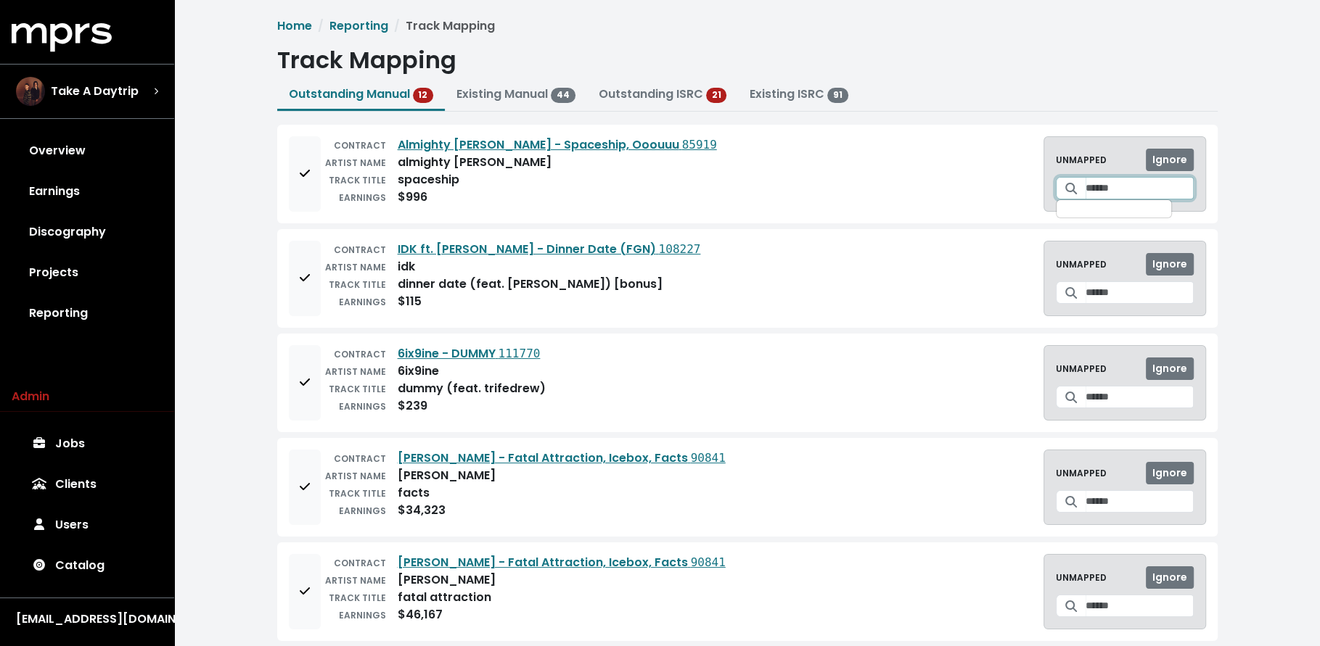
click at [1106, 186] on input "Search for a track to map to" at bounding box center [1139, 188] width 108 height 22
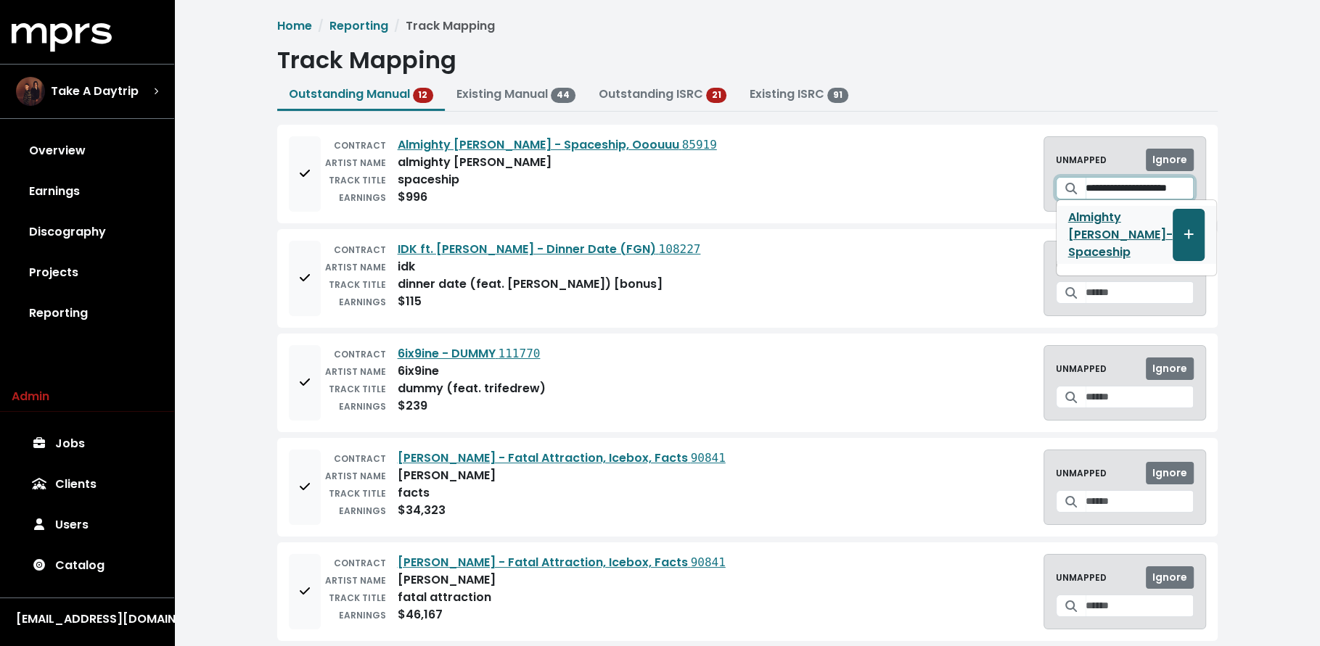
type input "**********"
click at [1183, 229] on icon "Create track mapping" at bounding box center [1188, 235] width 10 height 12
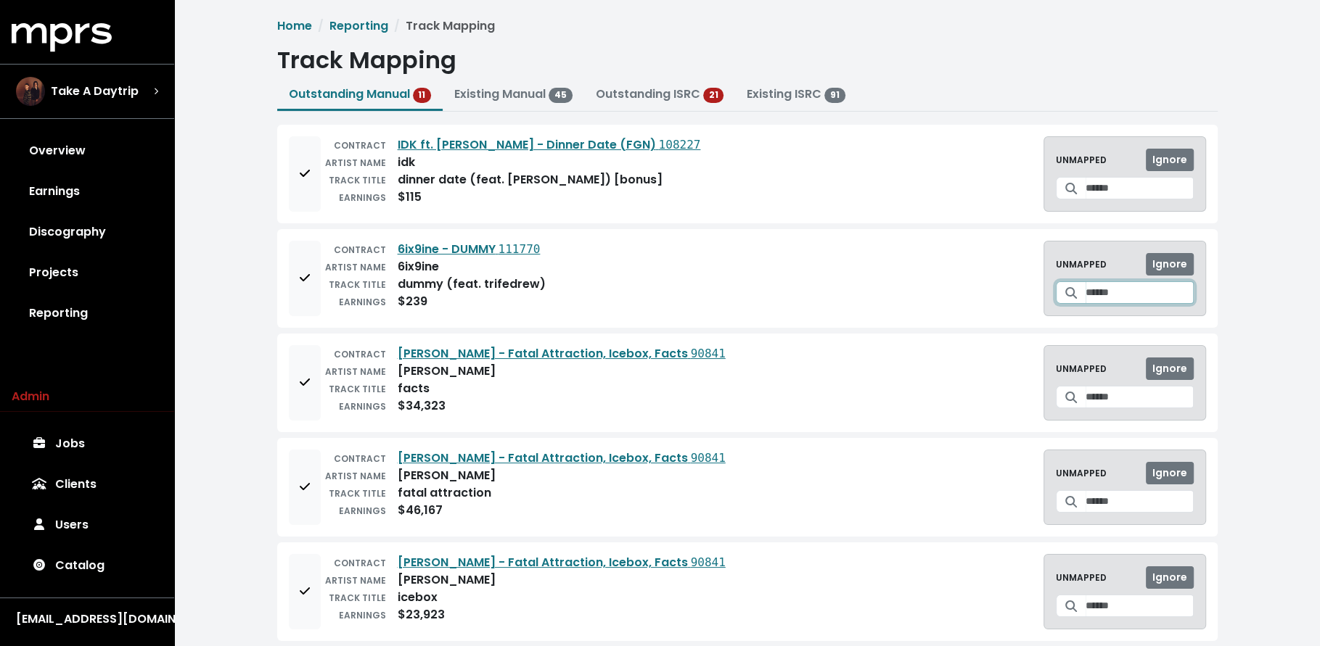
click at [1085, 295] on input "Search for a track to map to" at bounding box center [1139, 292] width 108 height 22
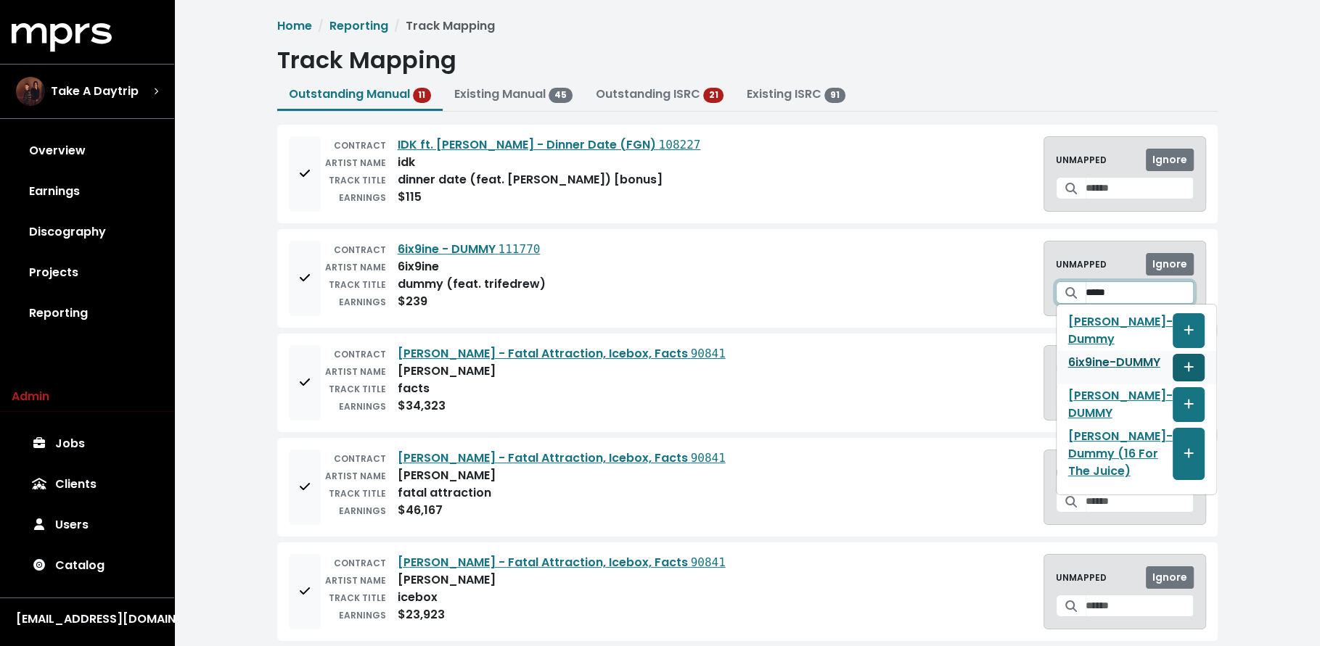
type input "*****"
click at [1183, 367] on icon "Create track mapping" at bounding box center [1187, 367] width 9 height 9
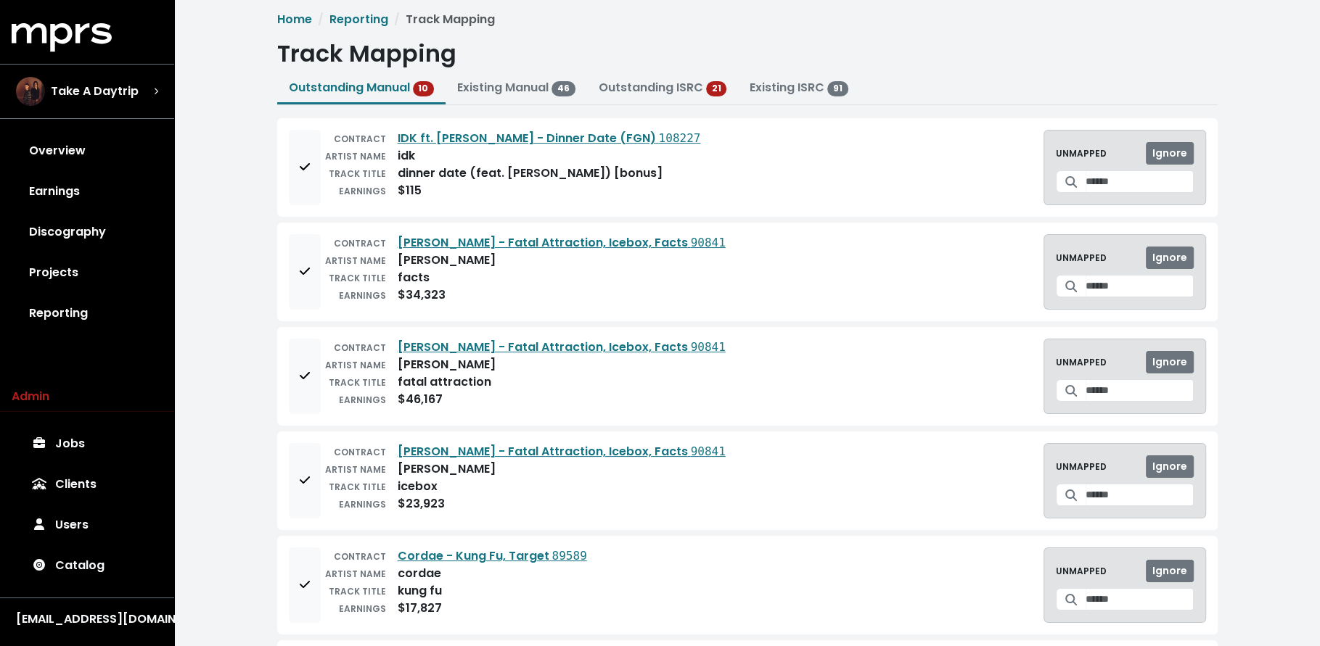
scroll to position [0, 0]
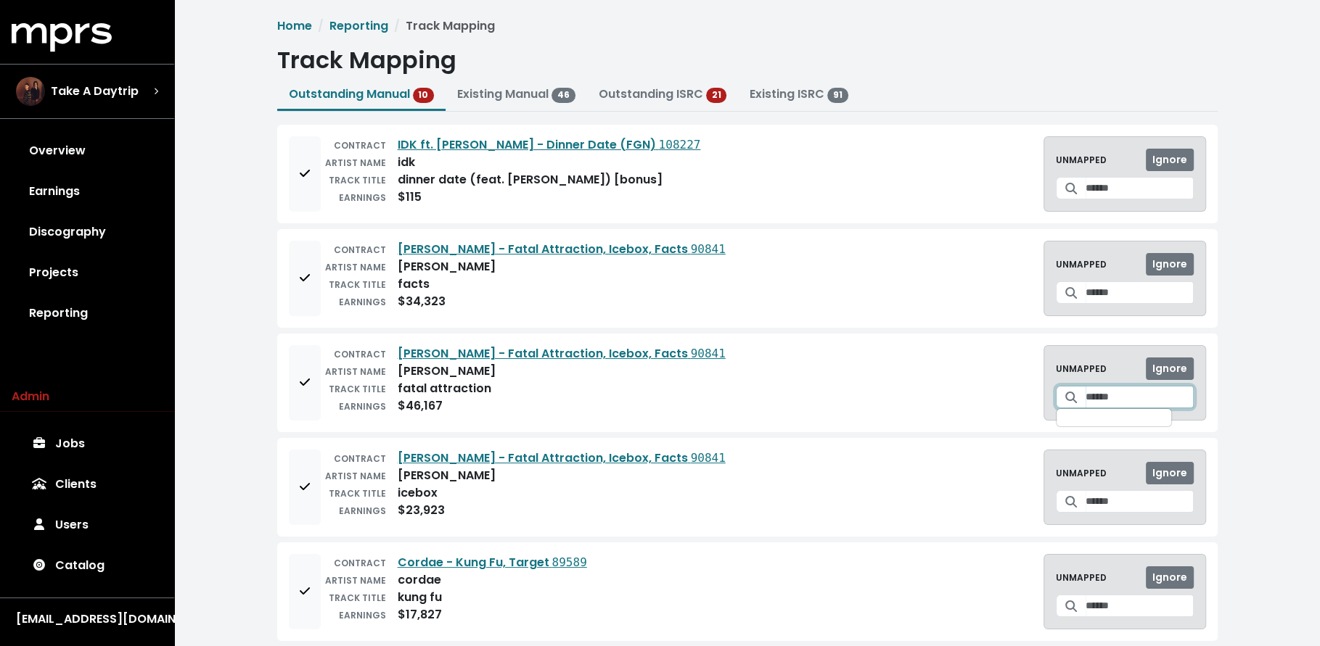
click at [1093, 391] on input "Search for a track to map to" at bounding box center [1139, 397] width 108 height 22
type input "**********"
click at [1182, 430] on span "Create track mapping" at bounding box center [1188, 435] width 13 height 17
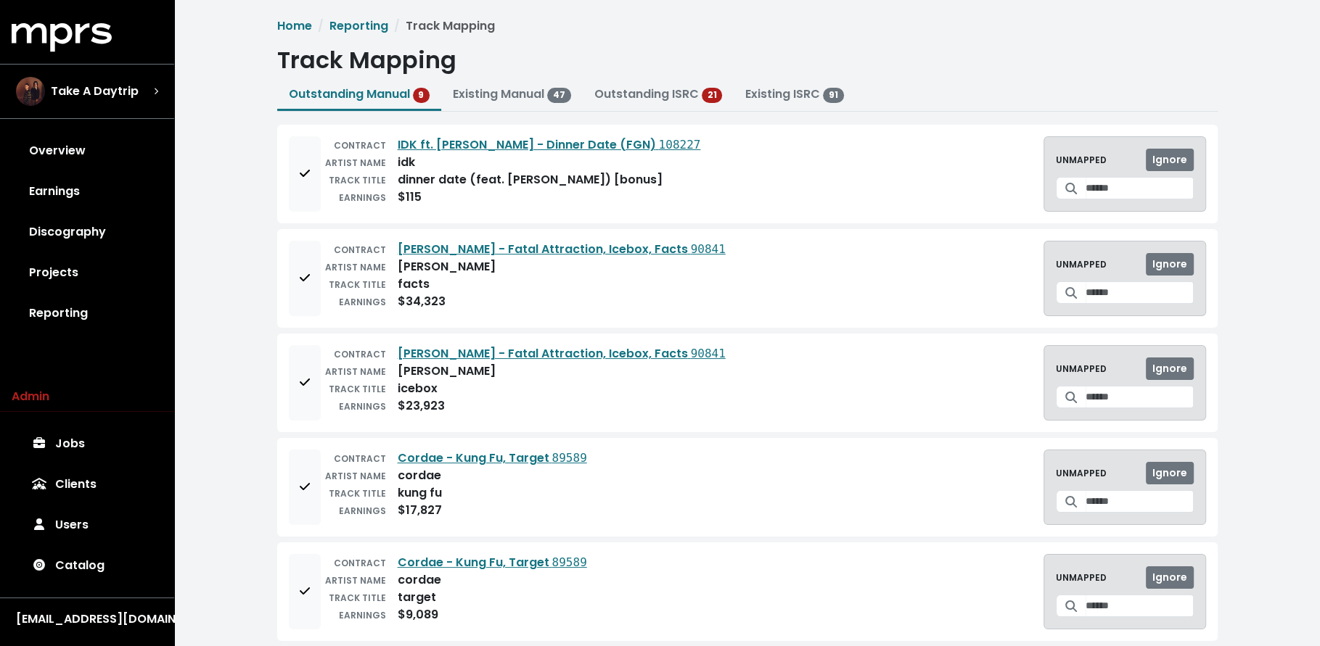
click at [1069, 286] on span at bounding box center [1071, 292] width 30 height 22
click at [1085, 284] on input "Search for a track to map to" at bounding box center [1139, 292] width 108 height 22
type input "**********"
click at [1183, 328] on icon "Create track mapping" at bounding box center [1187, 330] width 9 height 9
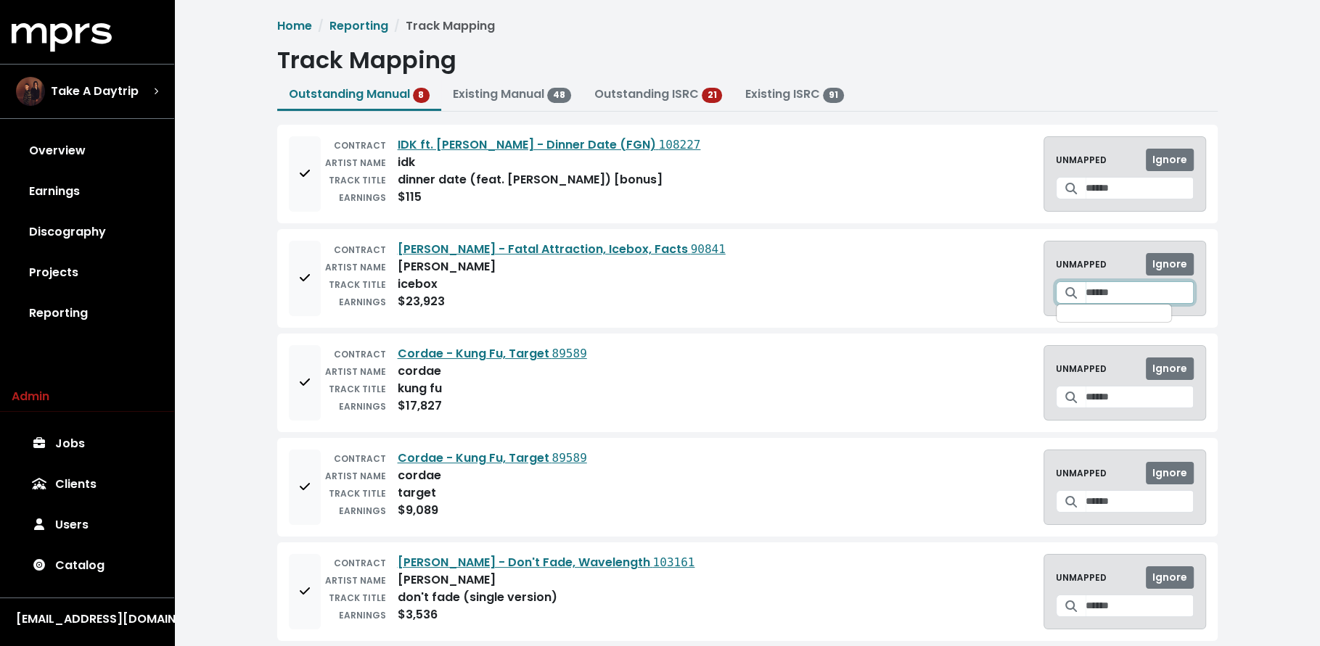
click at [1087, 295] on input "Search for a track to map to" at bounding box center [1139, 292] width 108 height 22
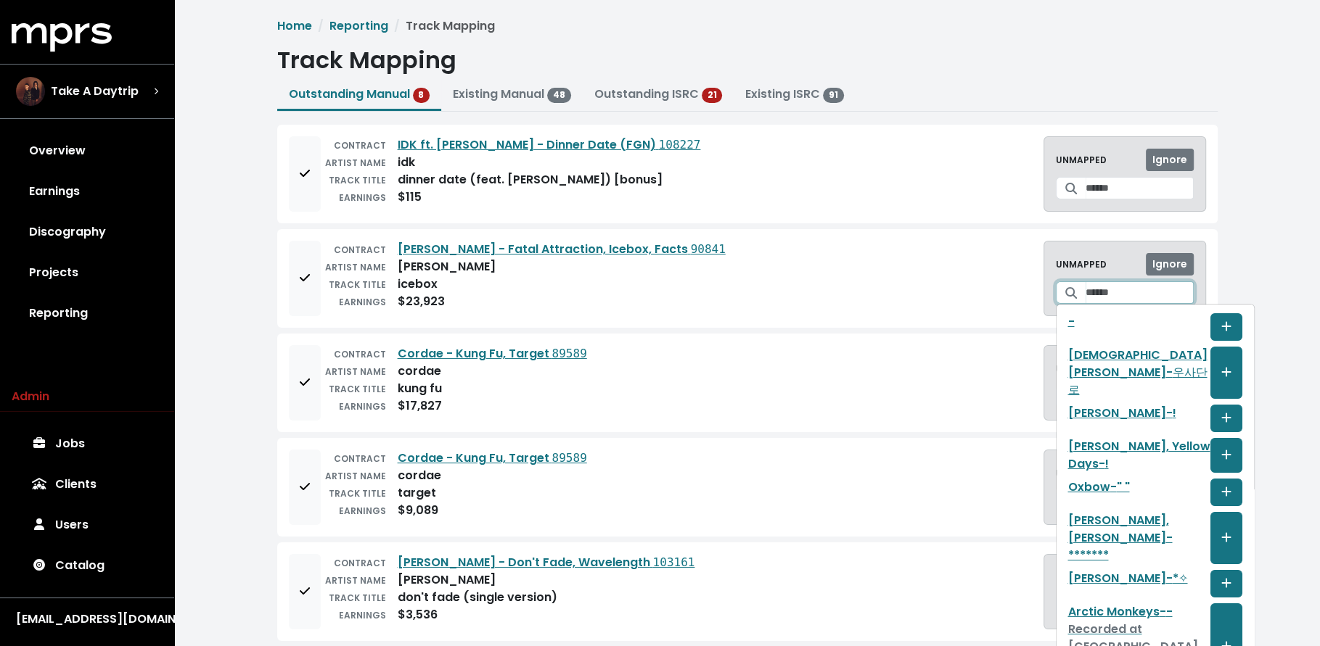
type input "*"
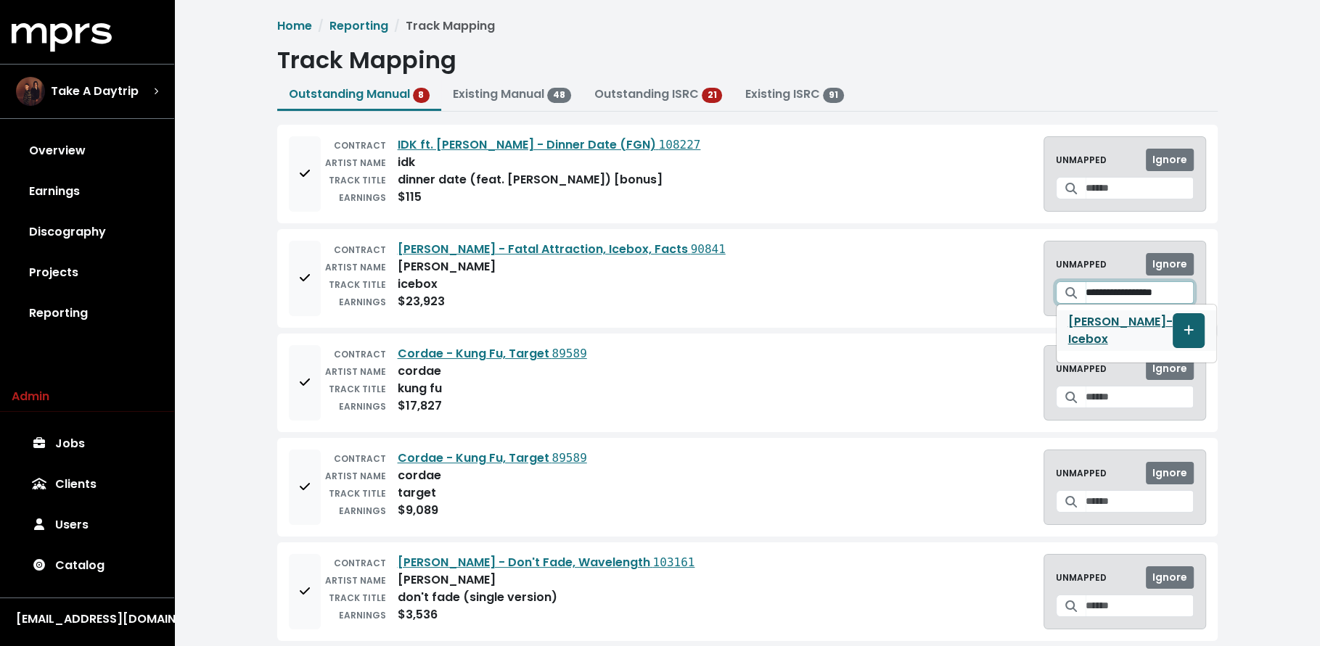
type input "**********"
click at [1183, 326] on icon "Create track mapping" at bounding box center [1187, 330] width 9 height 9
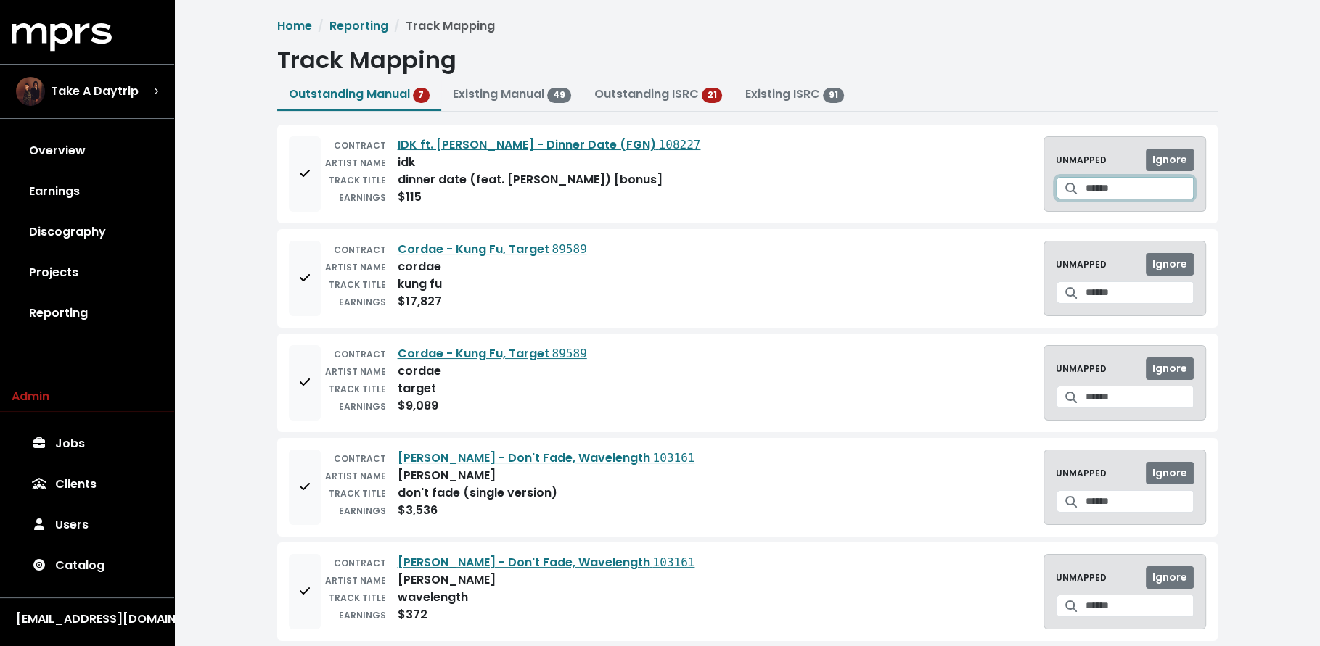
click at [1085, 190] on input "Search for a track to map to" at bounding box center [1139, 188] width 108 height 22
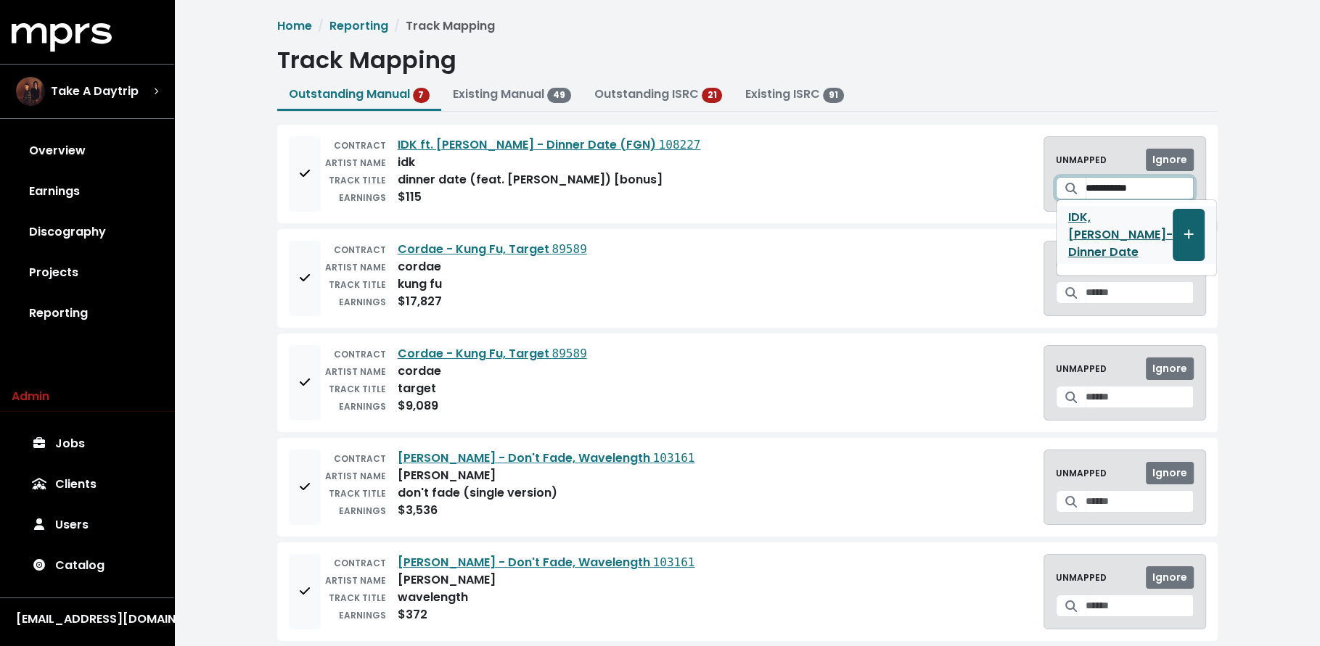
type input "**********"
click at [1172, 222] on button "Create track mapping" at bounding box center [1188, 235] width 32 height 52
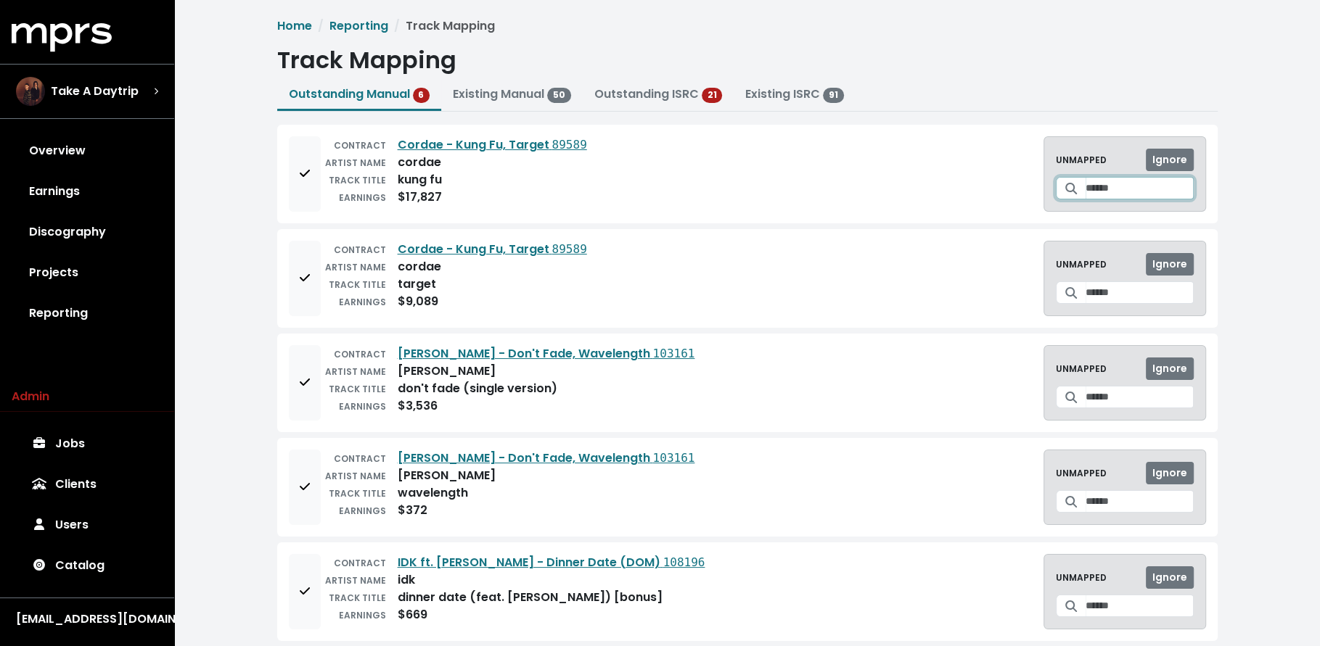
click at [1089, 184] on input "Search for a track to map to" at bounding box center [1139, 188] width 108 height 22
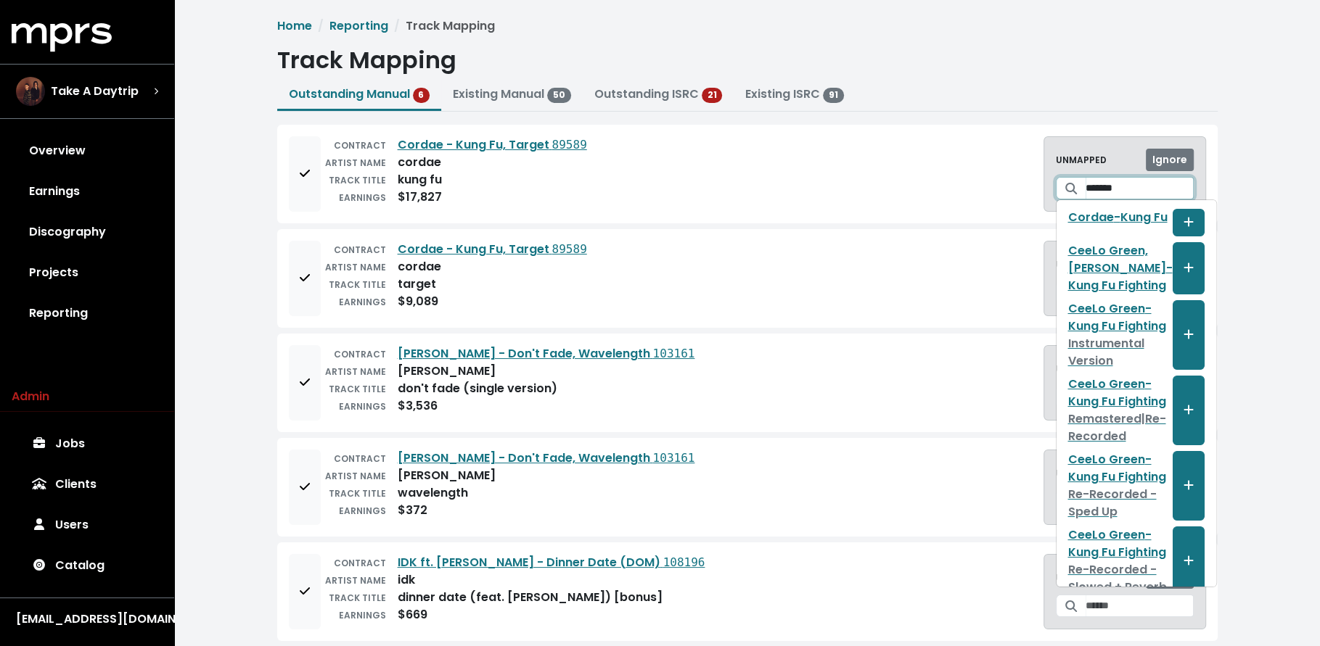
type input "*******"
click at [1183, 221] on icon "Create track mapping" at bounding box center [1188, 222] width 10 height 12
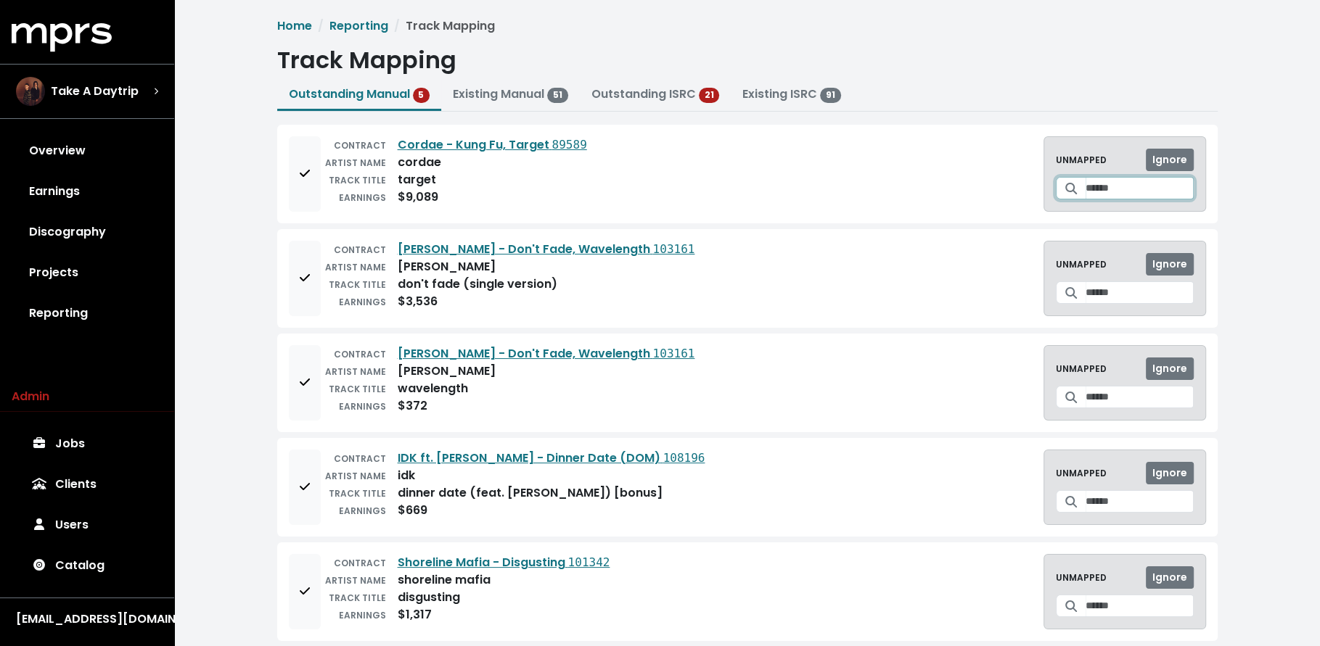
click at [1093, 180] on input "Search for a track to map to" at bounding box center [1139, 188] width 108 height 22
type input "**********"
click at [1167, 220] on icon "Create track mapping" at bounding box center [1165, 226] width 10 height 12
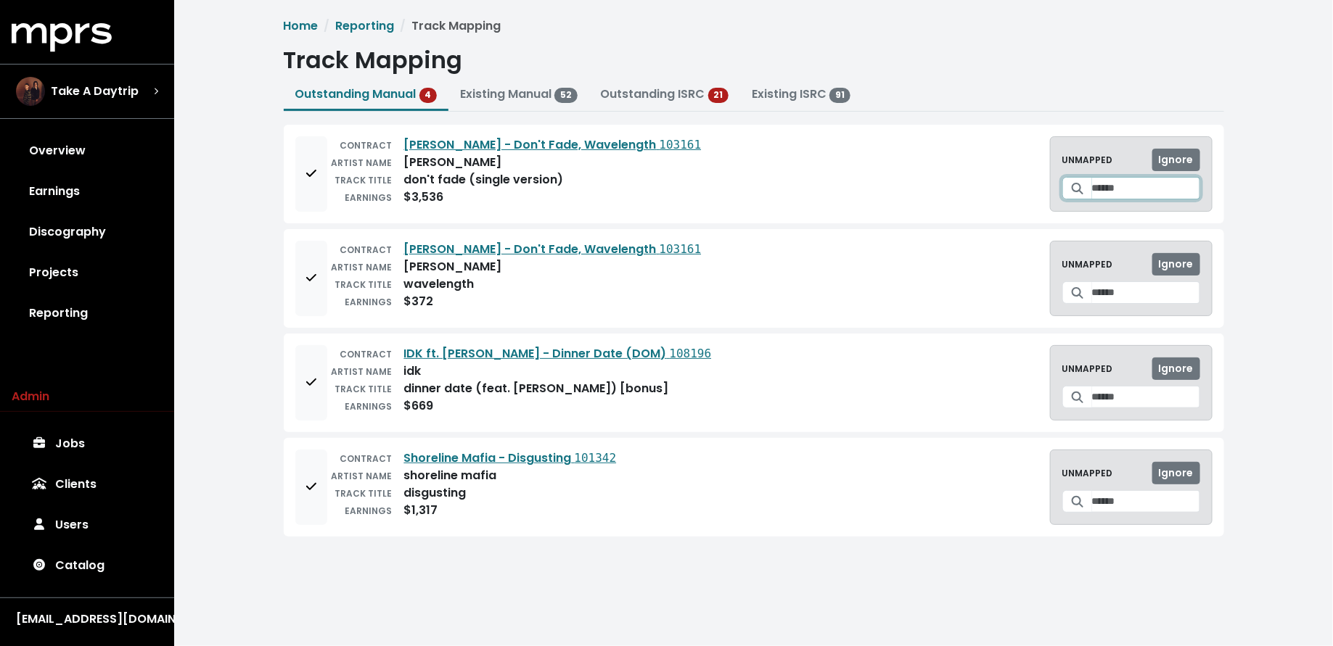
click at [1110, 189] on input "Search for a track to map to" at bounding box center [1146, 188] width 108 height 22
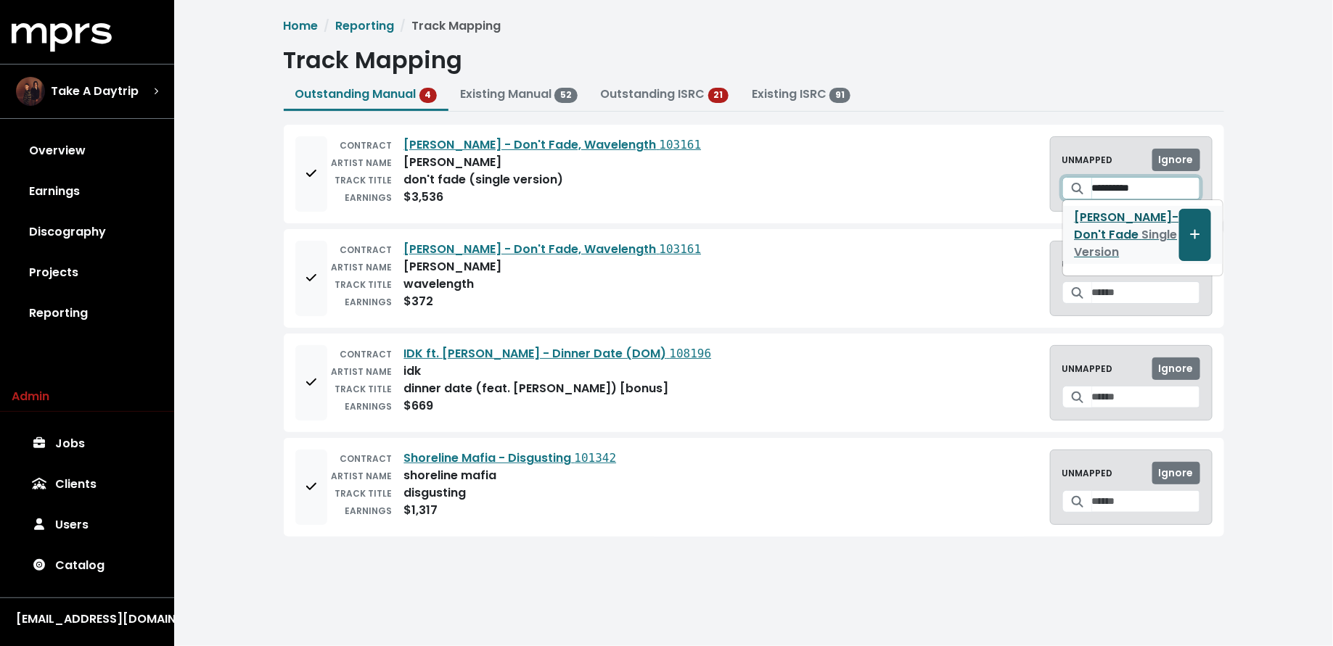
type input "**********"
click at [1190, 231] on icon "Create track mapping" at bounding box center [1195, 235] width 10 height 12
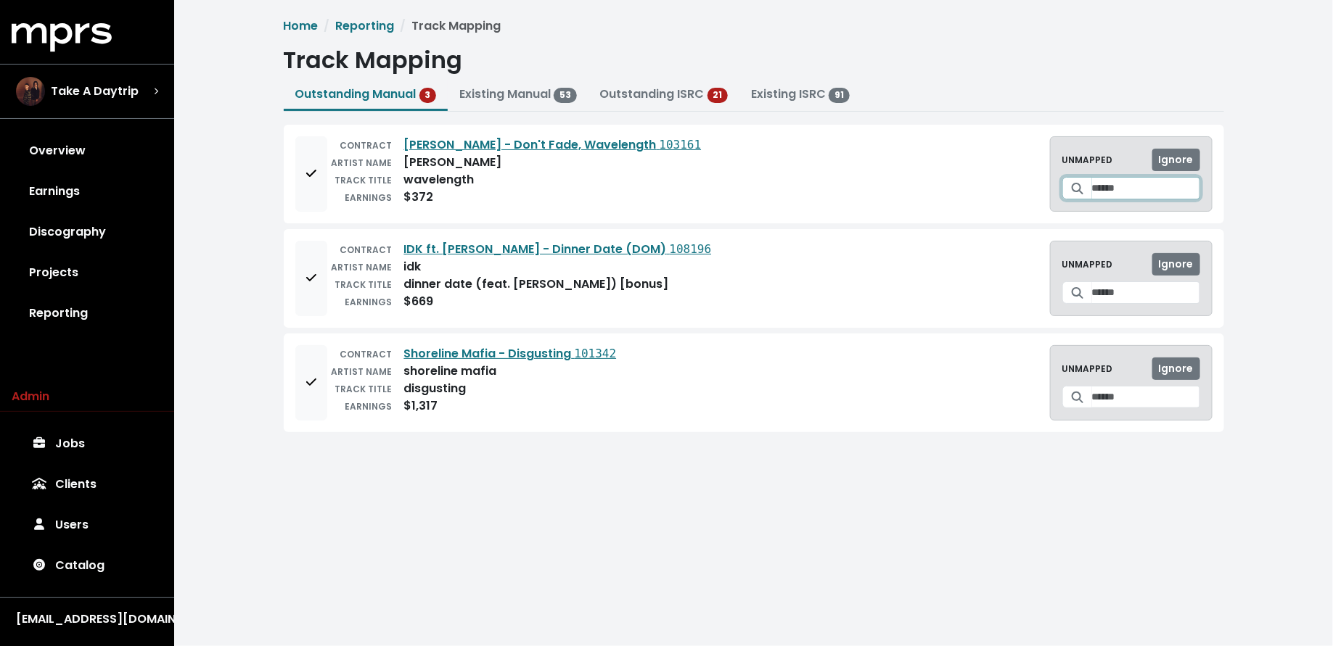
click at [1122, 188] on input "Search for a track to map to" at bounding box center [1146, 188] width 108 height 22
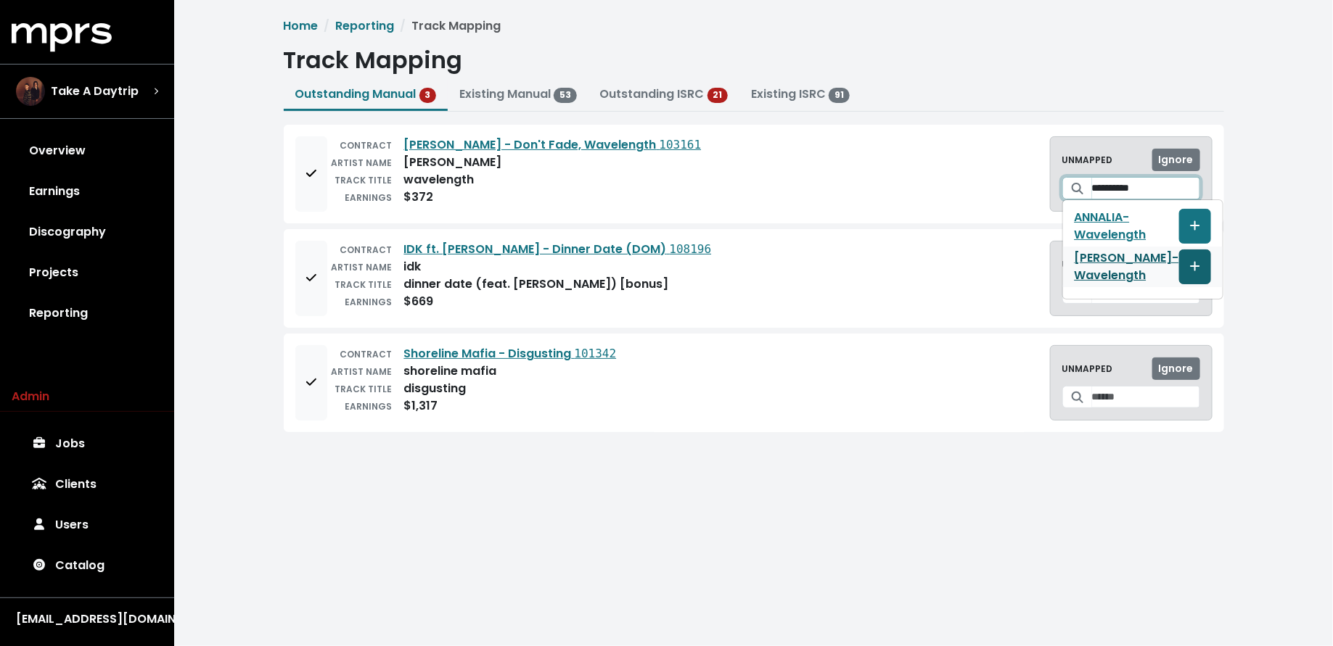
type input "**********"
click at [1190, 267] on icon "Create track mapping" at bounding box center [1195, 266] width 10 height 12
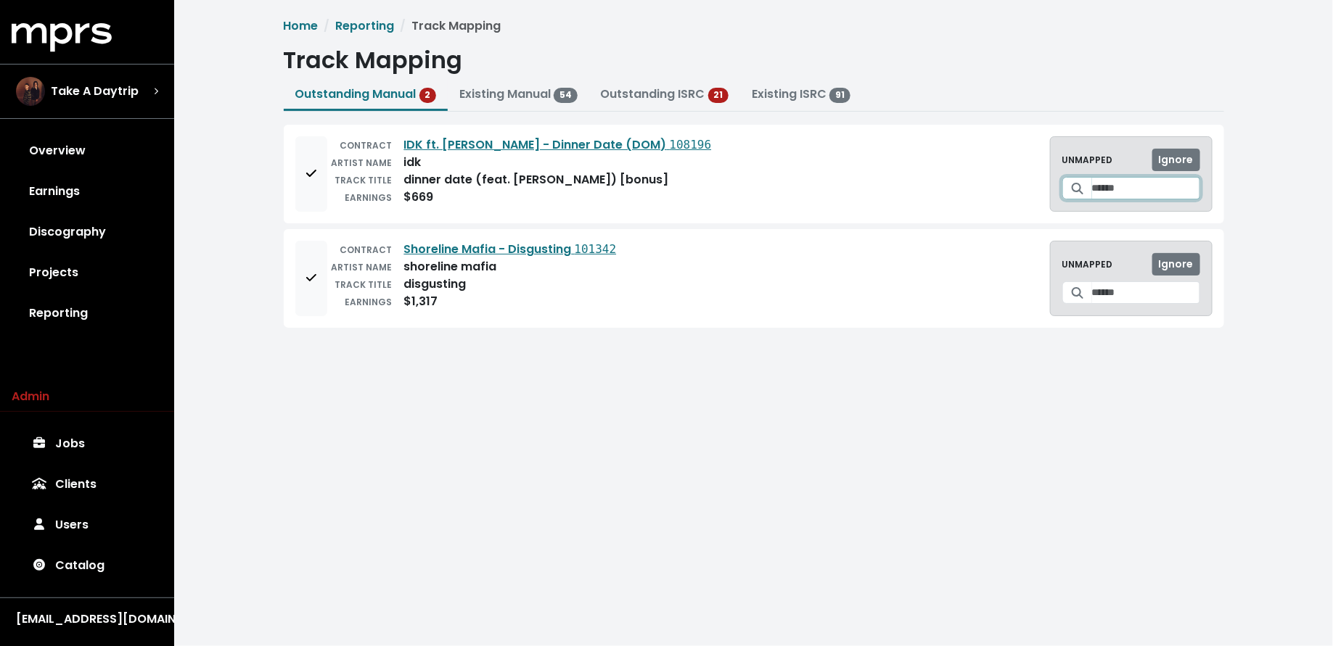
click at [1131, 187] on input "Search for a track to map to" at bounding box center [1146, 188] width 108 height 22
type input "**********"
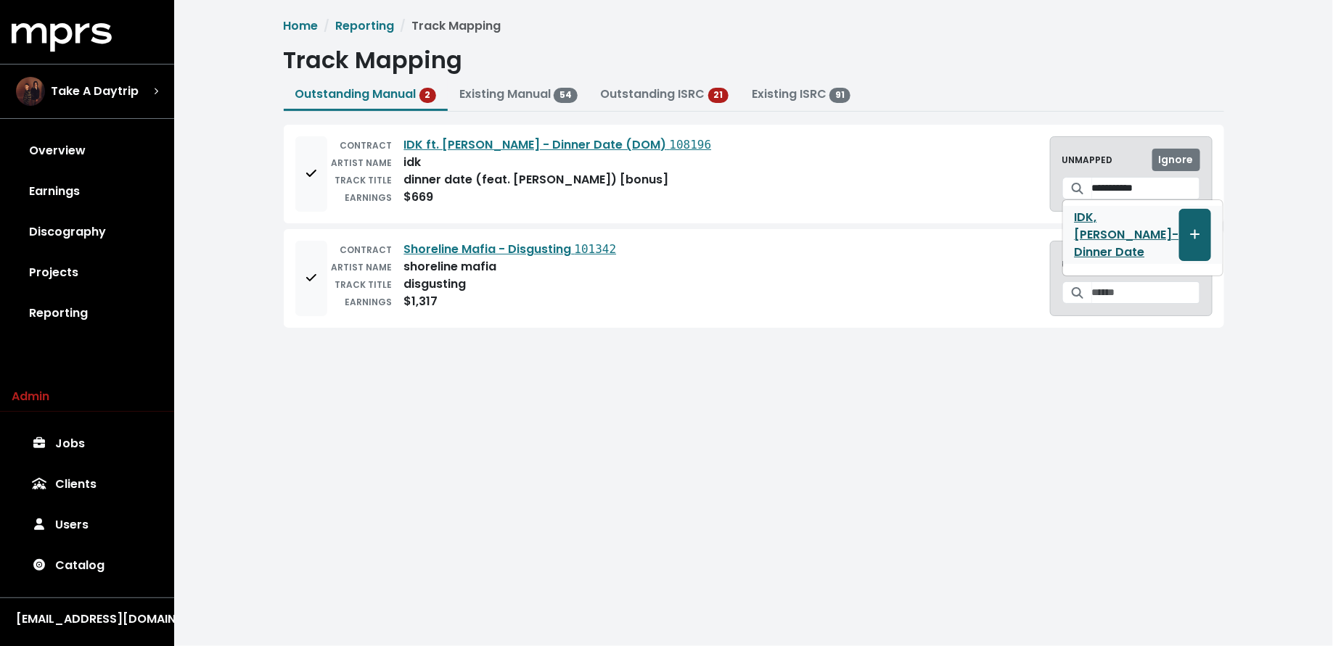
click at [1179, 228] on button "Create track mapping" at bounding box center [1195, 235] width 32 height 52
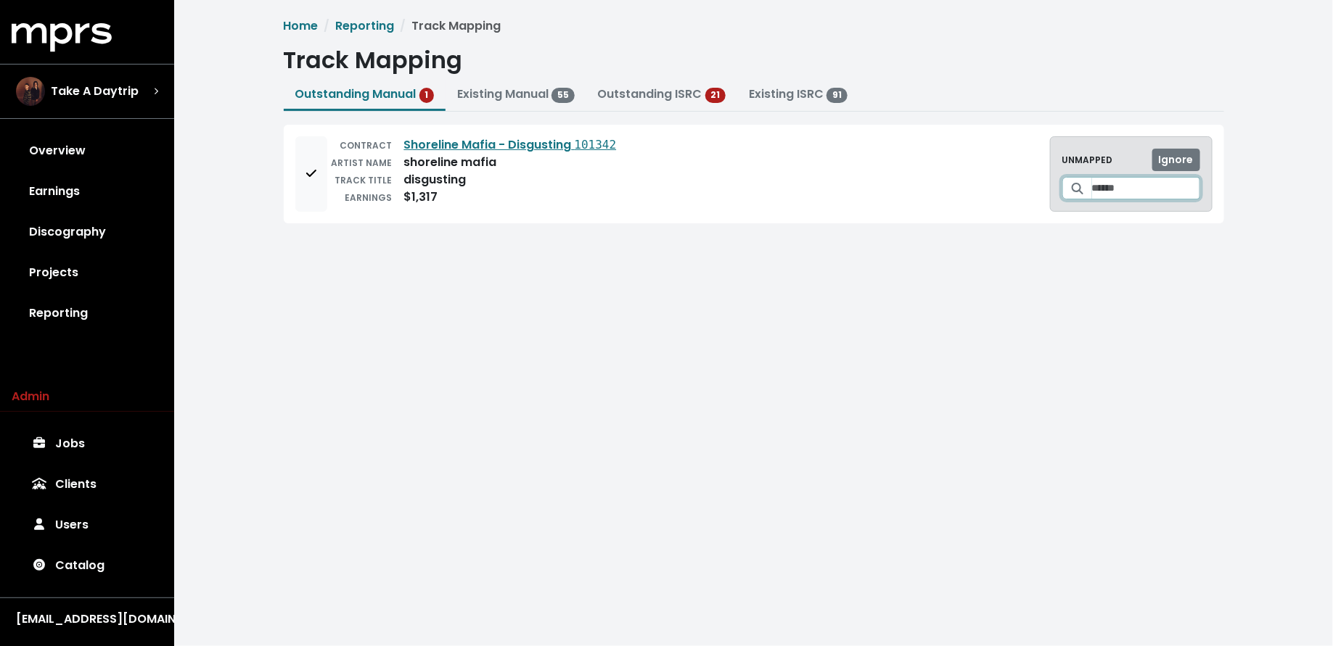
click at [1111, 190] on input "Search for a track to map to" at bounding box center [1146, 188] width 108 height 22
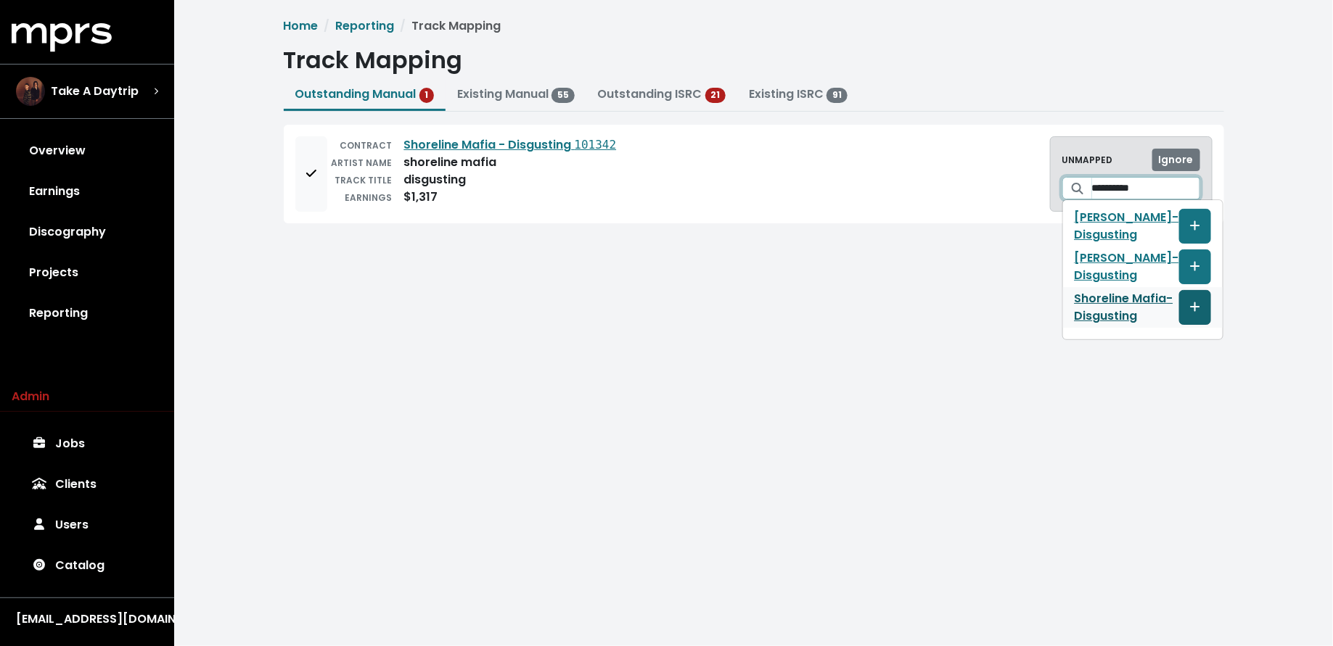
type input "**********"
click at [1190, 313] on icon "Create track mapping" at bounding box center [1195, 307] width 10 height 12
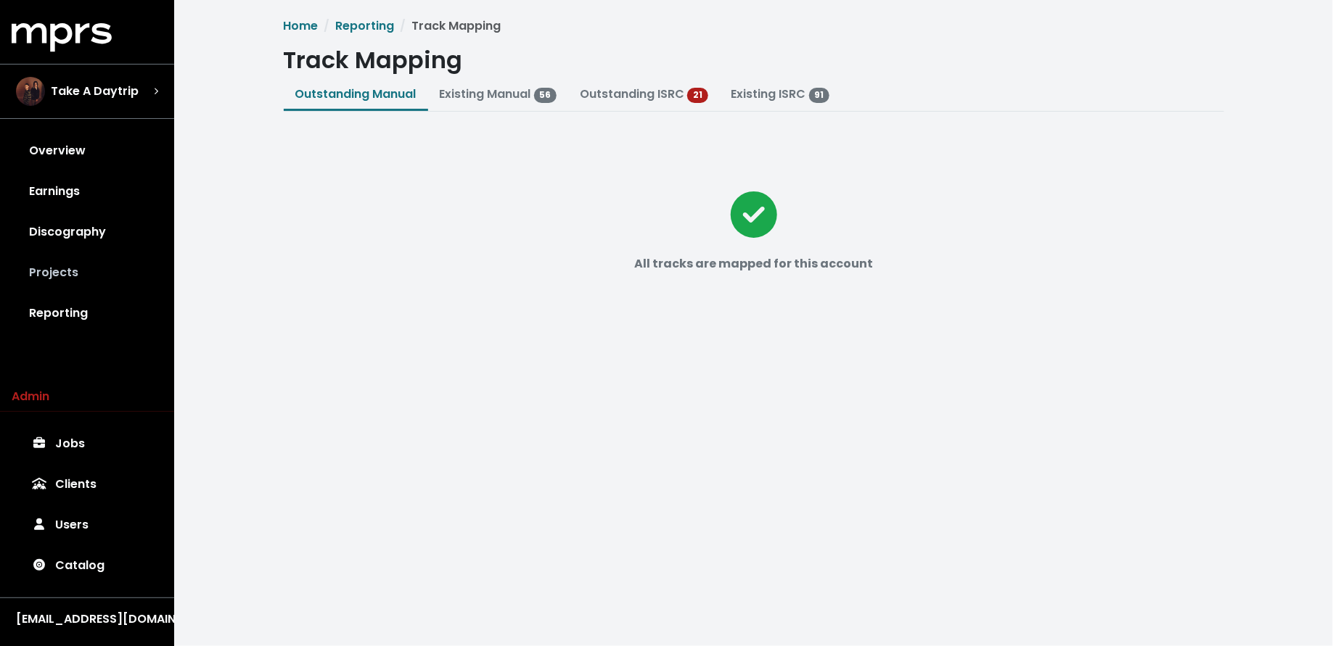
click at [83, 266] on link "Projects" at bounding box center [87, 272] width 151 height 41
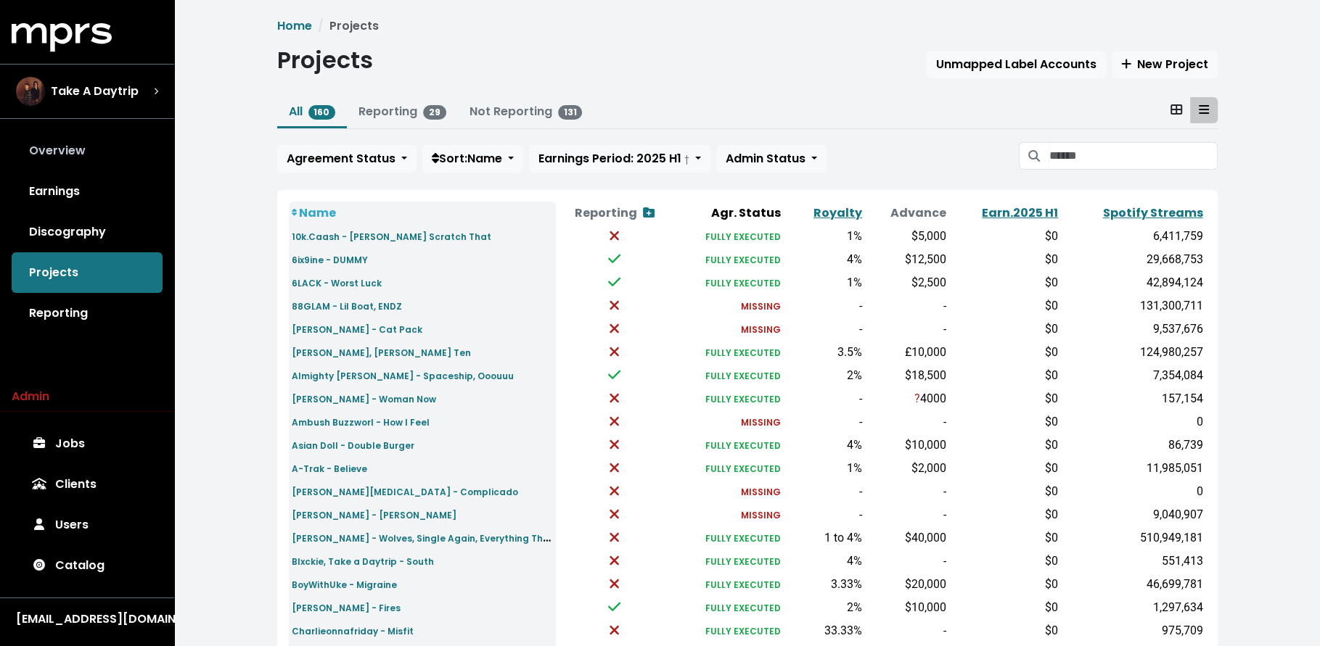
click at [88, 151] on link "Overview" at bounding box center [87, 151] width 151 height 41
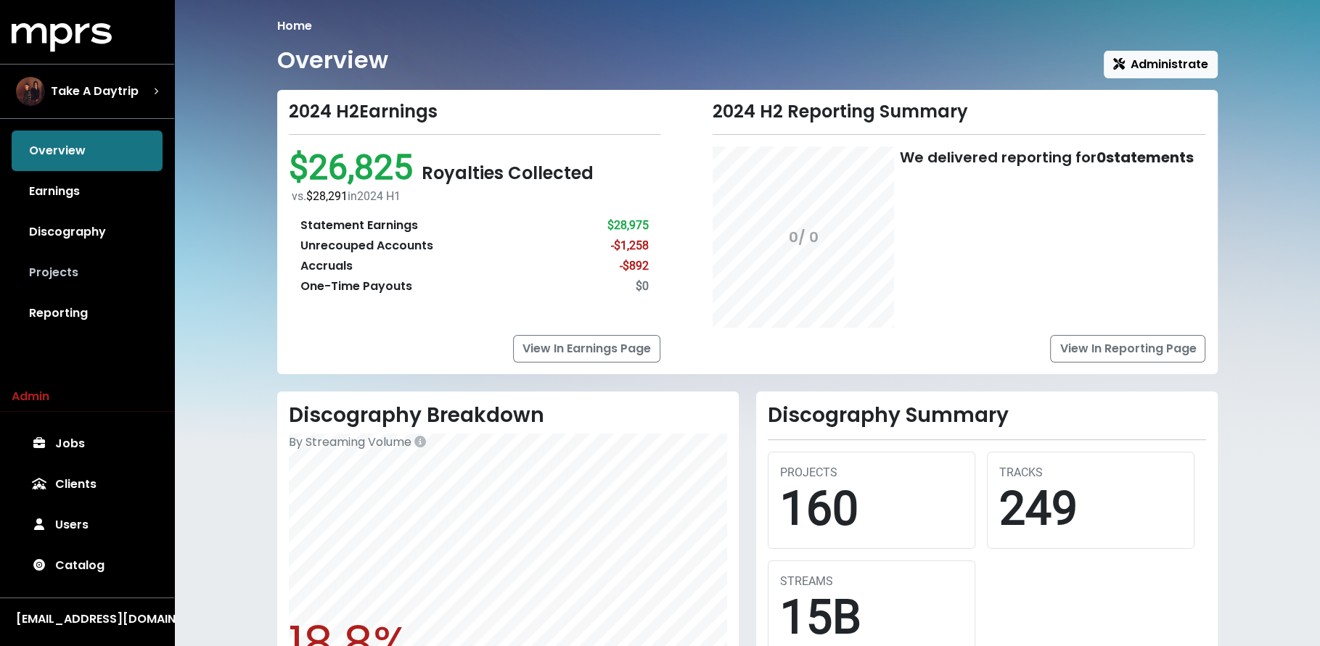
click at [125, 283] on link "Projects" at bounding box center [87, 272] width 151 height 41
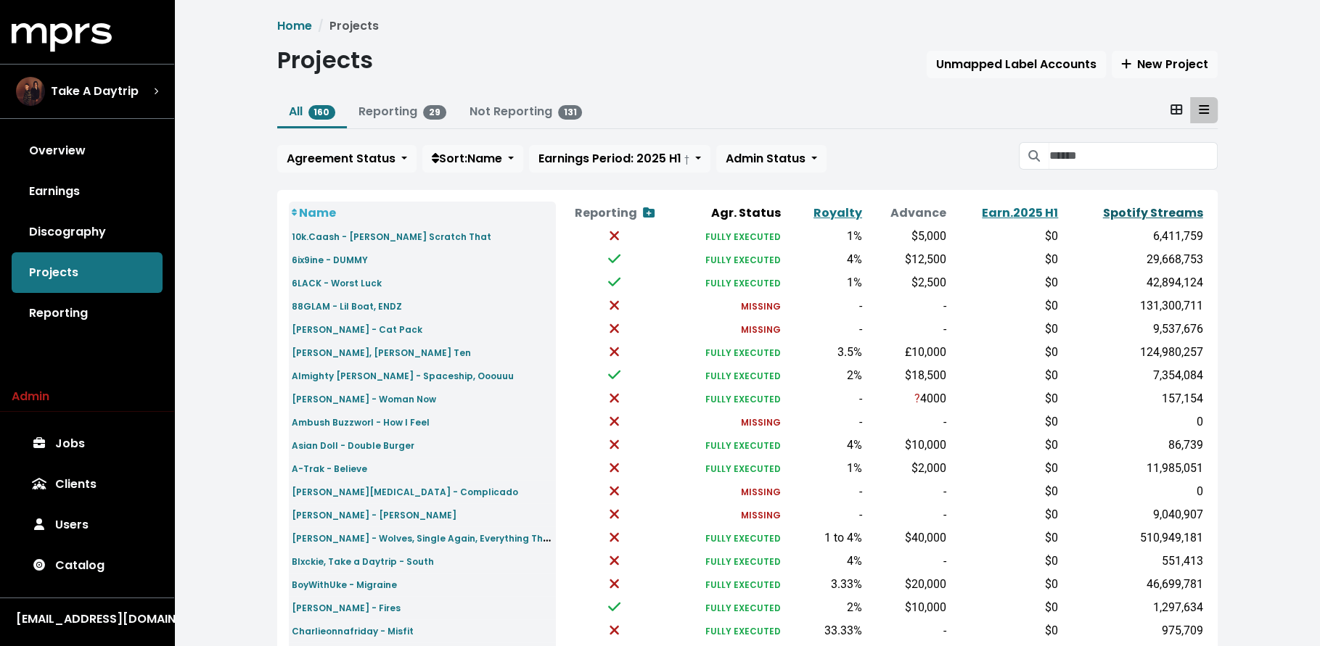
click at [1142, 206] on link "Spotify Streams" at bounding box center [1153, 213] width 100 height 17
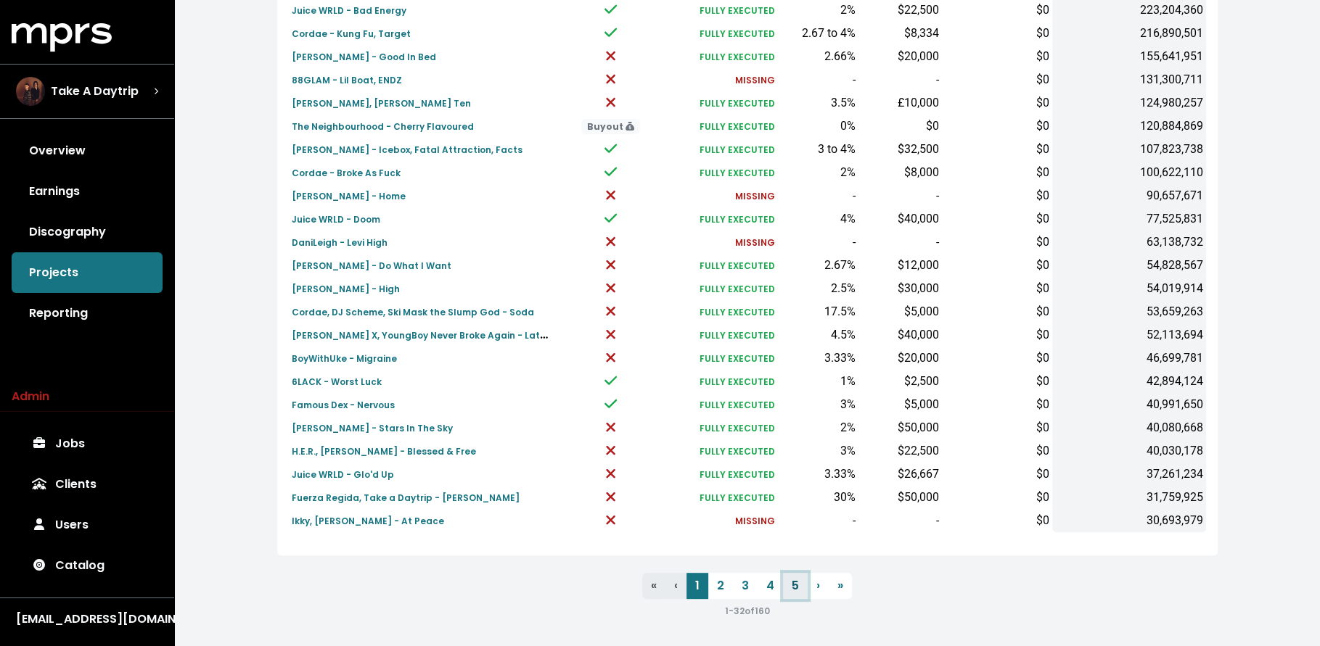
click at [804, 583] on link "5" at bounding box center [795, 586] width 25 height 26
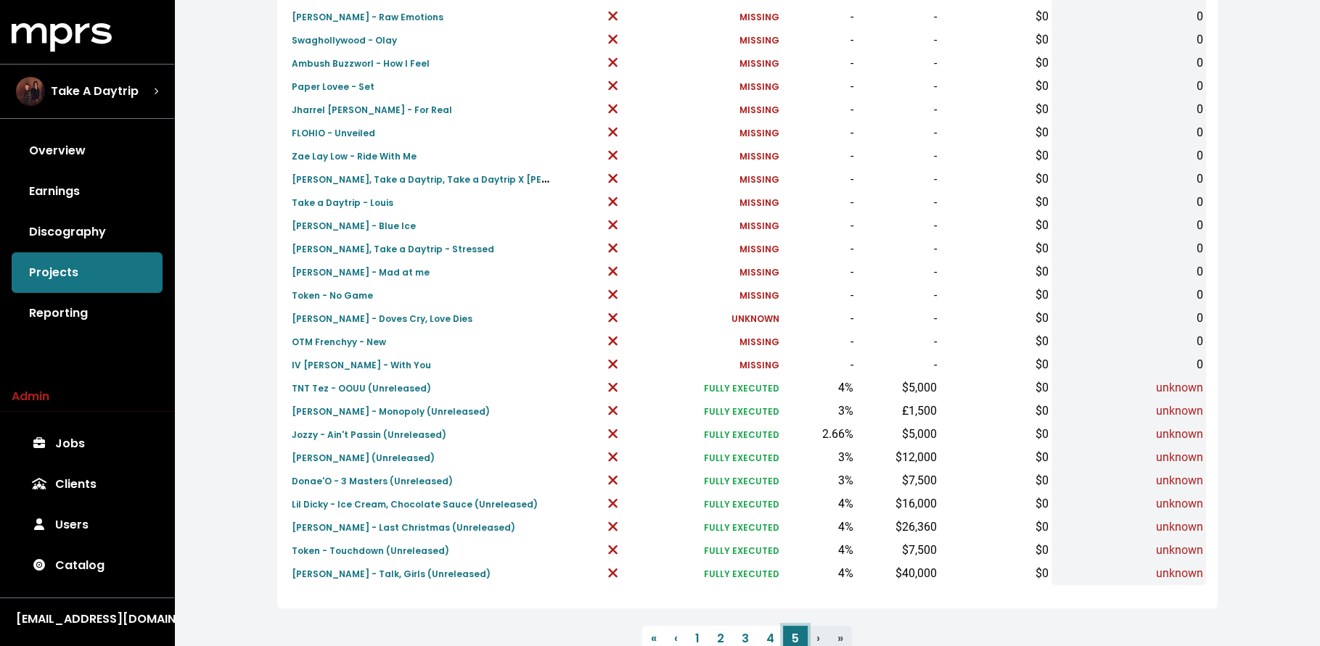
scroll to position [435, 0]
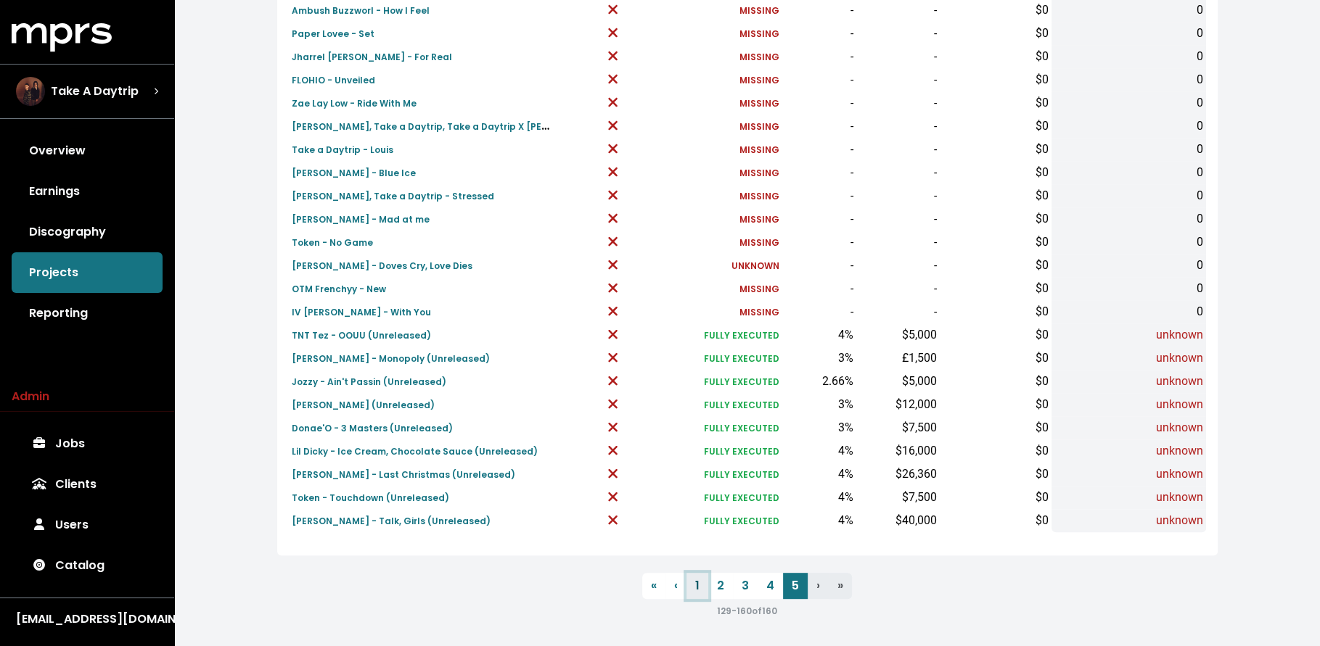
click at [697, 587] on link "1" at bounding box center [697, 586] width 22 height 26
